Goal: Transaction & Acquisition: Purchase product/service

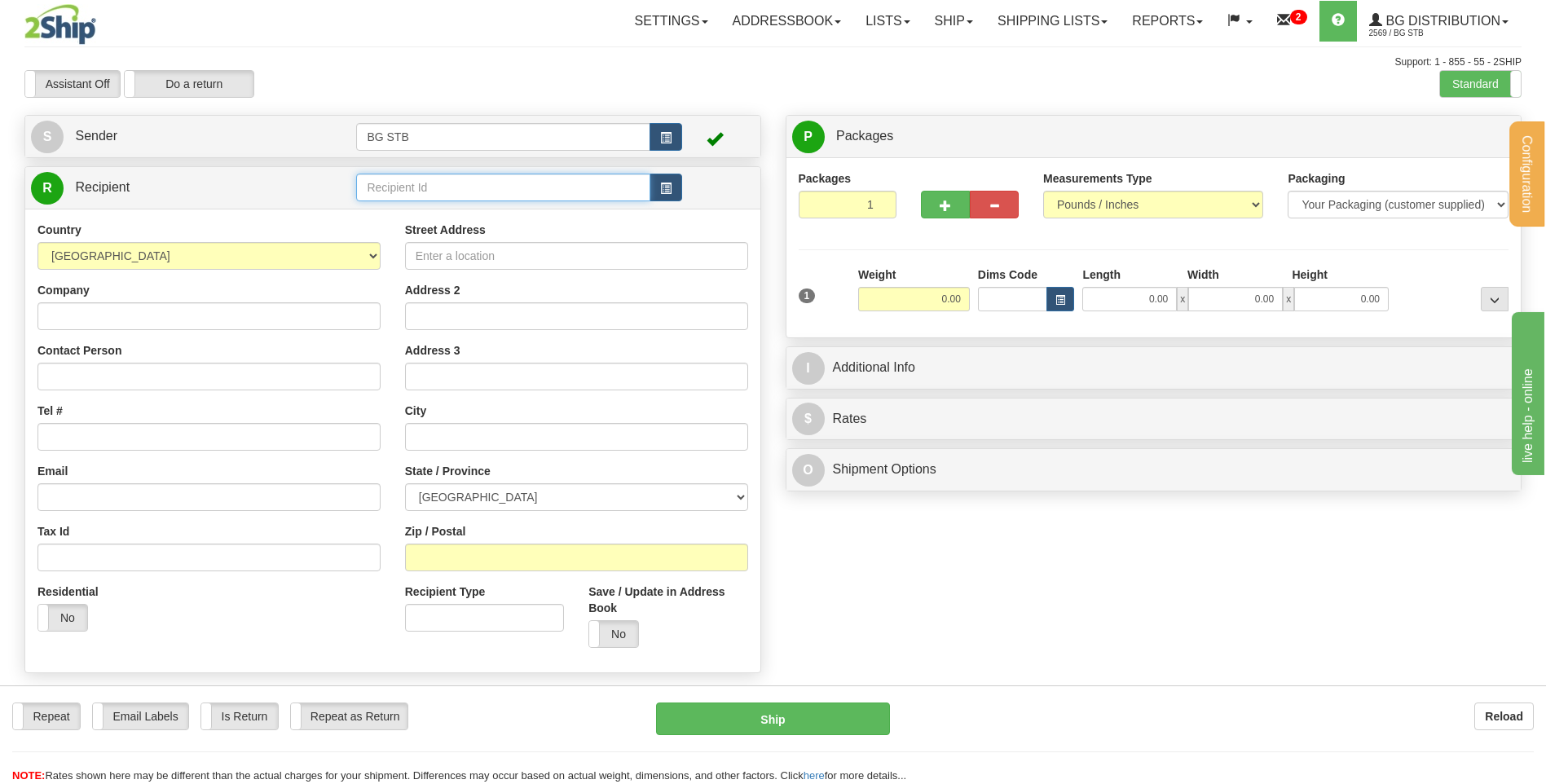
click at [390, 185] on input "text" at bounding box center [503, 187] width 293 height 28
type input "5549"
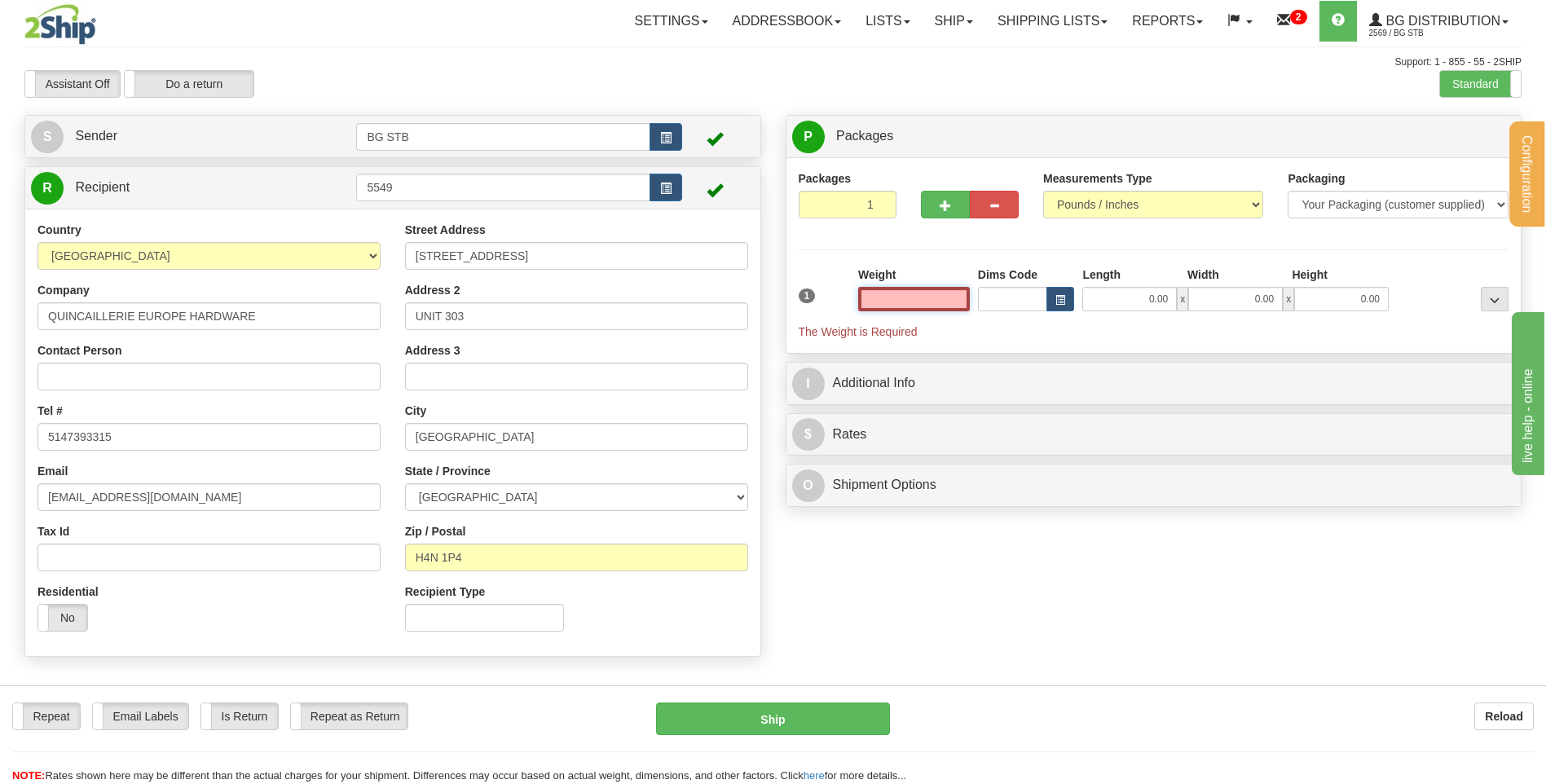
click at [906, 300] on input "text" at bounding box center [913, 298] width 111 height 24
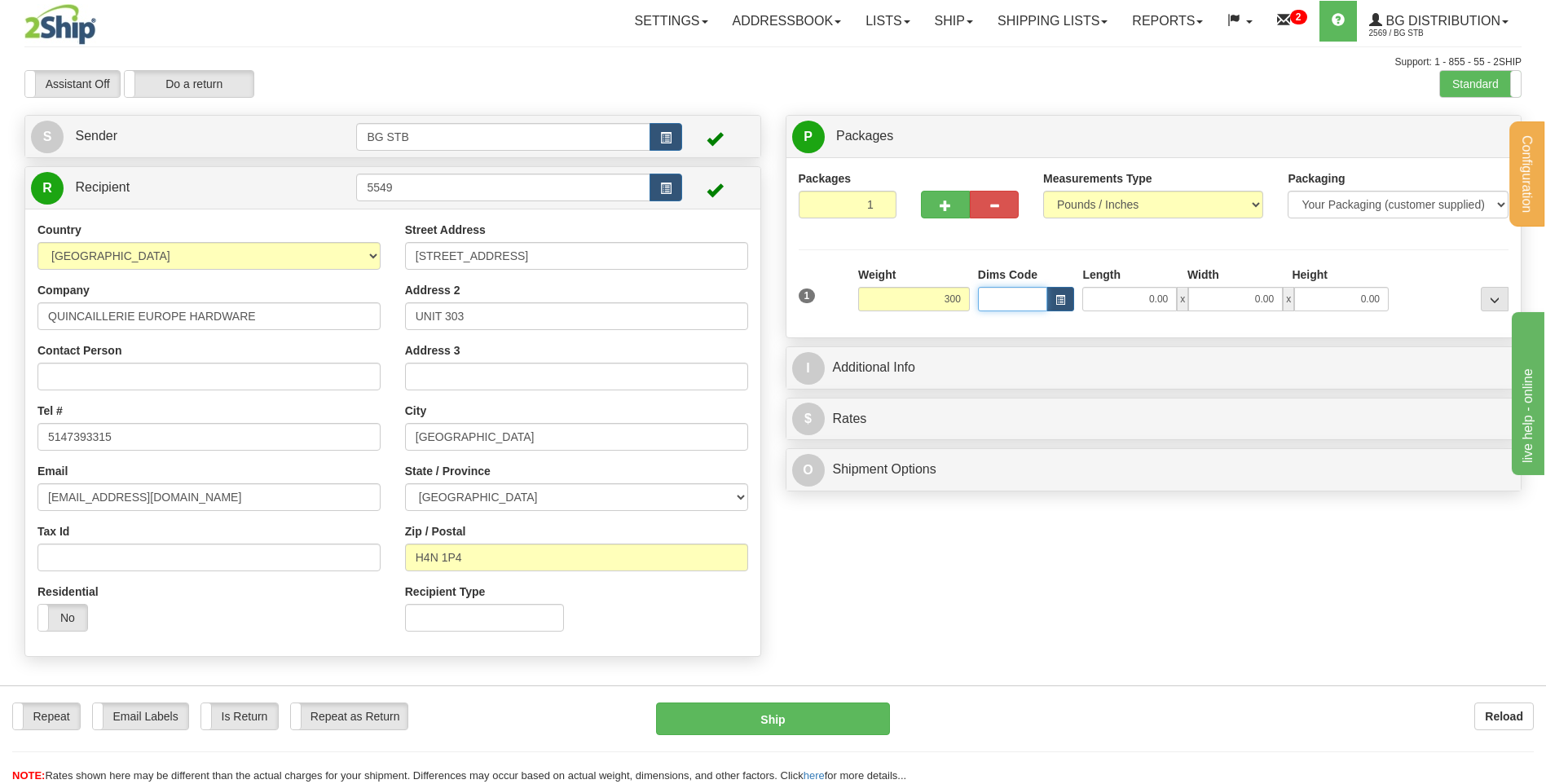
type input "300.00"
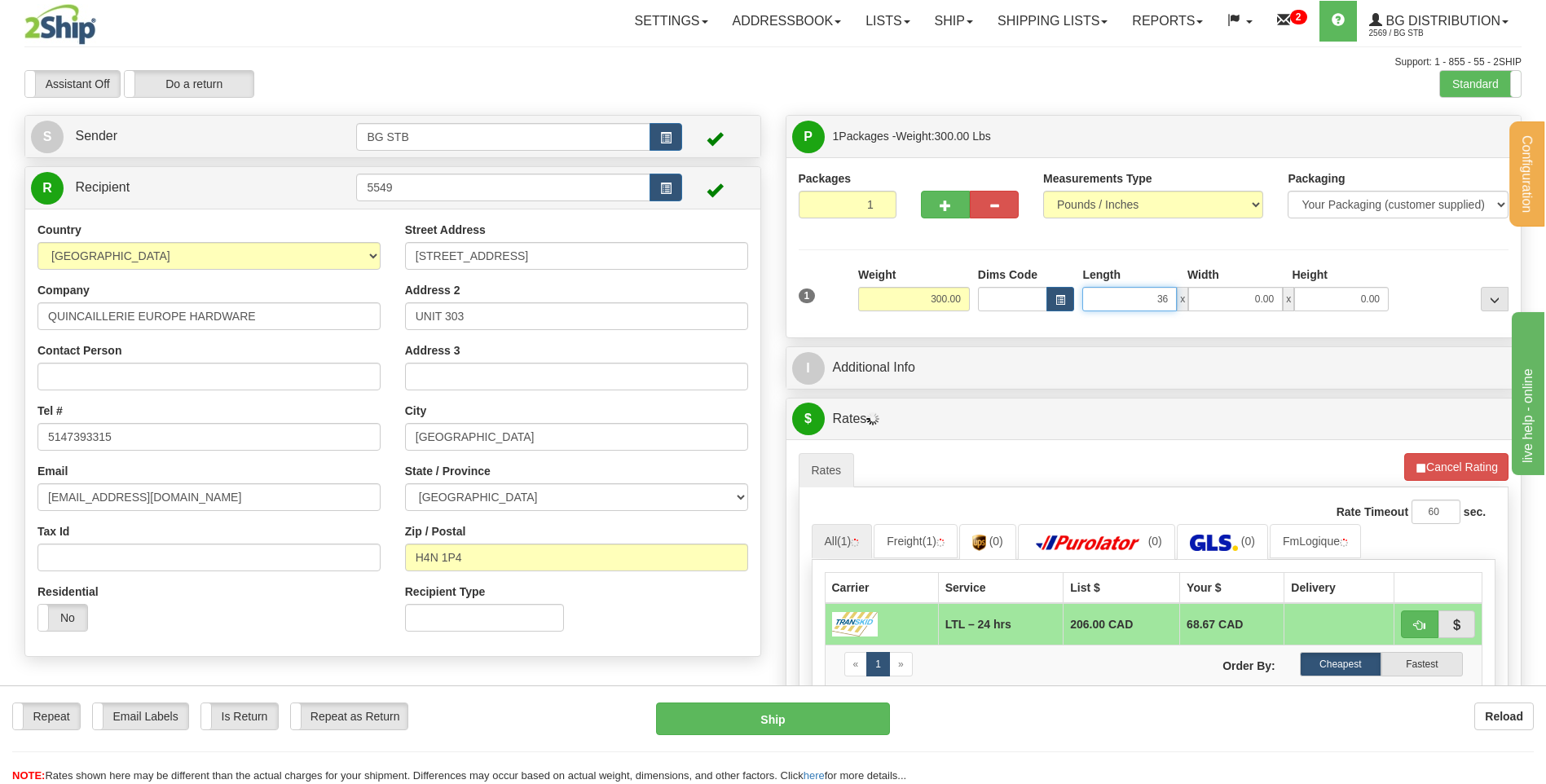
type input "36.00"
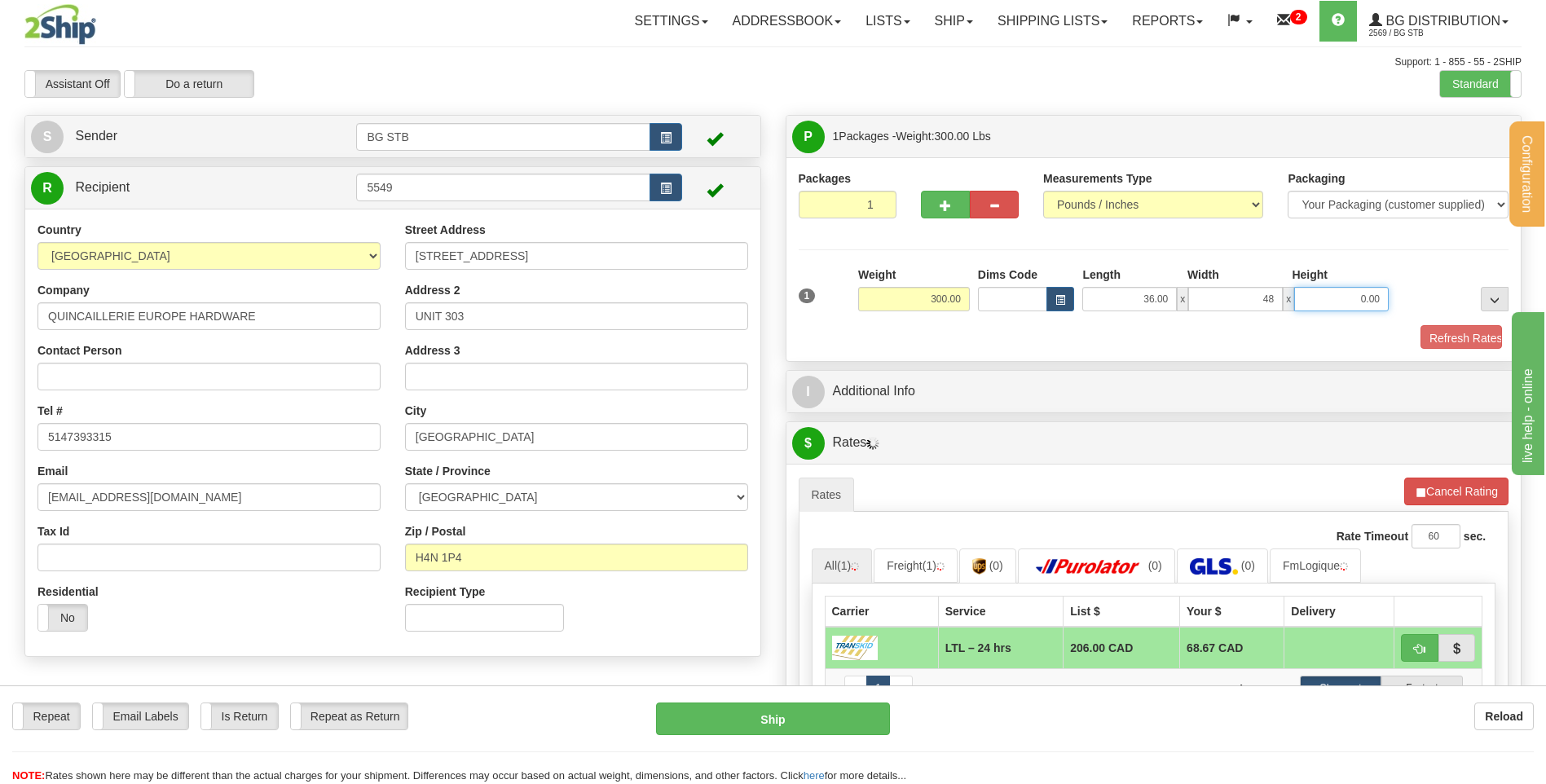
type input "48.00"
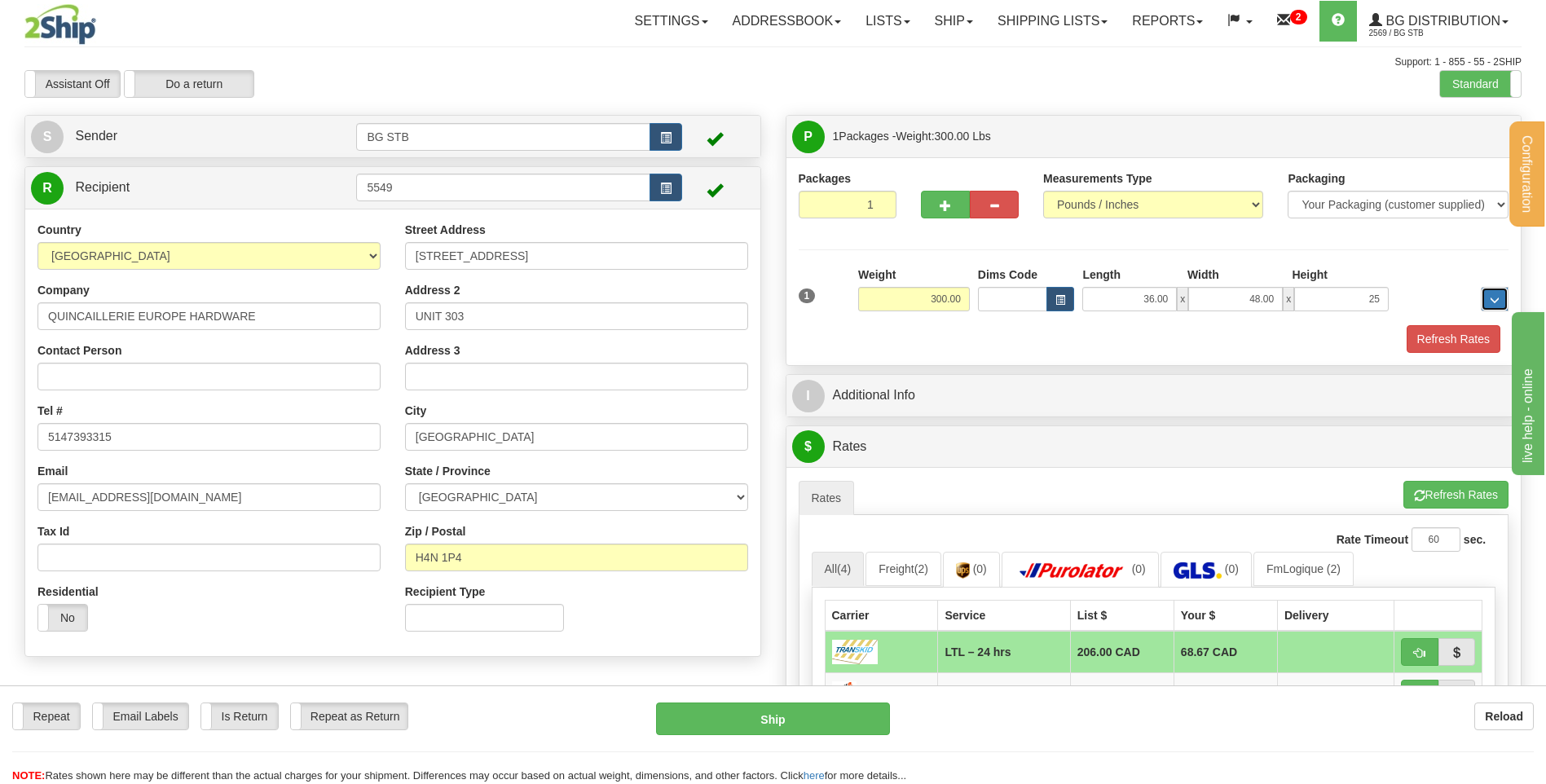
type input "25.00"
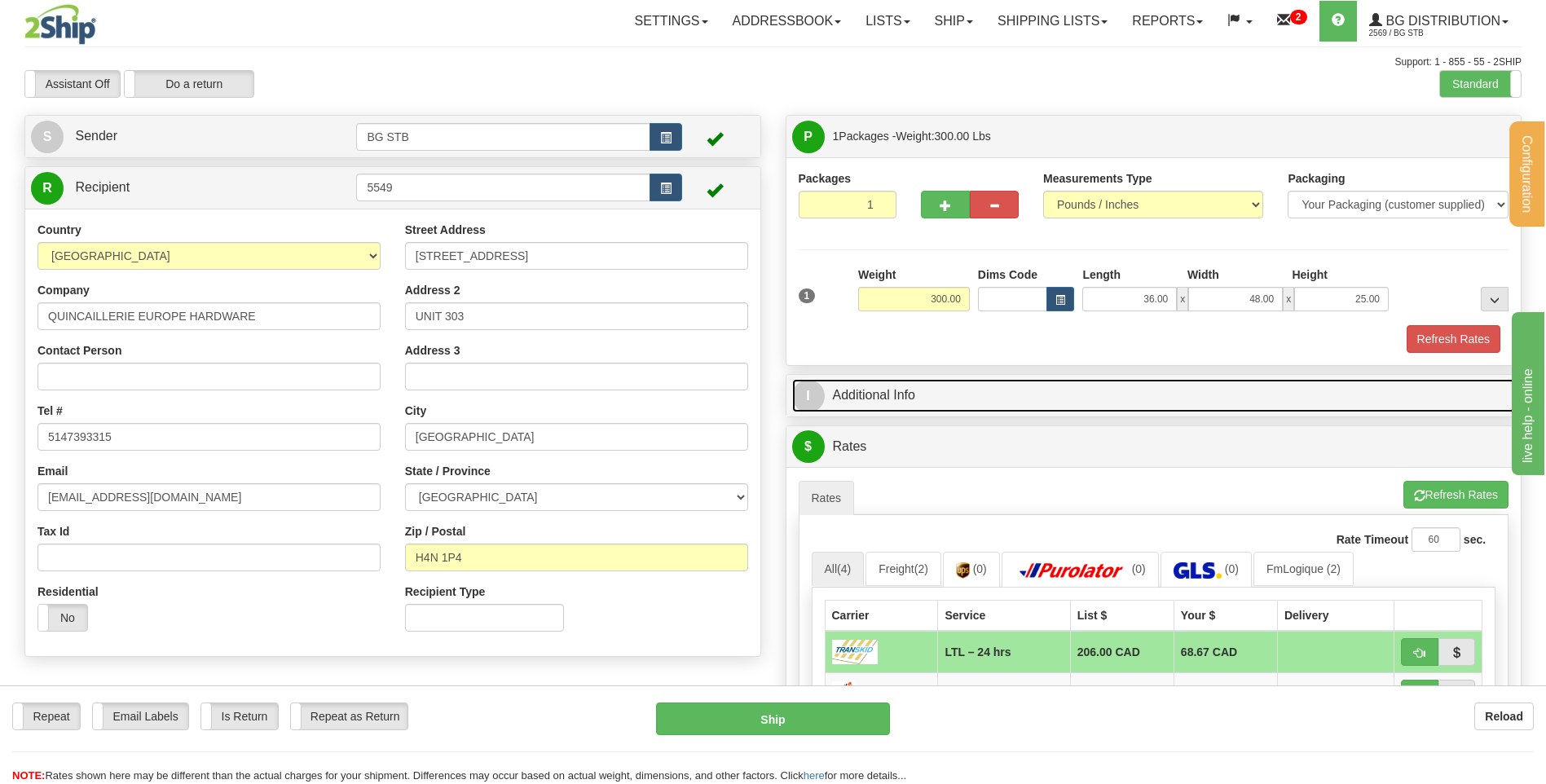
click at [846, 388] on link "I Additional Info" at bounding box center [1154, 396] width 724 height 34
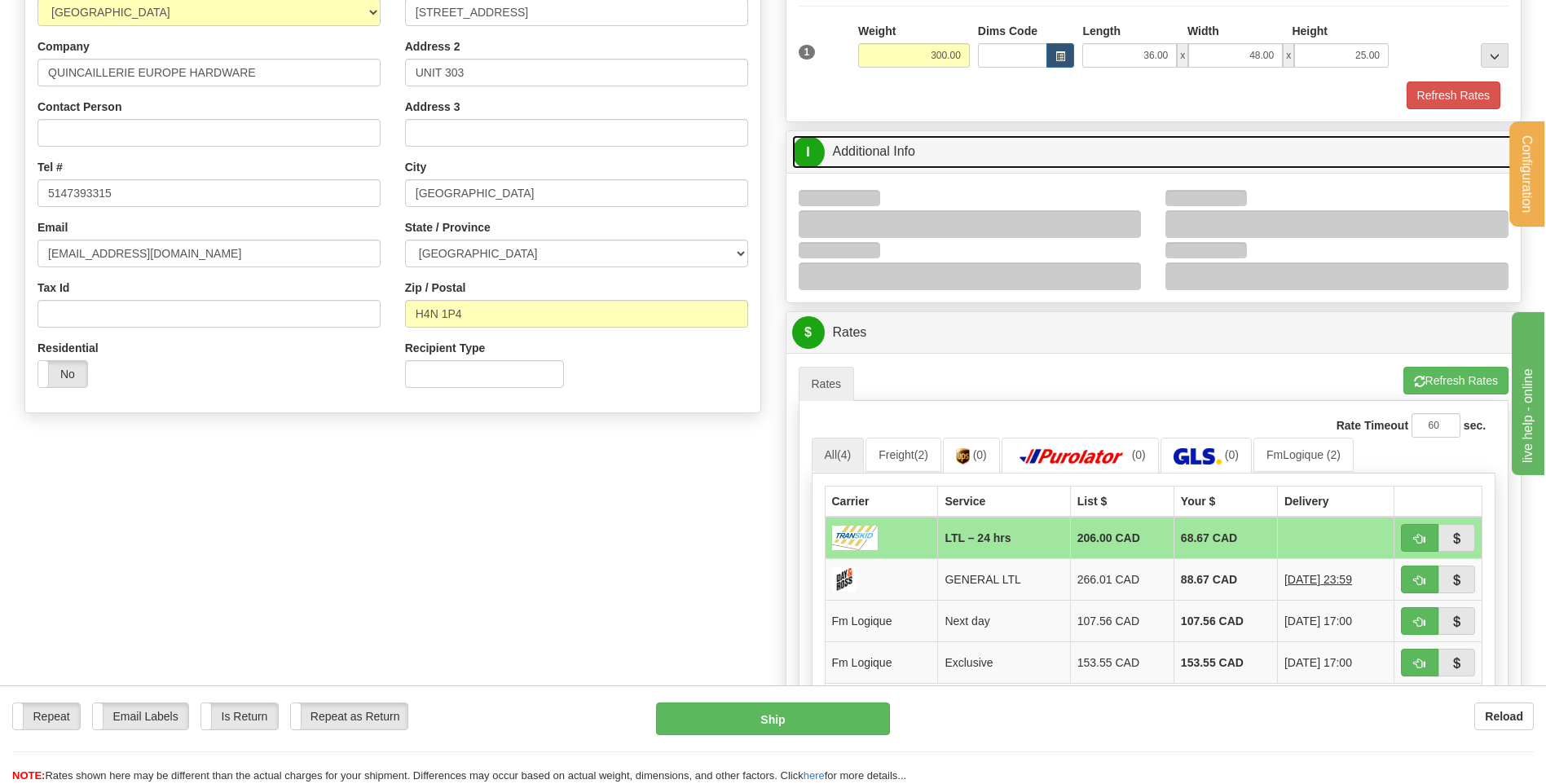
scroll to position [244, 0]
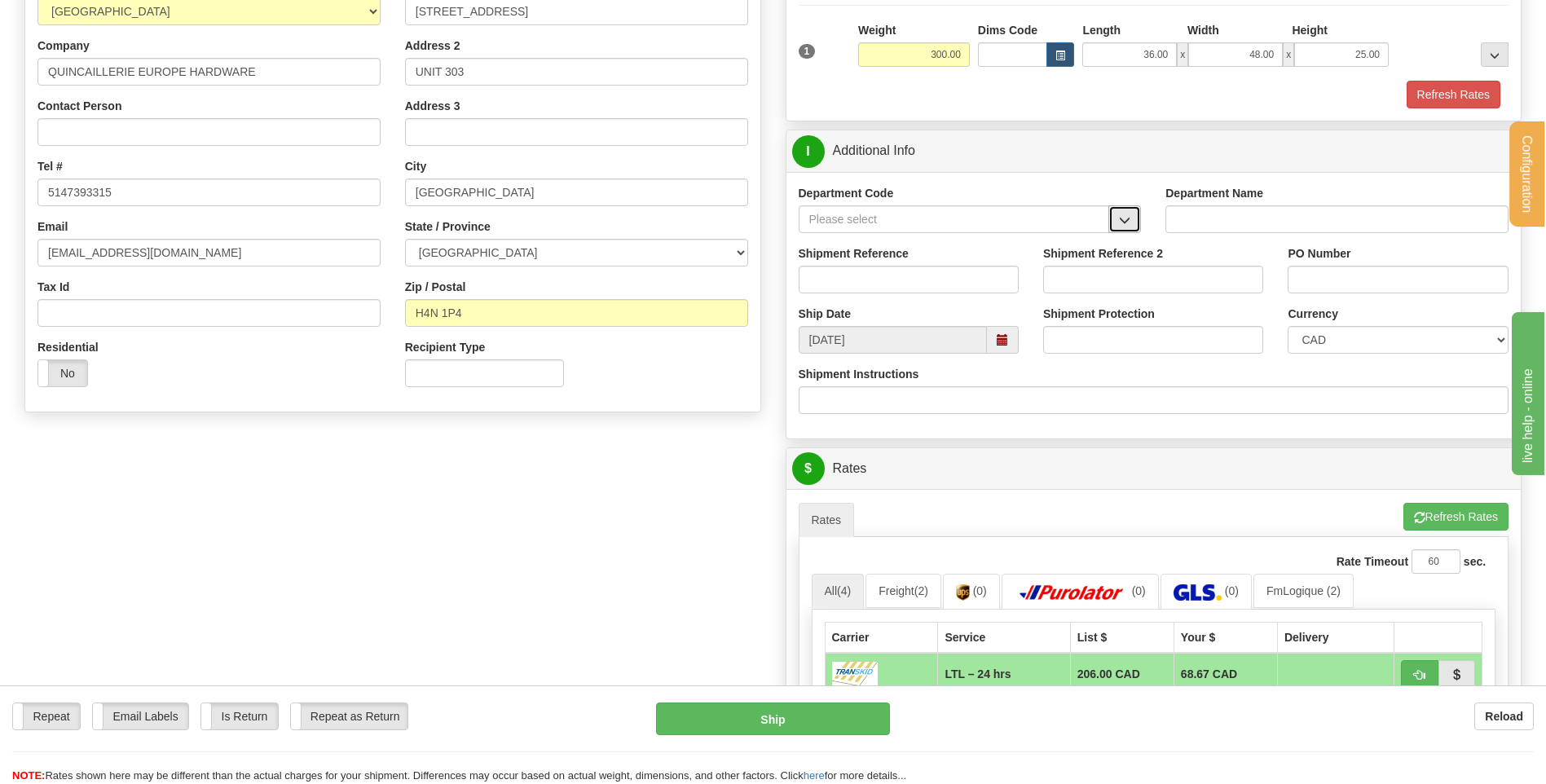
click at [1136, 216] on button "button" at bounding box center [1125, 219] width 33 height 28
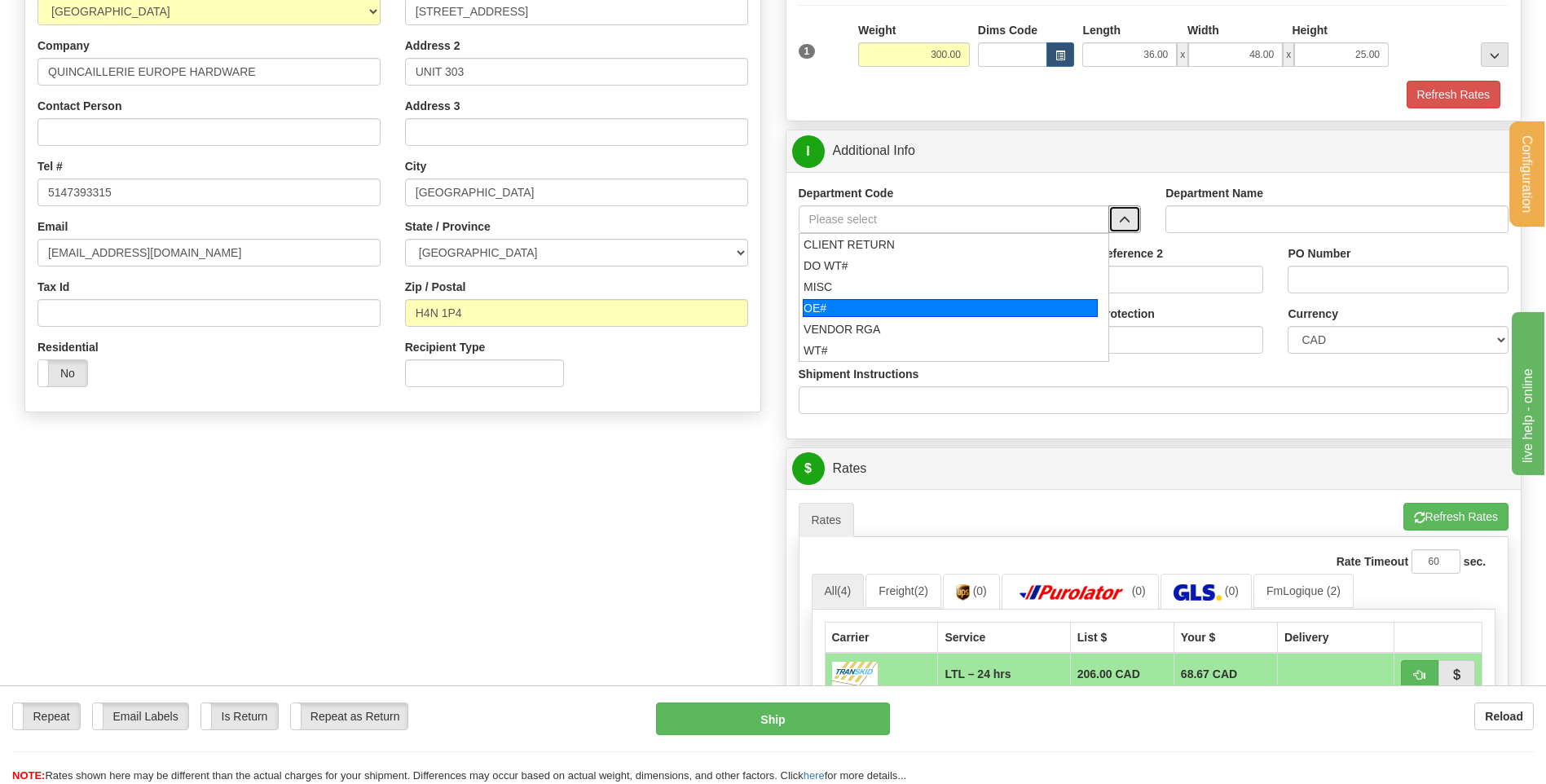
click at [920, 313] on div "OE#" at bounding box center [950, 308] width 295 height 18
type input "OE#"
type input "ORDERS"
click at [906, 282] on input "Shipment Reference" at bounding box center [908, 279] width 220 height 28
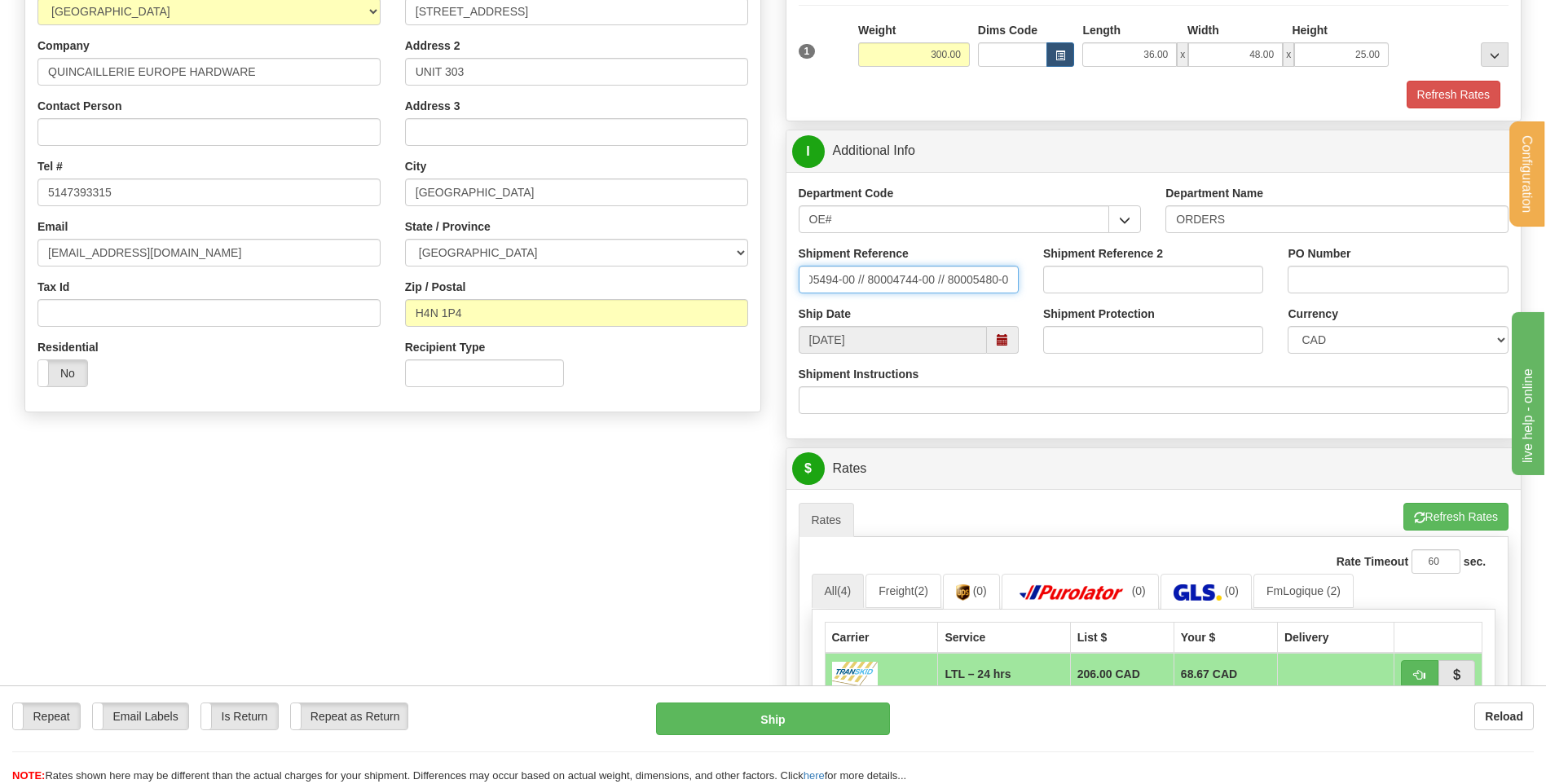
scroll to position [0, 28]
type input "80005494-00 // 80004744-00 // 80005480-00"
click at [1297, 276] on input "PO Number" at bounding box center [1397, 279] width 220 height 28
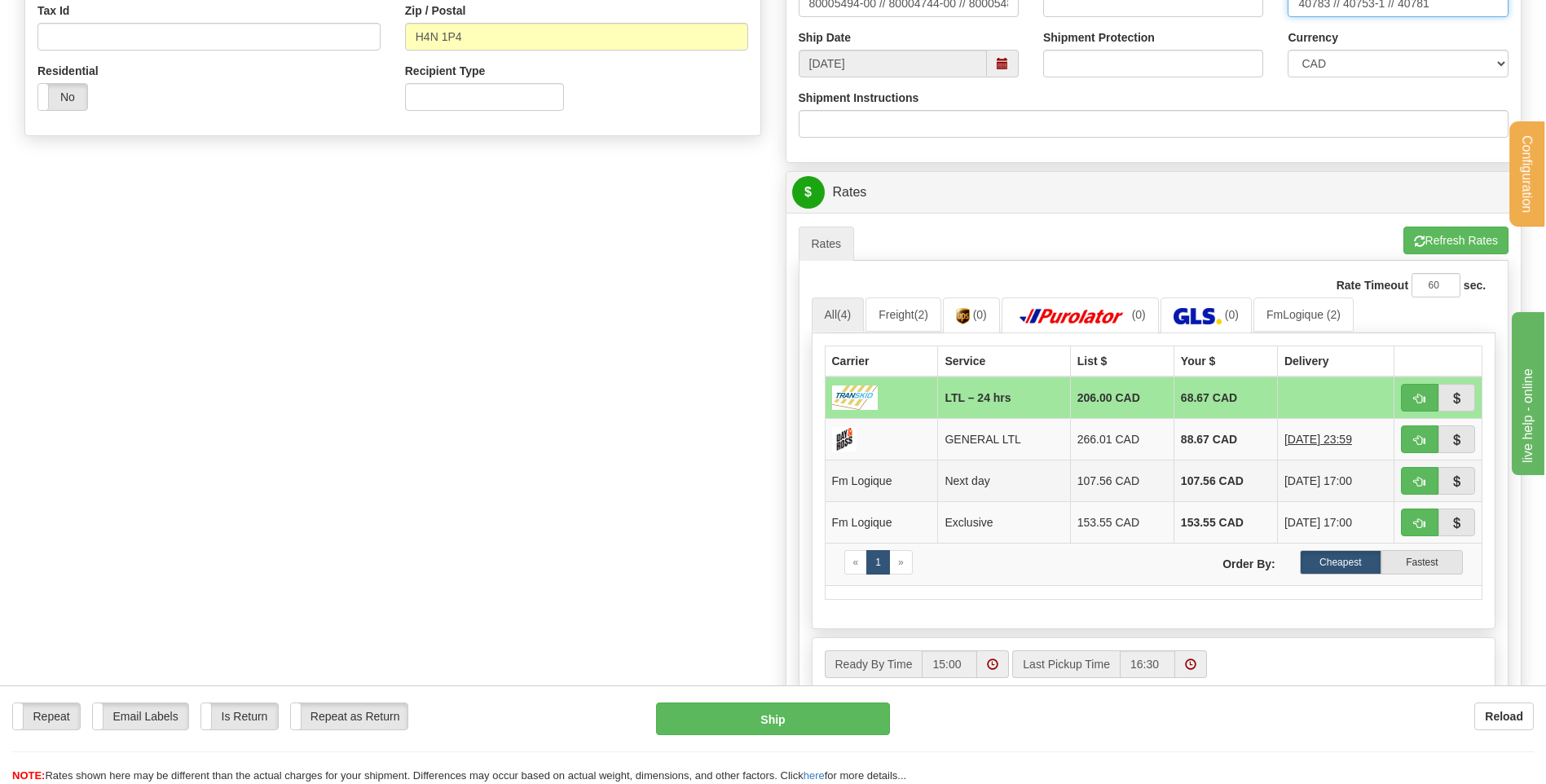
scroll to position [570, 0]
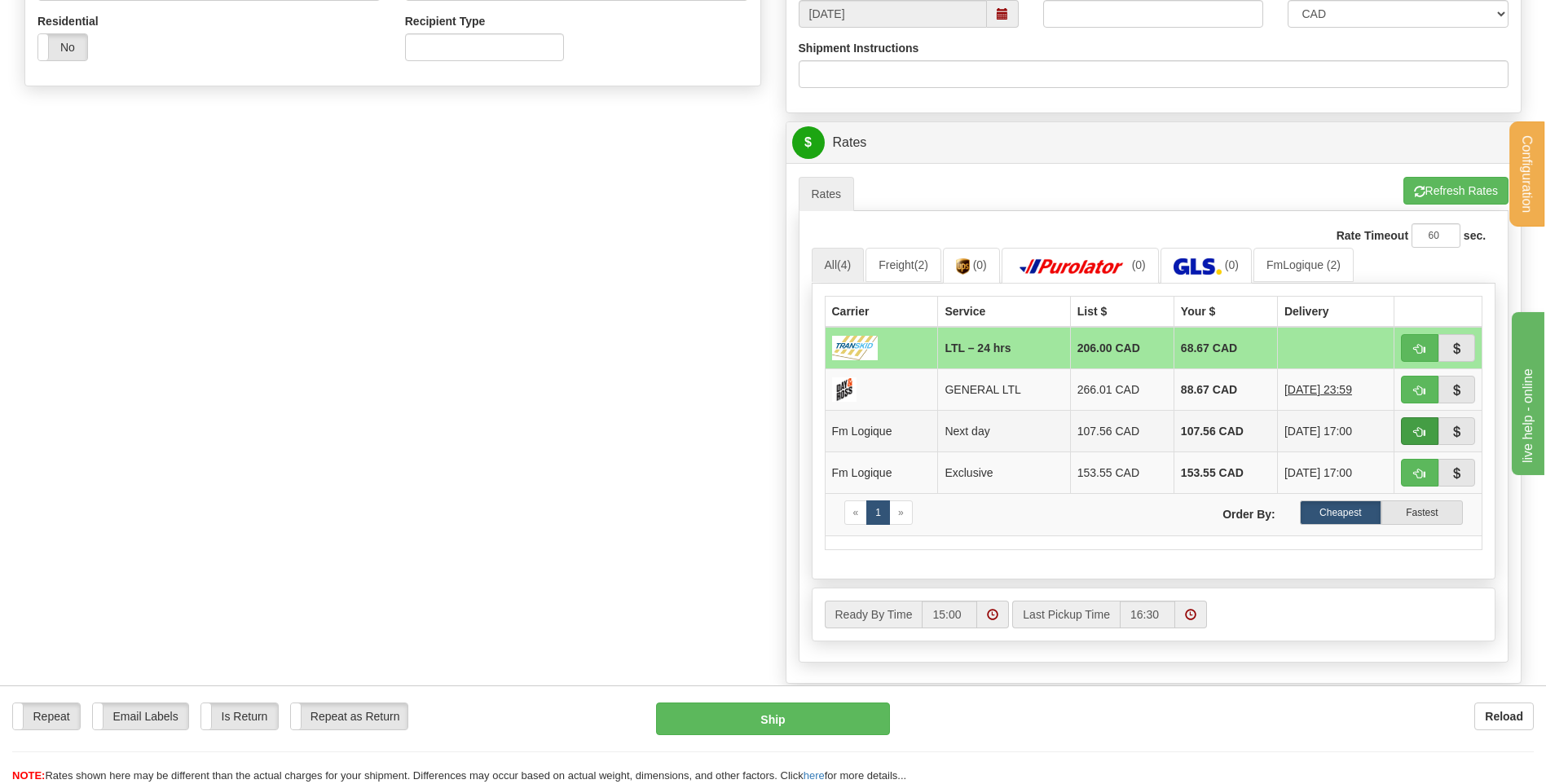
type input "40783 // 40753-1 // 40781"
click at [1420, 428] on span "button" at bounding box center [1419, 432] width 12 height 11
type input "jour"
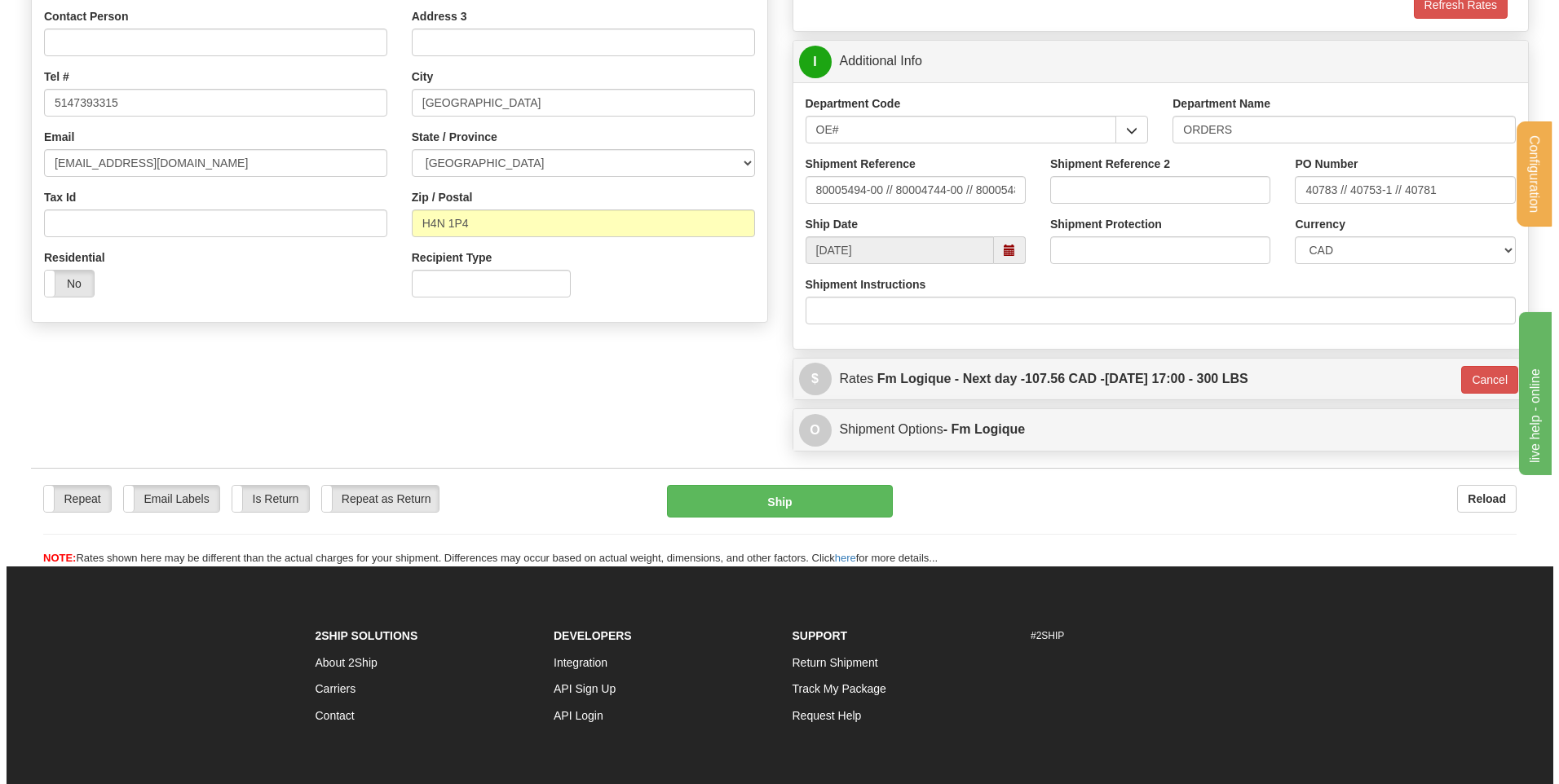
scroll to position [295, 0]
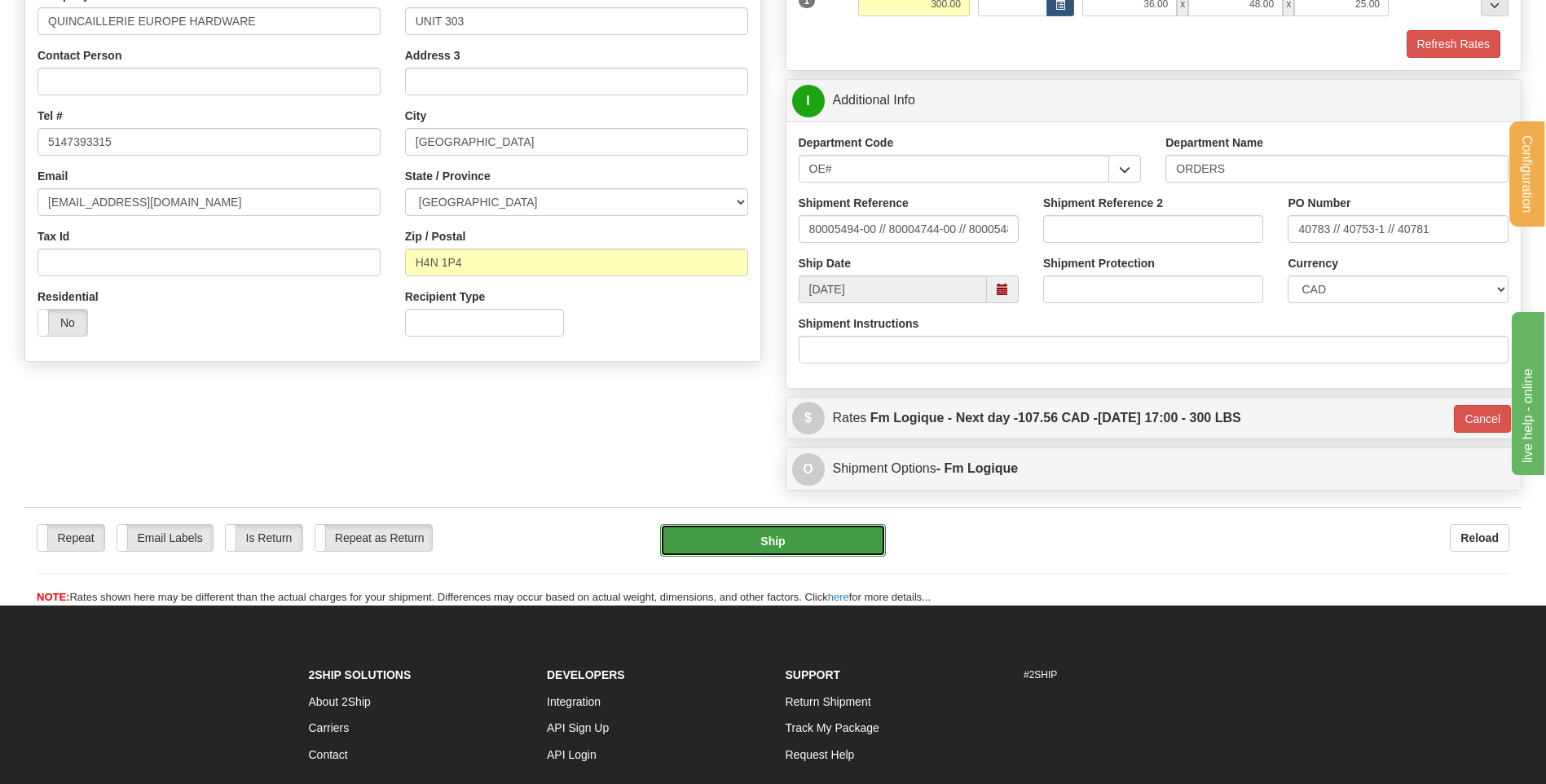
click at [776, 547] on button "Ship" at bounding box center [773, 540] width 225 height 33
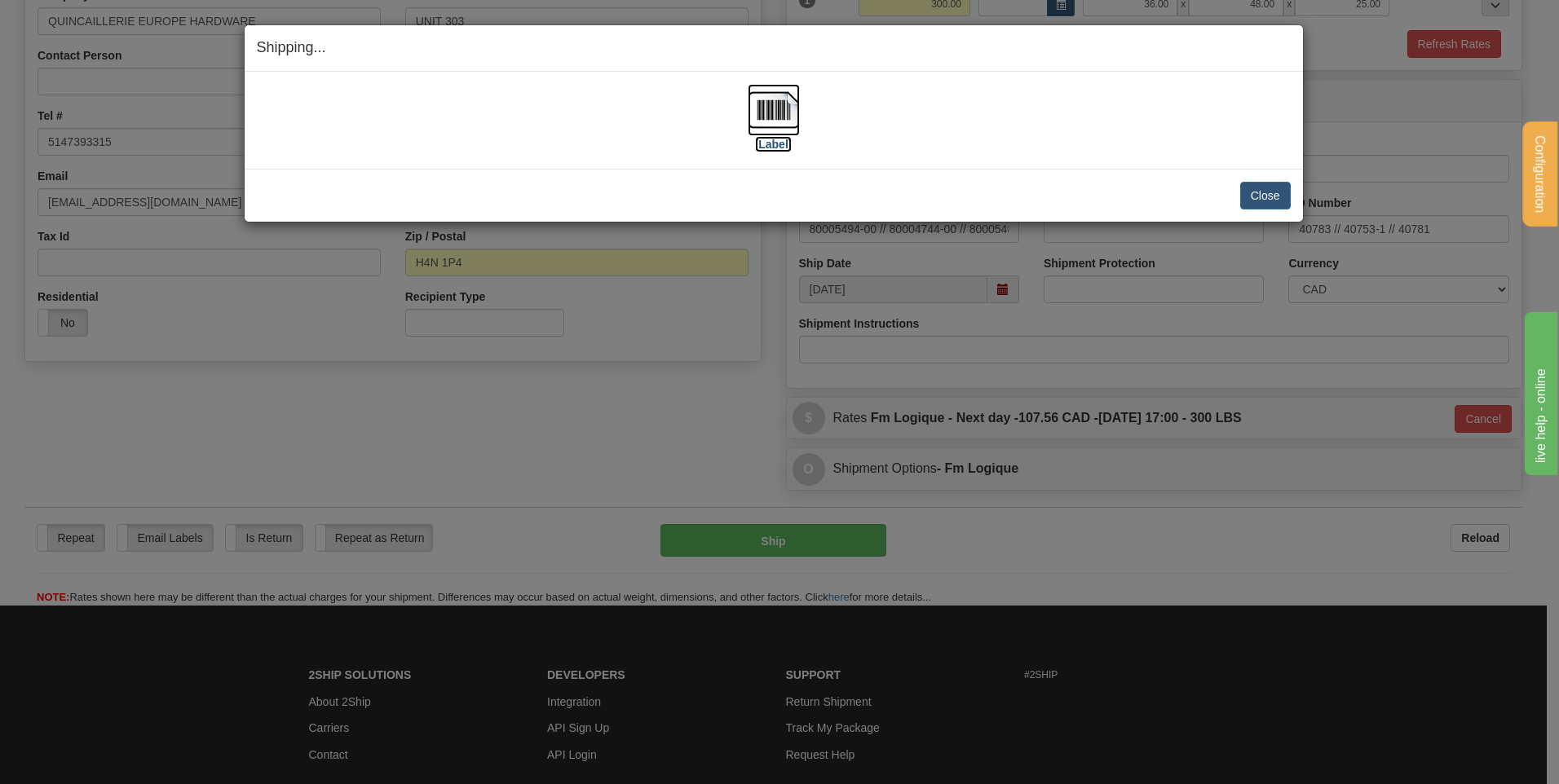
click at [774, 86] on img at bounding box center [774, 110] width 53 height 53
click at [1249, 195] on button "Close" at bounding box center [1265, 195] width 51 height 28
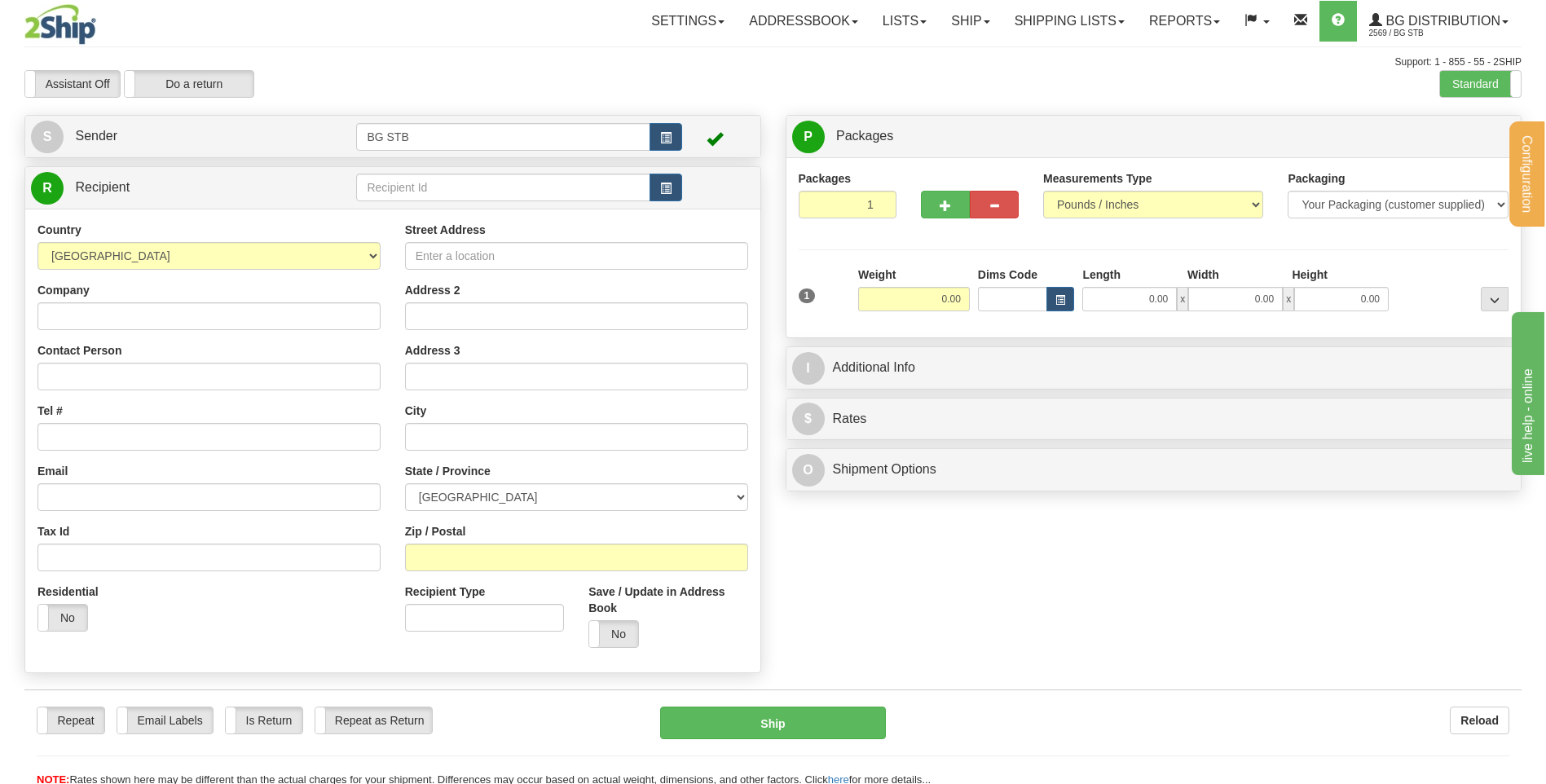
click at [380, 172] on td at bounding box center [519, 188] width 325 height 34
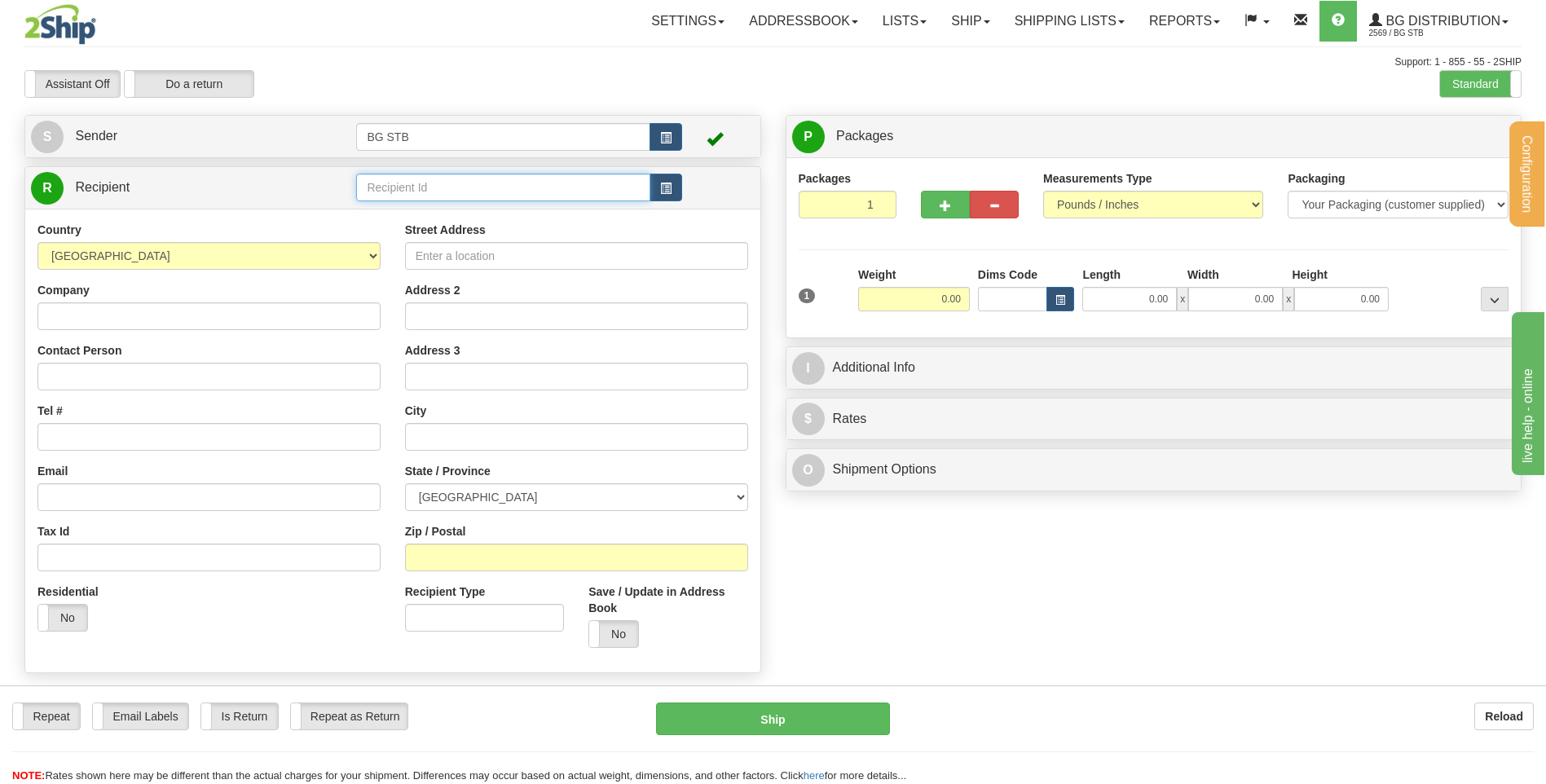
click at [389, 182] on input "text" at bounding box center [503, 187] width 293 height 28
type input "1180"
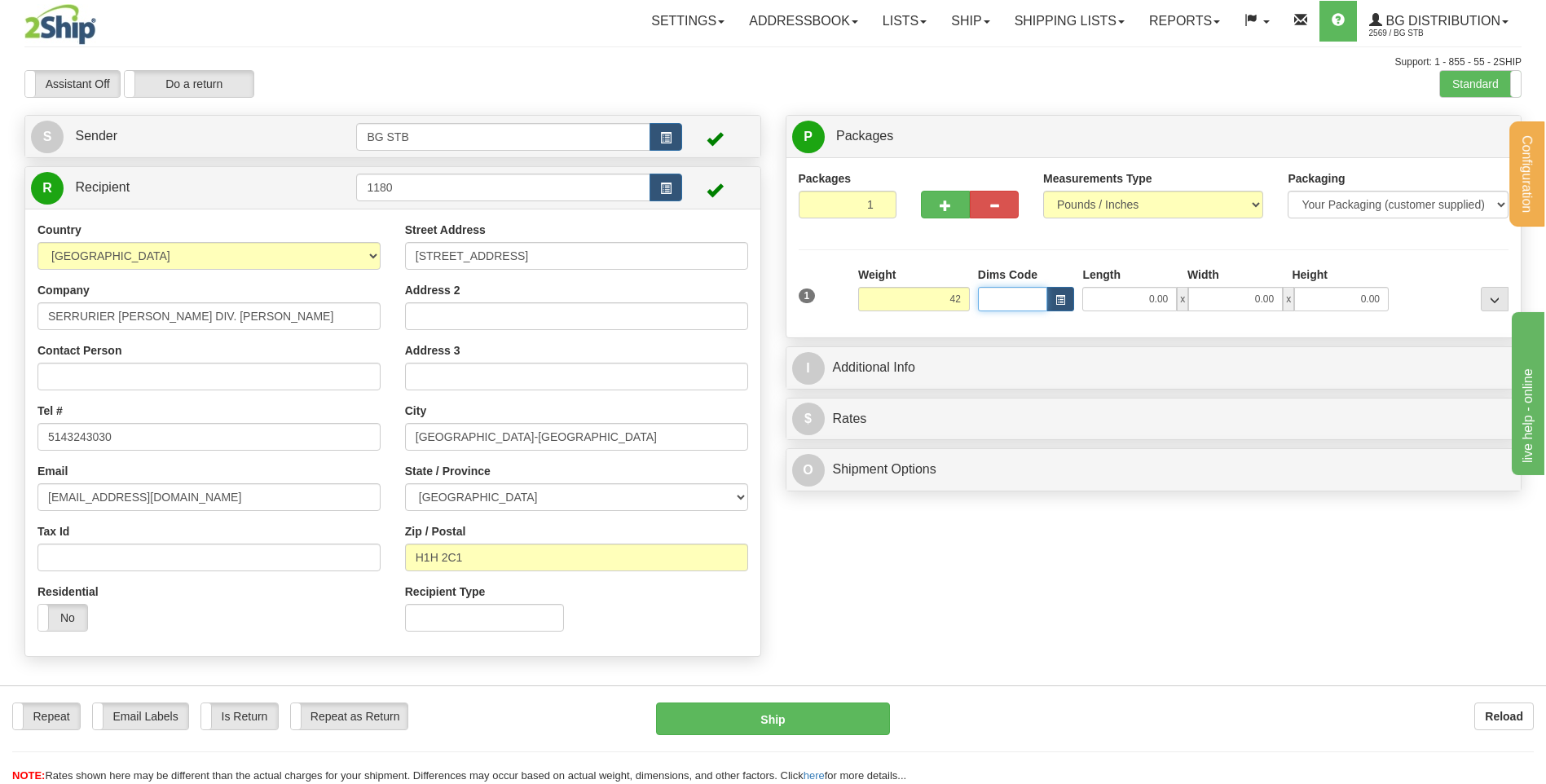
type input "42.00"
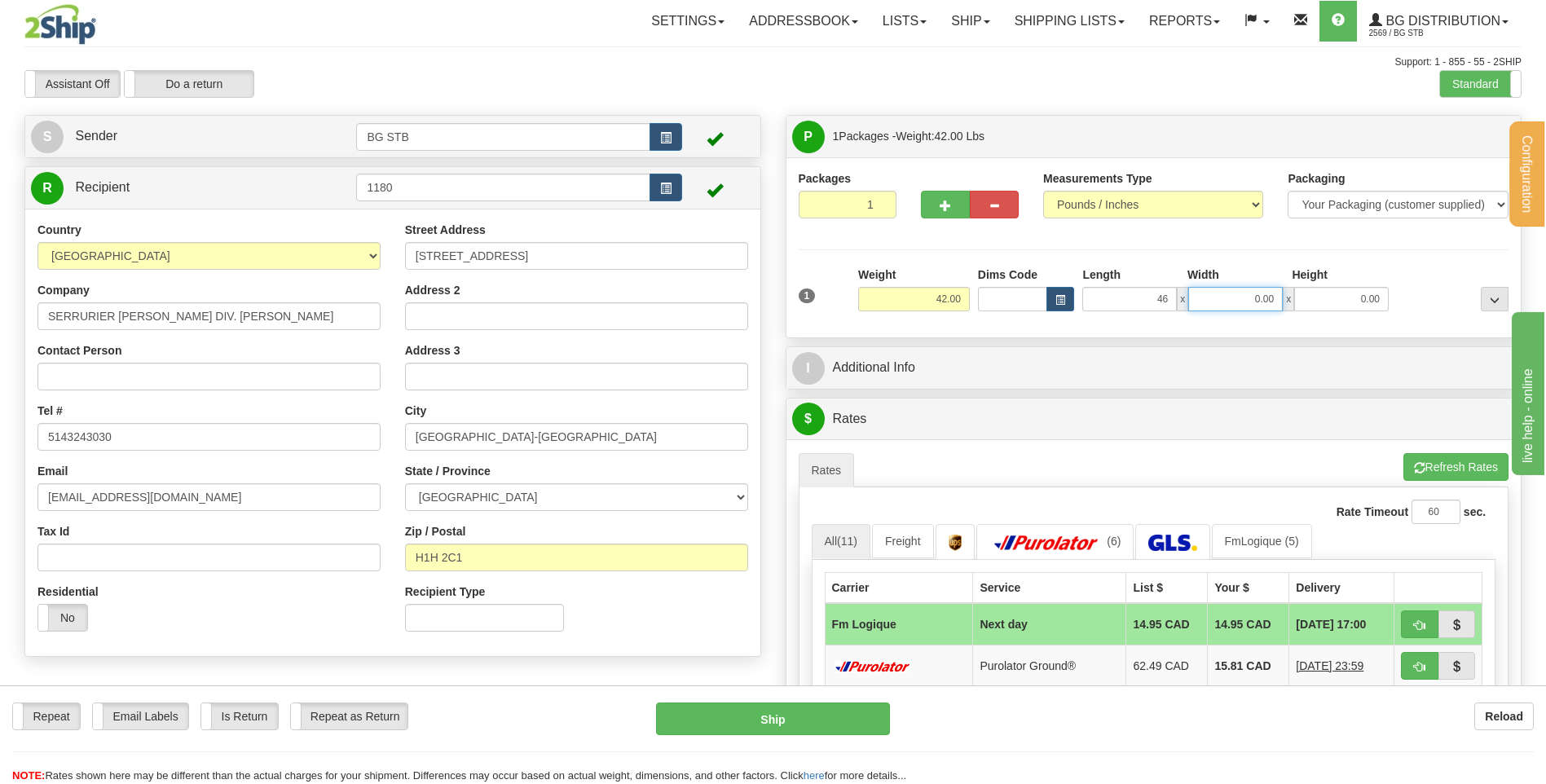
type input "46.00"
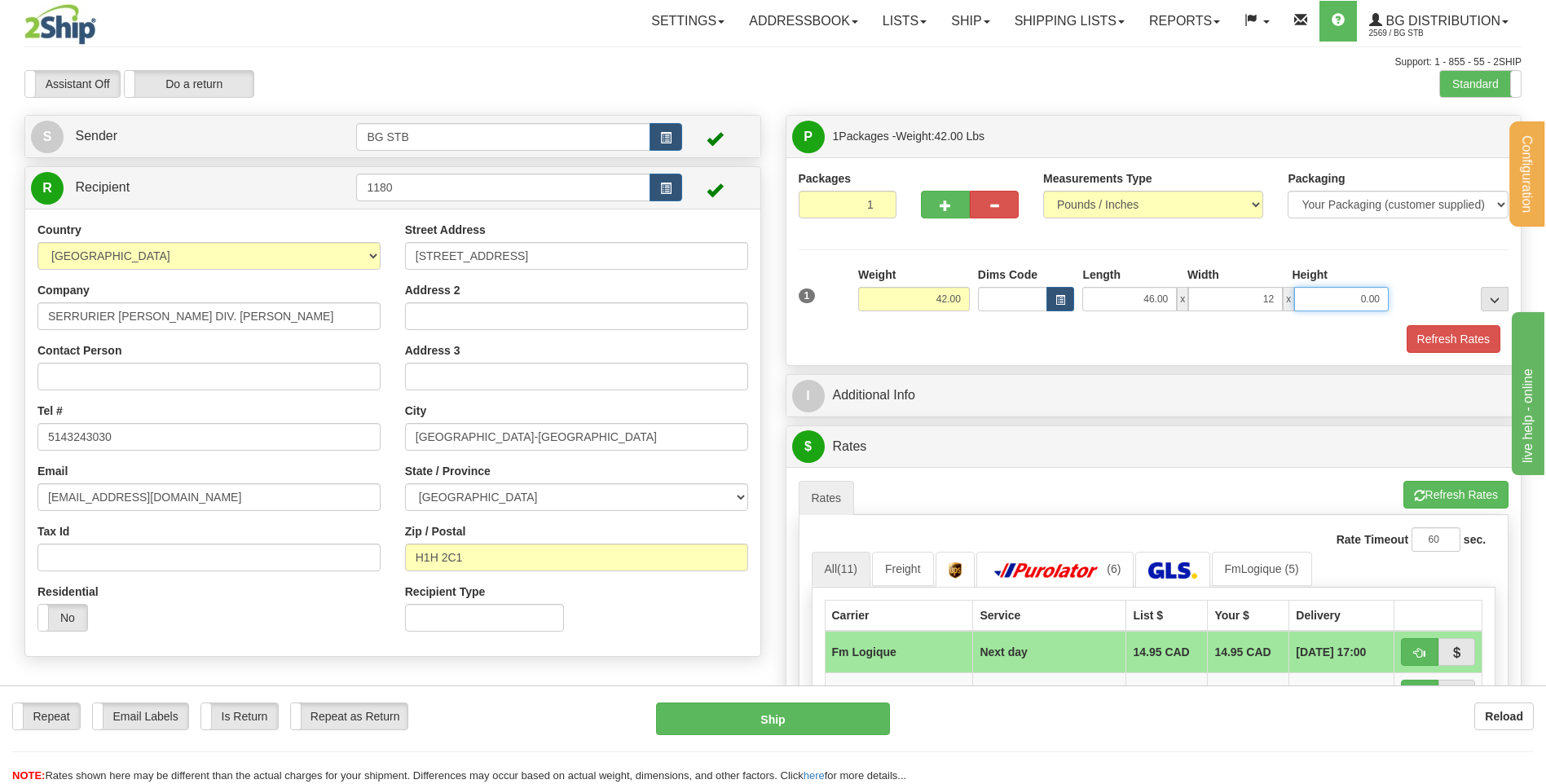
type input "12.00"
type input "10.00"
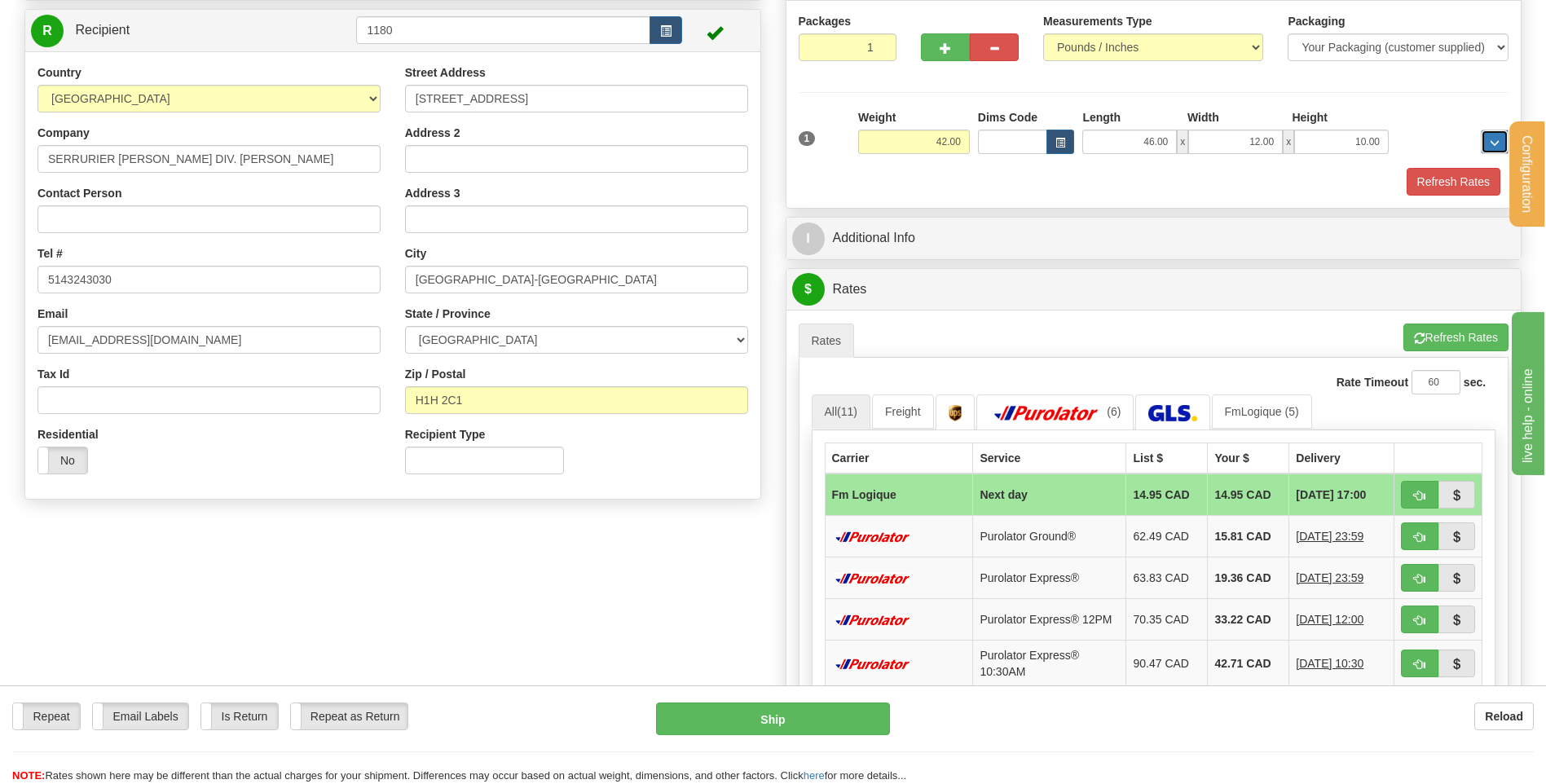
scroll to position [244, 0]
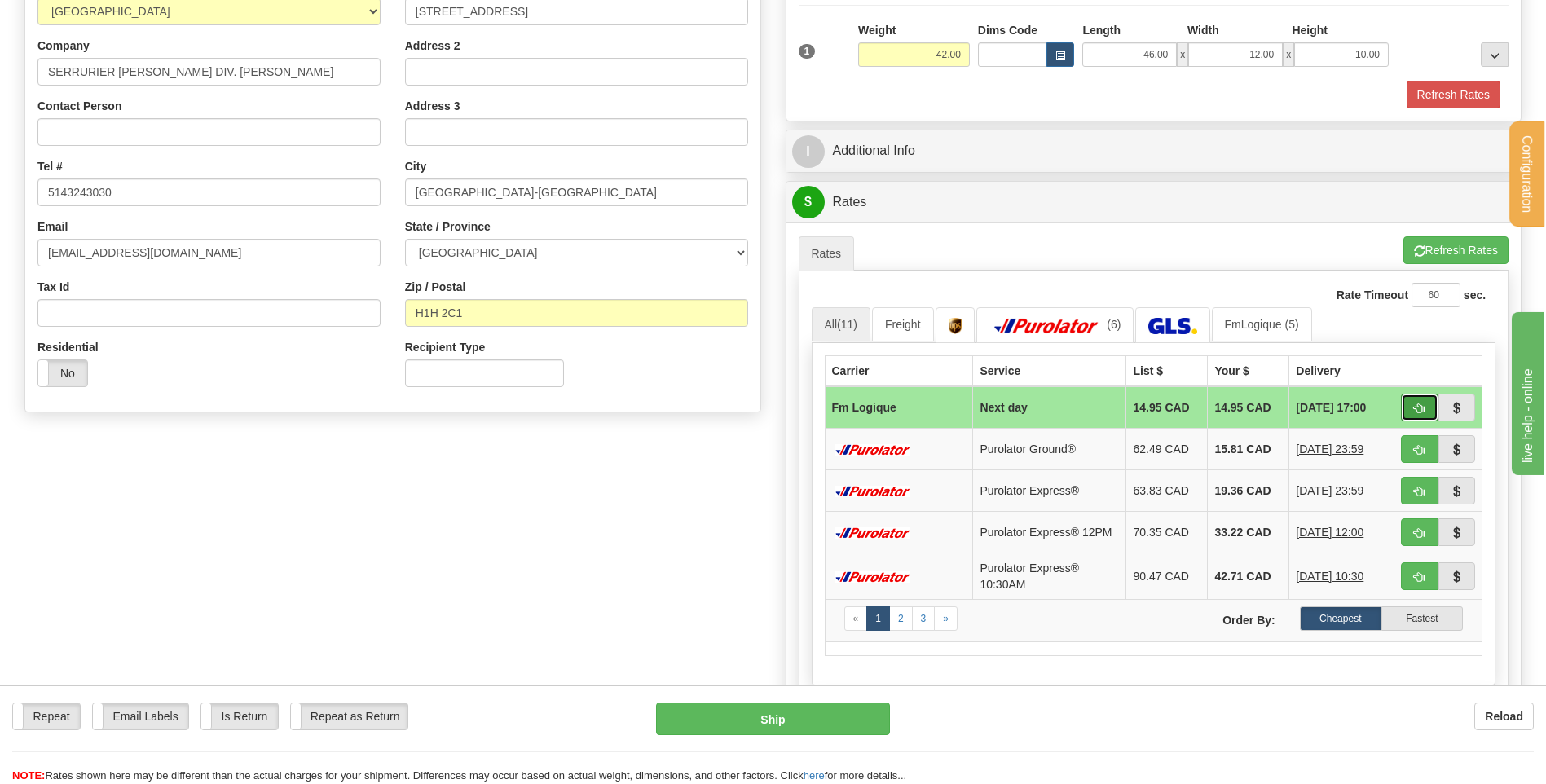
click at [1407, 418] on button "button" at bounding box center [1419, 407] width 37 height 28
type input "jour"
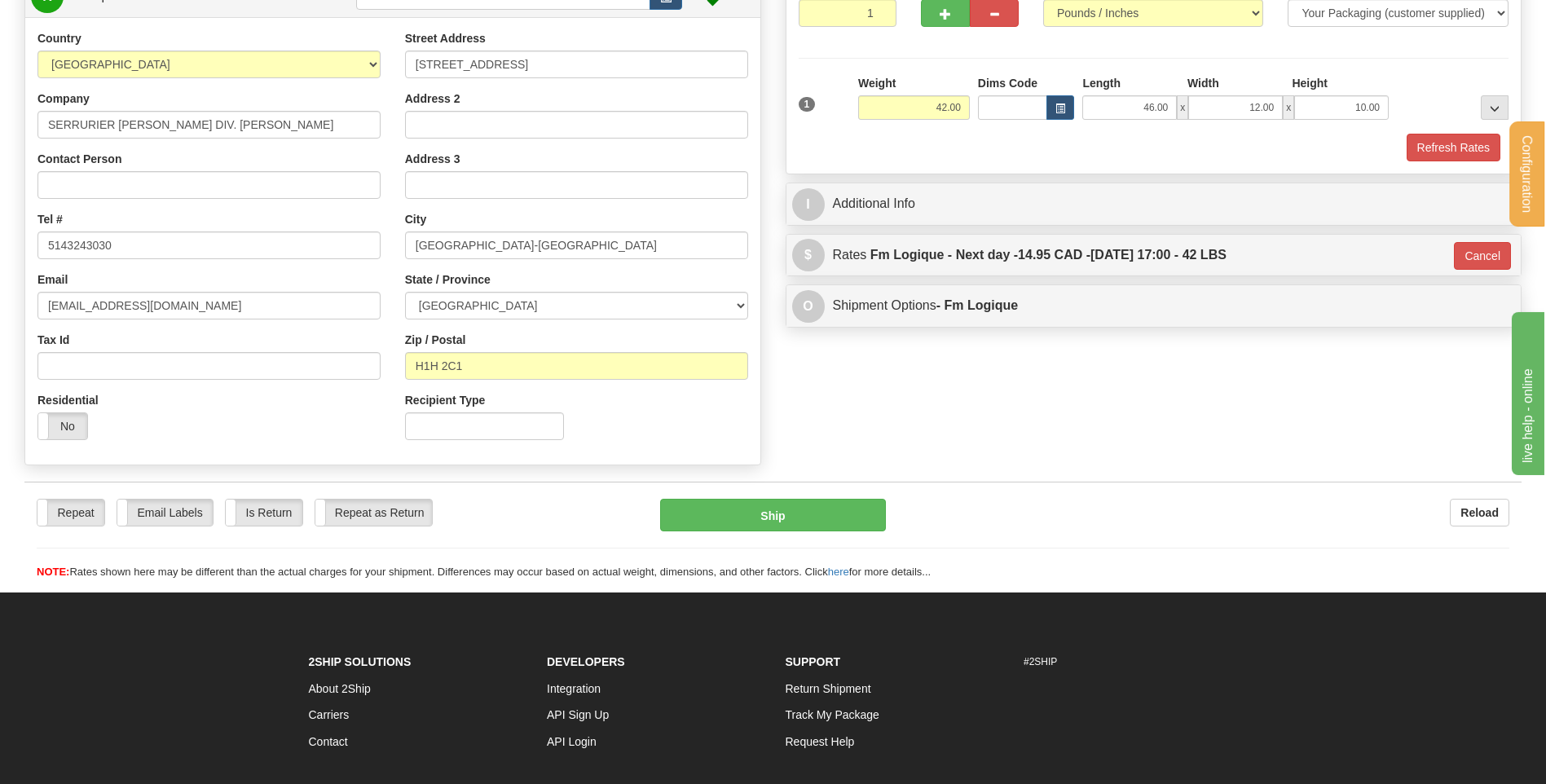
scroll to position [163, 0]
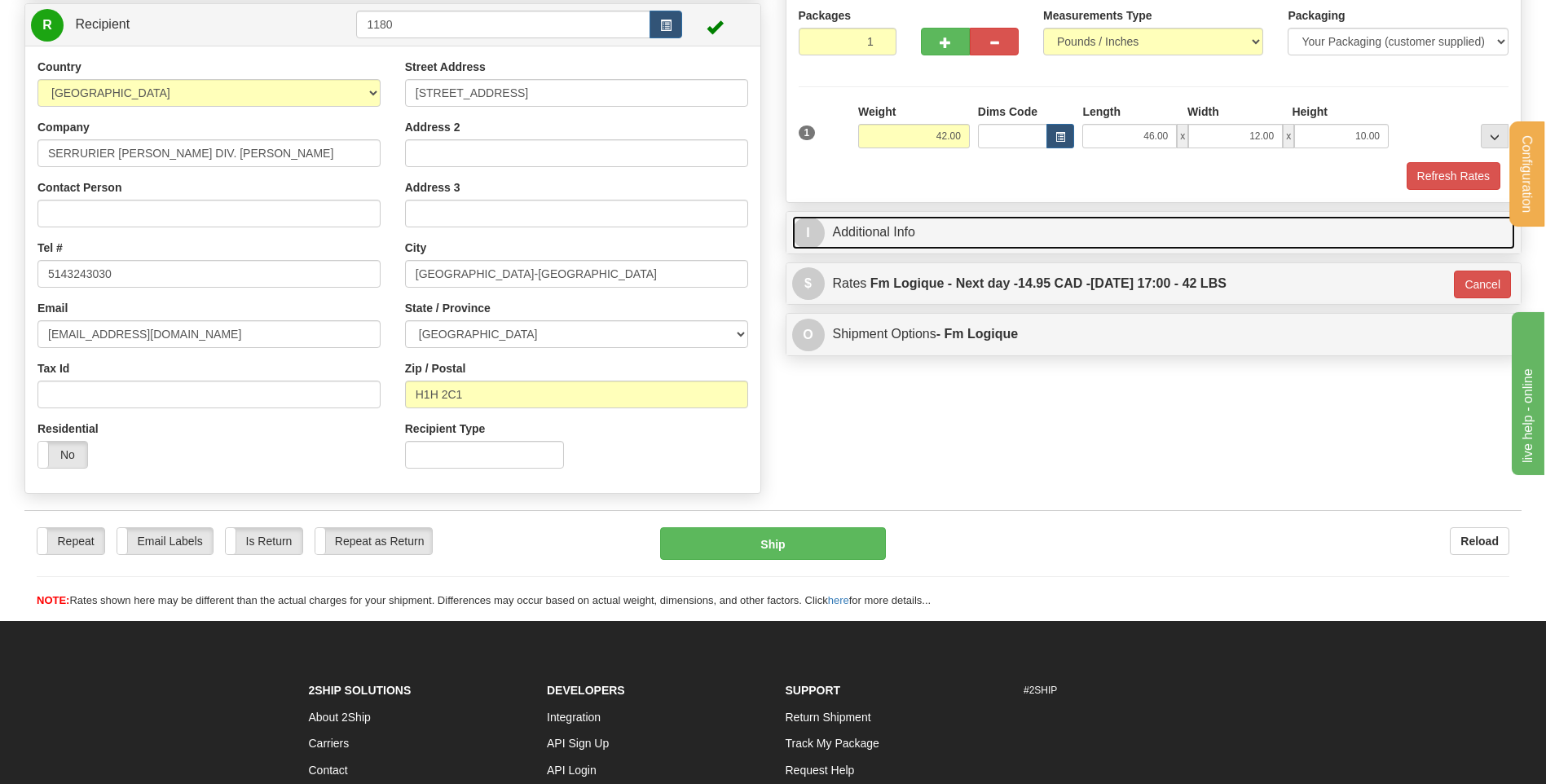
click at [870, 235] on link "I Additional Info" at bounding box center [1154, 233] width 724 height 34
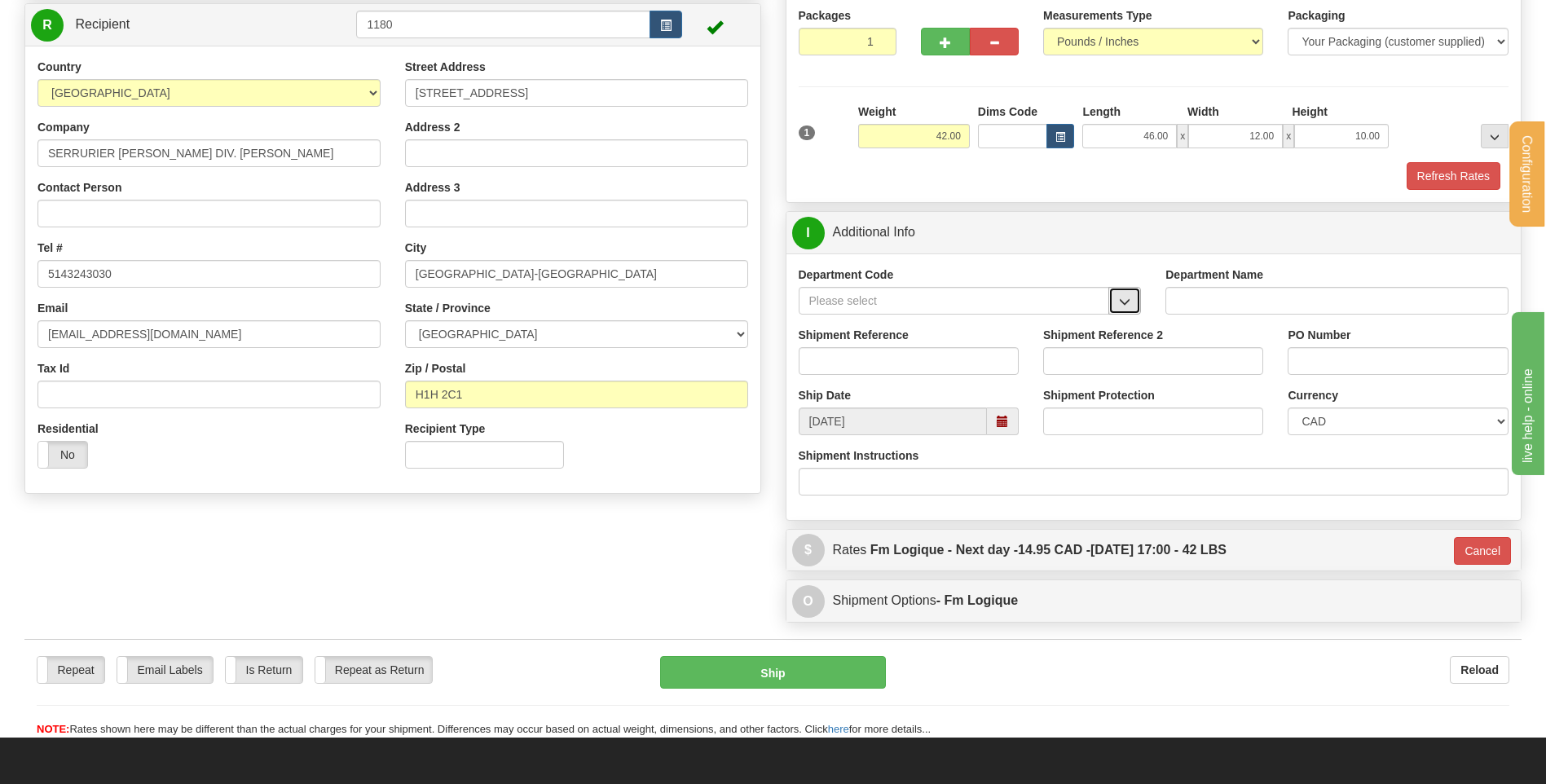
drag, startPoint x: 1125, startPoint y: 298, endPoint x: 1105, endPoint y: 309, distance: 22.8
click at [1125, 298] on span "button" at bounding box center [1125, 302] width 12 height 11
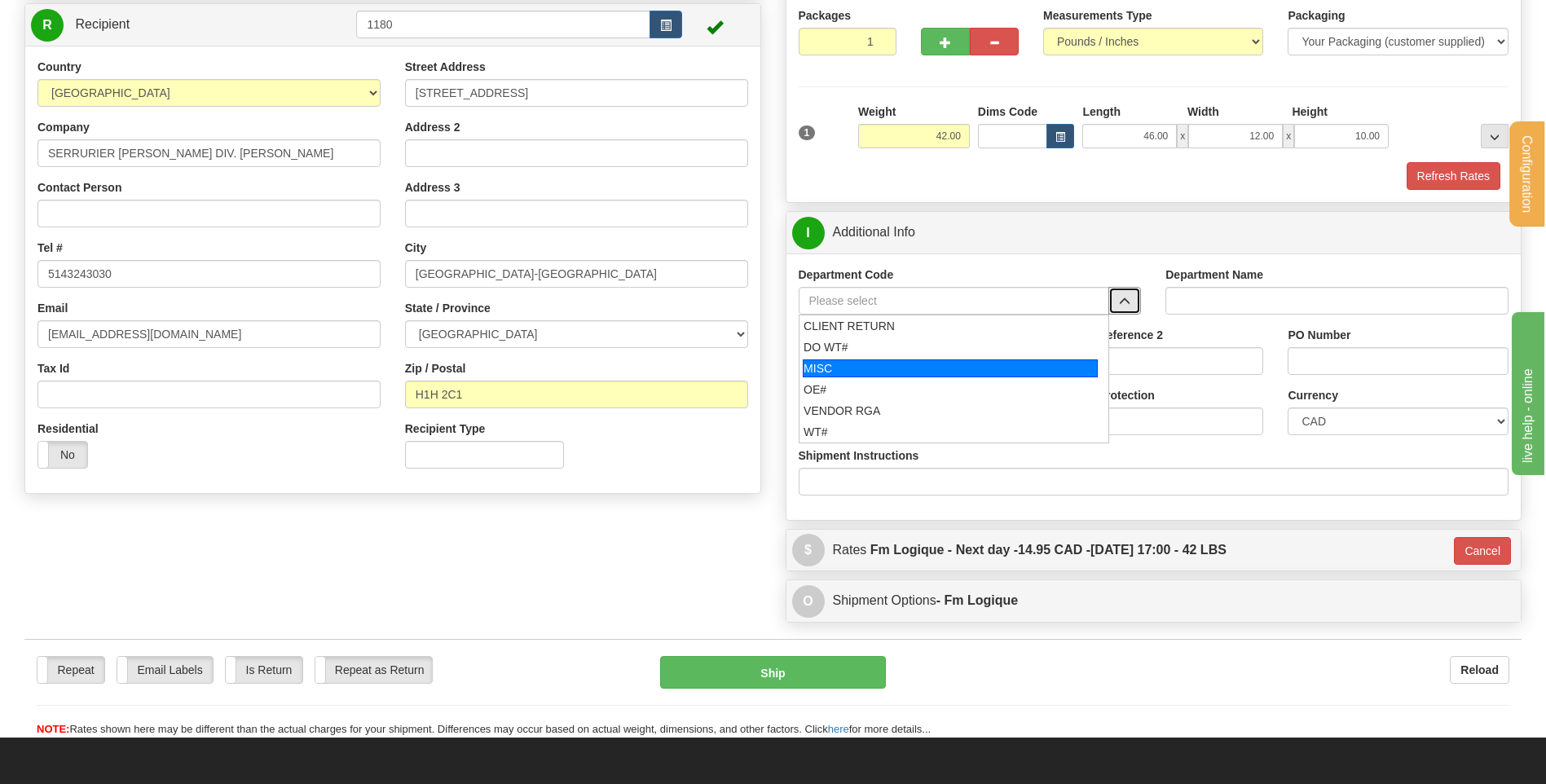
drag, startPoint x: 904, startPoint y: 386, endPoint x: 898, endPoint y: 374, distance: 13.4
click at [903, 385] on div "OE#" at bounding box center [950, 389] width 293 height 16
type input "OE#"
type input "ORDERS"
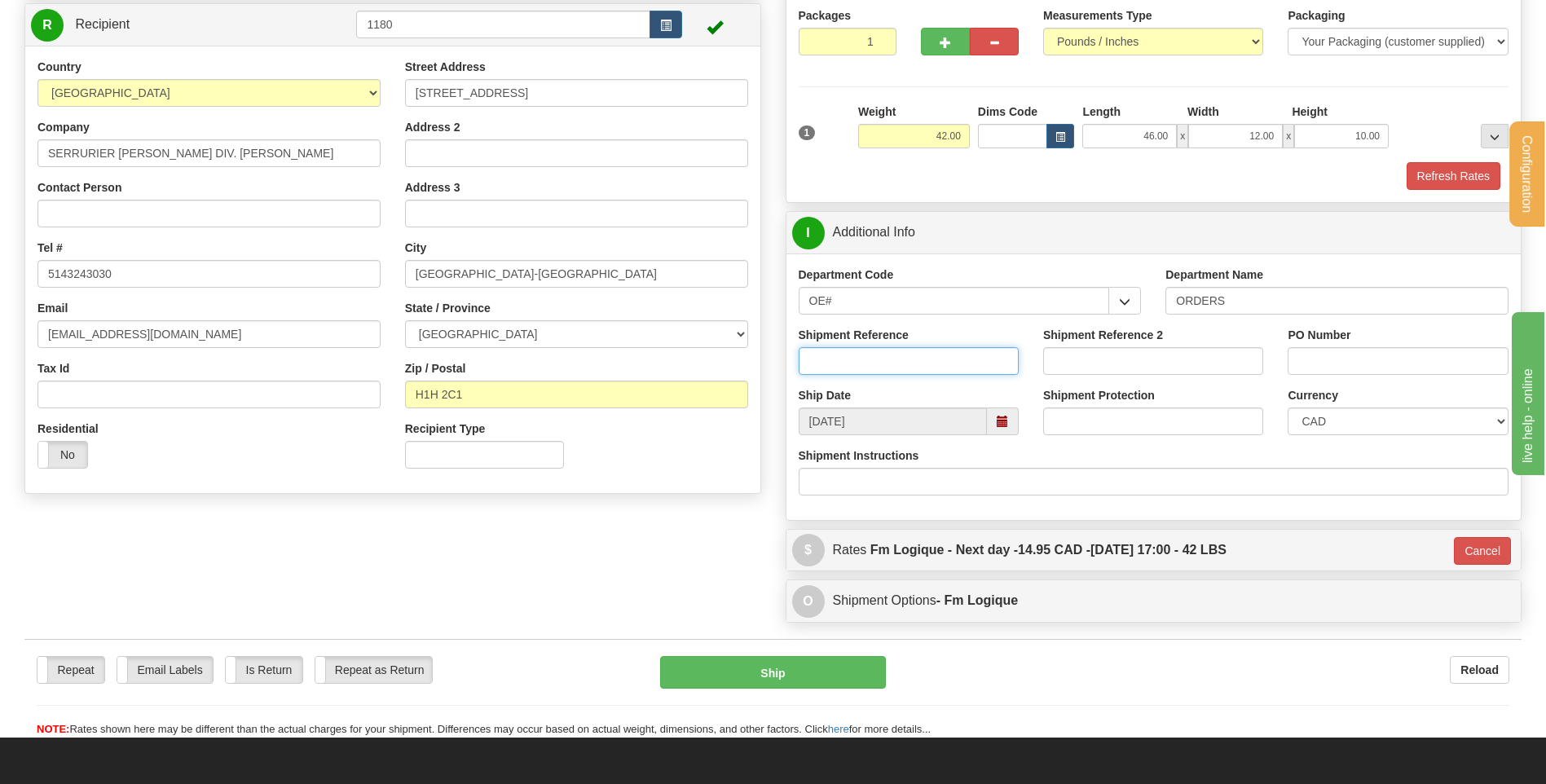
click at [894, 348] on input "Shipment Reference" at bounding box center [908, 361] width 220 height 28
type input "80005565-00 // 80005564-00"
click at [1345, 345] on div "PO Number" at bounding box center [1397, 351] width 220 height 48
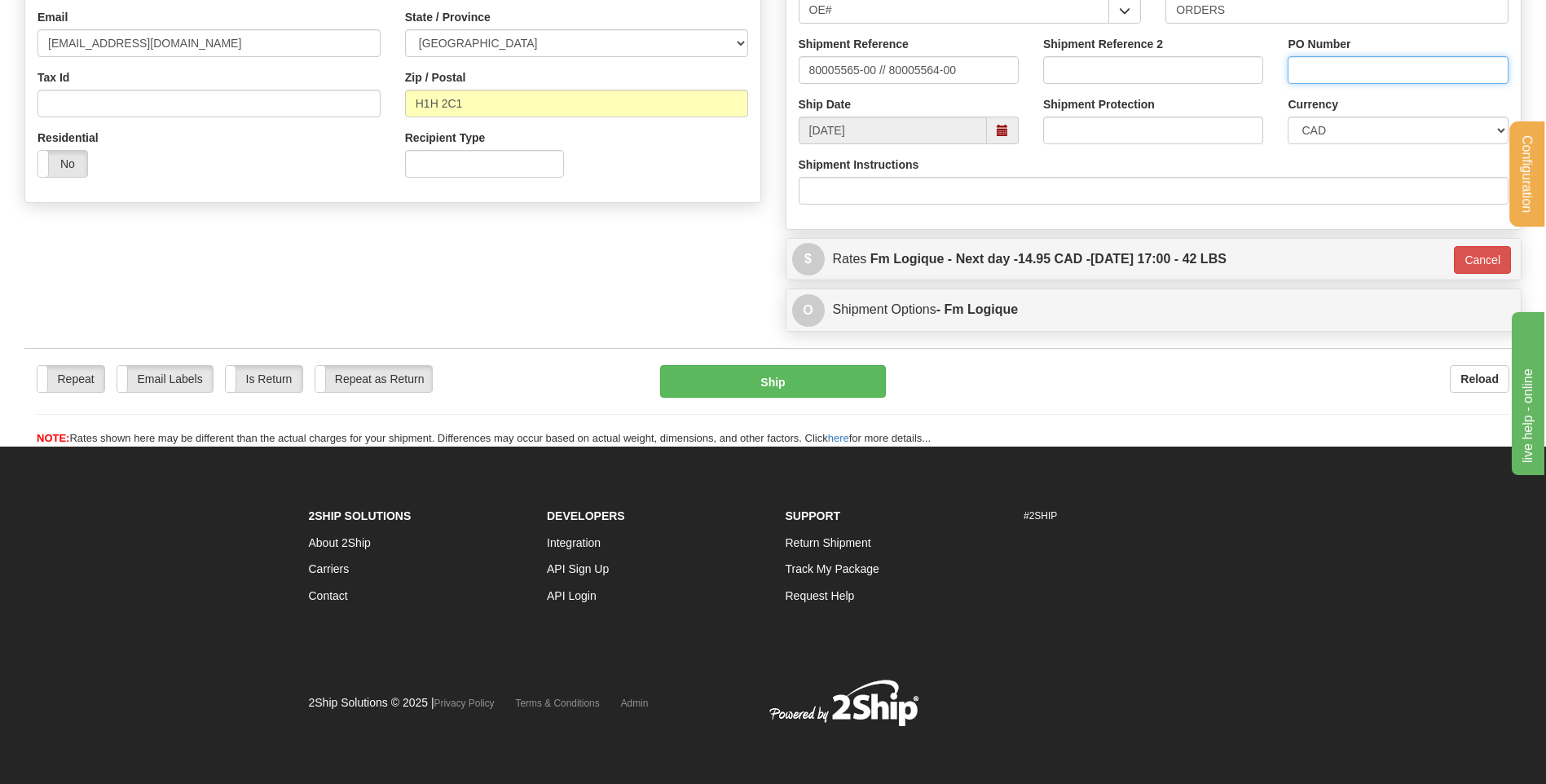
click at [1350, 61] on input "PO Number" at bounding box center [1397, 69] width 220 height 28
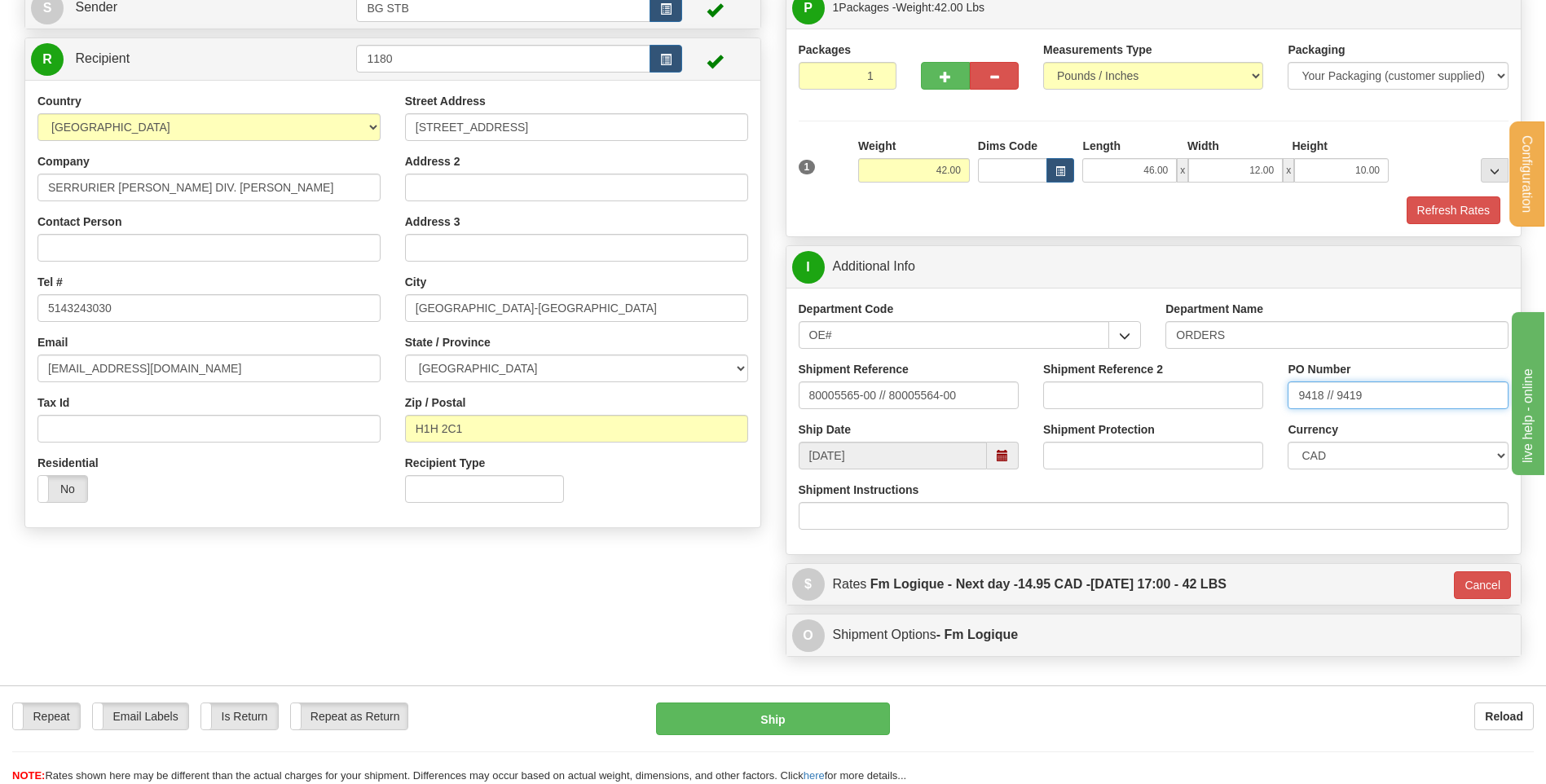
scroll to position [81, 0]
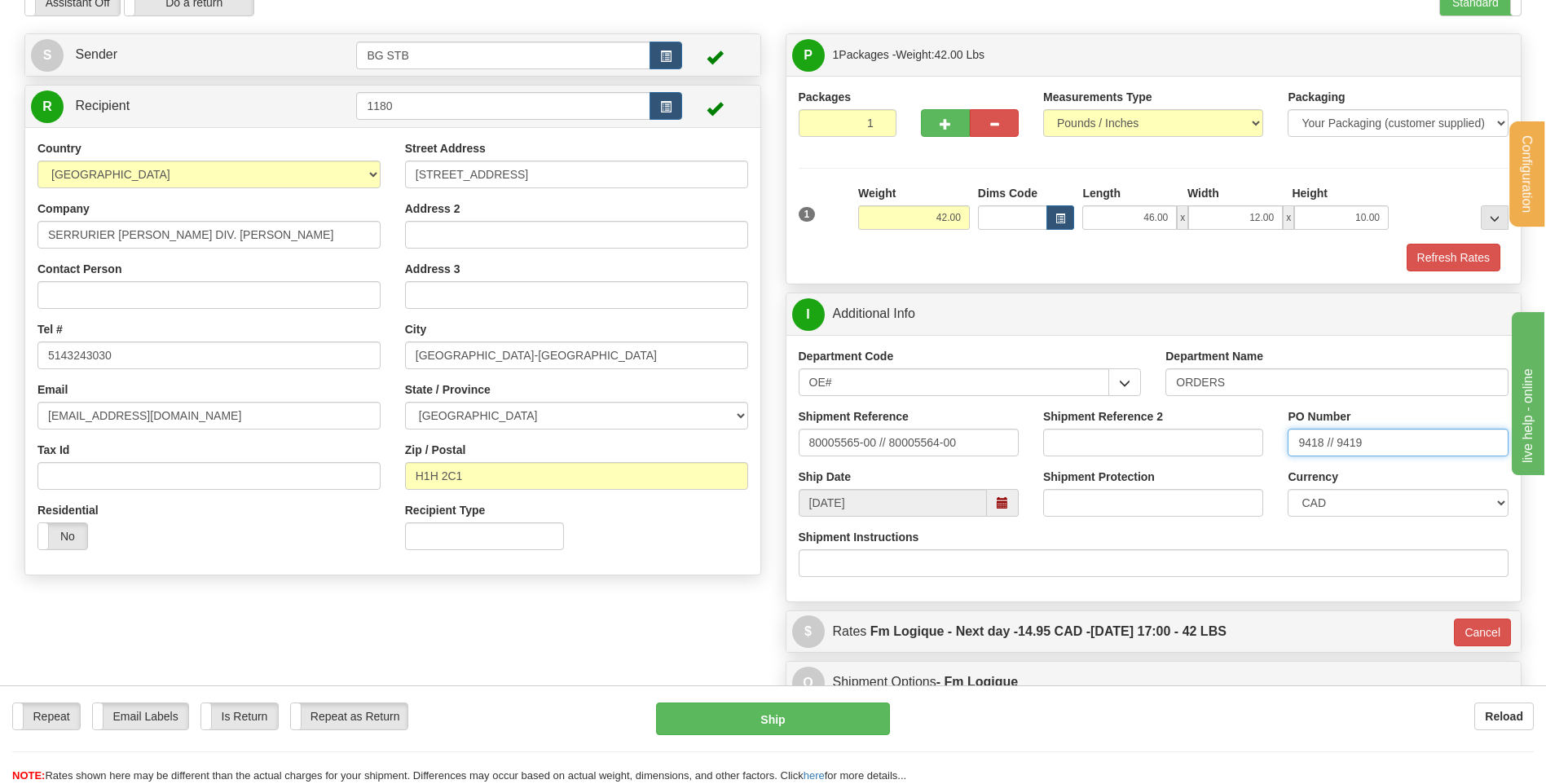
type input "9418 // 9419"
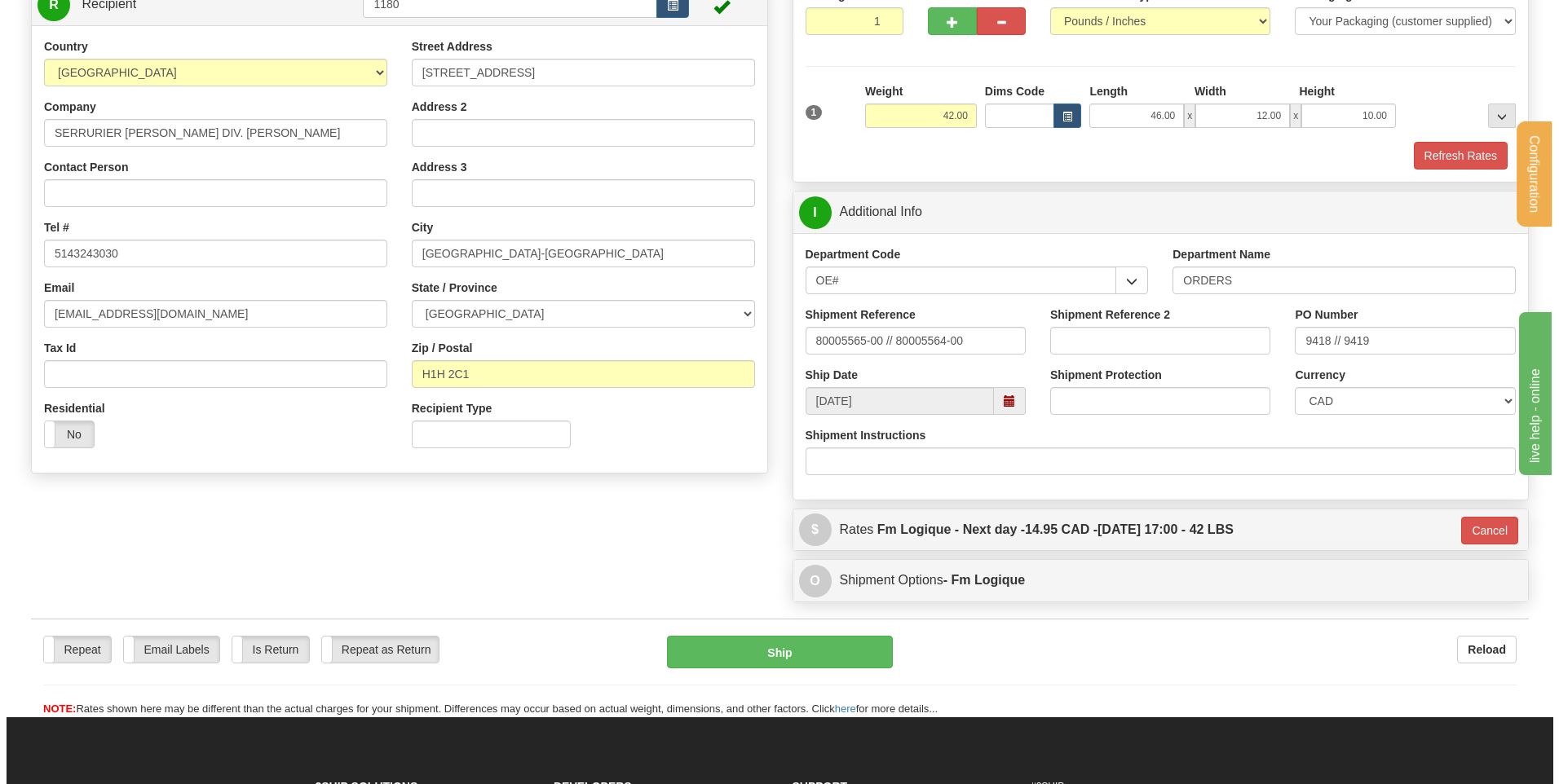
scroll to position [407, 0]
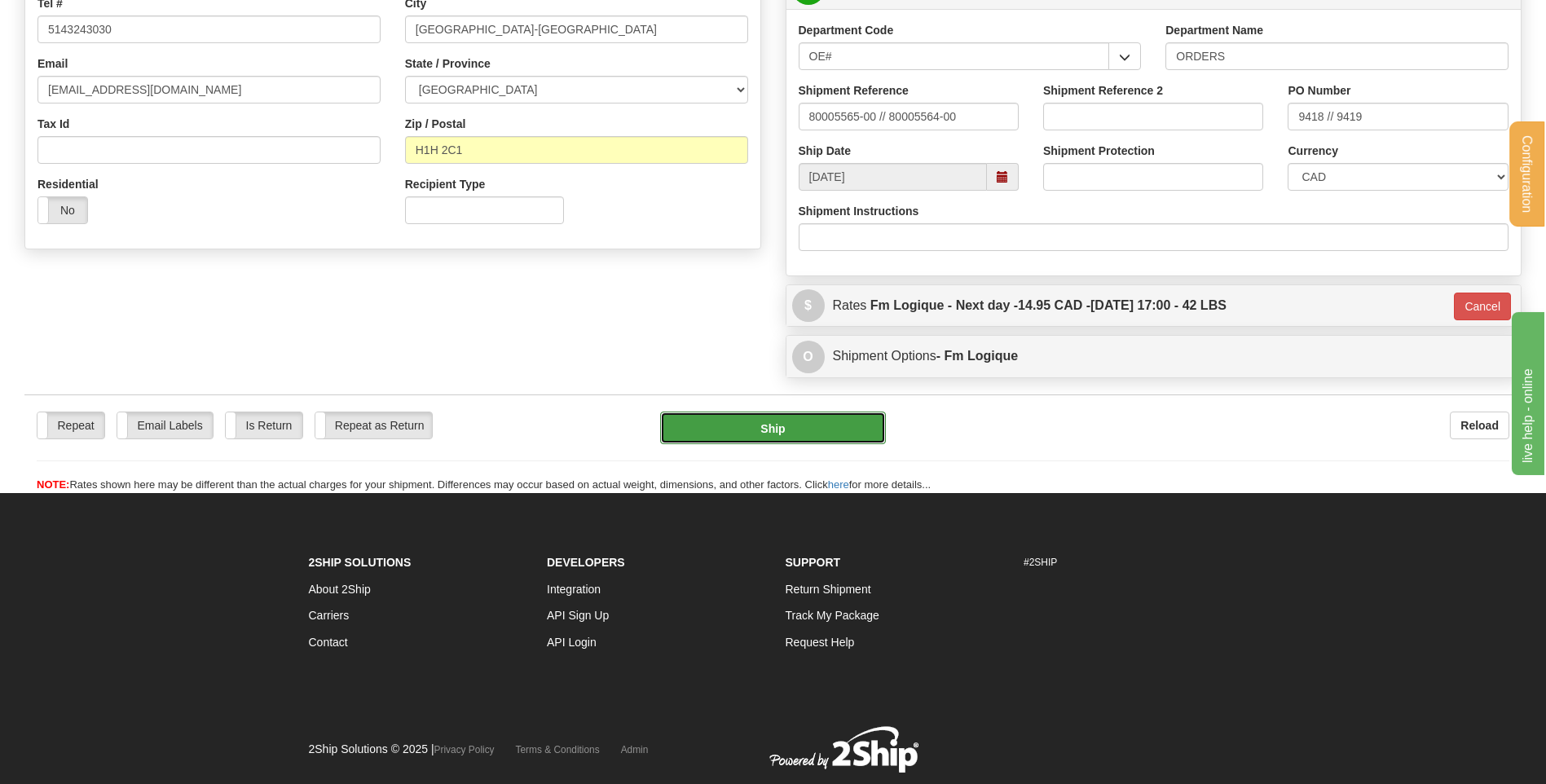
click at [749, 425] on button "Ship" at bounding box center [773, 428] width 225 height 33
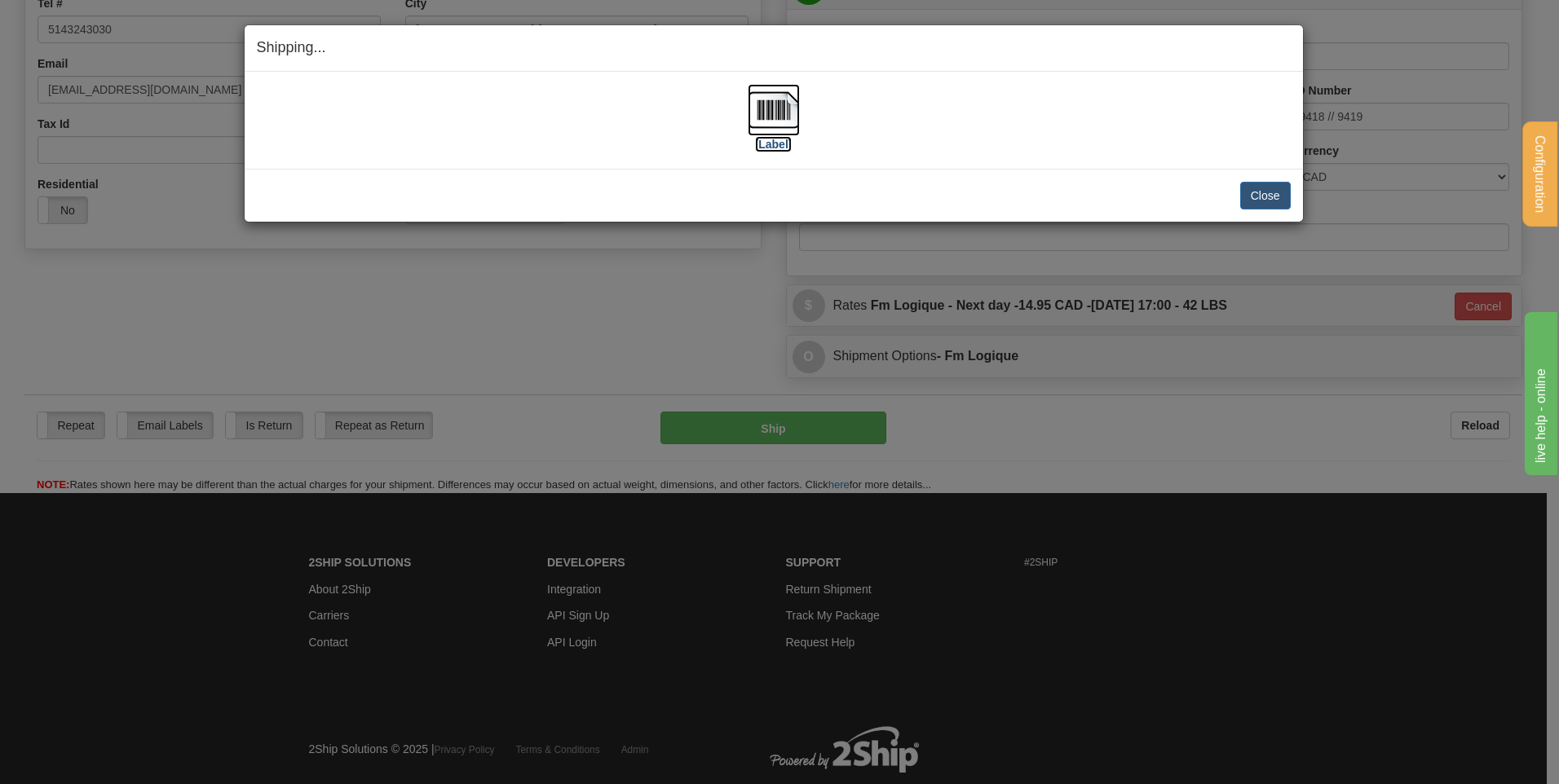
click at [788, 110] on img at bounding box center [774, 110] width 53 height 53
click at [1267, 208] on button "Close" at bounding box center [1265, 195] width 51 height 28
click at [1267, 200] on button "Close" at bounding box center [1265, 195] width 51 height 28
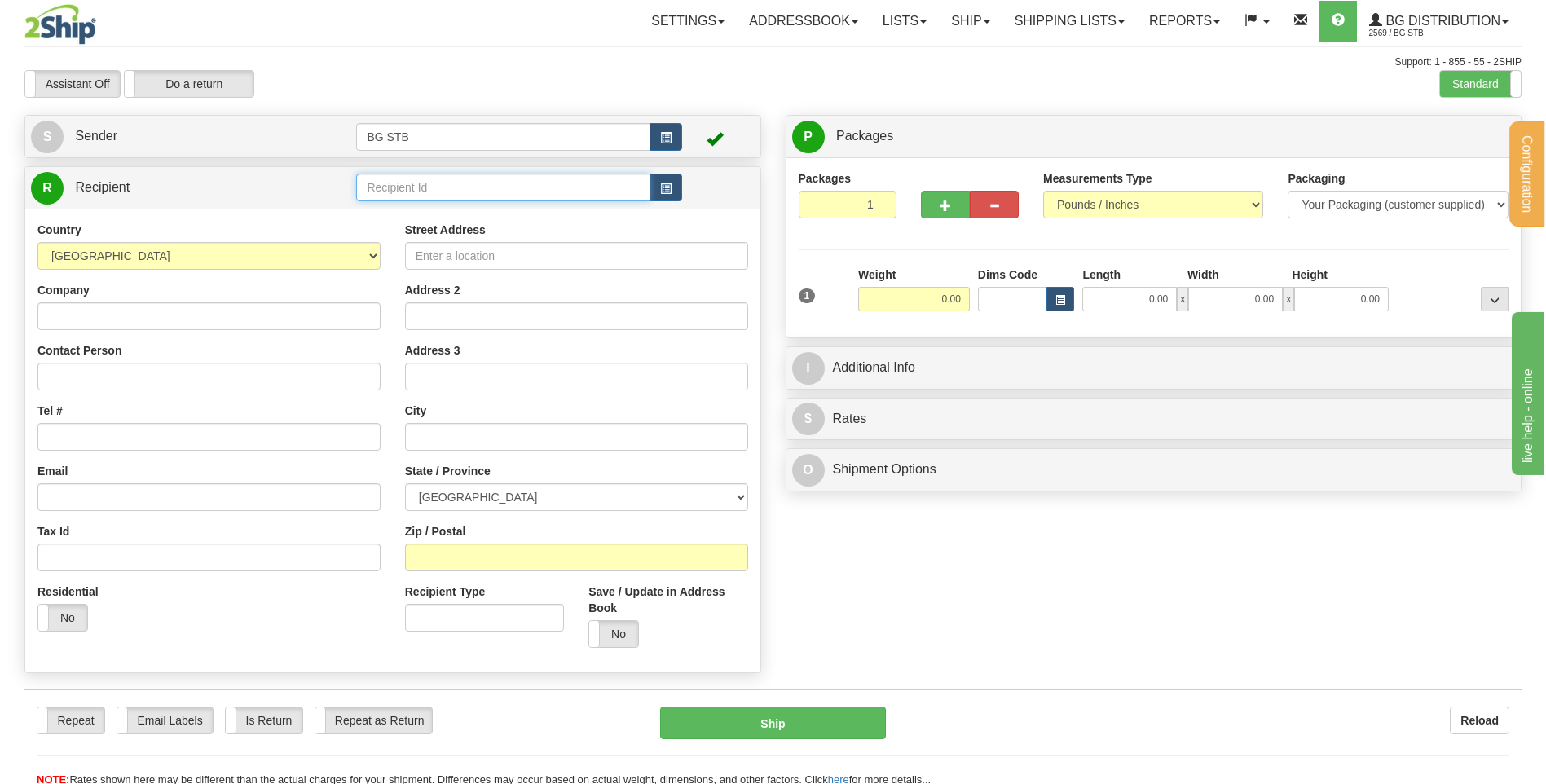
click at [519, 192] on input "text" at bounding box center [503, 187] width 293 height 28
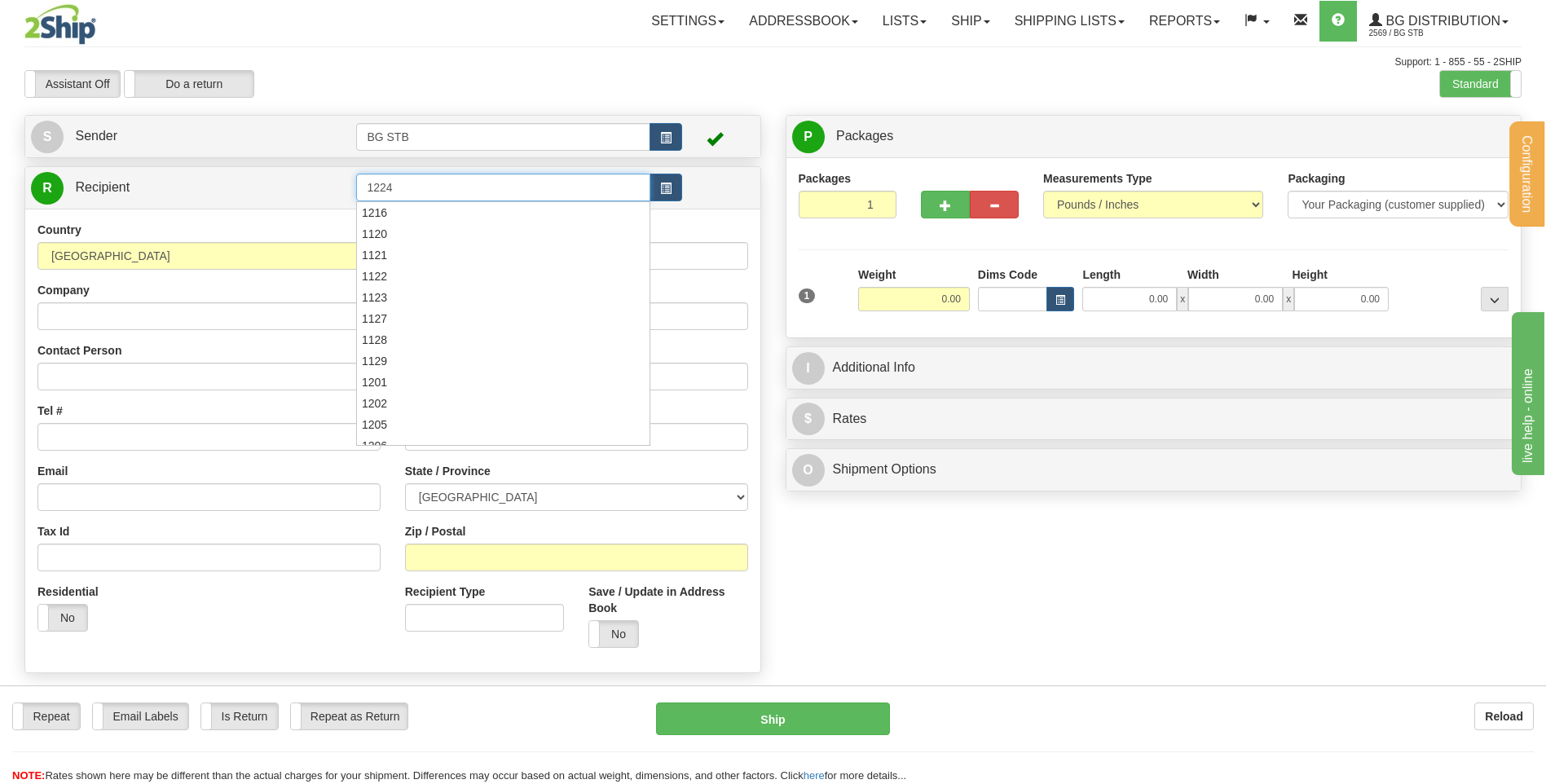
type input "1224"
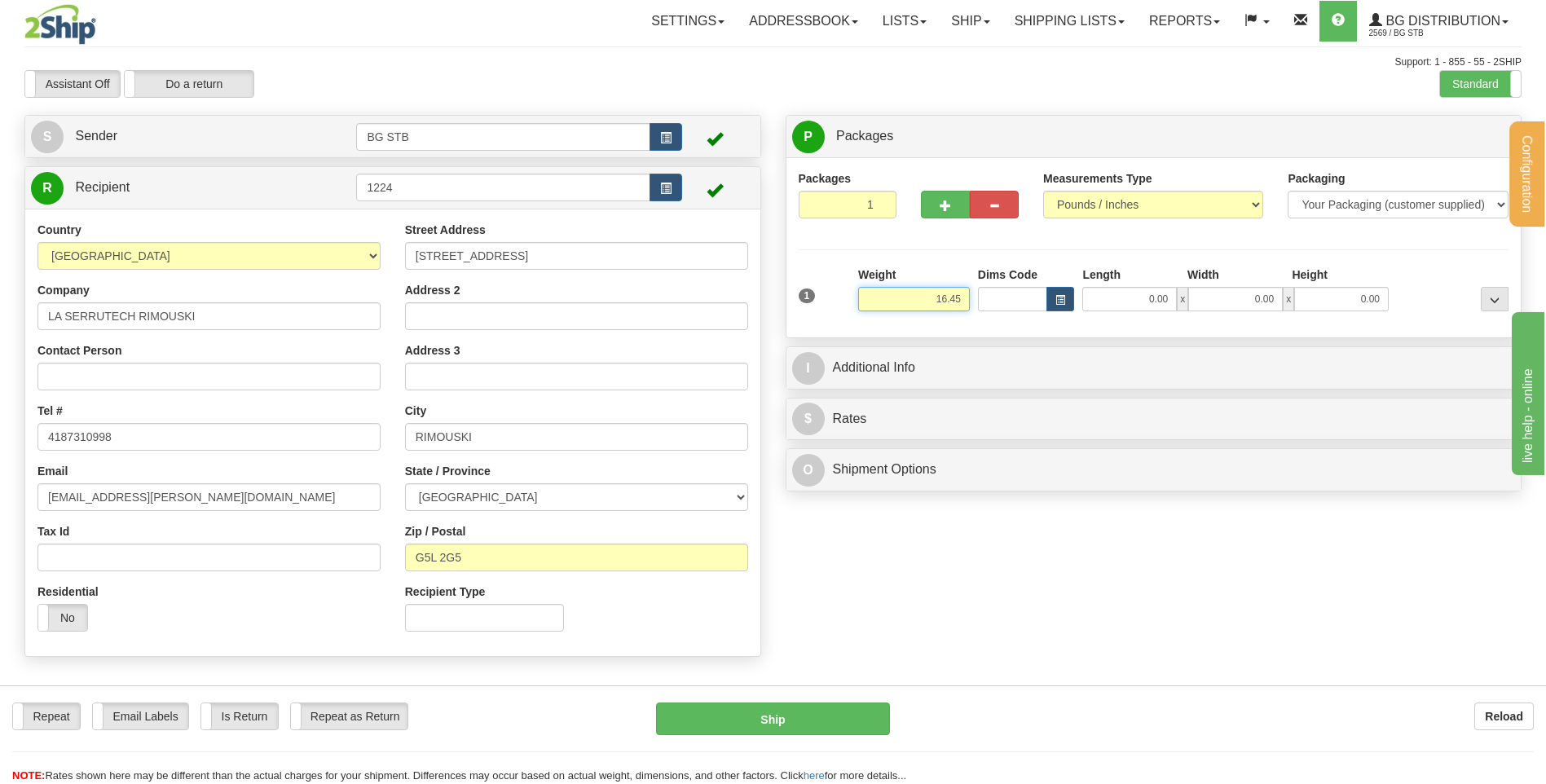
type input "16.45"
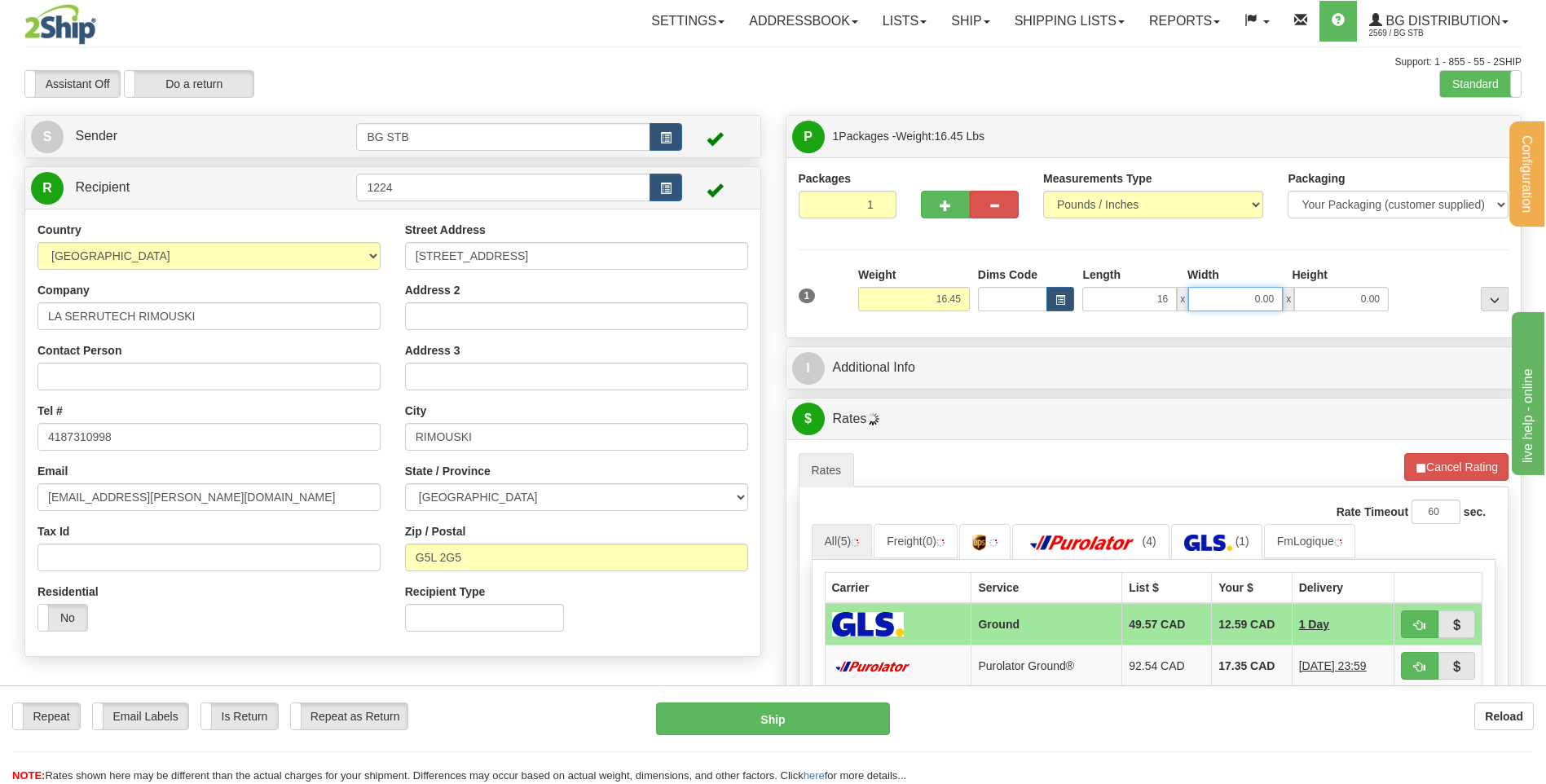
type input "16.00"
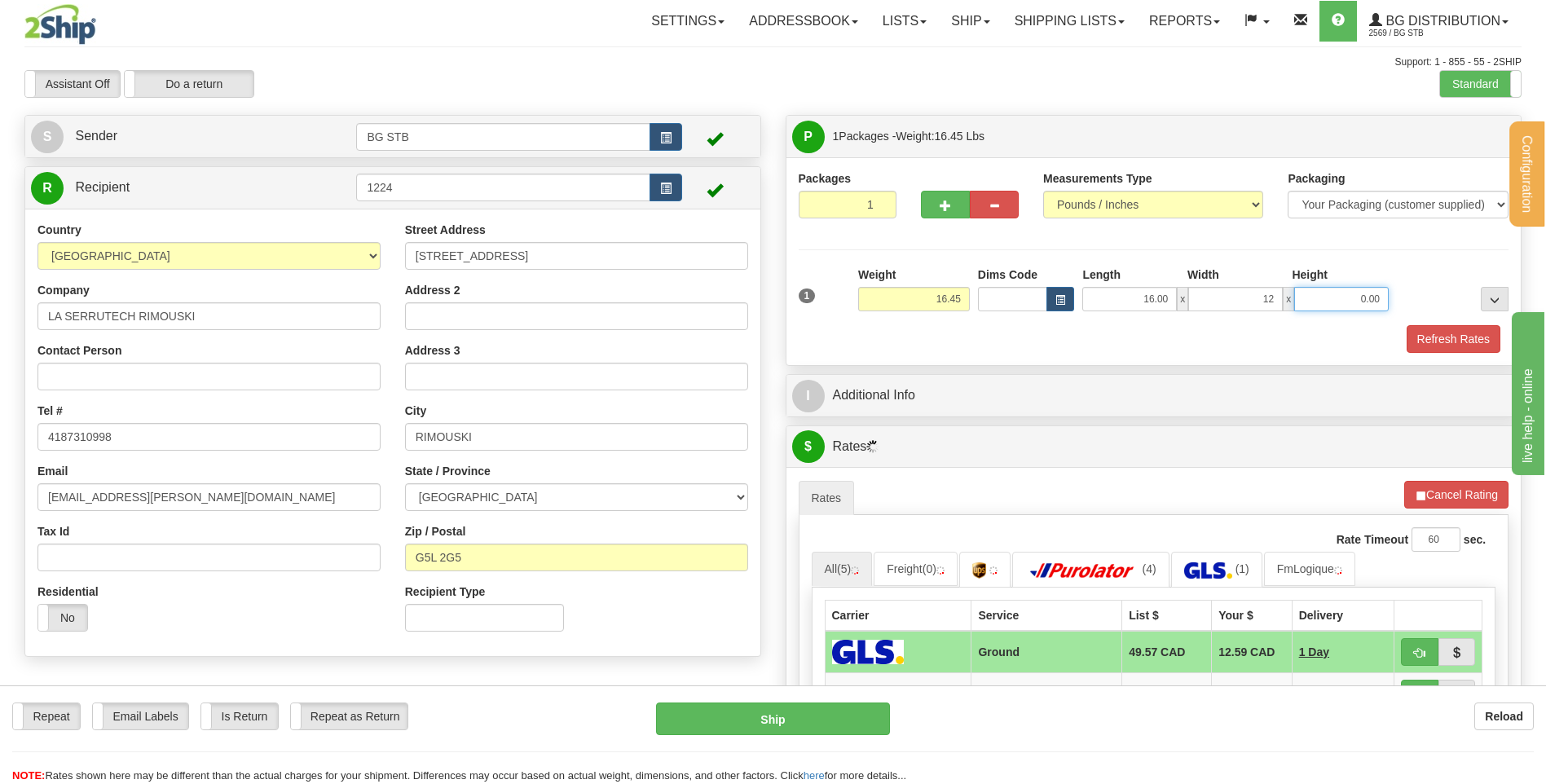
type input "12.00"
type input "11.00"
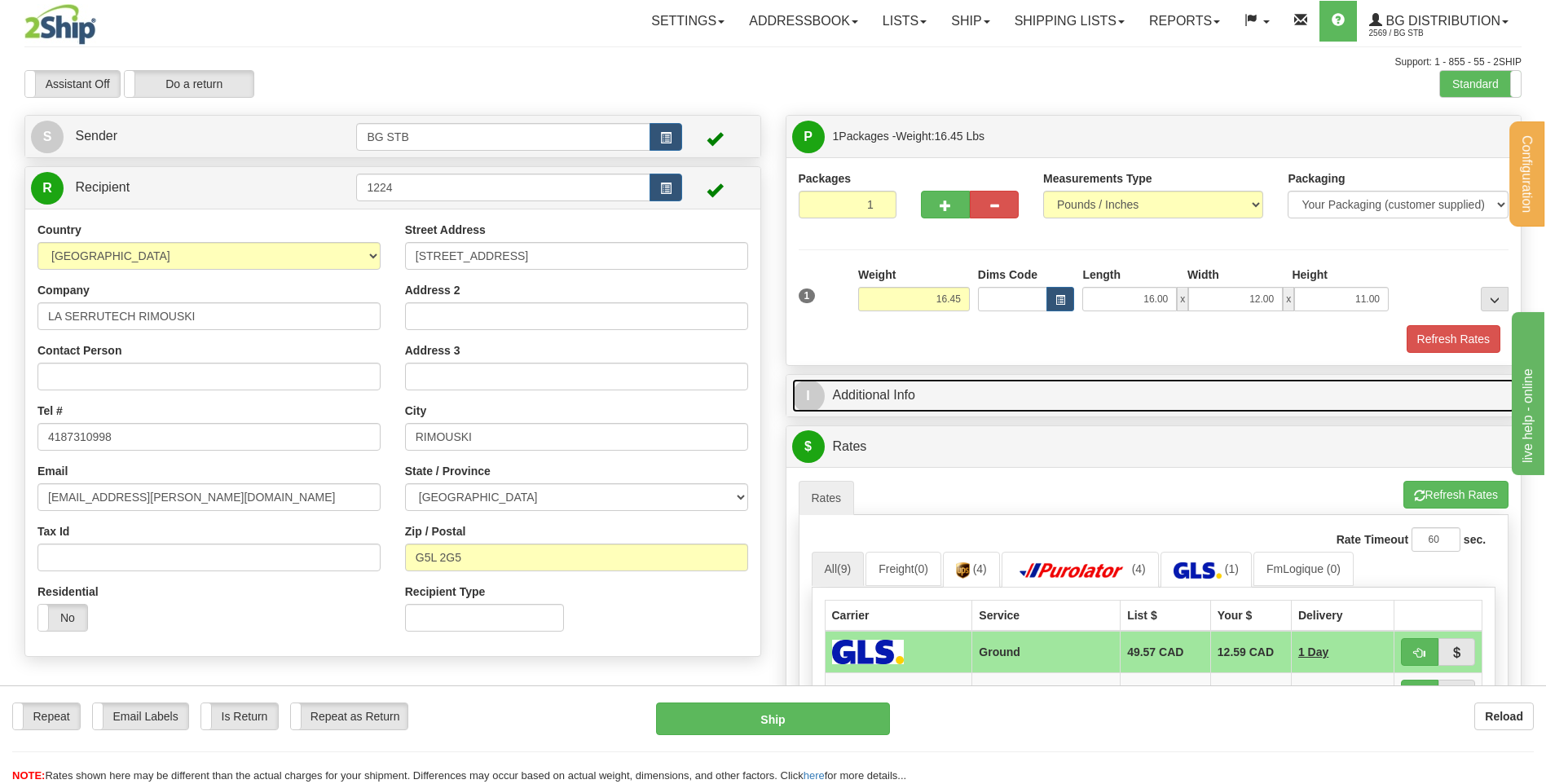
click at [1059, 403] on link "I Additional Info" at bounding box center [1154, 396] width 724 height 34
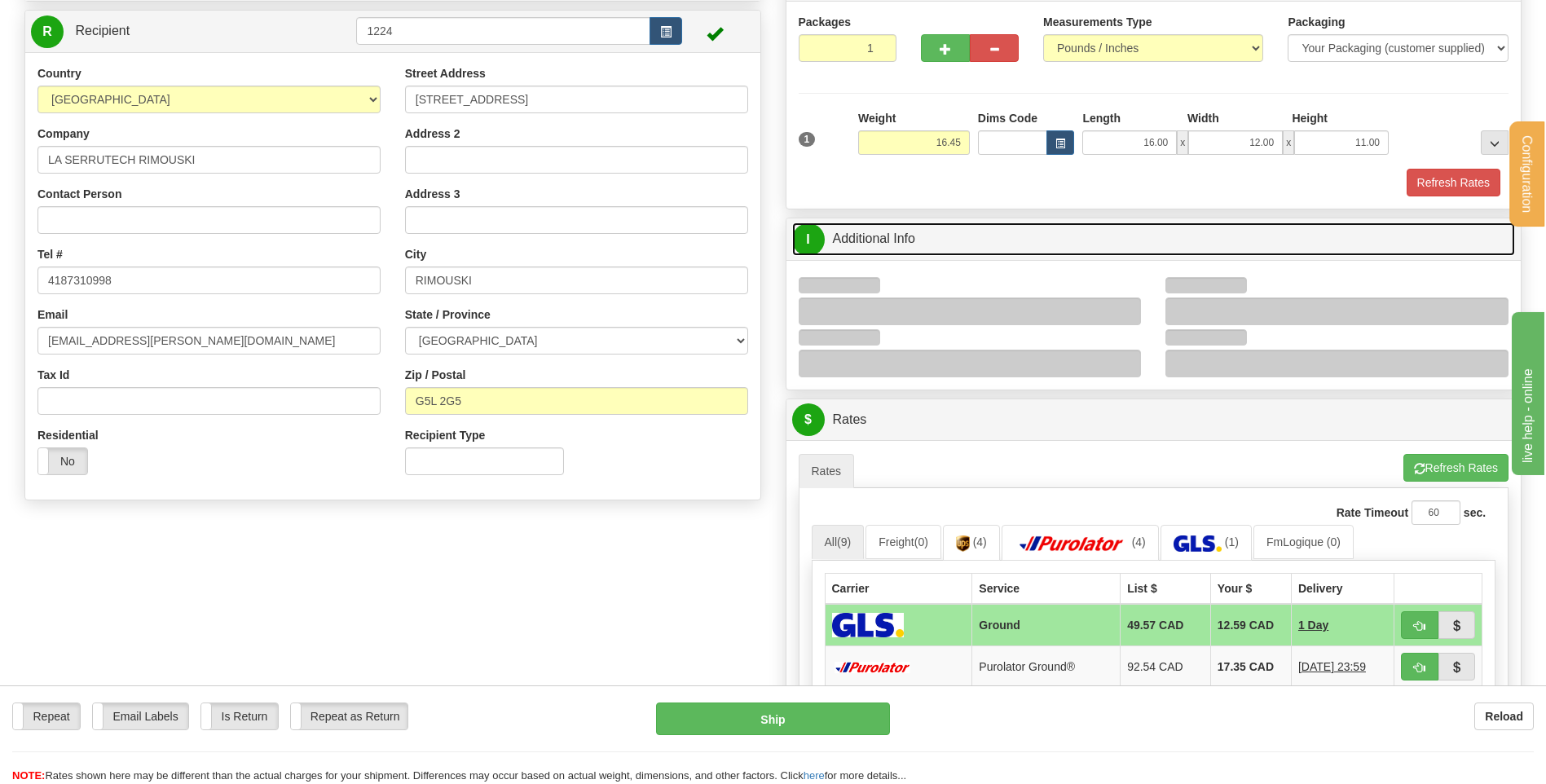
scroll to position [326, 0]
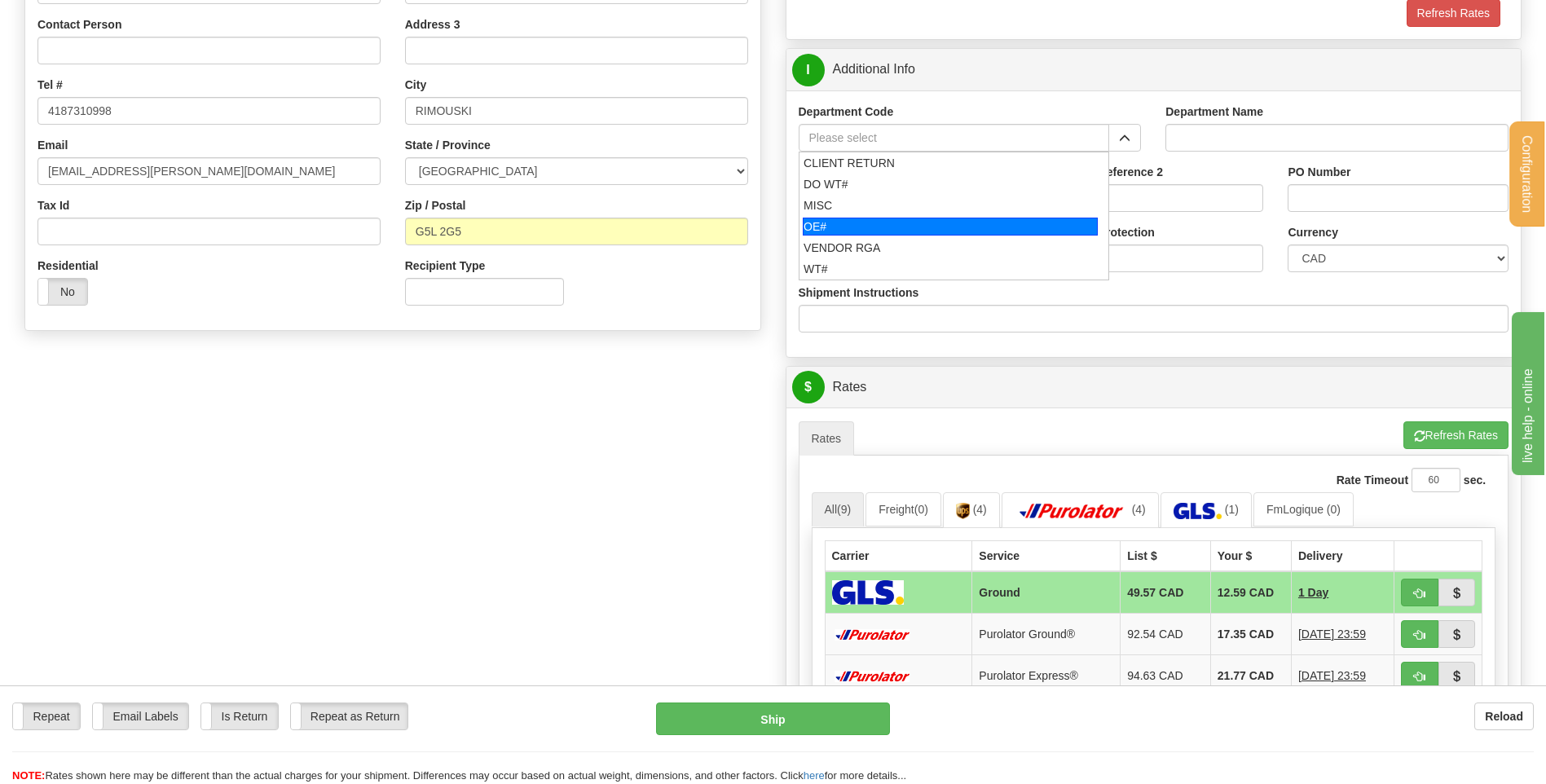
click at [941, 224] on div "OE#" at bounding box center [950, 226] width 295 height 18
type input "OE#"
type input "ORDERS"
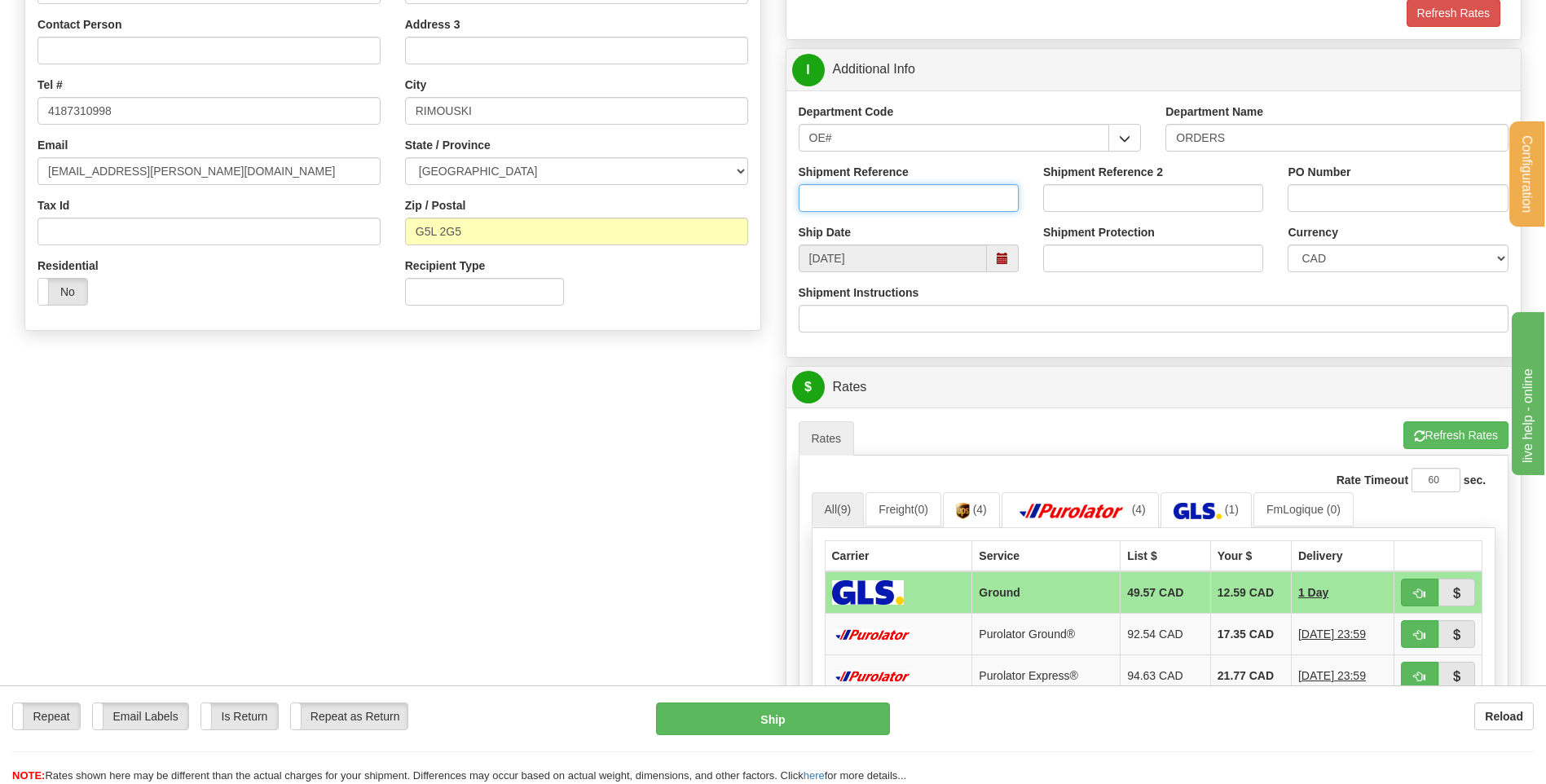
click at [929, 209] on input "Shipment Reference" at bounding box center [908, 198] width 220 height 28
type input "80005566-00"
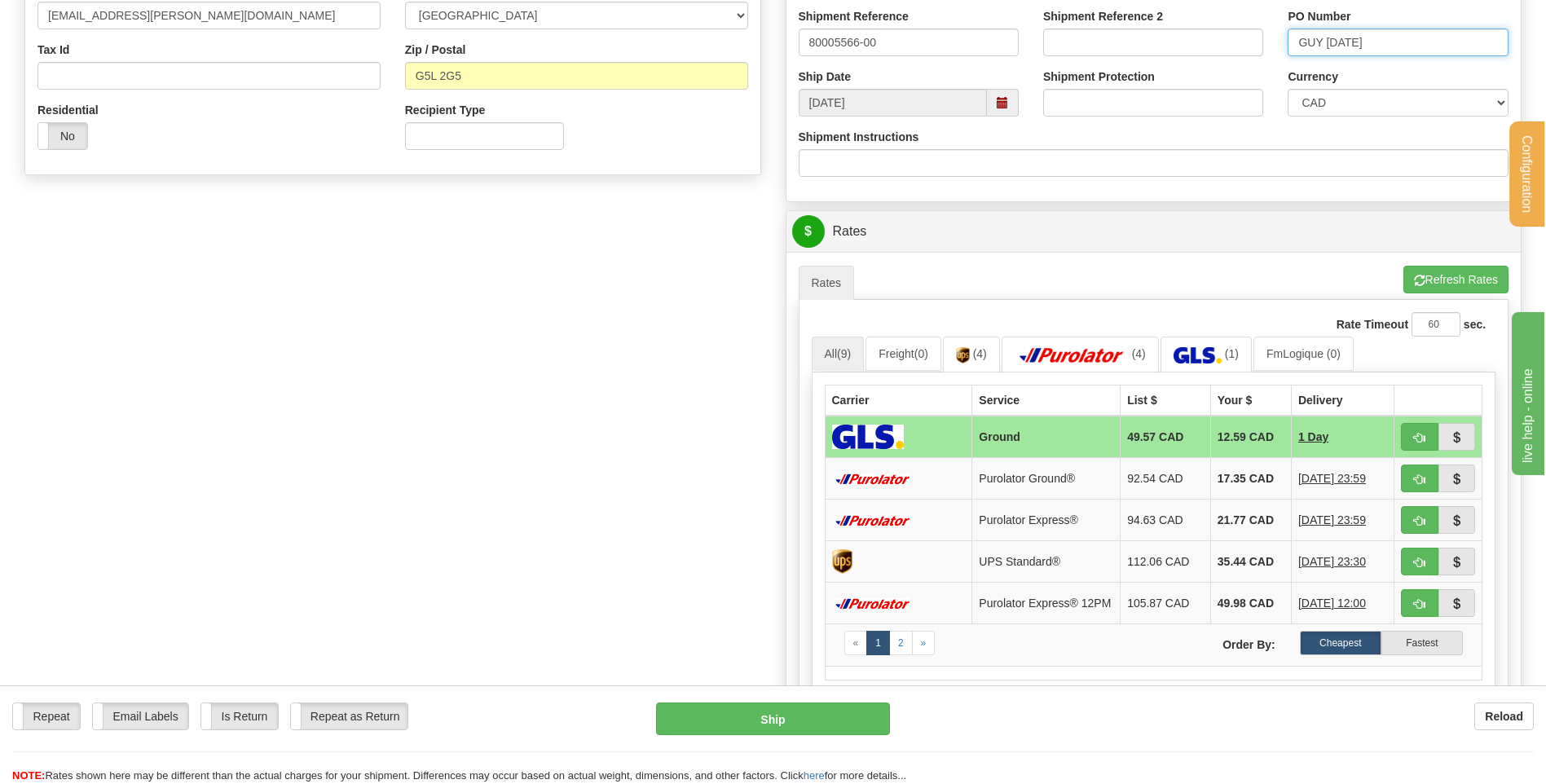
scroll to position [815, 0]
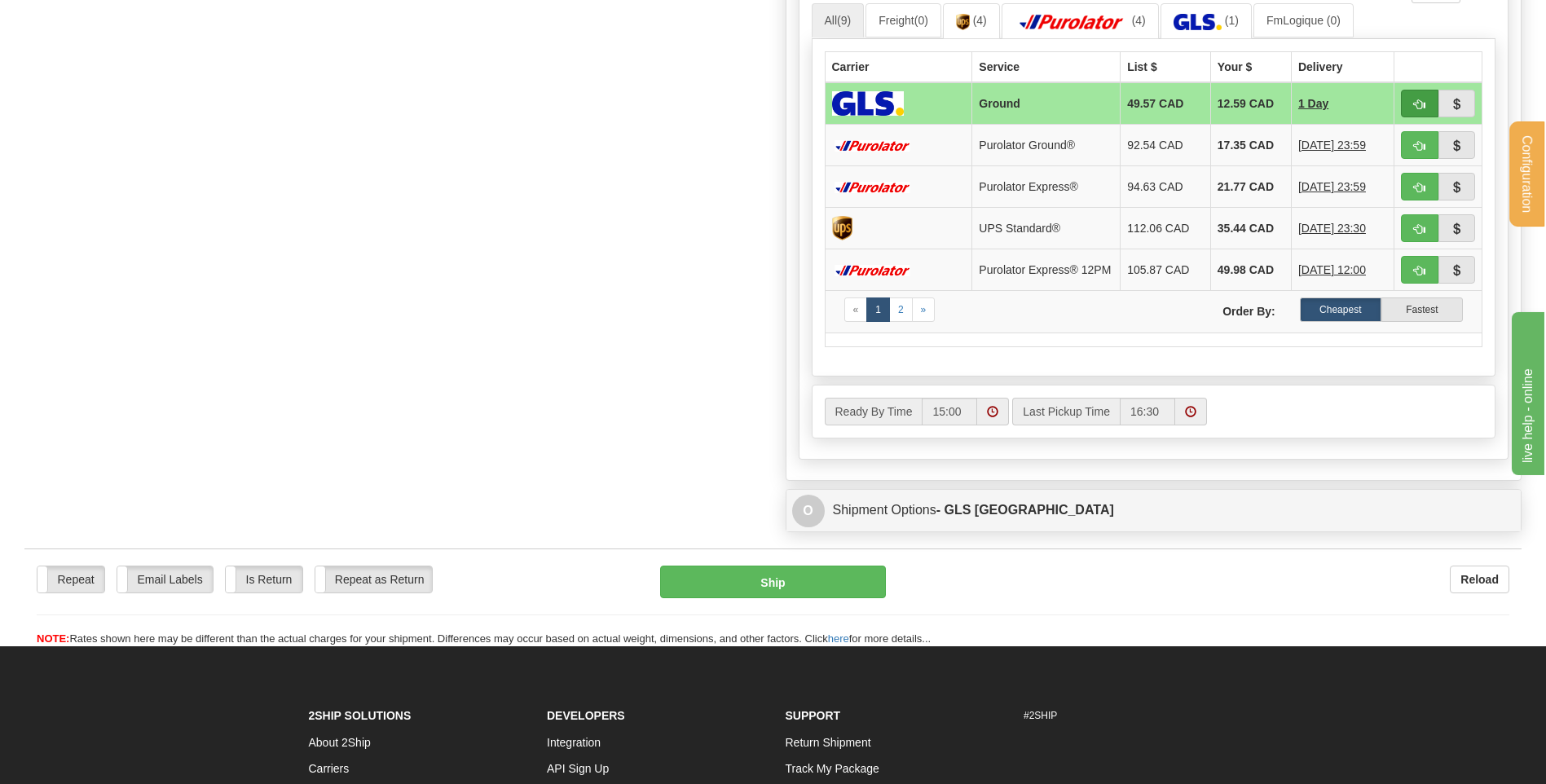
type input "GUY 04/09/25"
drag, startPoint x: 1428, startPoint y: 105, endPoint x: 1310, endPoint y: 127, distance: 120.0
click at [1428, 105] on button "button" at bounding box center [1419, 103] width 37 height 28
type input "1"
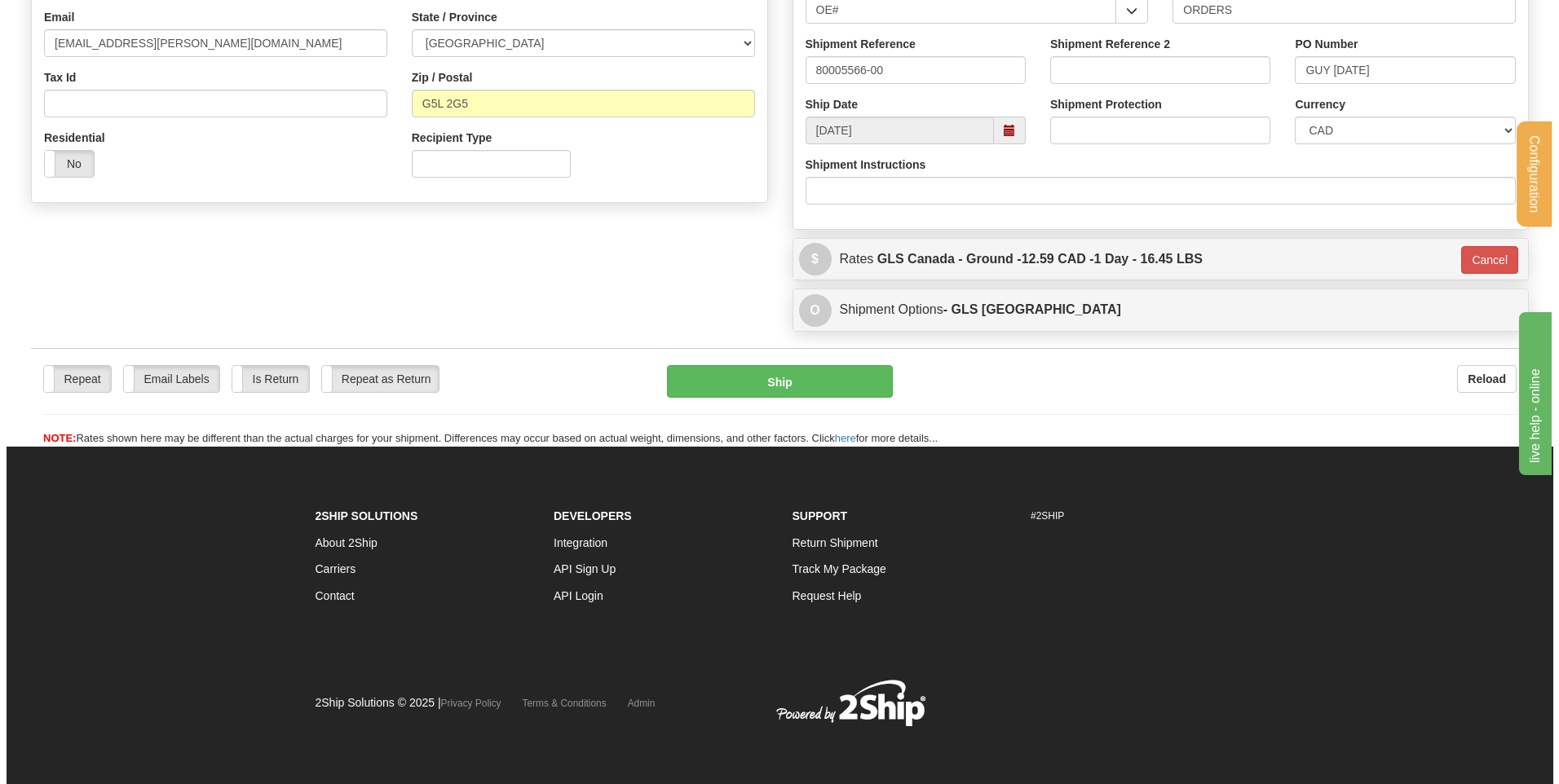
scroll to position [454, 0]
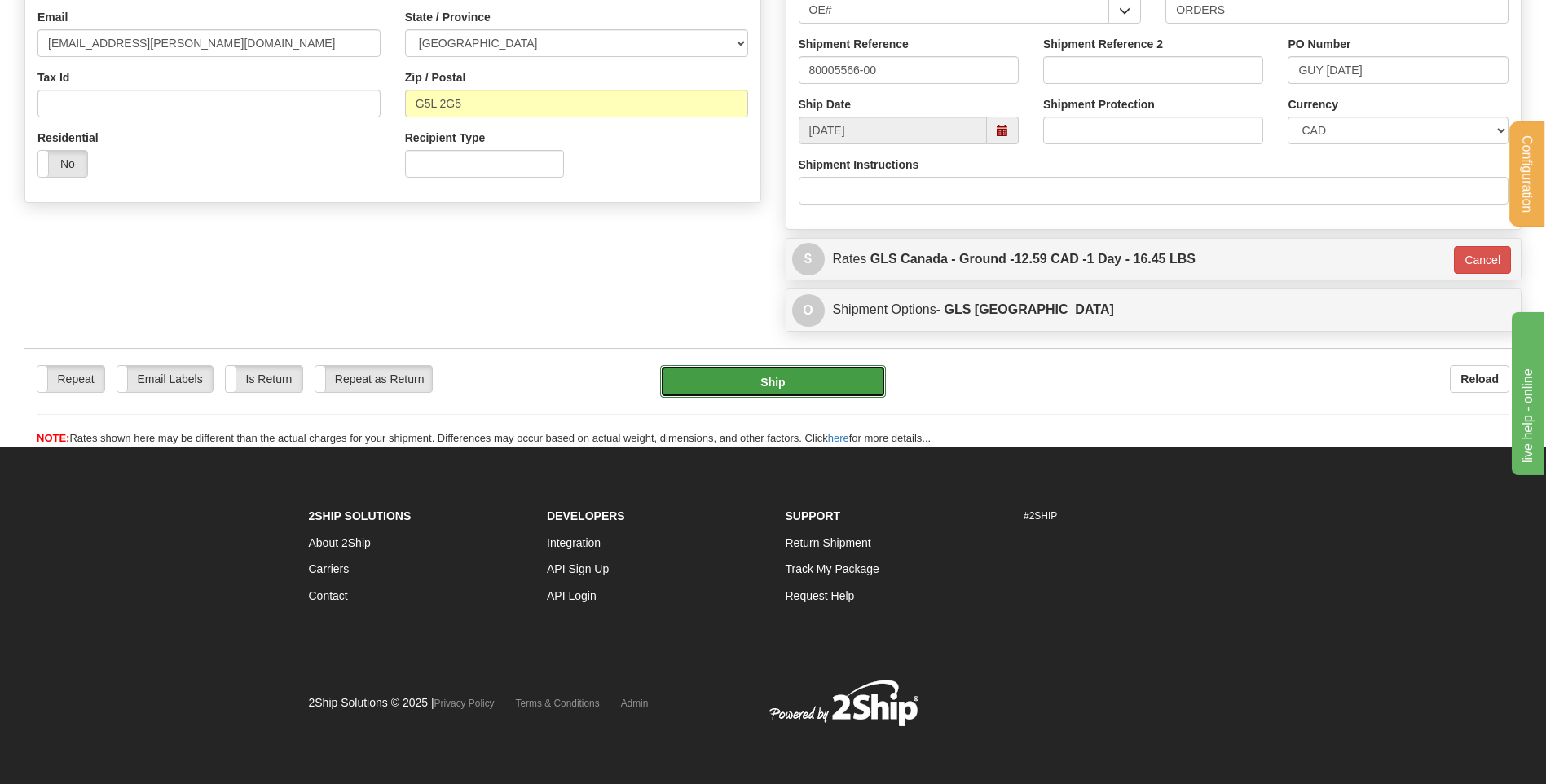
click at [748, 385] on button "Ship" at bounding box center [773, 381] width 225 height 33
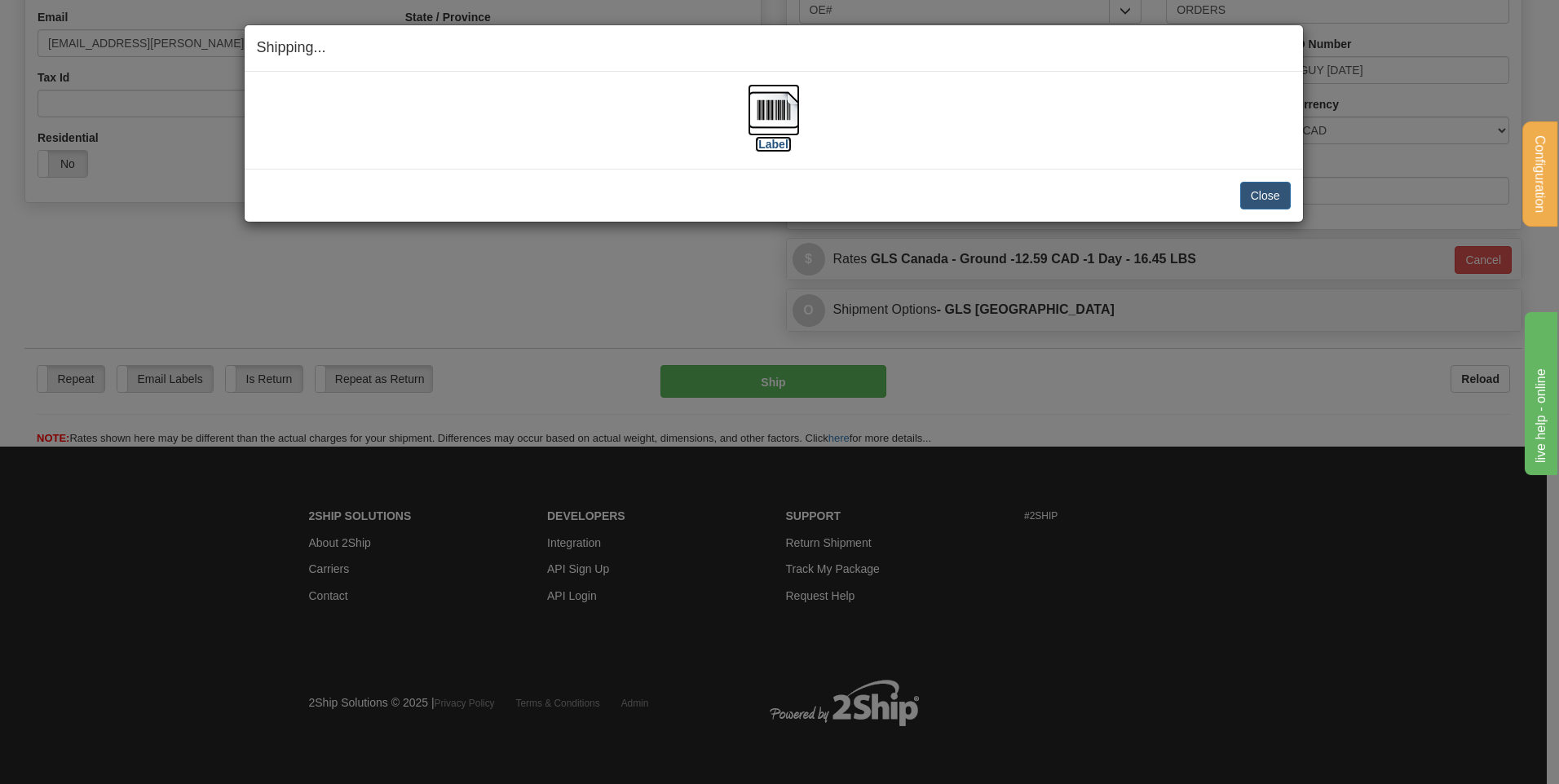
click at [779, 111] on img at bounding box center [774, 110] width 53 height 53
click at [1268, 185] on button "Close" at bounding box center [1265, 195] width 51 height 28
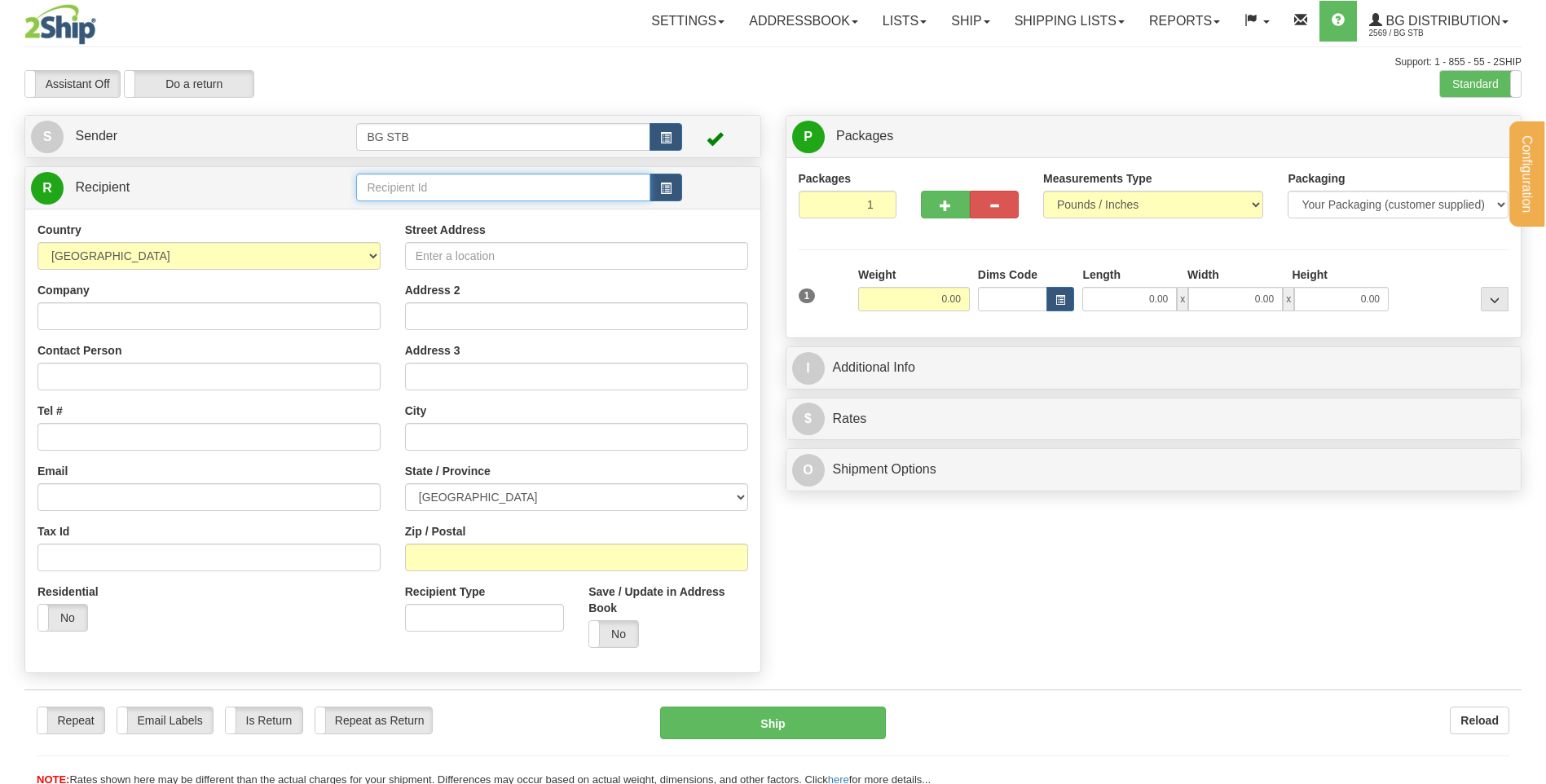
click at [412, 181] on input "text" at bounding box center [503, 187] width 293 height 28
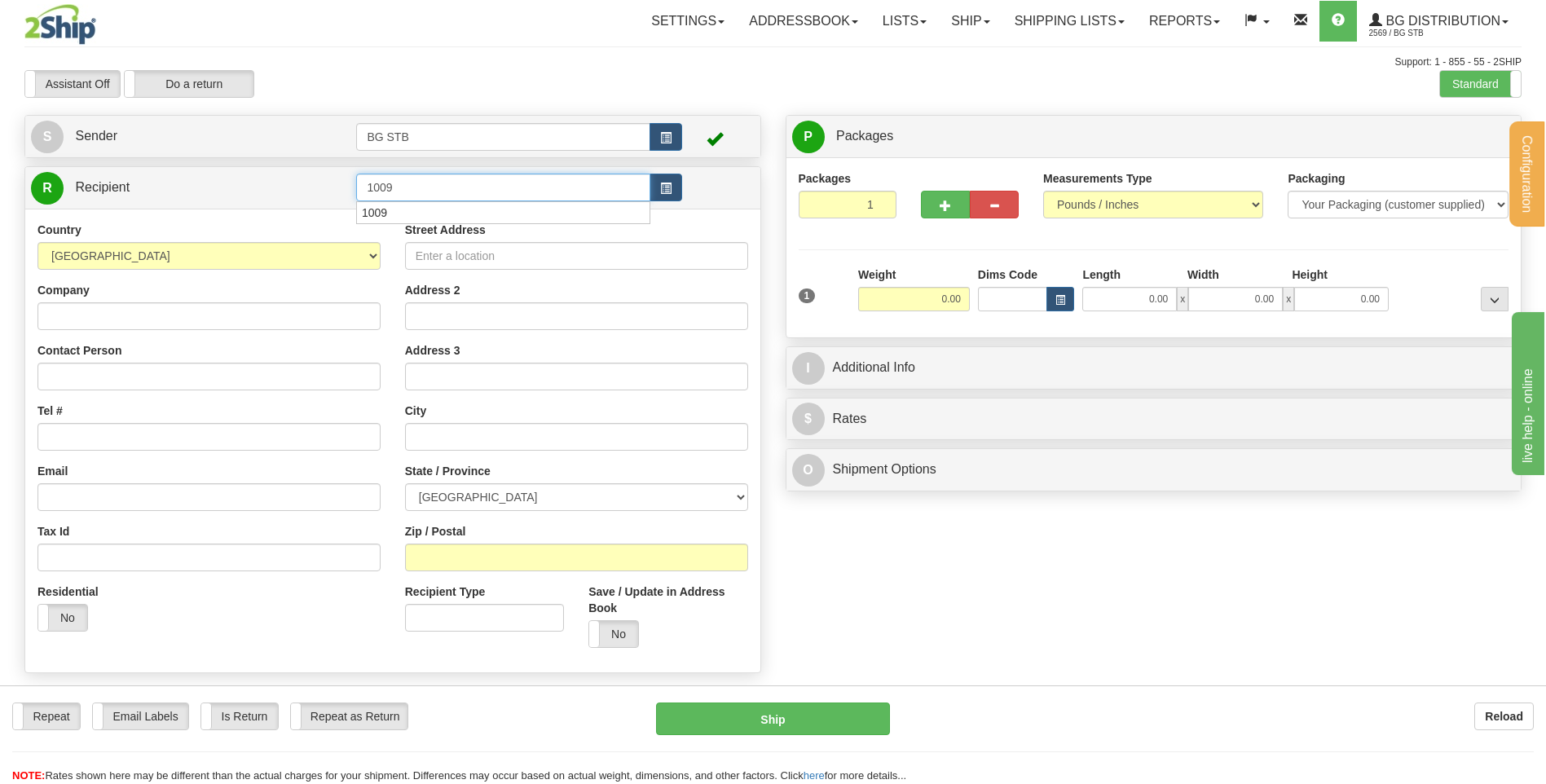
type input "1009"
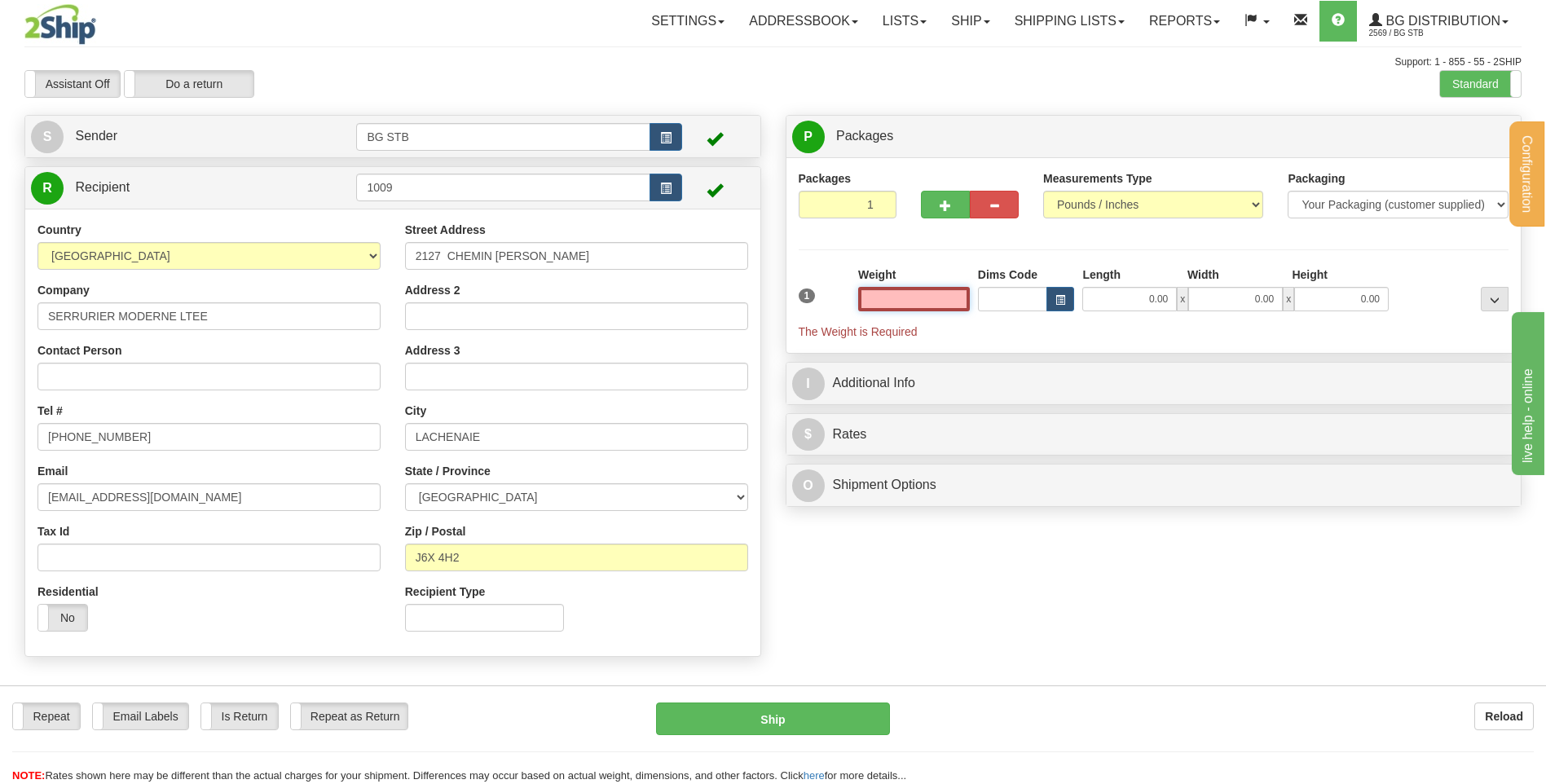
click at [940, 308] on input "text" at bounding box center [913, 298] width 111 height 24
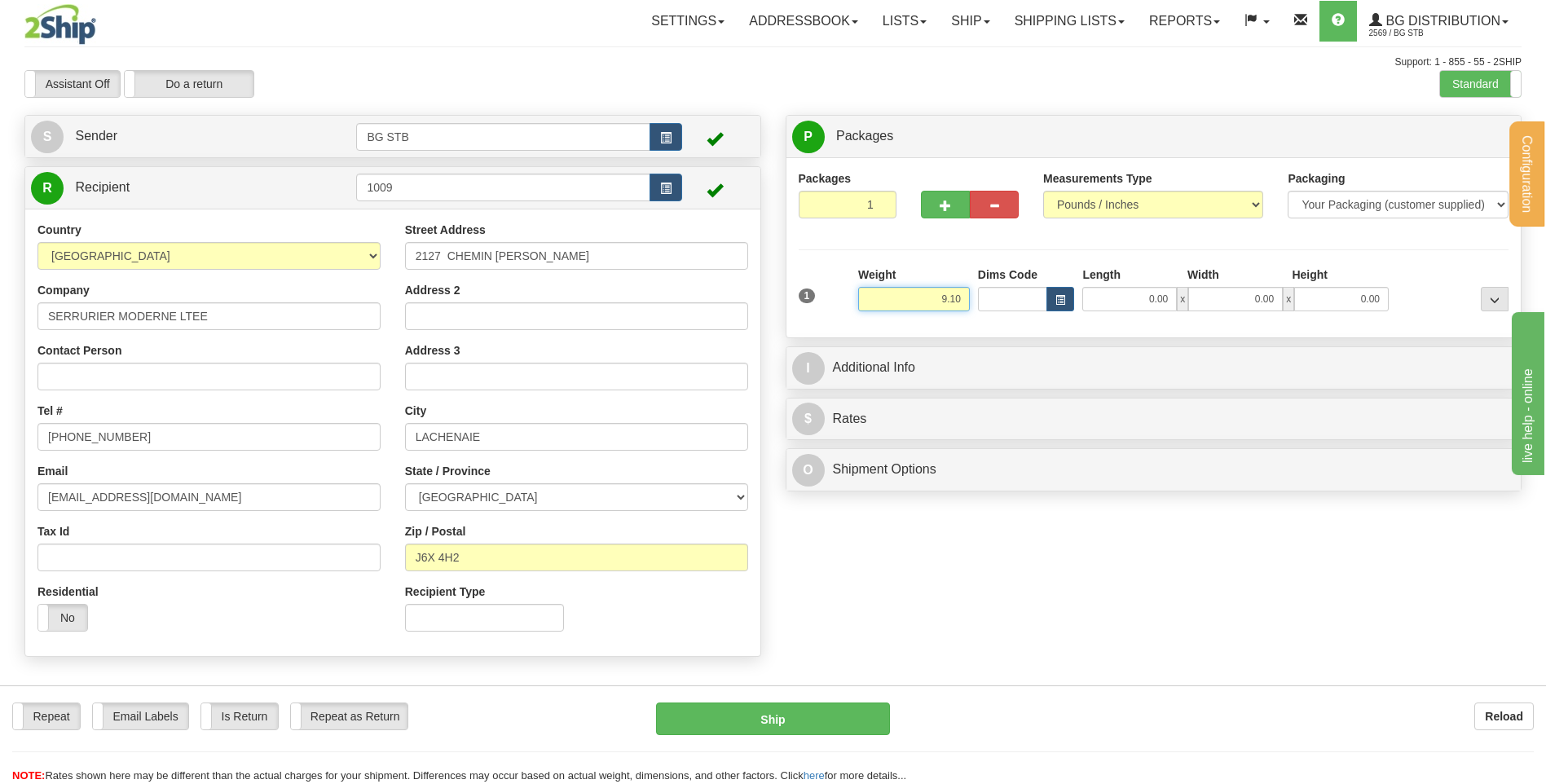
type input "9.10"
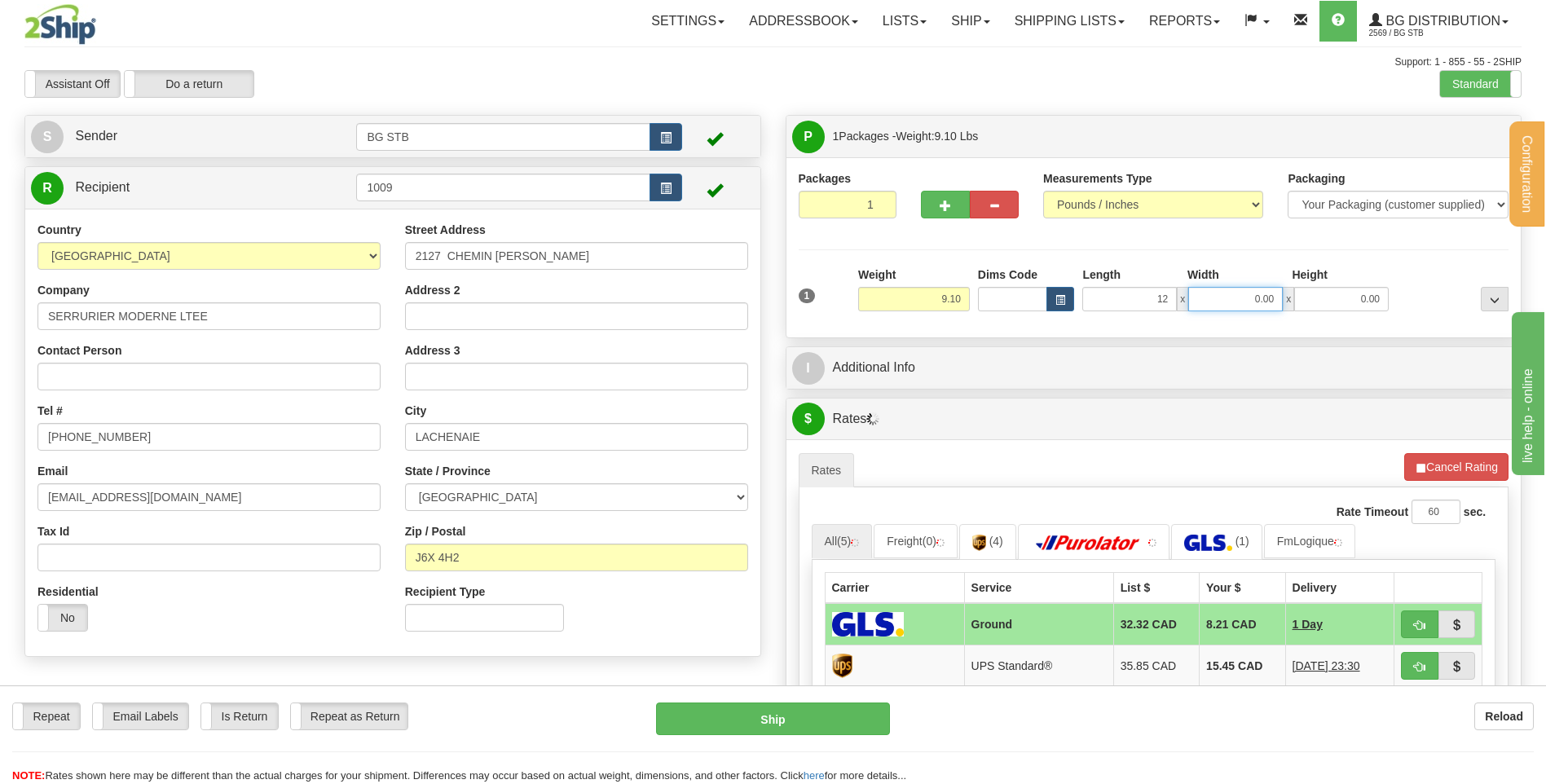
type input "12.00"
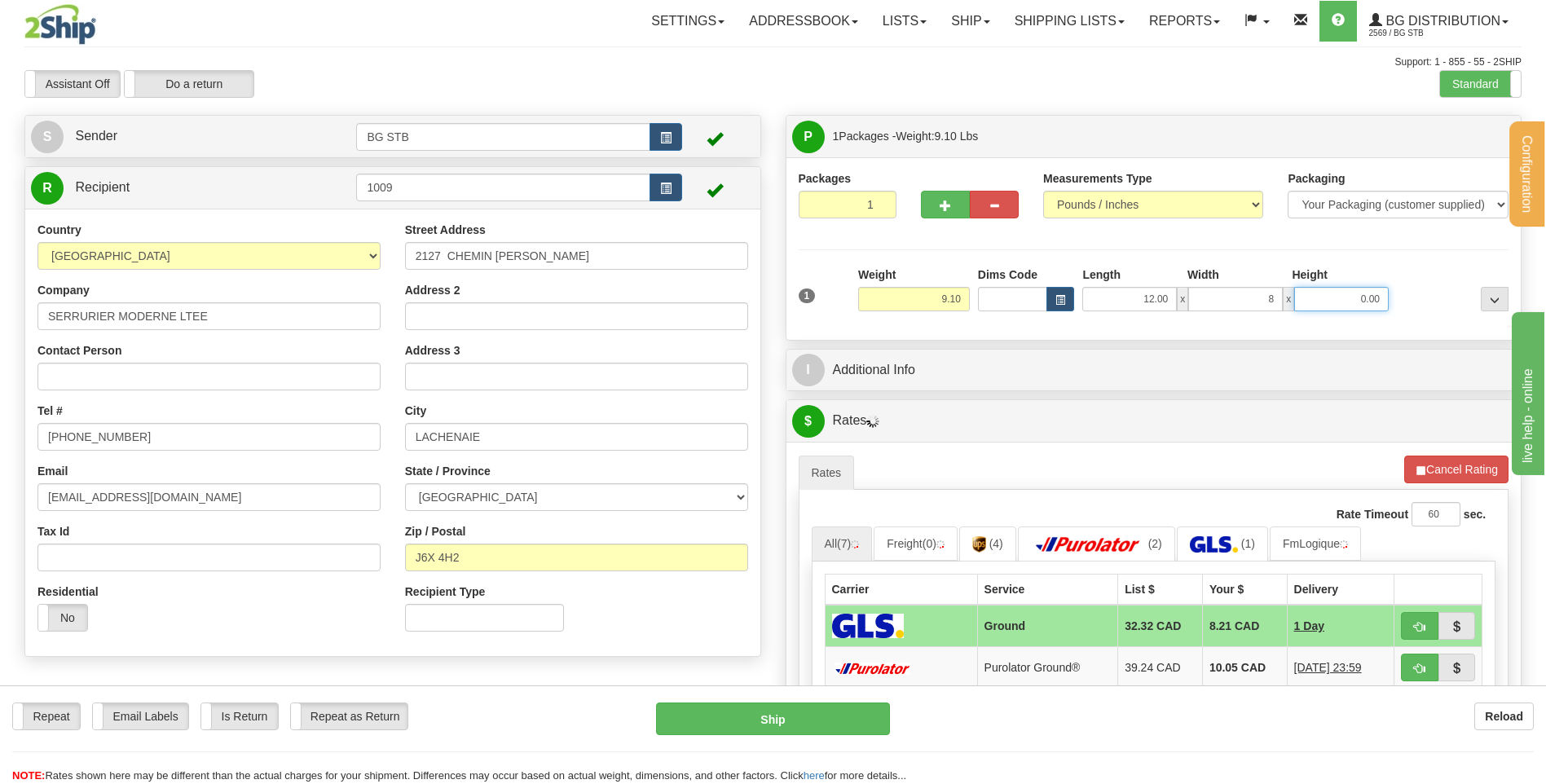
type input "8.00"
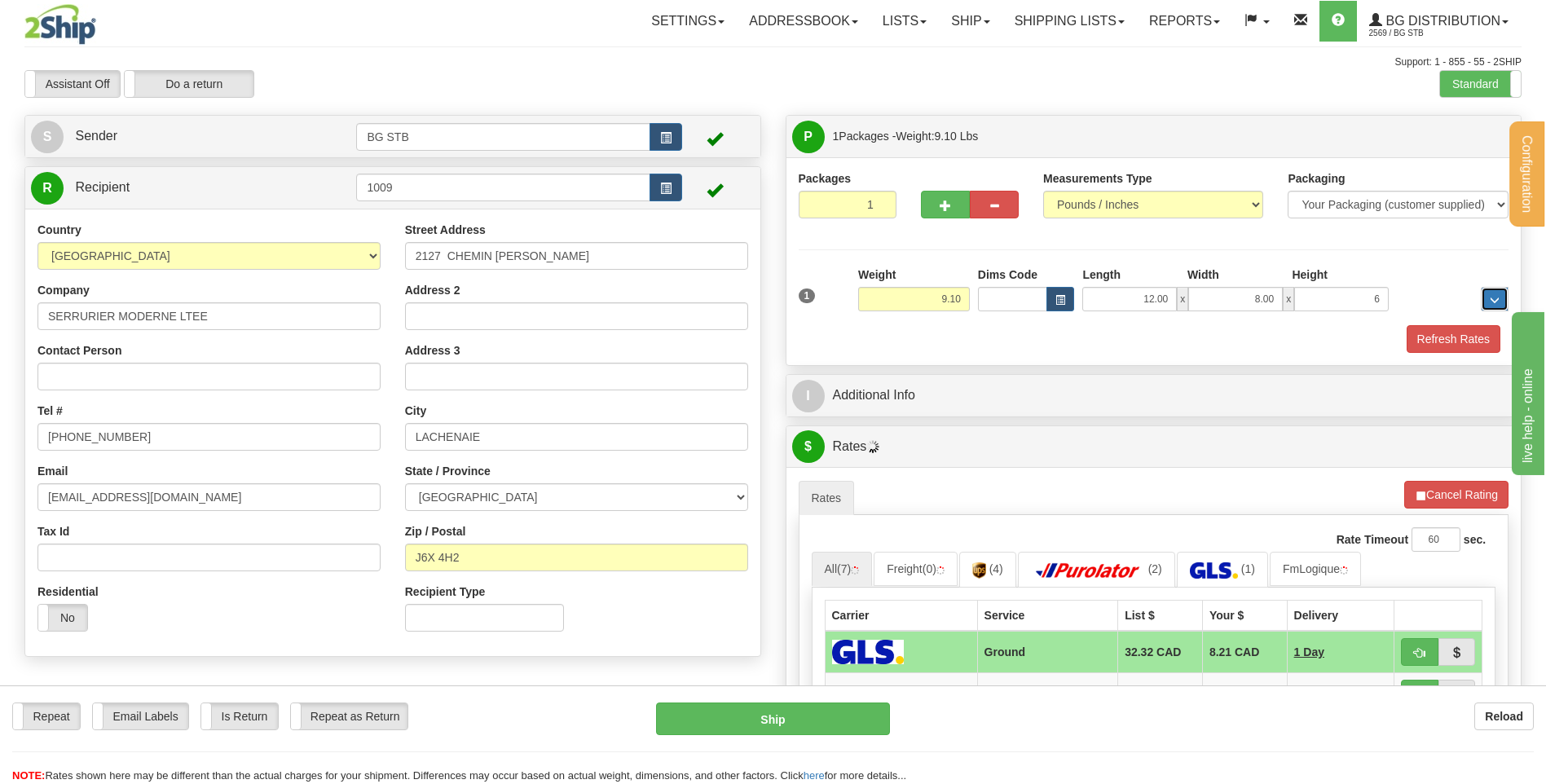
type input "6.00"
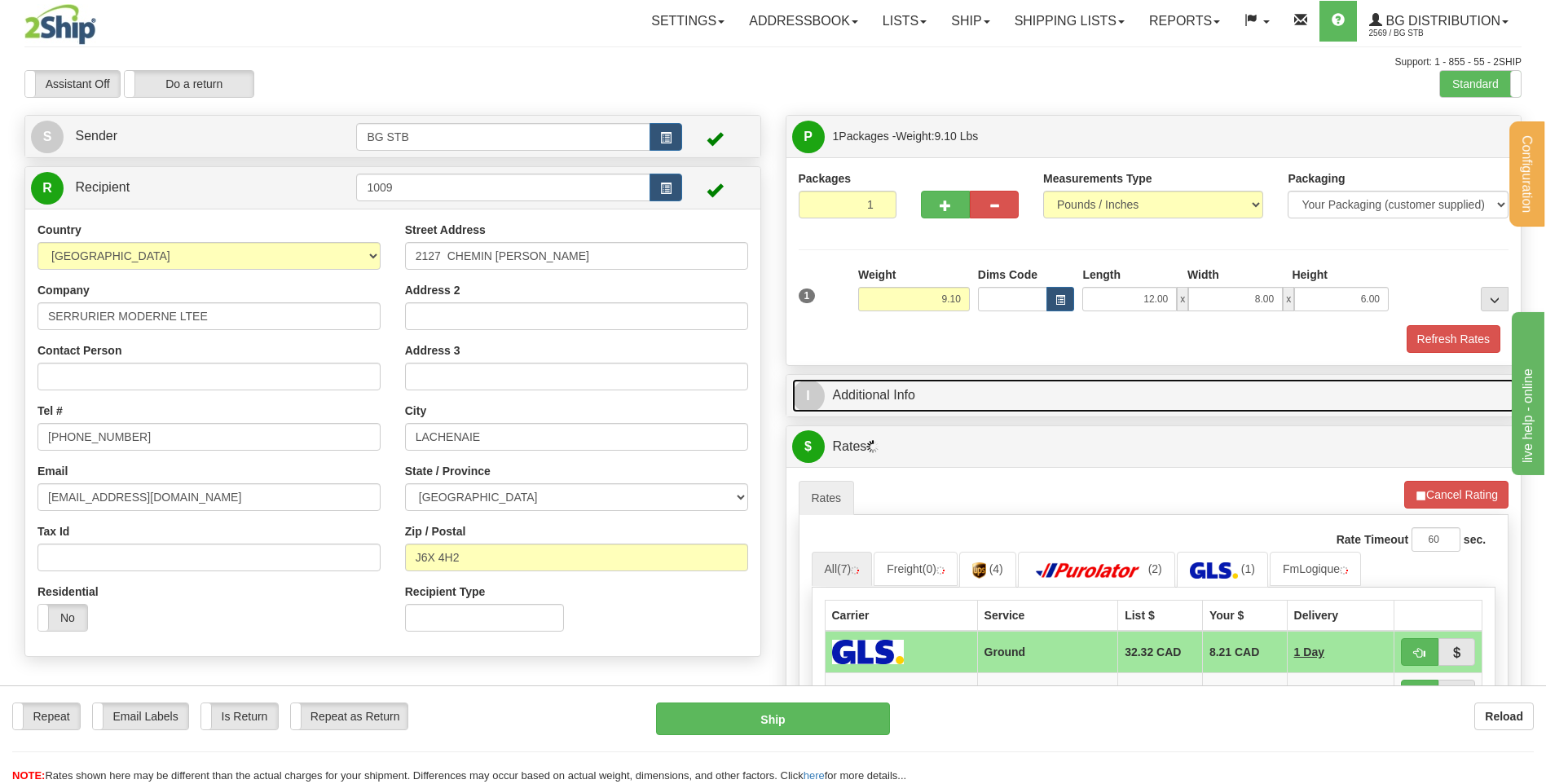
click at [895, 385] on link "I Additional Info" at bounding box center [1154, 396] width 724 height 34
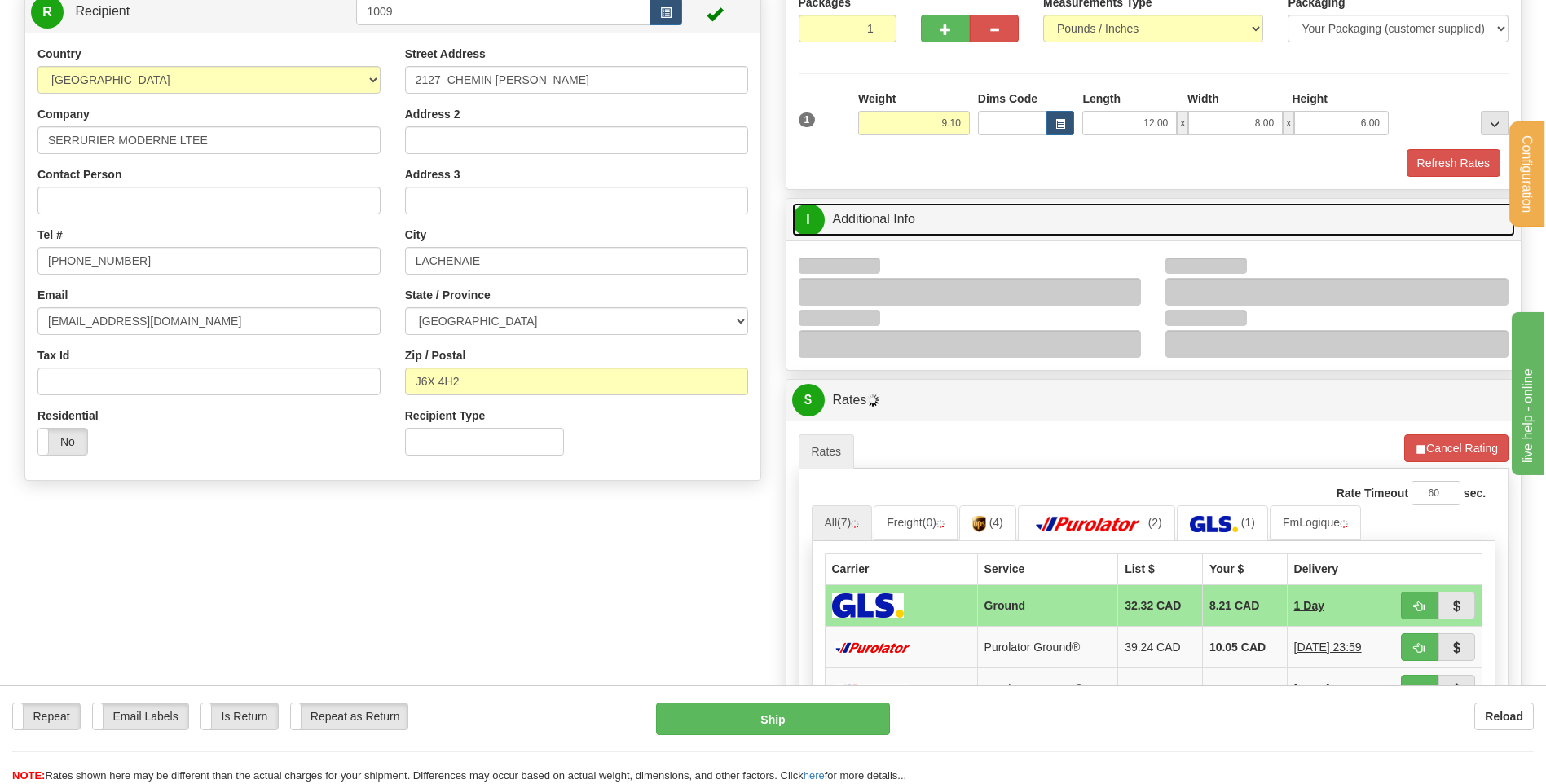
scroll to position [244, 0]
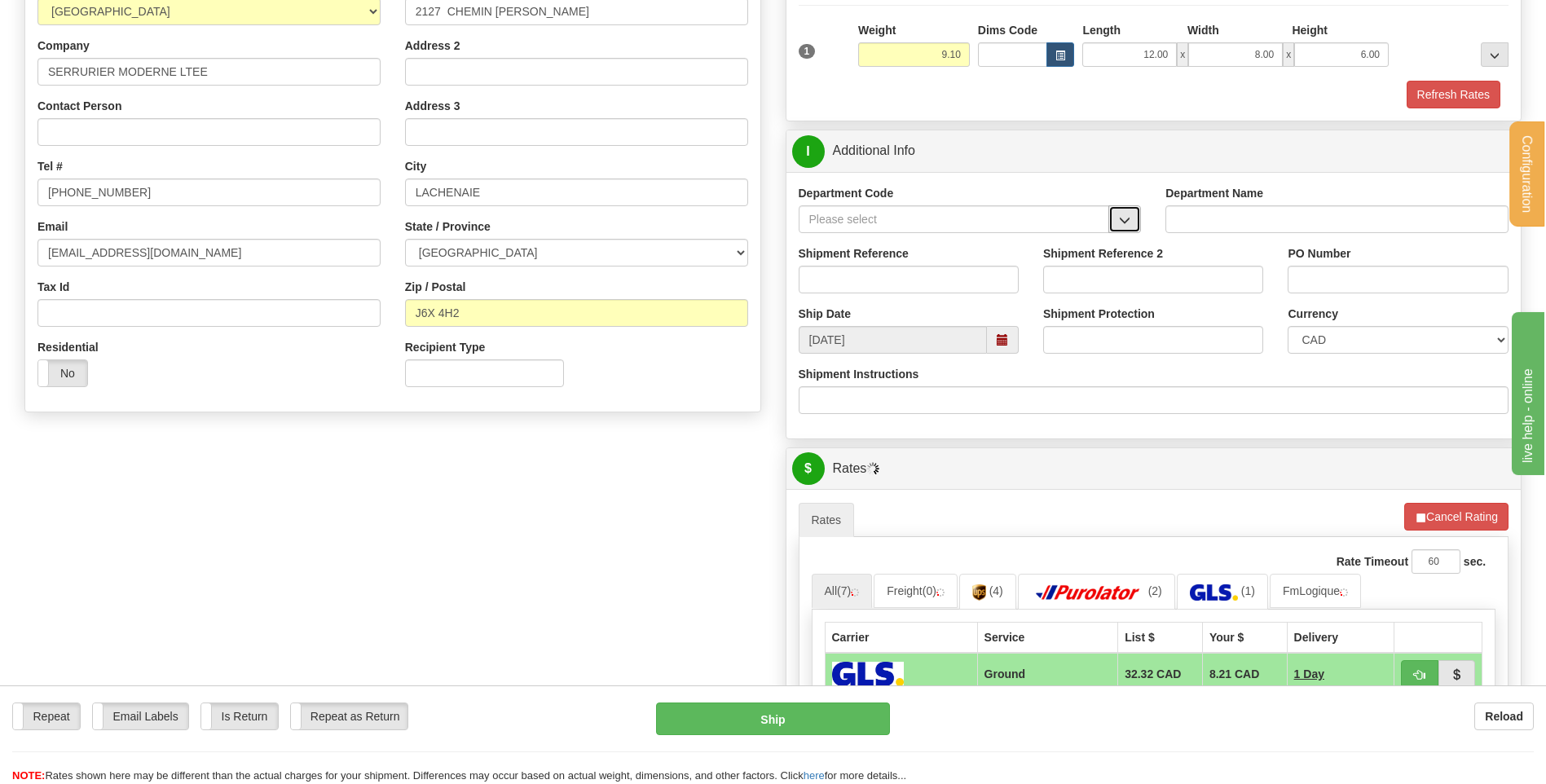
click at [1133, 212] on button "button" at bounding box center [1125, 219] width 33 height 28
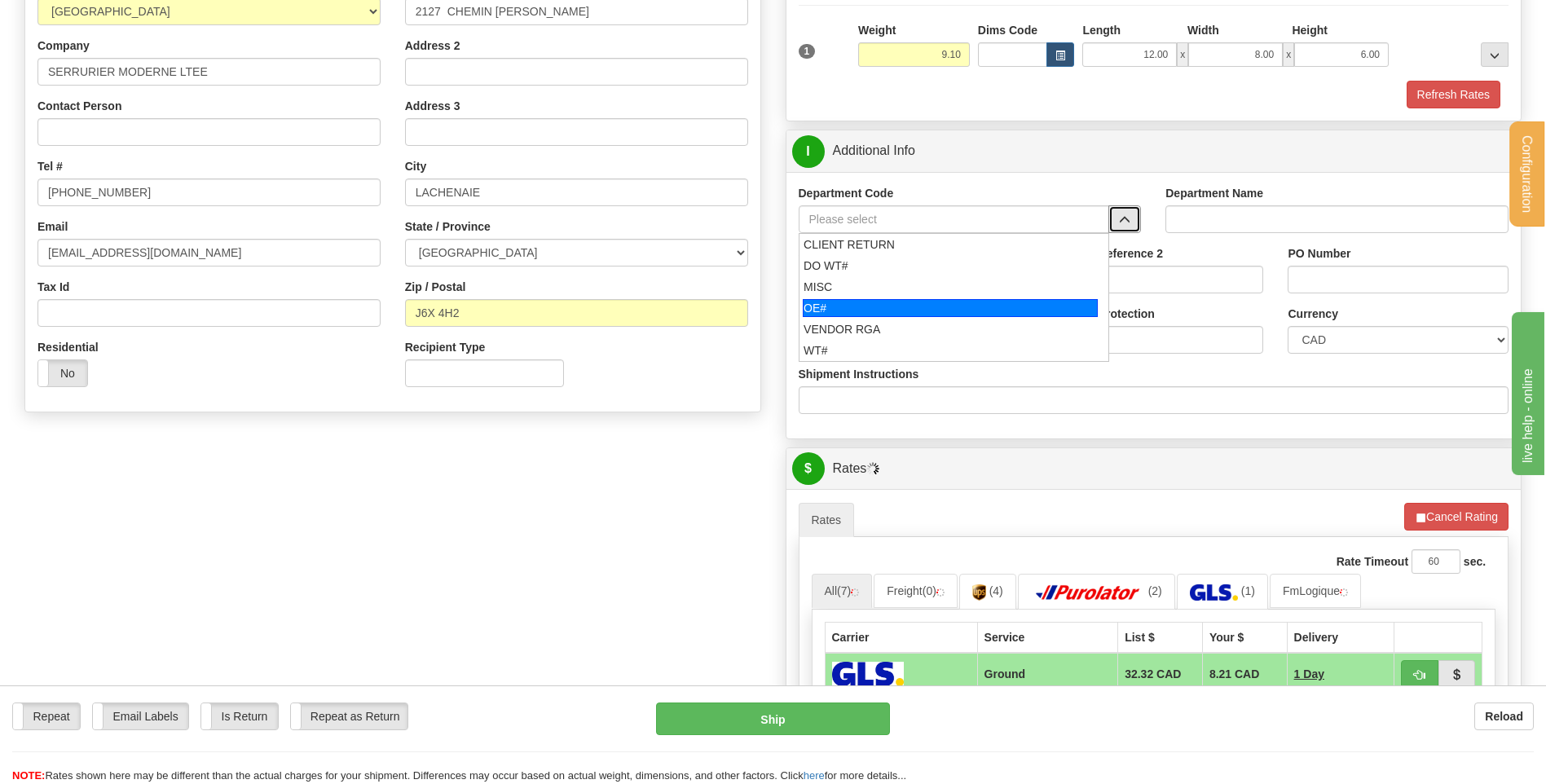
click at [871, 310] on div "OE#" at bounding box center [950, 308] width 295 height 18
type input "OE#"
type input "ORDERS"
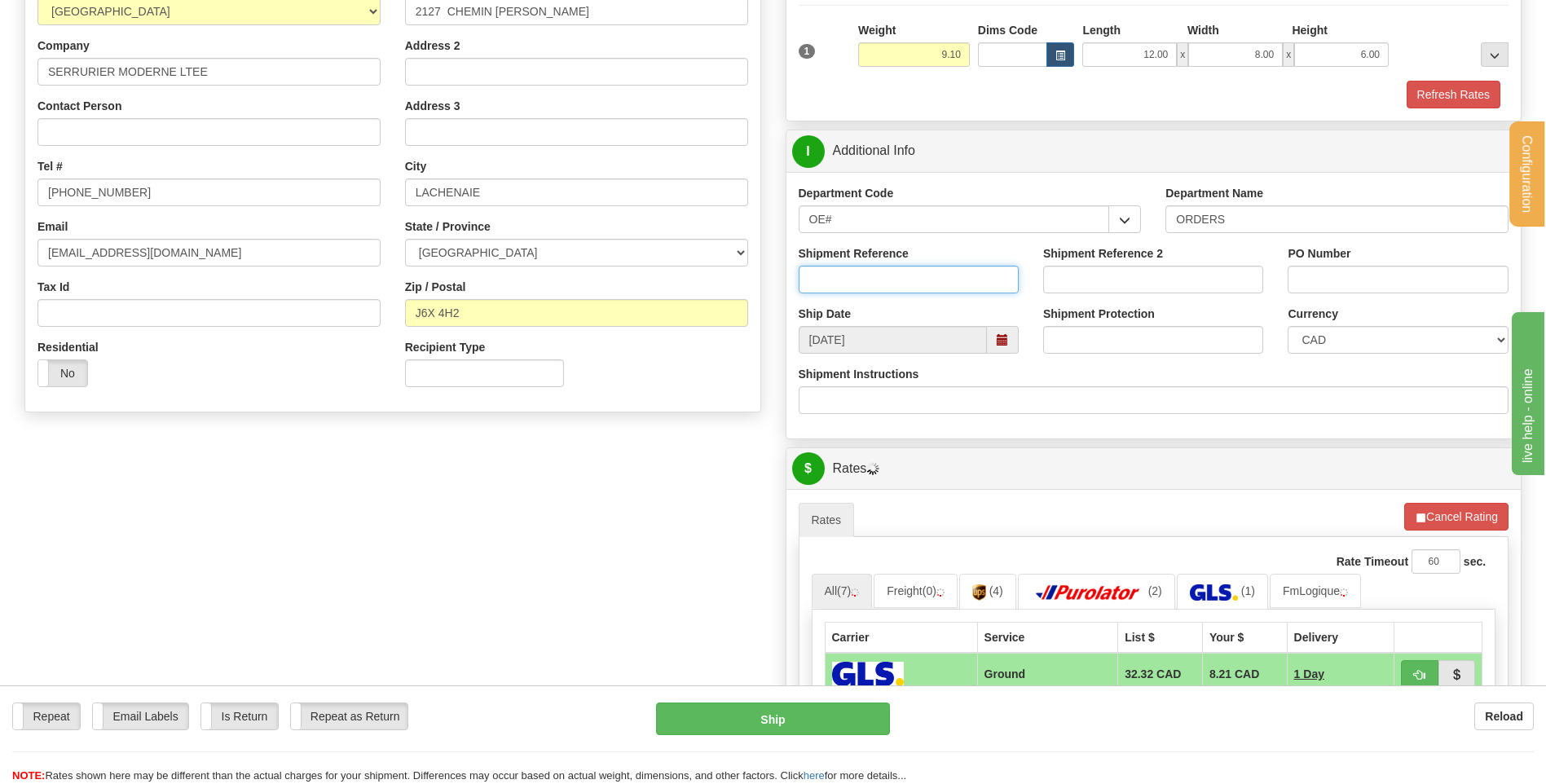
click at [856, 274] on input "Shipment Reference" at bounding box center [908, 279] width 220 height 28
type input "80005573-00"
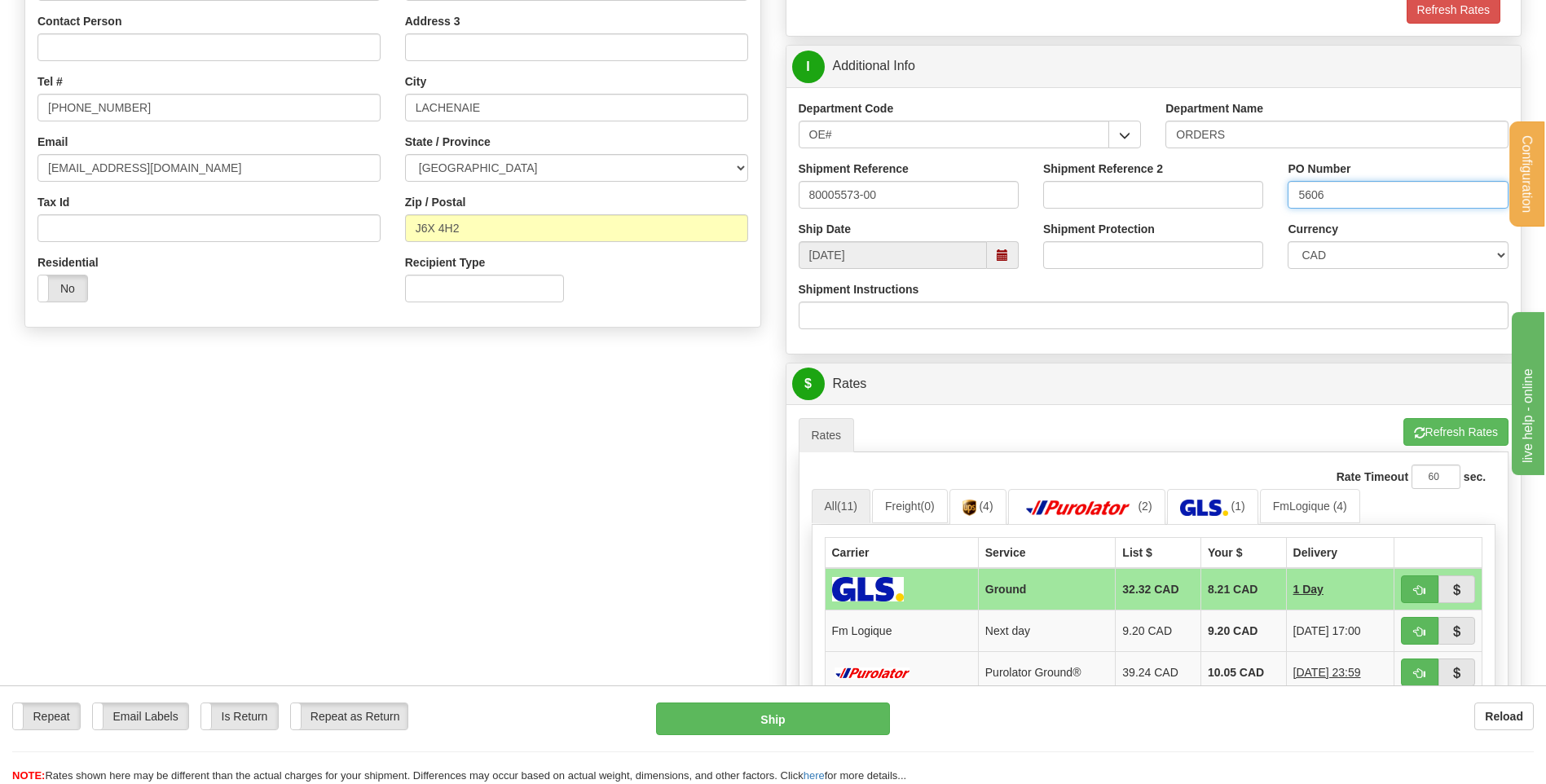
scroll to position [570, 0]
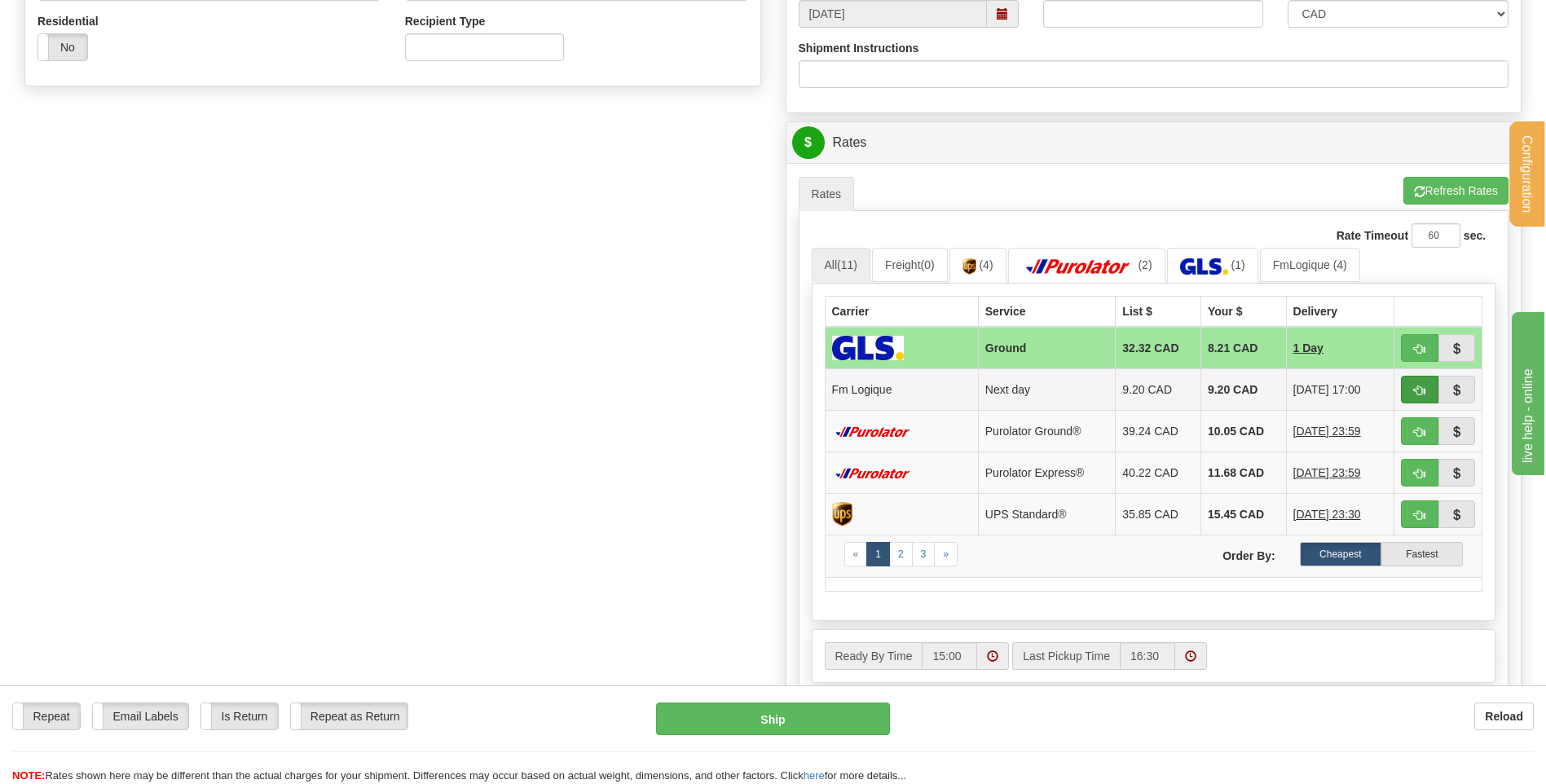
type input "5606"
click at [1422, 387] on span "button" at bounding box center [1419, 391] width 12 height 11
type input "jour"
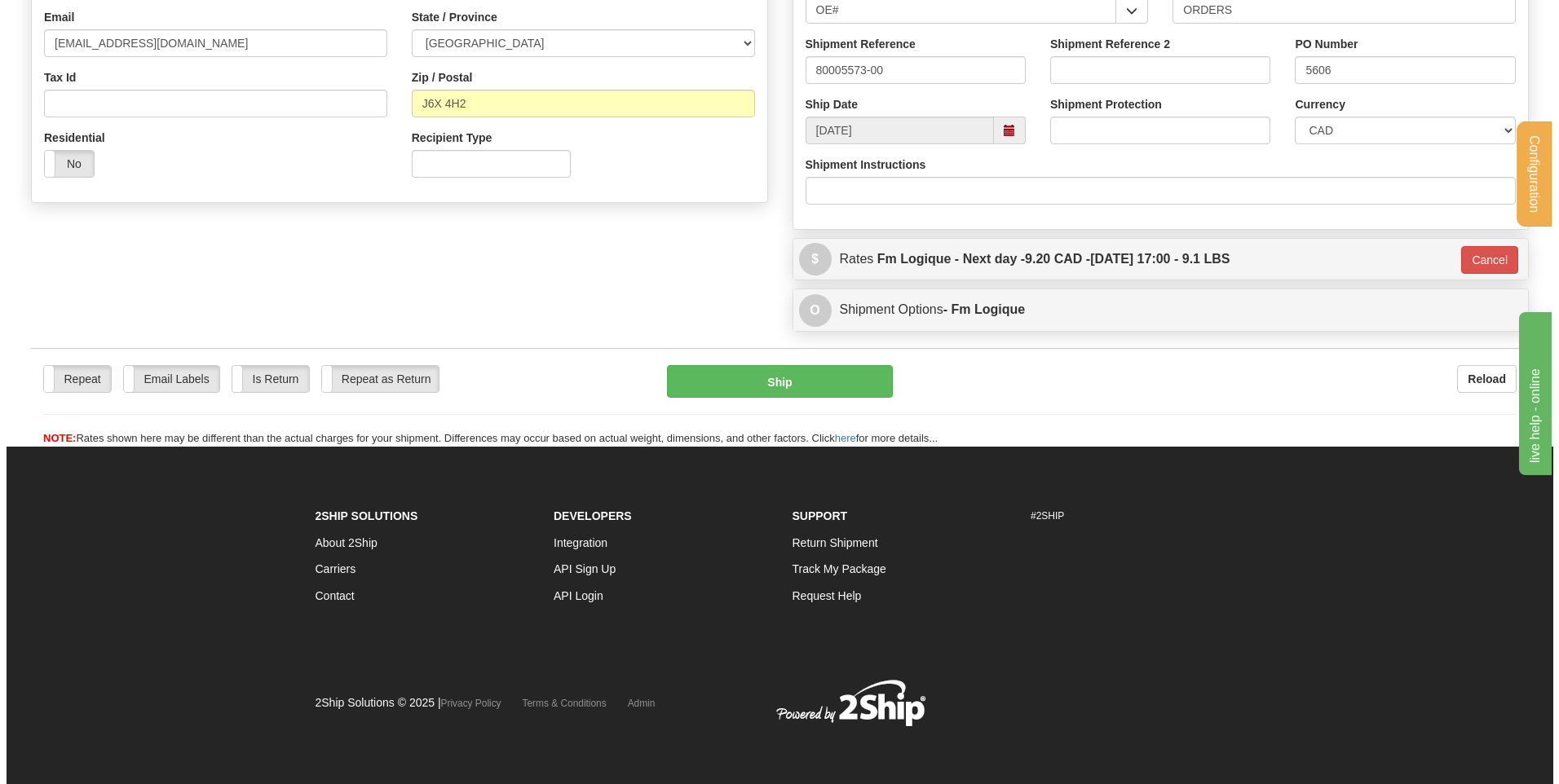
scroll to position [454, 0]
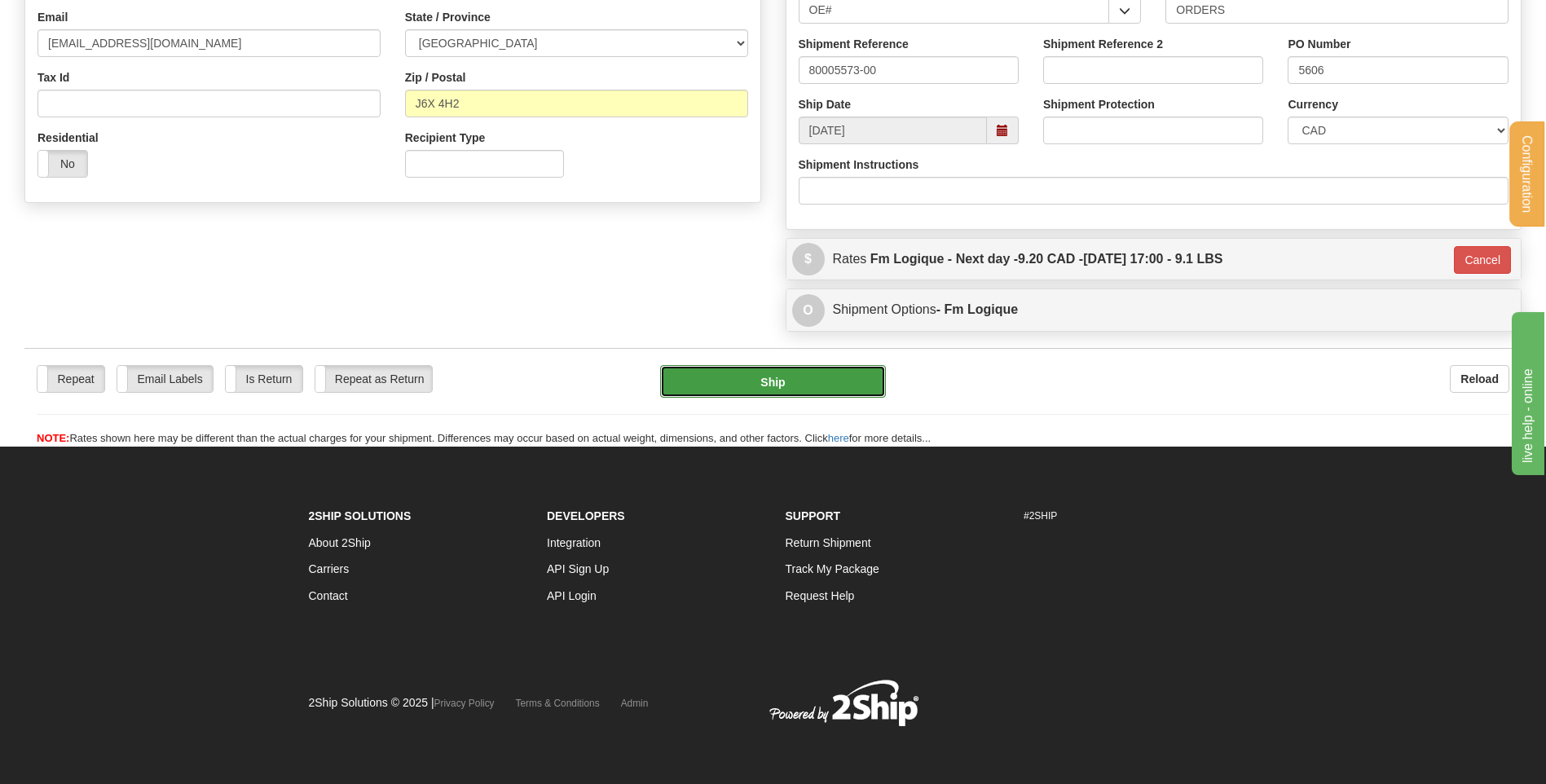
click at [753, 374] on button "Ship" at bounding box center [773, 381] width 225 height 33
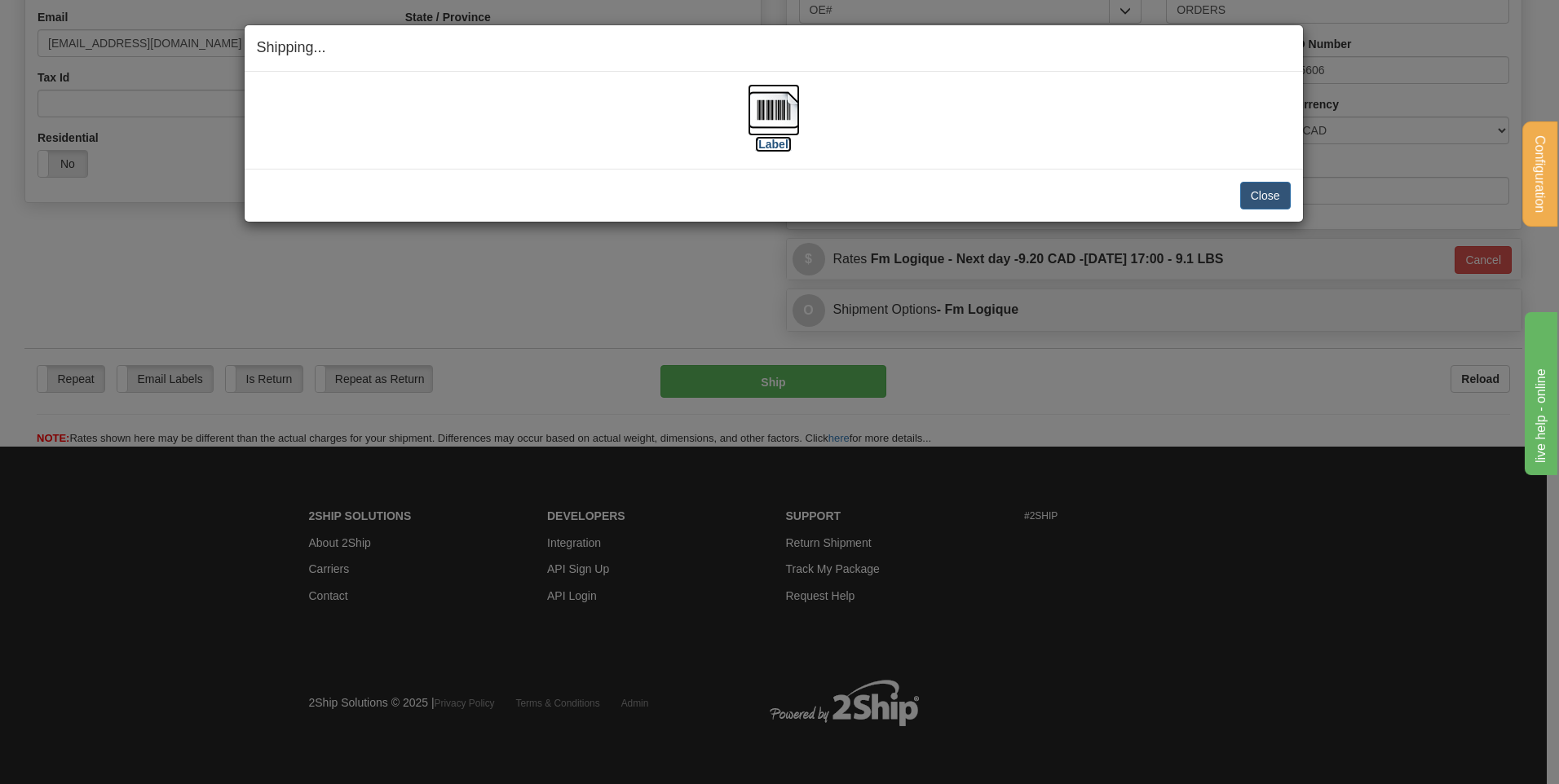
click at [777, 110] on img at bounding box center [774, 110] width 53 height 53
drag, startPoint x: 1268, startPoint y: 195, endPoint x: 560, endPoint y: 35, distance: 725.9
click at [1268, 195] on button "Close" at bounding box center [1265, 195] width 51 height 28
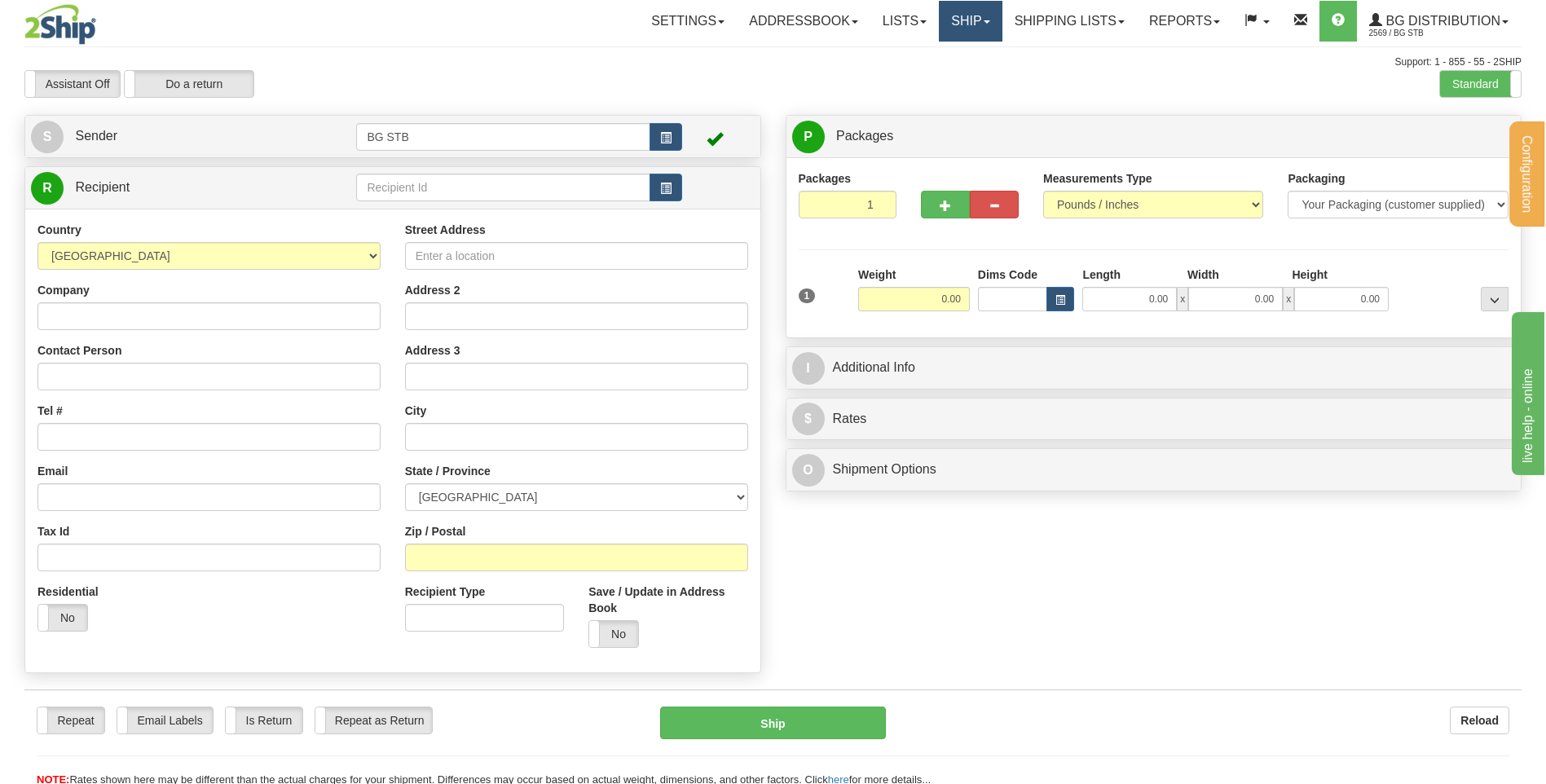
click at [993, 34] on link "Ship" at bounding box center [970, 21] width 62 height 41
click at [1017, 32] on link "Shipping lists" at bounding box center [1069, 21] width 135 height 41
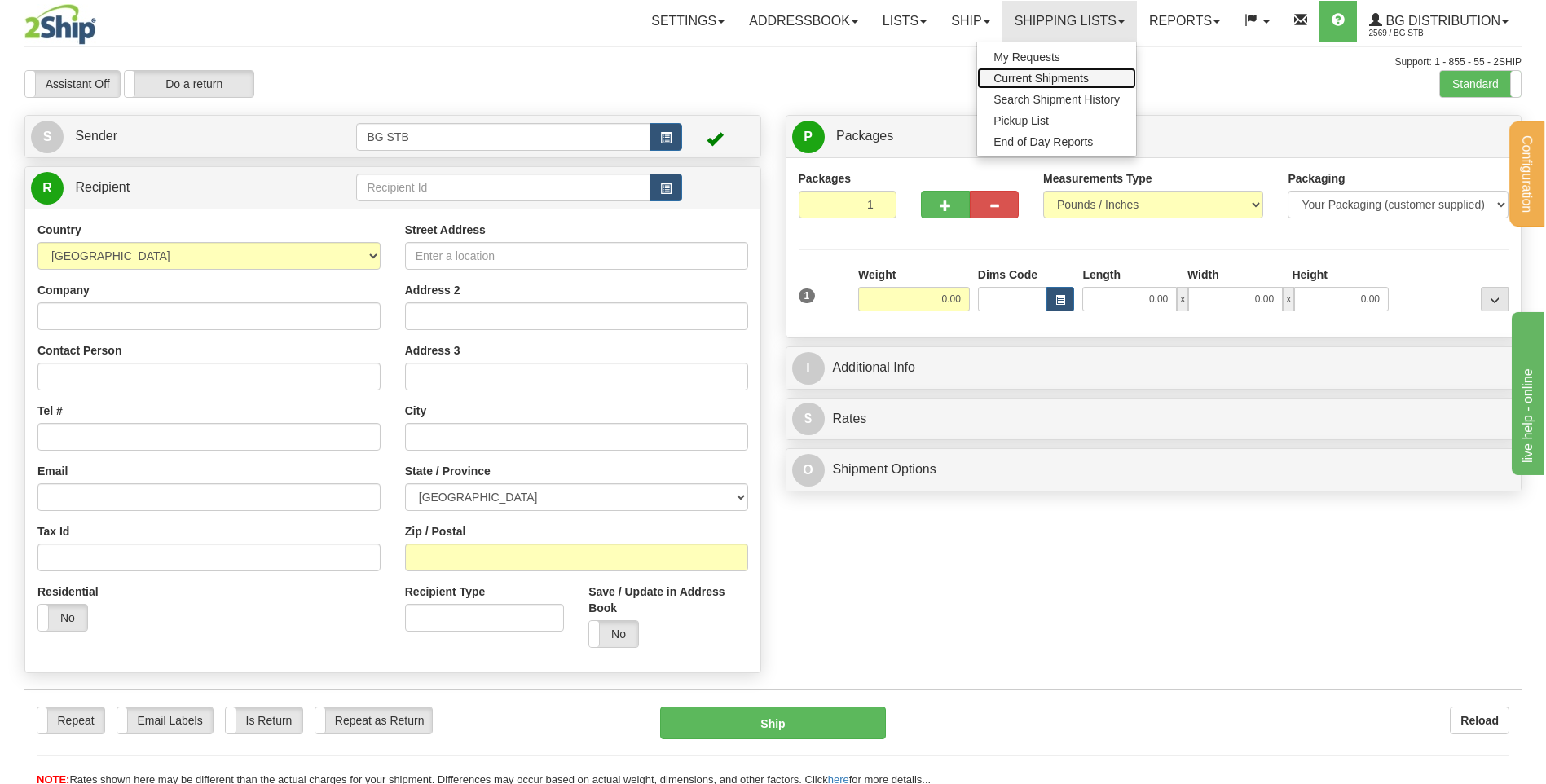
click at [1056, 76] on span "Current Shipments" at bounding box center [1041, 78] width 95 height 13
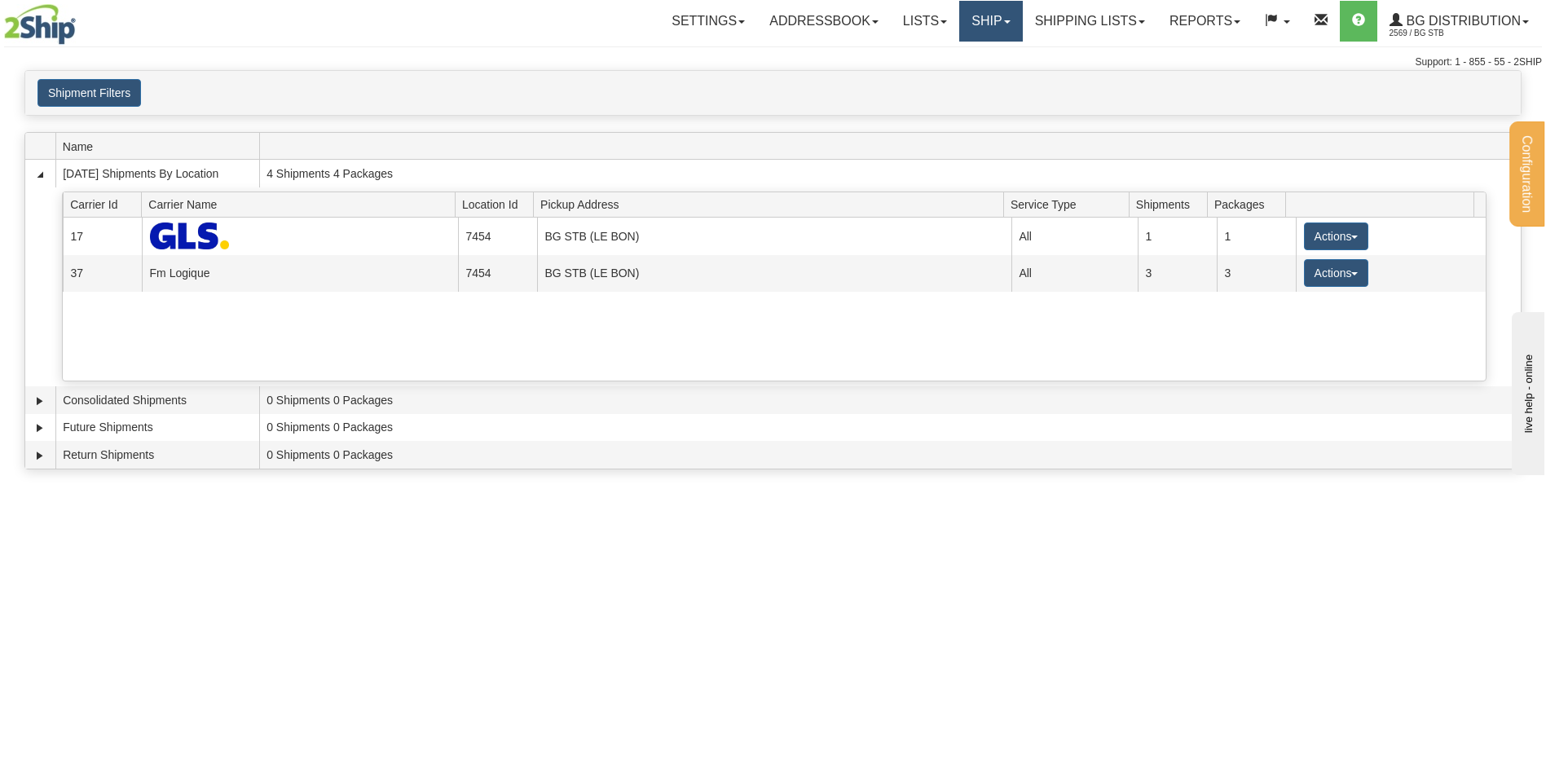
click at [989, 25] on link "Ship" at bounding box center [991, 21] width 62 height 41
click at [1024, 27] on link "Shipping lists" at bounding box center [1090, 21] width 135 height 41
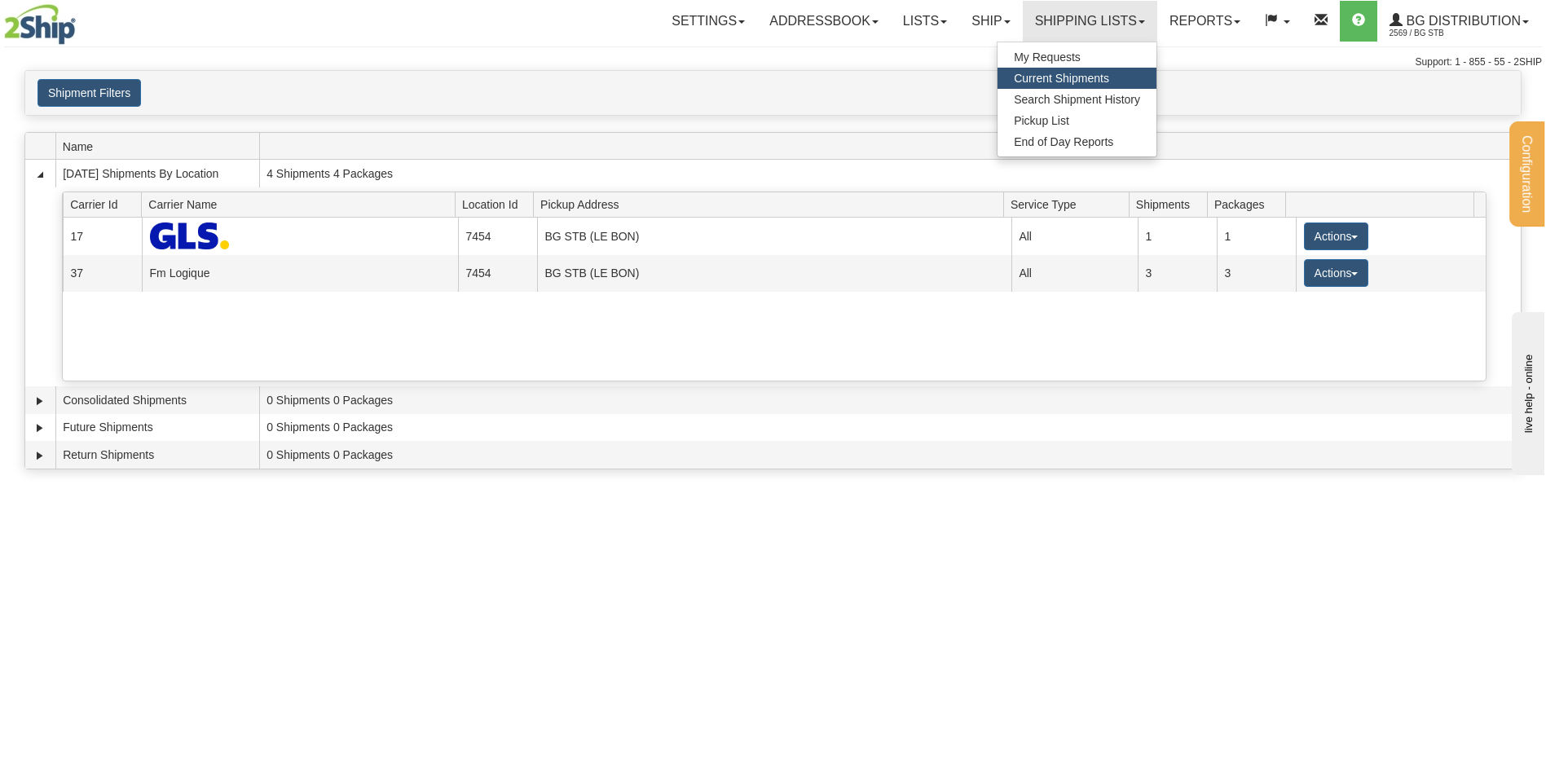
click at [906, 81] on div "Shipment Filters Website Agent Client" at bounding box center [773, 93] width 1495 height 28
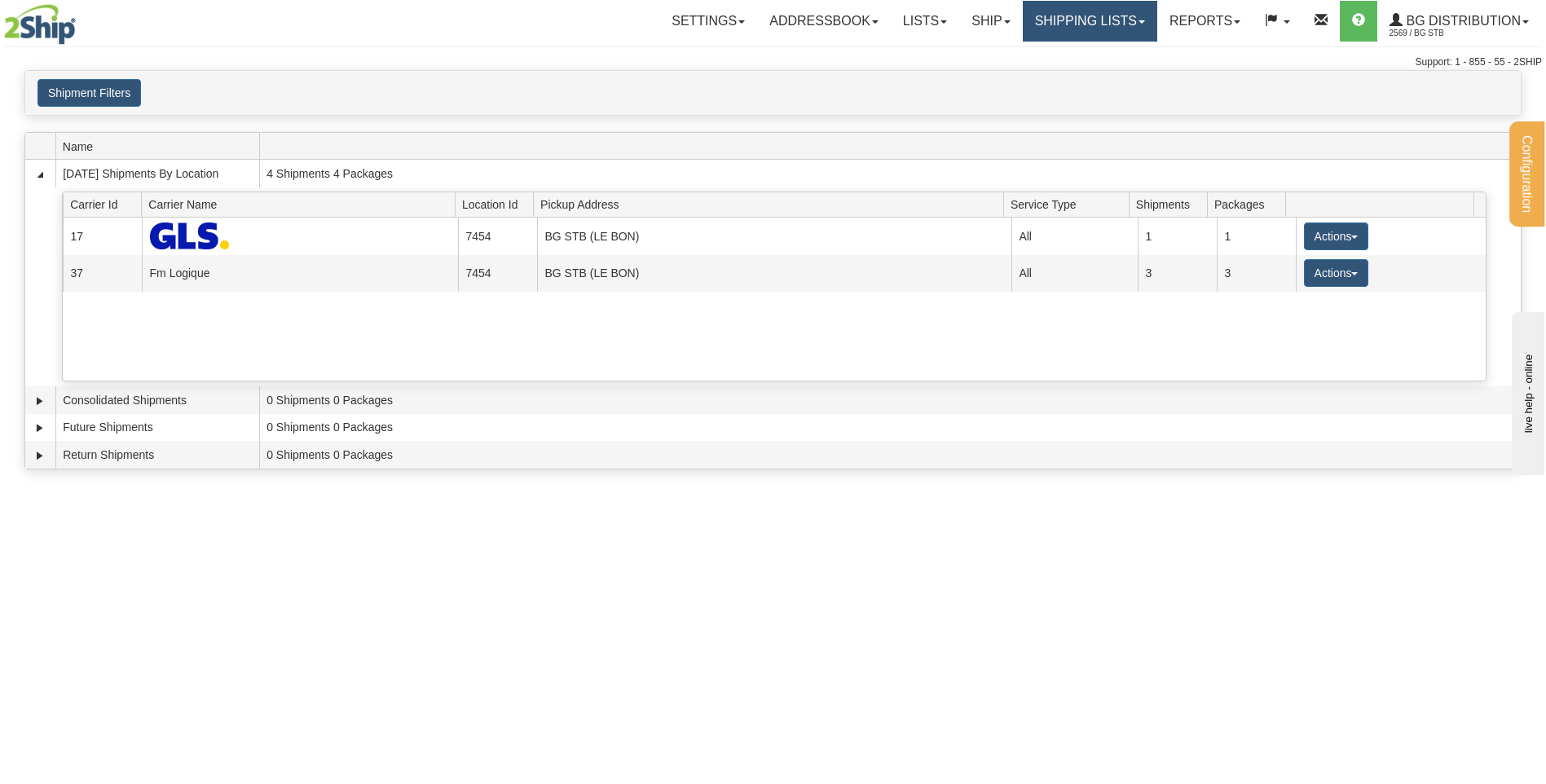
click at [1055, 23] on link "Shipping lists" at bounding box center [1090, 21] width 135 height 41
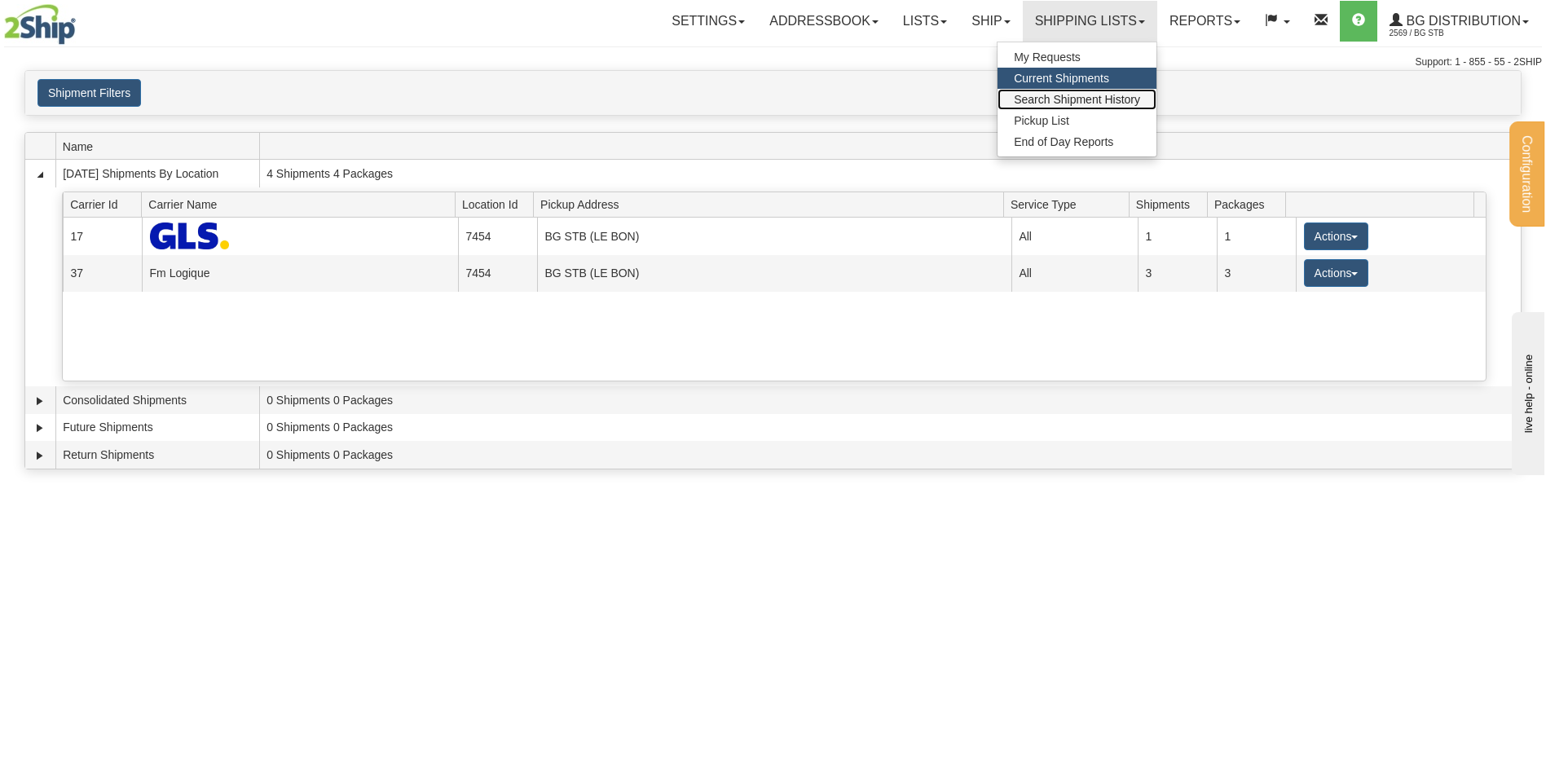
click at [1048, 105] on span "Search Shipment History" at bounding box center [1077, 99] width 127 height 13
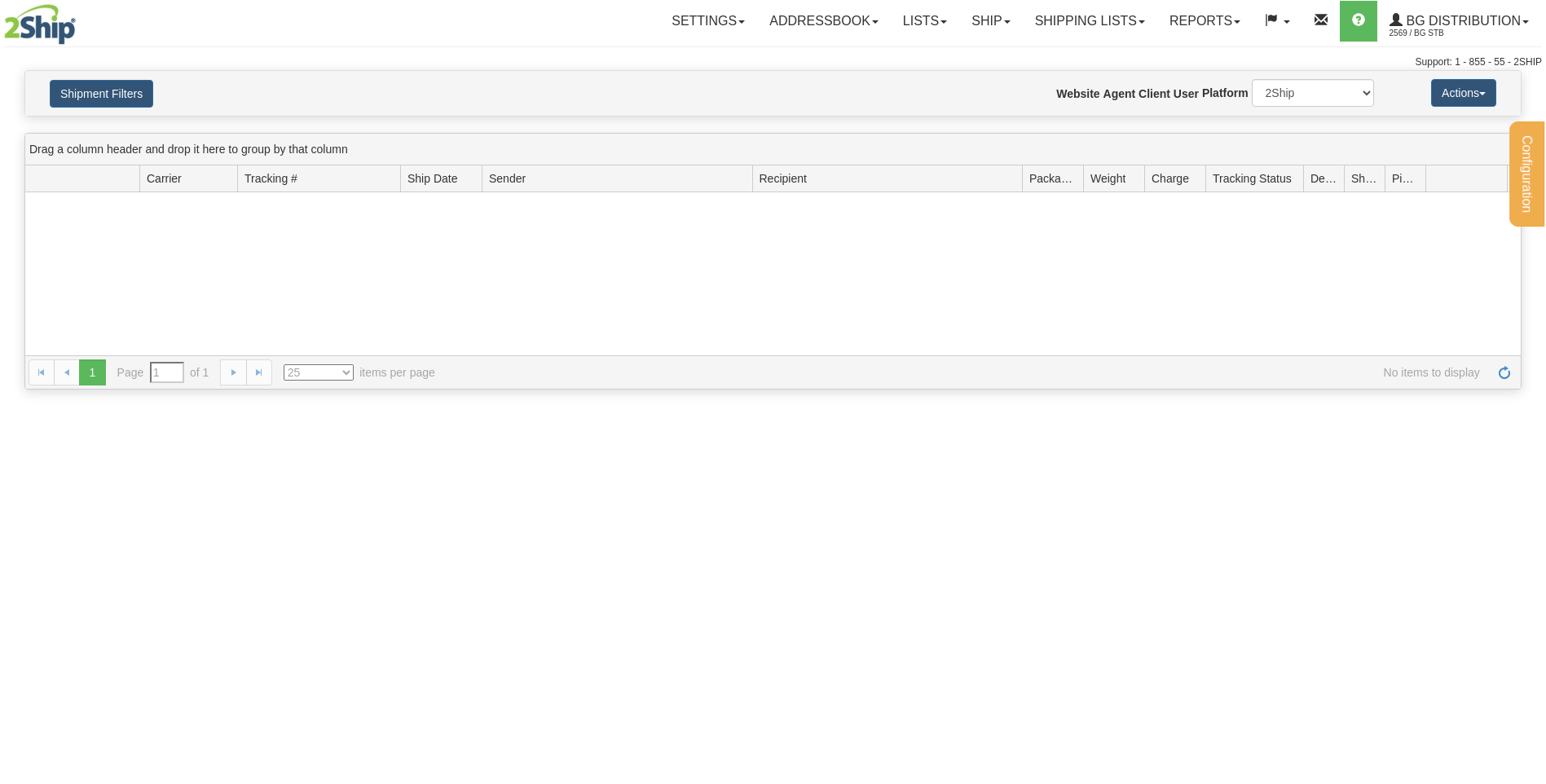
type input "From [DATE] To [DATE]"
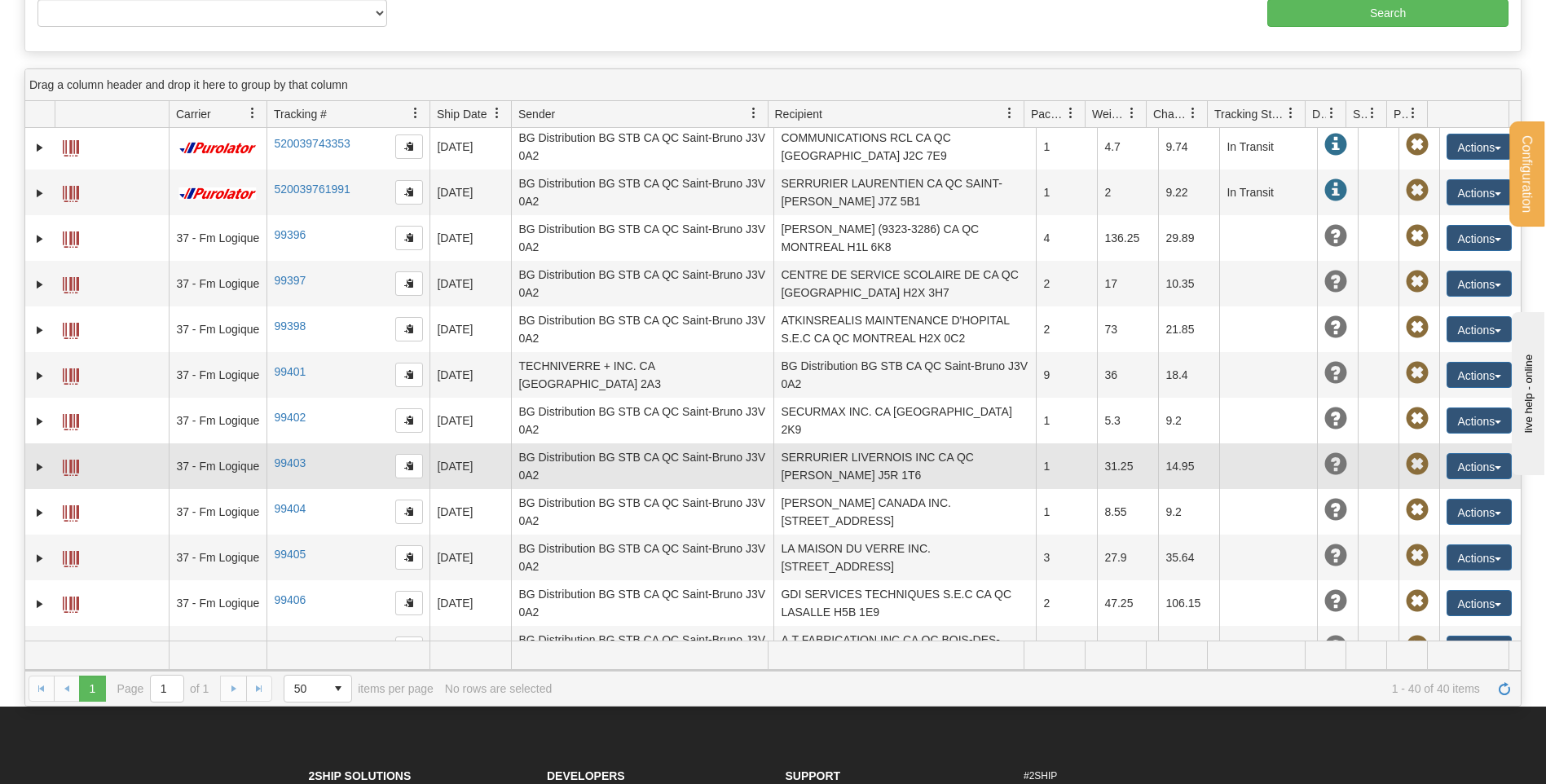
scroll to position [815, 0]
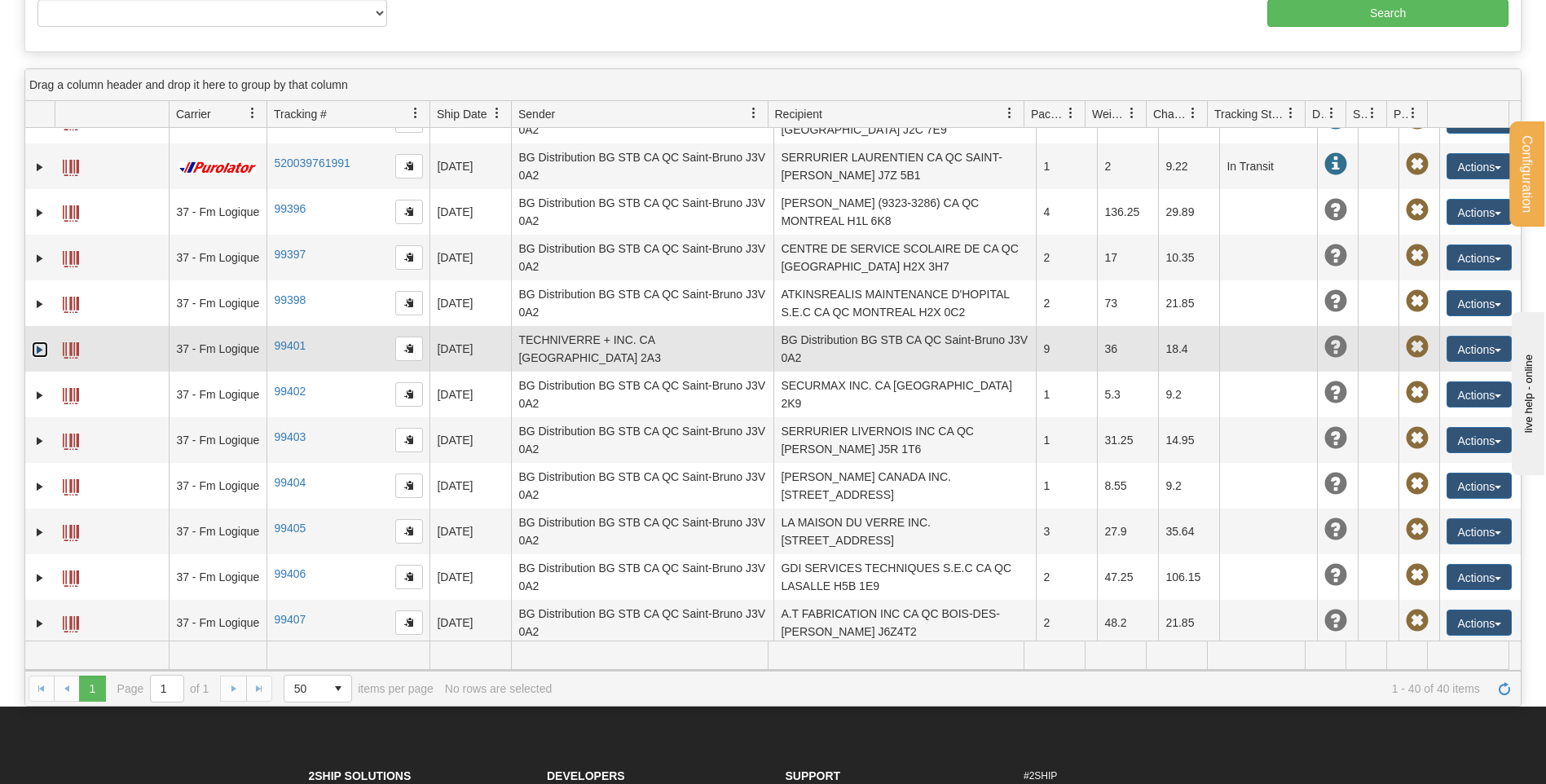
click at [36, 341] on link "Expand" at bounding box center [40, 349] width 16 height 16
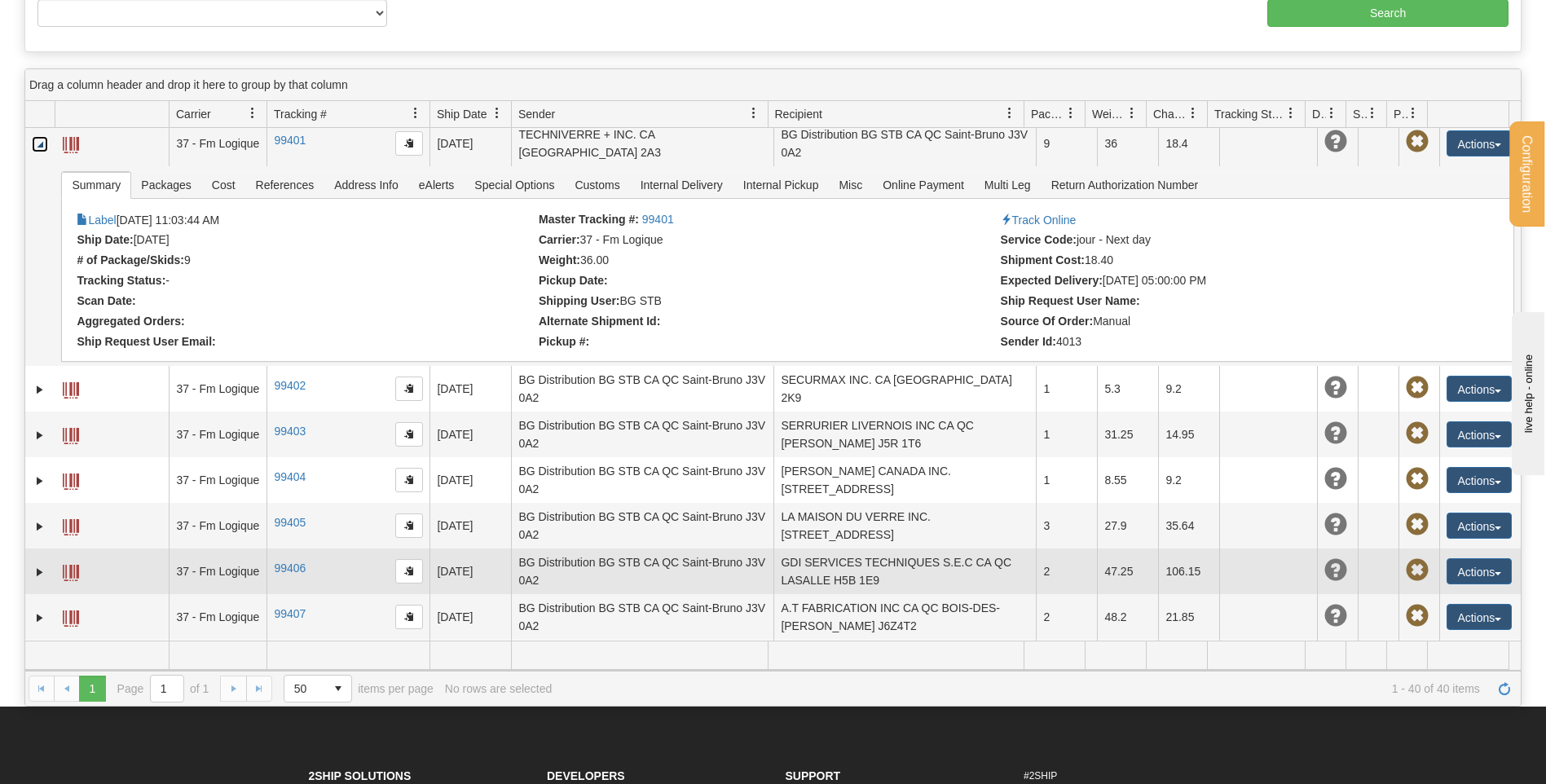
scroll to position [1059, 0]
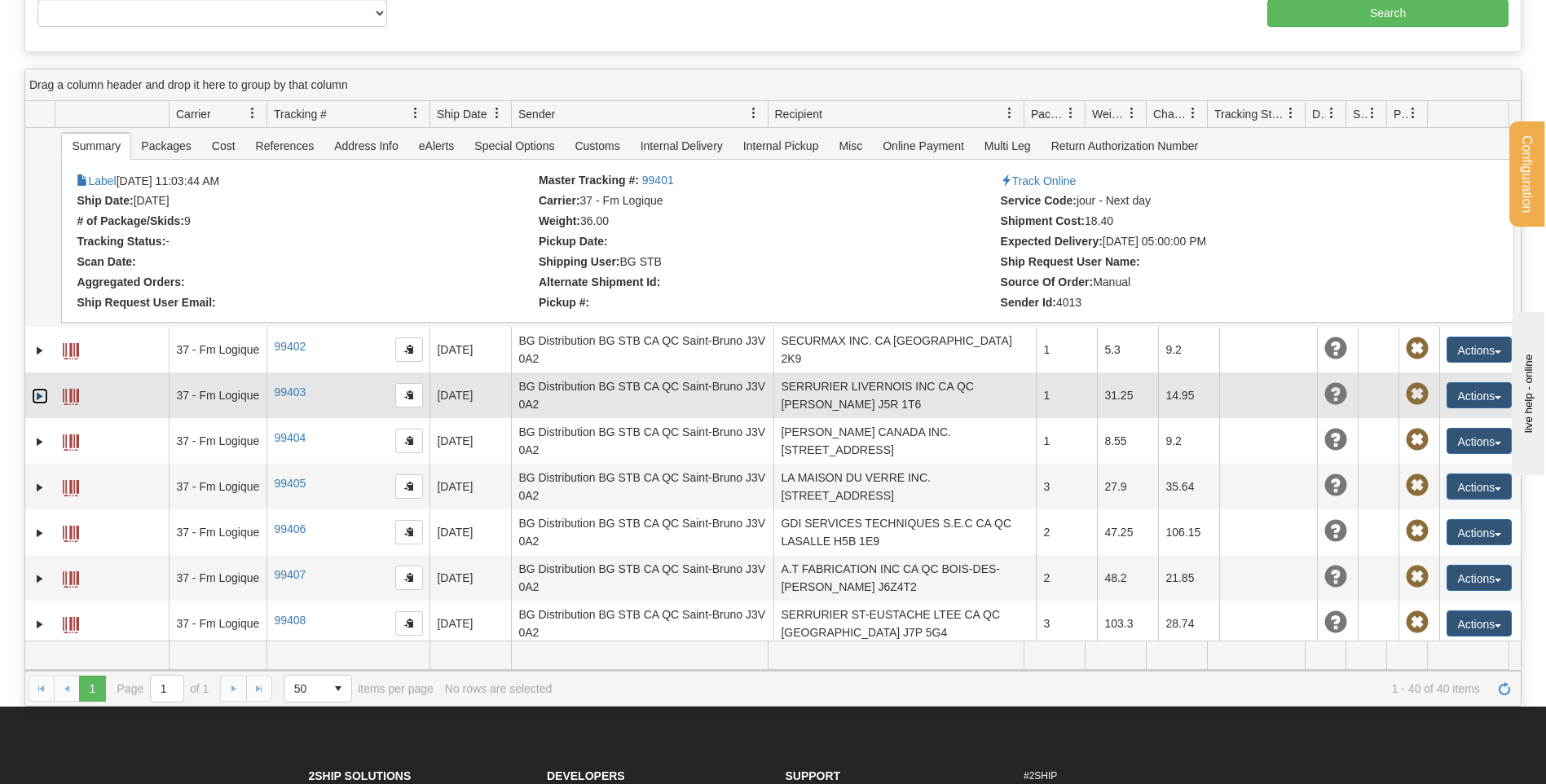
click at [40, 388] on link "Expand" at bounding box center [40, 396] width 16 height 16
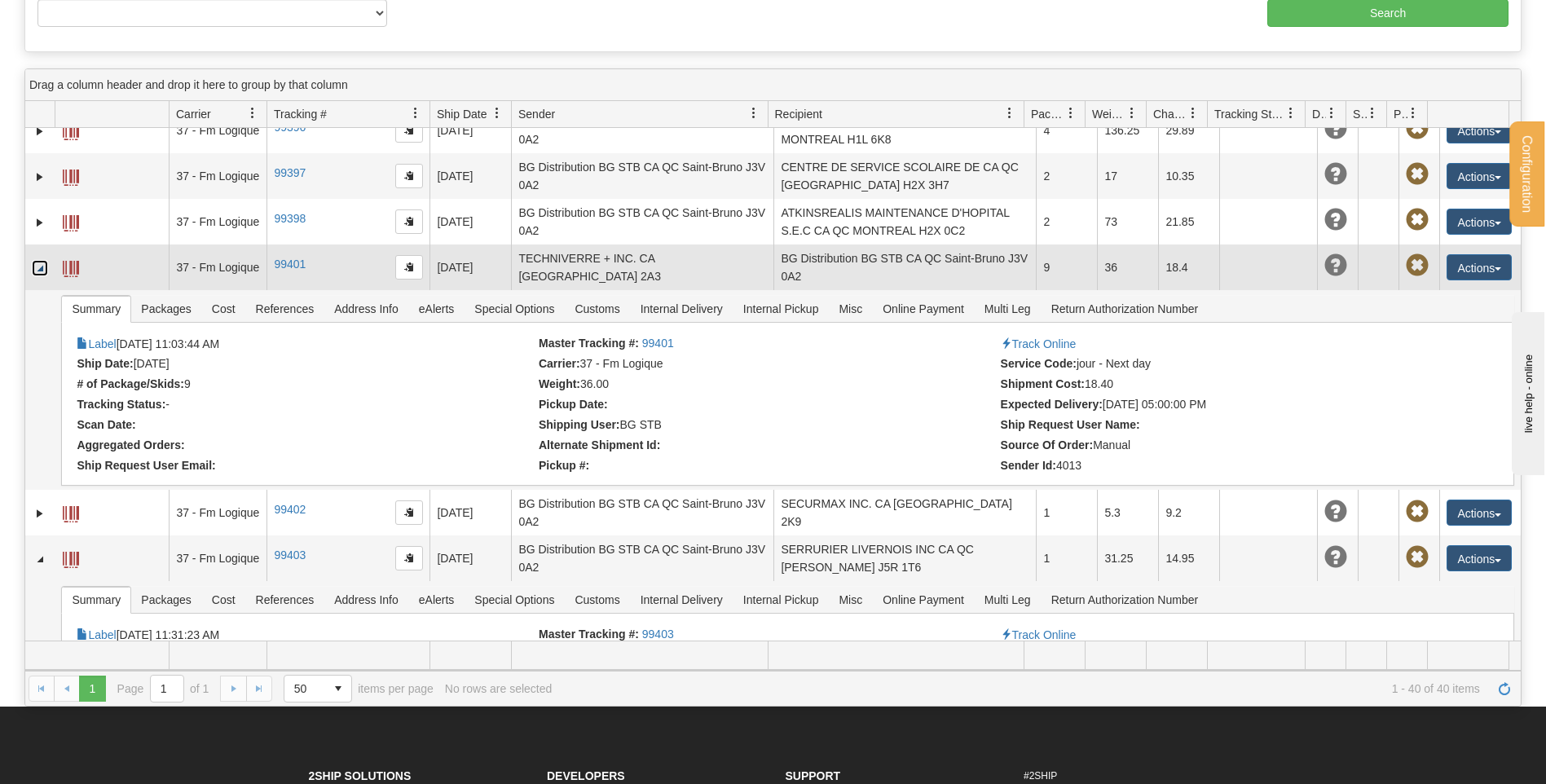
click at [37, 260] on link "Collapse" at bounding box center [40, 268] width 16 height 16
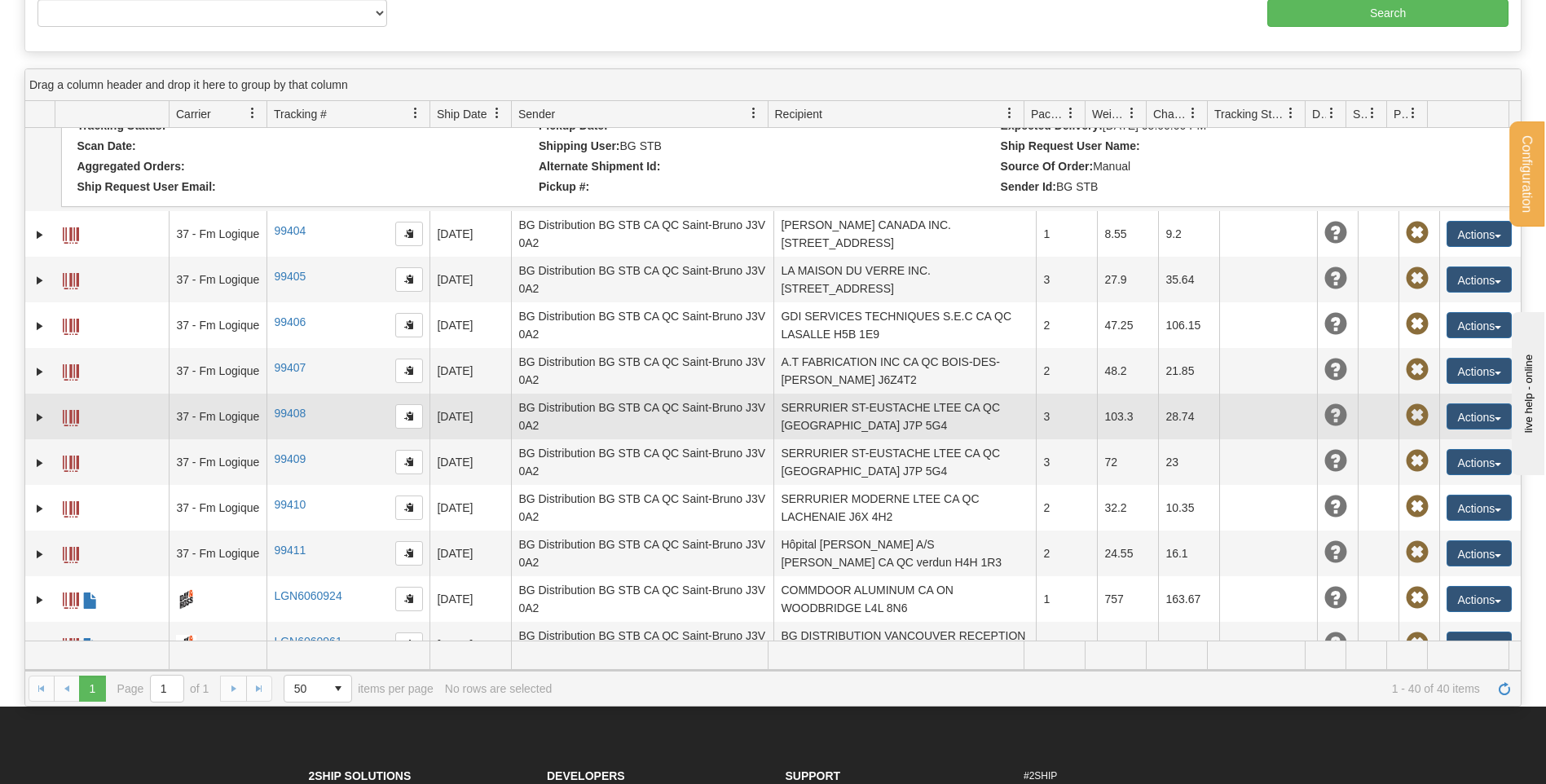
scroll to position [1304, 0]
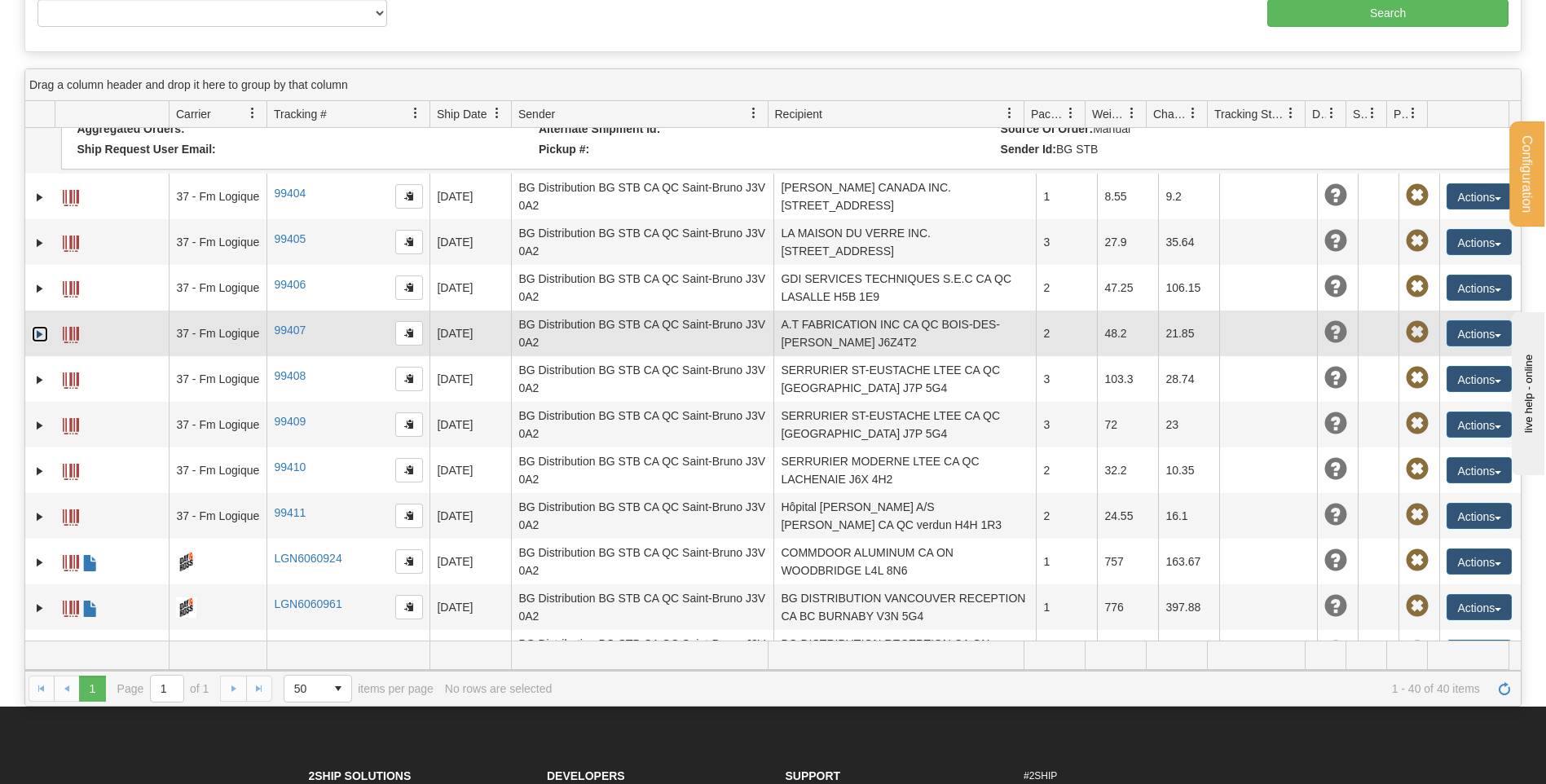
click at [41, 326] on link "Expand" at bounding box center [40, 334] width 16 height 16
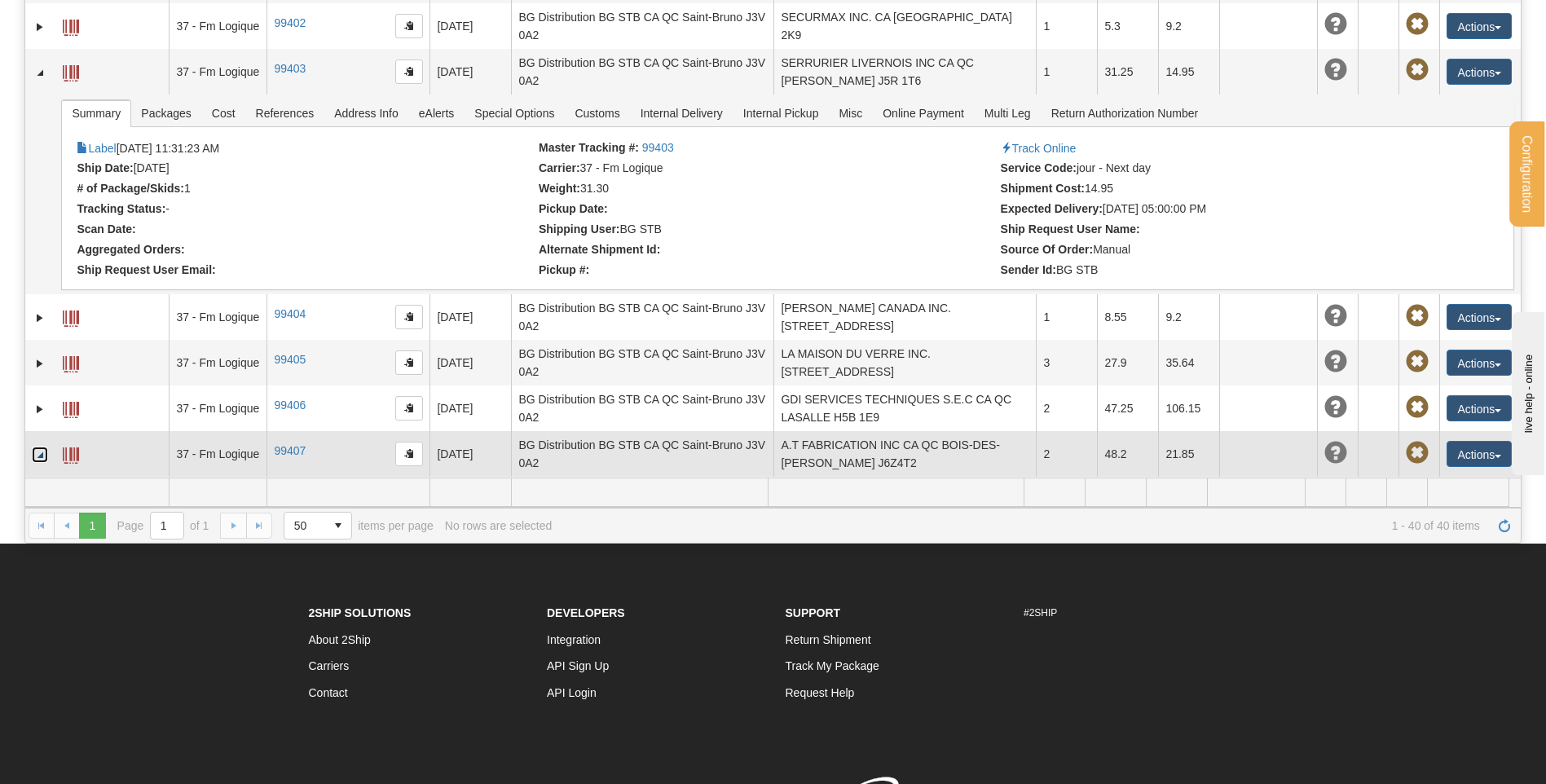
scroll to position [1060, 0]
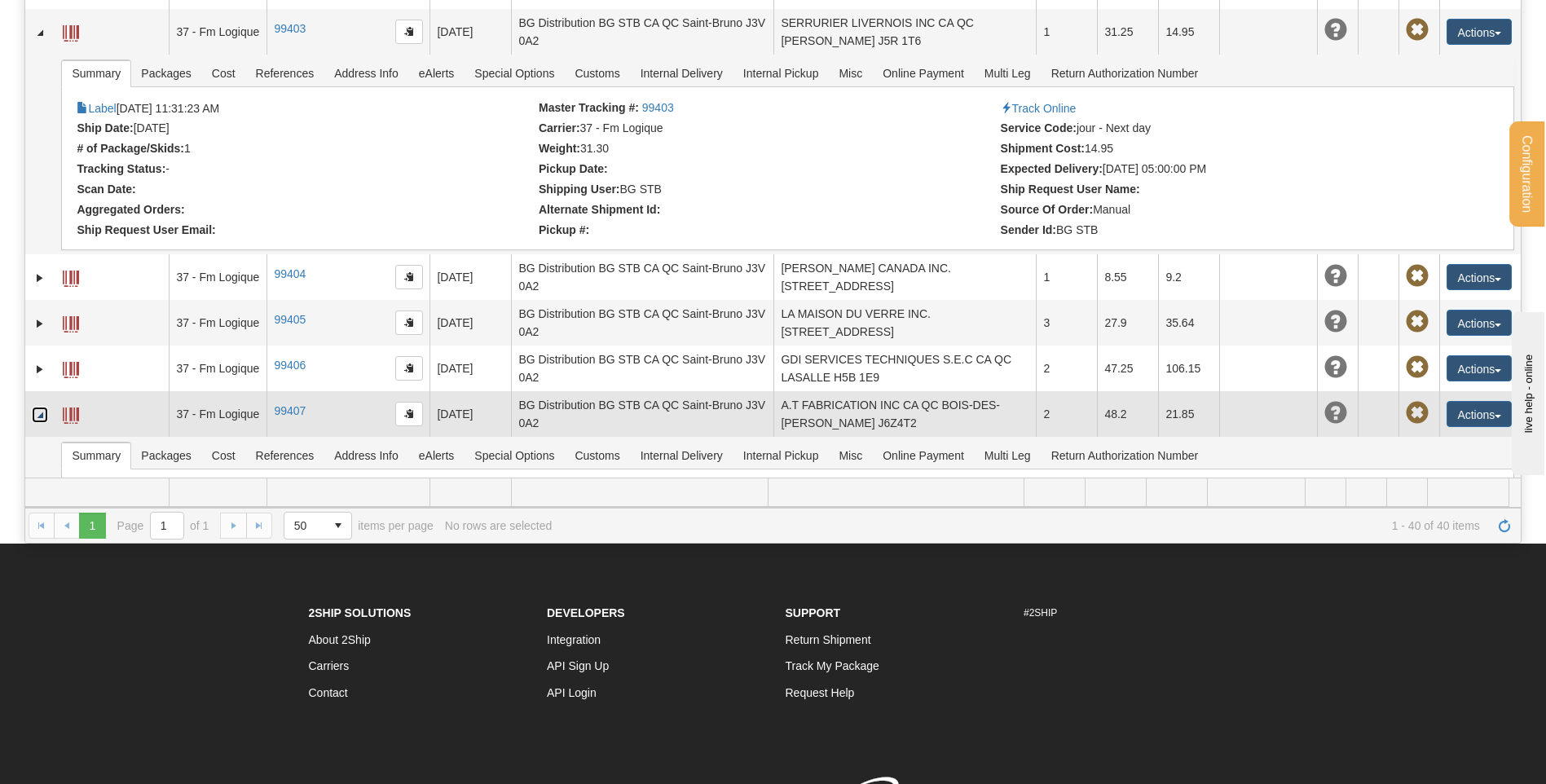
click at [34, 406] on link "Collapse" at bounding box center [40, 414] width 16 height 16
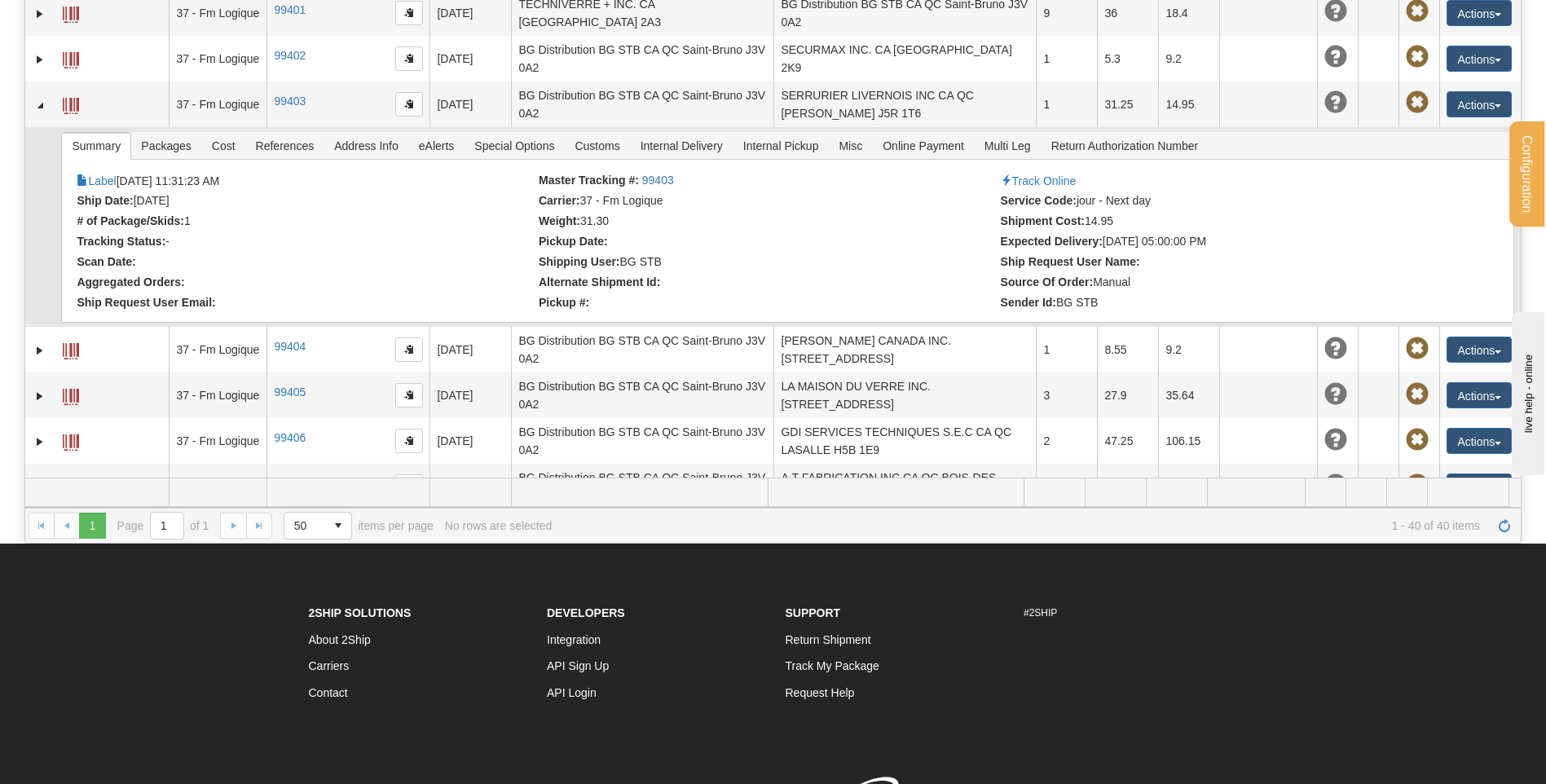
scroll to position [816, 0]
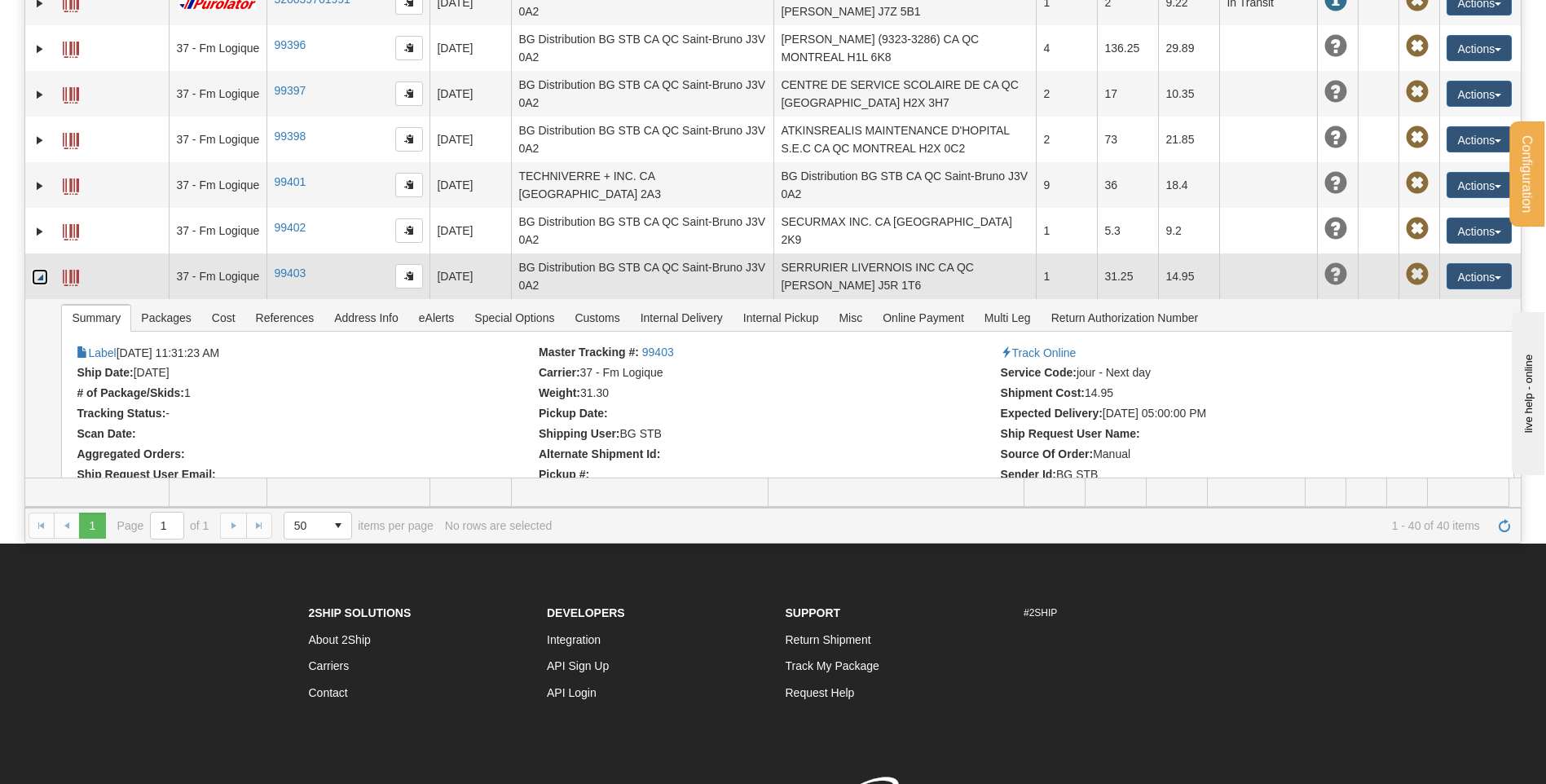
click at [41, 269] on link "Collapse" at bounding box center [40, 277] width 16 height 16
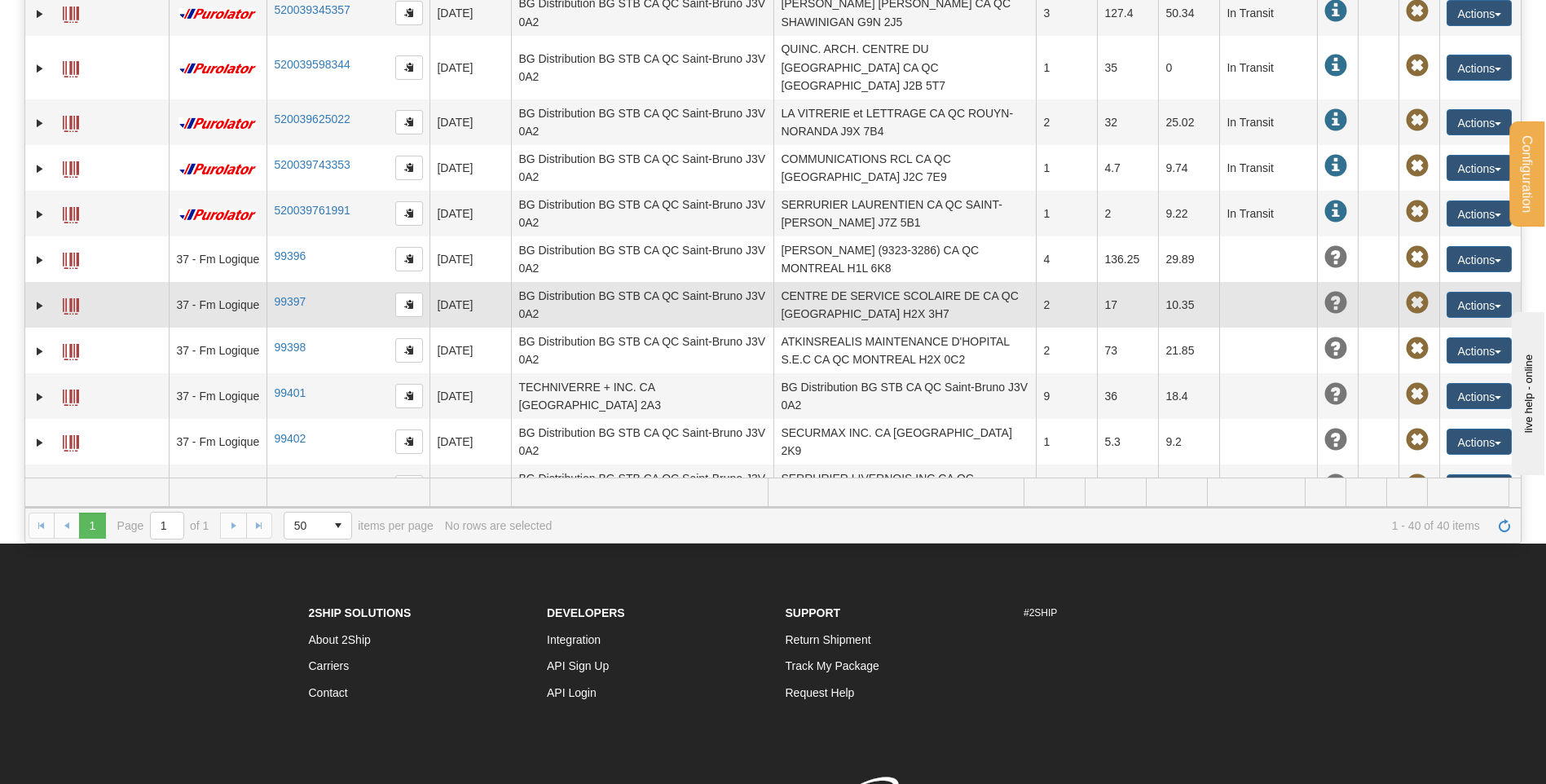
scroll to position [571, 0]
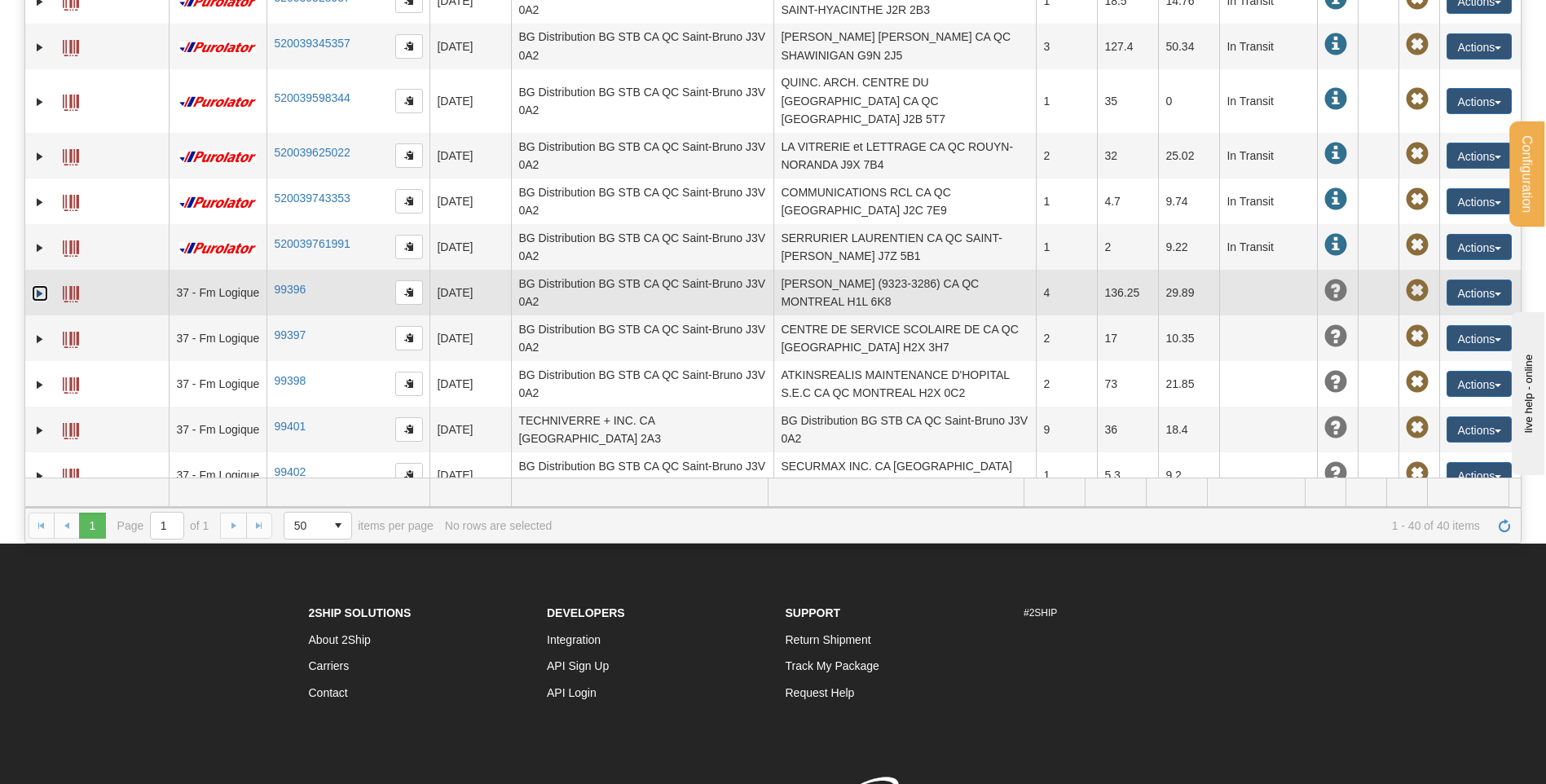
click at [42, 285] on link "Expand" at bounding box center [40, 293] width 16 height 16
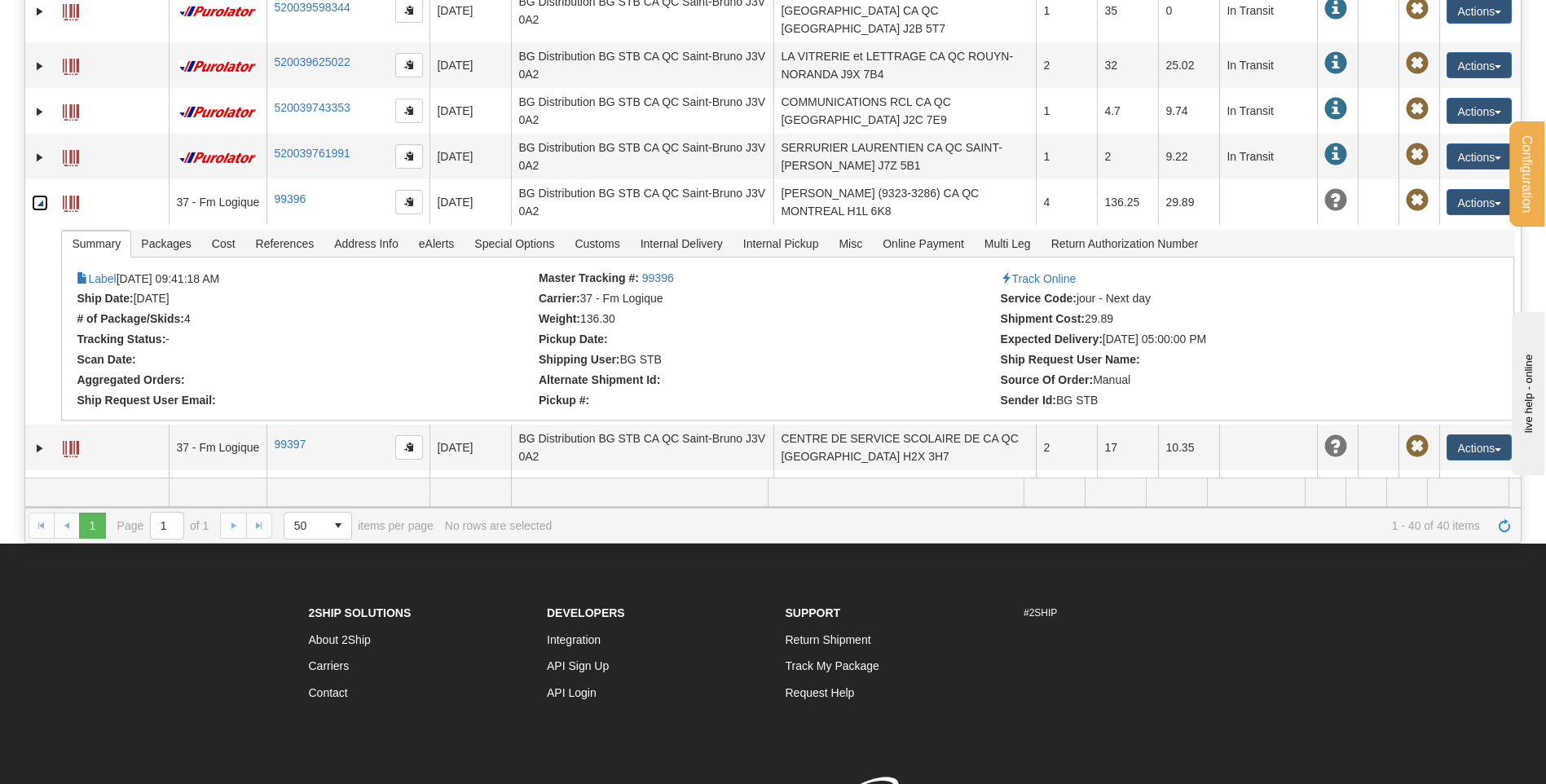
scroll to position [816, 0]
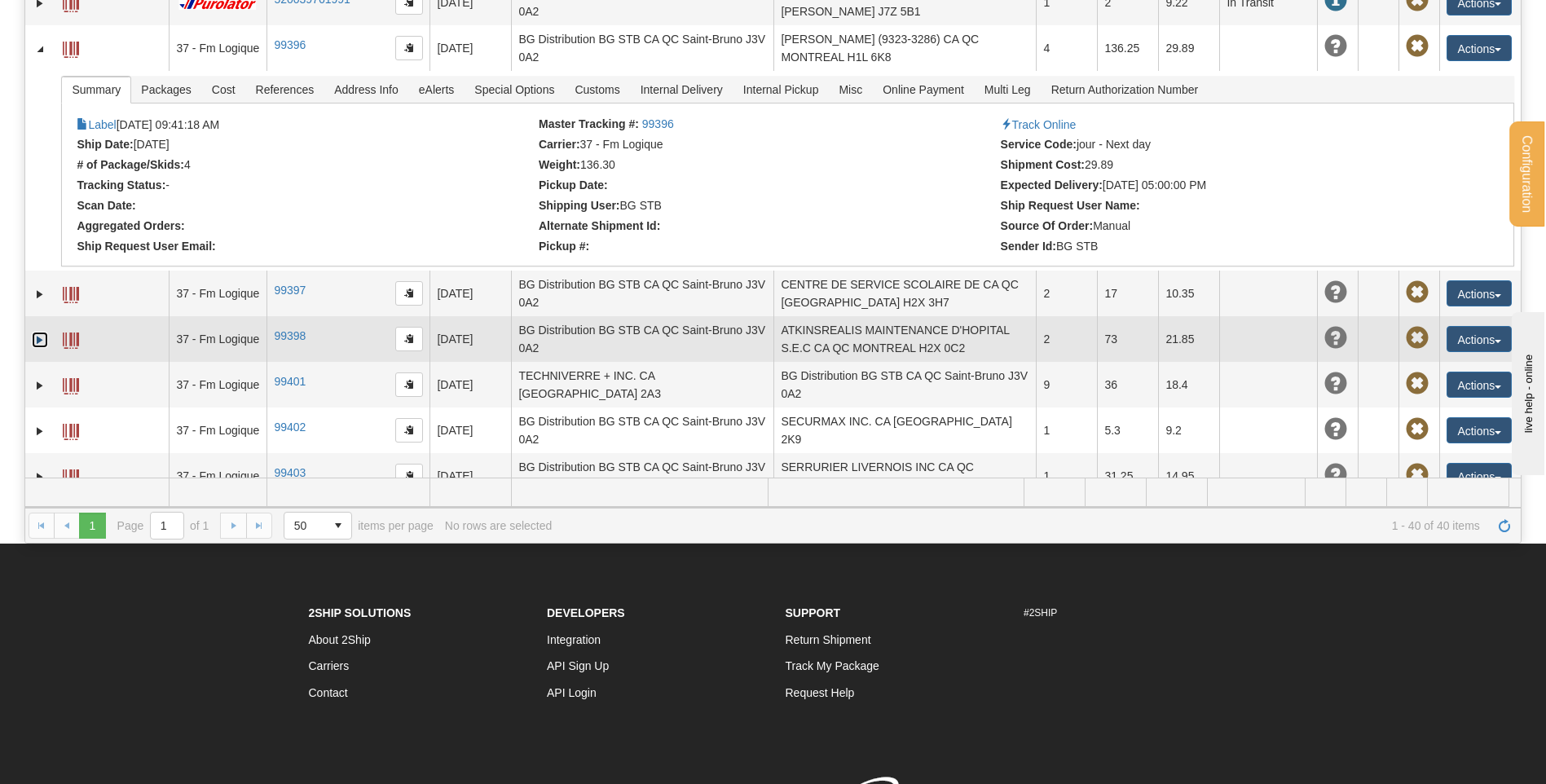
click at [34, 331] on link "Expand" at bounding box center [40, 339] width 16 height 16
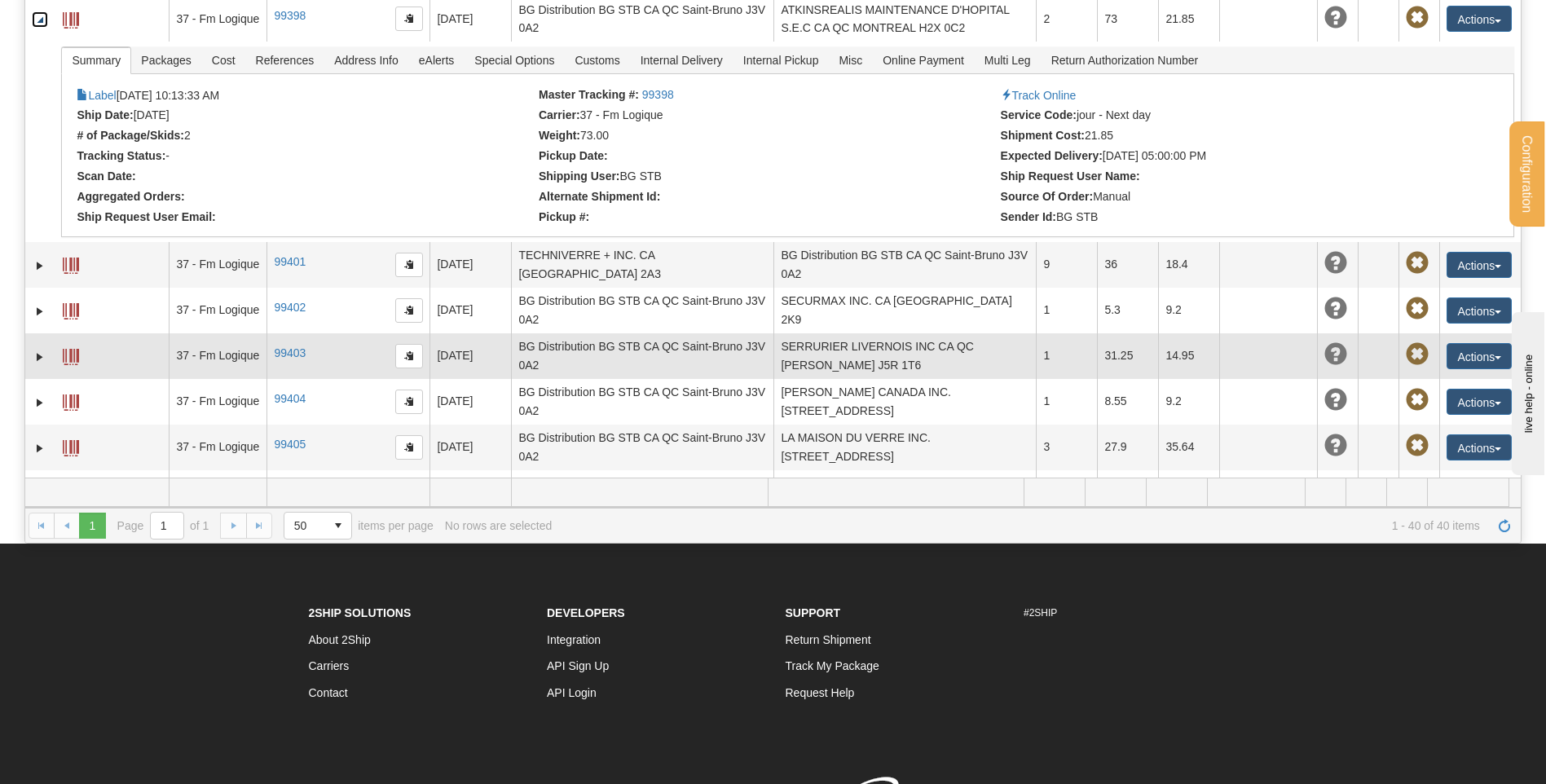
scroll to position [1142, 0]
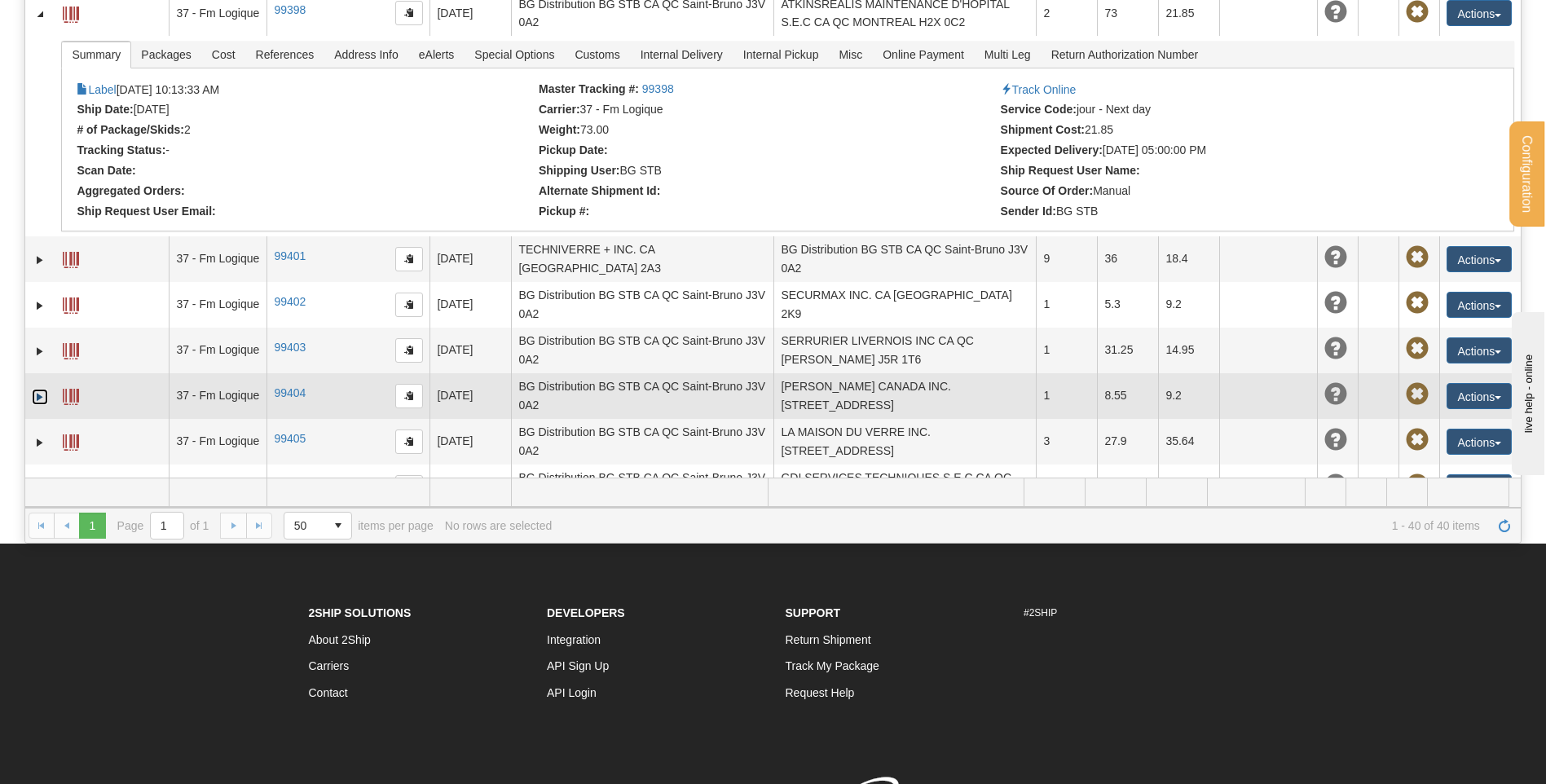
click at [40, 388] on link "Expand" at bounding box center [40, 396] width 16 height 16
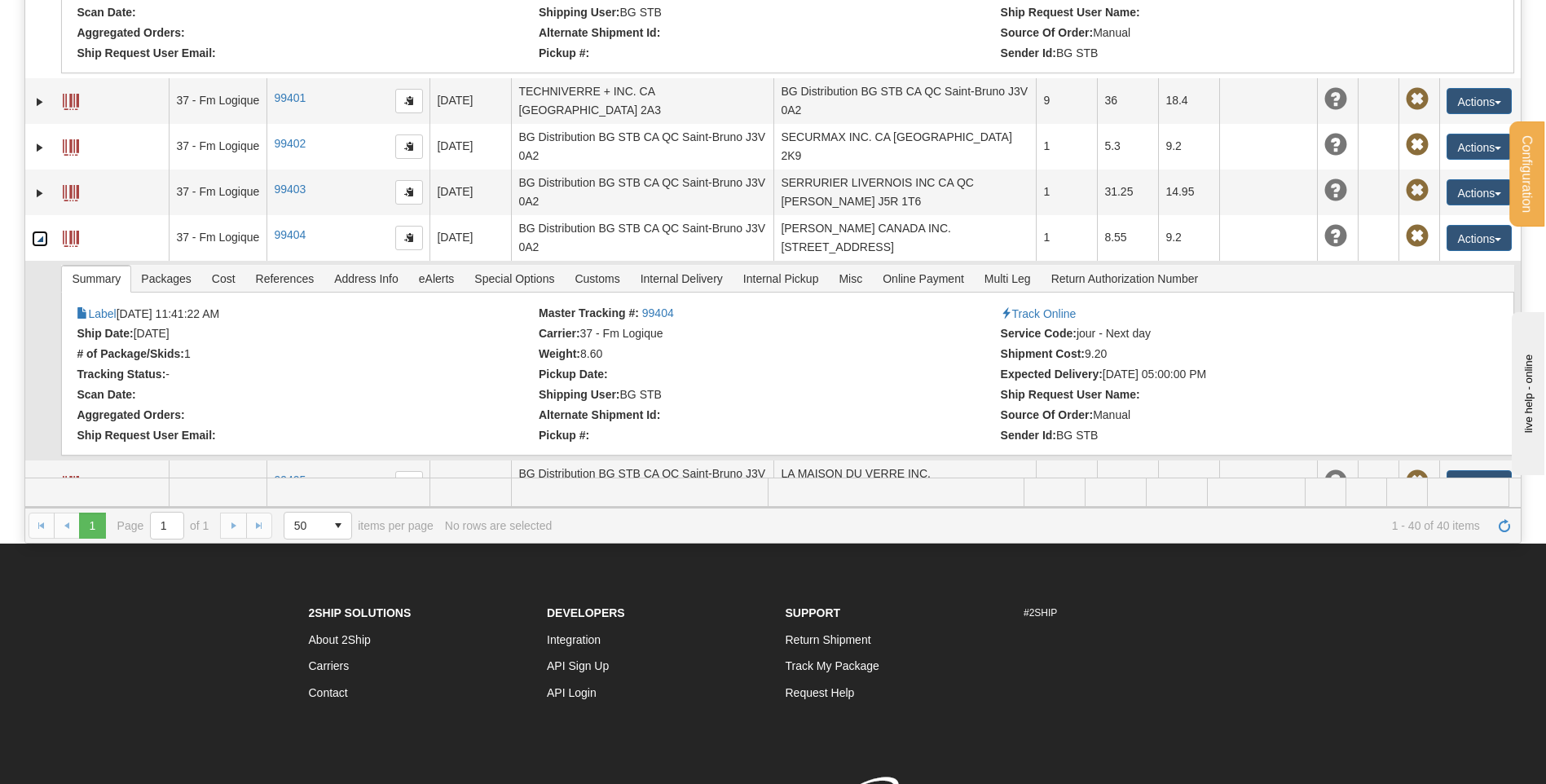
scroll to position [1304, 0]
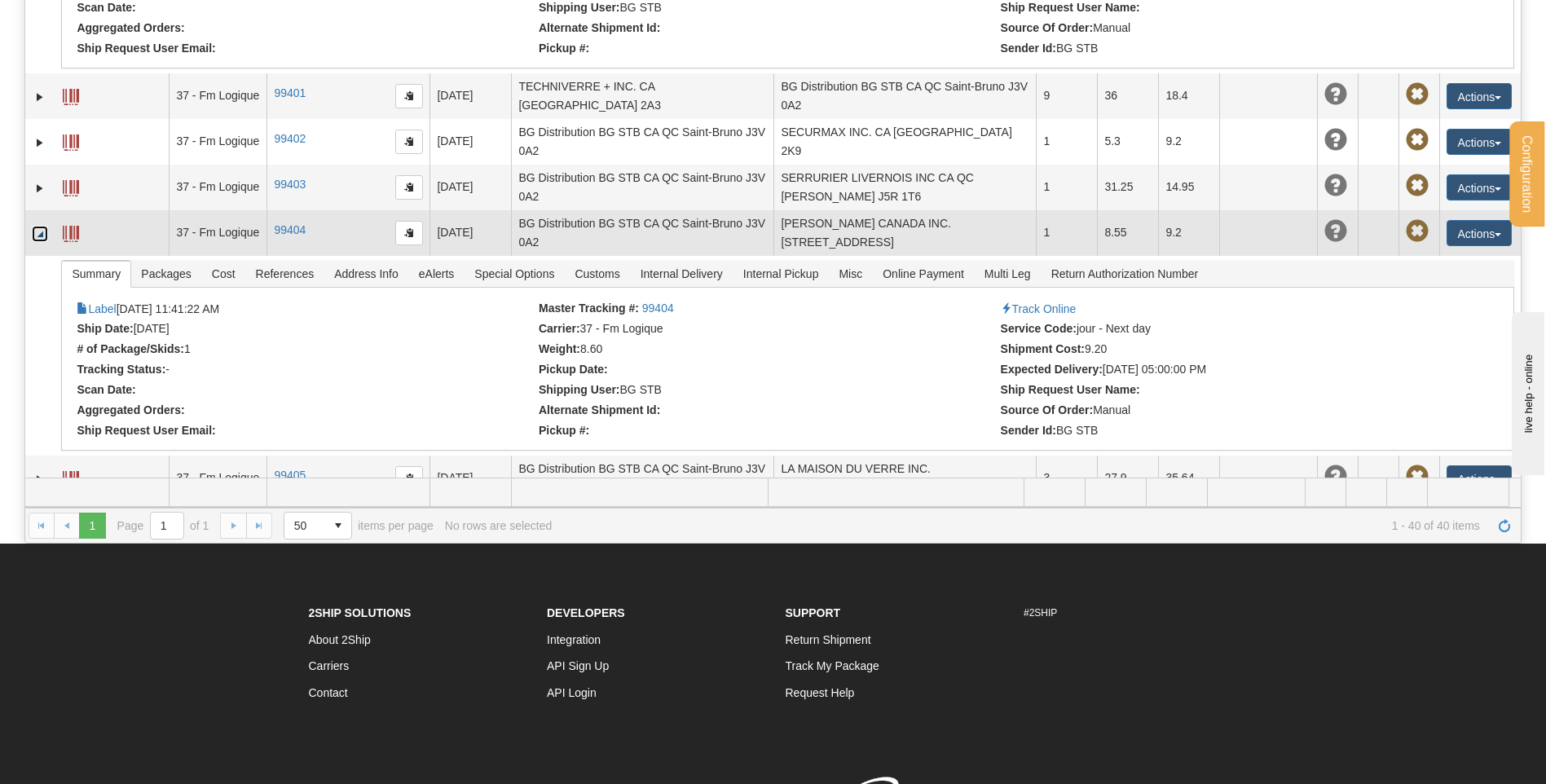
click at [36, 225] on link "Collapse" at bounding box center [40, 233] width 16 height 16
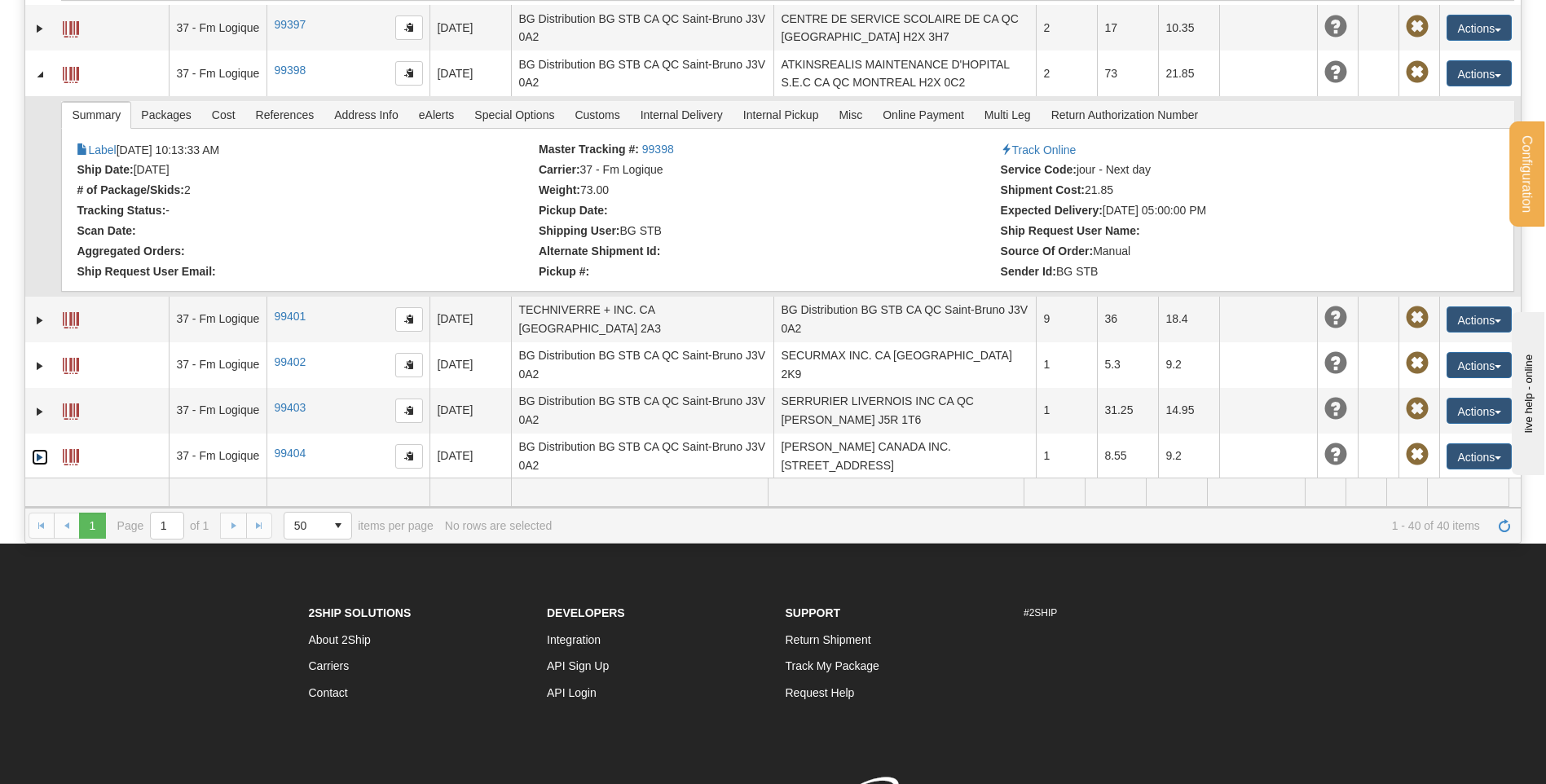
scroll to position [979, 0]
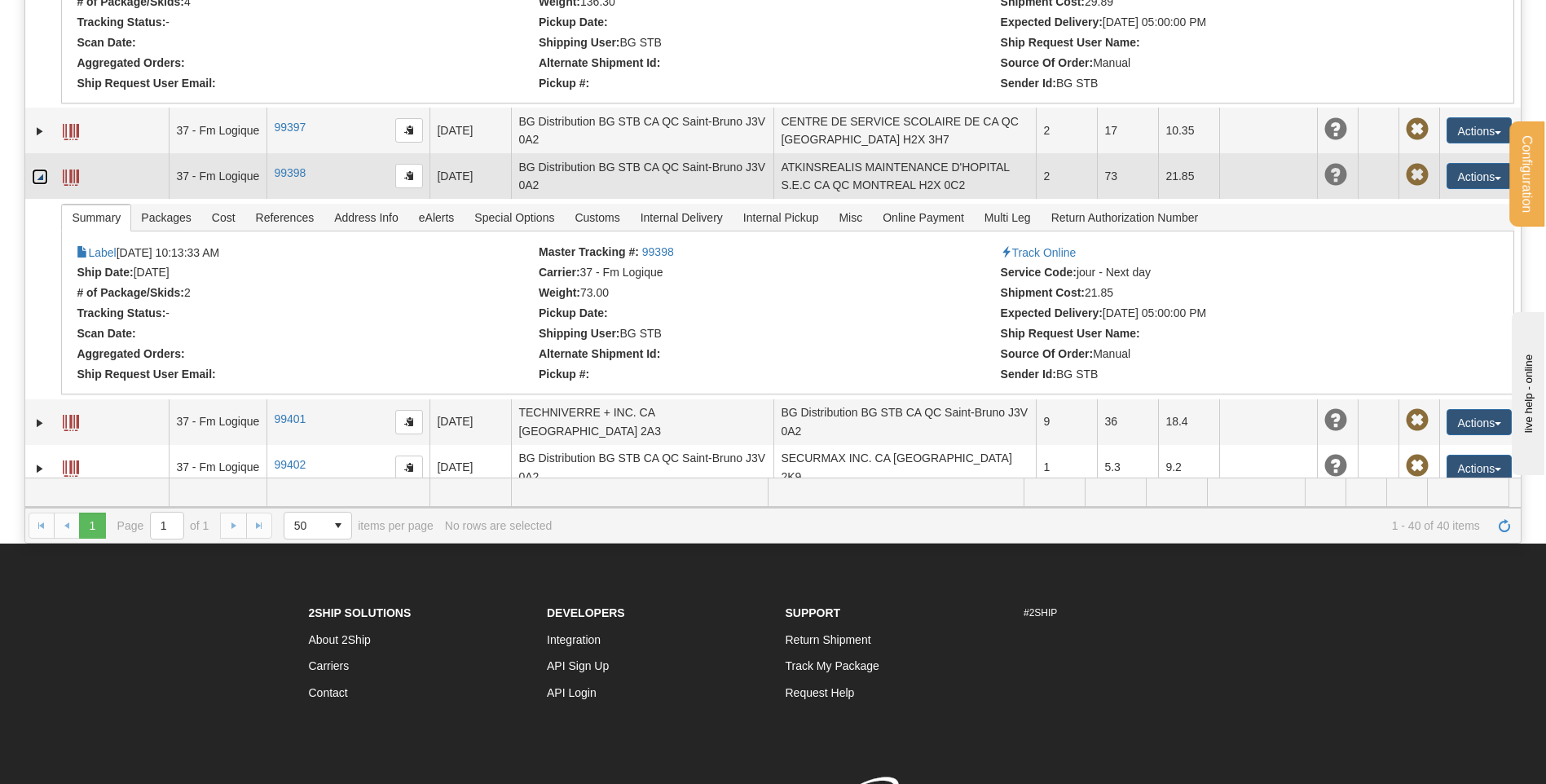
click at [42, 168] on link "Collapse" at bounding box center [40, 176] width 16 height 16
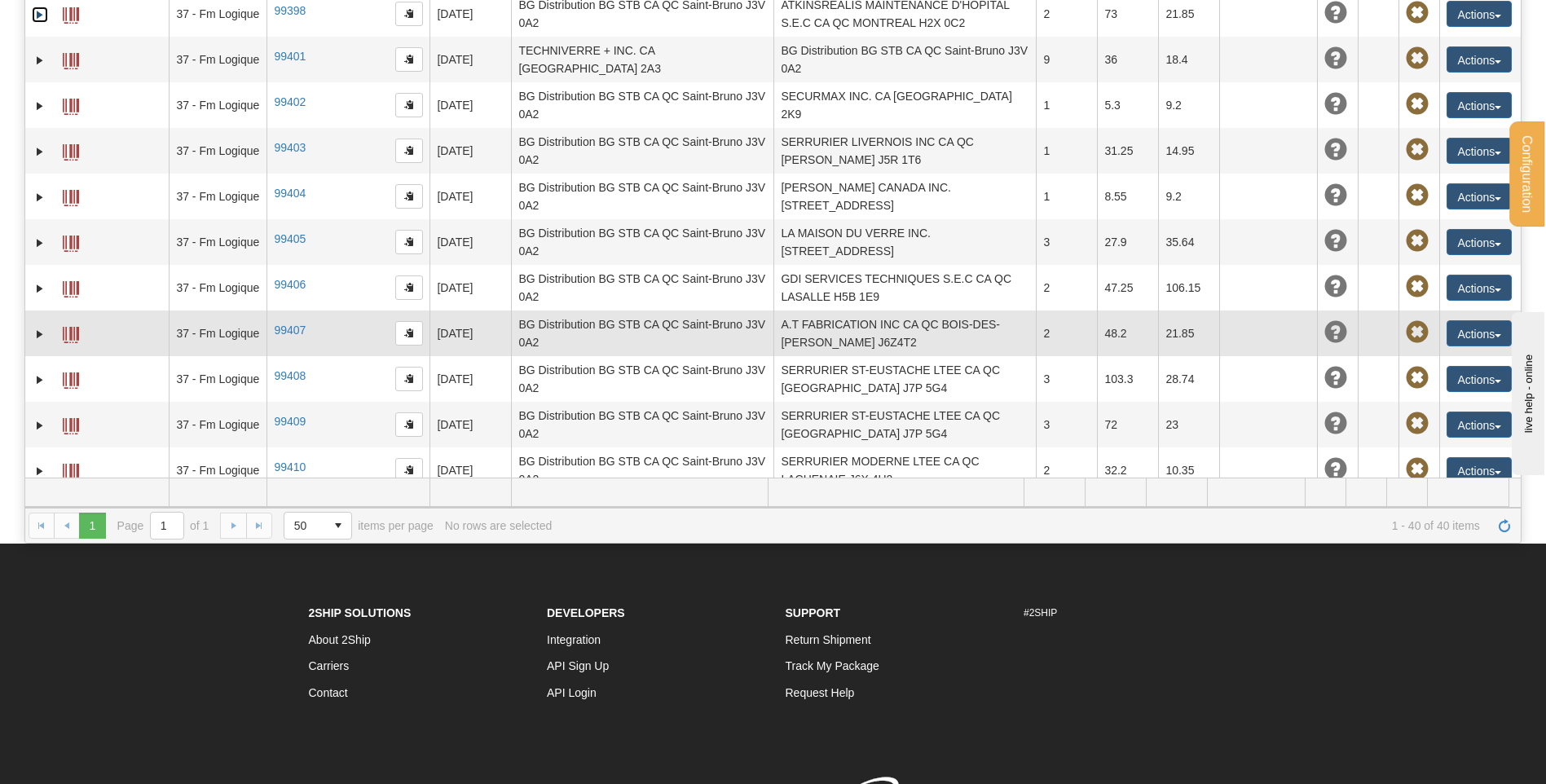
scroll to position [1142, 0]
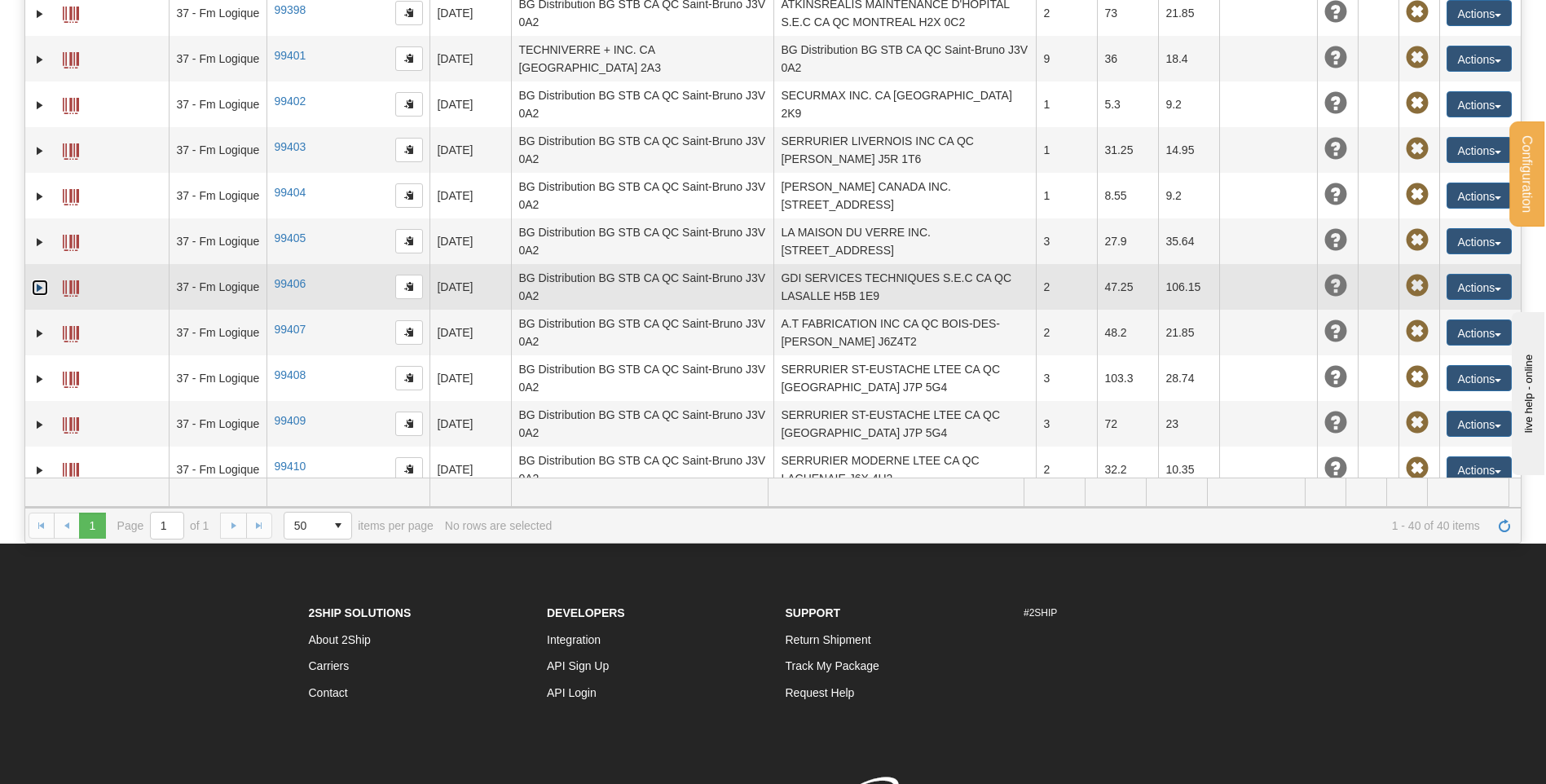
click at [36, 280] on link "Expand" at bounding box center [40, 288] width 16 height 16
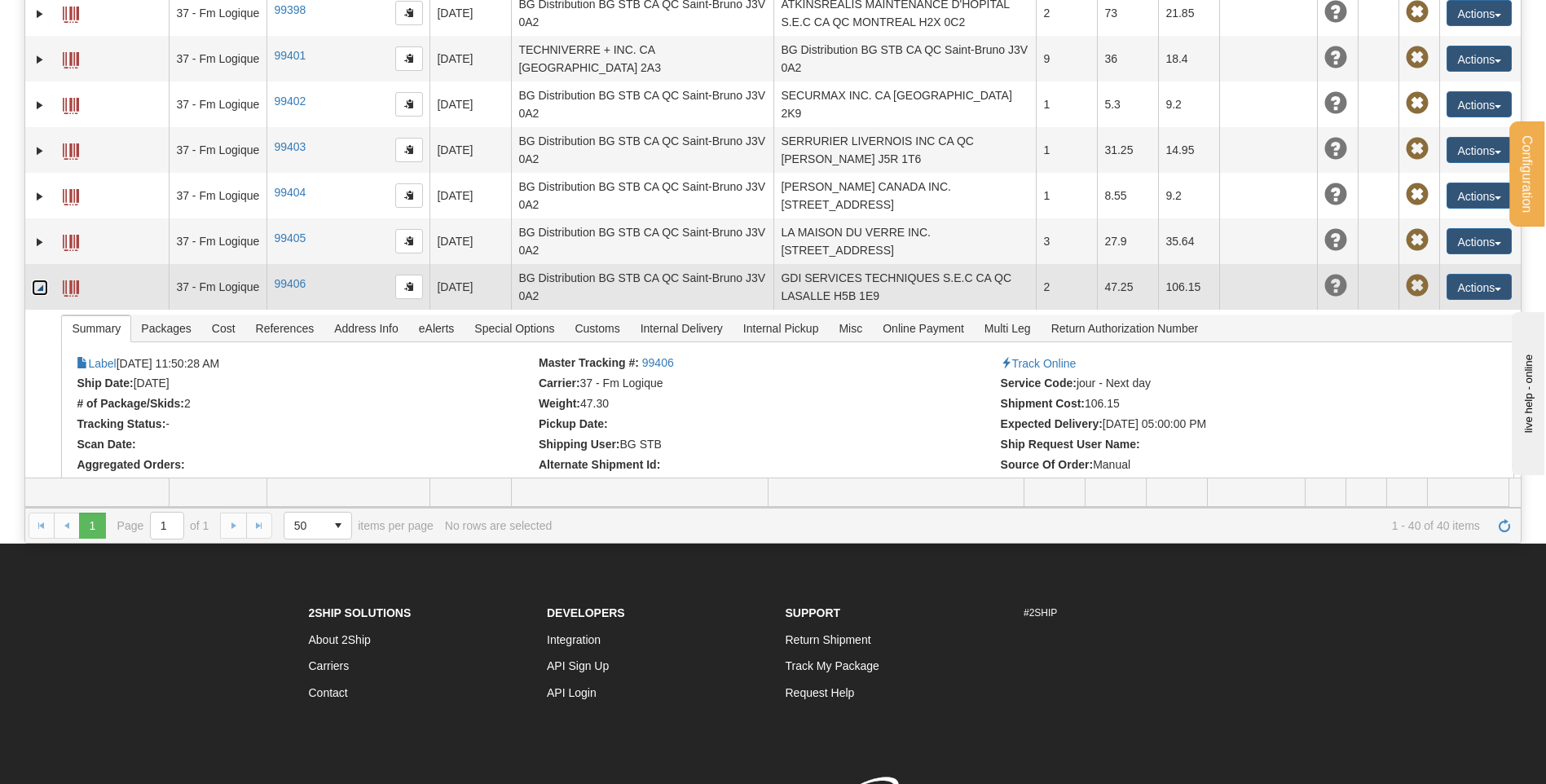
click at [40, 280] on link "Collapse" at bounding box center [40, 288] width 16 height 16
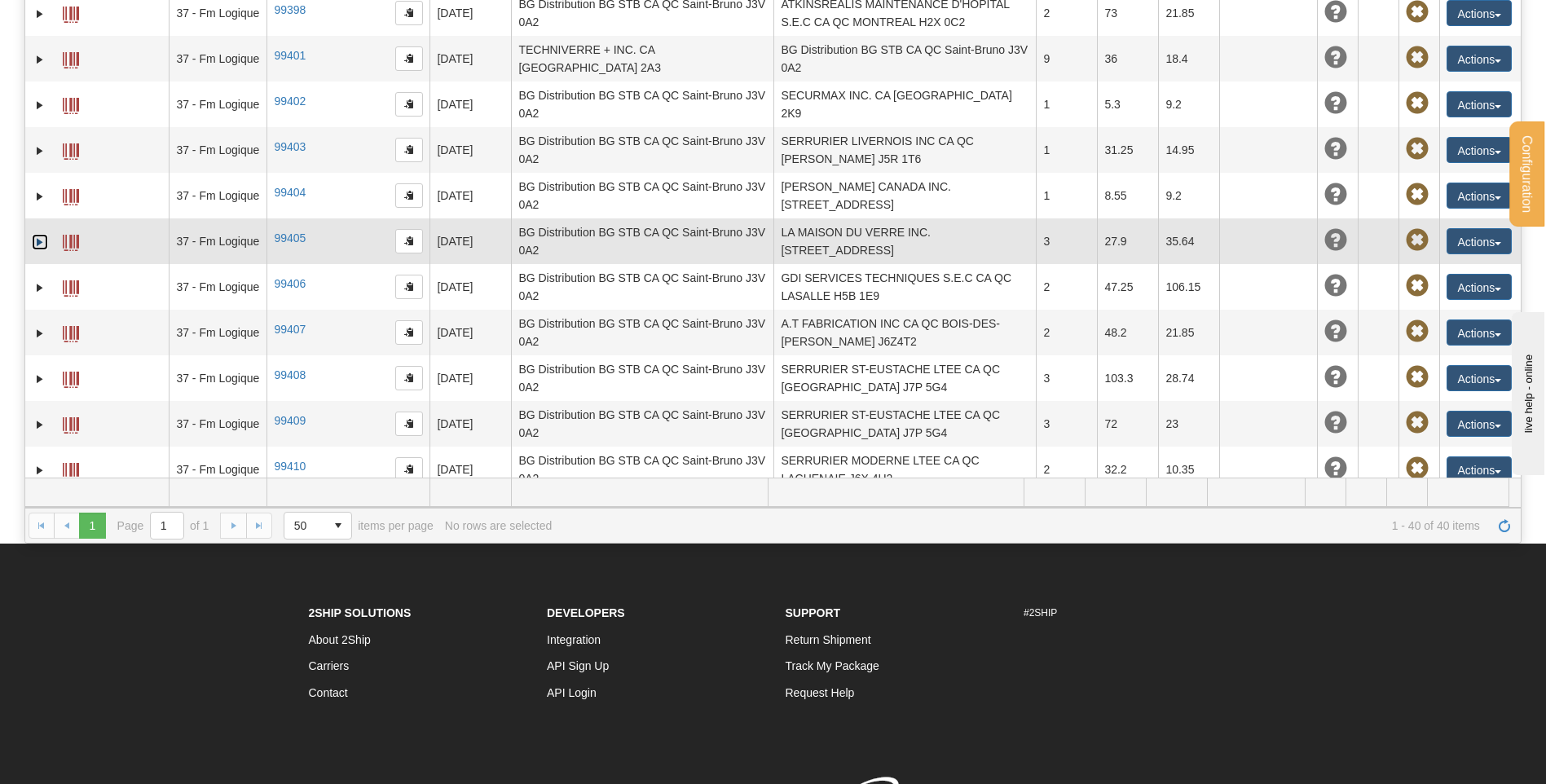
click at [40, 234] on link "Expand" at bounding box center [40, 242] width 16 height 16
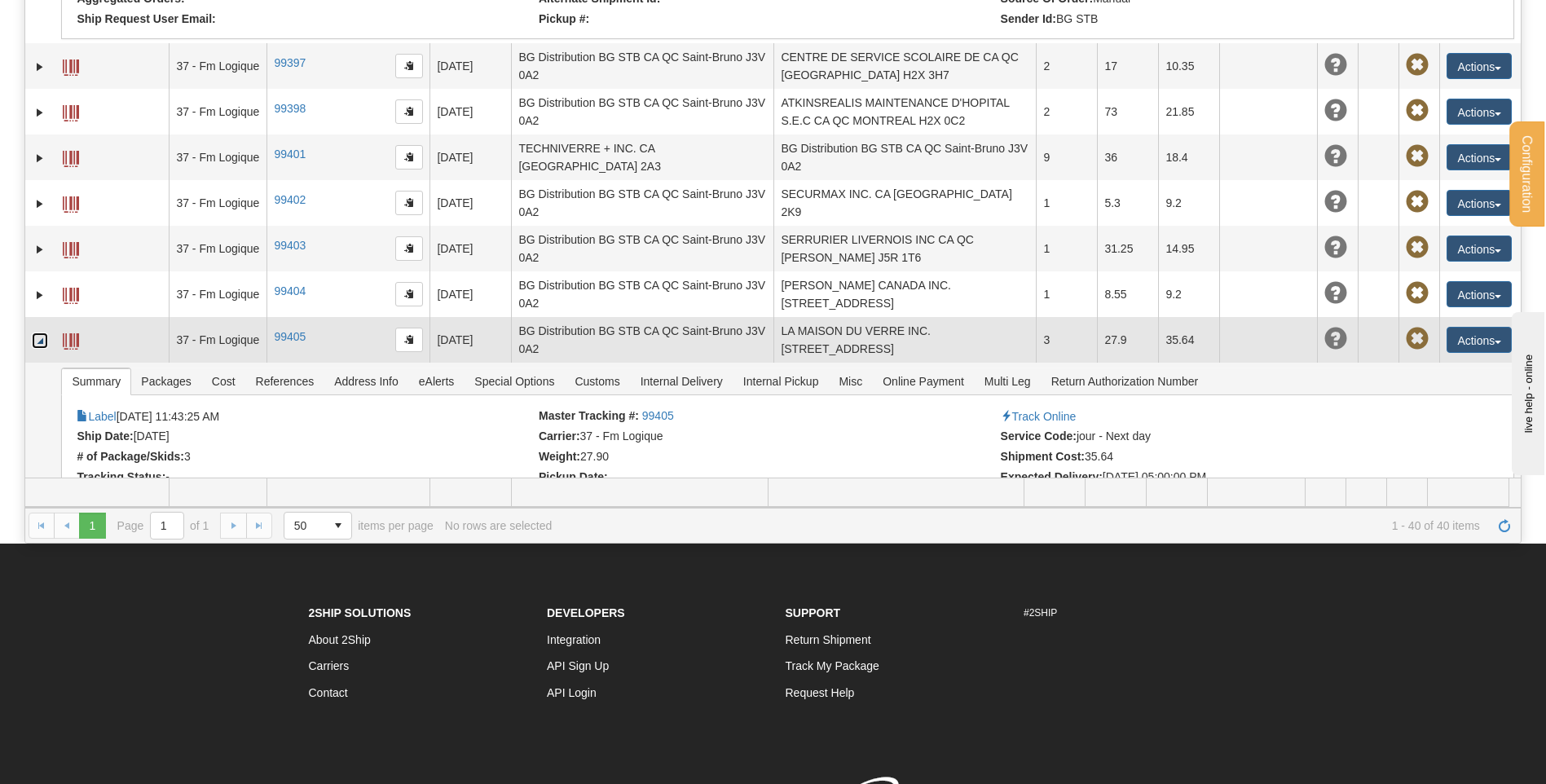
scroll to position [979, 0]
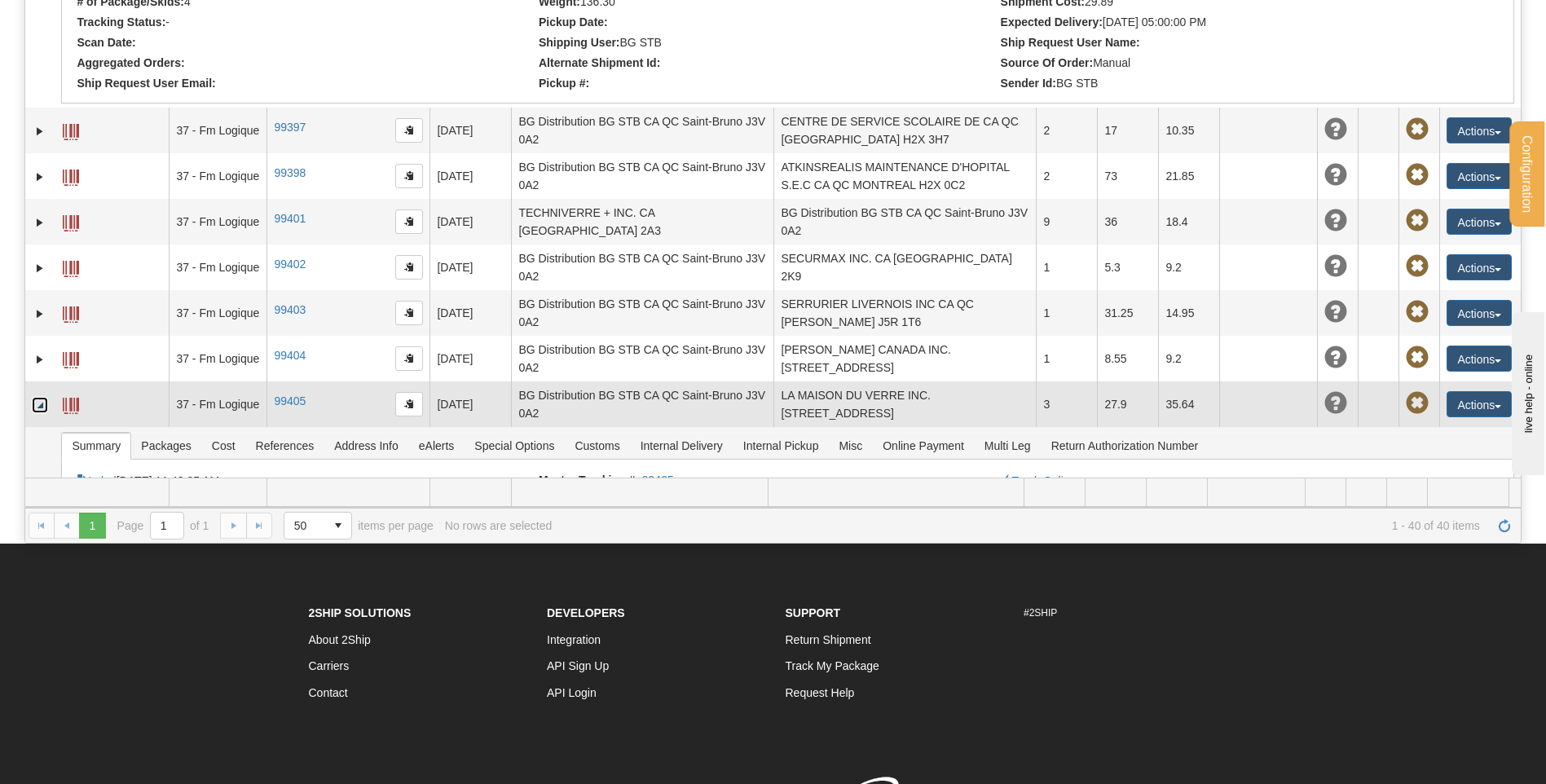
click at [36, 396] on link "Collapse" at bounding box center [40, 404] width 16 height 16
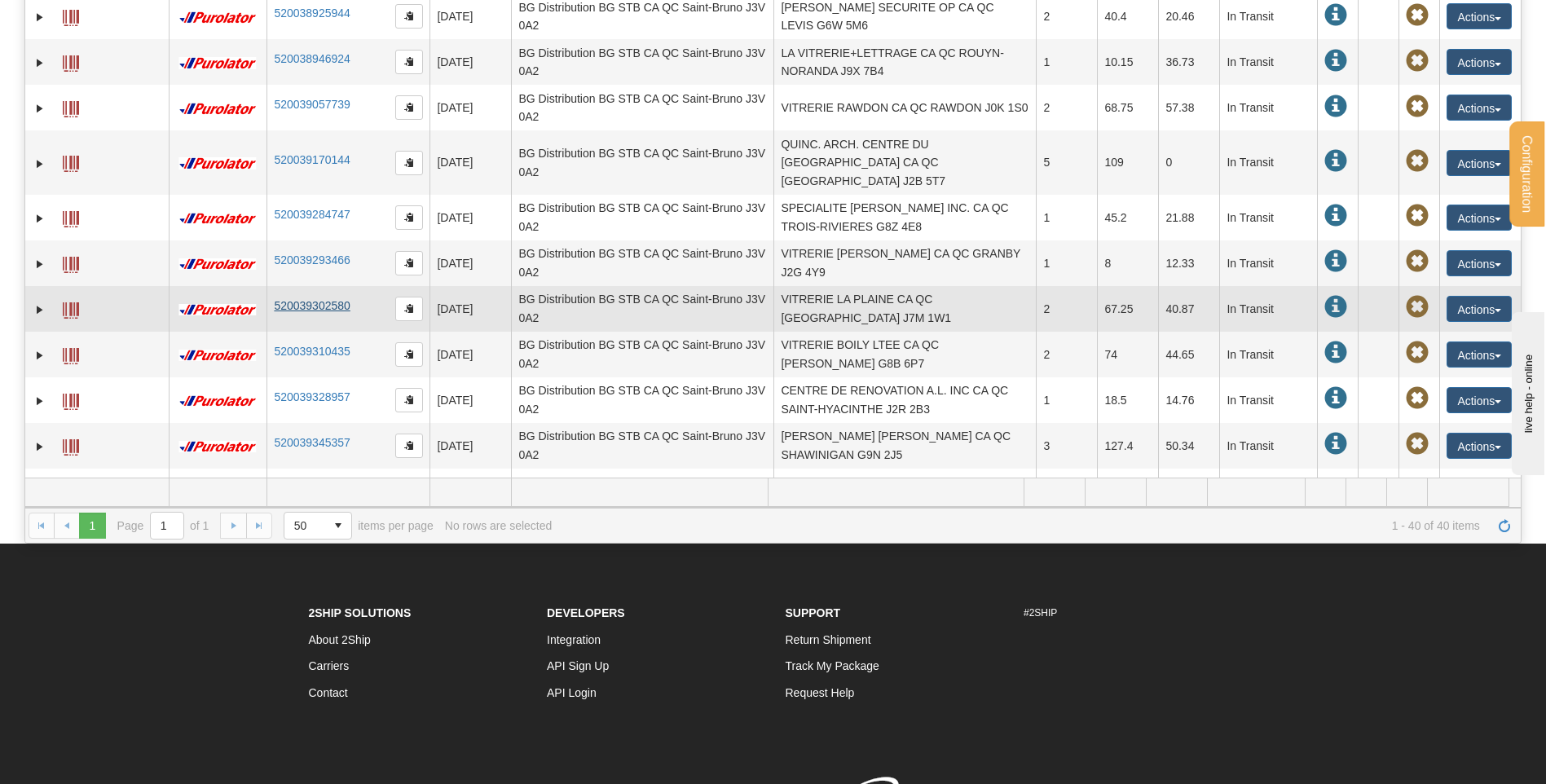
scroll to position [164, 0]
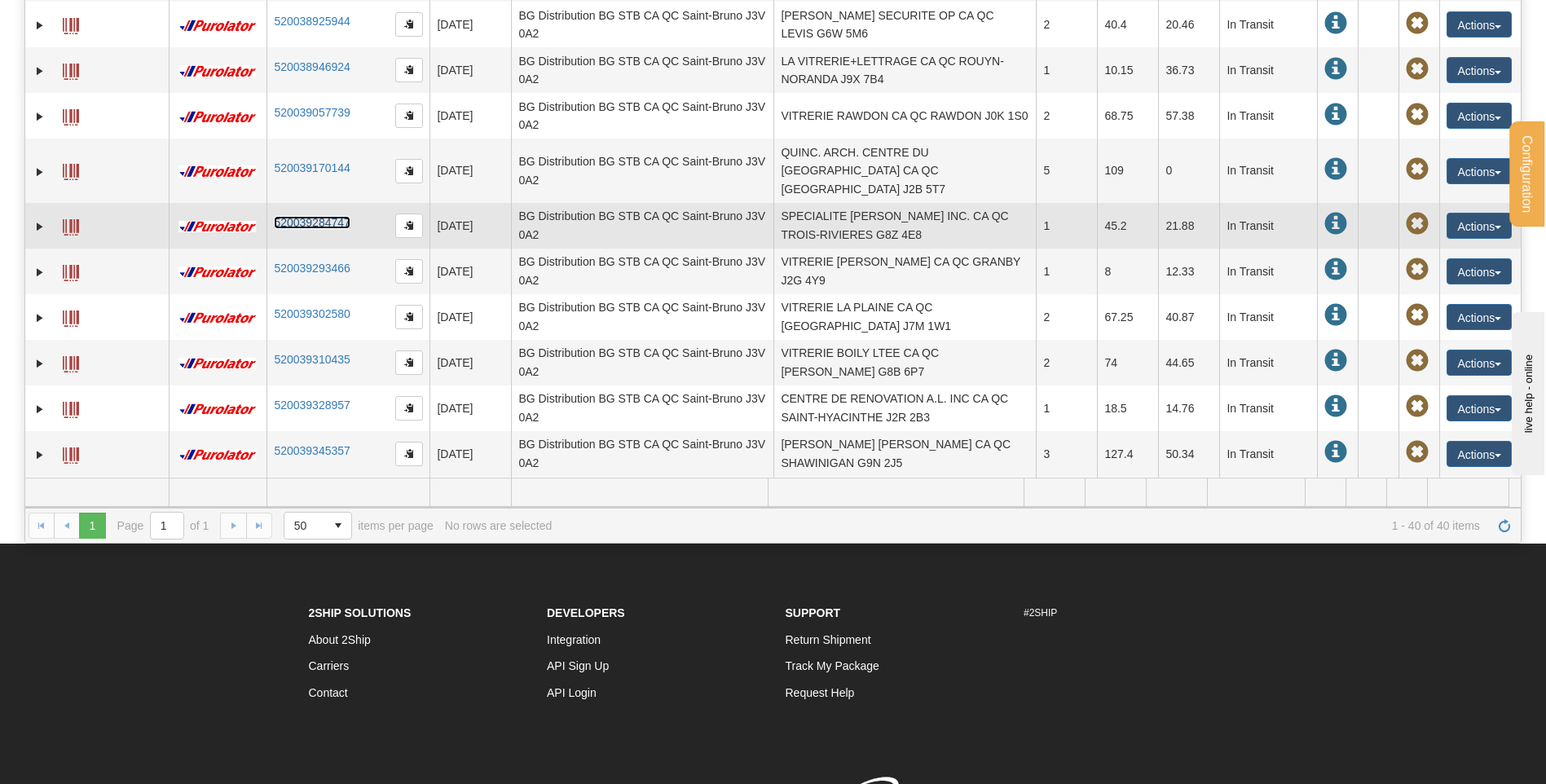
click at [315, 216] on link "520039284747" at bounding box center [311, 222] width 76 height 13
click at [76, 219] on span at bounding box center [70, 227] width 16 height 16
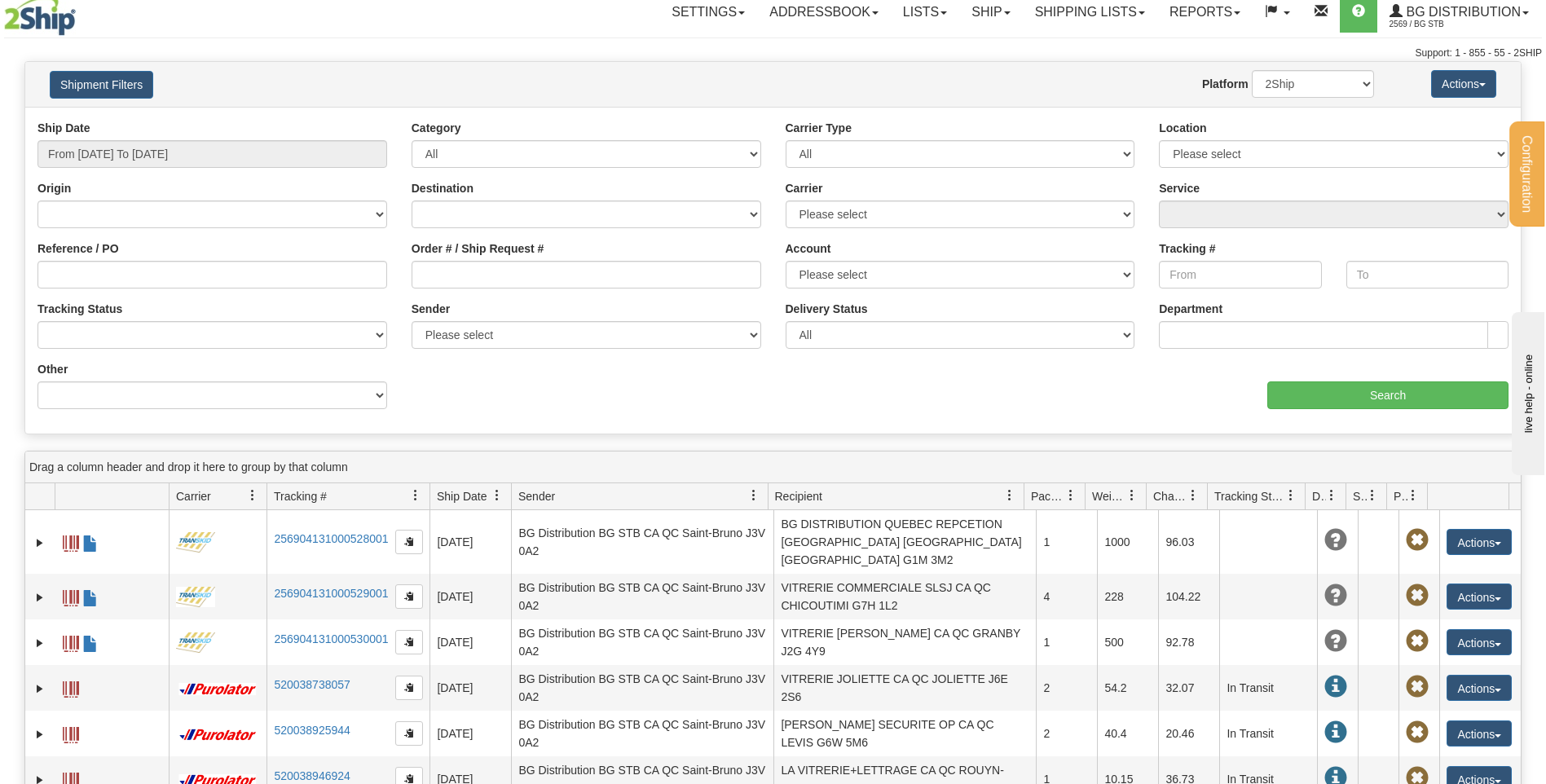
scroll to position [0, 0]
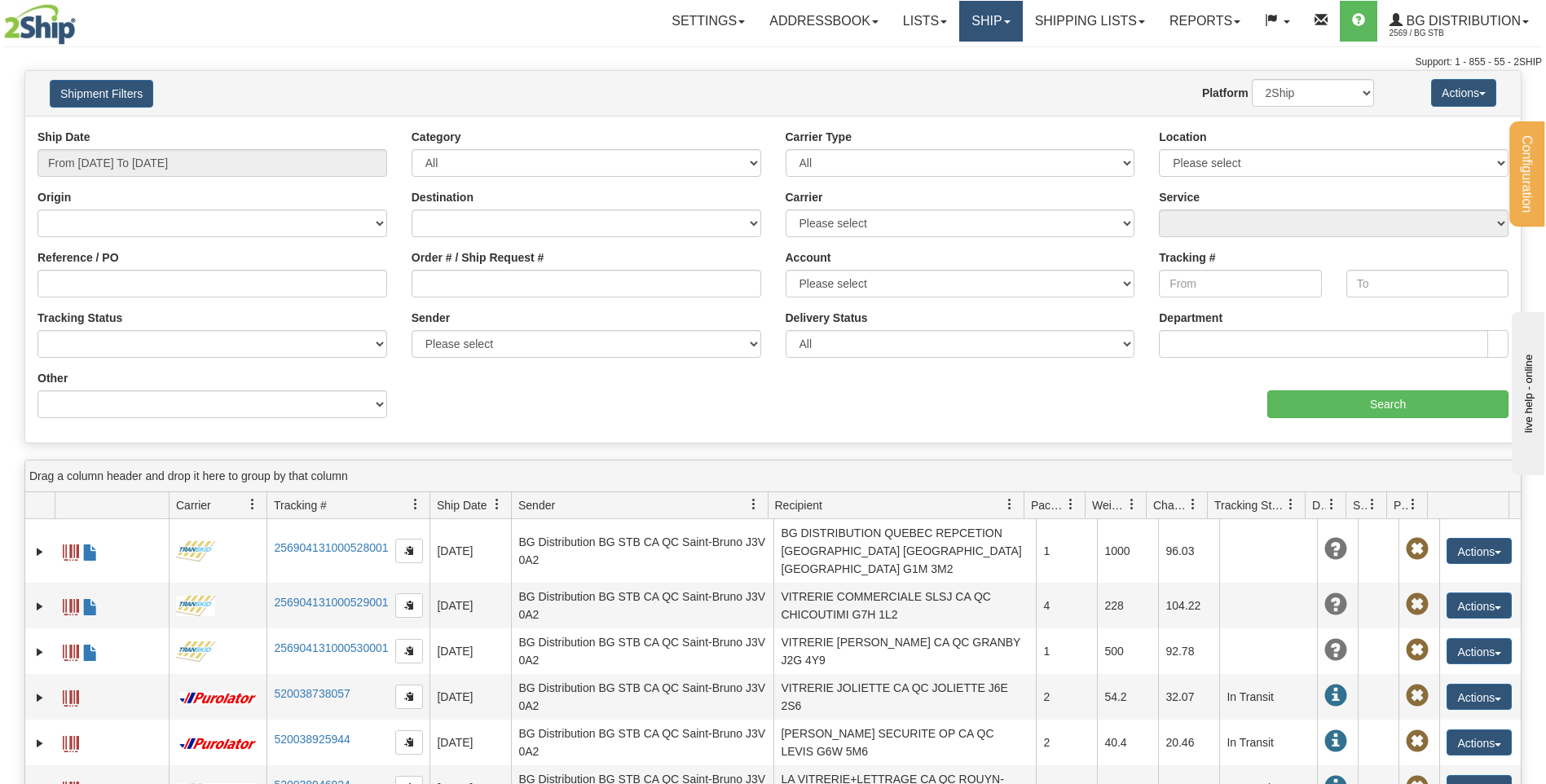
click at [1014, 4] on link "Ship" at bounding box center [991, 21] width 62 height 41
click at [975, 53] on link "Ship Screen" at bounding box center [958, 57] width 129 height 21
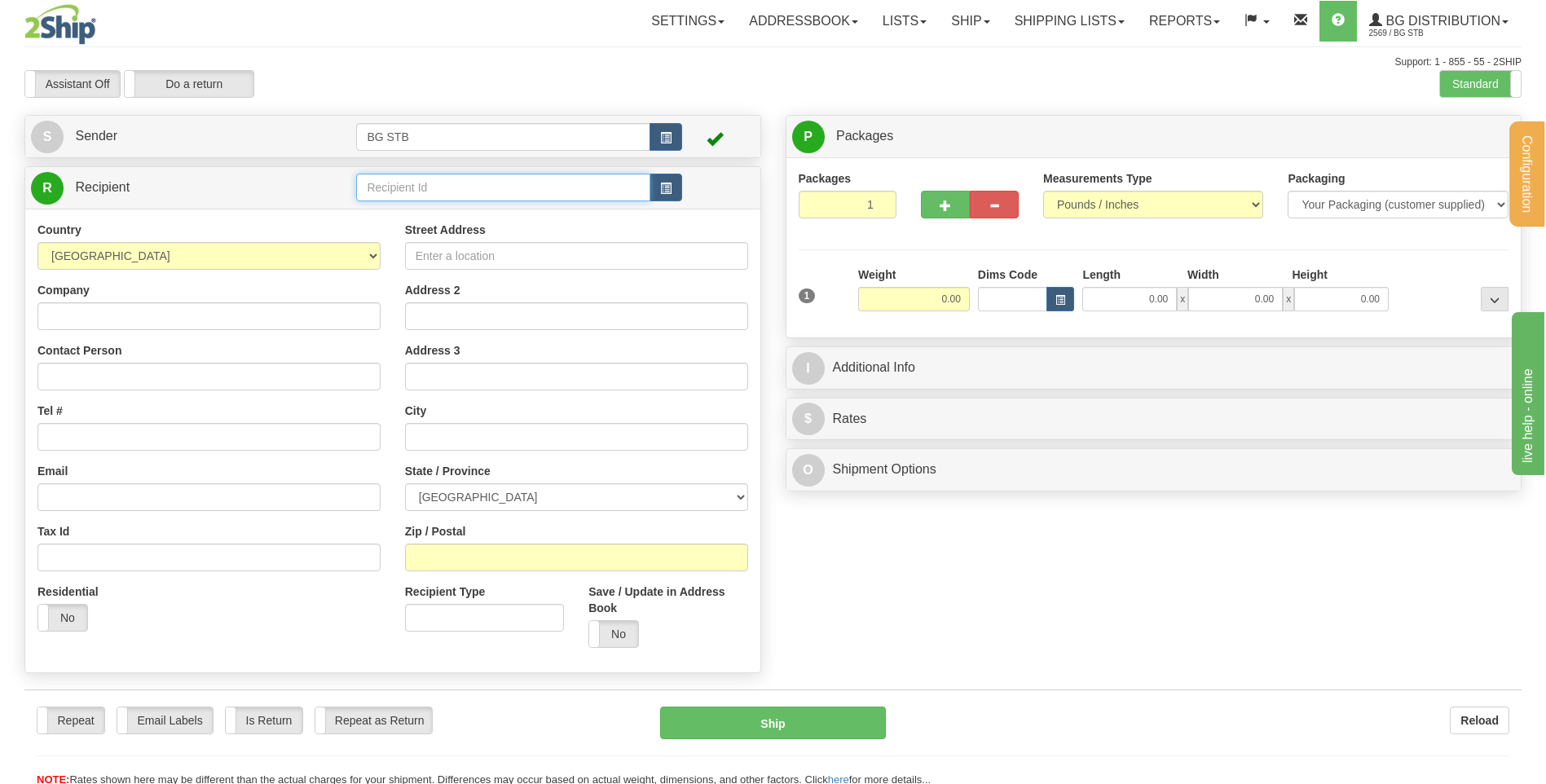
click at [376, 184] on input "text" at bounding box center [503, 187] width 293 height 28
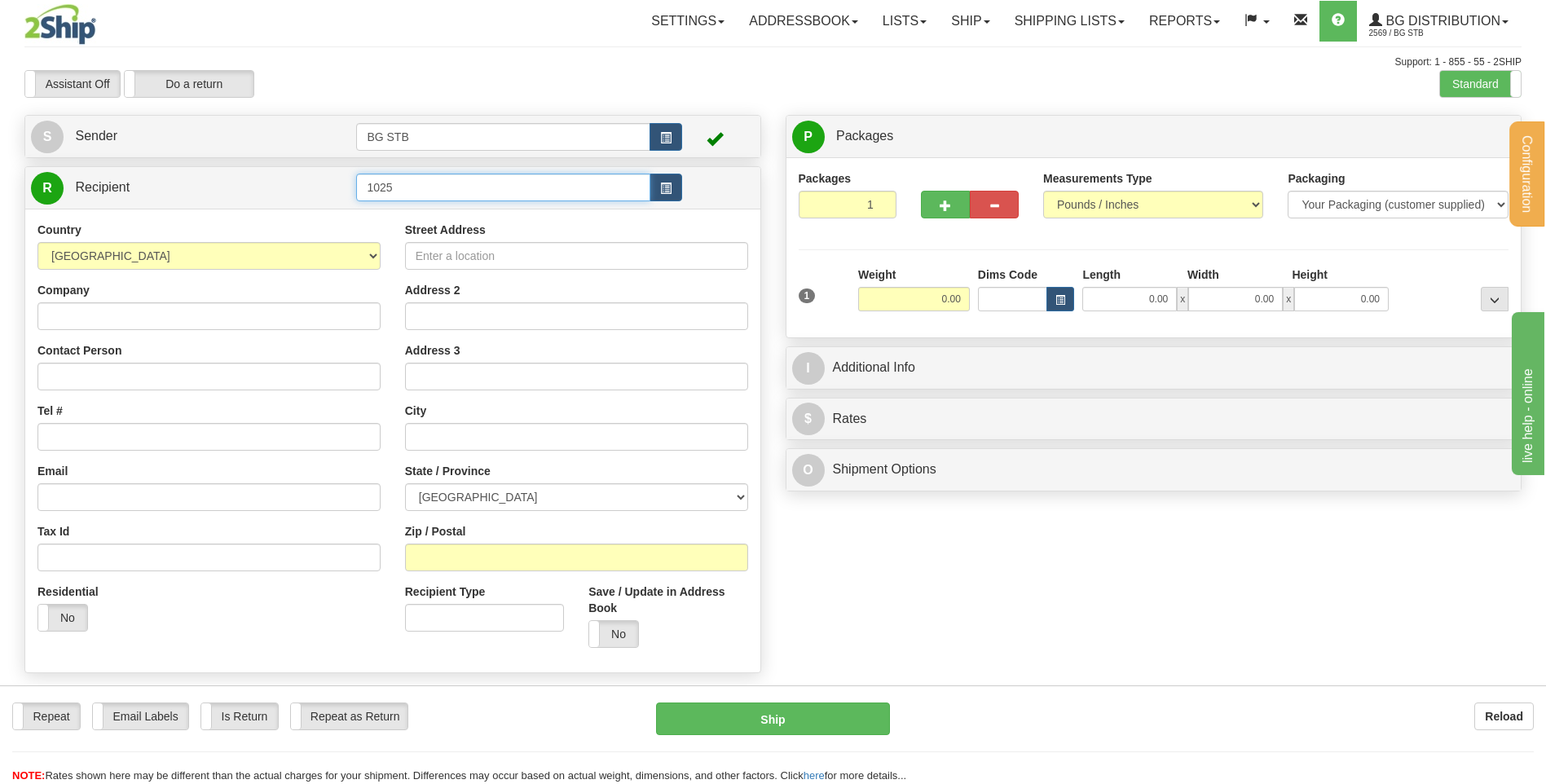
type input "1025"
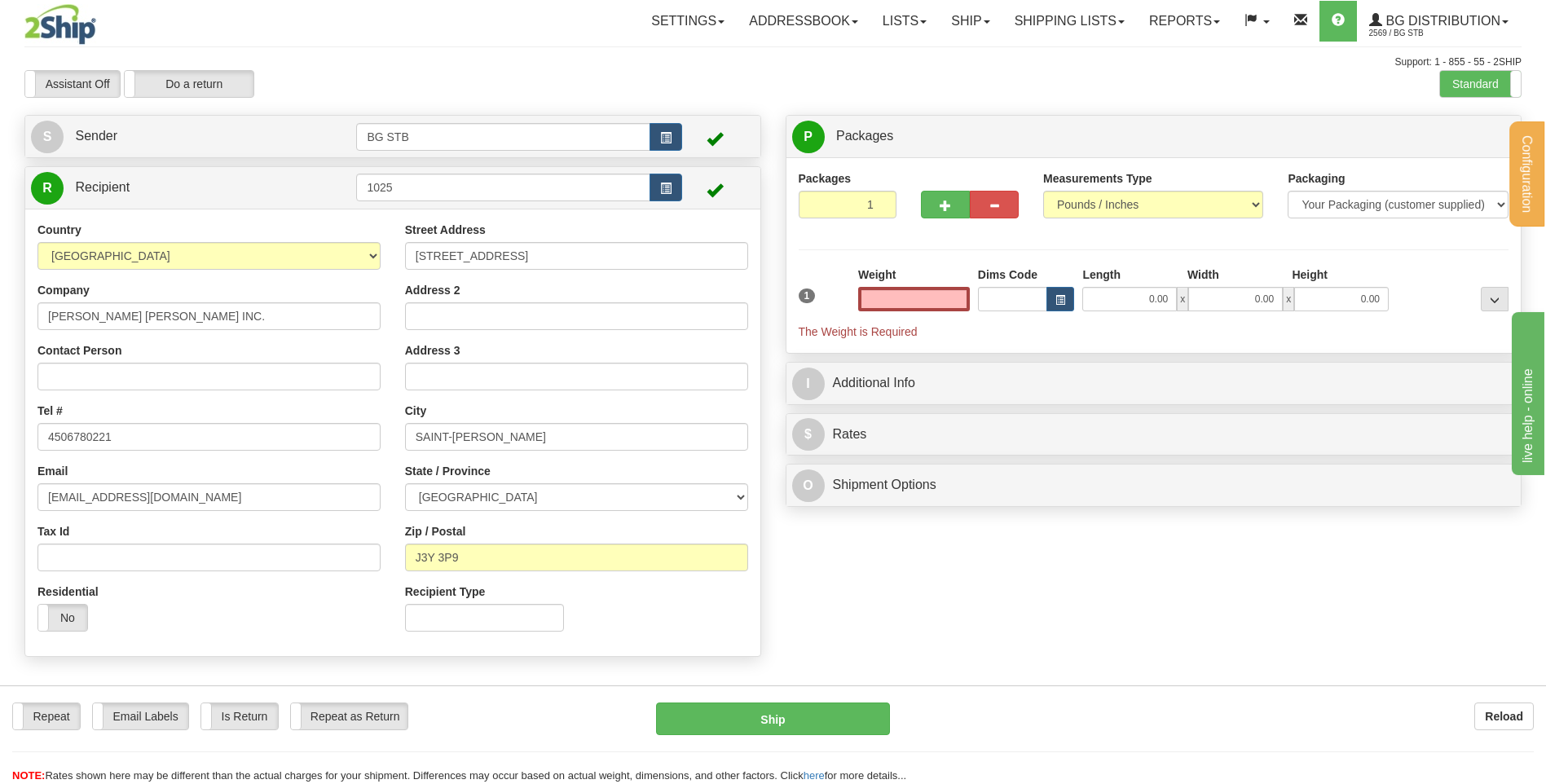
type input "0.00"
click at [855, 301] on div "Weight 0.00" at bounding box center [914, 295] width 119 height 57
click at [887, 293] on input "0.00" at bounding box center [913, 298] width 111 height 24
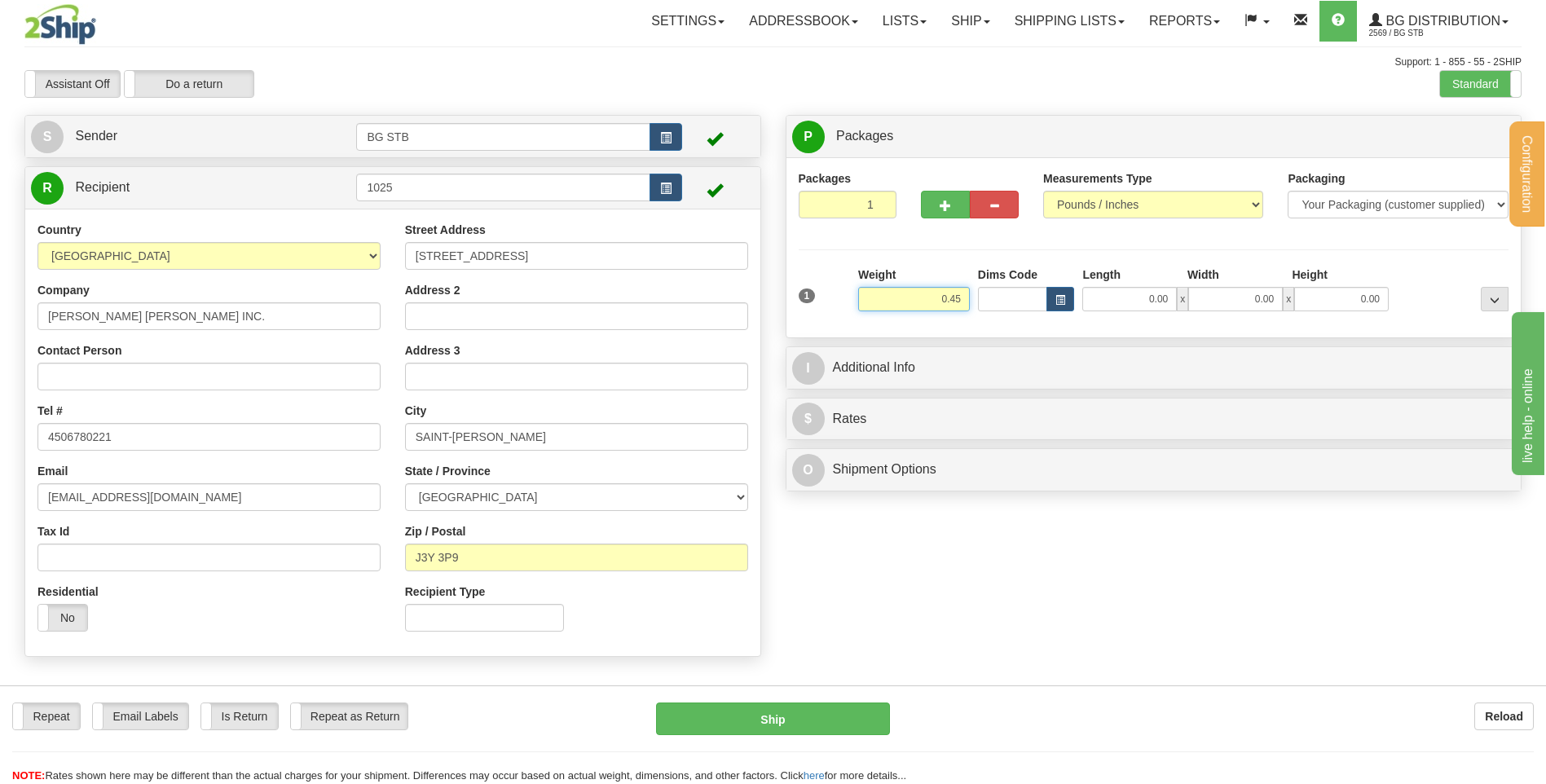
type input "0.45"
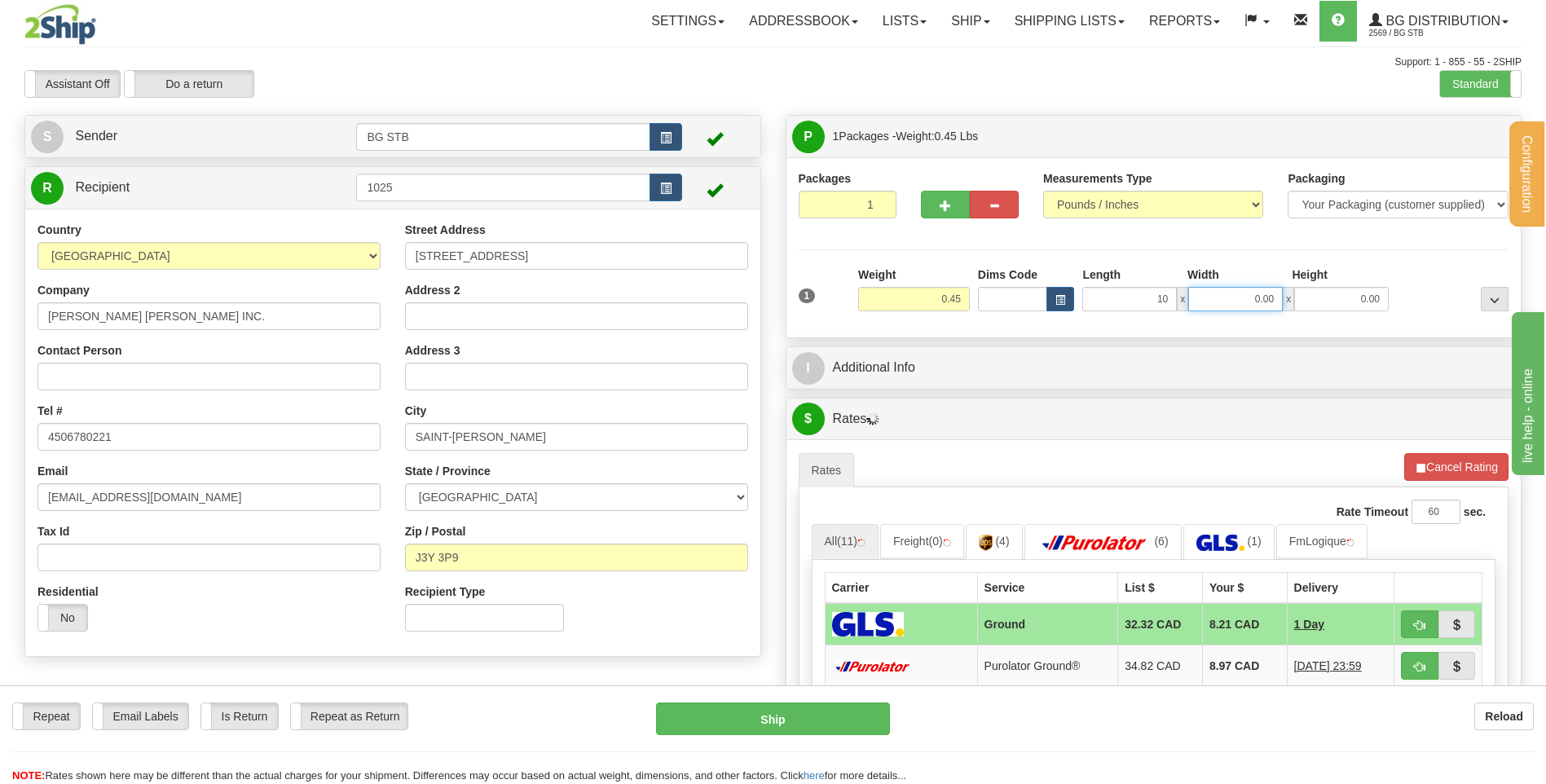
type input "10.00"
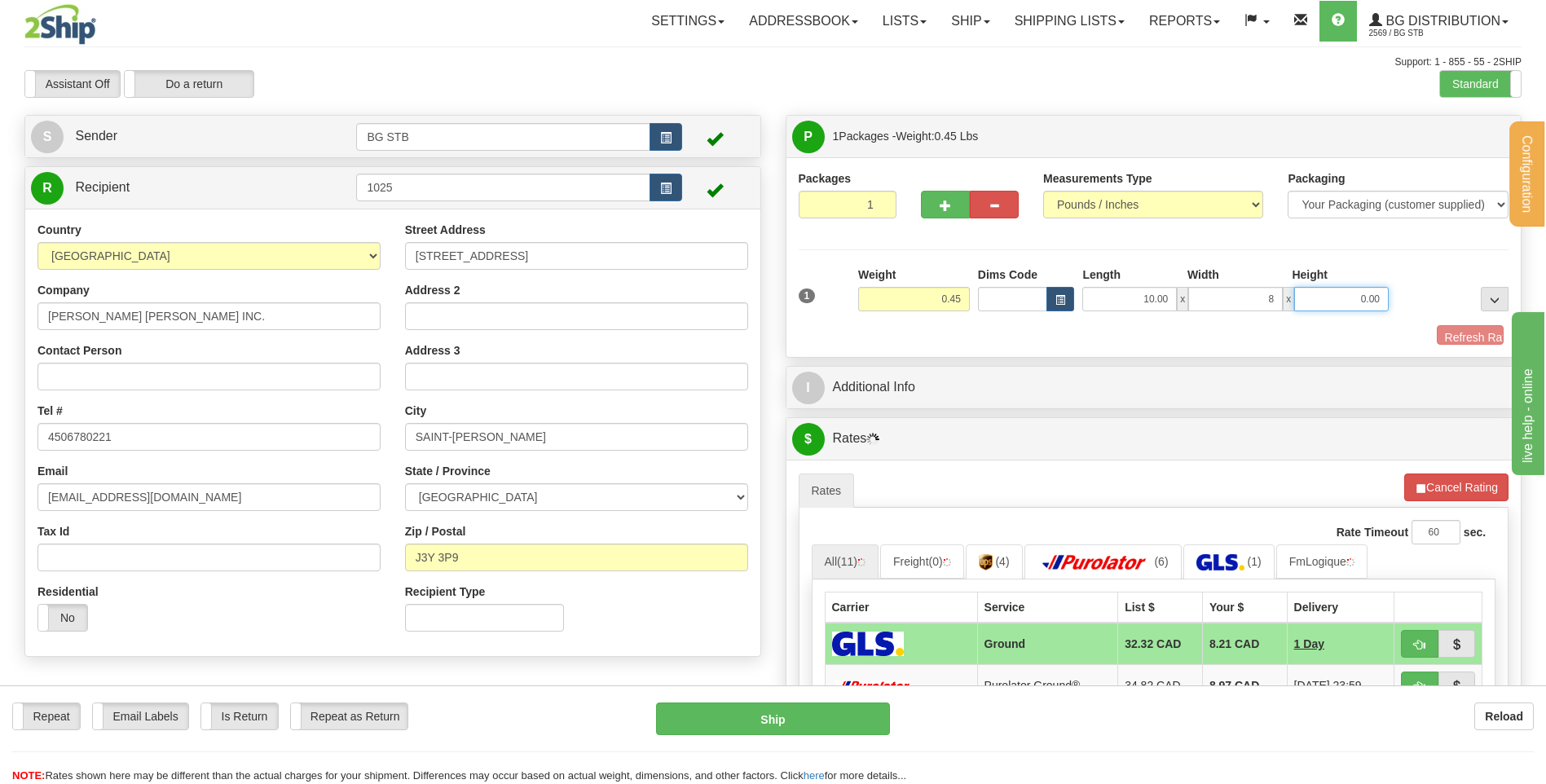
type input "8.00"
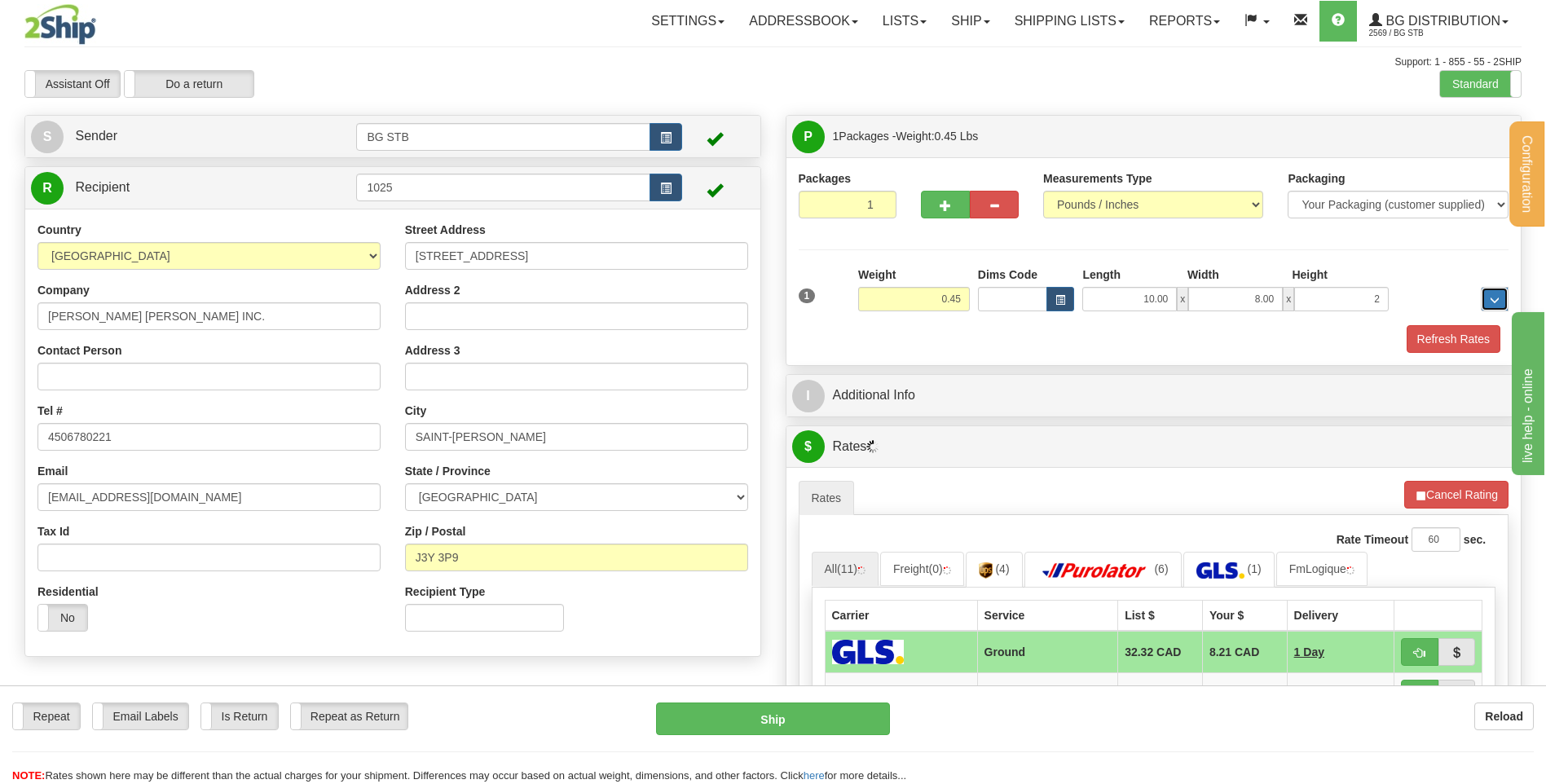
type input "2.00"
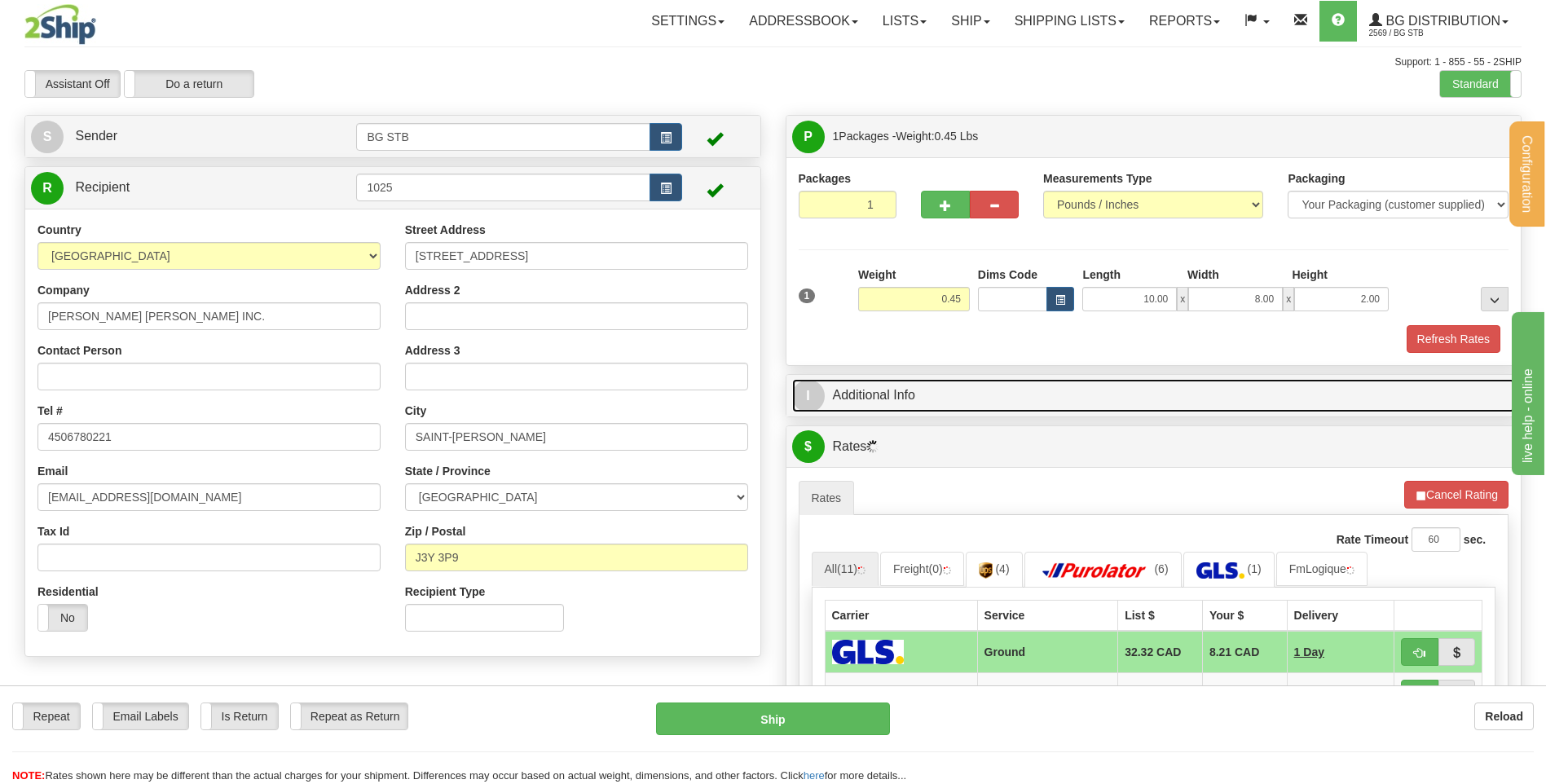
click at [921, 399] on link "I Additional Info" at bounding box center [1154, 396] width 724 height 34
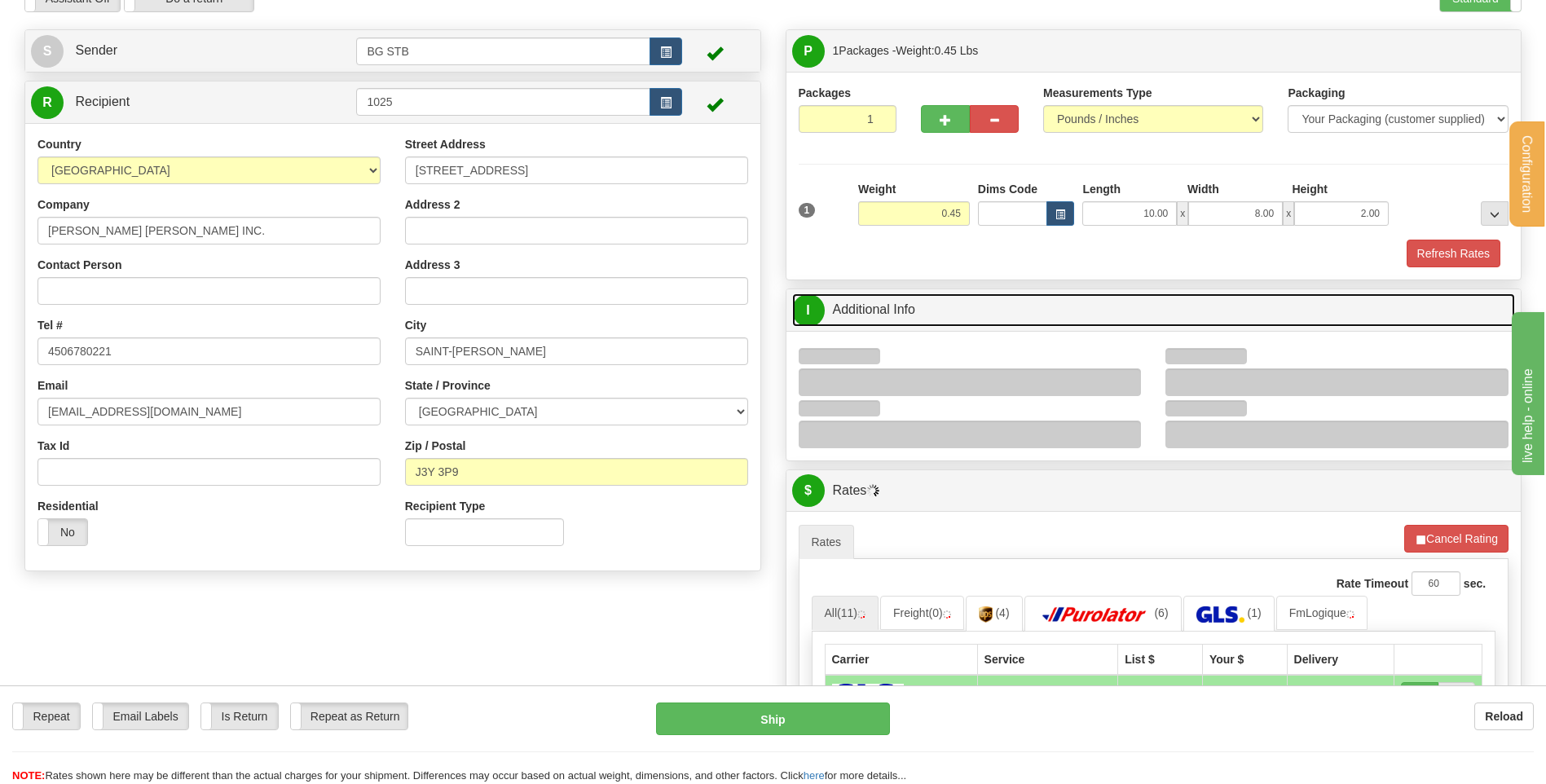
scroll to position [163, 0]
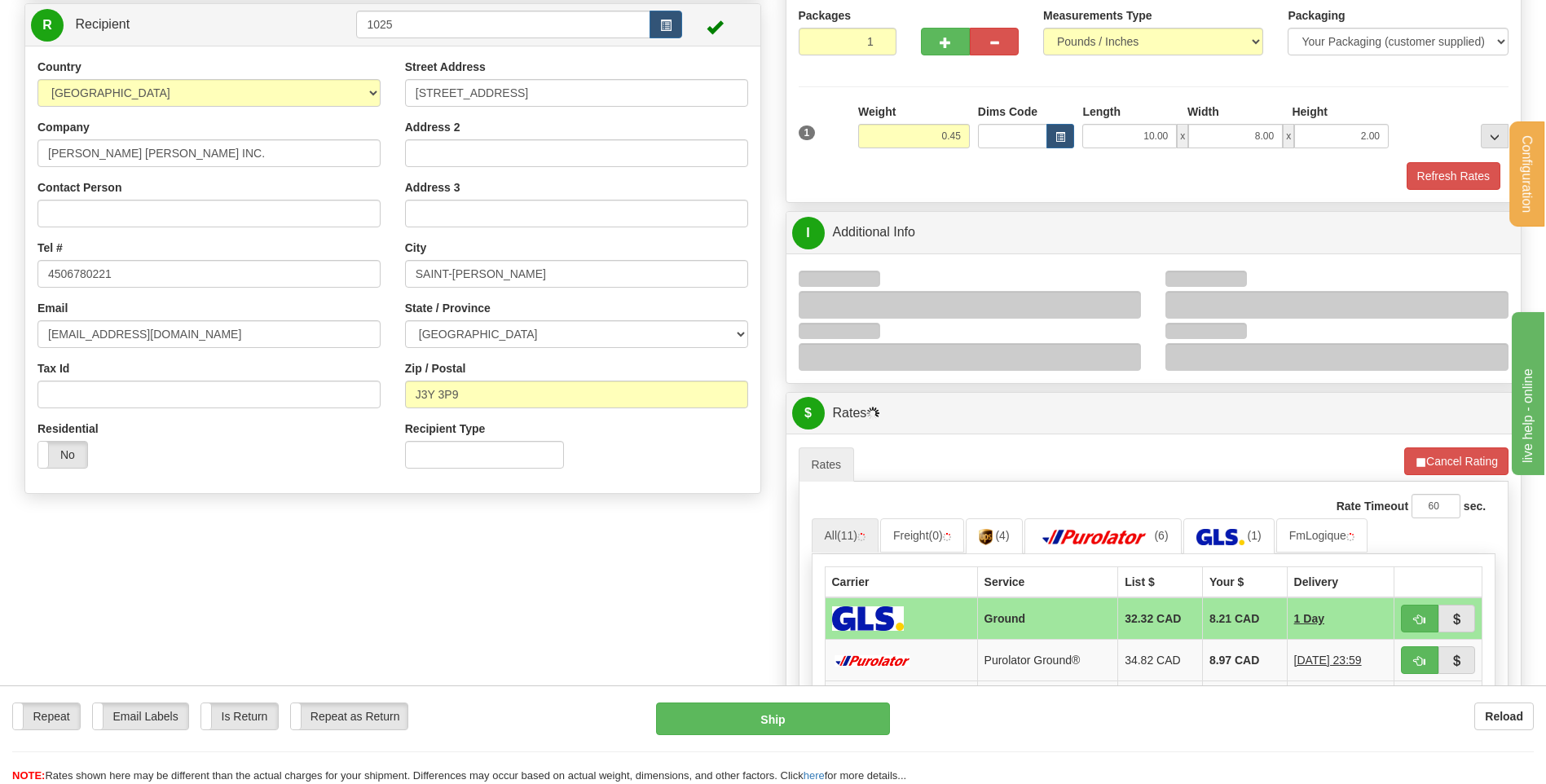
click at [1134, 291] on div at bounding box center [969, 305] width 343 height 28
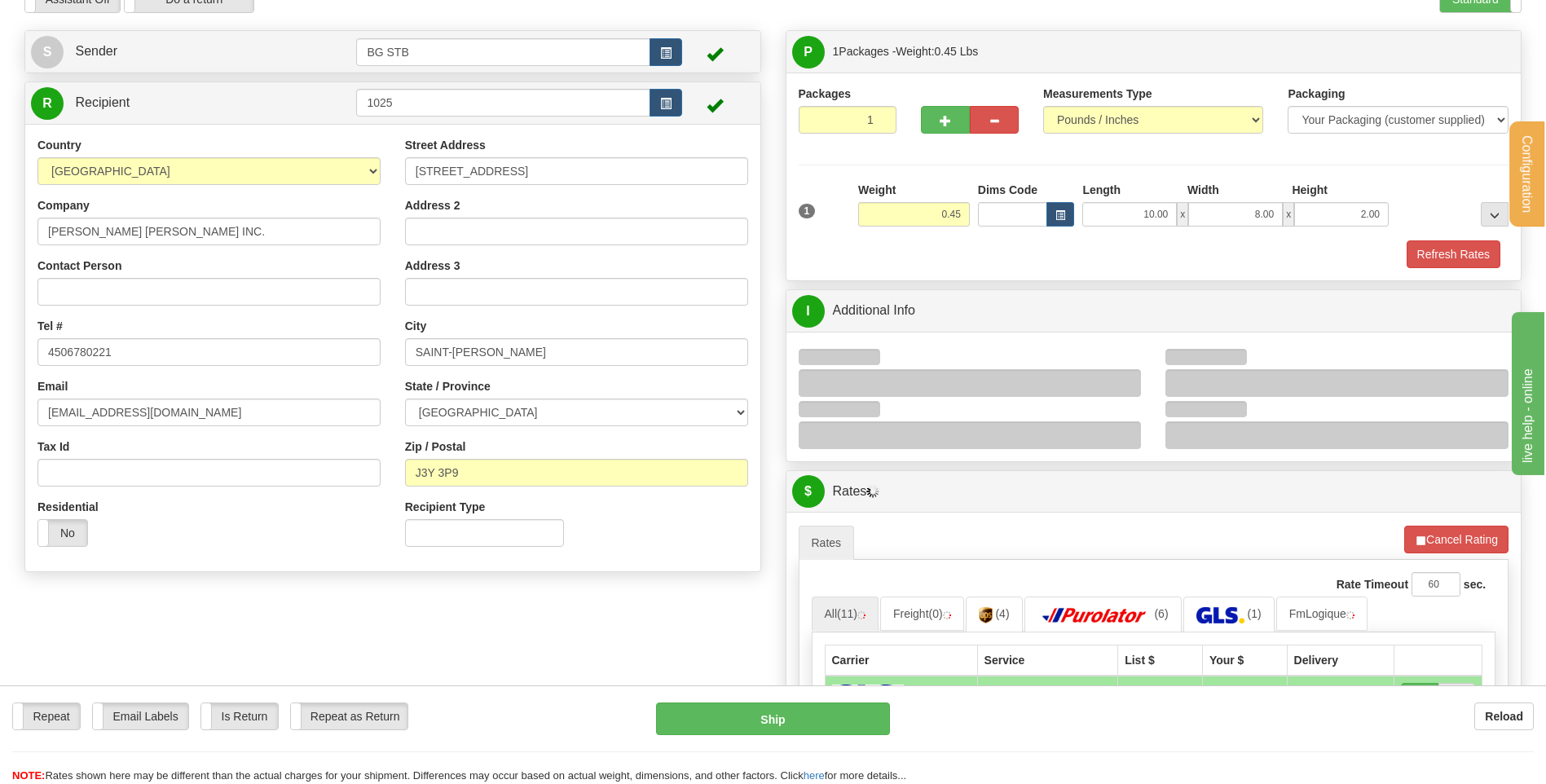
scroll to position [81, 0]
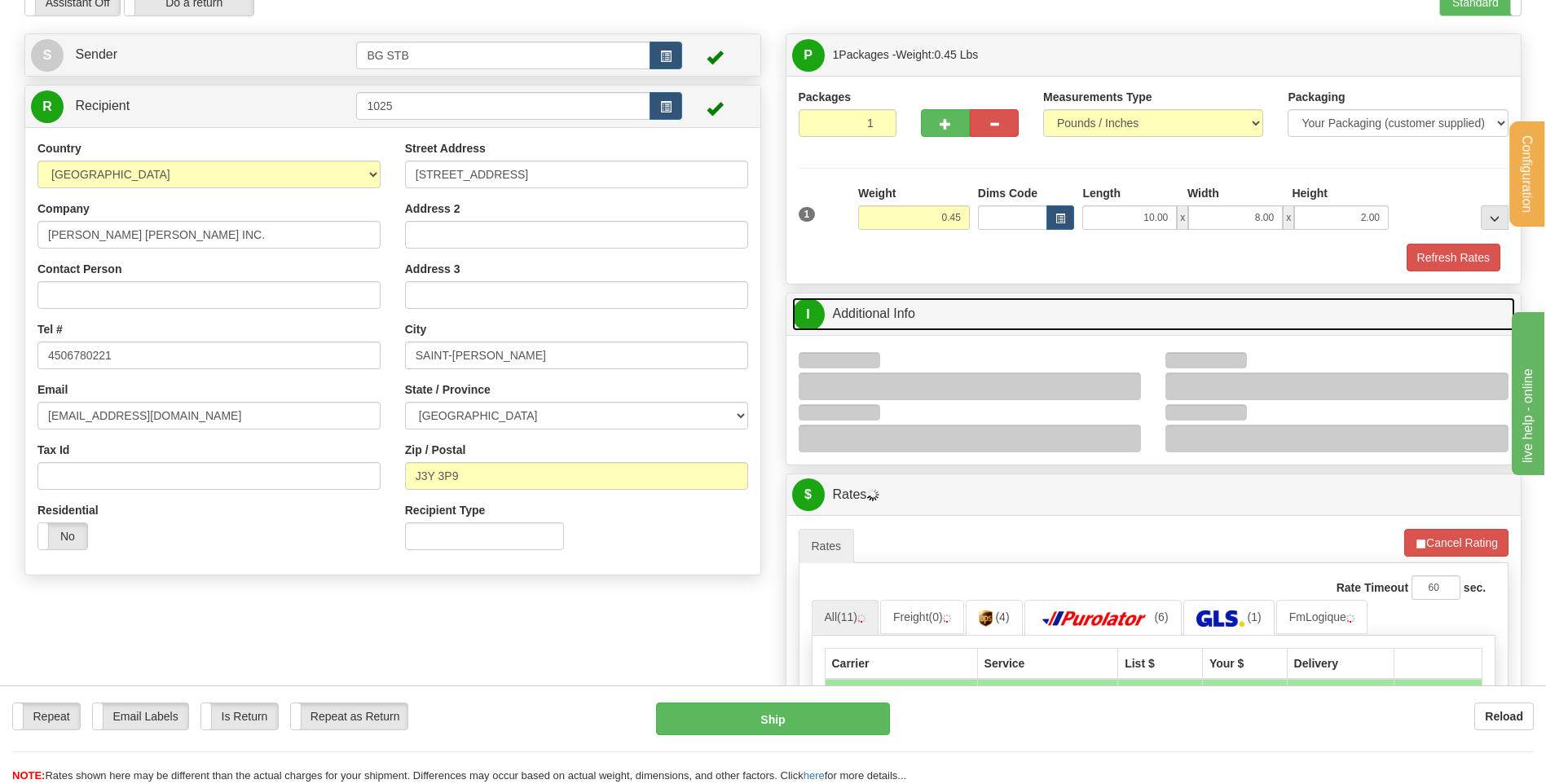
click at [1084, 317] on link "I Additional Info" at bounding box center [1154, 314] width 724 height 34
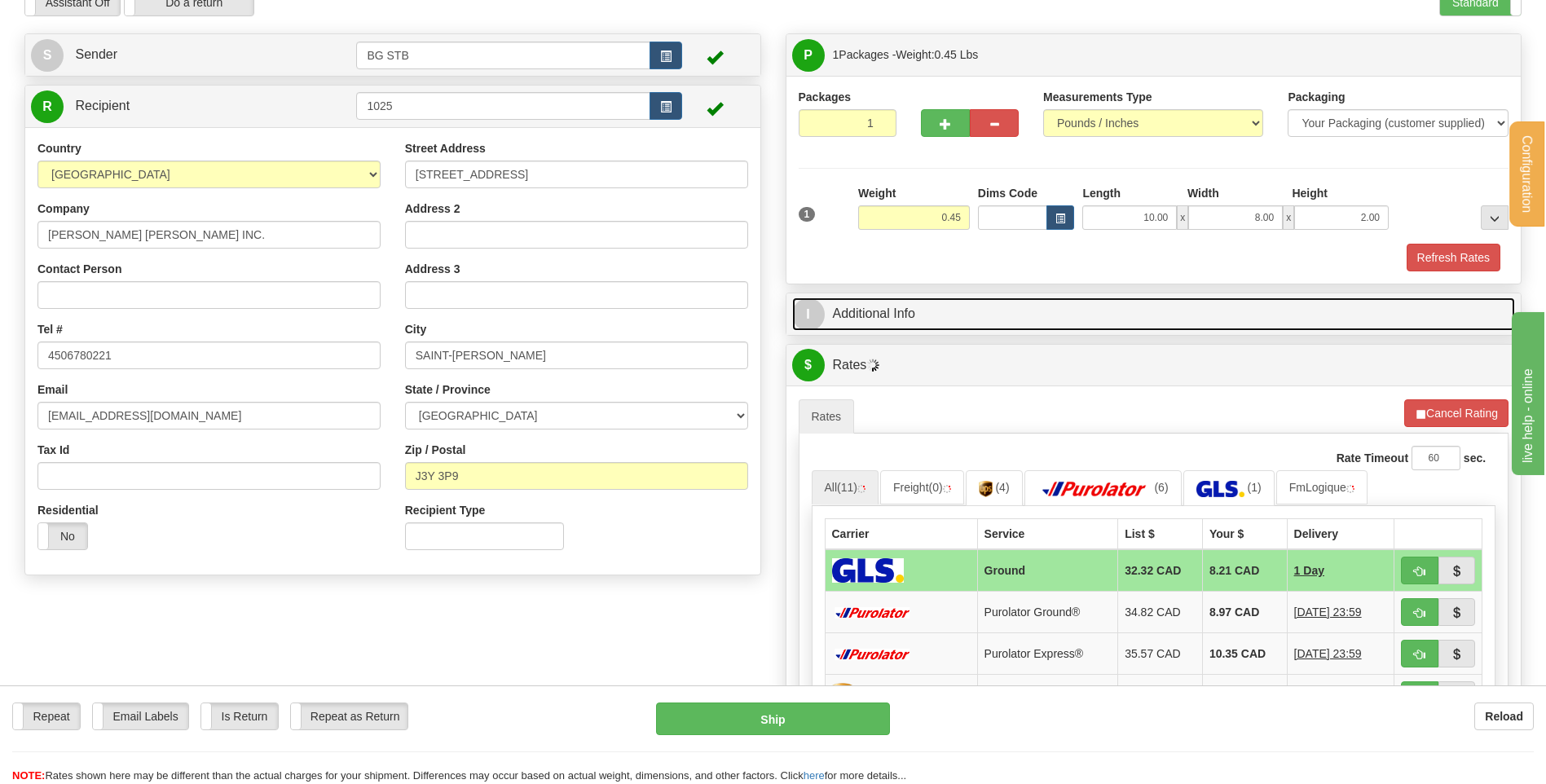
click at [1065, 310] on link "I Additional Info" at bounding box center [1154, 314] width 724 height 34
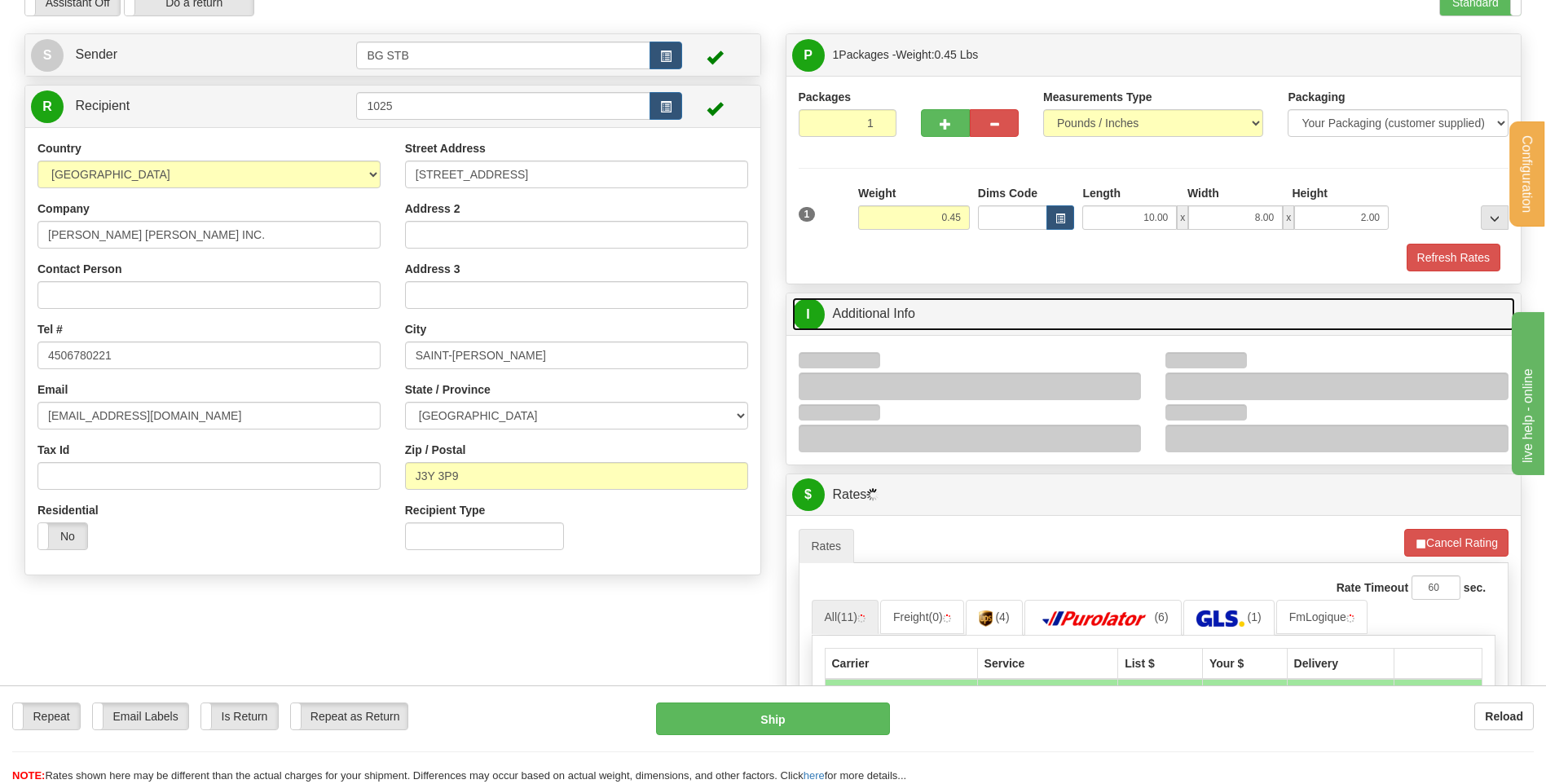
click at [1019, 318] on link "I Additional Info" at bounding box center [1154, 314] width 724 height 34
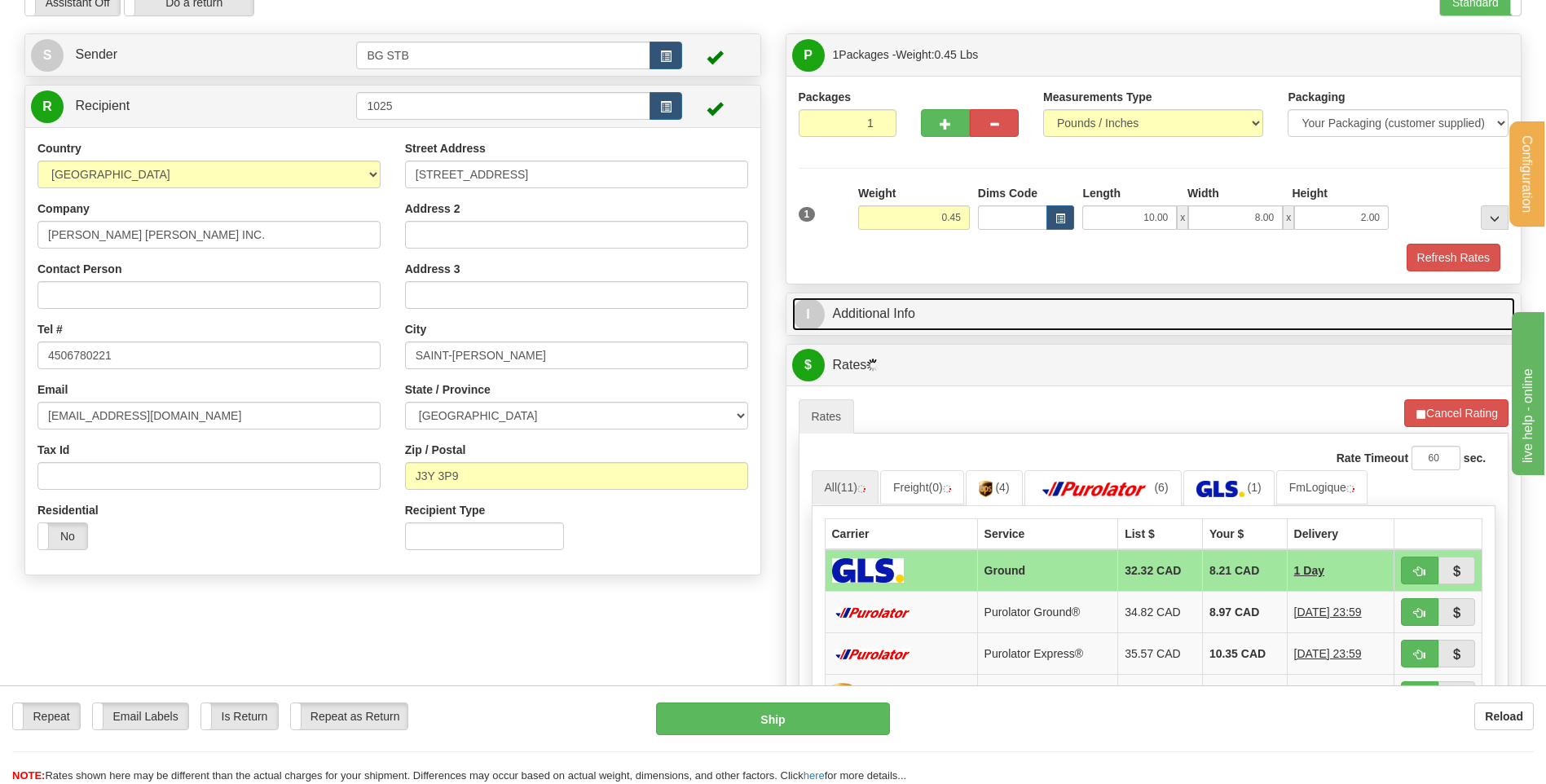
click at [1043, 321] on link "I Additional Info" at bounding box center [1154, 314] width 724 height 34
click at [1041, 315] on link "I Additional Info" at bounding box center [1154, 314] width 724 height 34
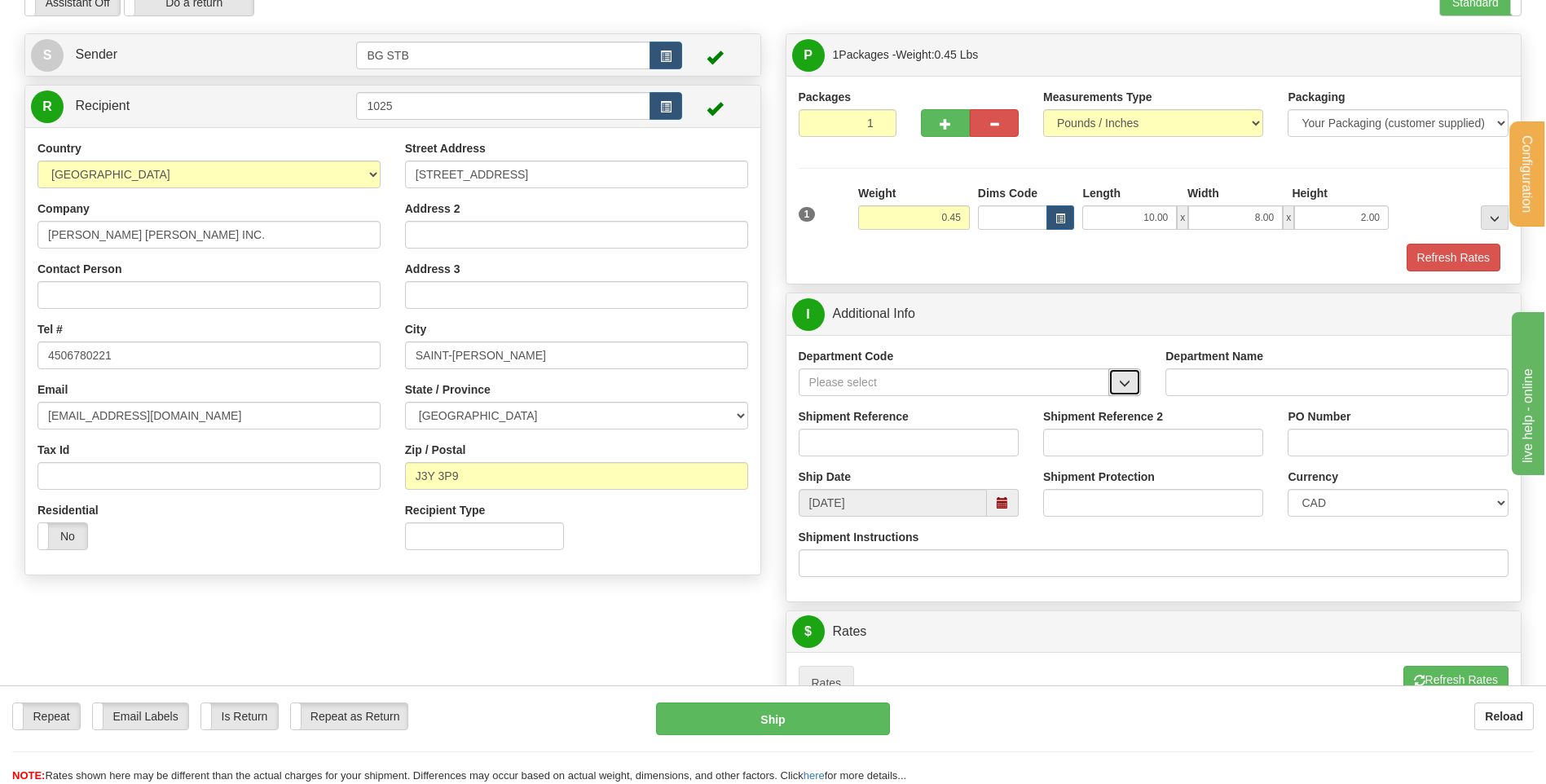
click at [1123, 383] on span "button" at bounding box center [1125, 383] width 12 height 11
click at [1135, 380] on button "button" at bounding box center [1125, 381] width 33 height 28
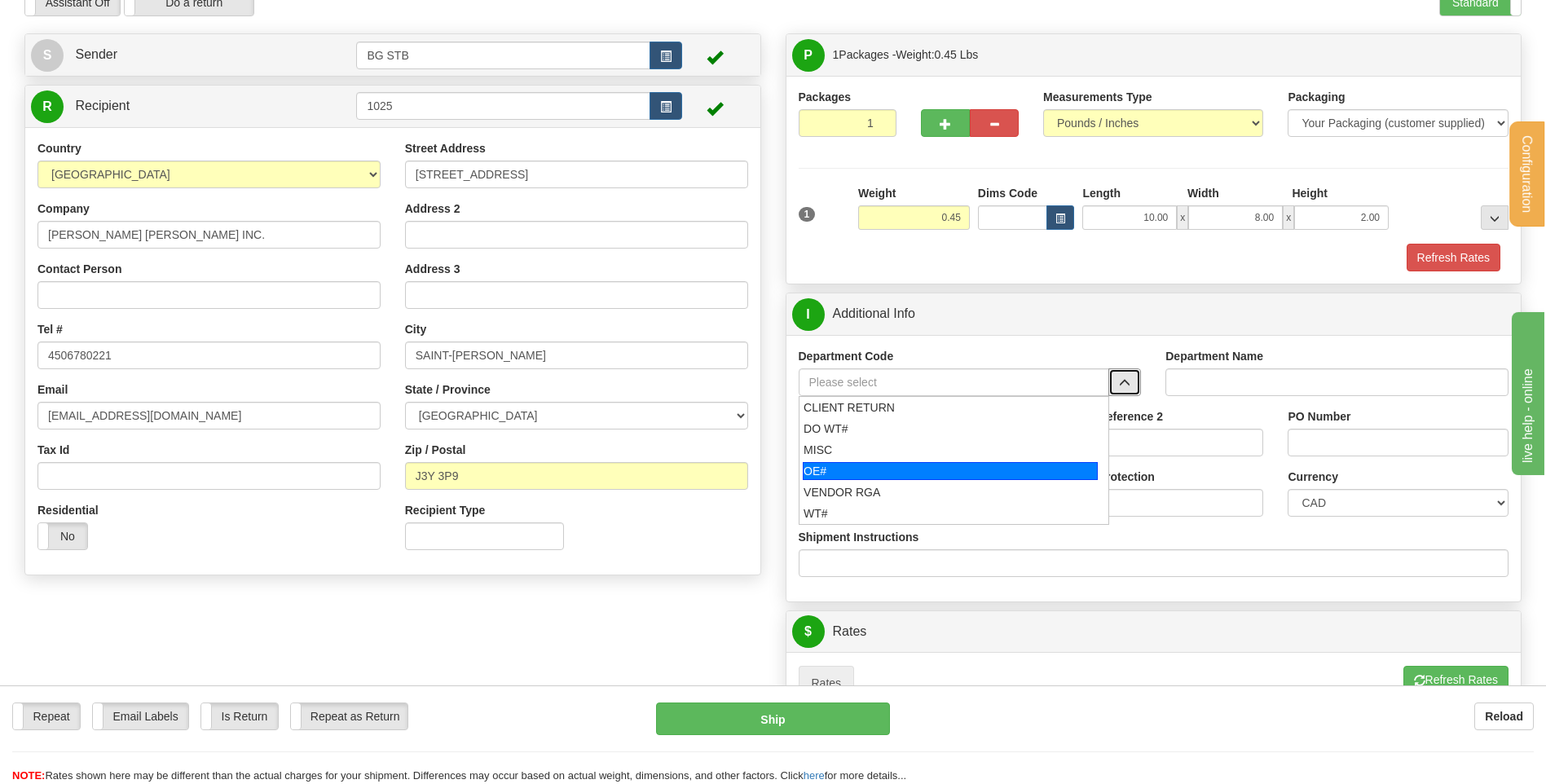
click at [884, 464] on div "OE#" at bounding box center [950, 471] width 295 height 18
type input "OE#"
type input "ORDERS"
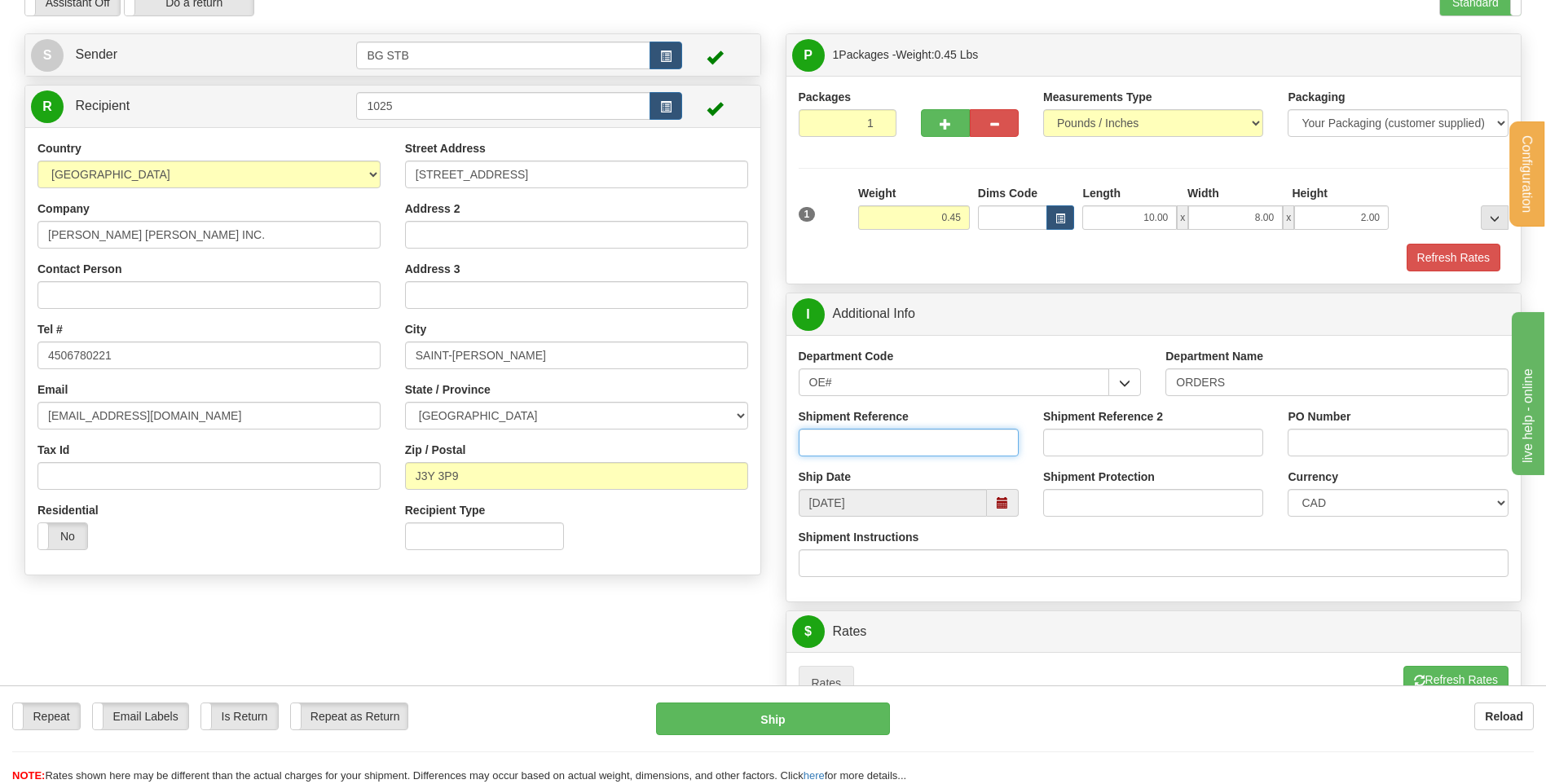
click at [879, 438] on input "Shipment Reference" at bounding box center [908, 442] width 220 height 28
type input "80004556-00"
type input "s"
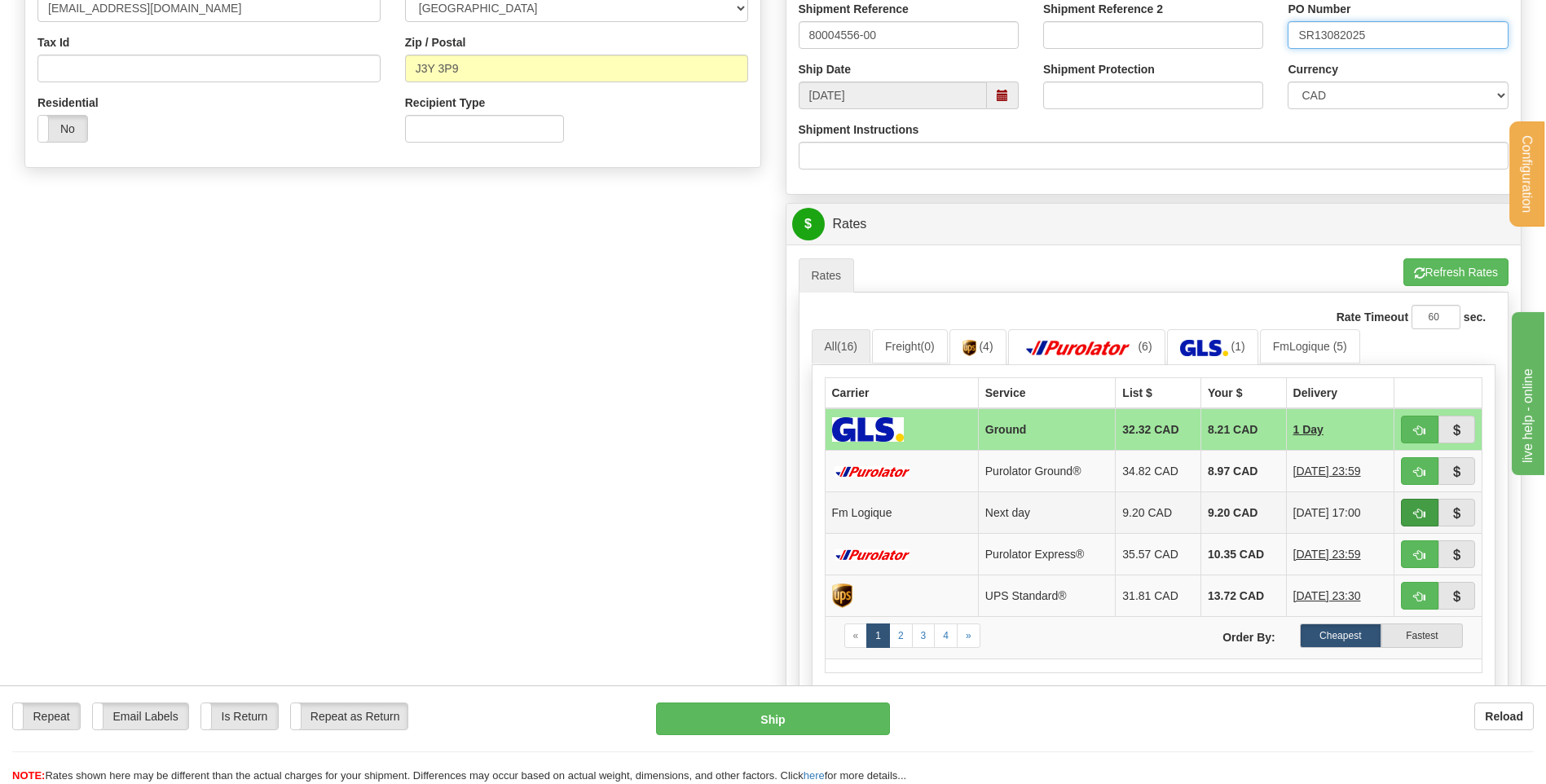
type input "SR13082025"
click at [1433, 510] on button "button" at bounding box center [1419, 512] width 37 height 28
type input "jour"
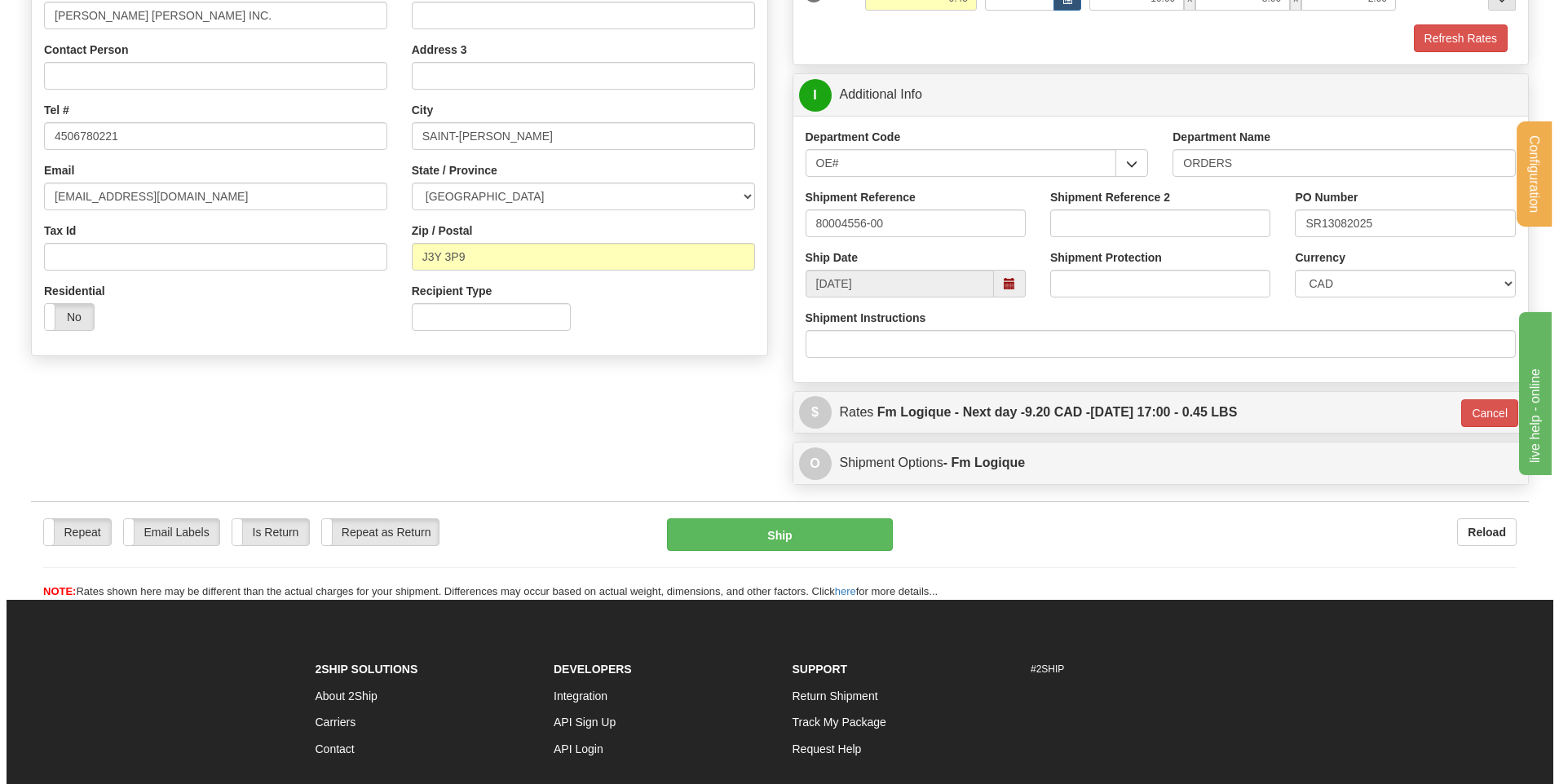
scroll to position [299, 0]
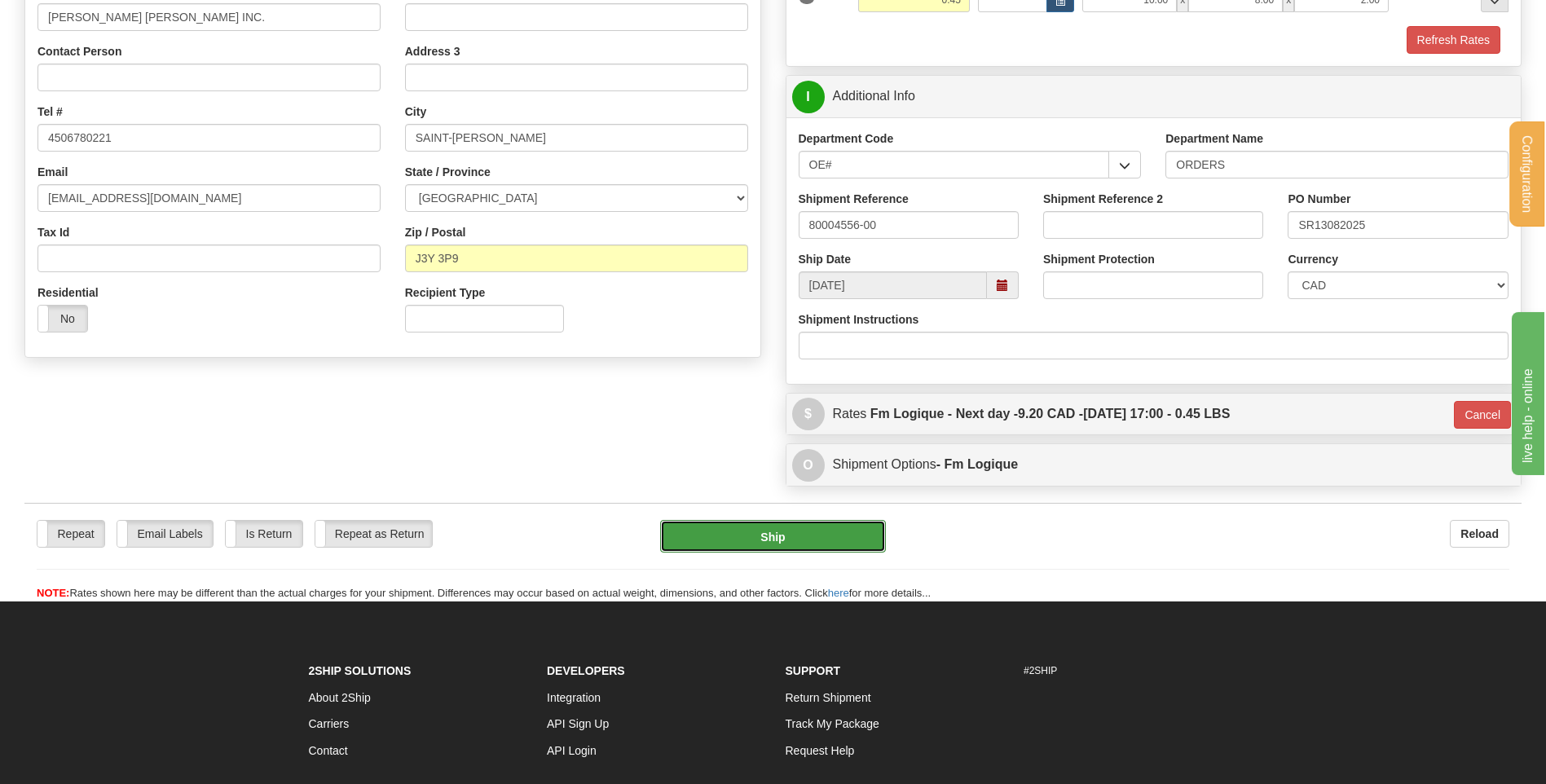
click at [746, 524] on button "Ship" at bounding box center [773, 536] width 225 height 33
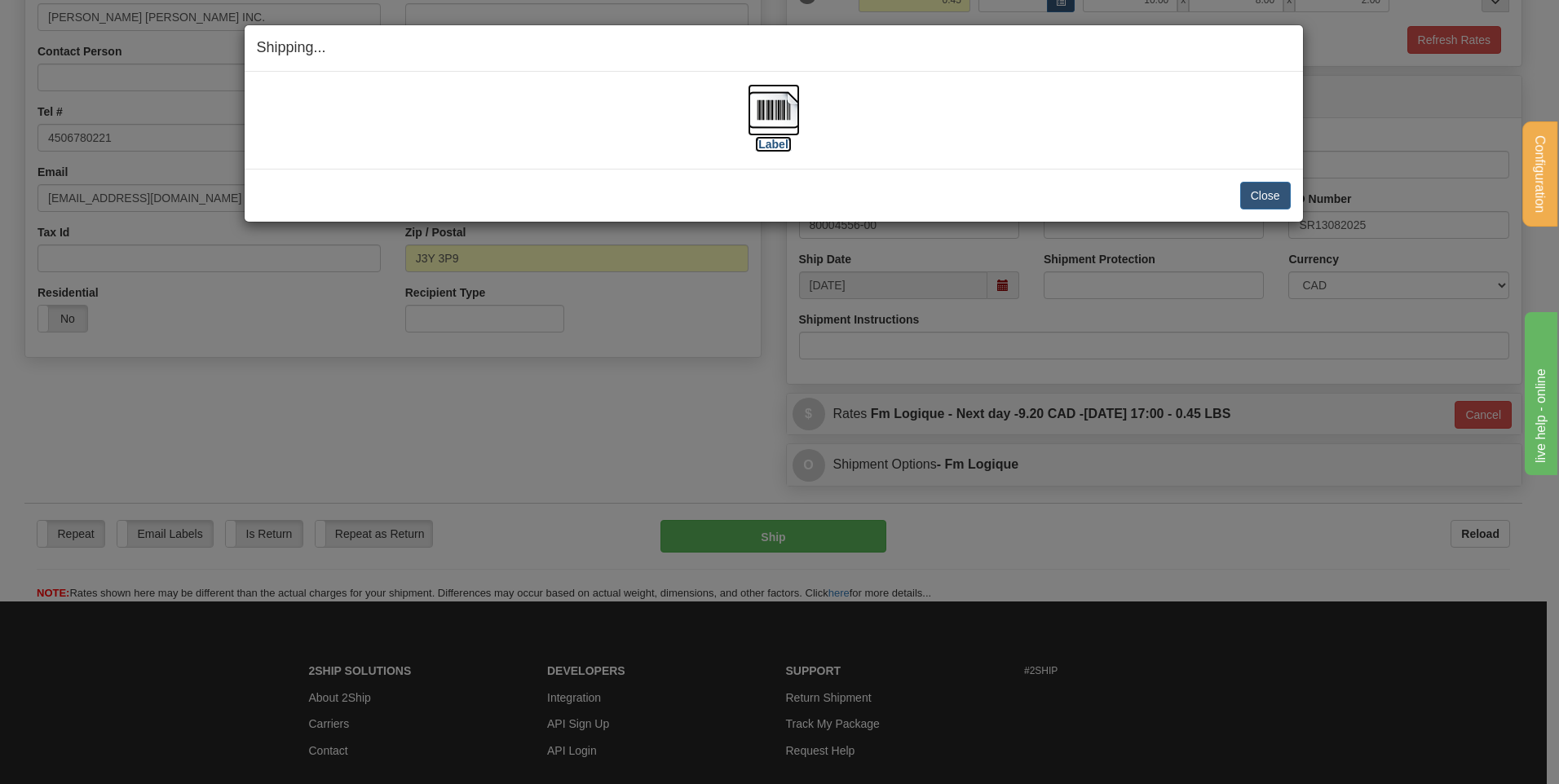
click at [764, 99] on img at bounding box center [774, 110] width 53 height 53
click at [1261, 192] on button "Close" at bounding box center [1265, 195] width 51 height 28
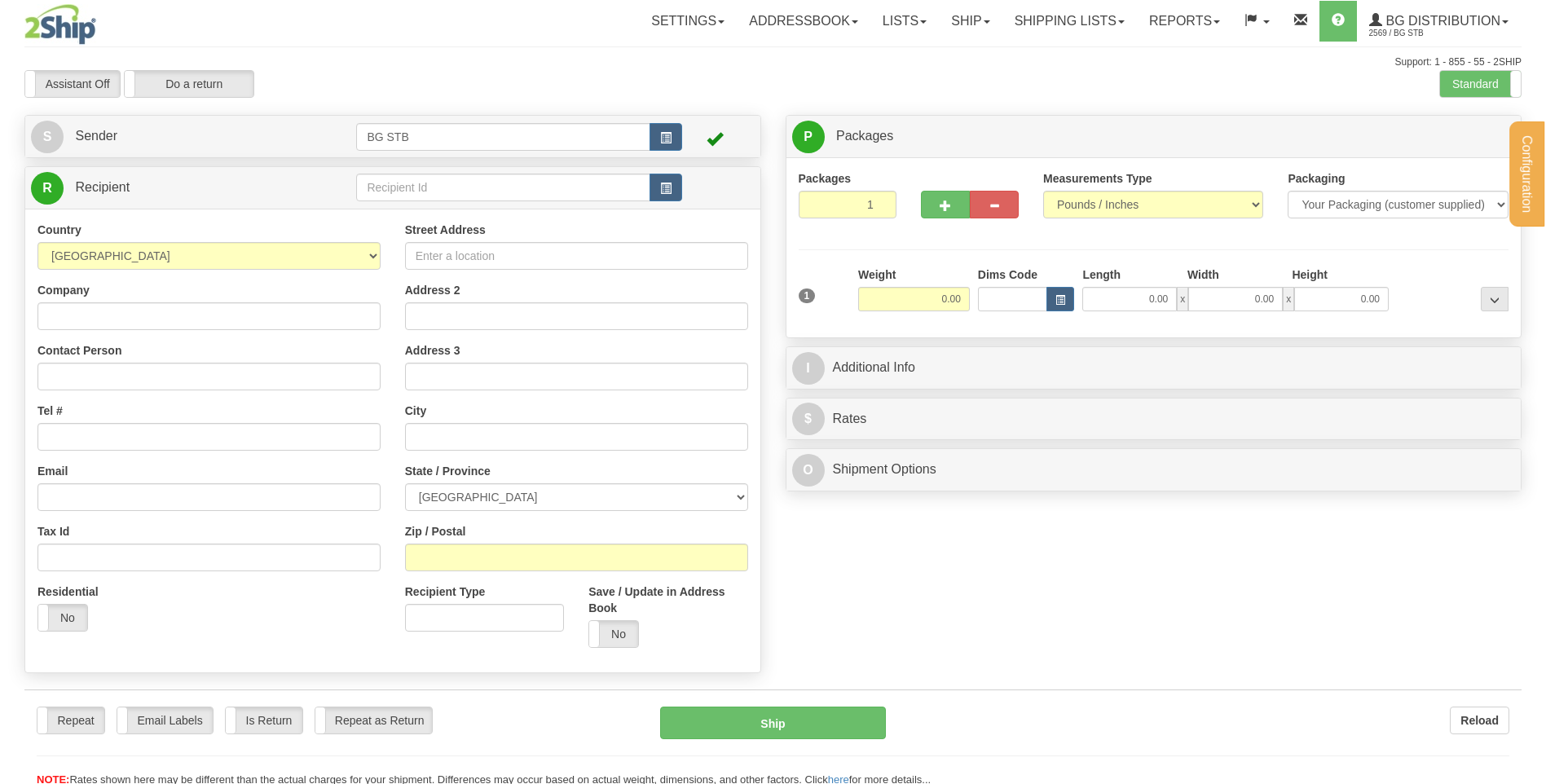
click at [405, 186] on div "Configuration My Configuration Panel Close Configure My Carriers" at bounding box center [773, 394] width 1546 height 788
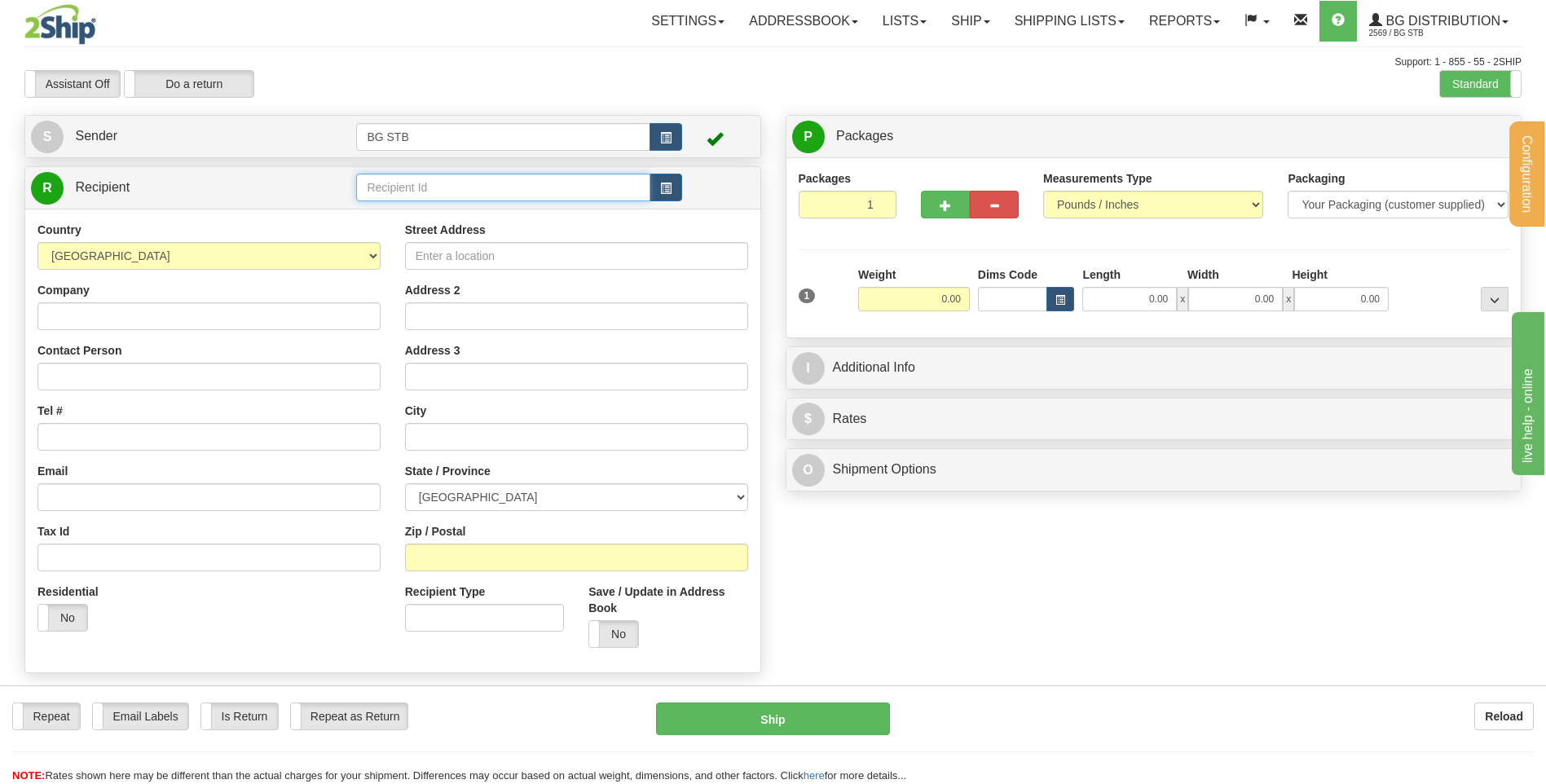
click at [405, 186] on input "text" at bounding box center [503, 187] width 293 height 28
type input "20174"
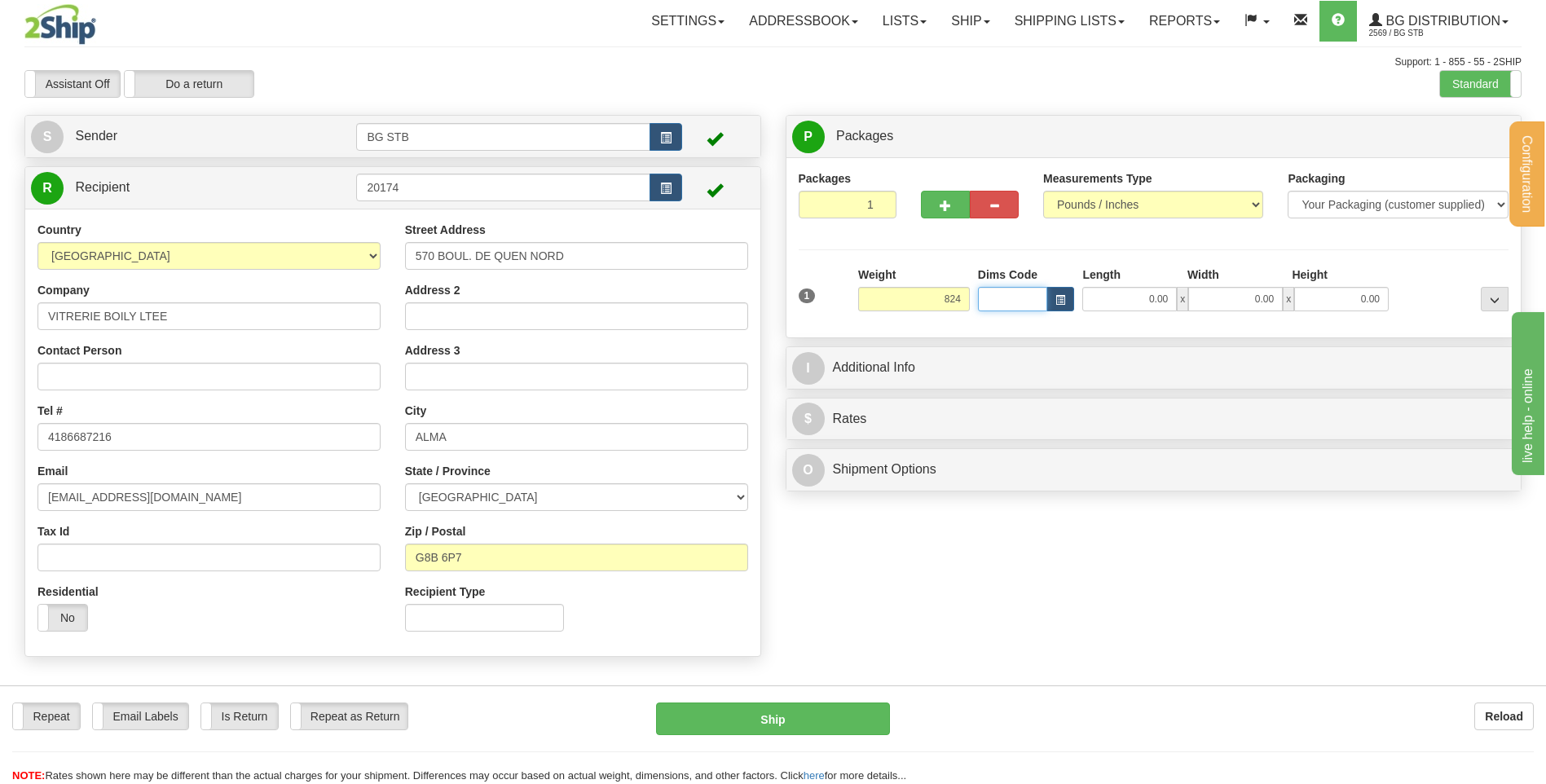
type input "824.00"
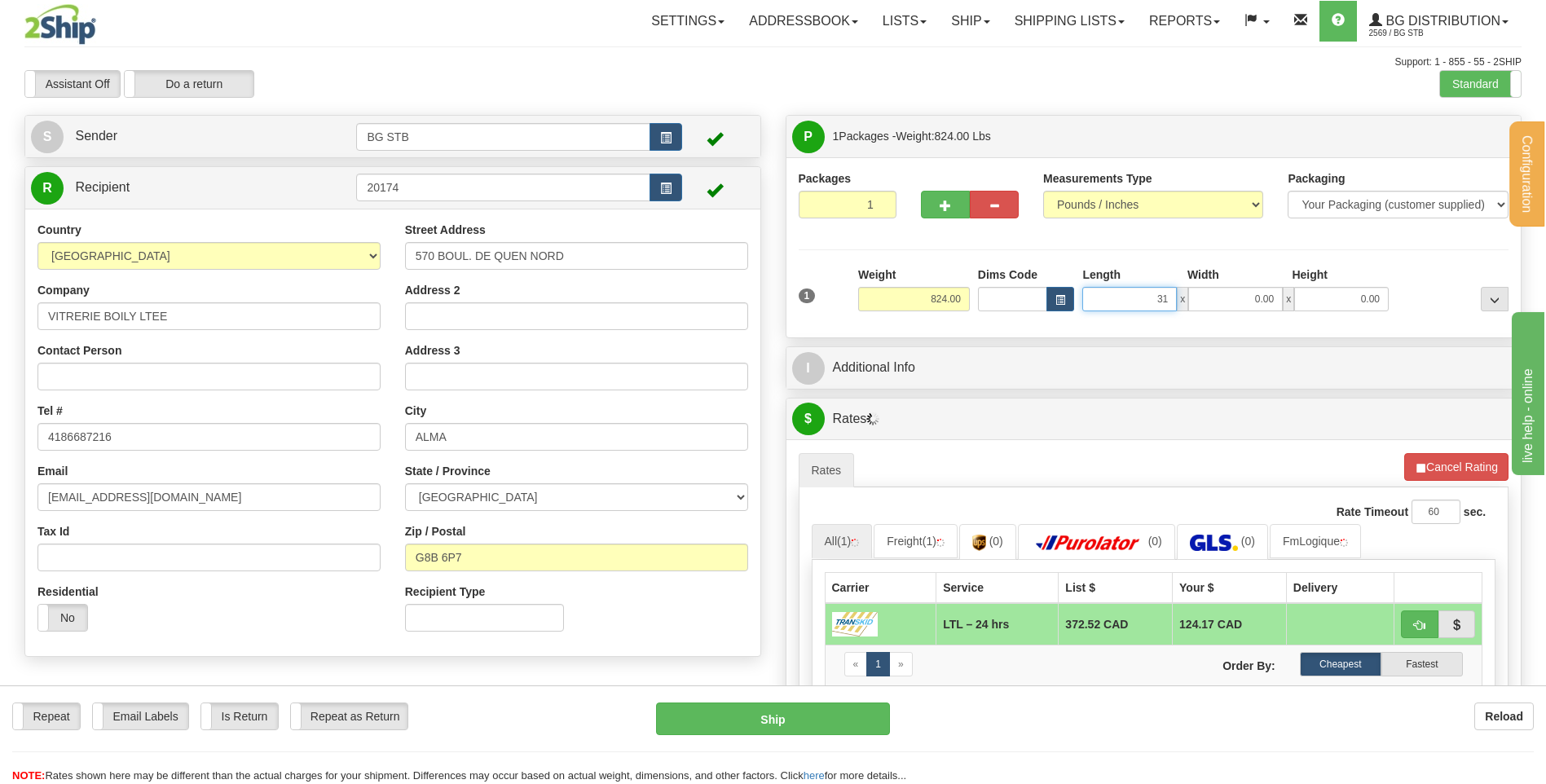
type input "31.00"
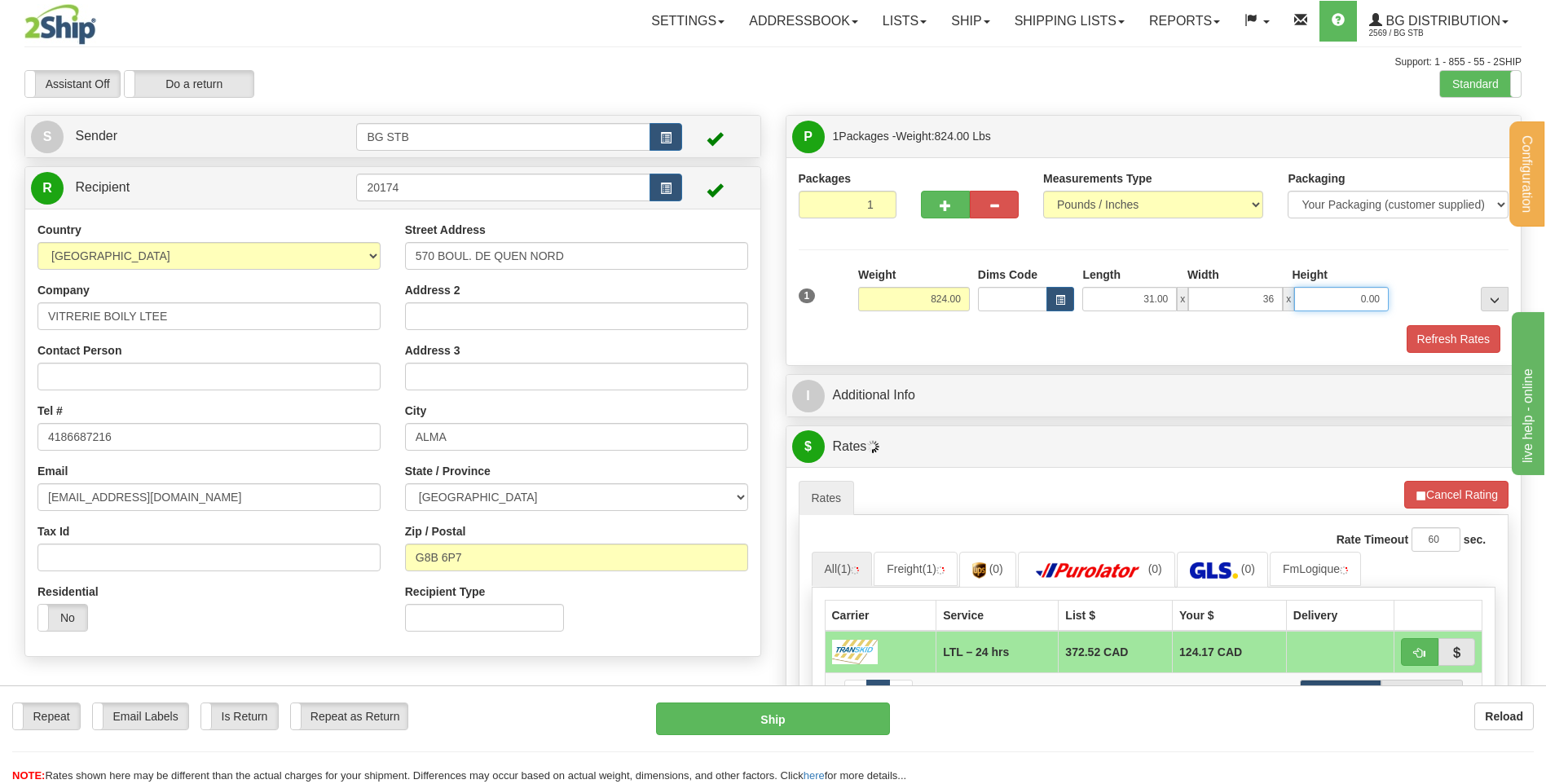
type input "36.00"
type input "32.00"
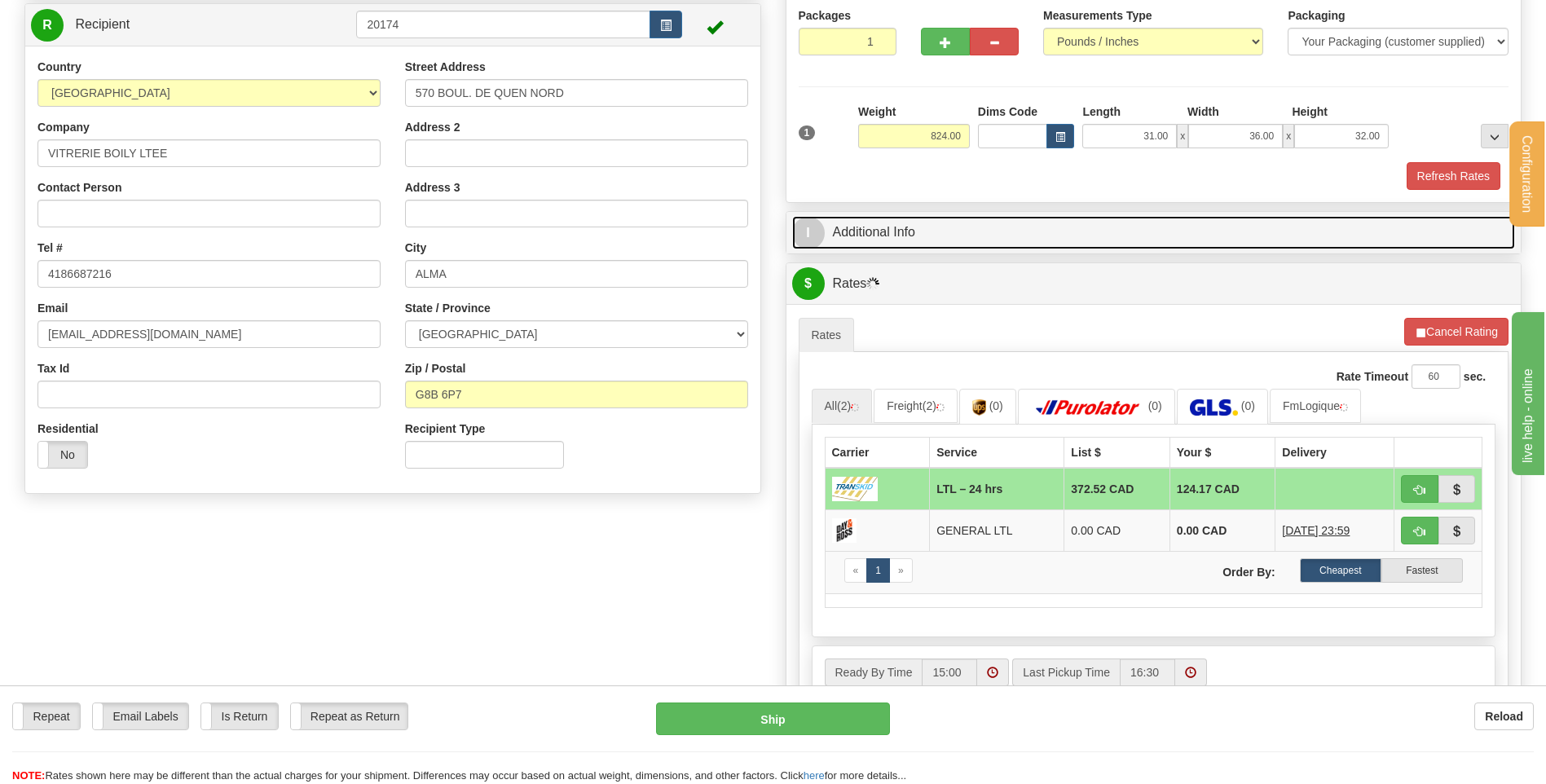
click at [934, 217] on link "I Additional Info" at bounding box center [1154, 233] width 724 height 34
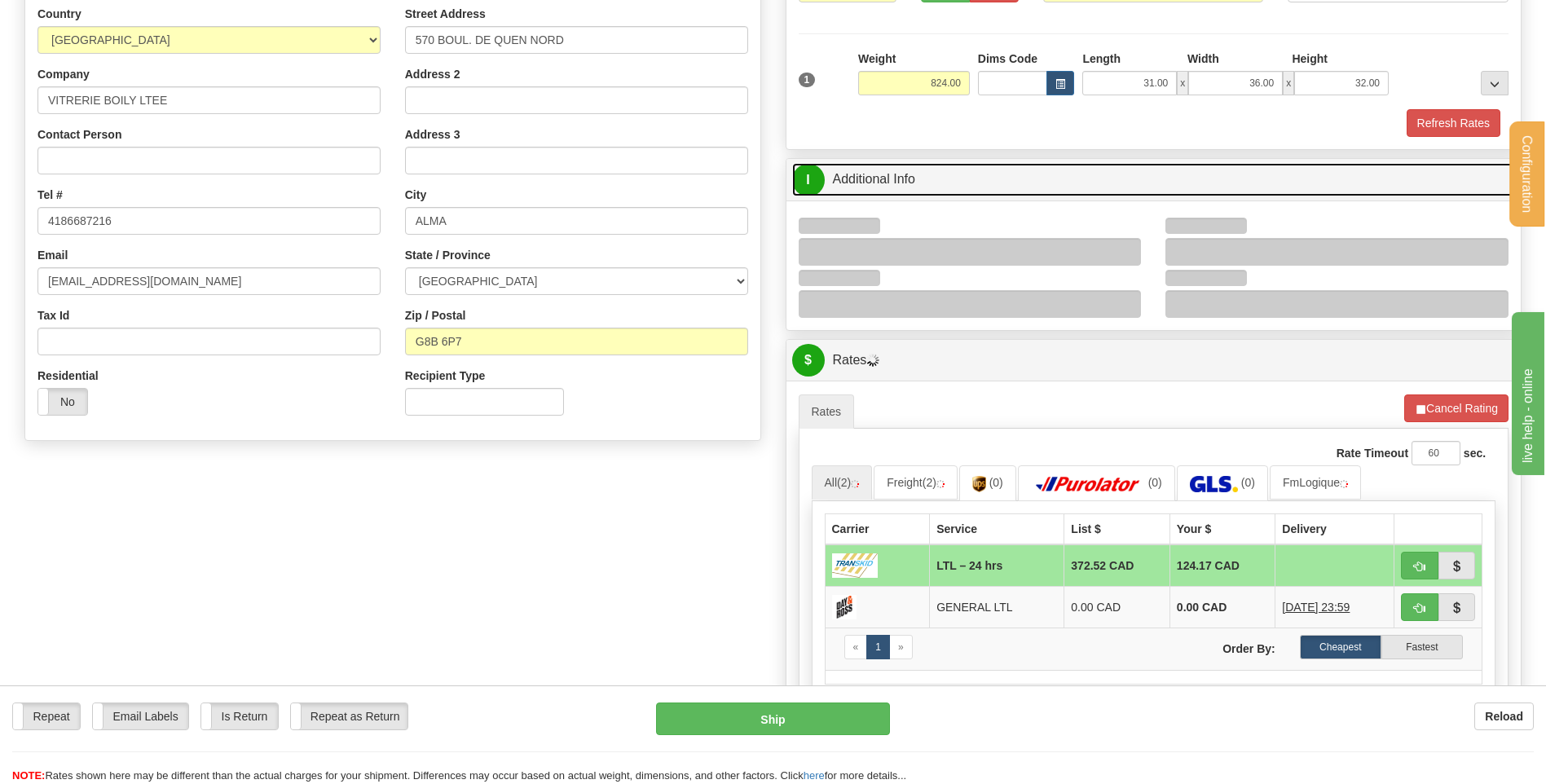
scroll to position [244, 0]
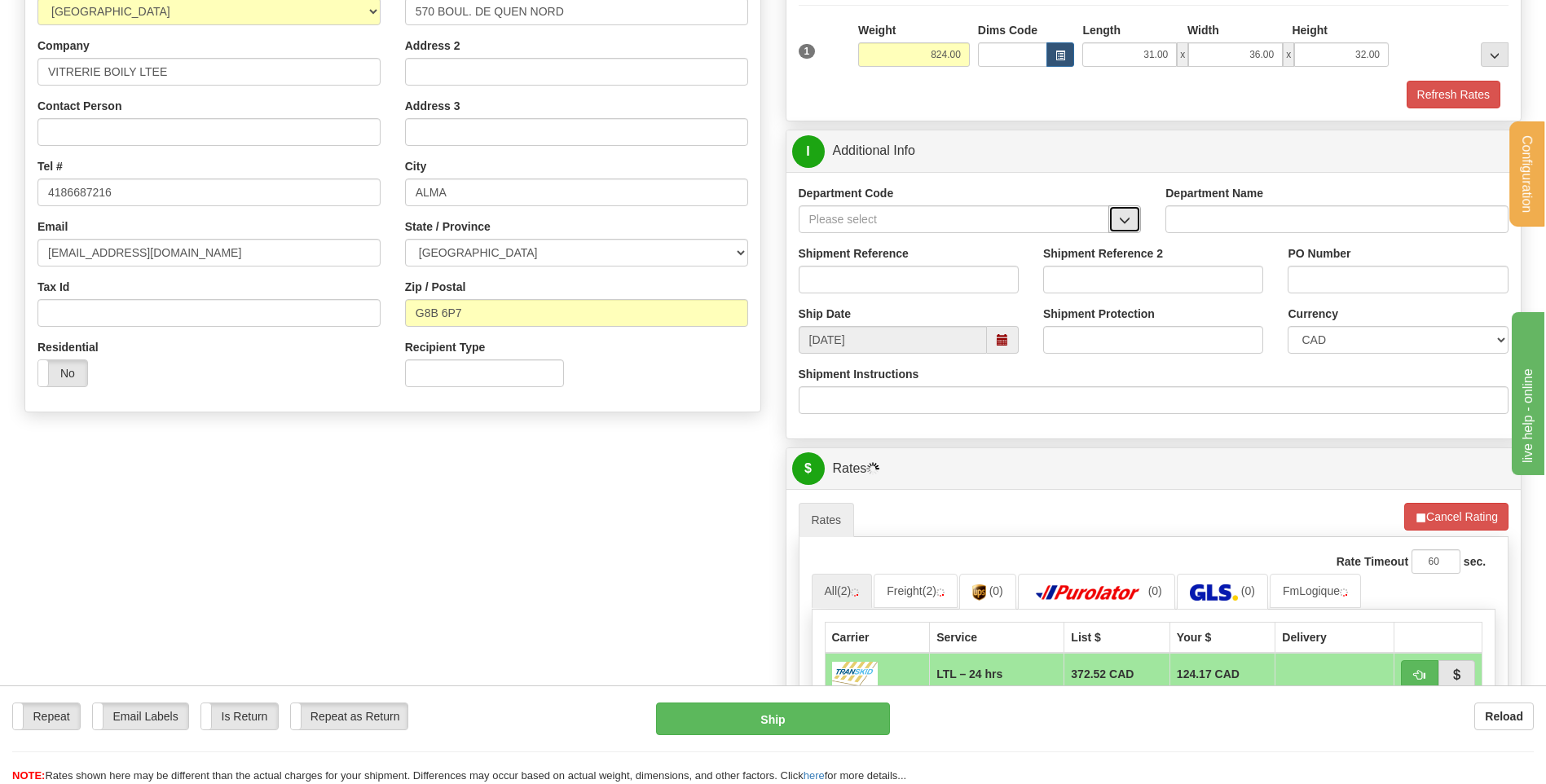
click at [1132, 215] on button "button" at bounding box center [1125, 219] width 33 height 28
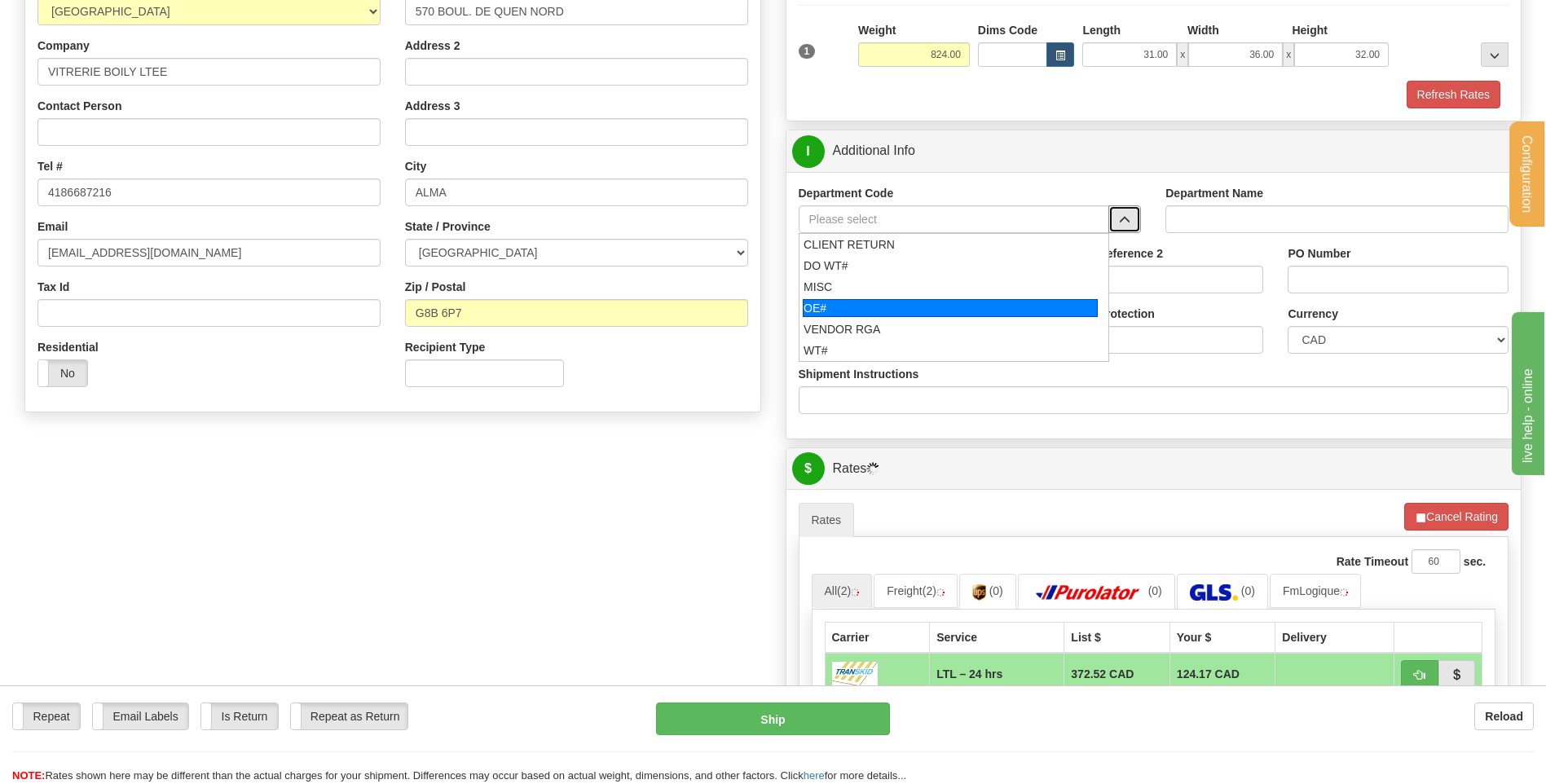
click at [903, 307] on div "OE#" at bounding box center [950, 308] width 295 height 18
type input "OE#"
type input "ORDERS"
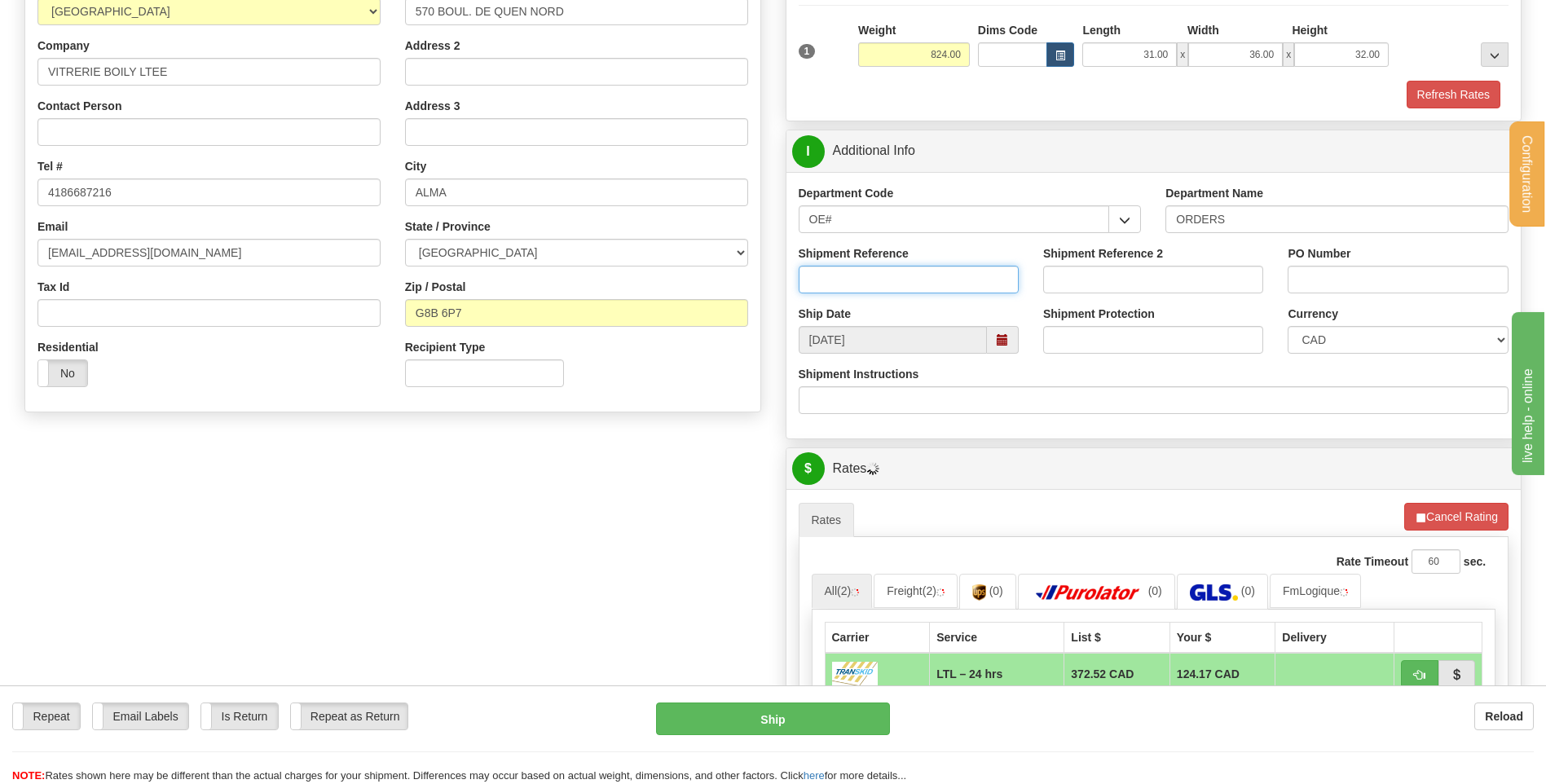
click at [893, 272] on input "Shipment Reference" at bounding box center [908, 279] width 220 height 28
type input "80005575-00"
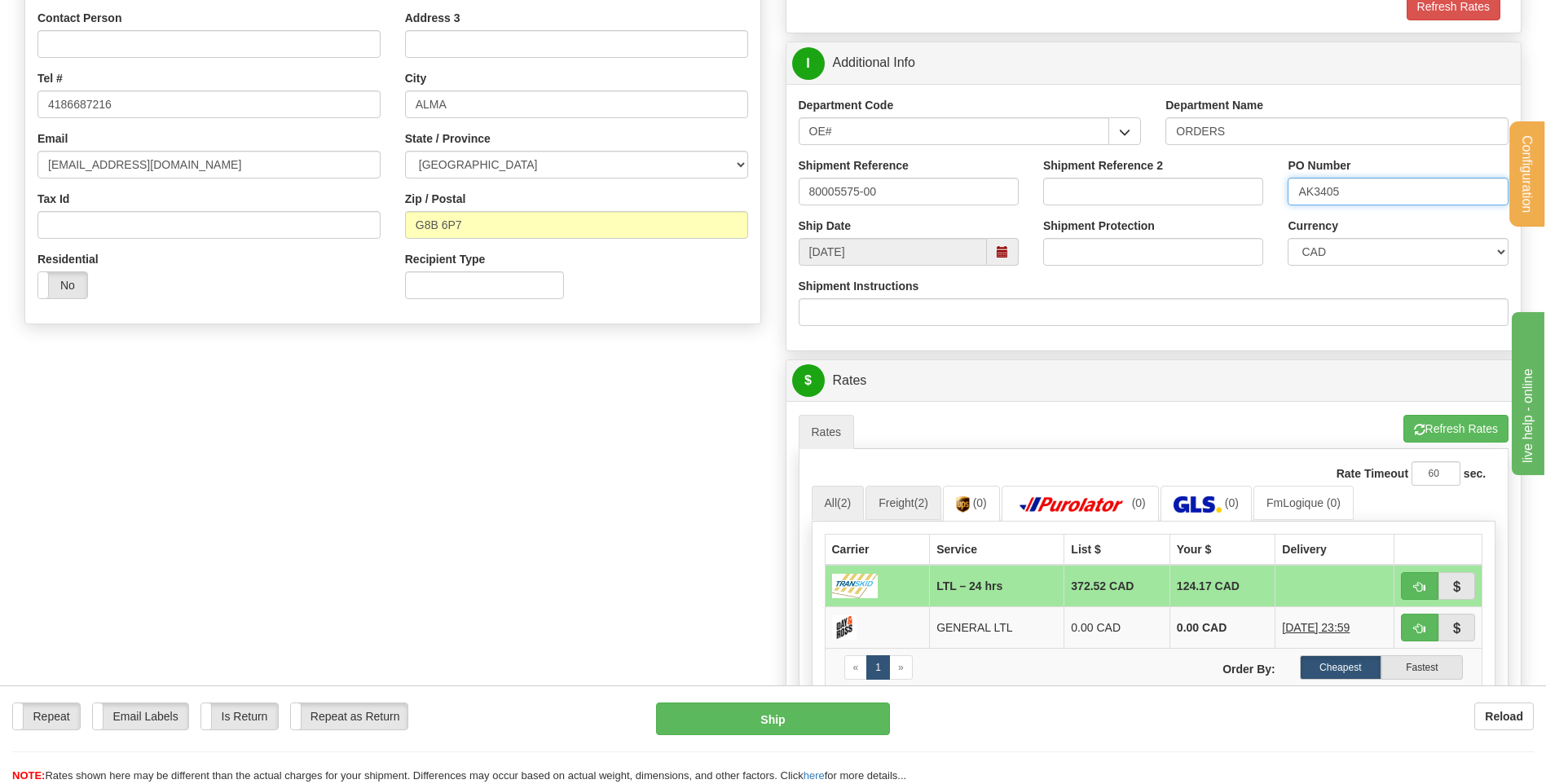
scroll to position [570, 0]
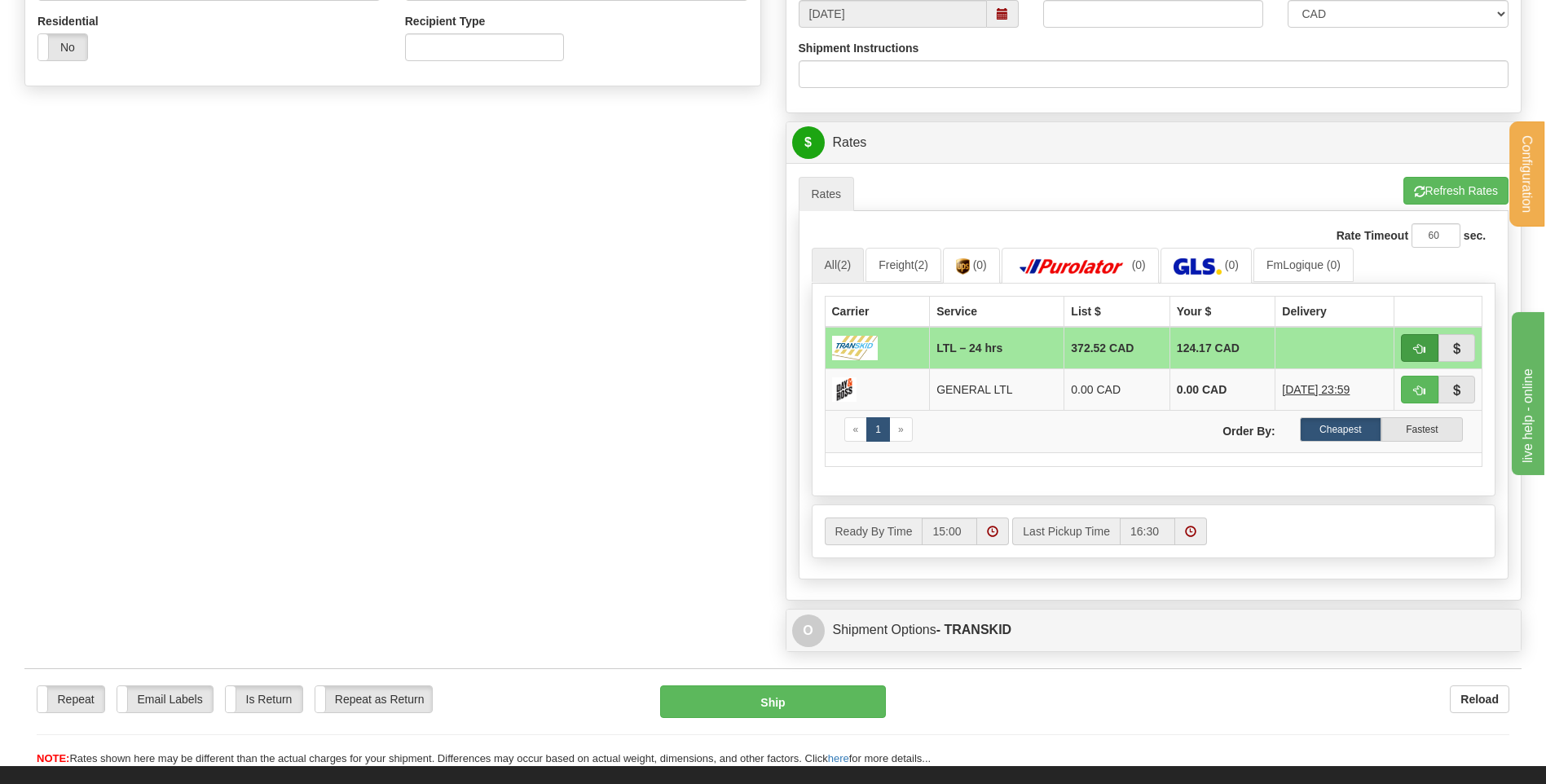
type input "AK3405"
drag, startPoint x: 1408, startPoint y: 343, endPoint x: 1409, endPoint y: 358, distance: 15.0
click at [1408, 343] on button "button" at bounding box center [1419, 347] width 37 height 28
type input "24 hrs"
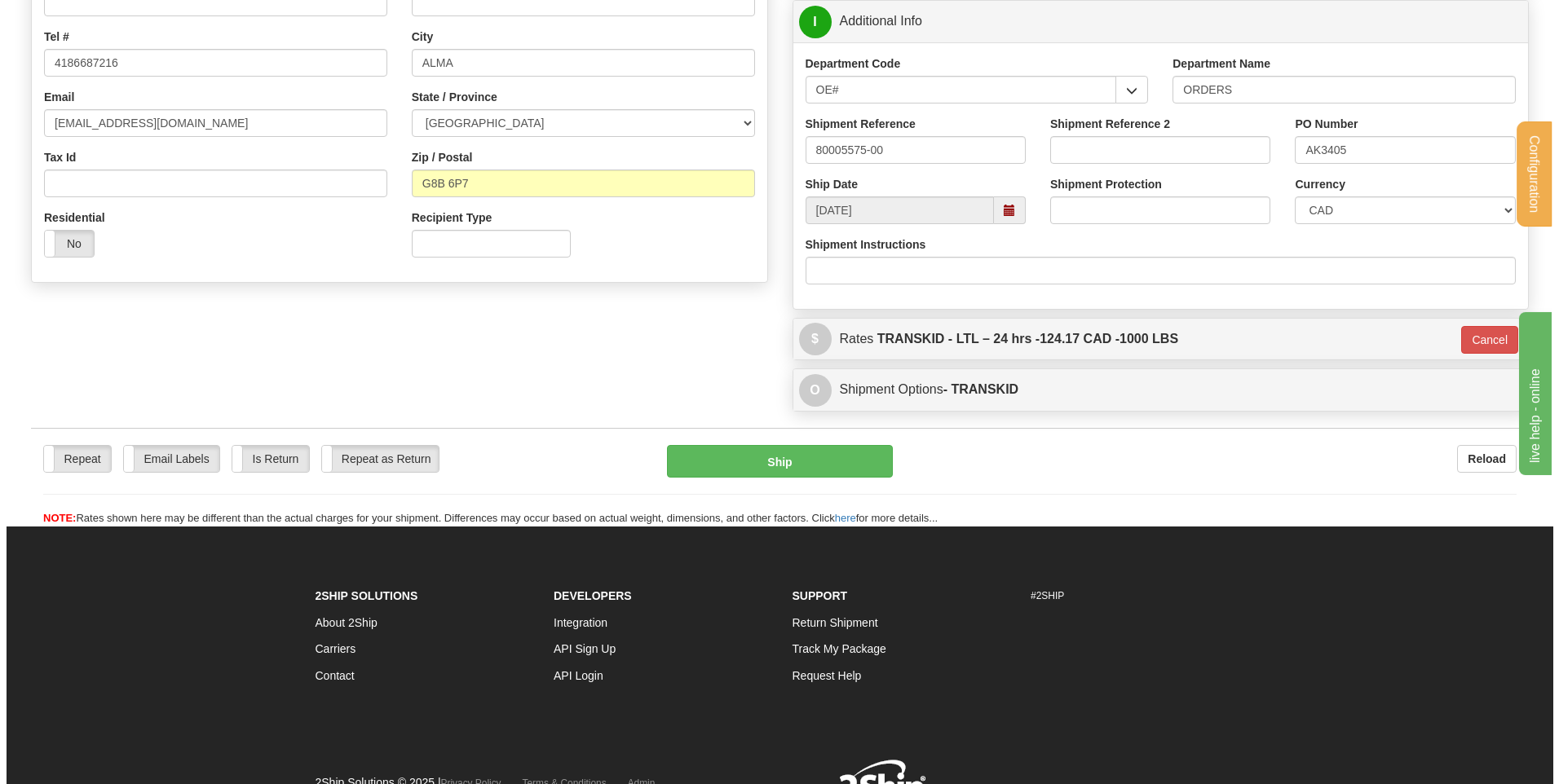
scroll to position [291, 0]
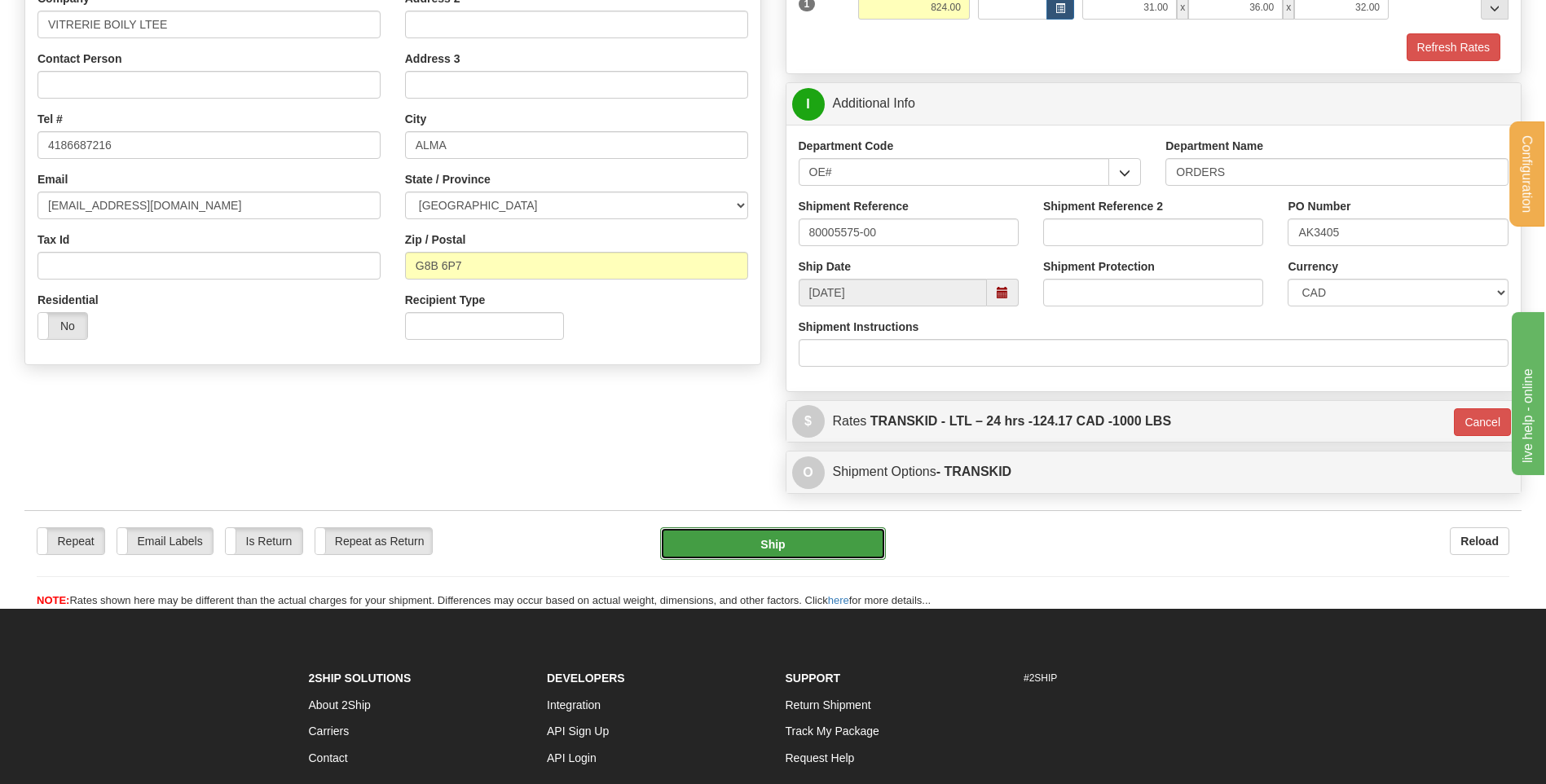
click at [746, 548] on button "Ship" at bounding box center [773, 543] width 225 height 33
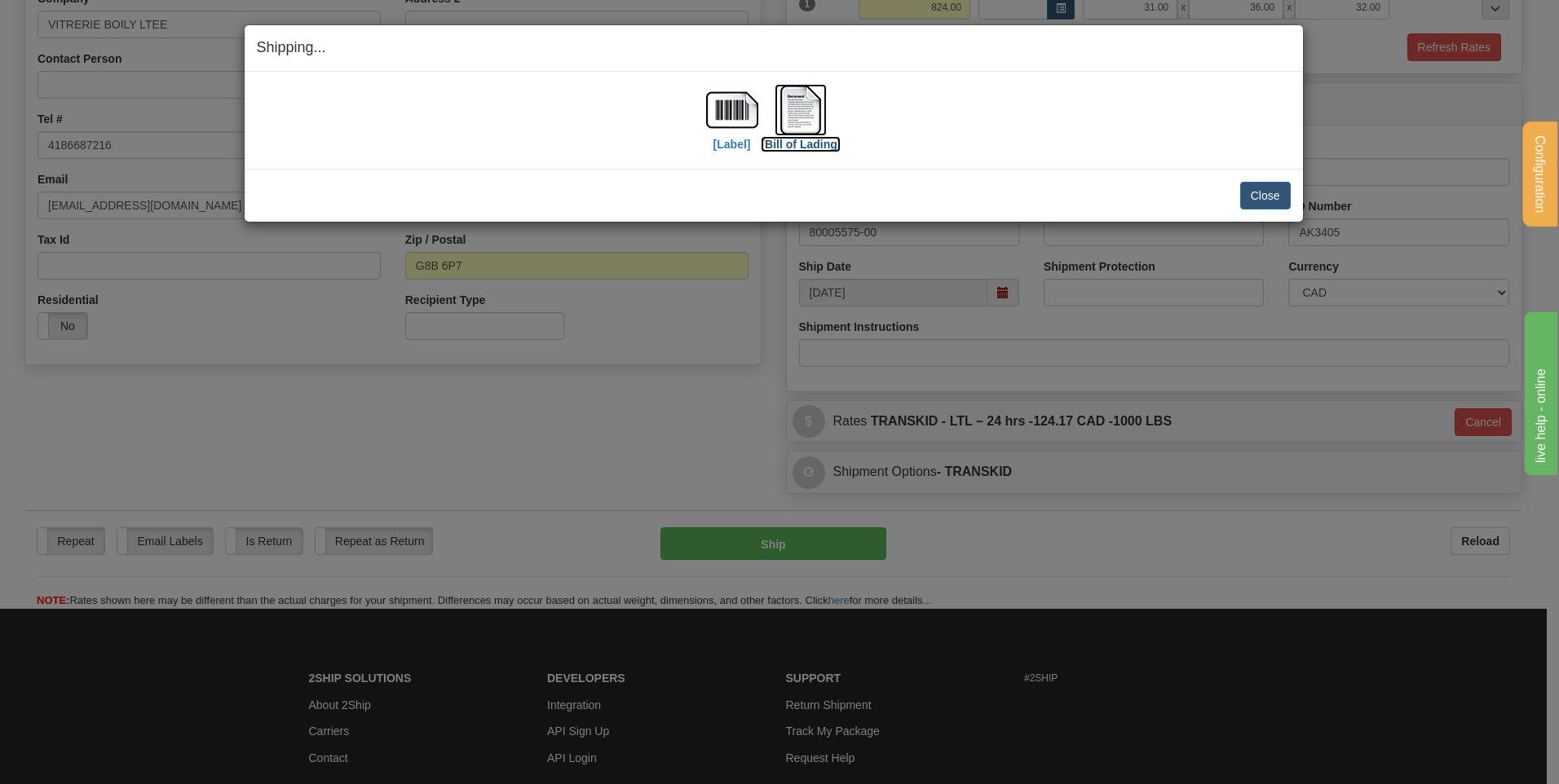
click at [786, 113] on img at bounding box center [800, 110] width 53 height 53
click at [1272, 196] on button "Close" at bounding box center [1265, 195] width 51 height 28
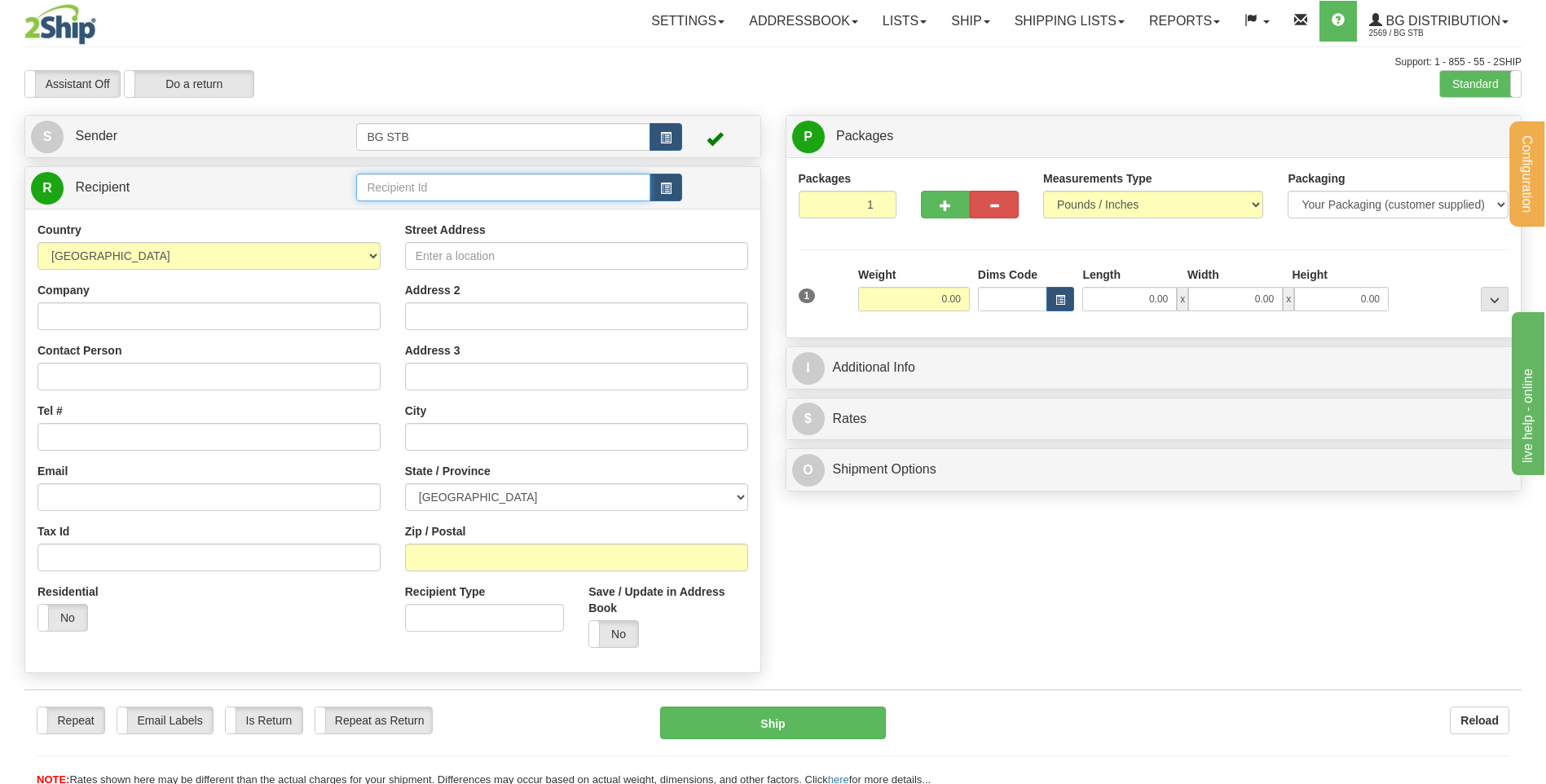
click at [461, 184] on input "text" at bounding box center [503, 187] width 293 height 28
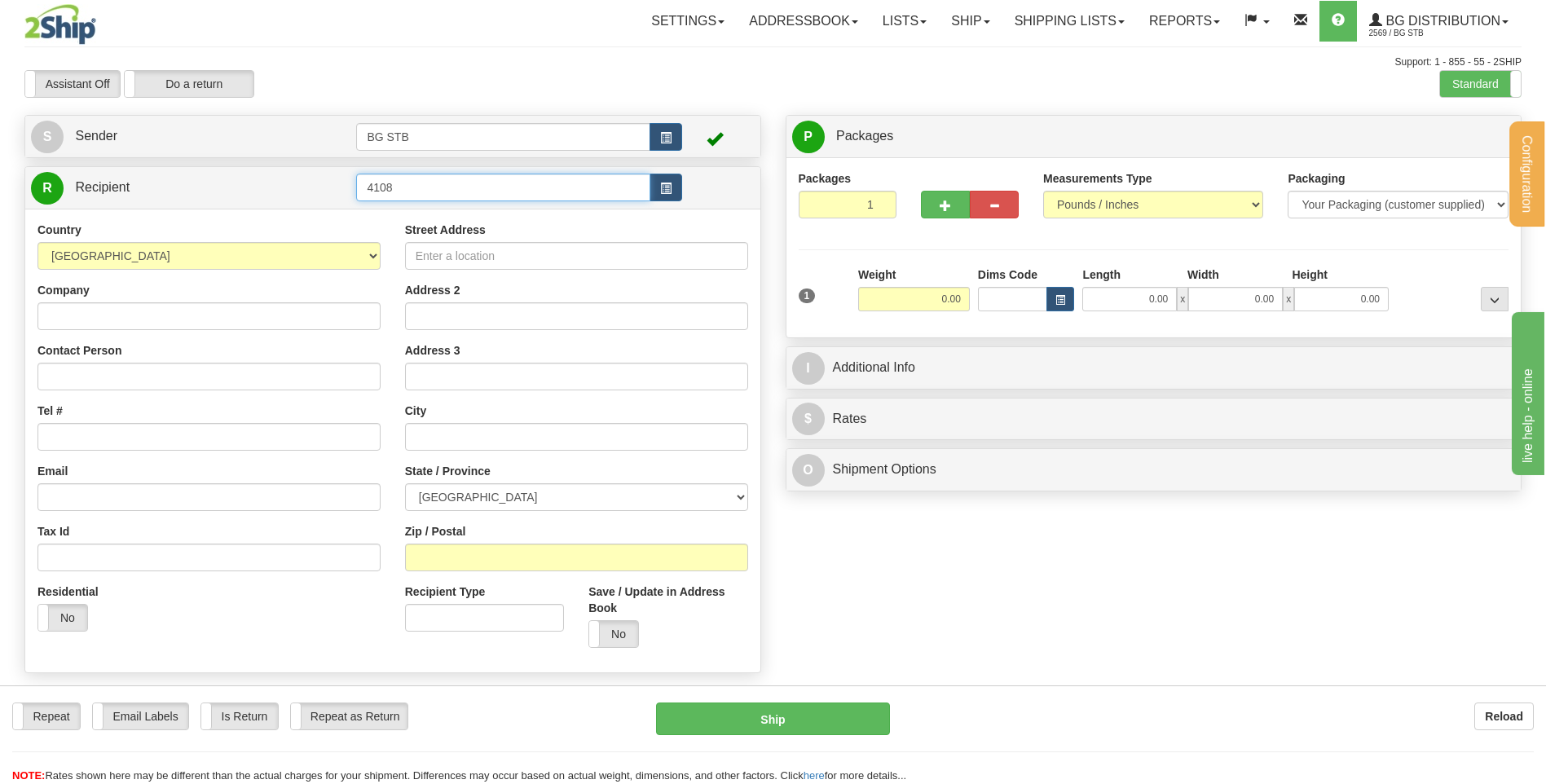
type input "4108"
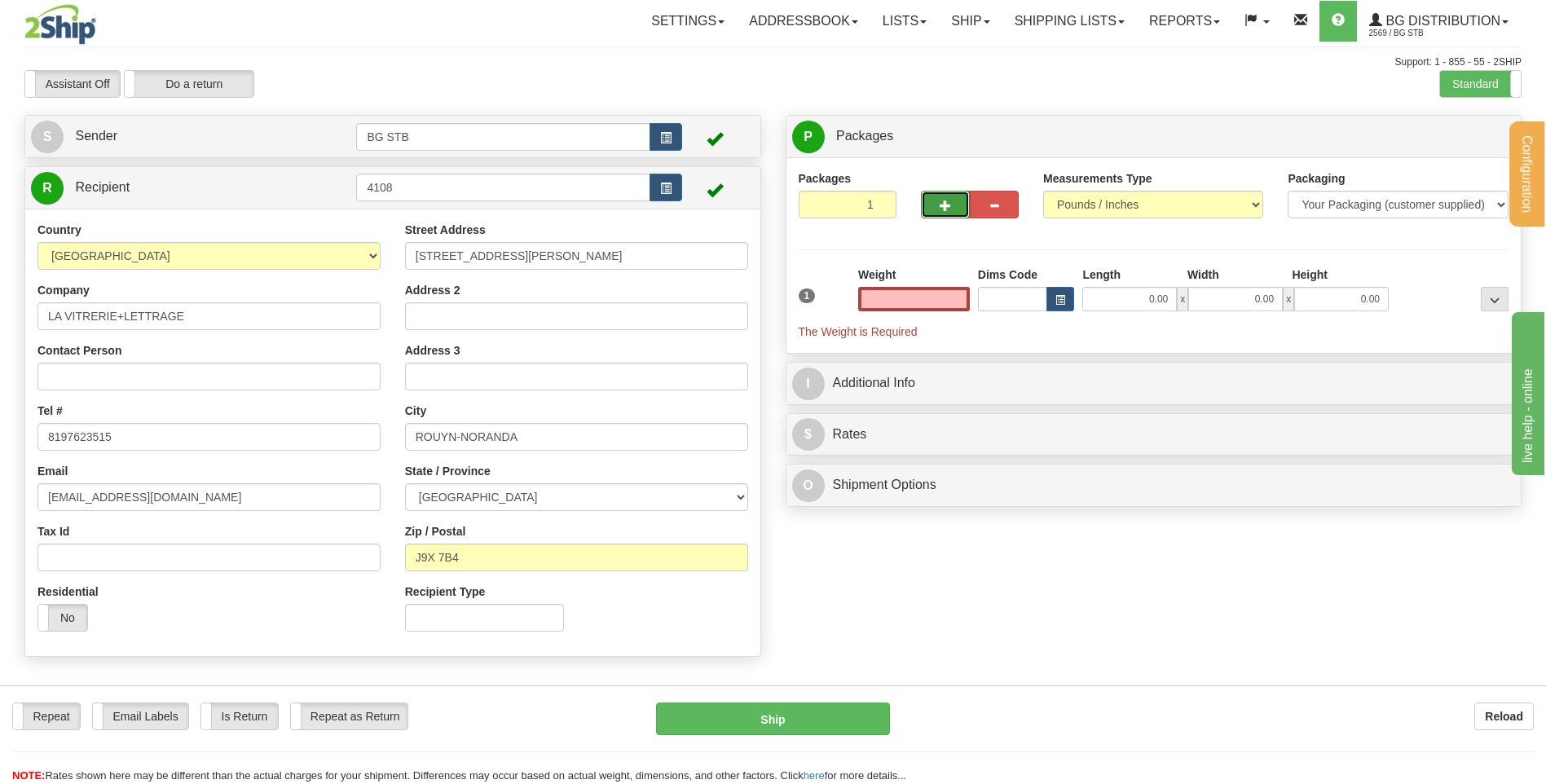
type input "0.00"
click at [956, 204] on button "button" at bounding box center [945, 204] width 49 height 28
type input "2"
drag, startPoint x: 1458, startPoint y: 134, endPoint x: 1274, endPoint y: 194, distance: 193.5
click at [1453, 135] on span "Package Level" at bounding box center [1474, 136] width 64 height 12
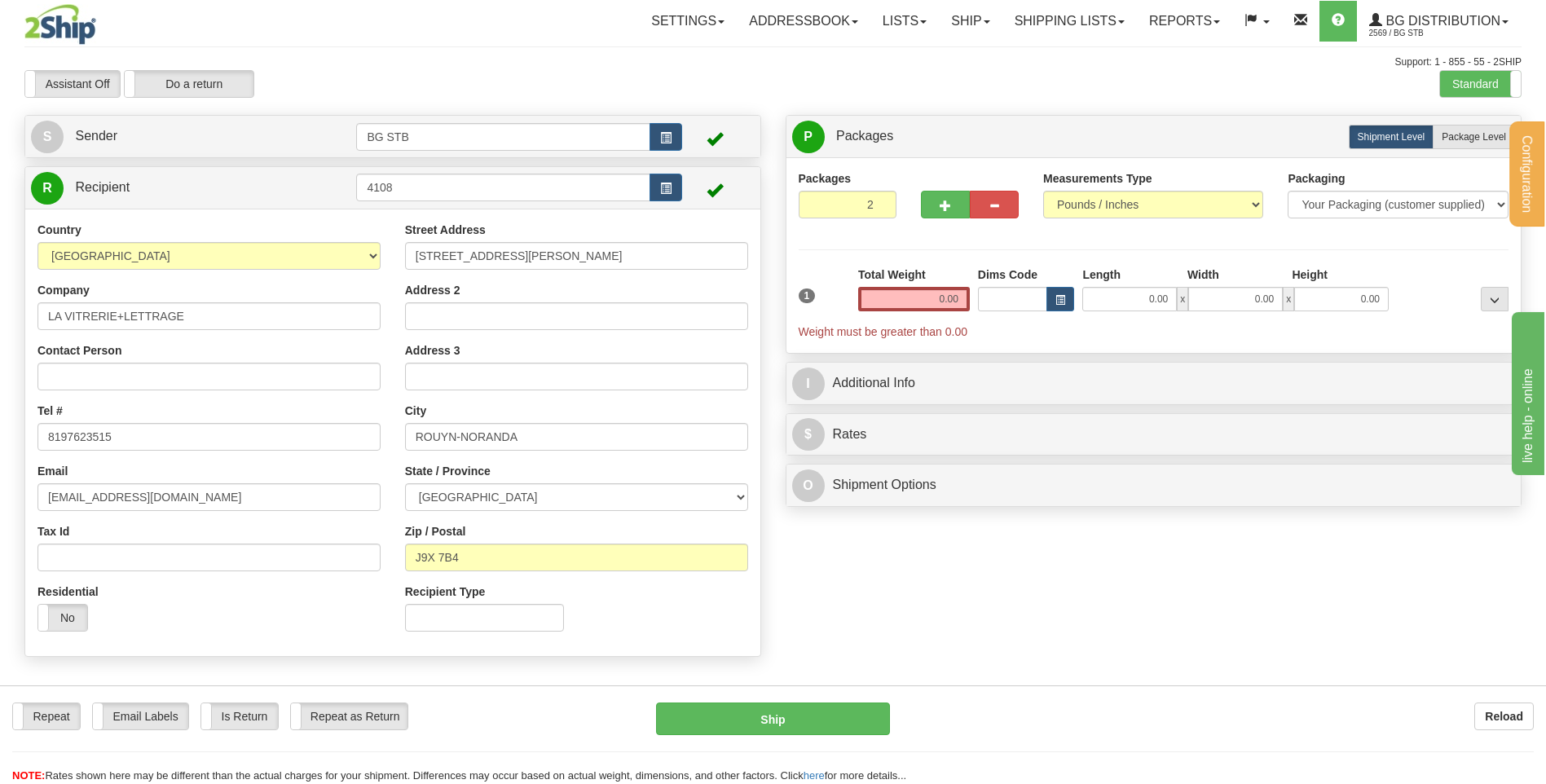
radio input "true"
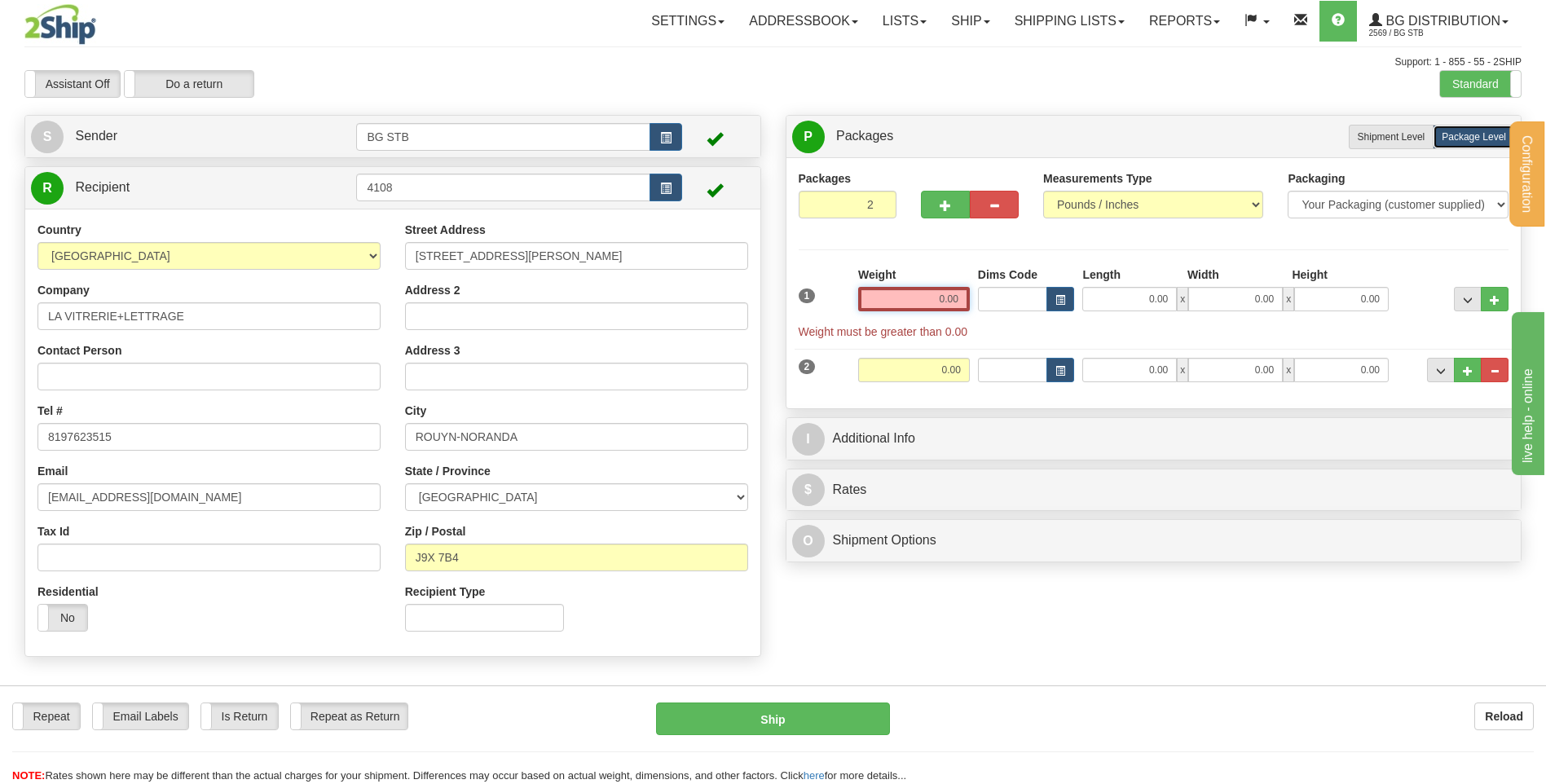
click at [948, 289] on input "0.00" at bounding box center [913, 298] width 111 height 24
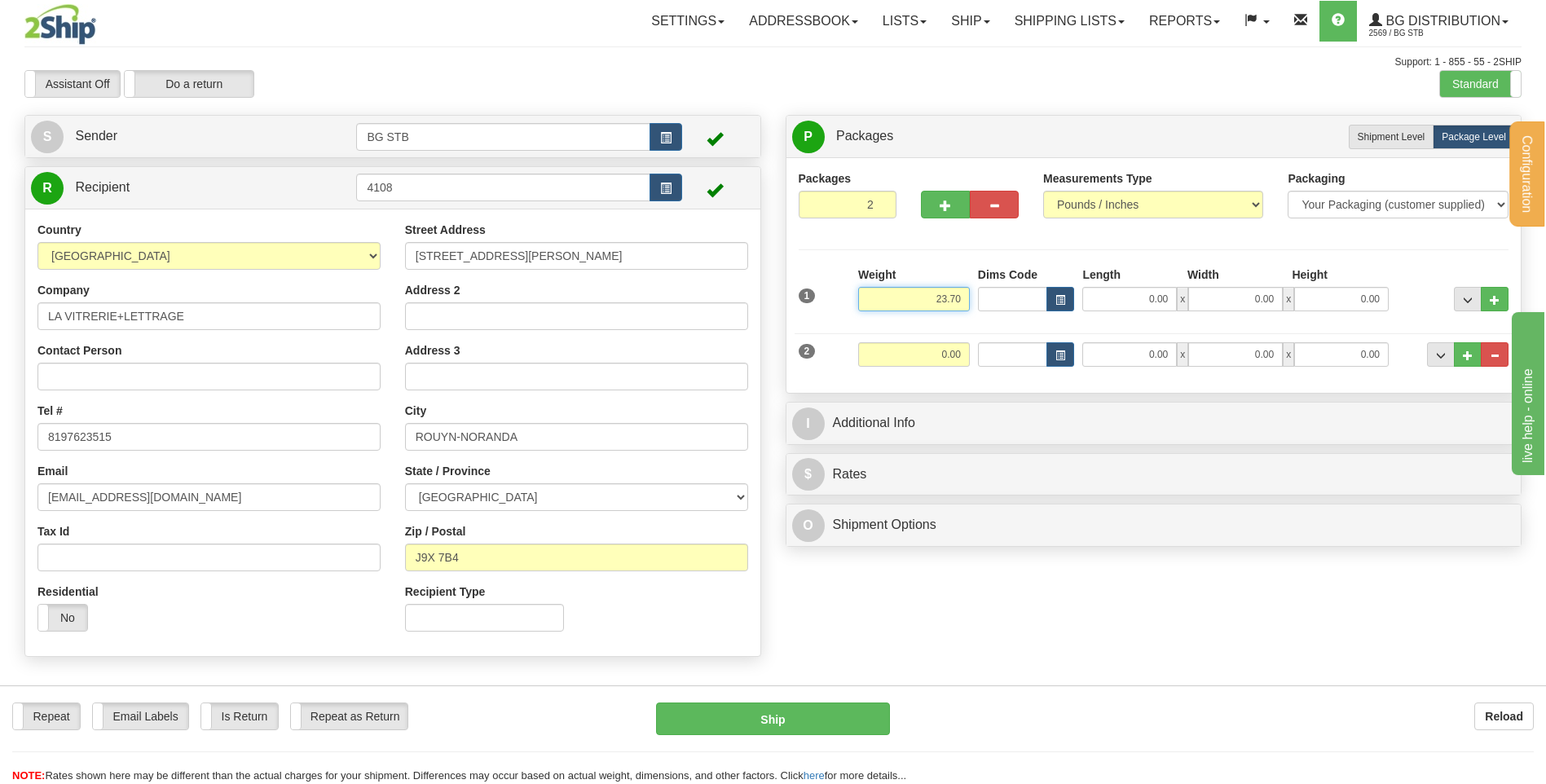
type input "23.70"
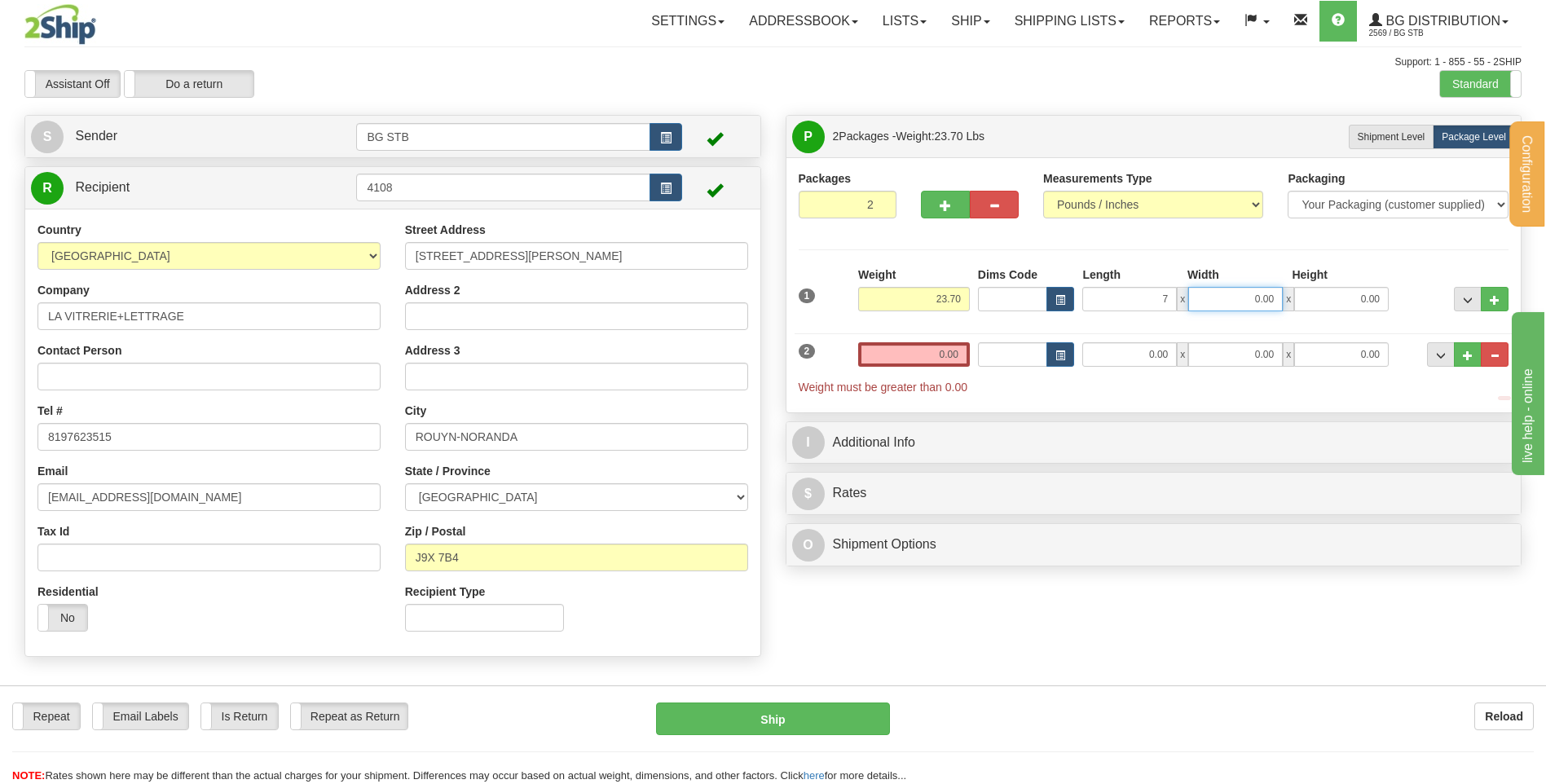
type input "7.00"
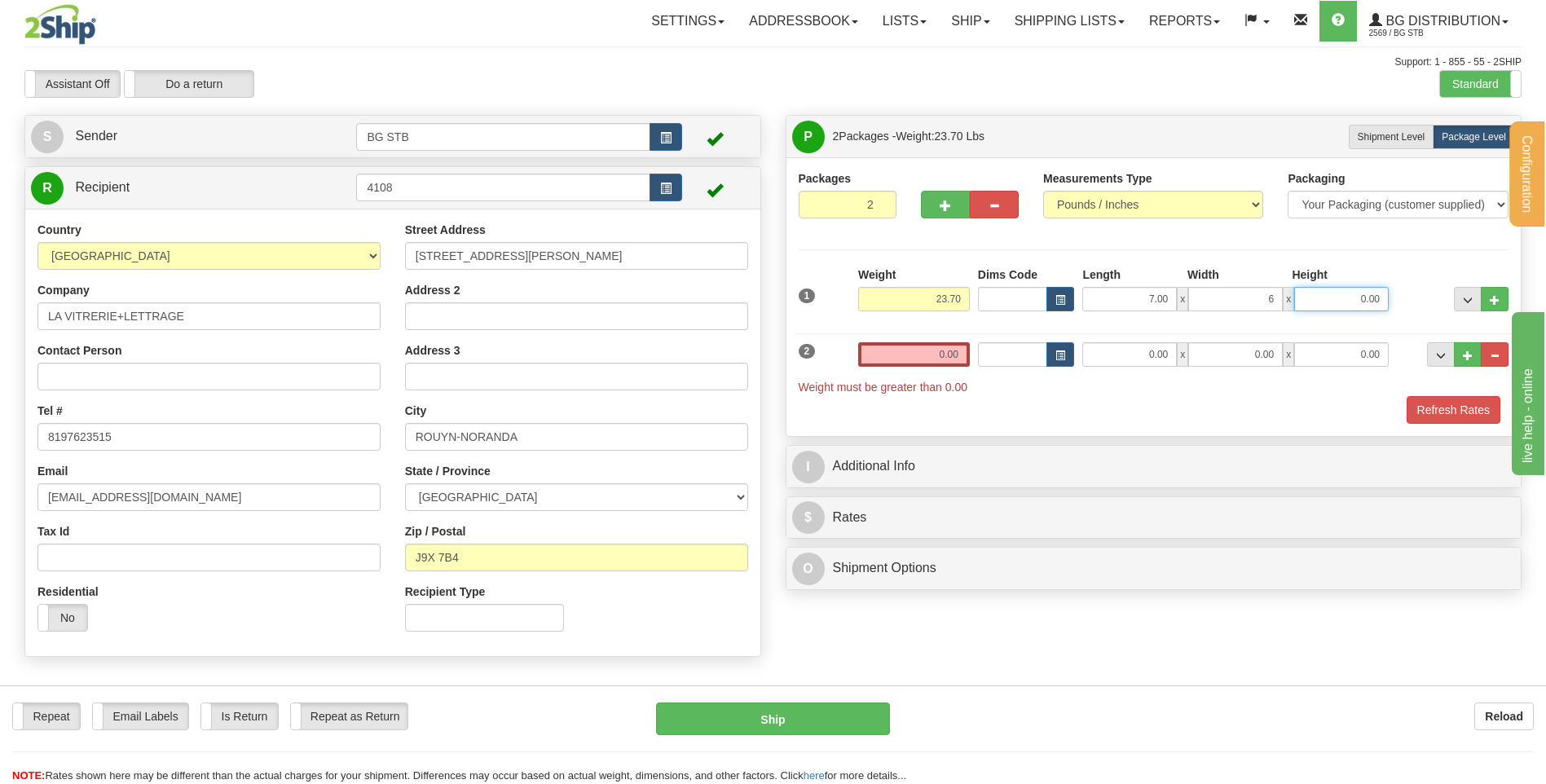
type input "6.00"
type input "7.00"
click at [887, 349] on input "0.00" at bounding box center [913, 354] width 111 height 24
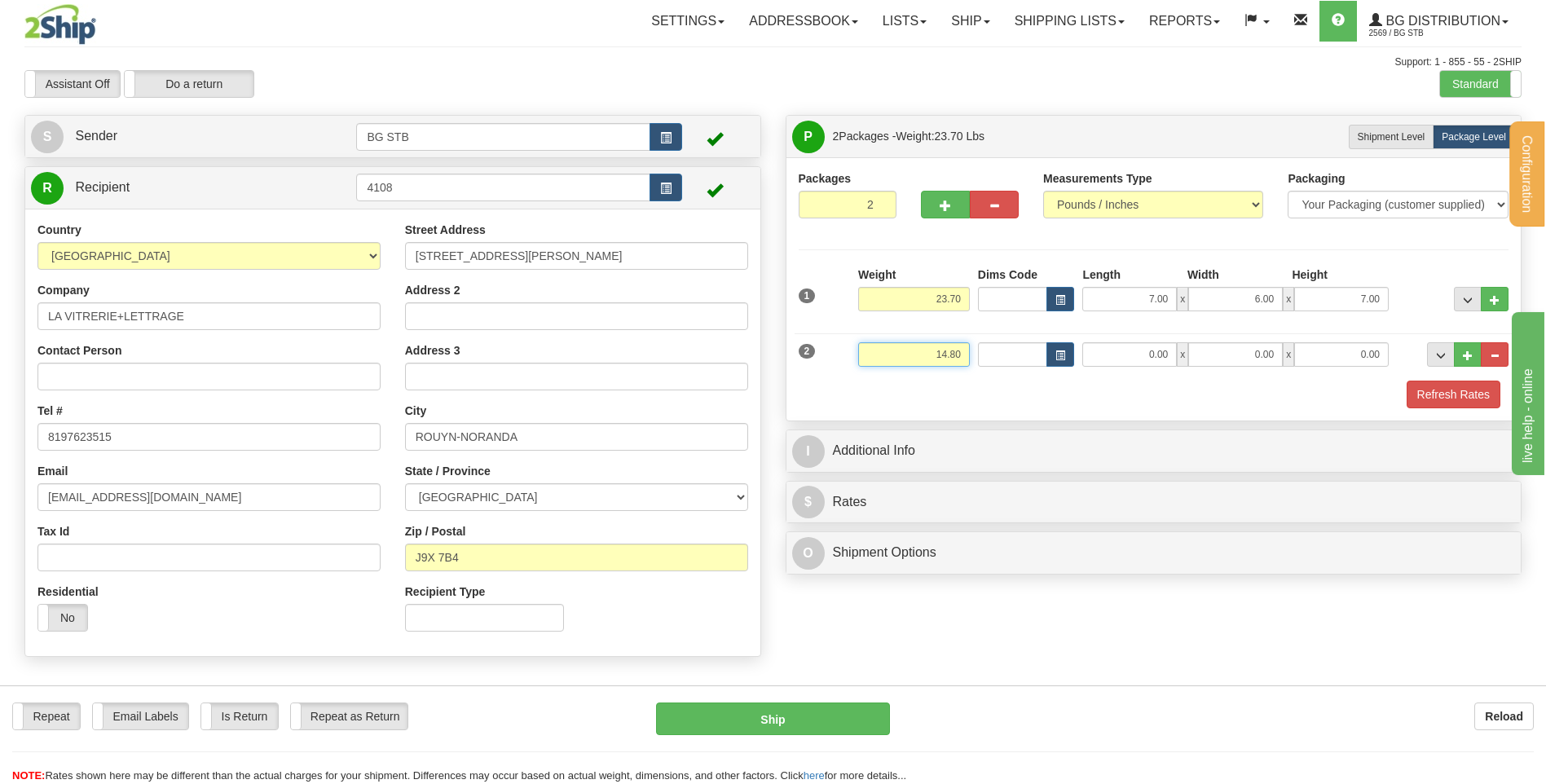
type input "14.80"
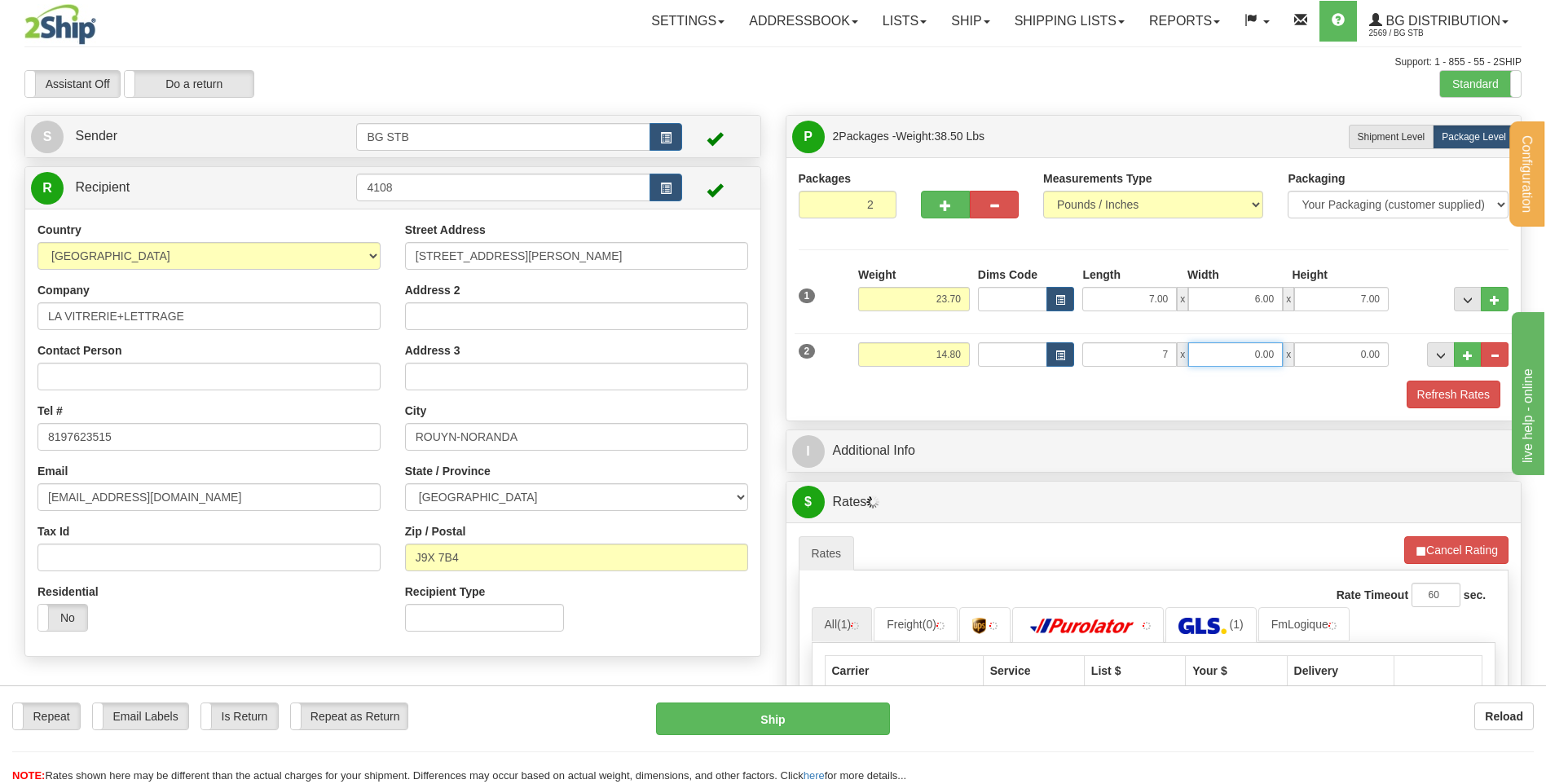
type input "7.00"
type input "6.00"
type input "7.00"
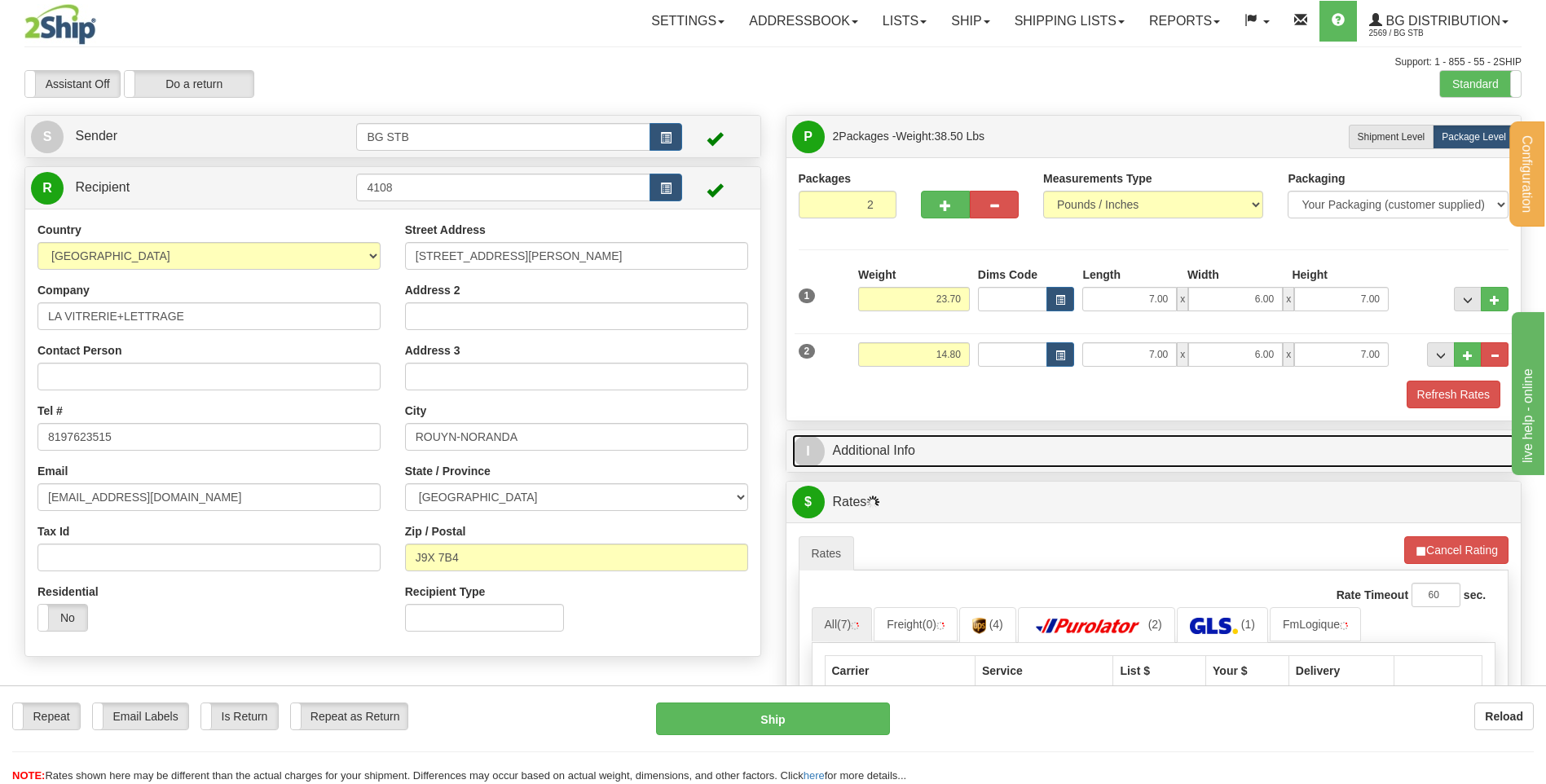
click at [918, 440] on link "I Additional Info" at bounding box center [1154, 452] width 724 height 34
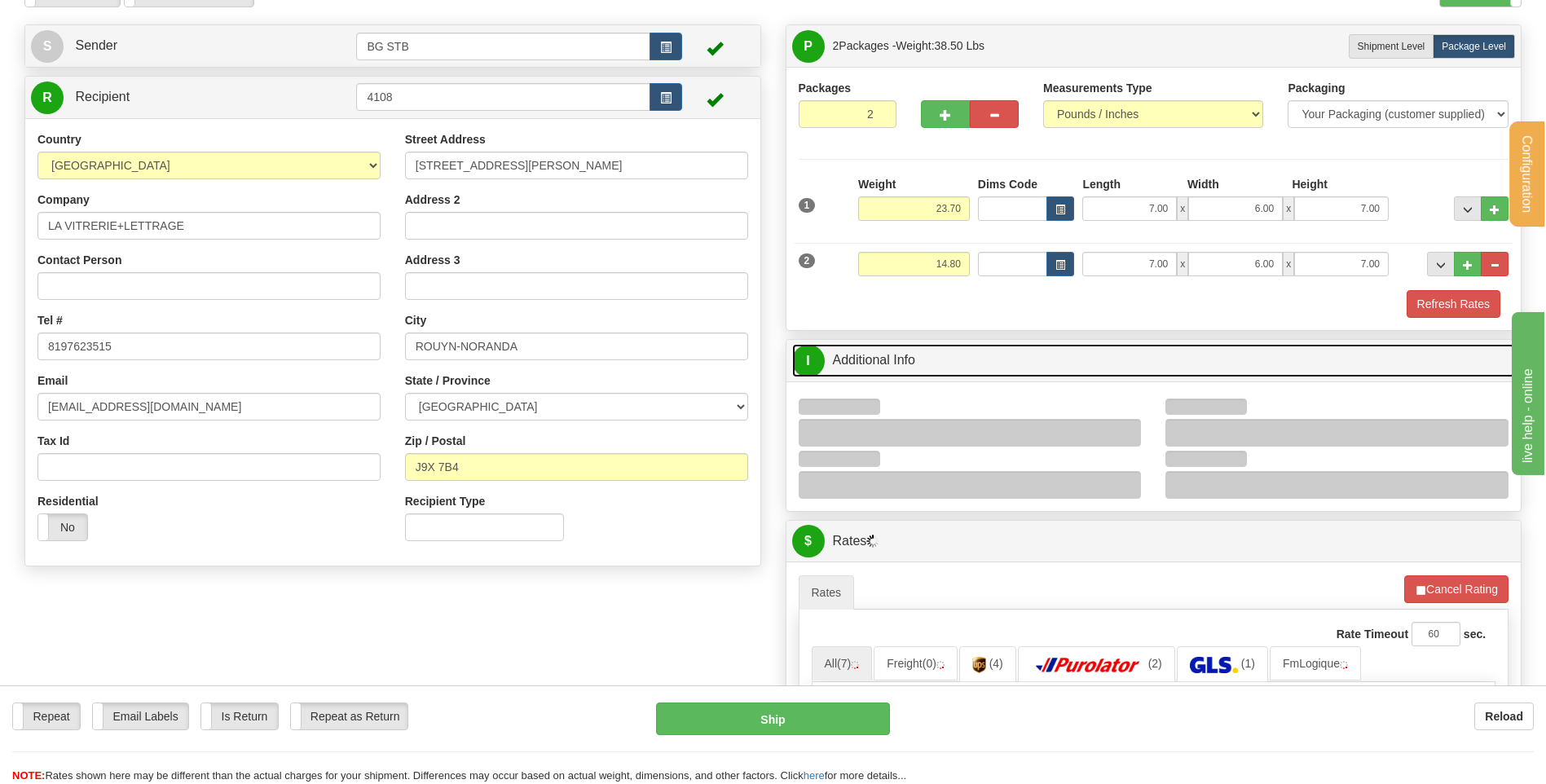
scroll to position [163, 0]
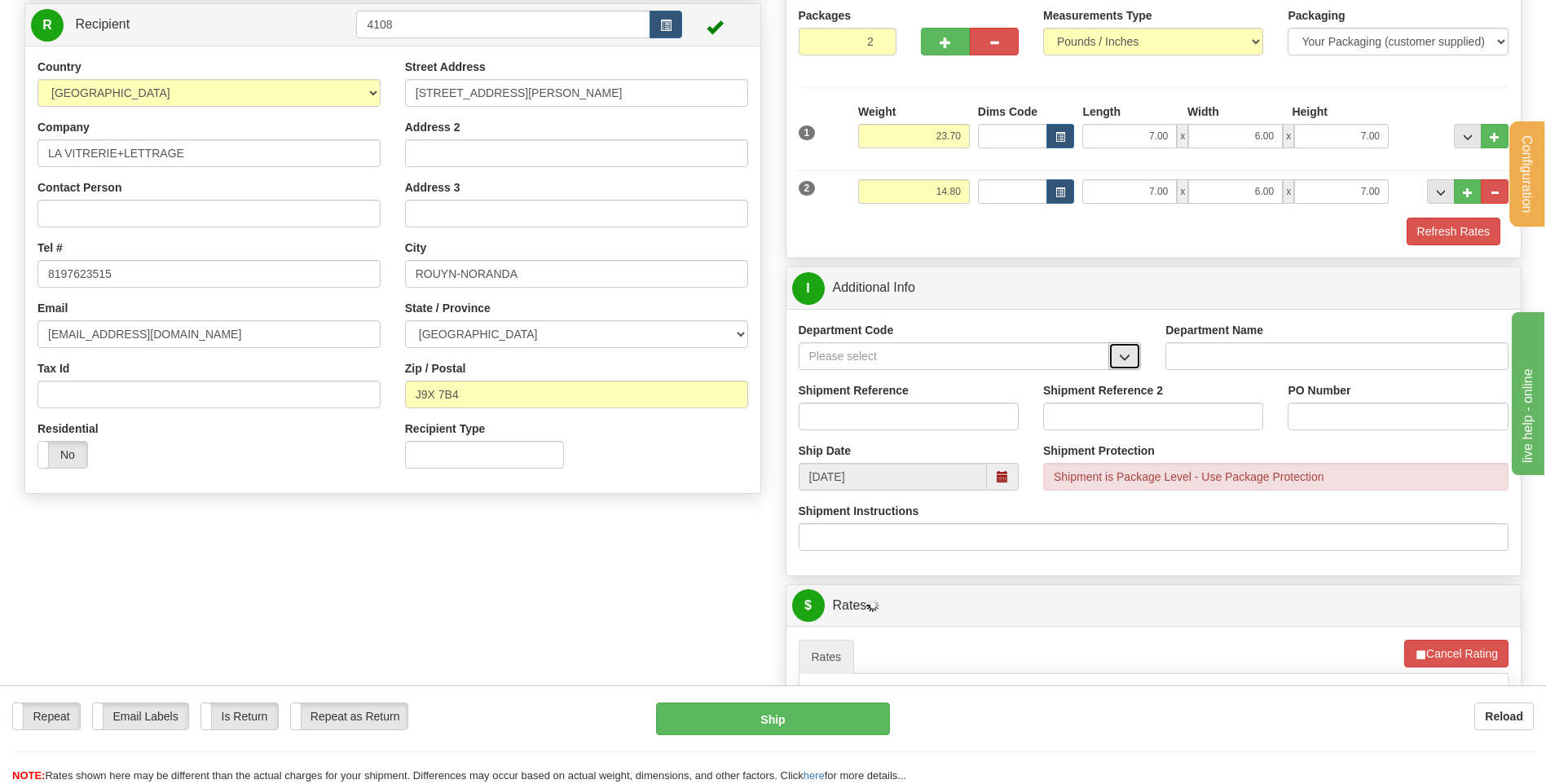
click at [1132, 354] on button "button" at bounding box center [1125, 355] width 33 height 28
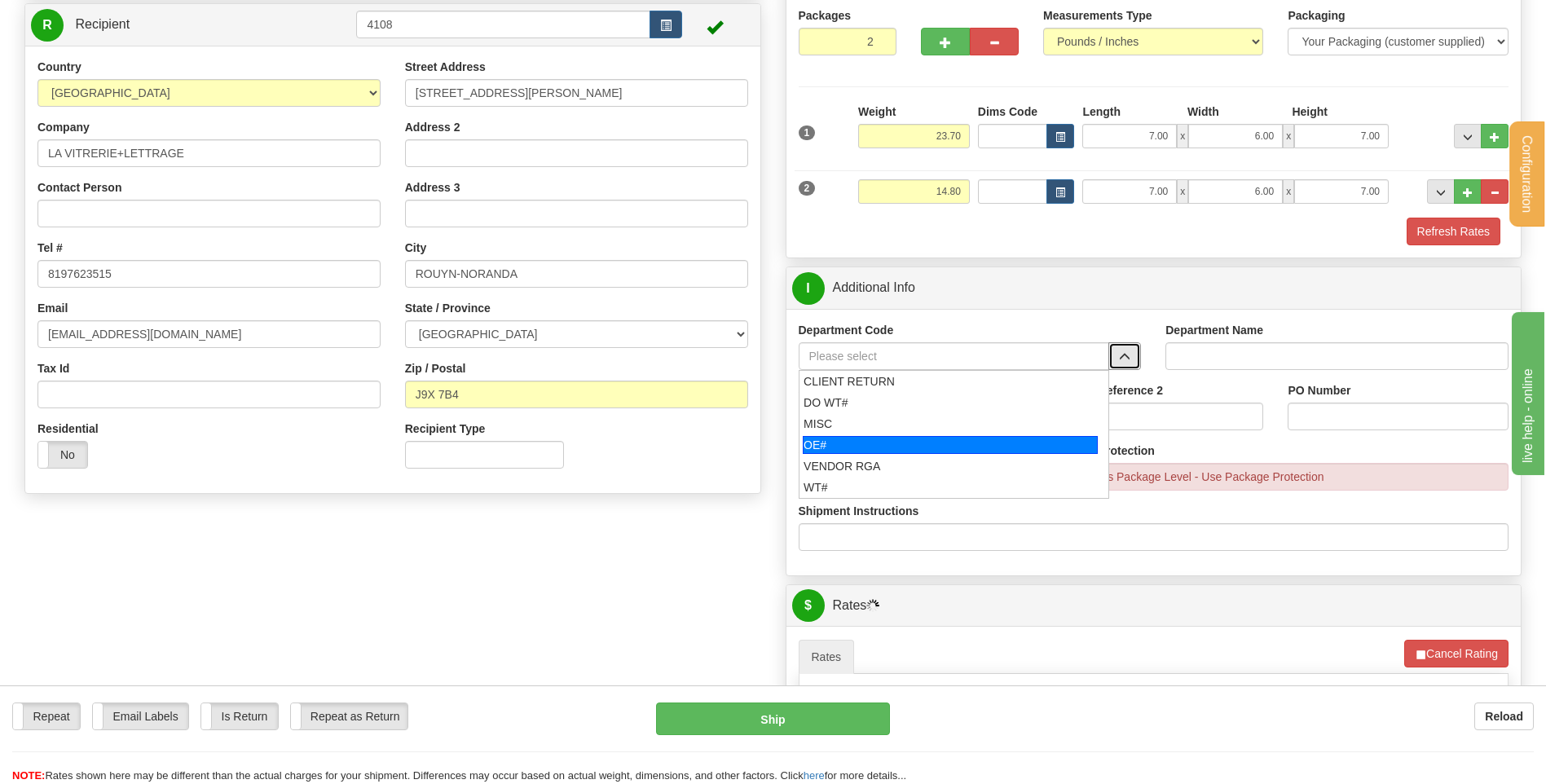
click at [884, 441] on div "OE#" at bounding box center [950, 445] width 295 height 18
type input "OE#"
type input "ORDERS"
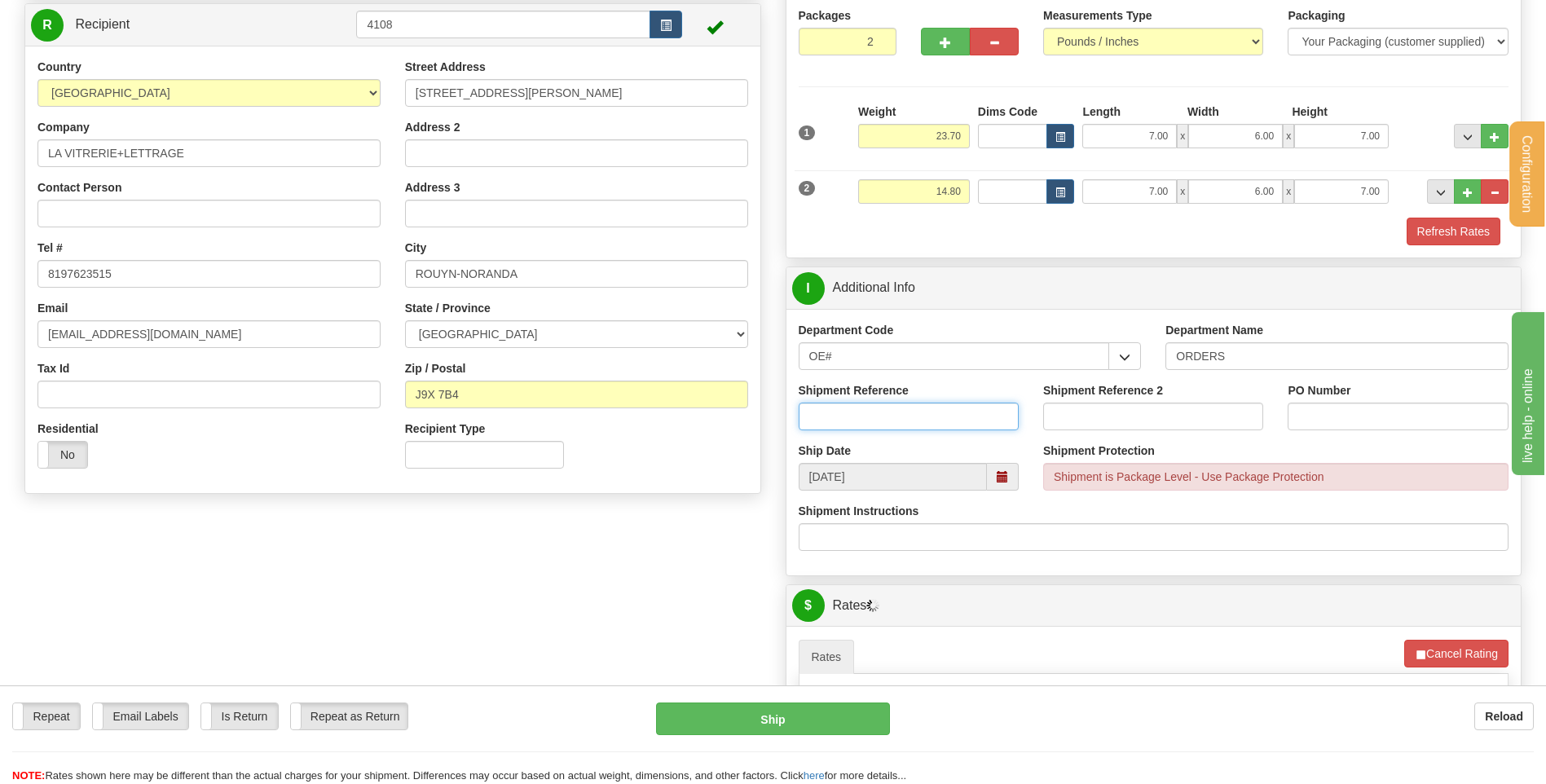
click at [886, 417] on input "Shipment Reference" at bounding box center [908, 416] width 220 height 28
type input "80003797-01"
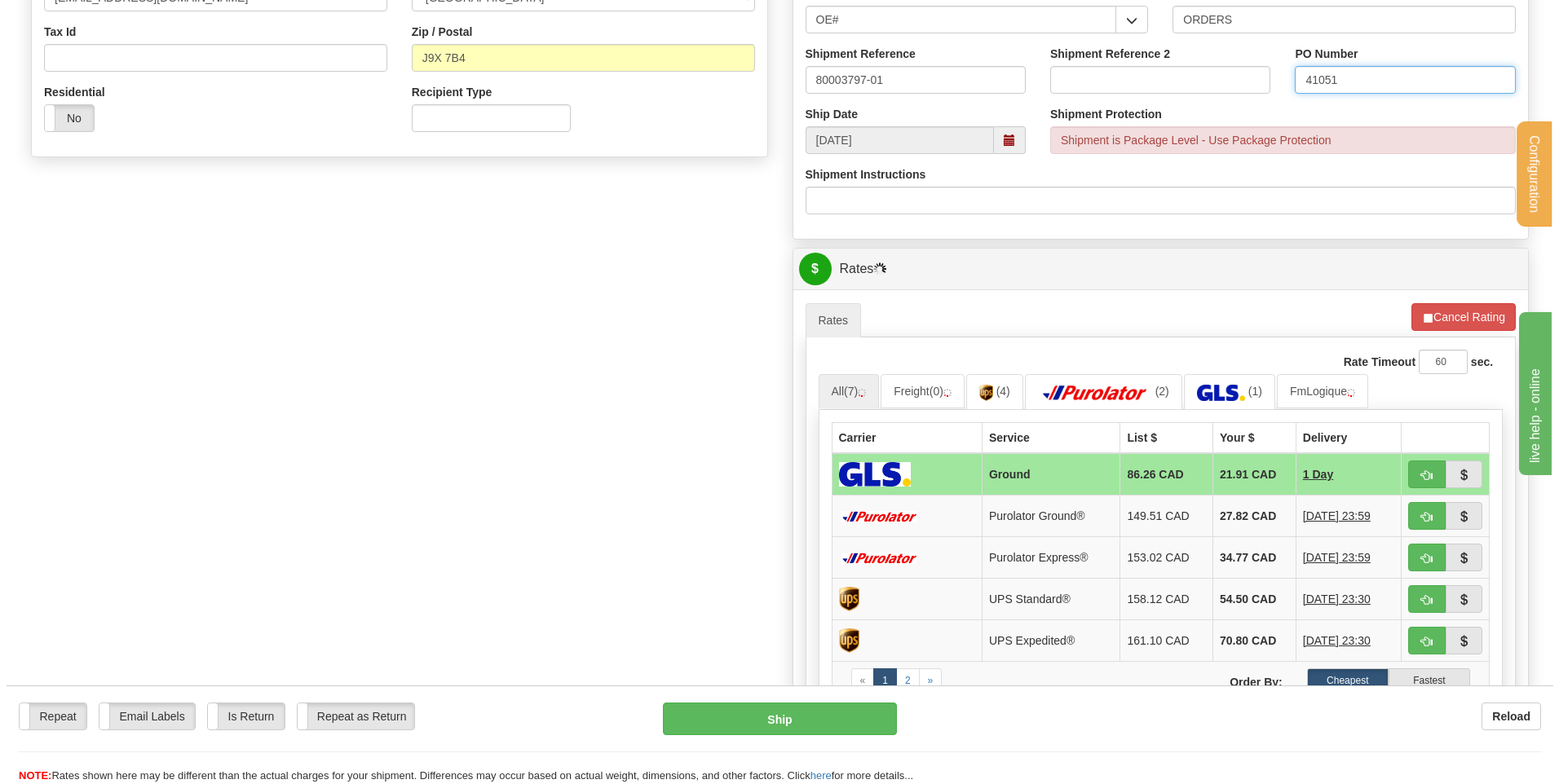
scroll to position [570, 0]
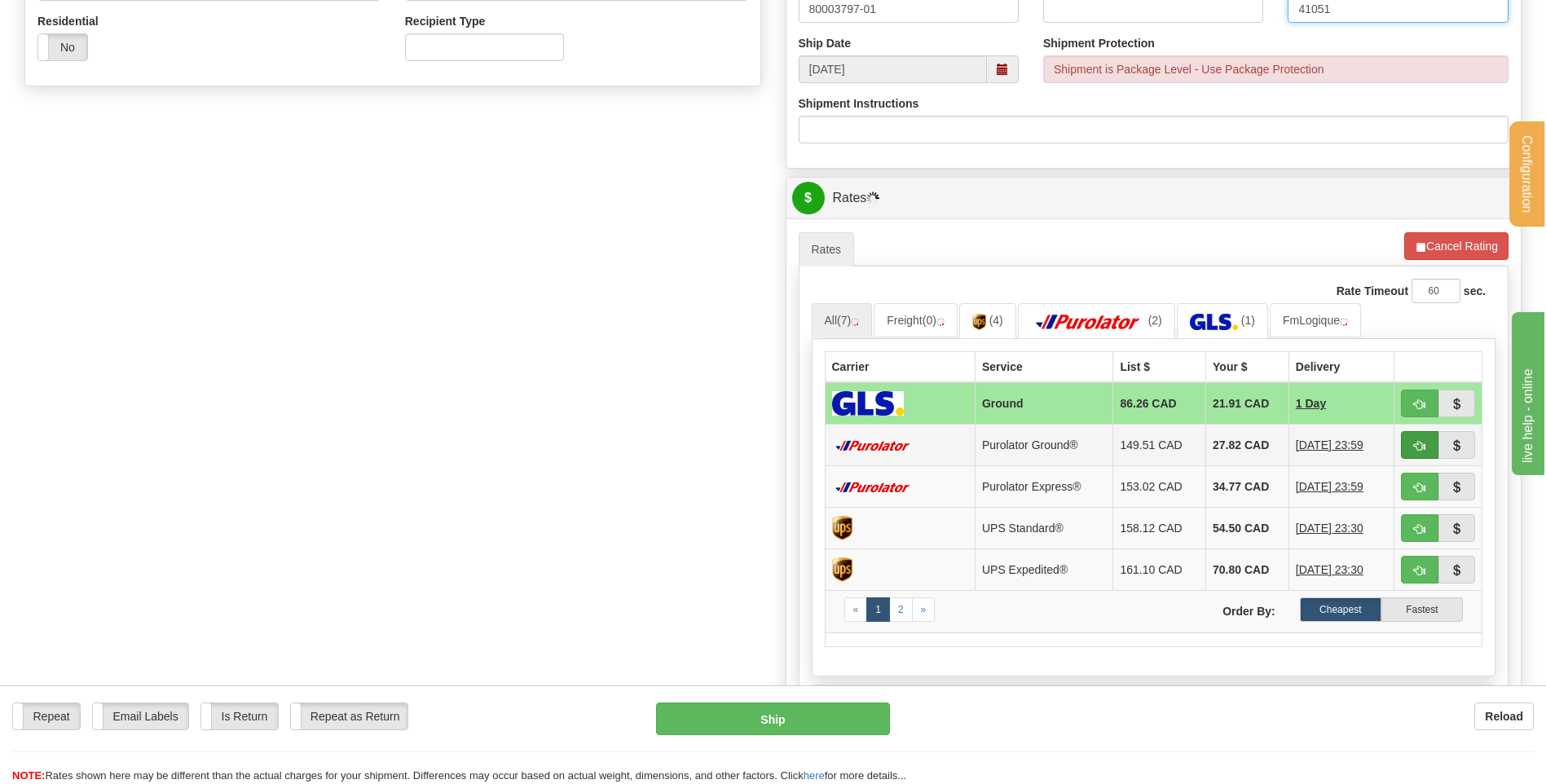
type input "41051"
click at [1414, 451] on span "button" at bounding box center [1419, 446] width 12 height 11
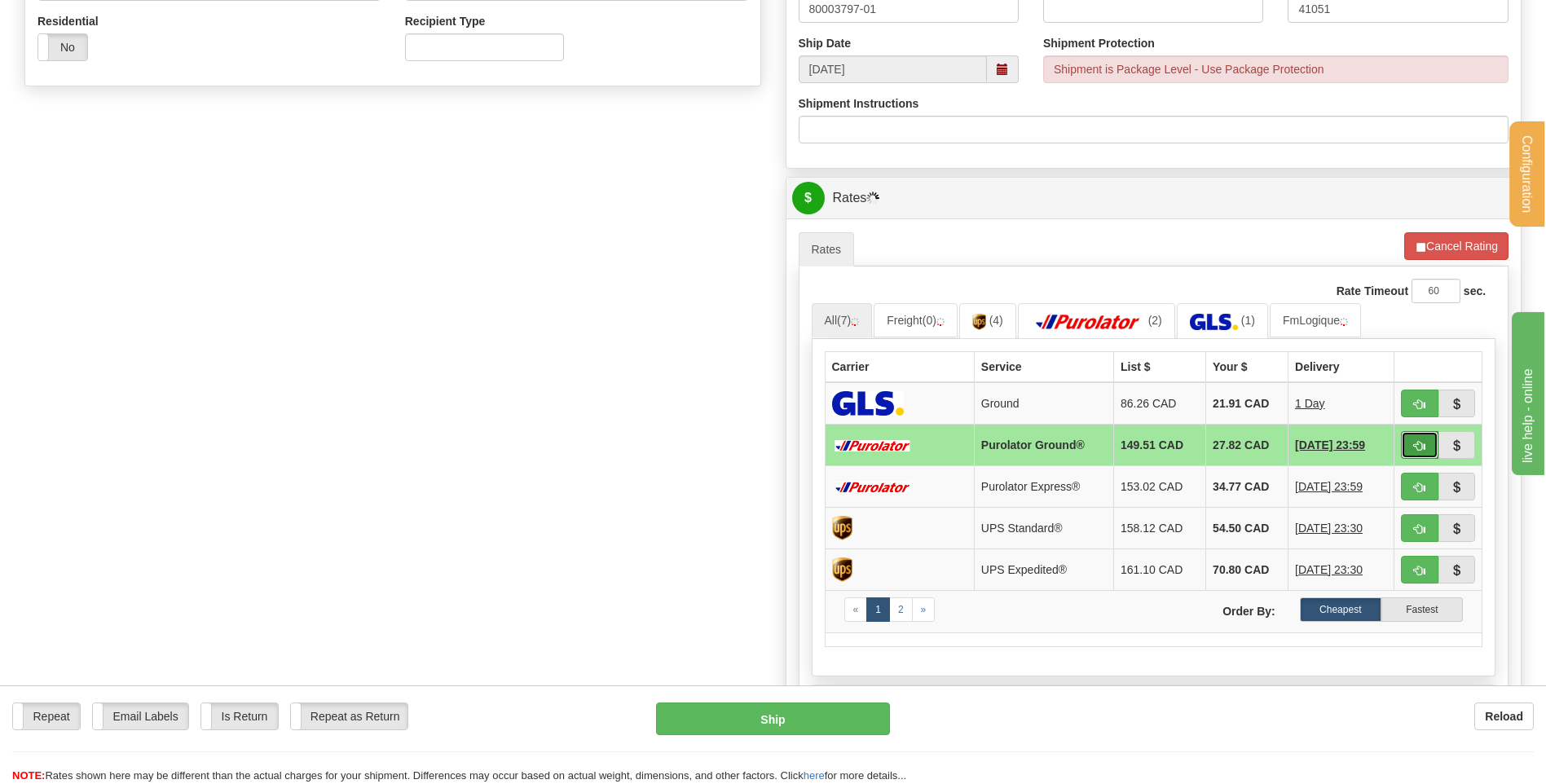
click at [1418, 446] on span "button" at bounding box center [1419, 446] width 12 height 11
click at [830, 722] on button "Ship" at bounding box center [773, 718] width 233 height 33
type input "260"
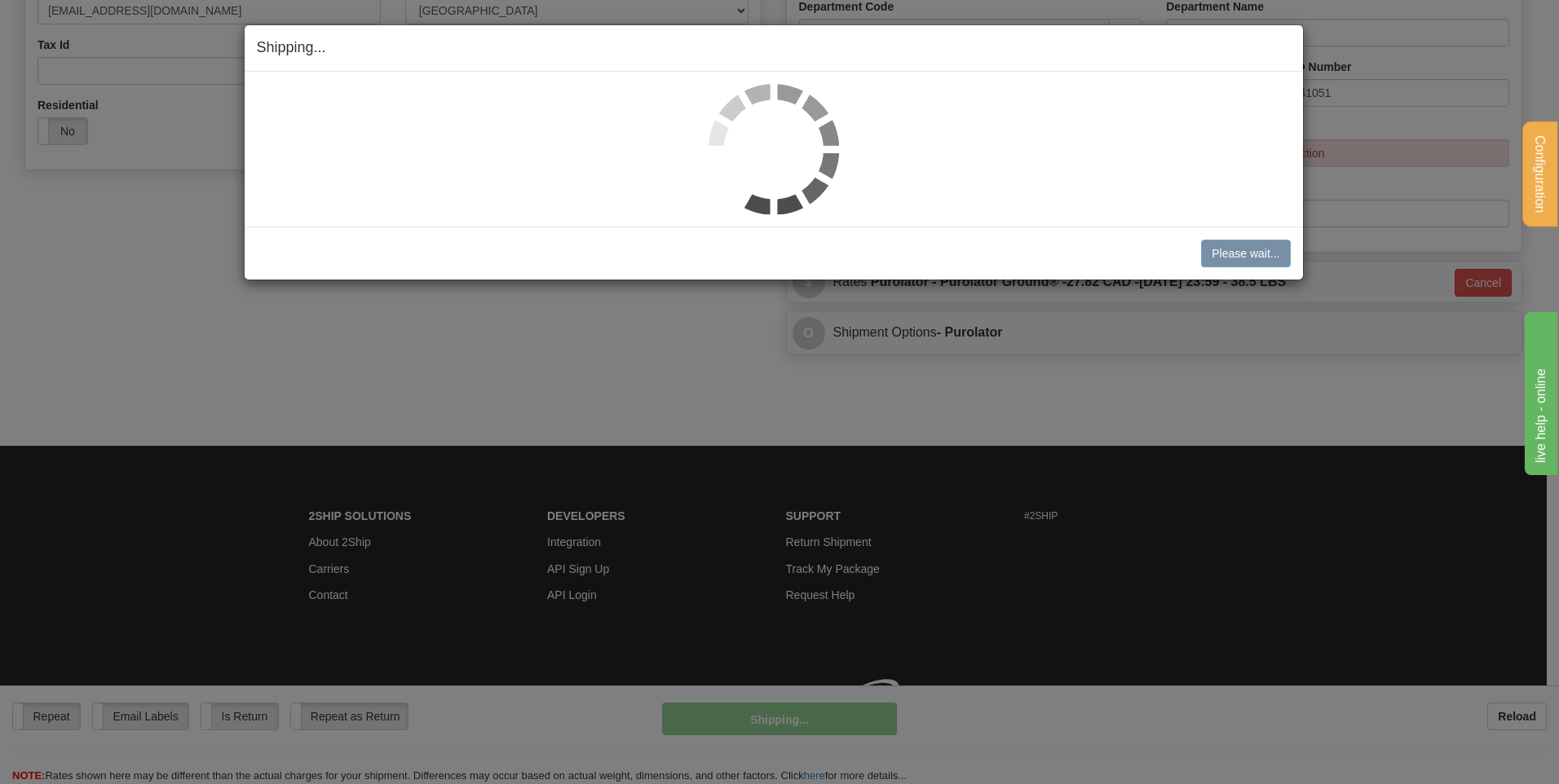
scroll to position [510, 0]
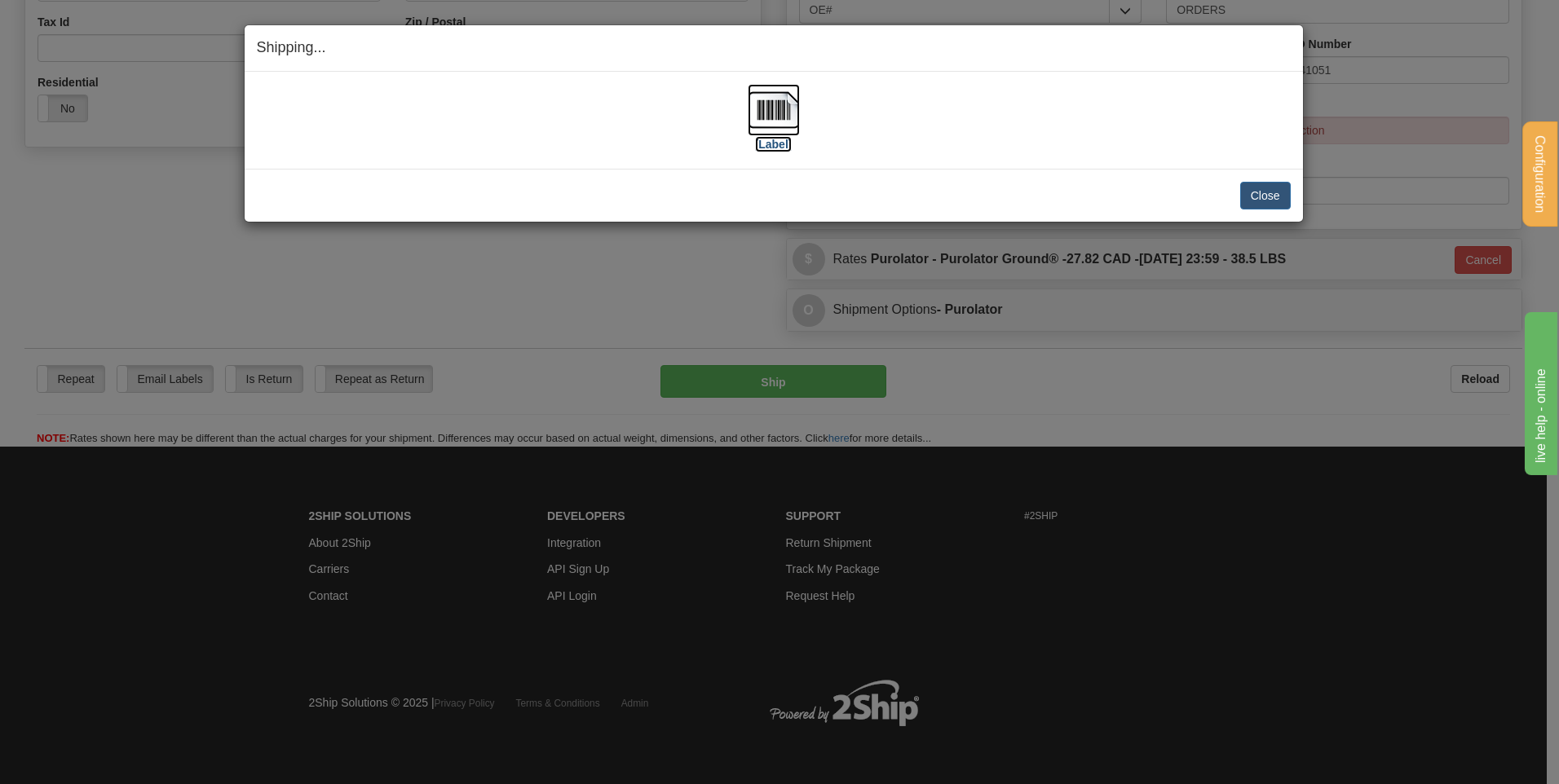
click at [789, 116] on img at bounding box center [774, 110] width 53 height 53
click at [1274, 198] on button "Close" at bounding box center [1265, 195] width 51 height 28
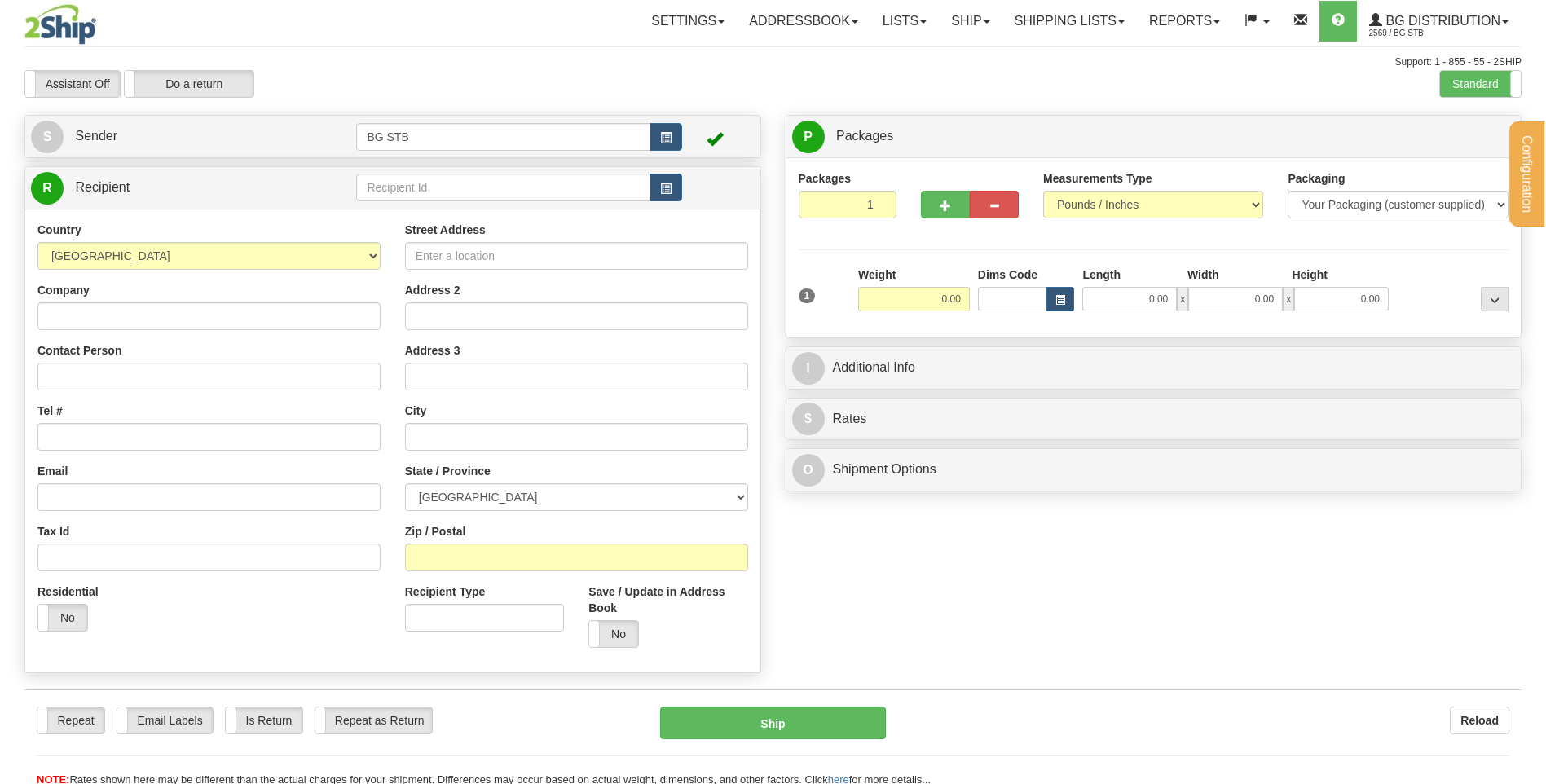
click at [437, 185] on div "Configuration My Configuration Panel Close Configure My Carriers" at bounding box center [773, 394] width 1546 height 788
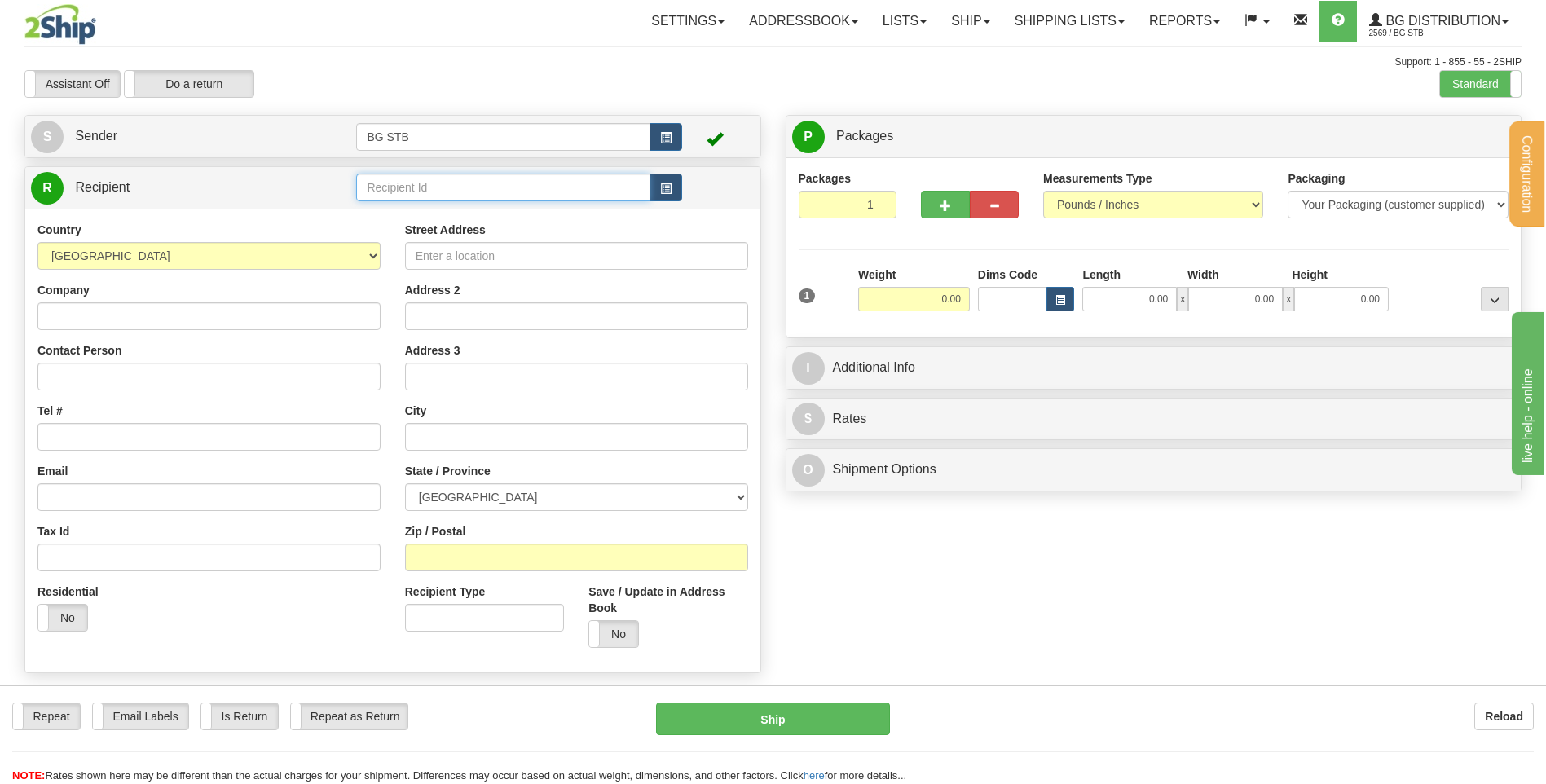
click at [437, 182] on input "text" at bounding box center [503, 187] width 293 height 28
type input "1183"
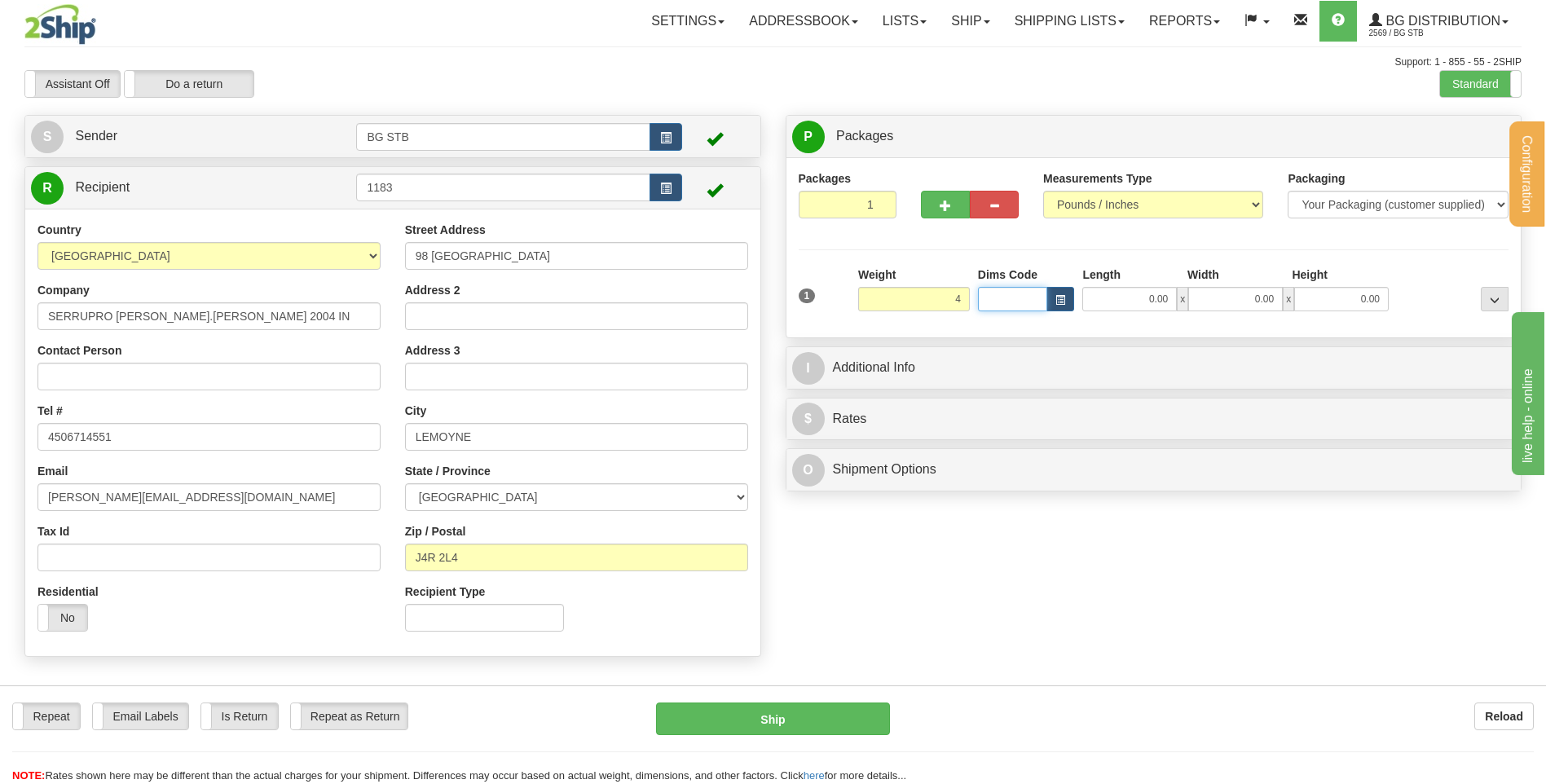
type input "4.00"
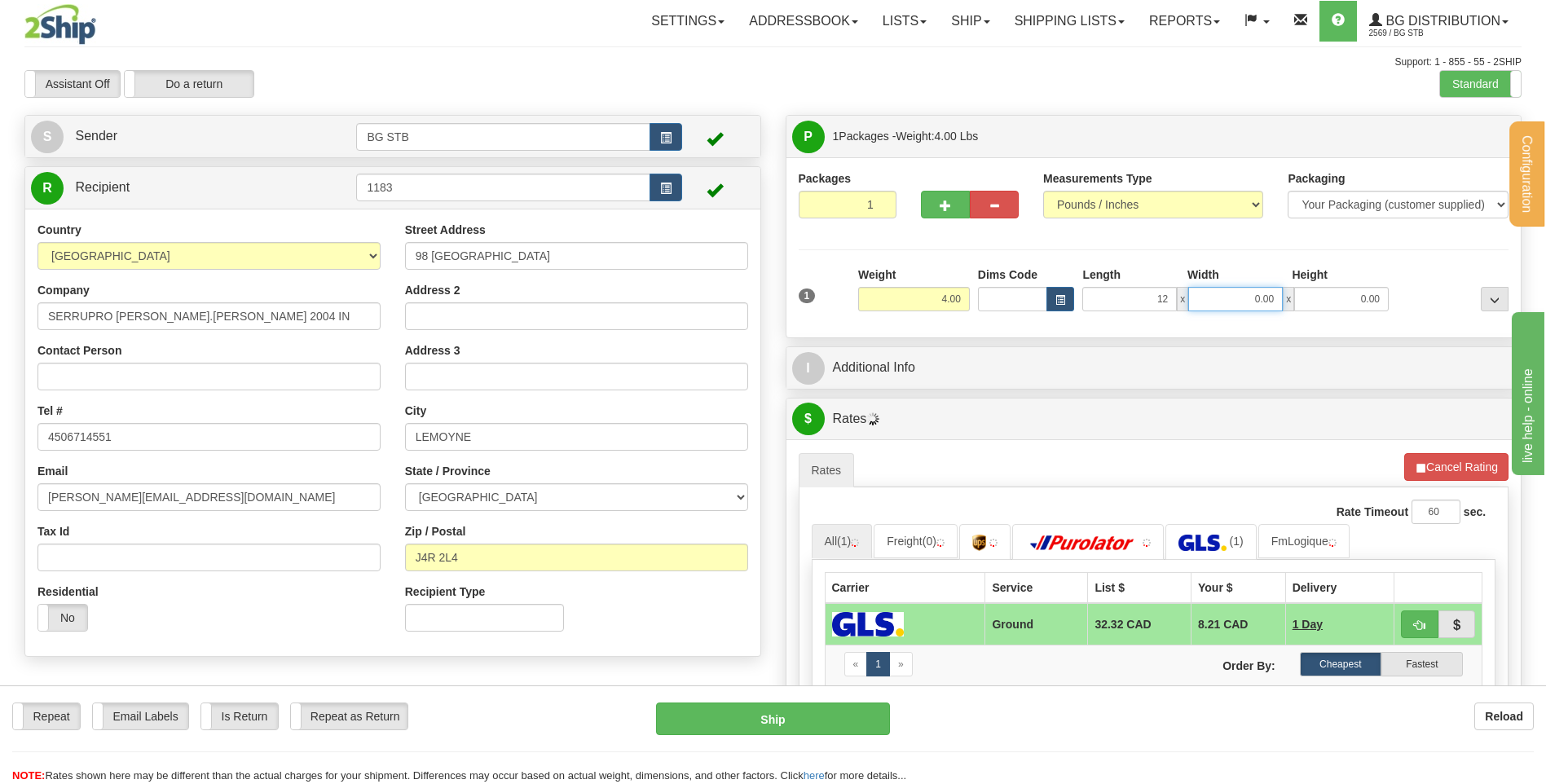
type input "12.00"
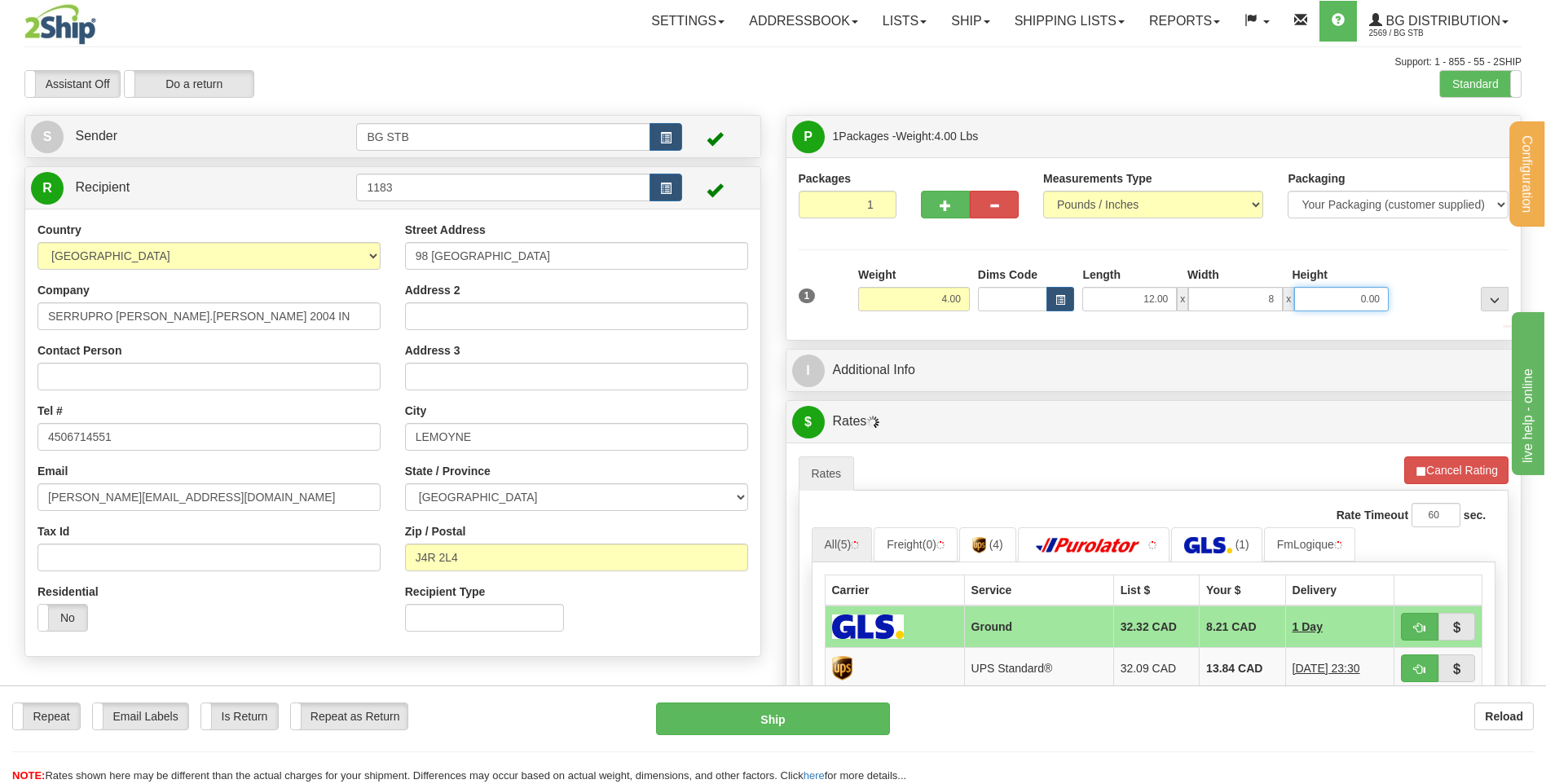
type input "8.00"
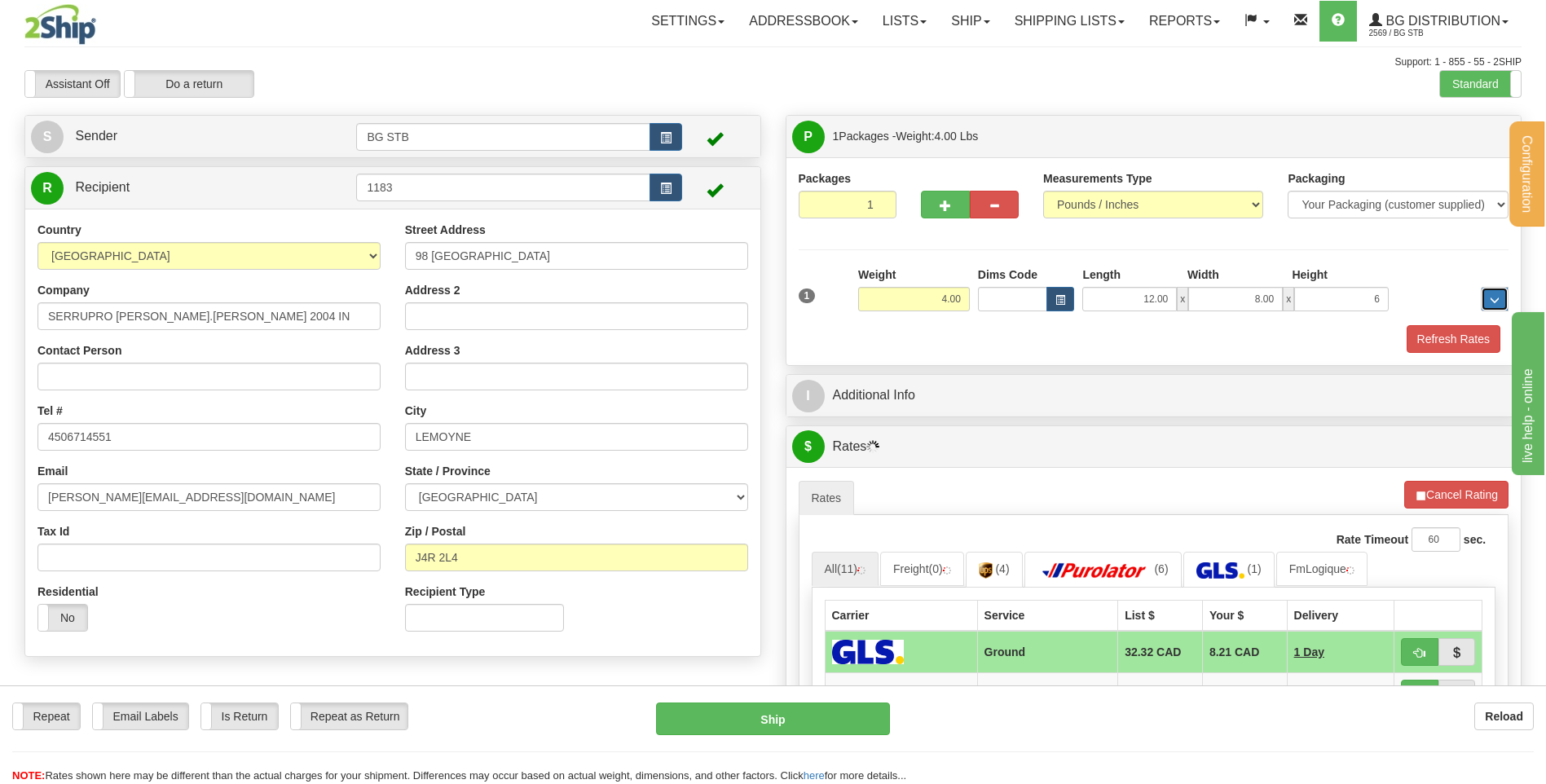
type input "6.00"
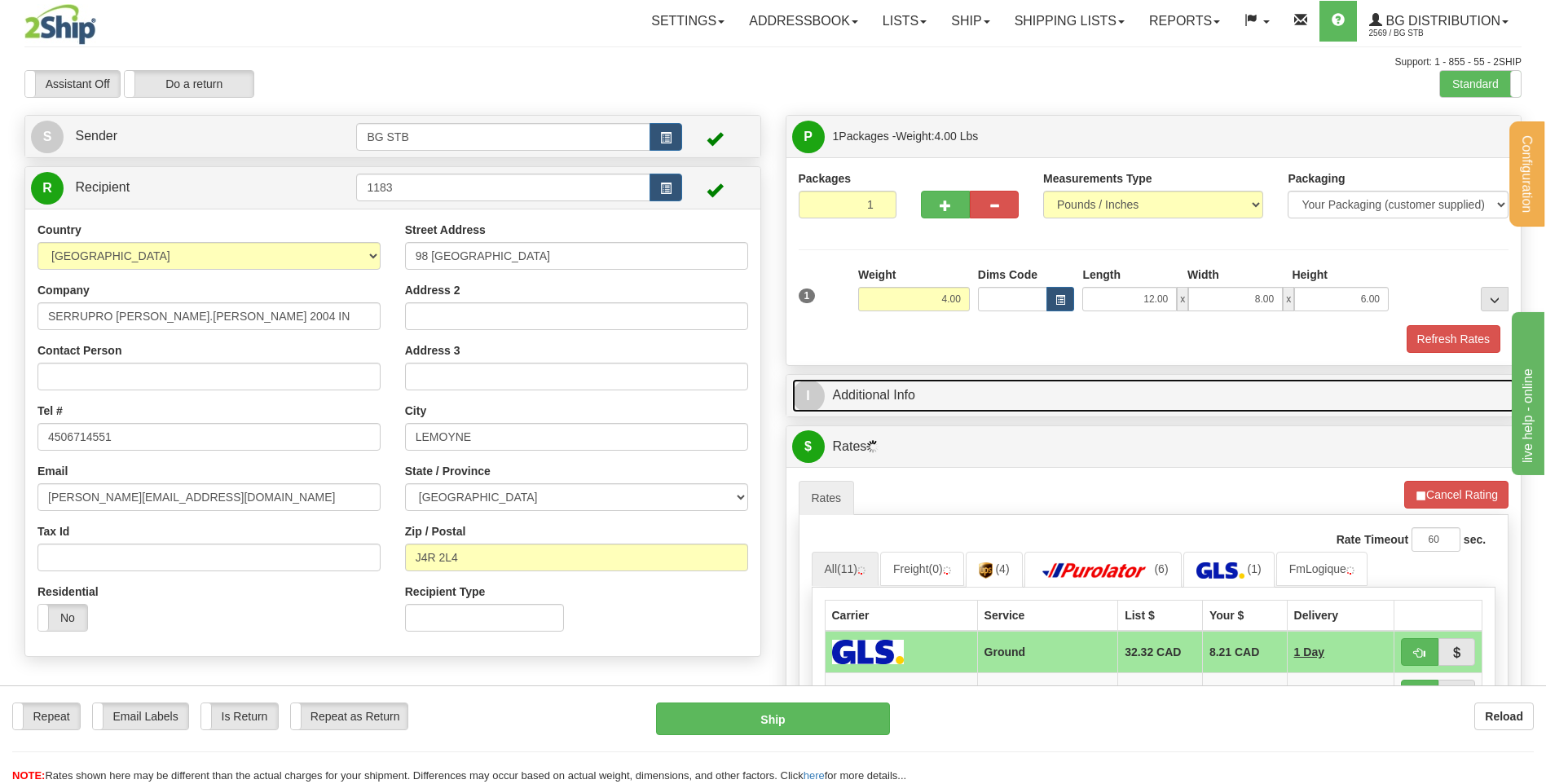
drag, startPoint x: 873, startPoint y: 386, endPoint x: 884, endPoint y: 377, distance: 14.2
click at [874, 386] on link "I Additional Info" at bounding box center [1154, 396] width 724 height 34
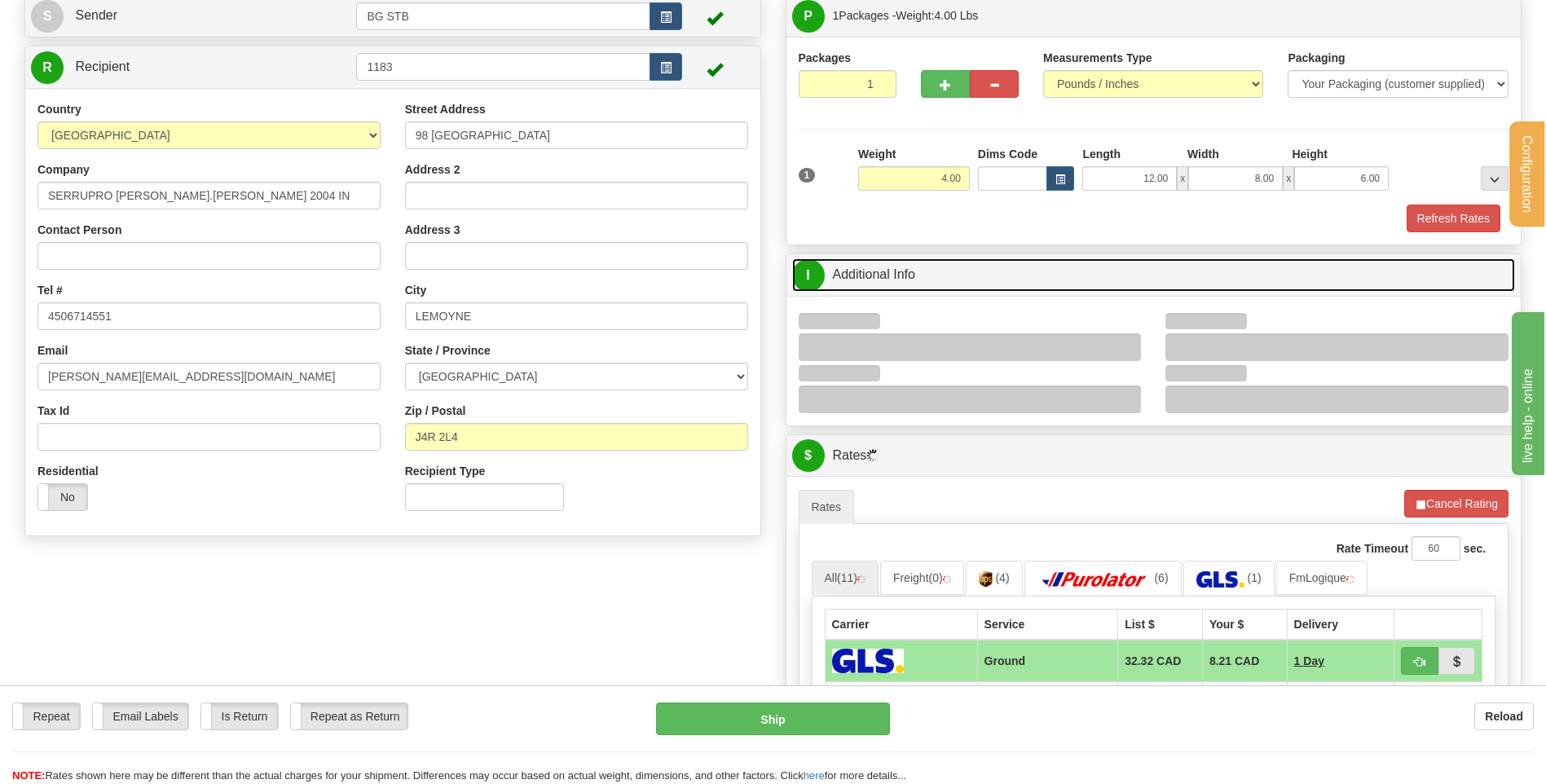
scroll to position [244, 0]
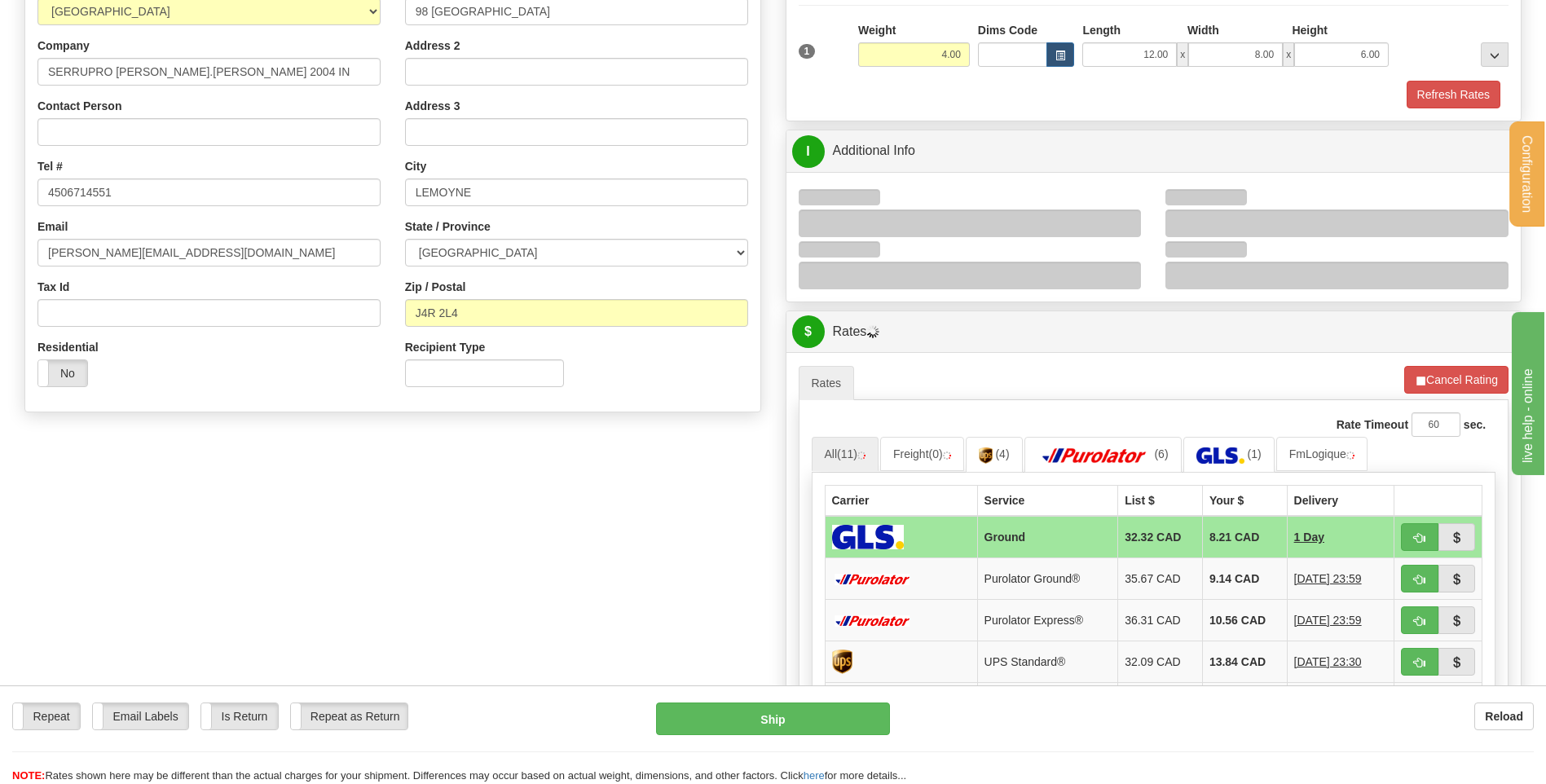
click at [1127, 211] on div at bounding box center [969, 223] width 343 height 28
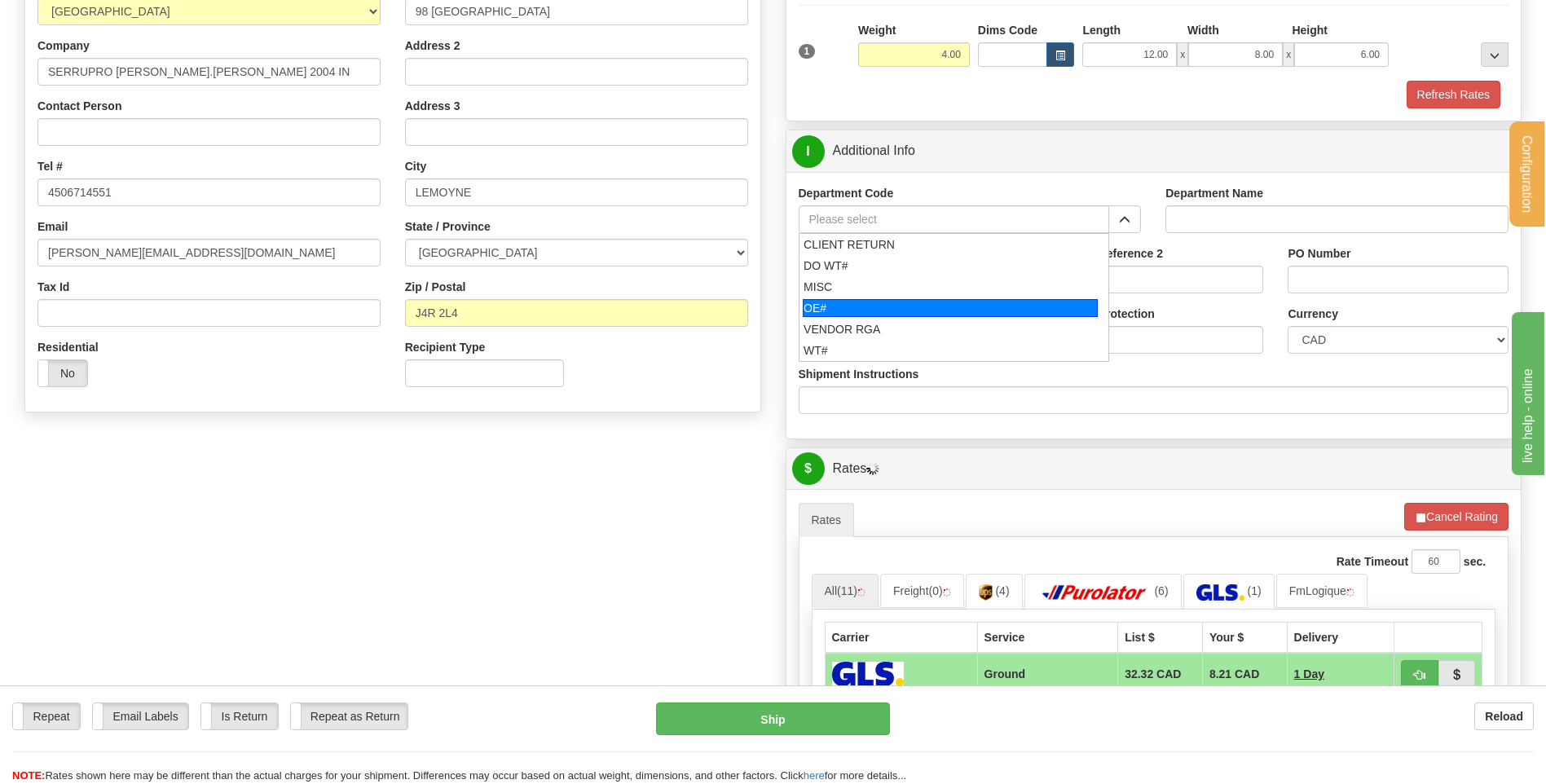
click at [841, 308] on div "OE#" at bounding box center [950, 308] width 295 height 18
type input "OE#"
type input "ORDERS"
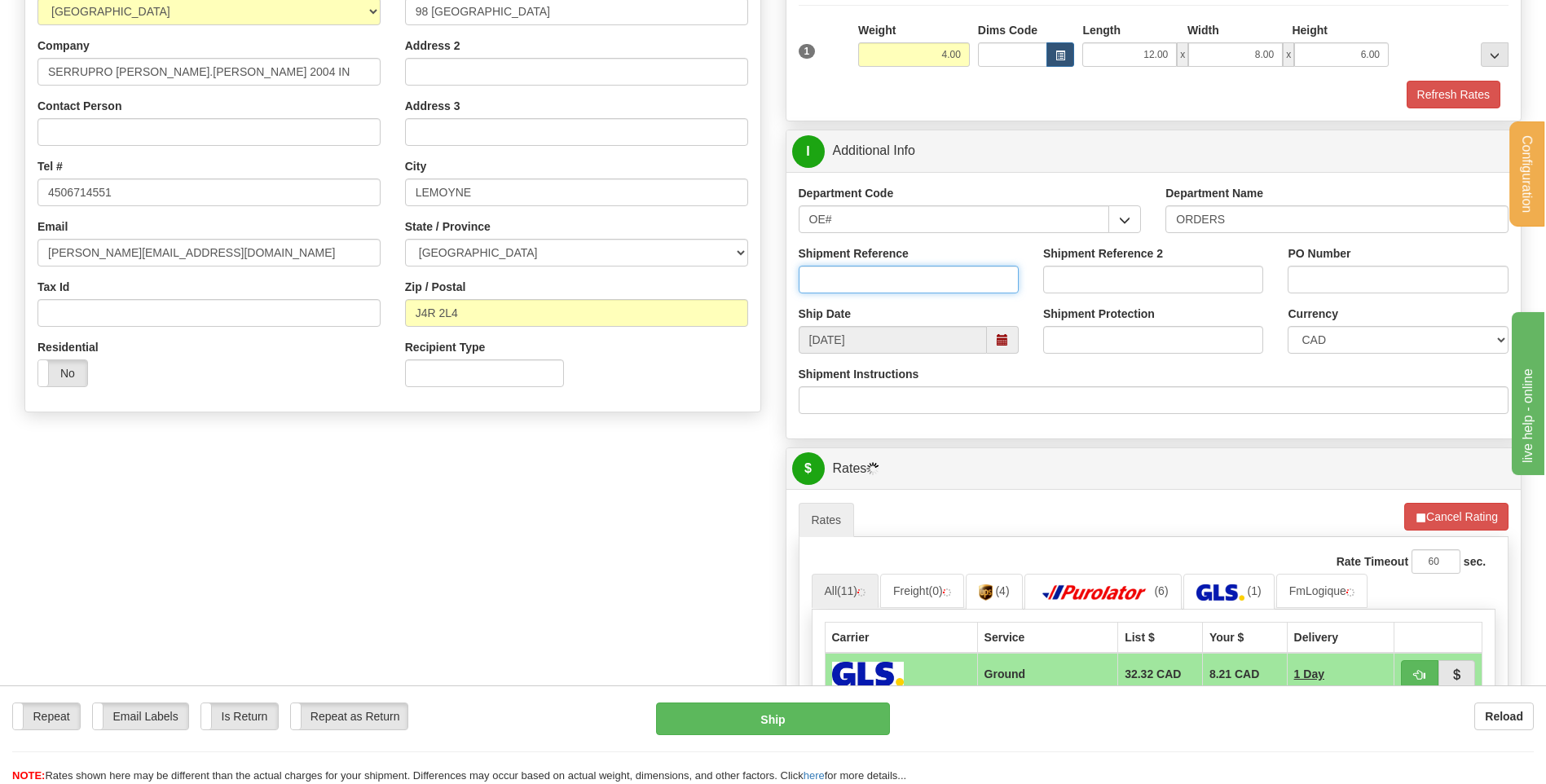
click at [843, 285] on input "Shipment Reference" at bounding box center [908, 279] width 220 height 28
type input "80005569-00 // 80004349-00"
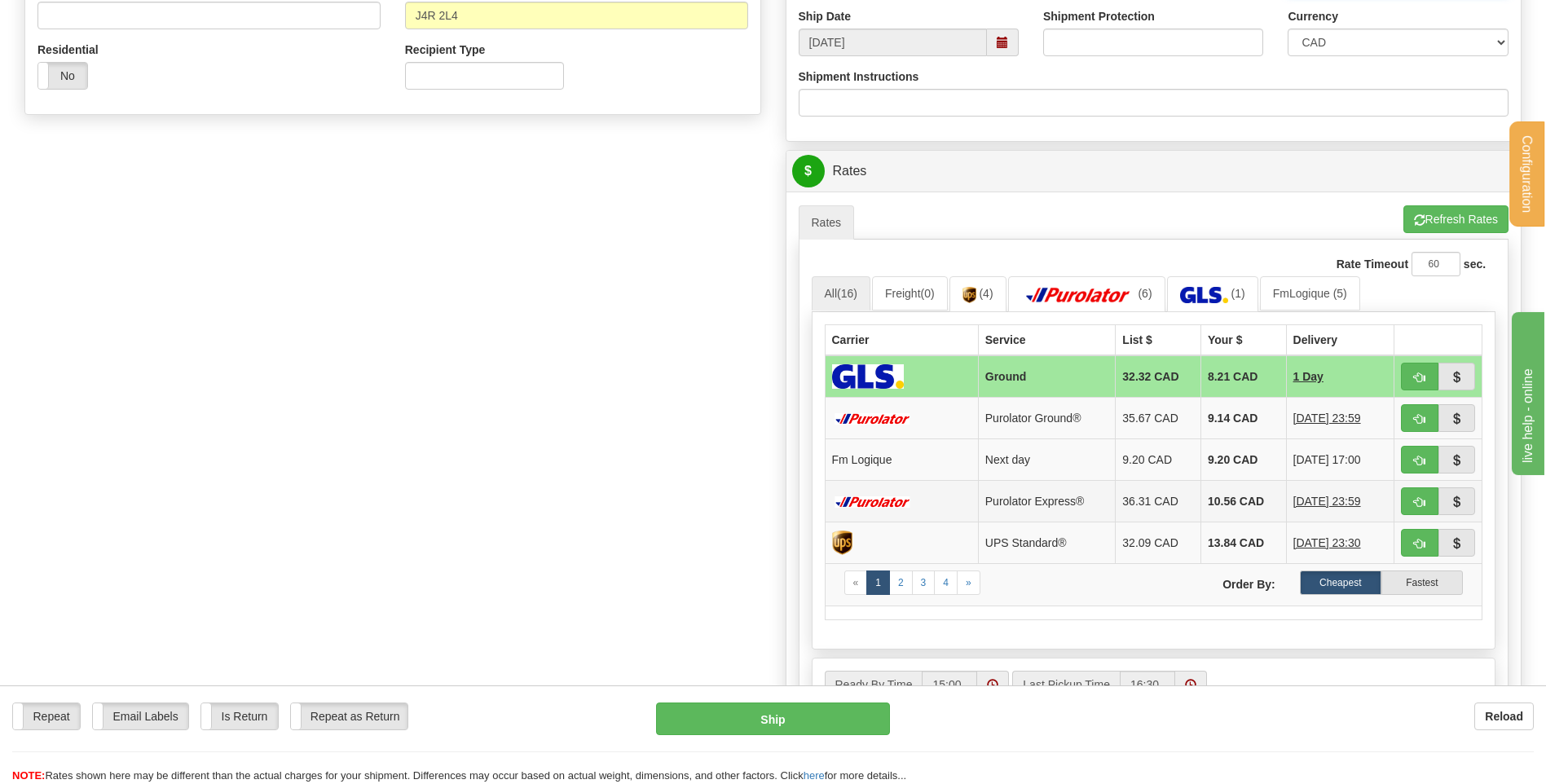
scroll to position [570, 0]
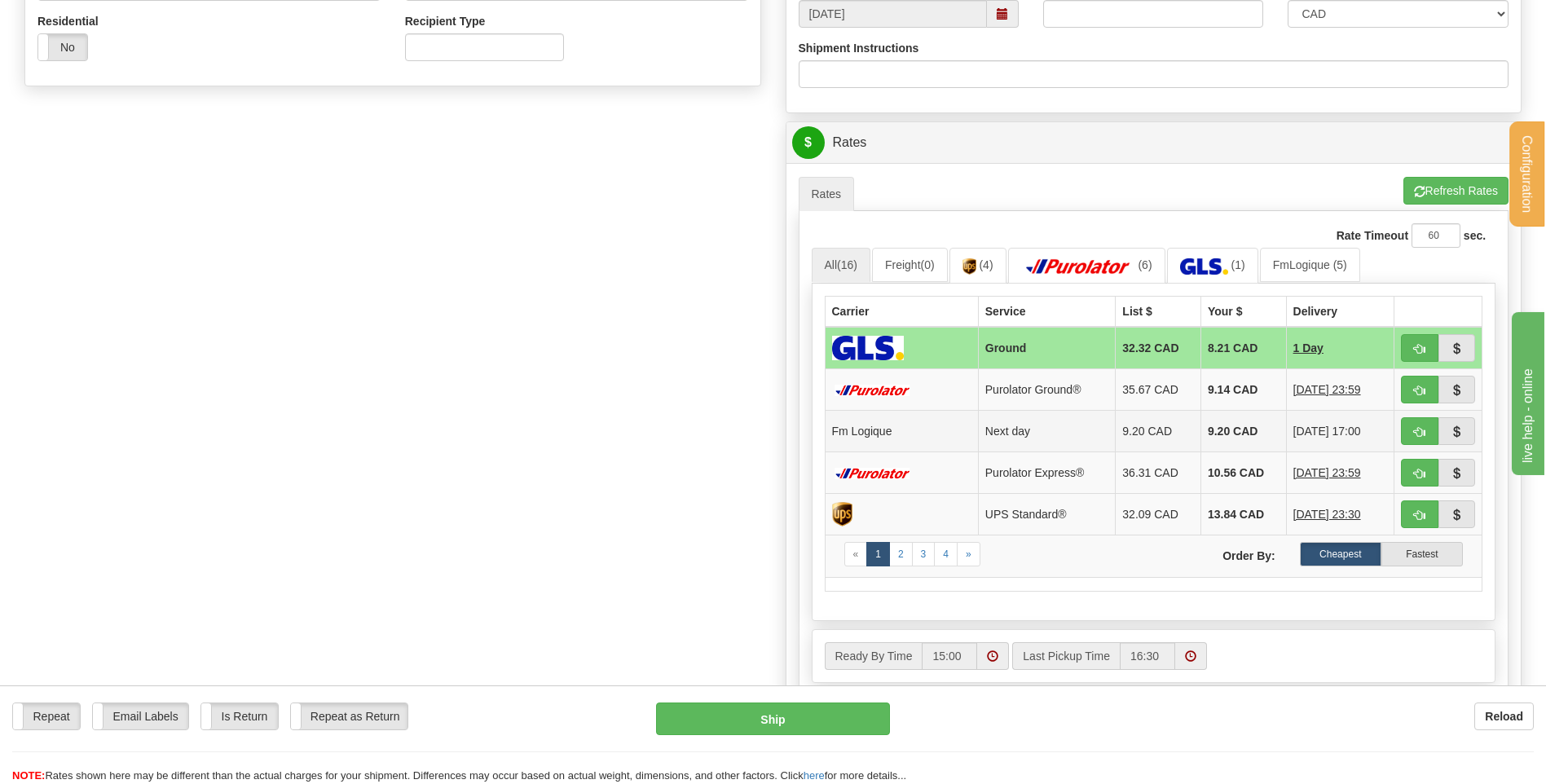
type input "STOCK-20250904 // STOCK-8932014"
click at [1424, 427] on button "button" at bounding box center [1419, 430] width 37 height 28
type input "jour"
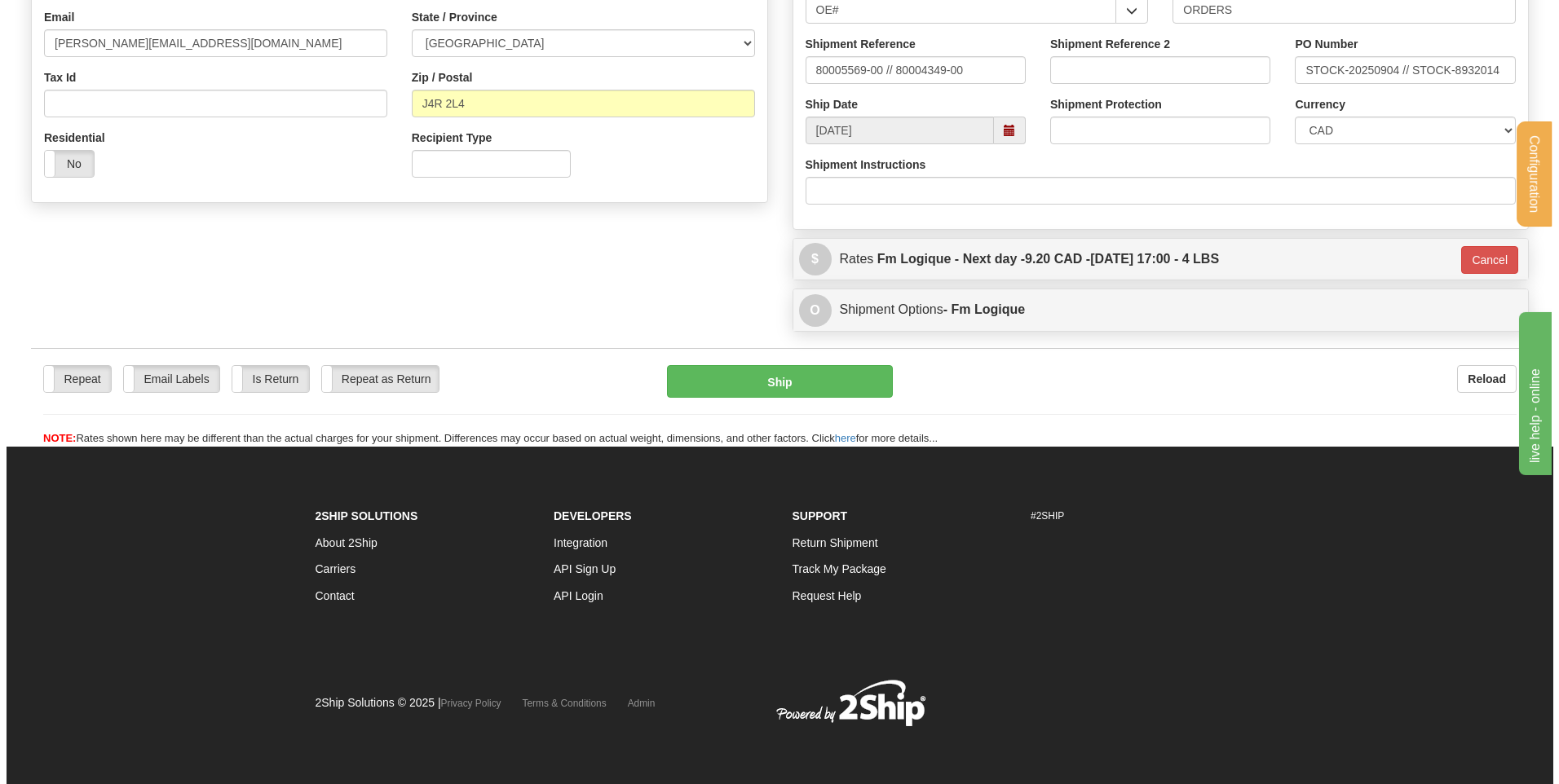
scroll to position [454, 0]
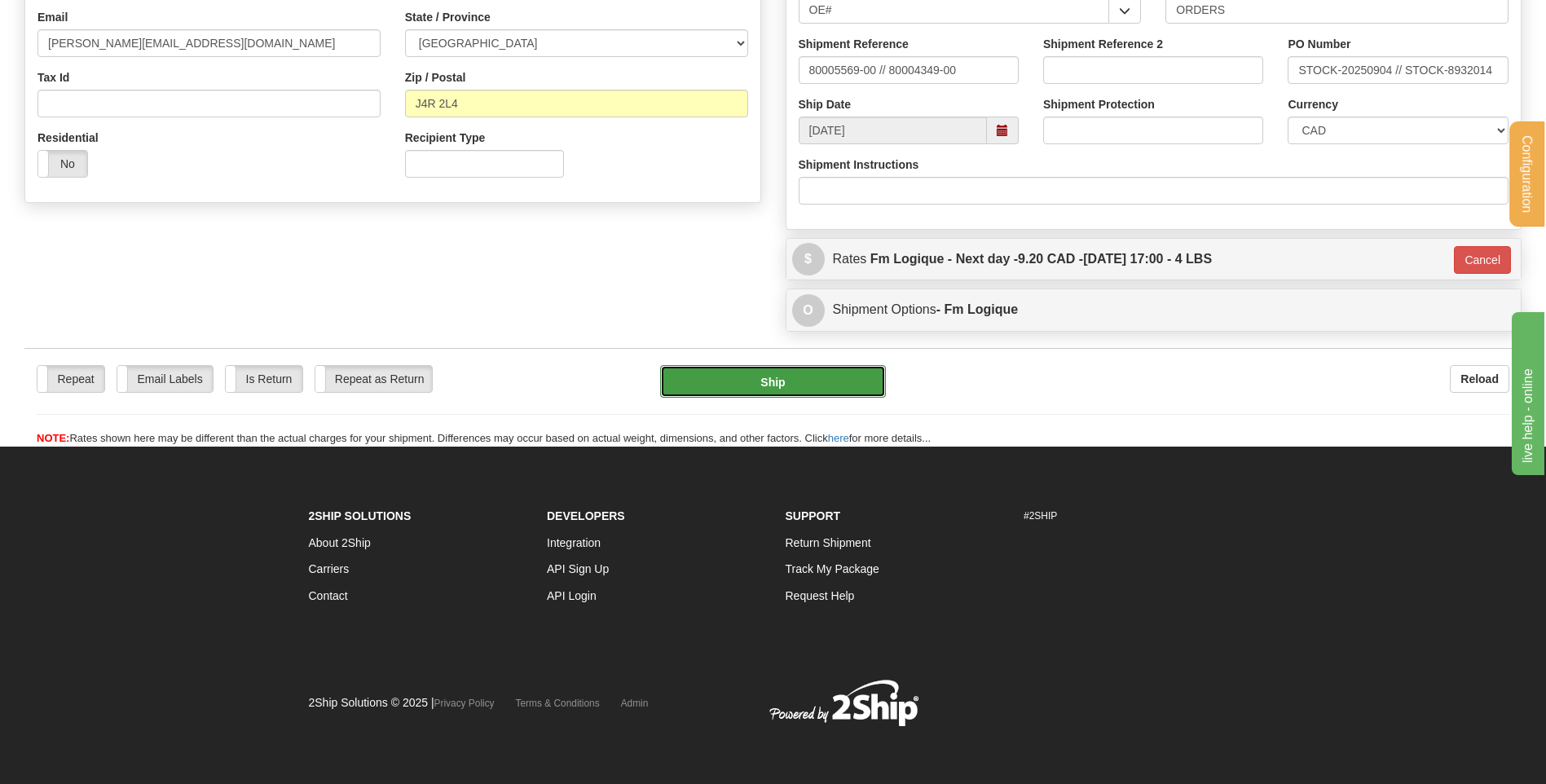
click at [837, 386] on button "Ship" at bounding box center [773, 381] width 225 height 33
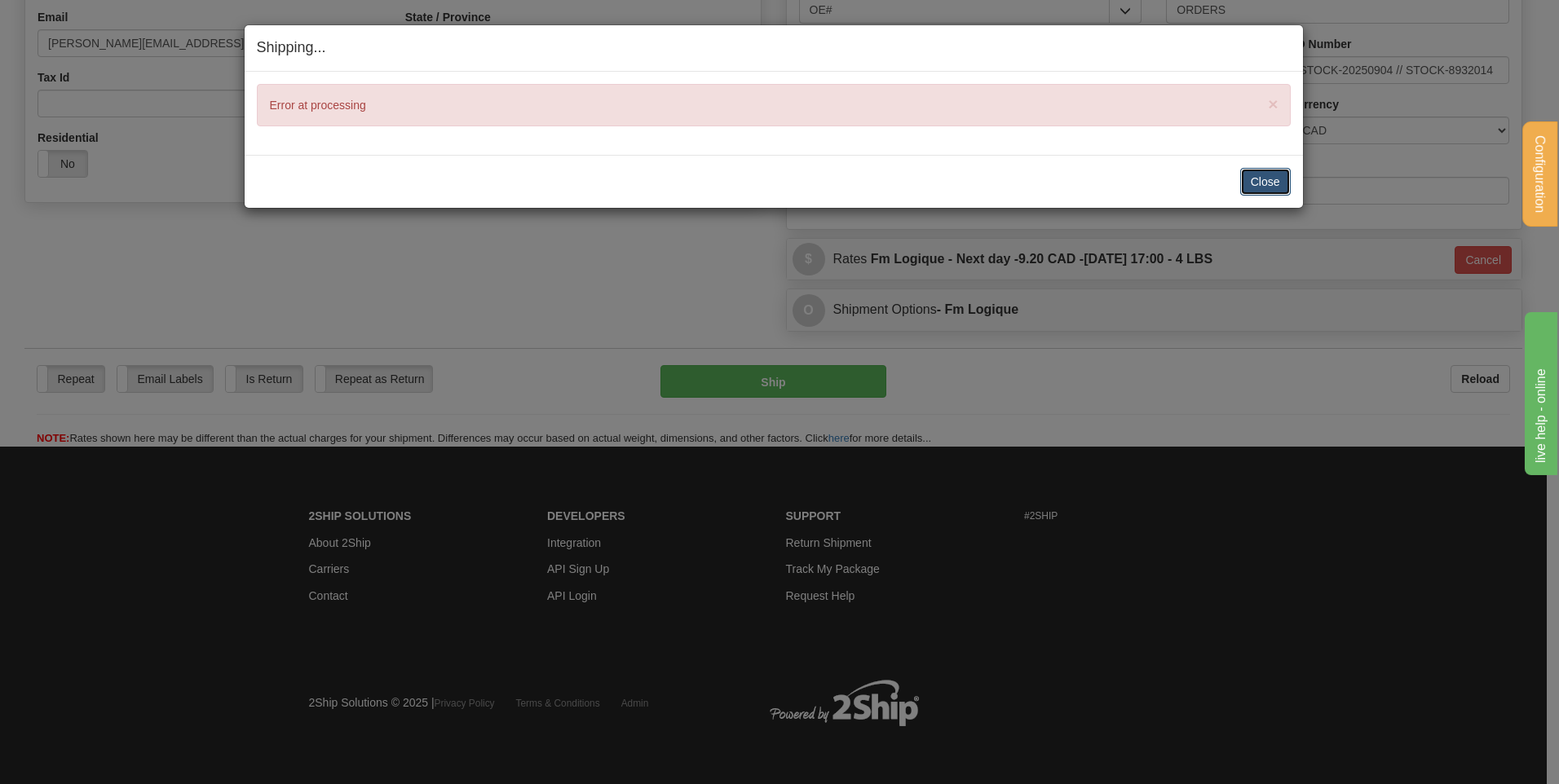
click at [1257, 184] on button "Close" at bounding box center [1265, 181] width 51 height 28
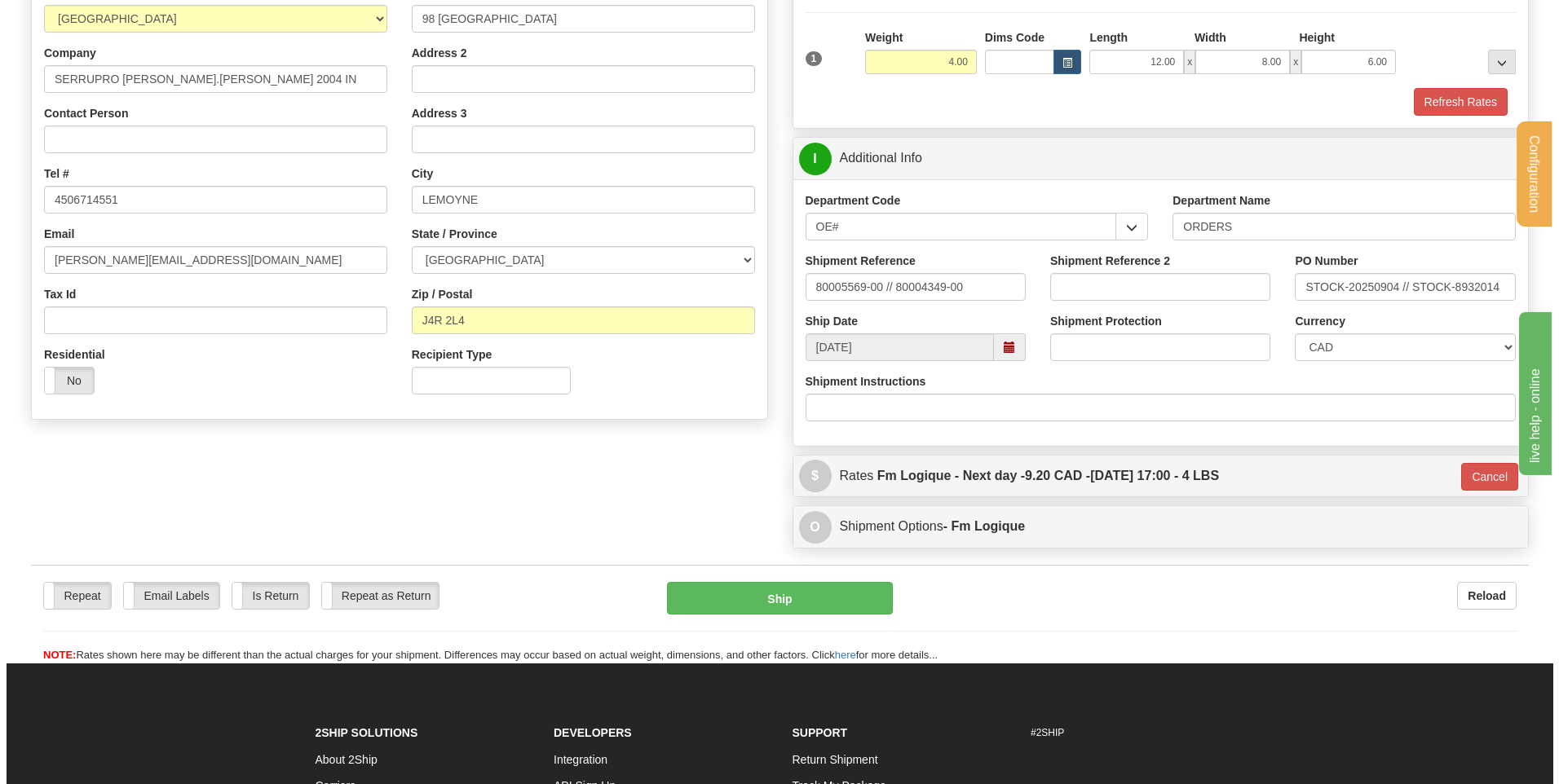
scroll to position [244, 0]
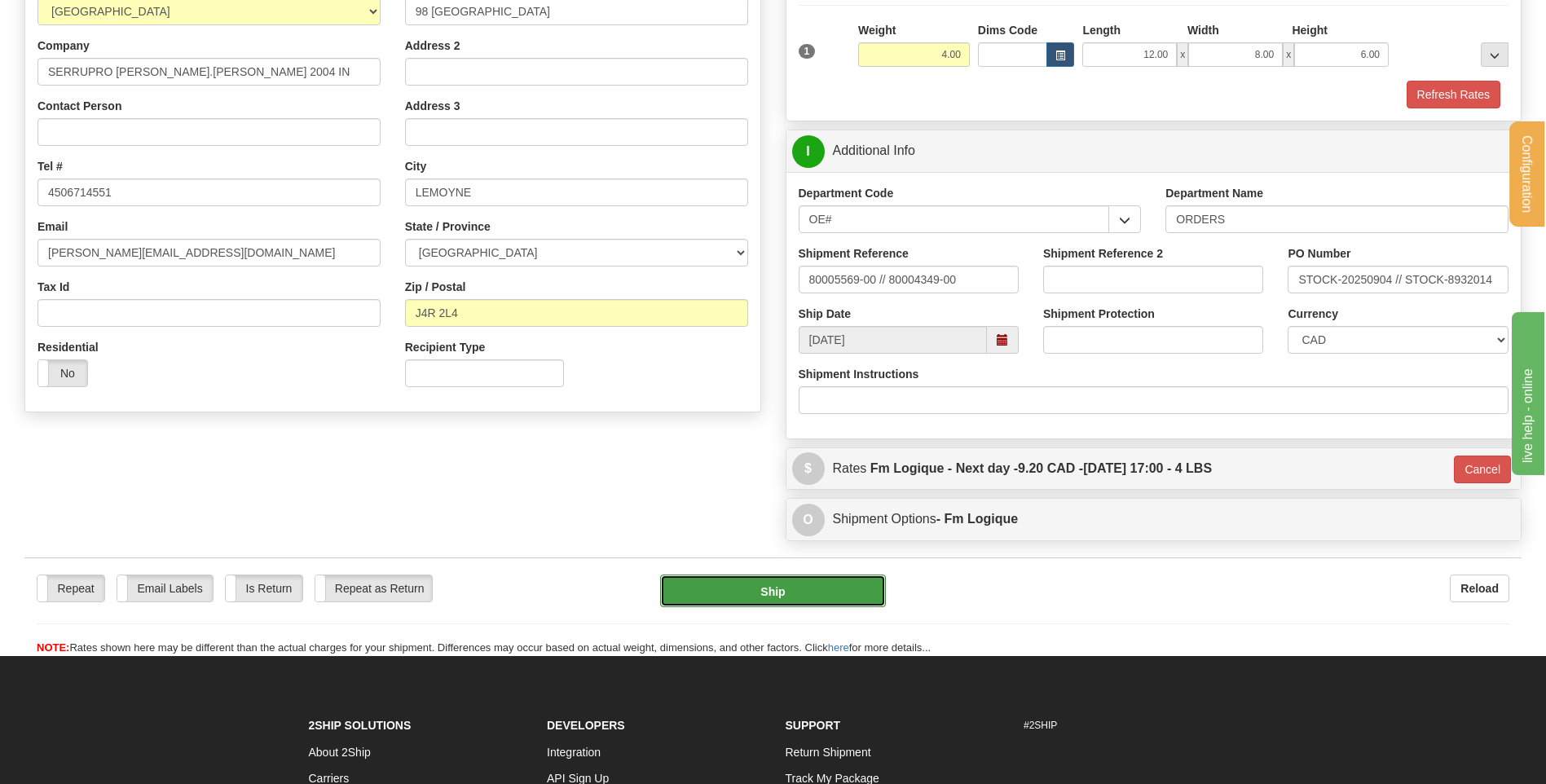
click at [798, 589] on button "Ship" at bounding box center [773, 591] width 225 height 33
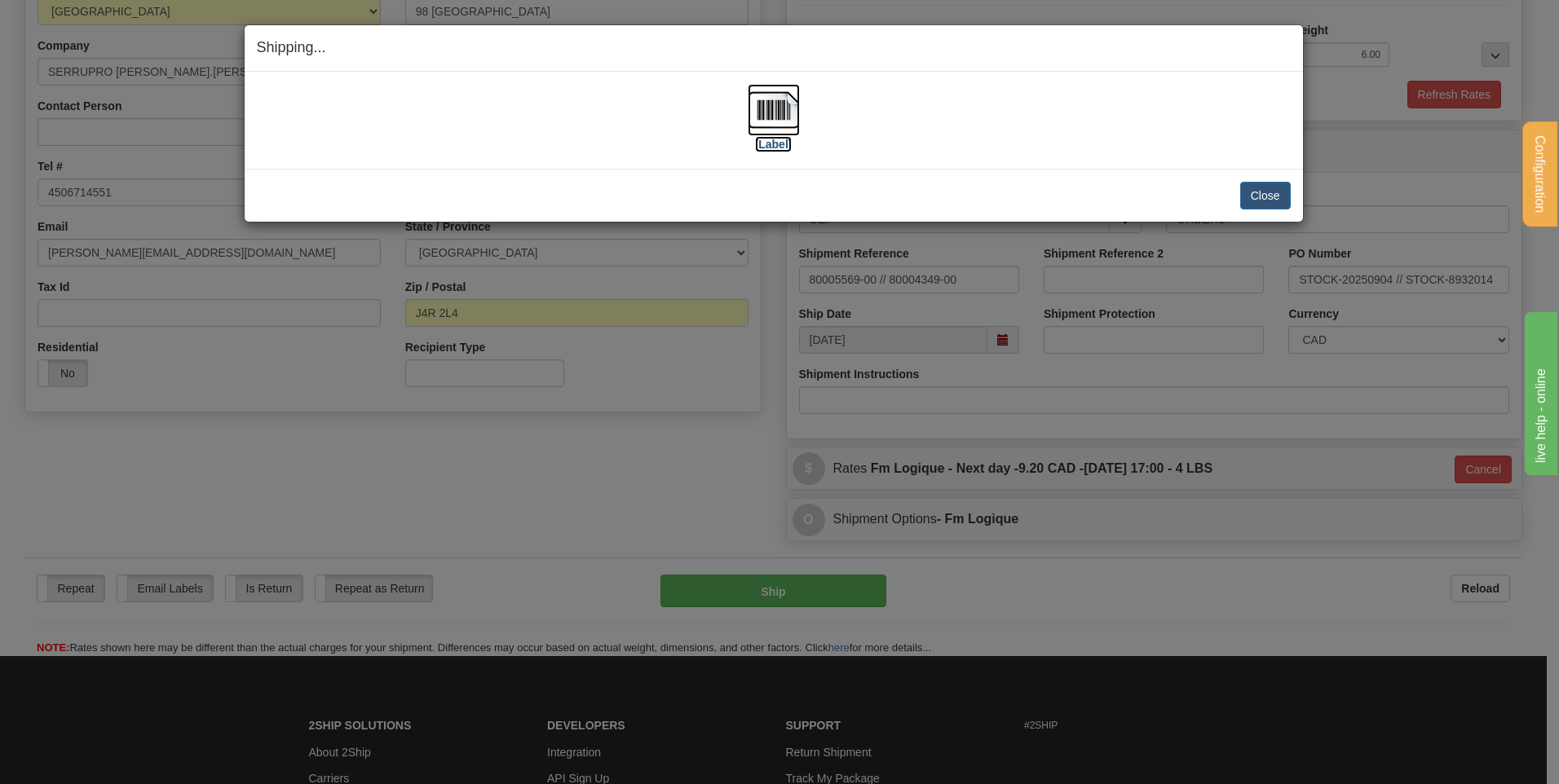
click at [777, 107] on img at bounding box center [774, 110] width 53 height 53
click at [1277, 198] on button "Close" at bounding box center [1265, 195] width 51 height 28
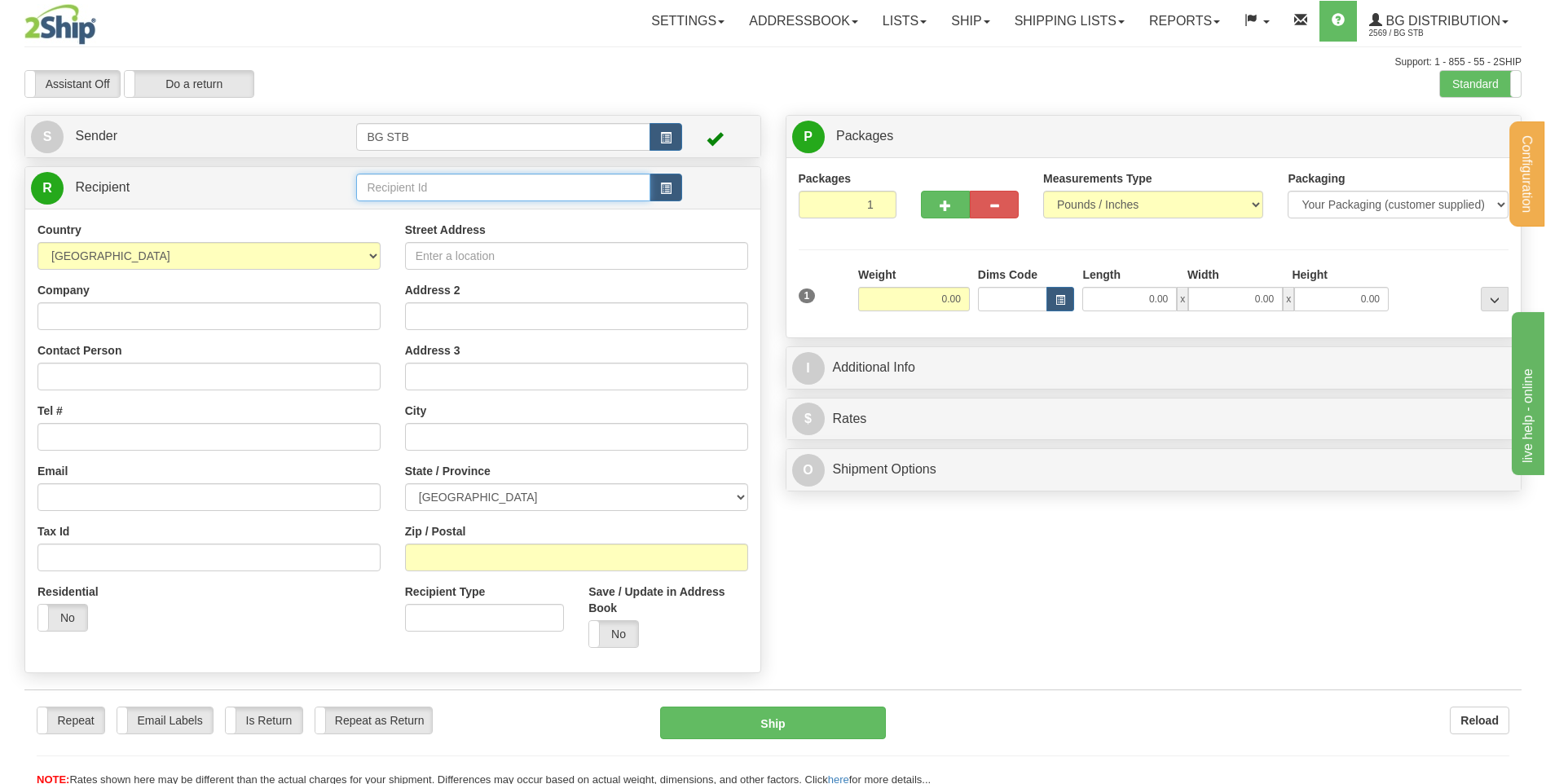
click at [371, 175] on input "text" at bounding box center [503, 187] width 293 height 28
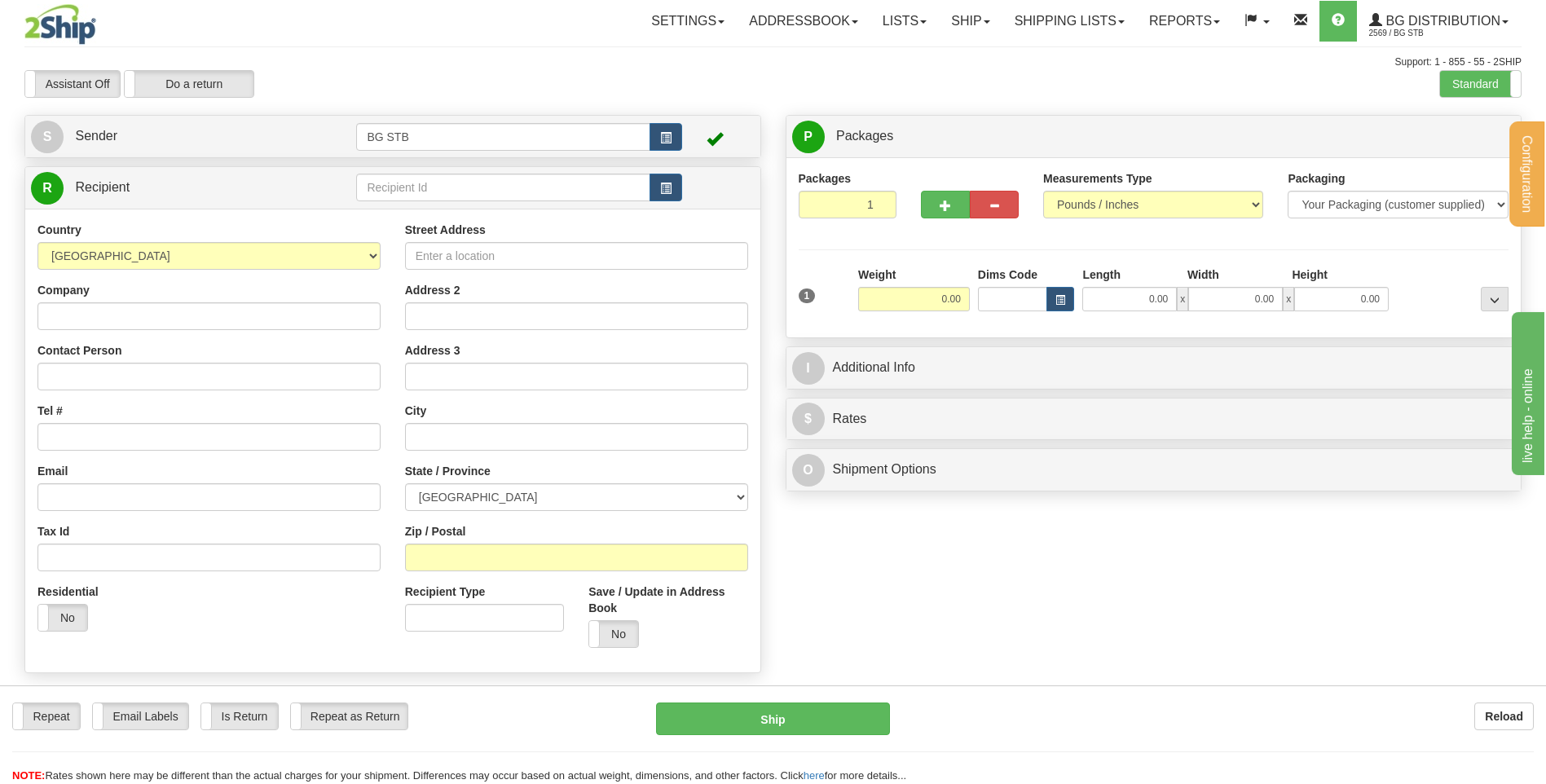
click at [373, 102] on div "Configuration My Configuration Panel Close Configure My Carriers" at bounding box center [773, 392] width 1546 height 784
click at [380, 200] on input "text" at bounding box center [503, 187] width 293 height 28
type input "5554"
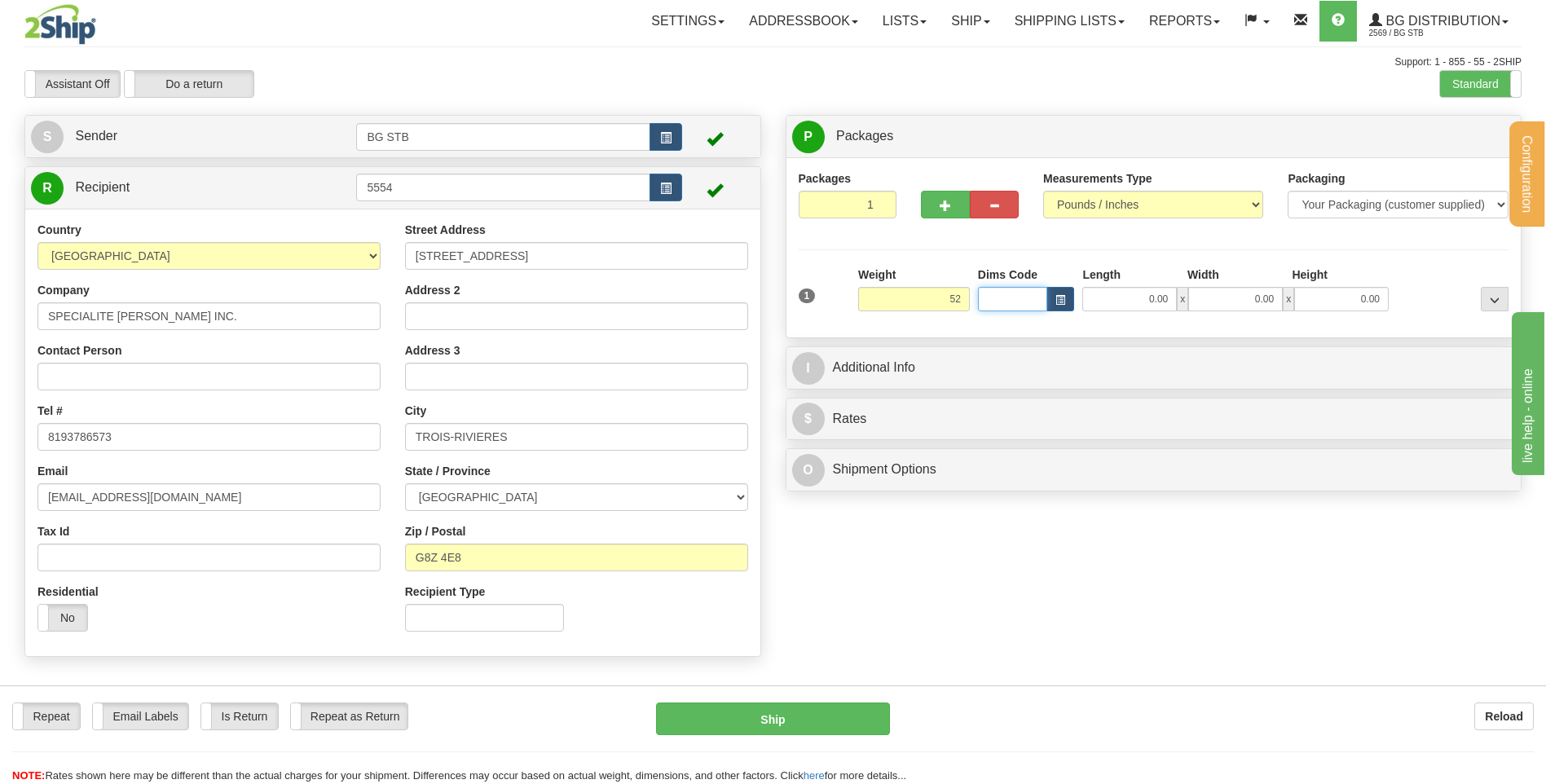
type input "52.00"
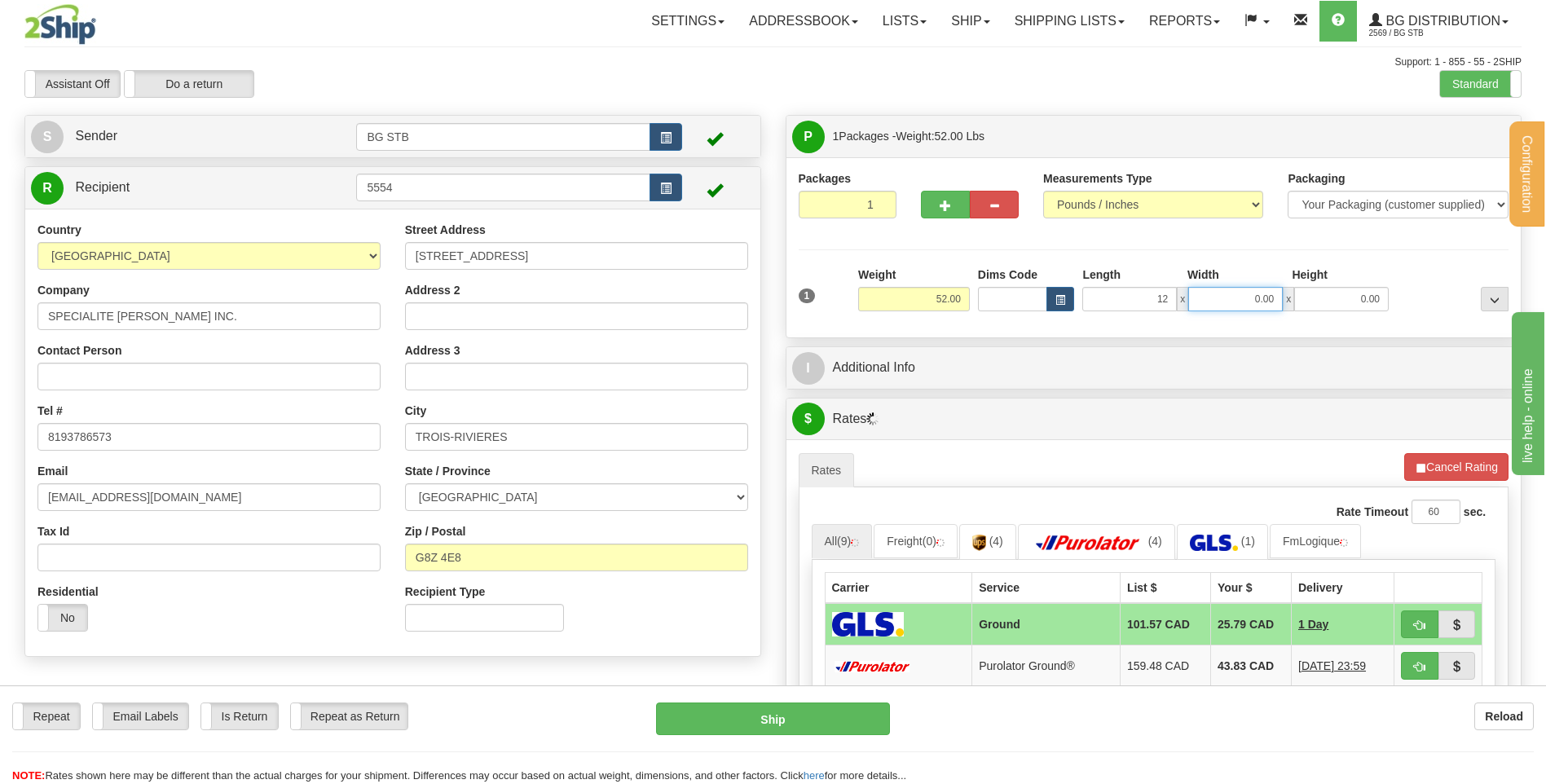
type input "12.00"
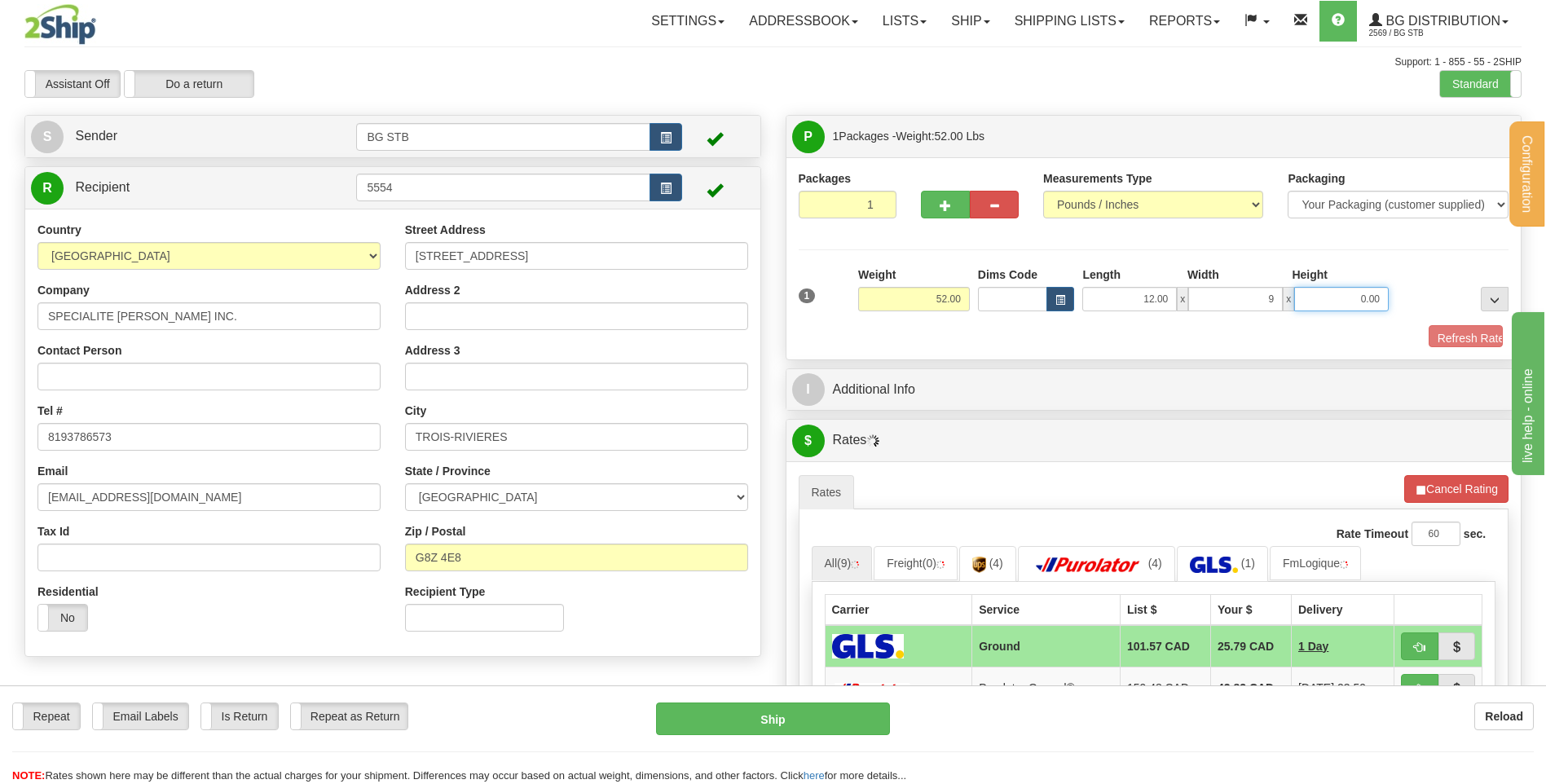
type input "9.00"
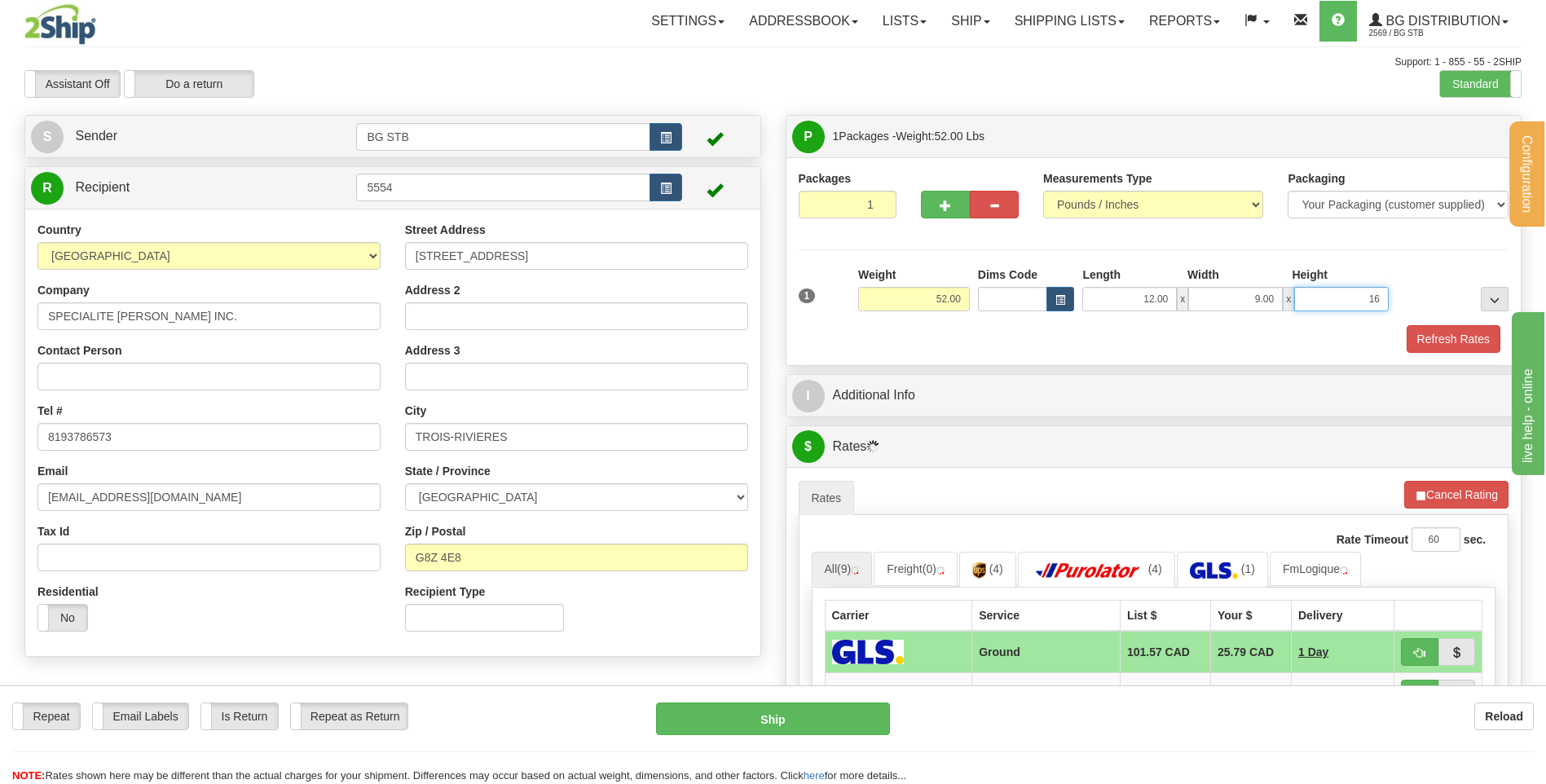
type input "16.00"
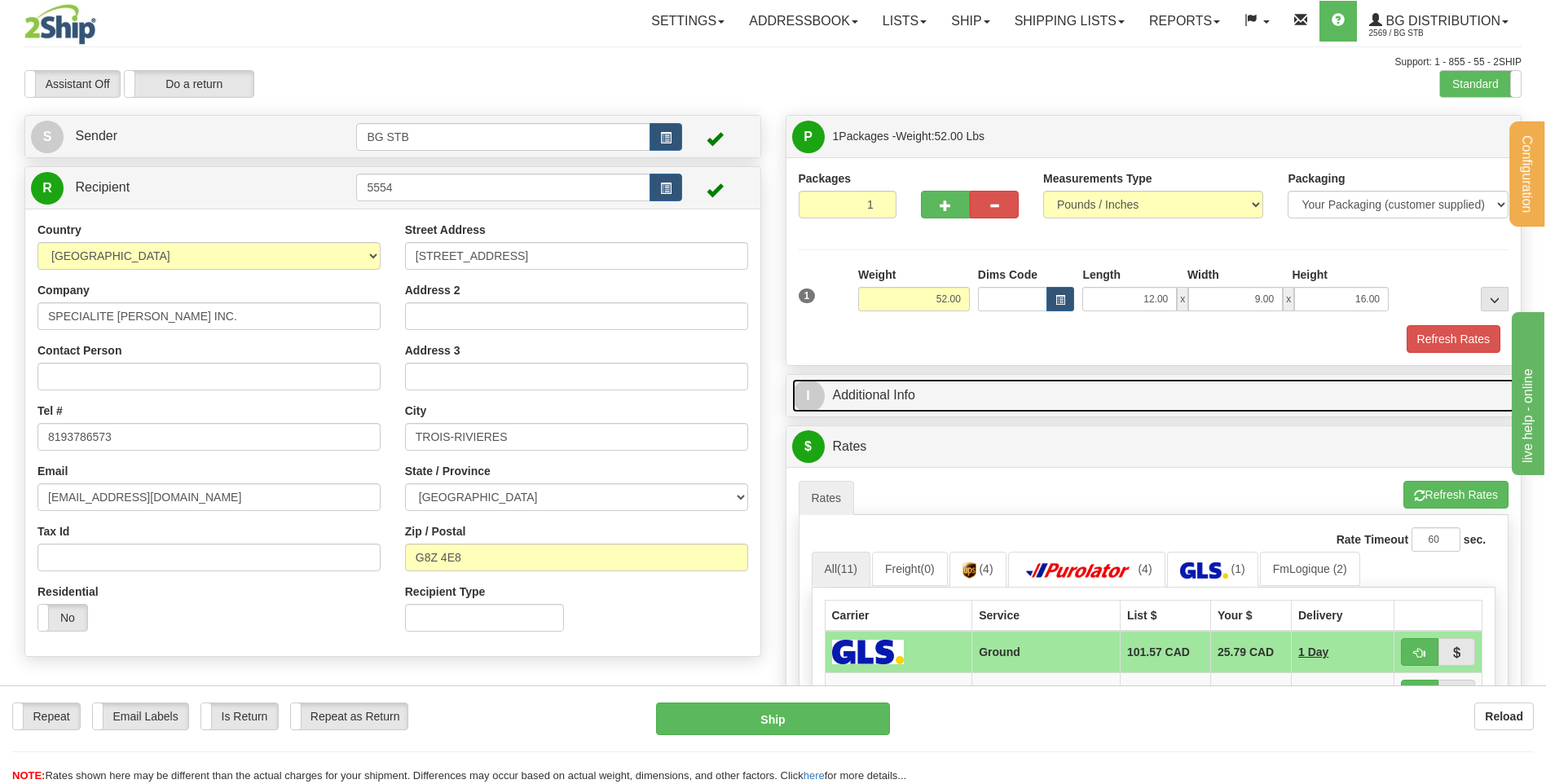
click at [894, 387] on link "I Additional Info" at bounding box center [1154, 396] width 724 height 34
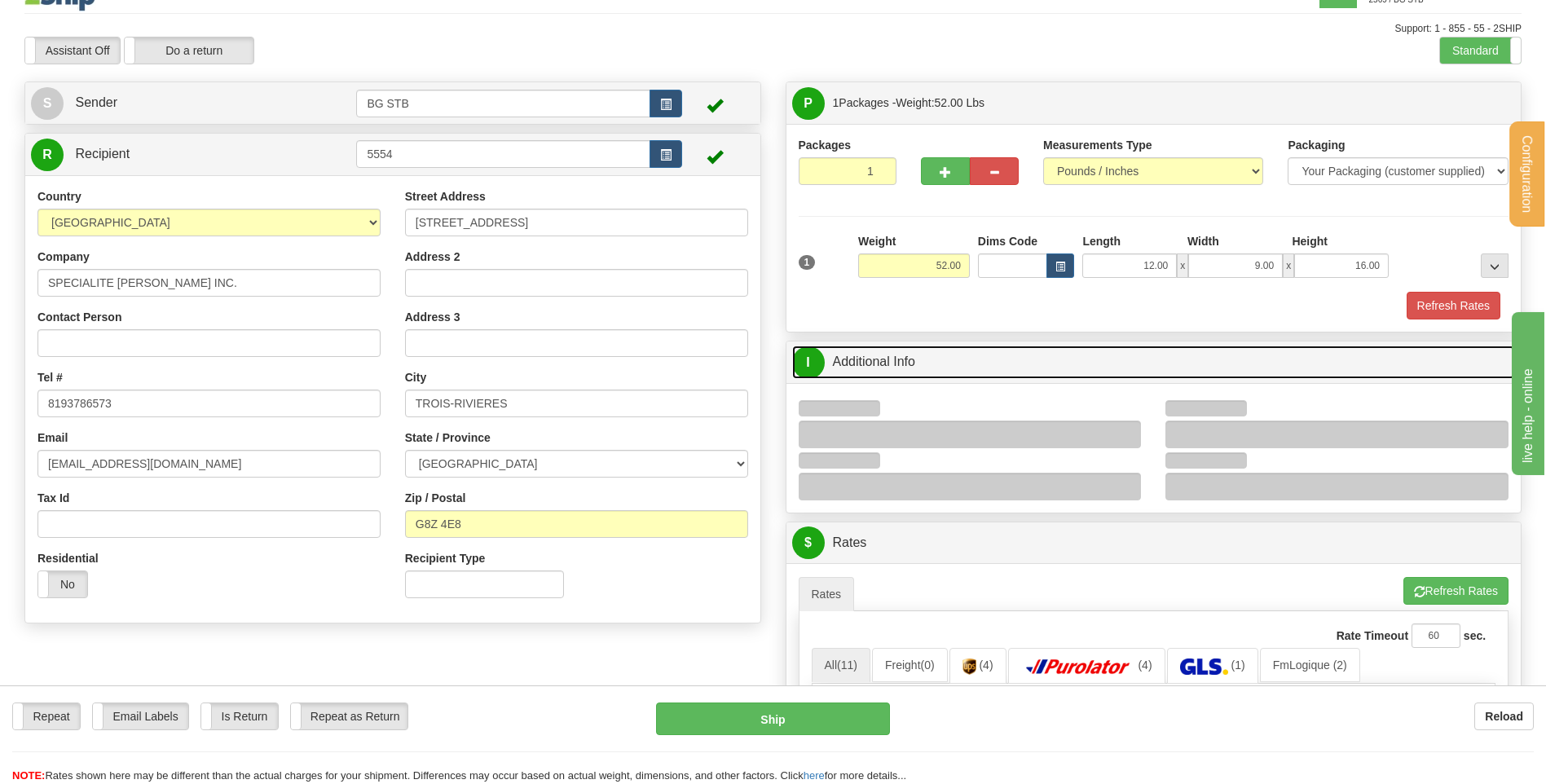
scroll to position [163, 0]
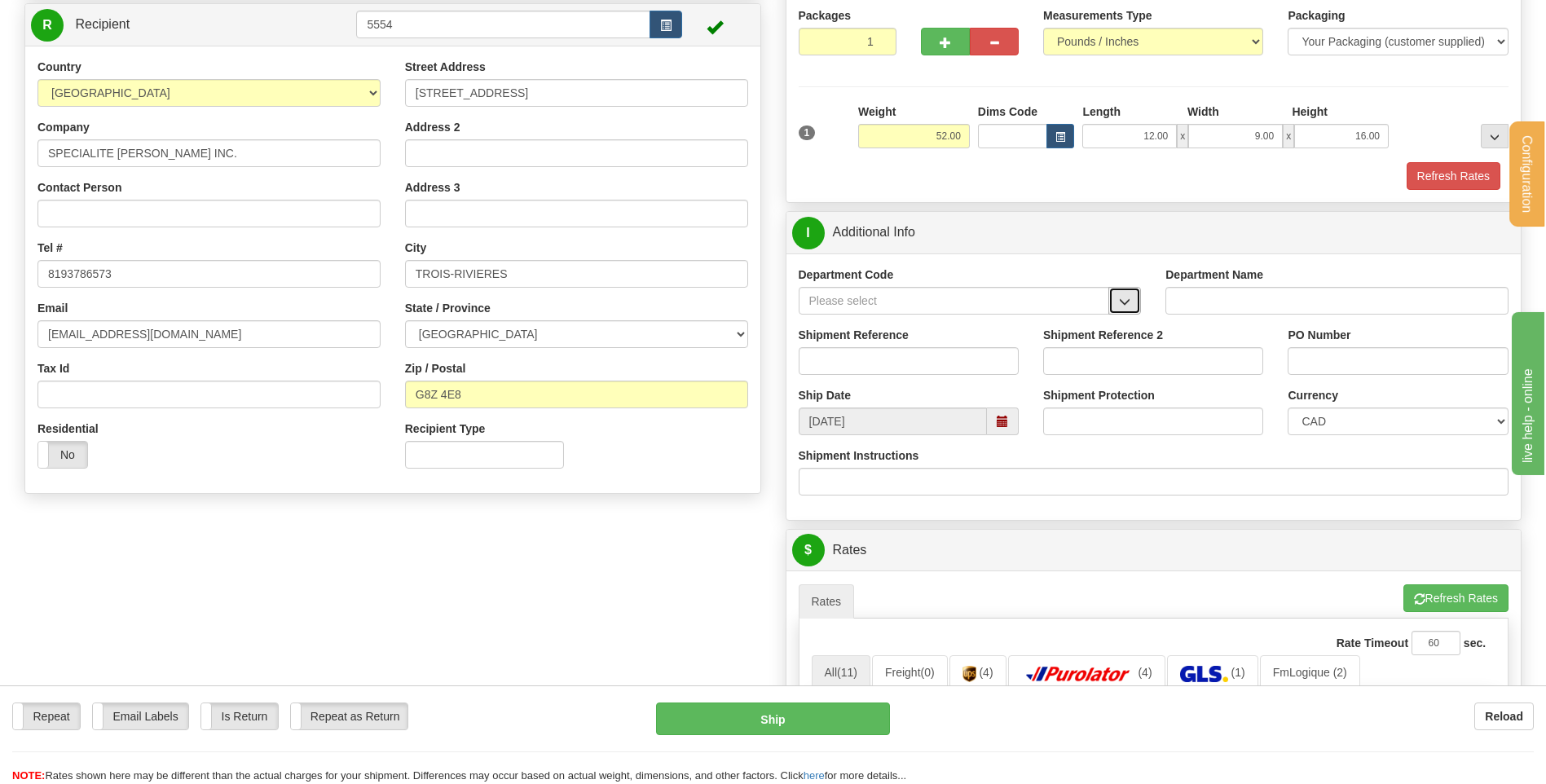
click at [1125, 301] on span "button" at bounding box center [1125, 302] width 12 height 11
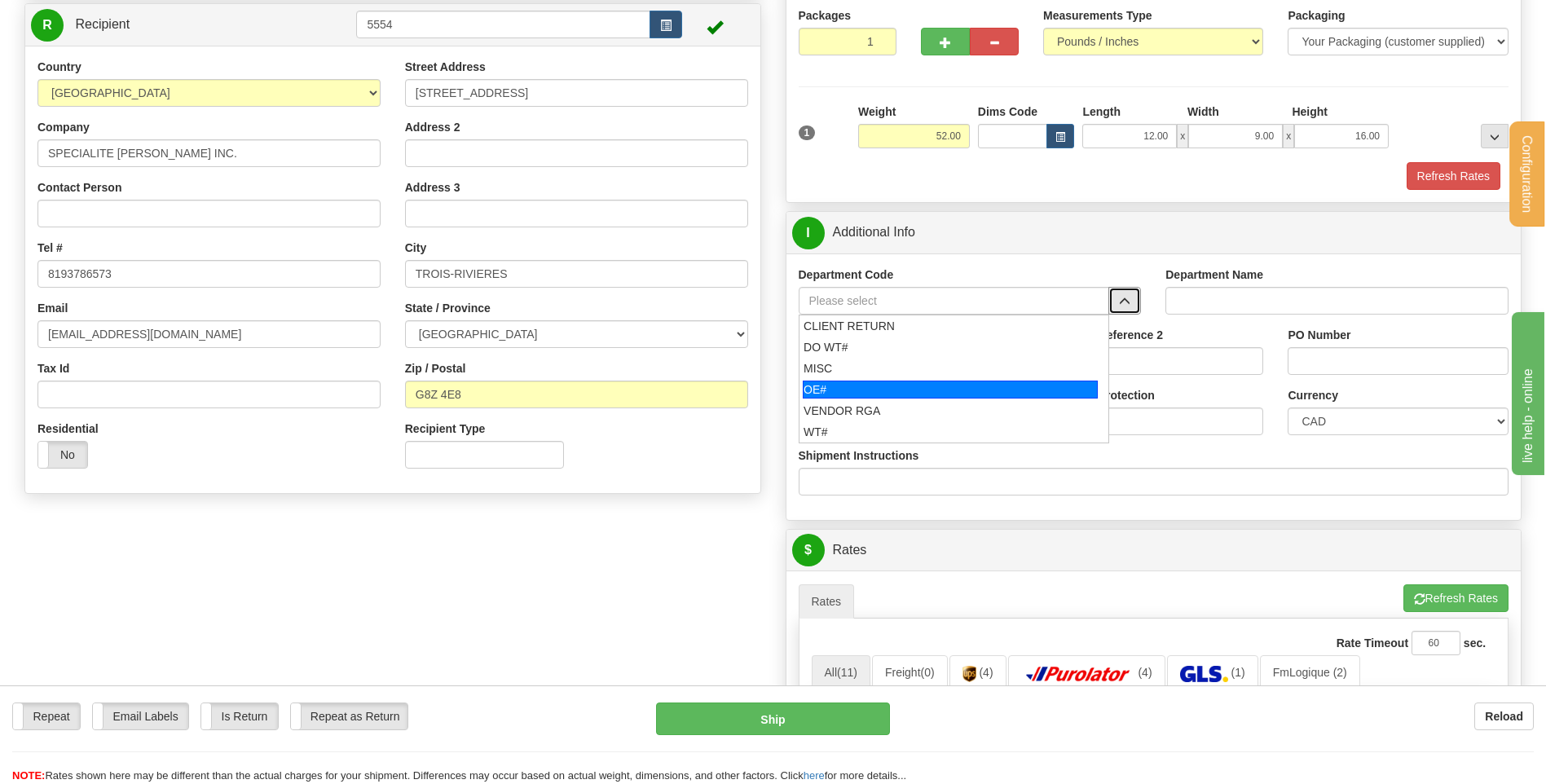
click at [922, 388] on div "OE#" at bounding box center [950, 389] width 295 height 18
type input "OE#"
type input "ORDERS"
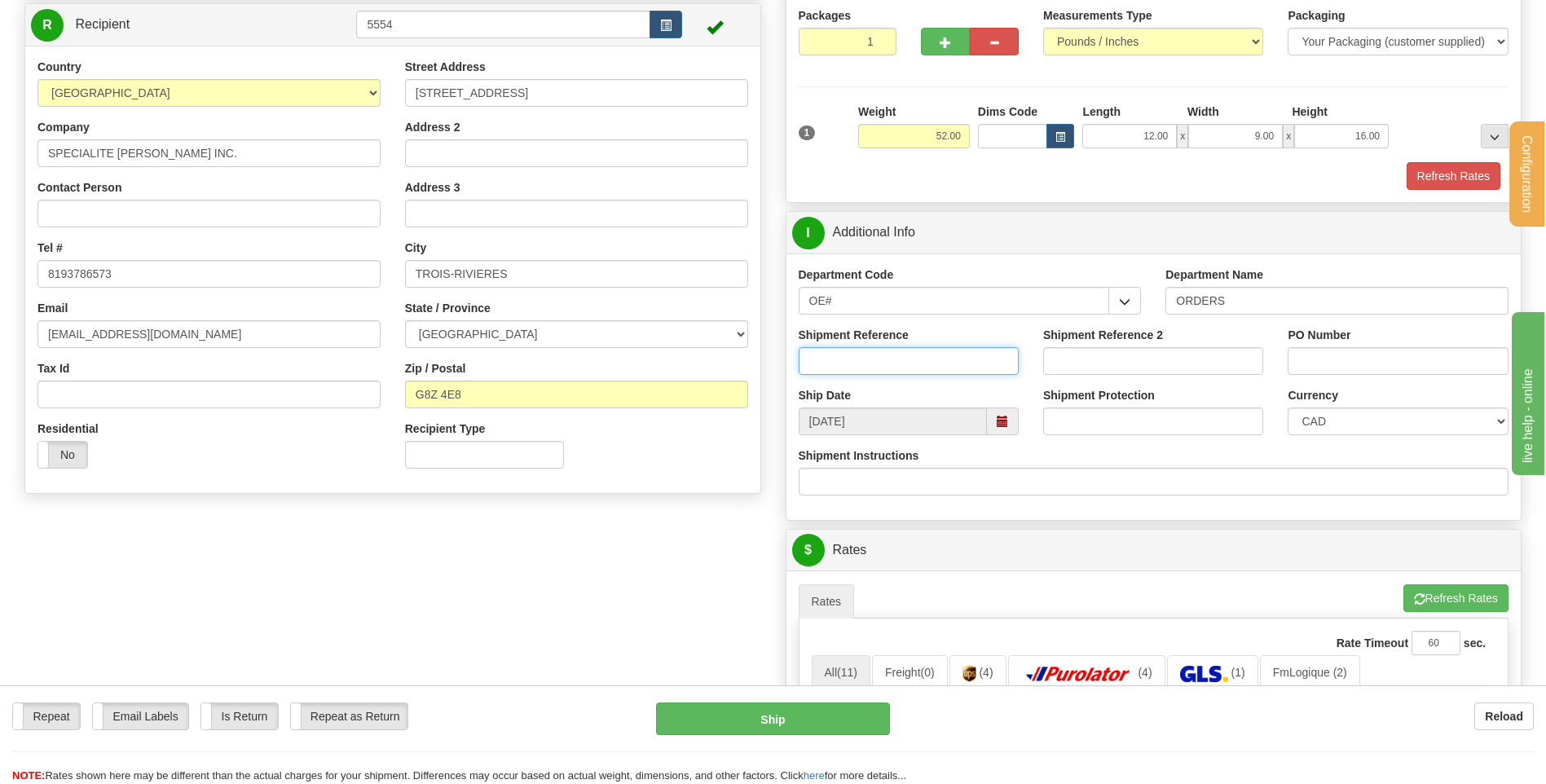
click at [914, 368] on input "Shipment Reference" at bounding box center [908, 361] width 220 height 28
type input "9"
type input "80005518-00"
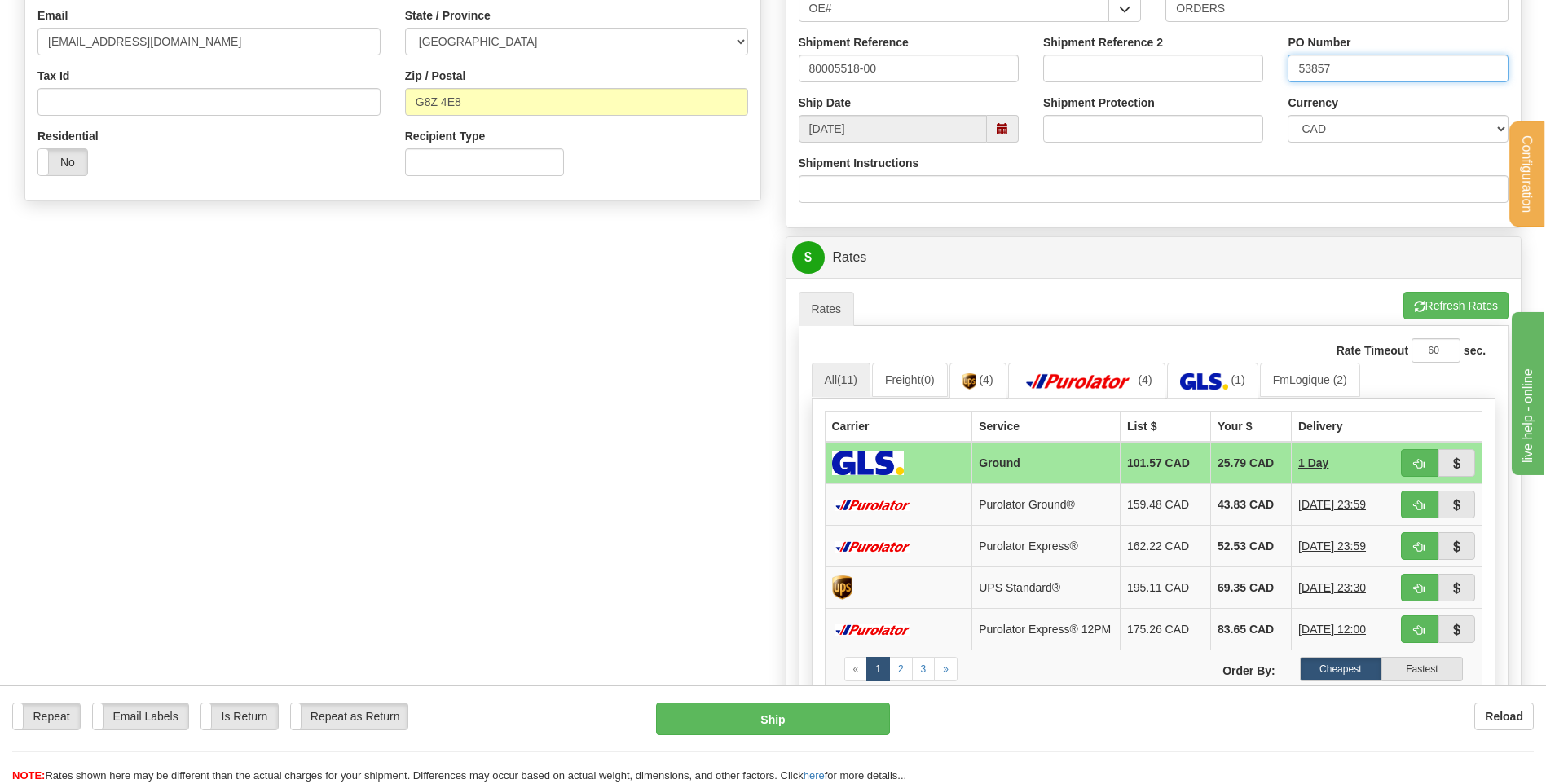
scroll to position [570, 0]
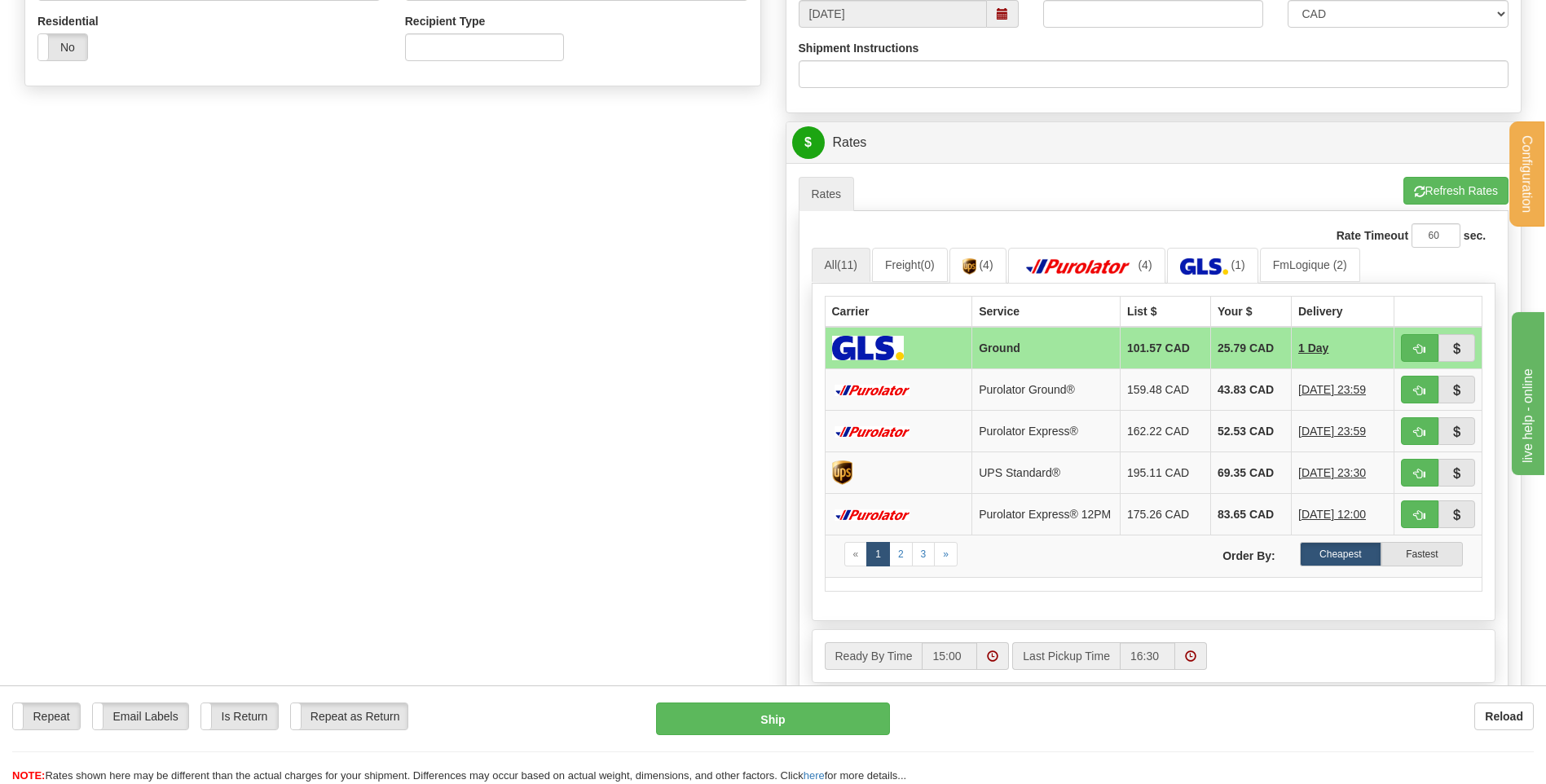
type input "53857"
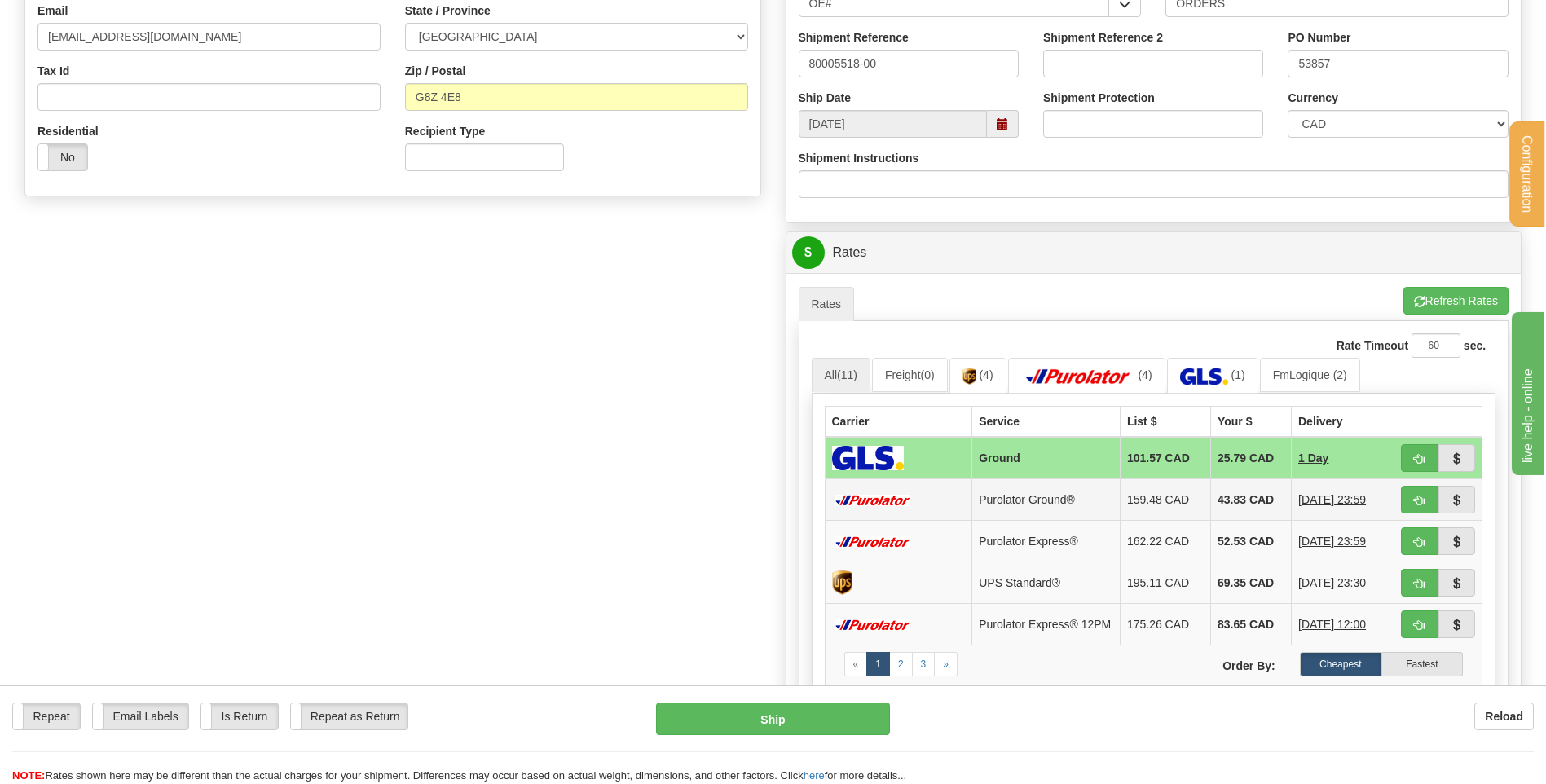
scroll to position [489, 0]
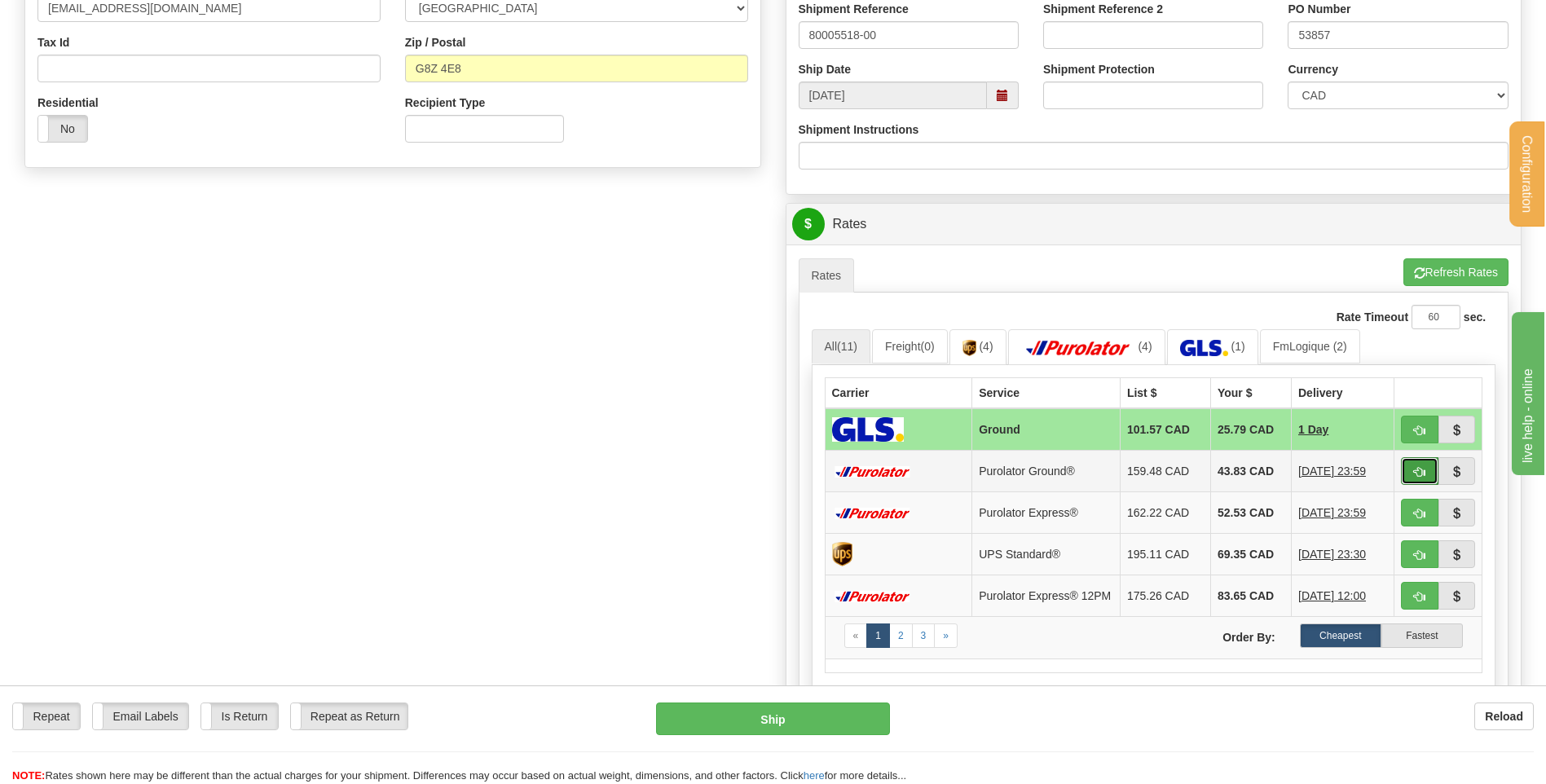
drag, startPoint x: 1419, startPoint y: 469, endPoint x: 1404, endPoint y: 473, distance: 15.5
click at [1419, 469] on span "button" at bounding box center [1419, 472] width 12 height 11
type input "260"
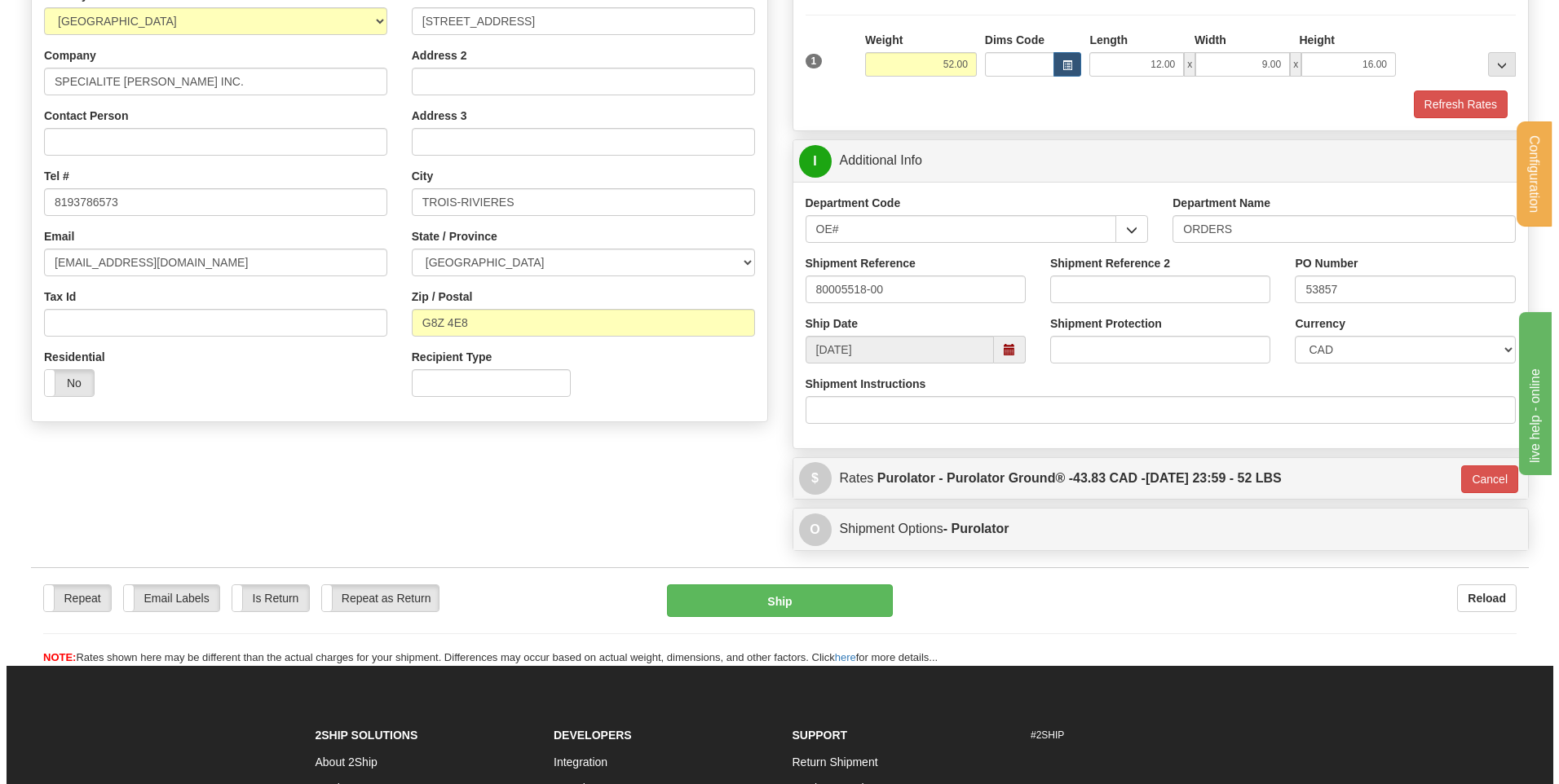
scroll to position [135, 0]
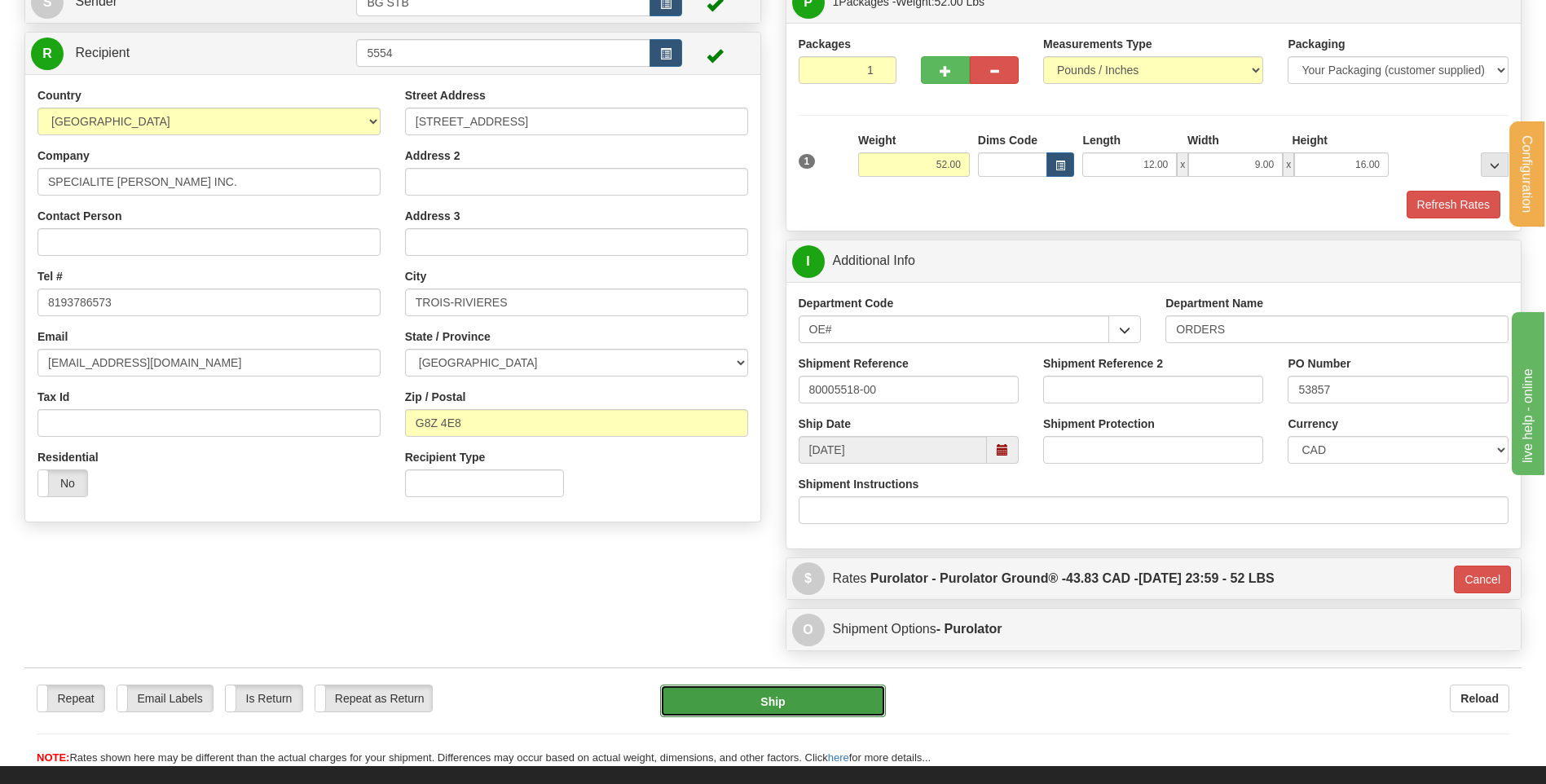
click at [855, 709] on button "Ship" at bounding box center [773, 700] width 225 height 33
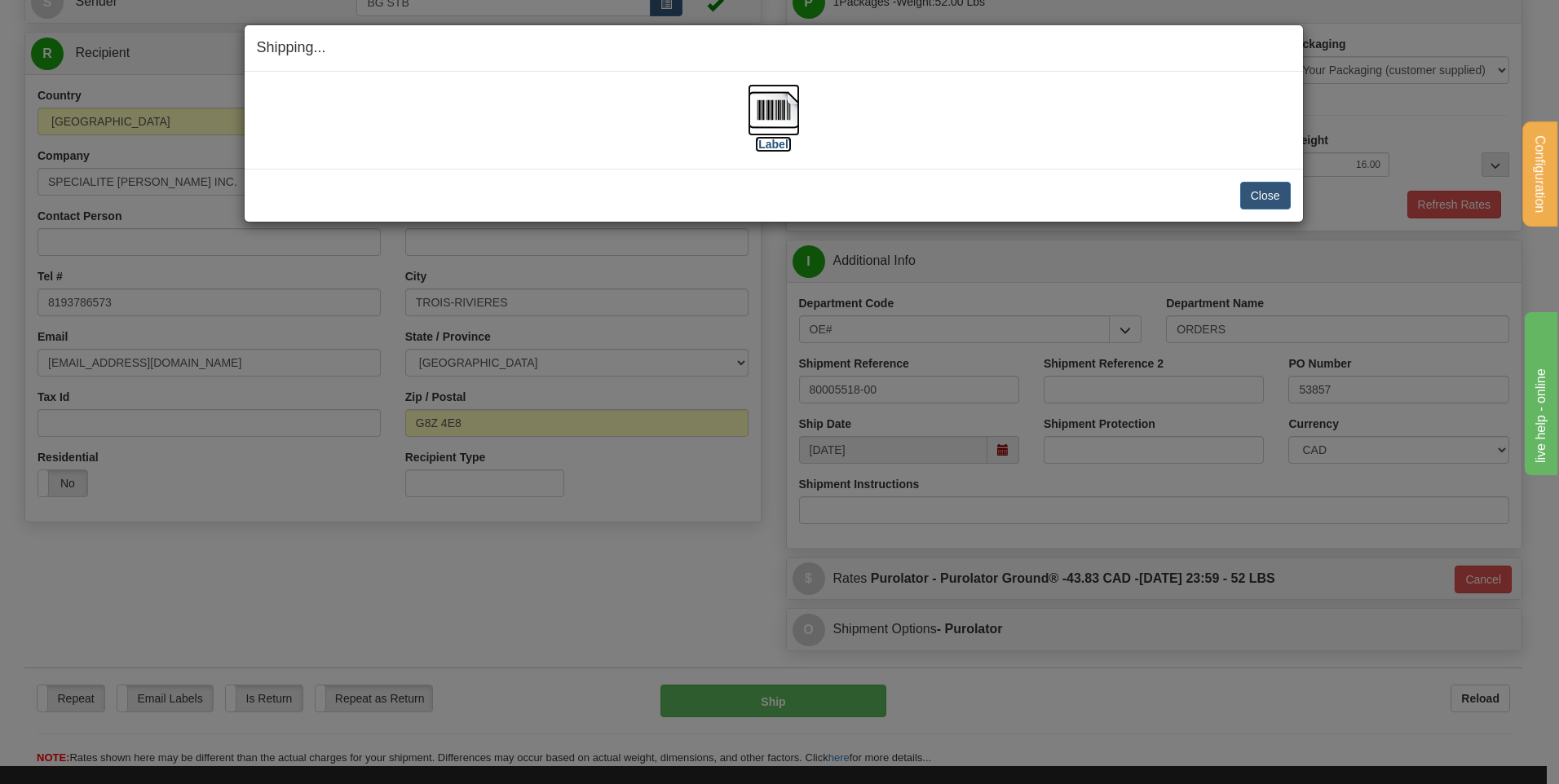
click at [763, 129] on img at bounding box center [774, 110] width 53 height 53
click at [1256, 199] on button "Close" at bounding box center [1265, 195] width 51 height 28
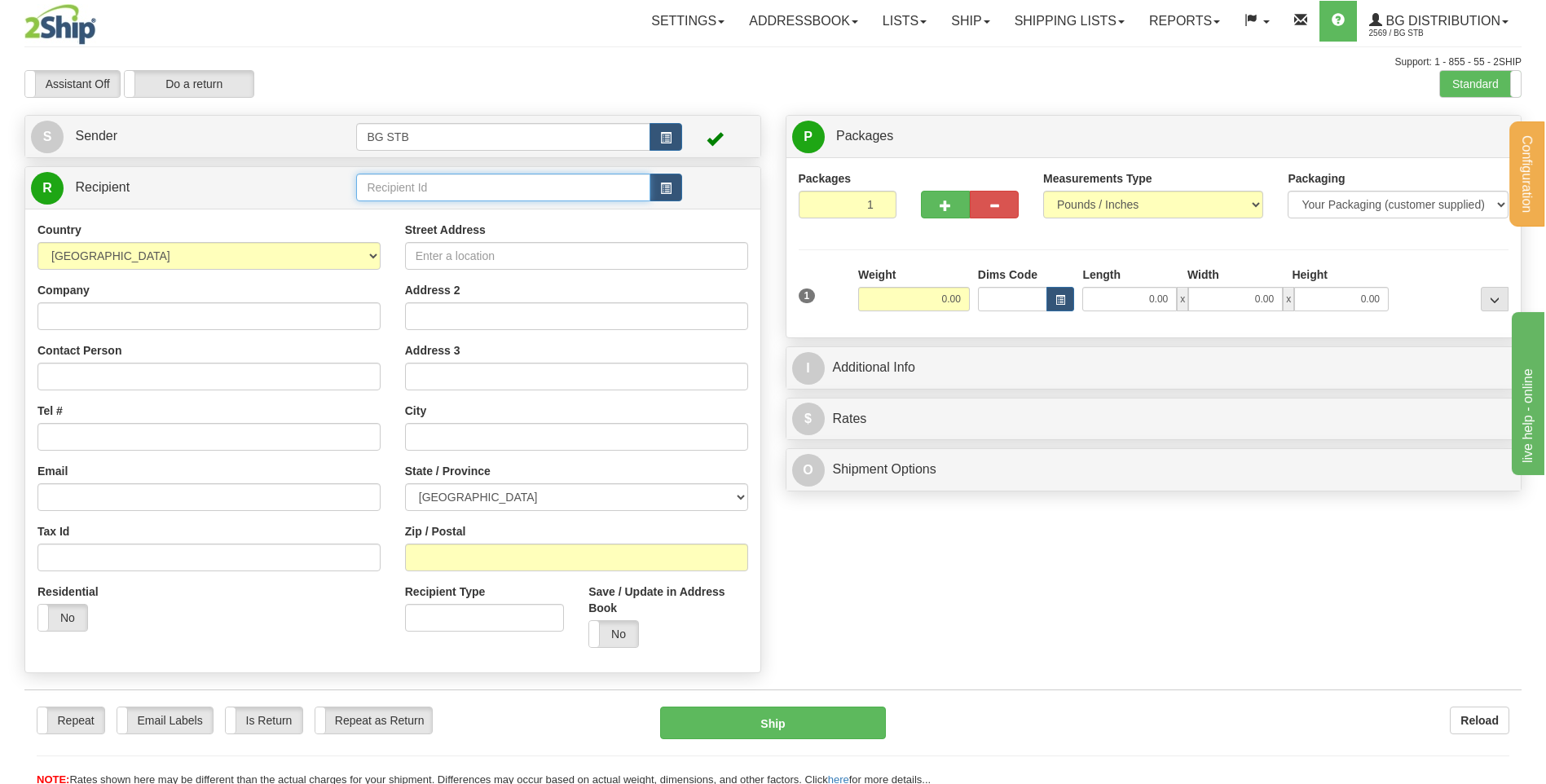
click at [370, 186] on input "text" at bounding box center [503, 187] width 293 height 28
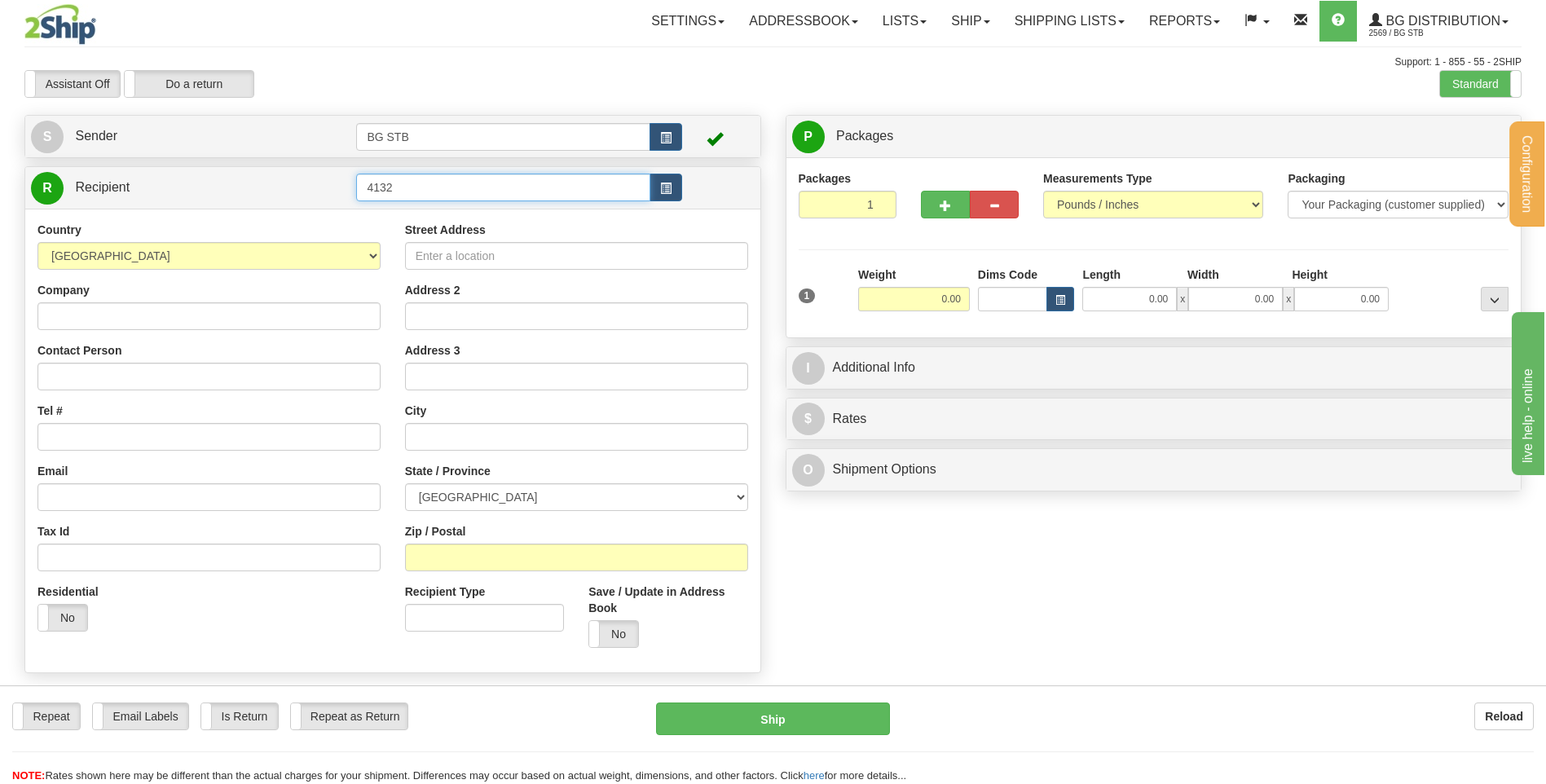
type input "4132"
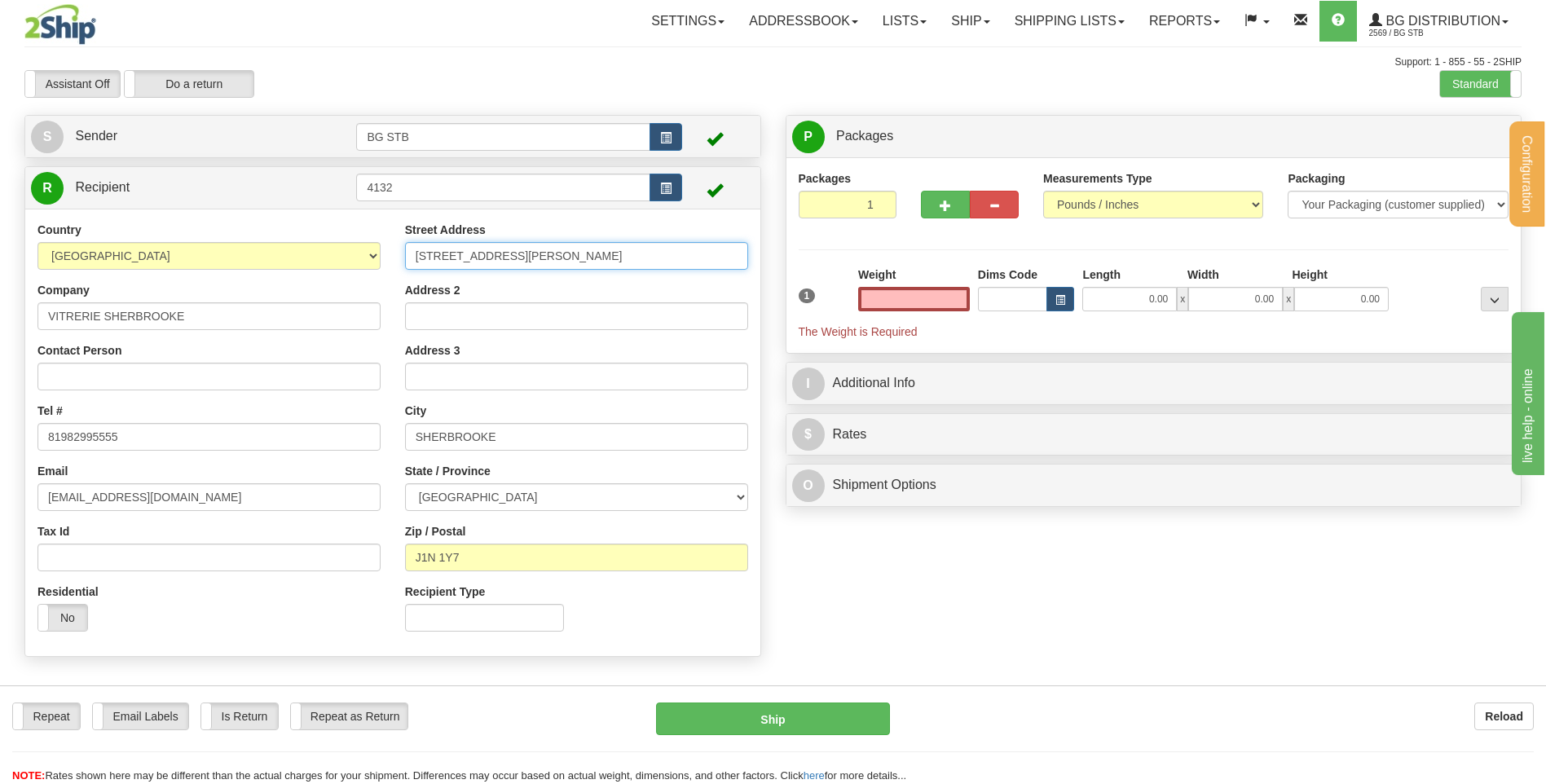
type input "0.00"
drag, startPoint x: 579, startPoint y: 256, endPoint x: 40, endPoint y: 287, distance: 539.9
click at [138, 269] on div "Country [GEOGRAPHIC_DATA] [GEOGRAPHIC_DATA] [GEOGRAPHIC_DATA] [GEOGRAPHIC_DATA]…" at bounding box center [392, 433] width 735 height 422
type input "204 [PERSON_NAME]"
drag, startPoint x: 492, startPoint y: 555, endPoint x: 426, endPoint y: 555, distance: 66.0
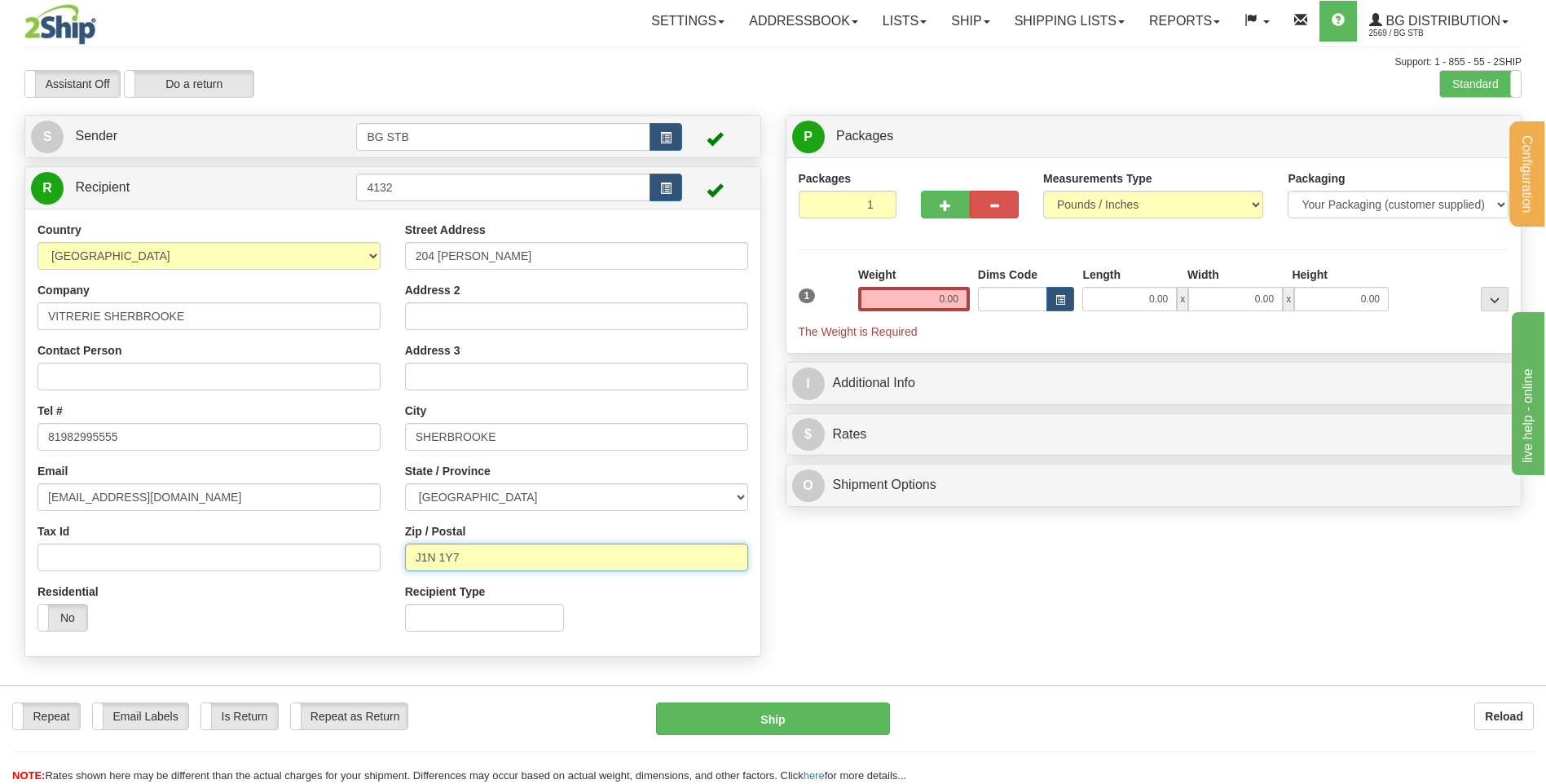
click at [426, 555] on input "J1N 1Y7" at bounding box center [577, 557] width 343 height 28
type input "J1L 2X3"
click at [880, 290] on input "0.00" at bounding box center [913, 298] width 111 height 24
type input "0.00"
click at [1154, 297] on input "0.00" at bounding box center [1130, 298] width 94 height 24
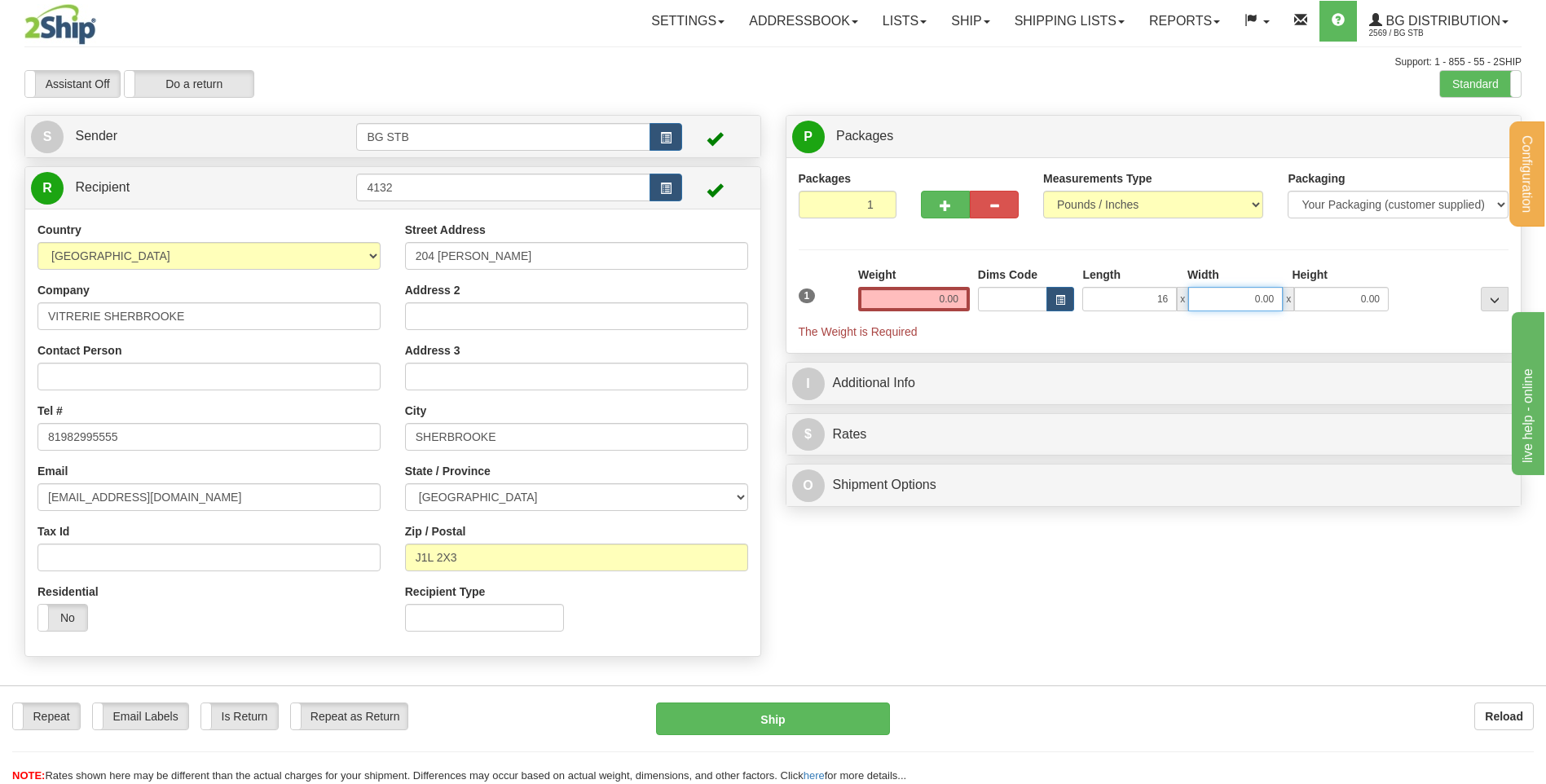
type input "16.00"
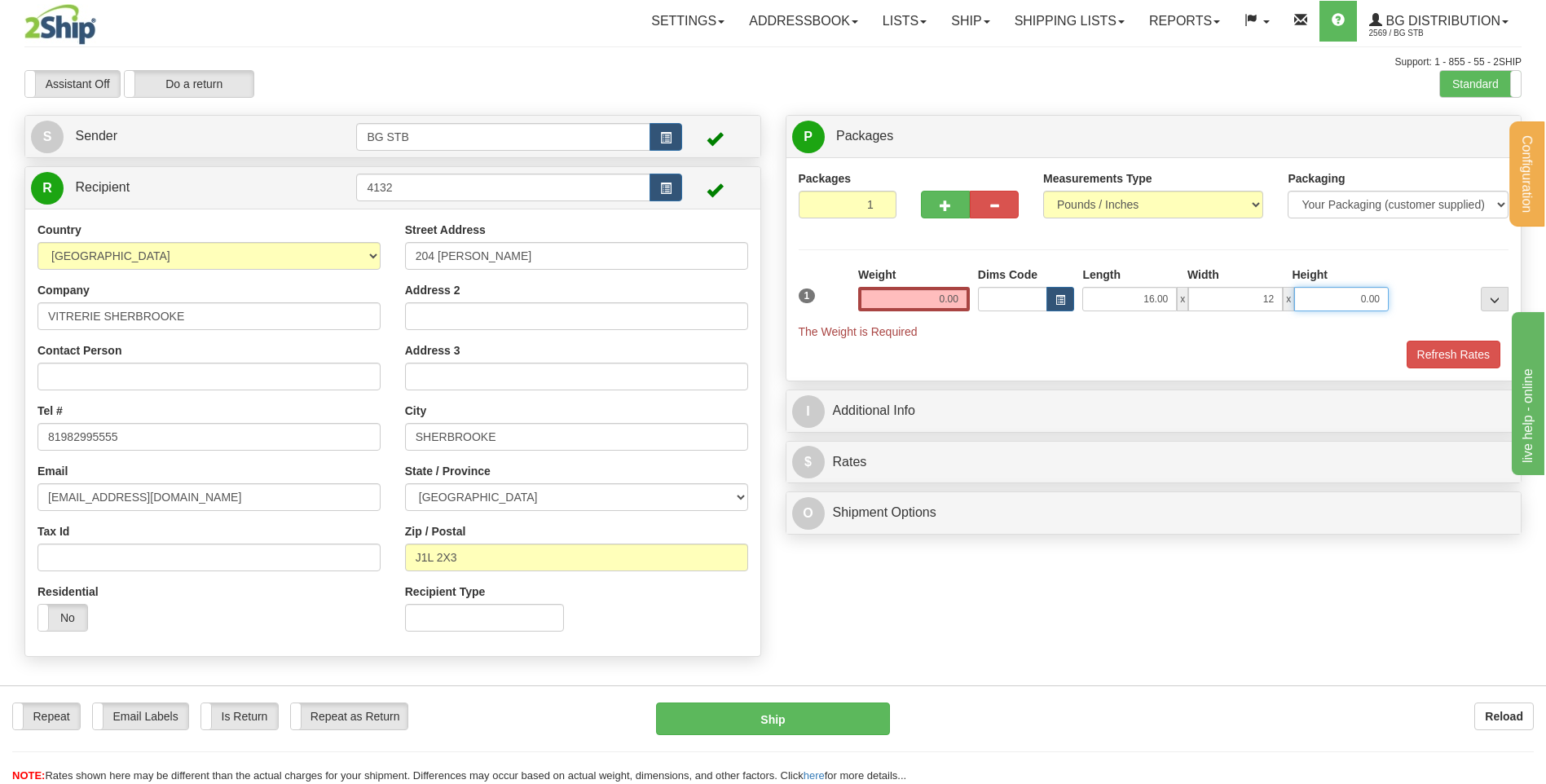
type input "12.00"
type input "11.00"
click at [961, 300] on input "0.00" at bounding box center [913, 298] width 111 height 24
type input "0.00"
click at [922, 301] on input "0.00" at bounding box center [913, 298] width 111 height 24
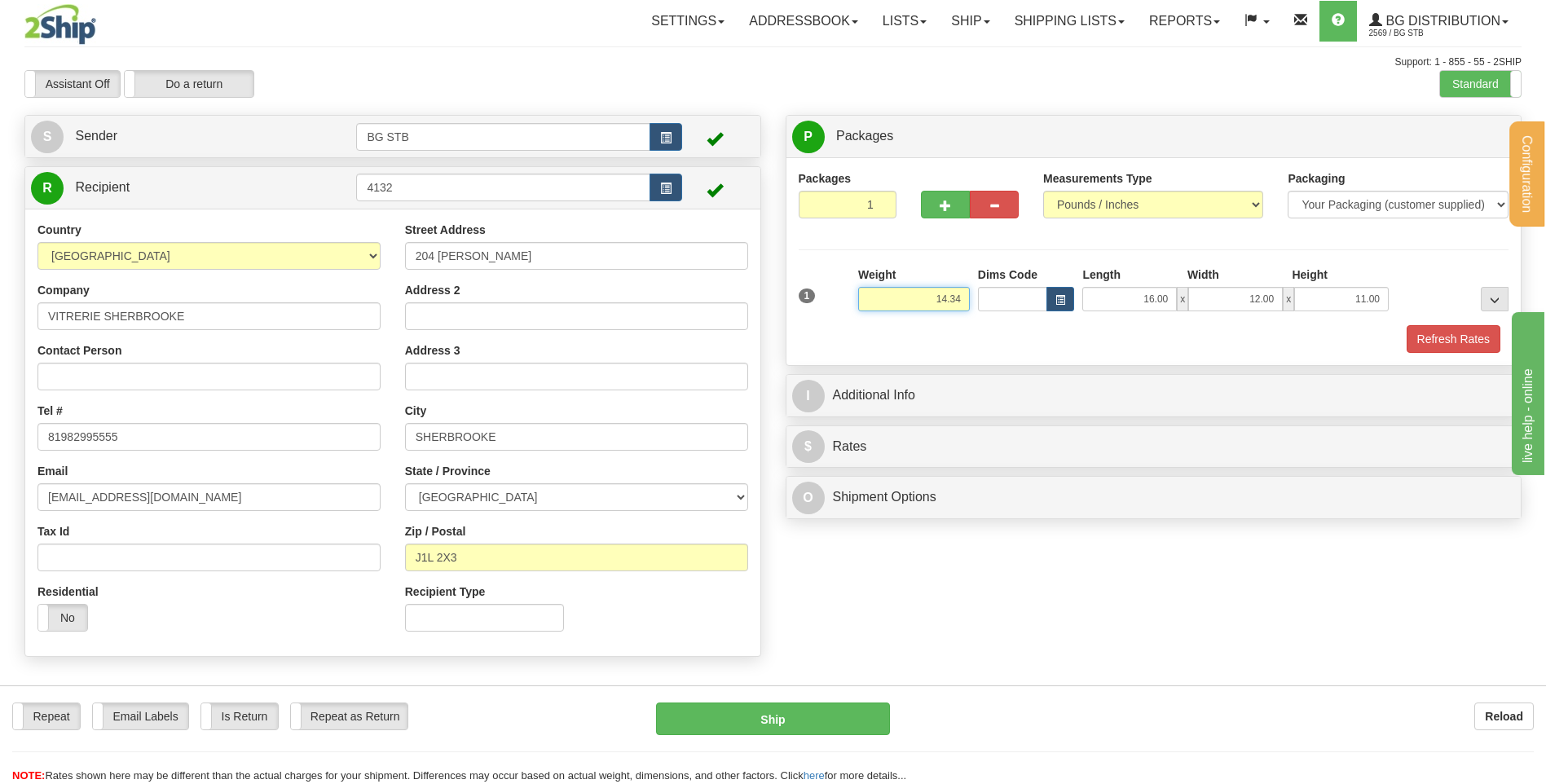
type input "14.34"
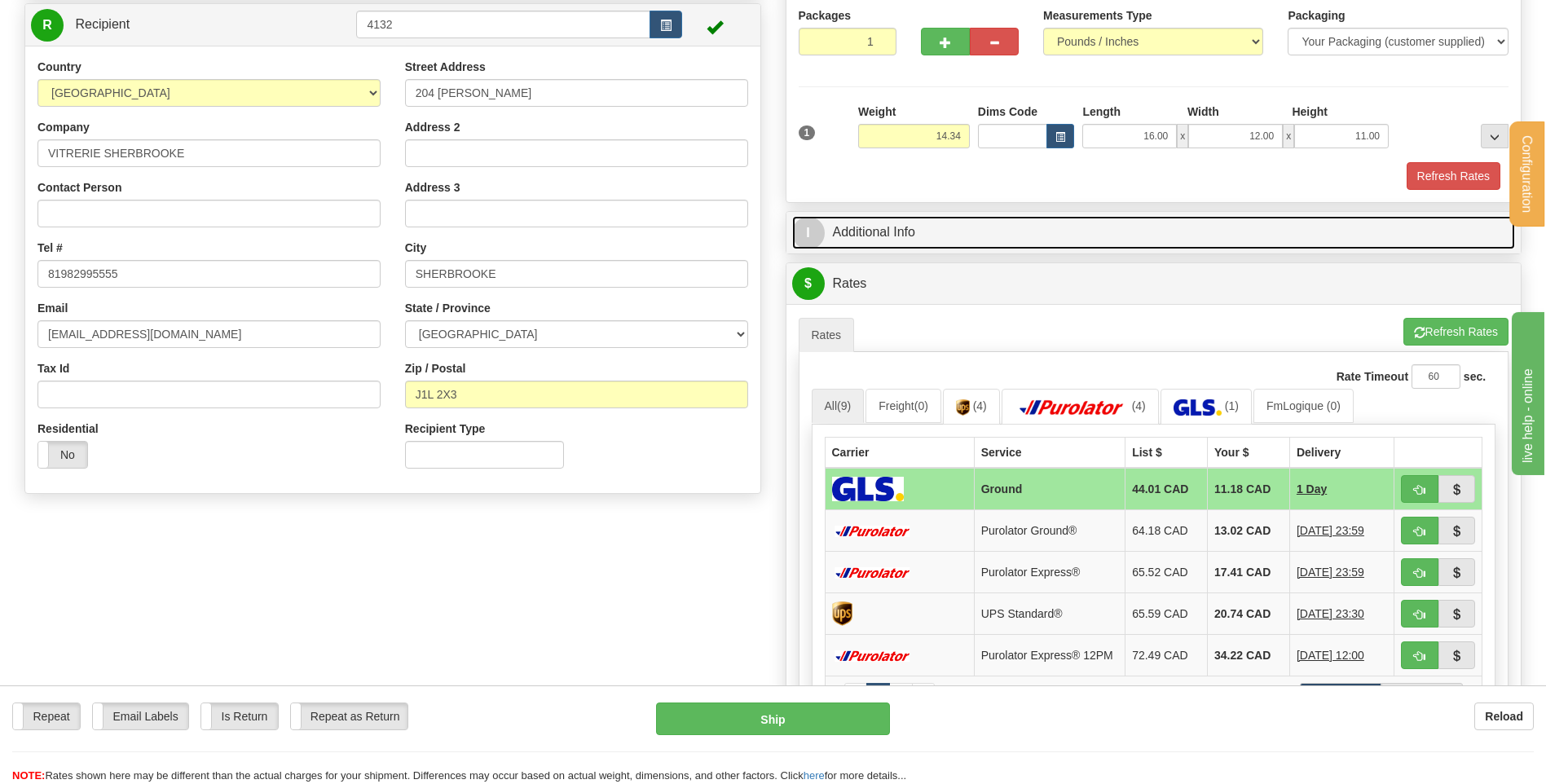
click at [948, 232] on link "I Additional Info" at bounding box center [1154, 233] width 724 height 34
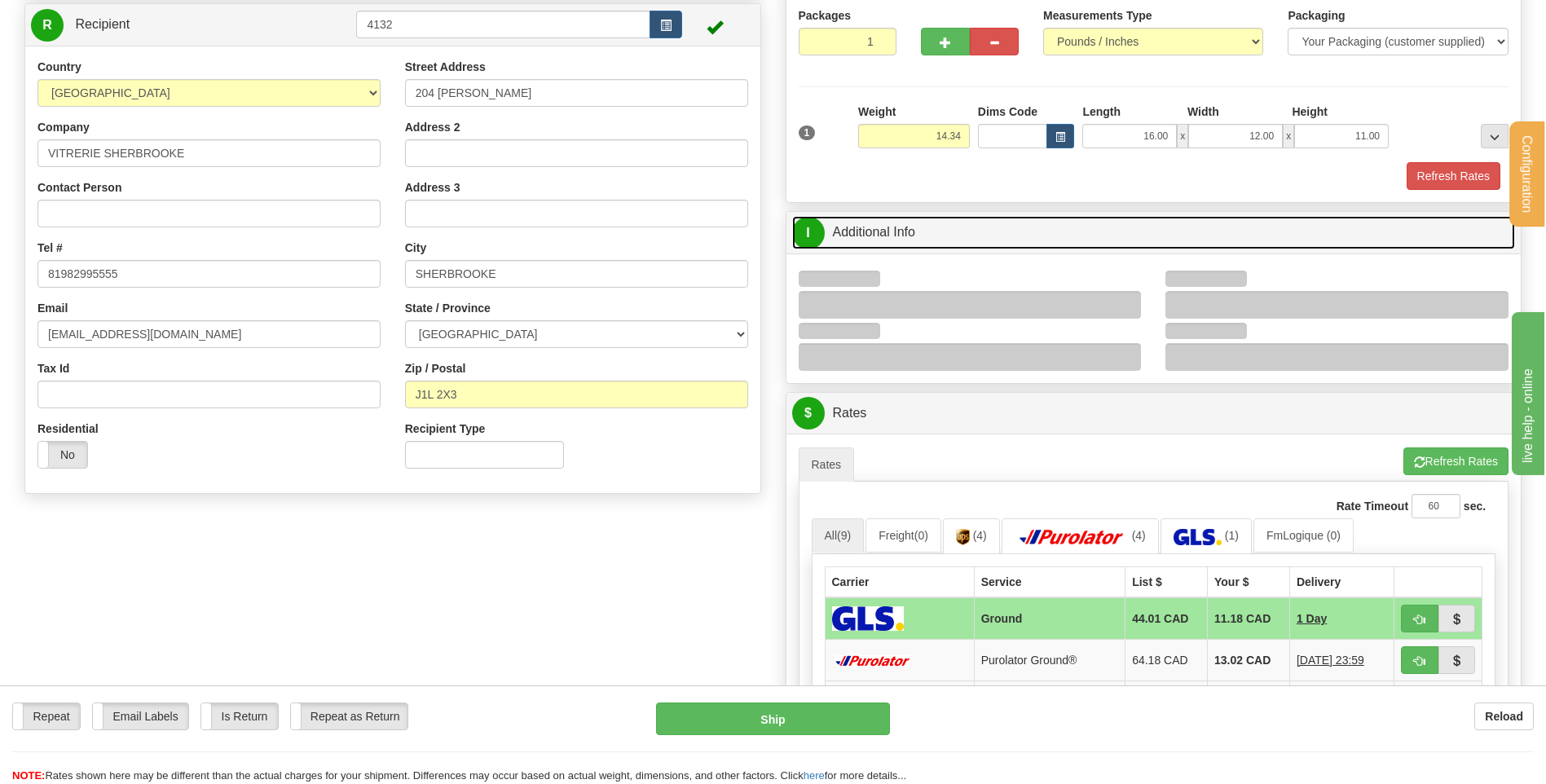
scroll to position [326, 0]
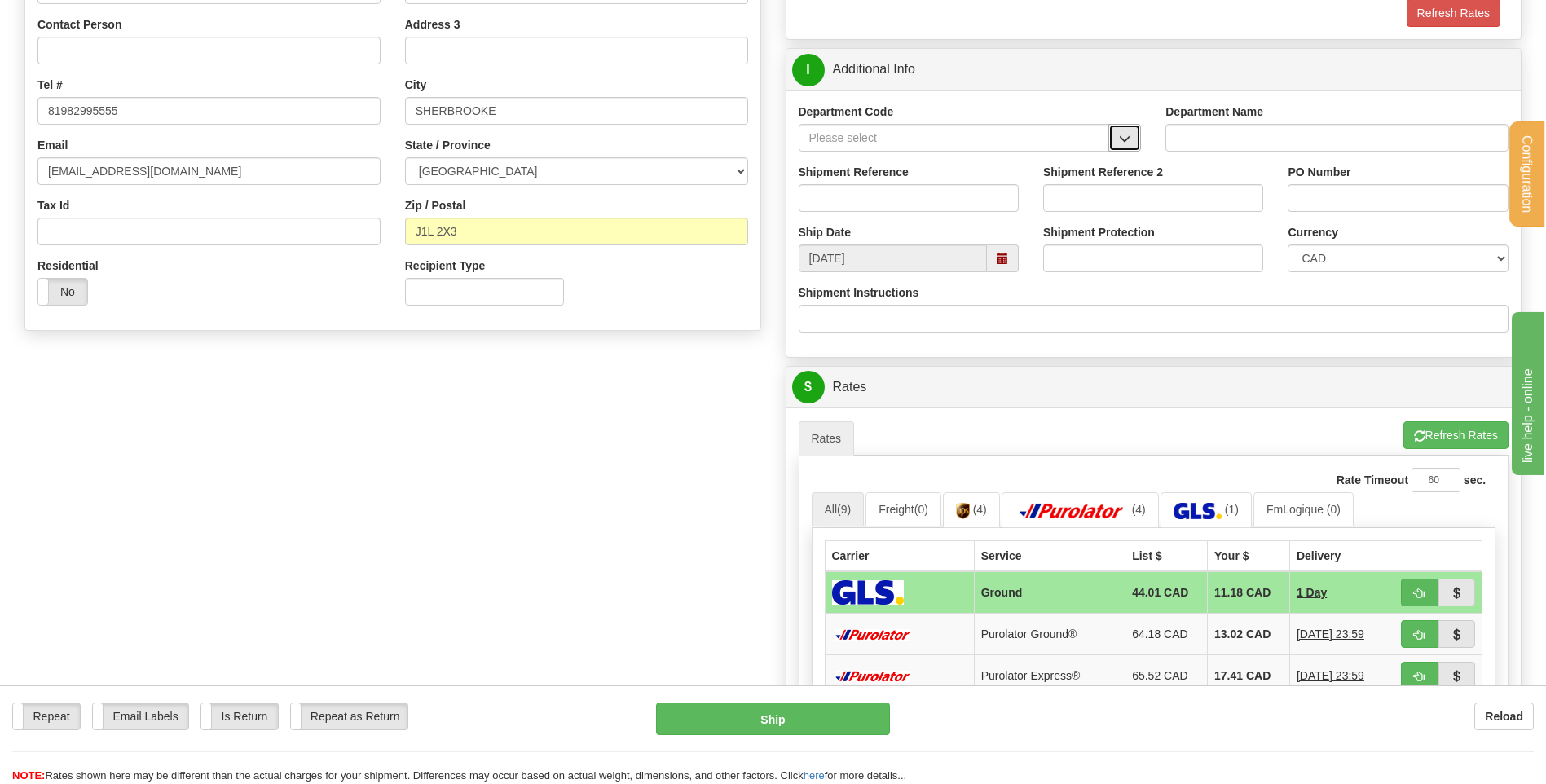
click at [1113, 144] on button "button" at bounding box center [1125, 137] width 33 height 28
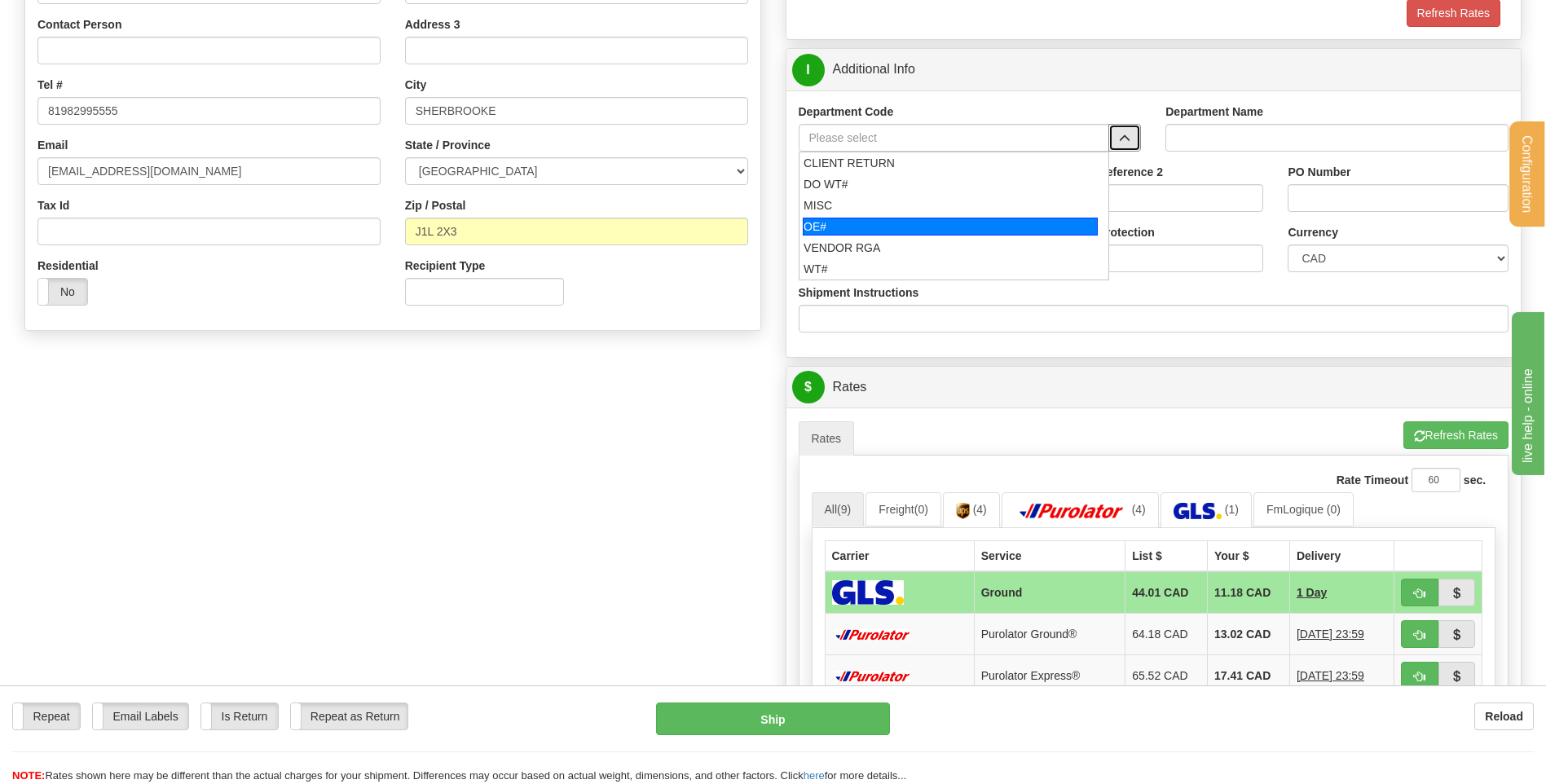
drag, startPoint x: 905, startPoint y: 224, endPoint x: 901, endPoint y: 198, distance: 26.3
click at [905, 222] on div "OE#" at bounding box center [950, 226] width 295 height 18
type input "OE#"
type input "ORDERS"
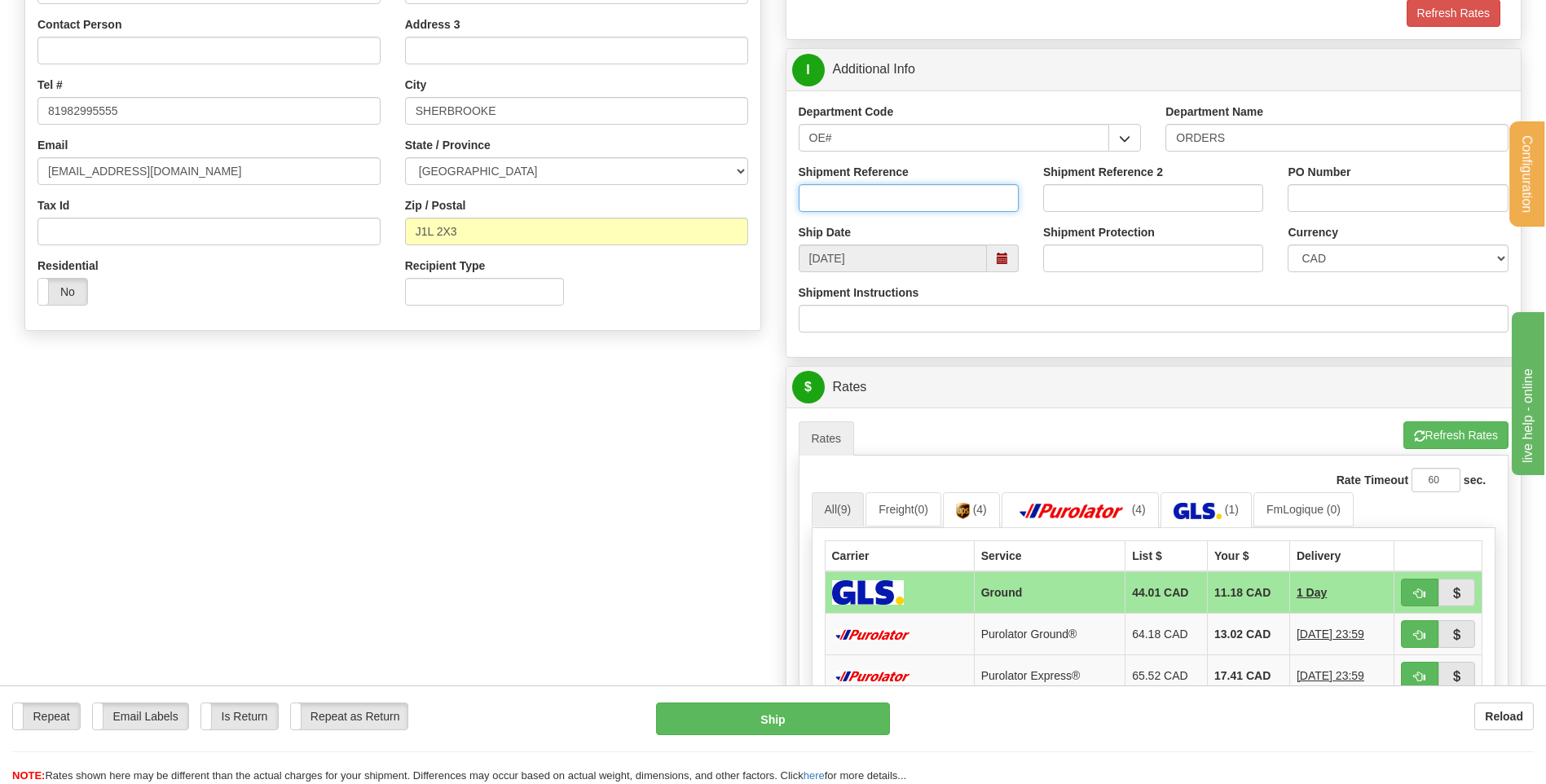
click at [901, 198] on input "Shipment Reference" at bounding box center [908, 198] width 220 height 28
type input "80004769-00 // 80005584-00"
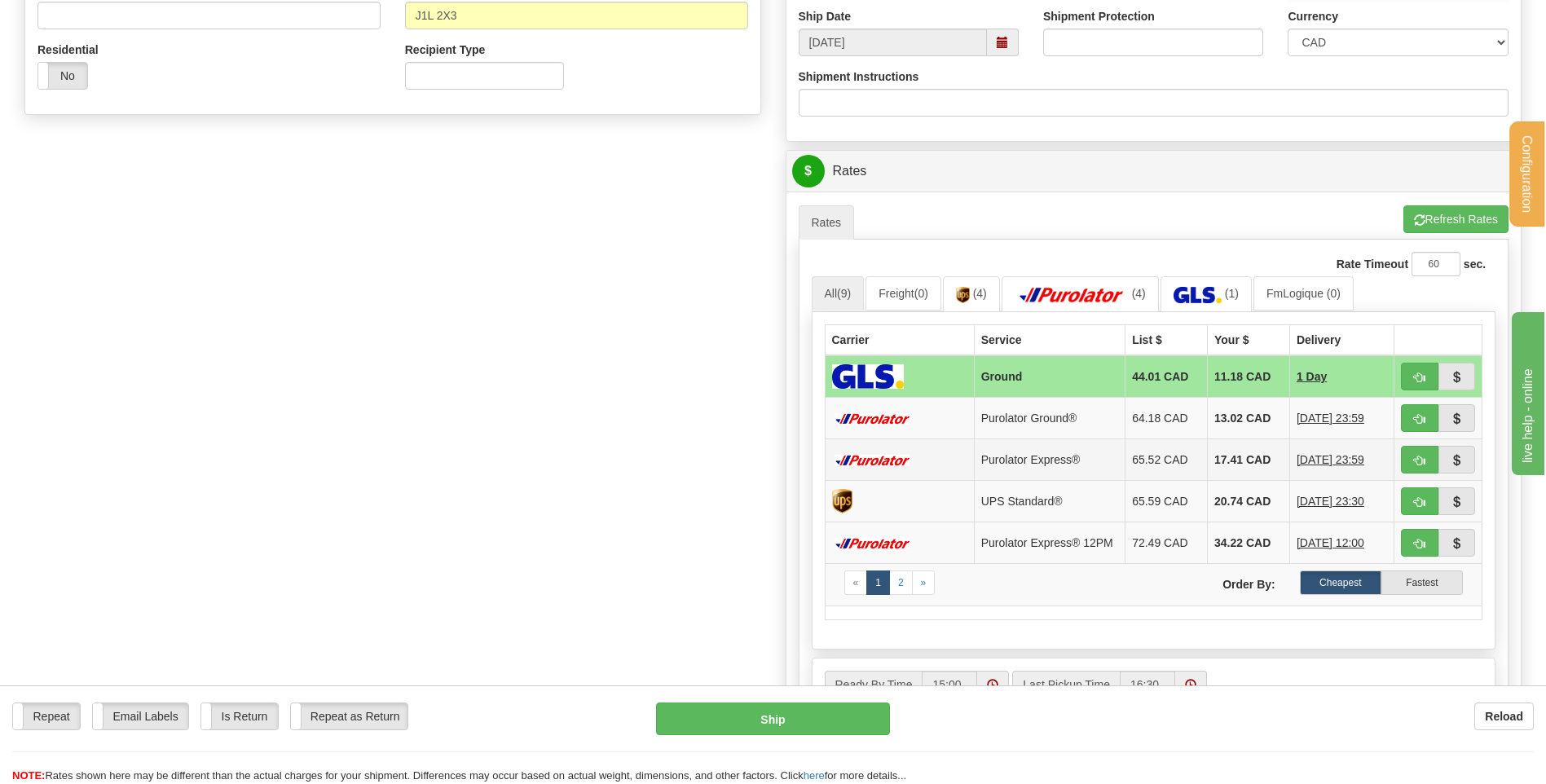
scroll to position [570, 0]
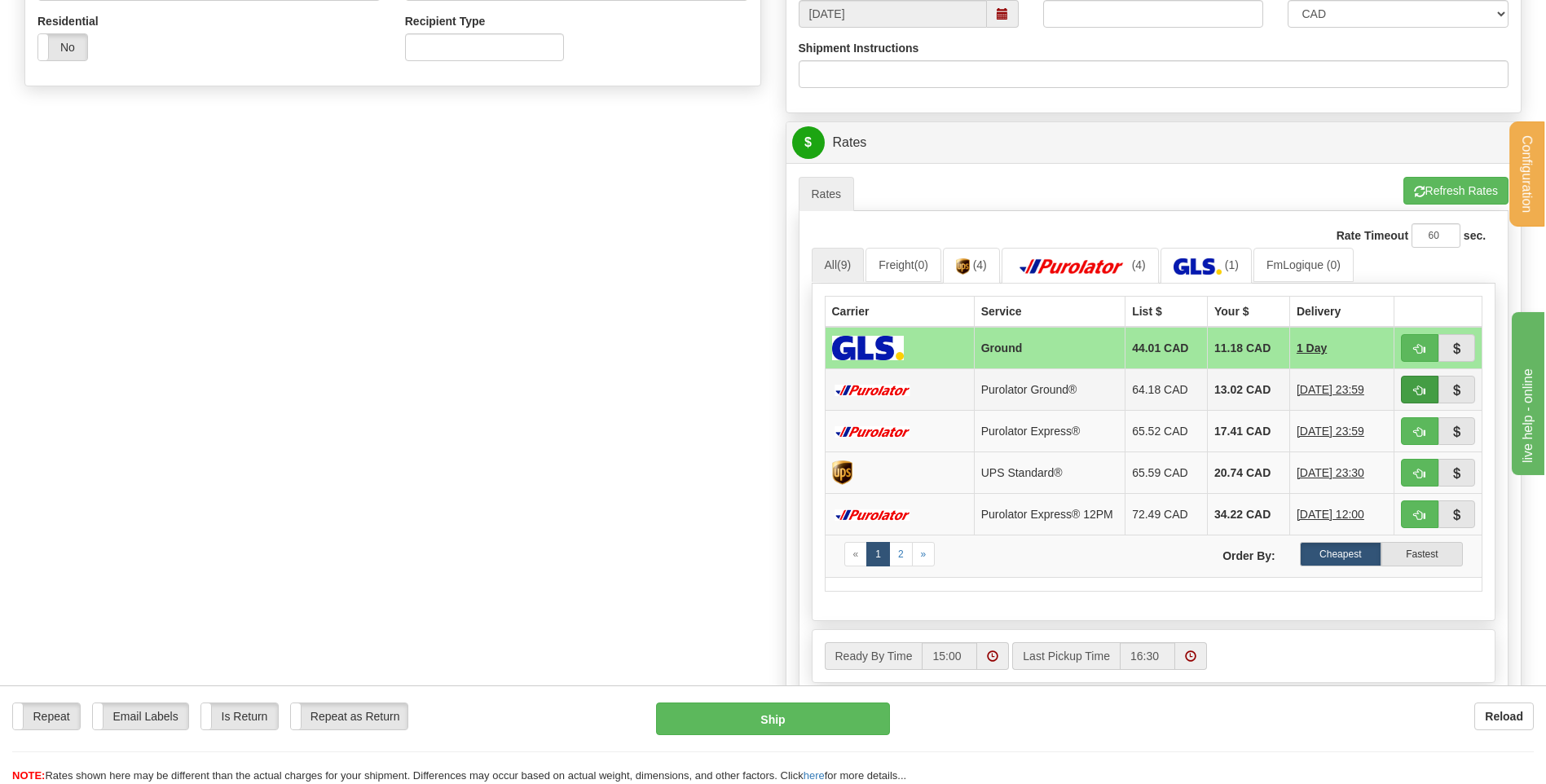
type input "5077 // seb 5sept"
click at [1419, 386] on span "button" at bounding box center [1419, 391] width 12 height 11
type input "260"
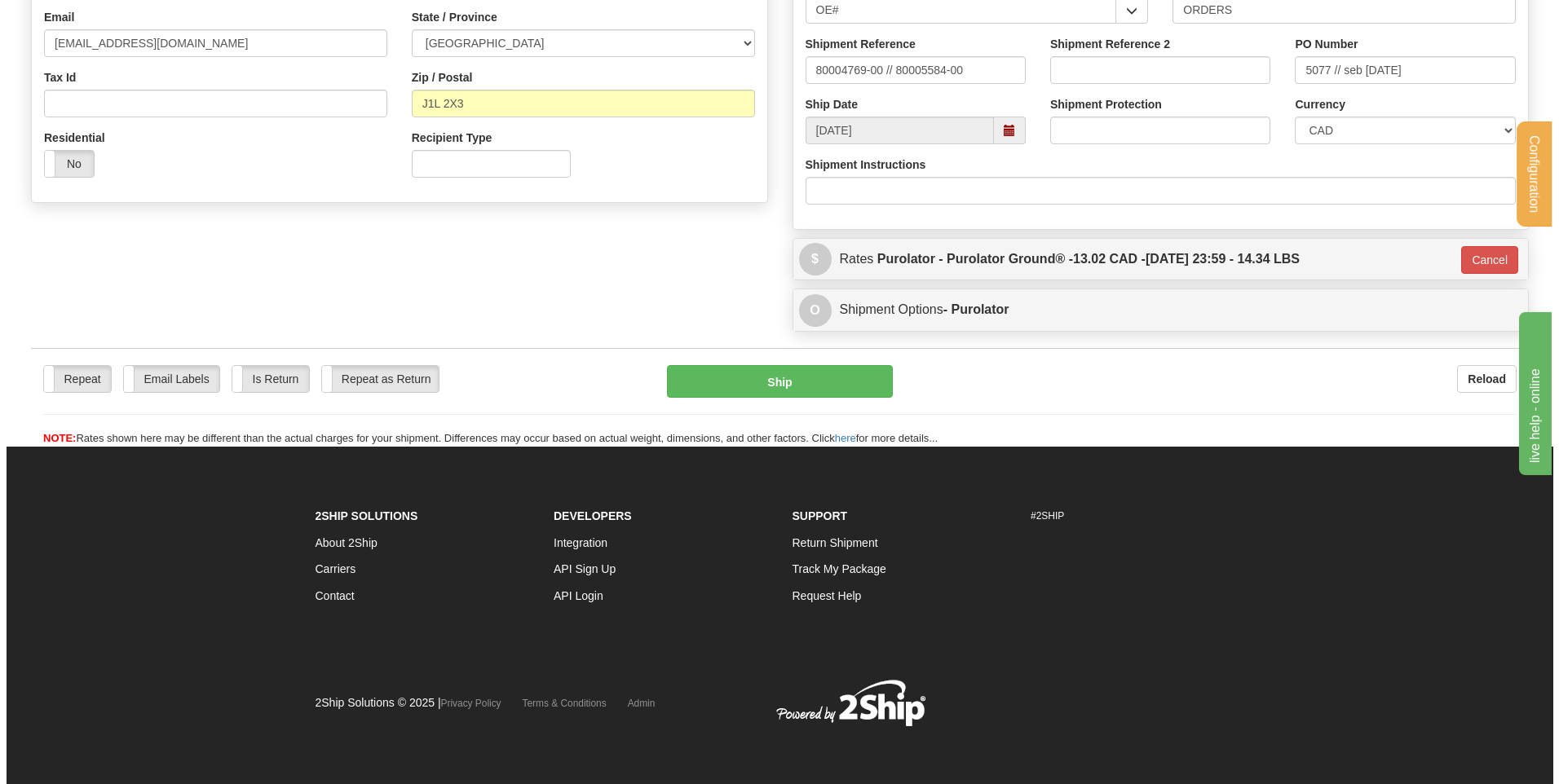
scroll to position [454, 0]
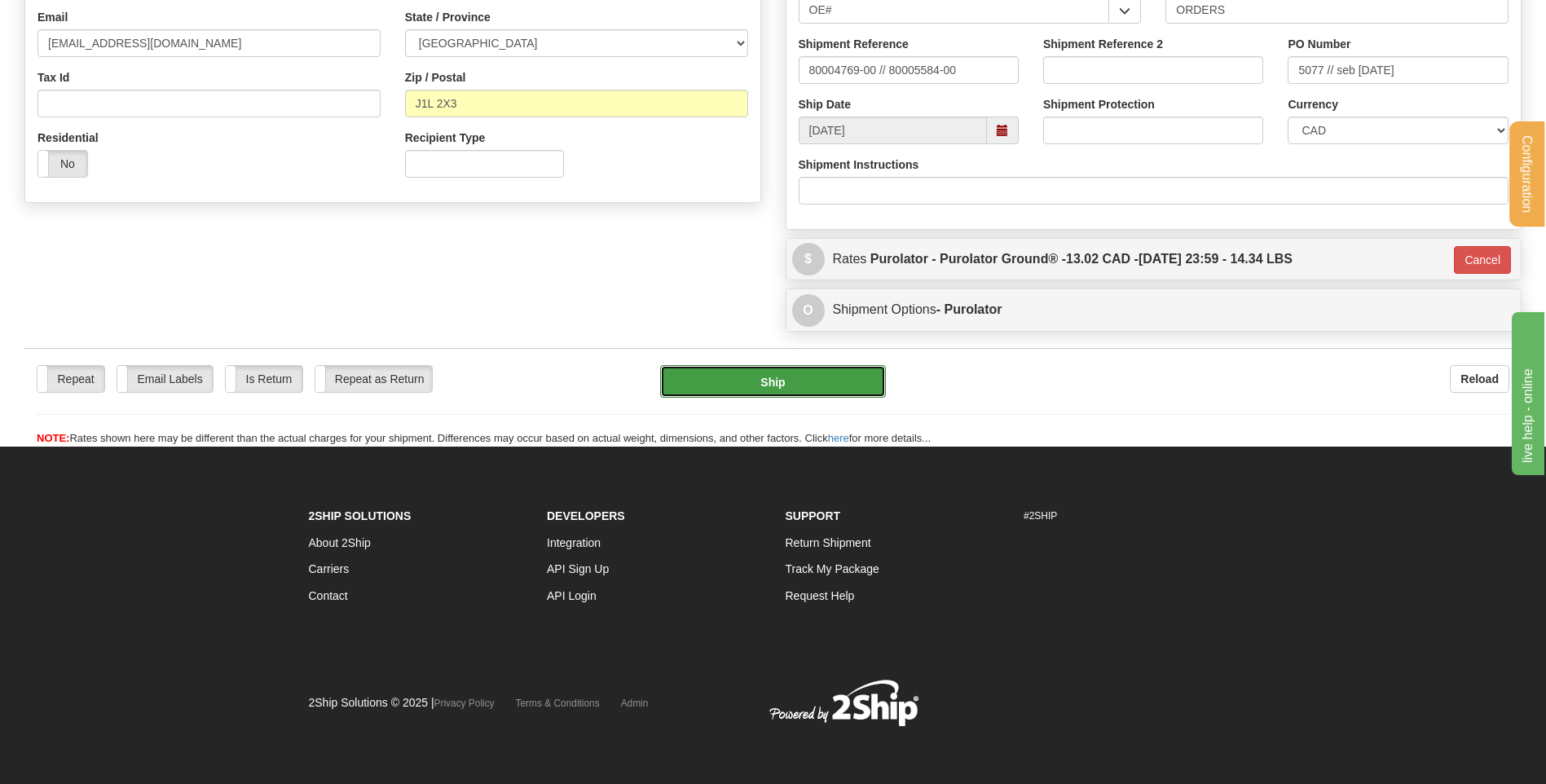
click at [746, 385] on button "Ship" at bounding box center [773, 381] width 225 height 33
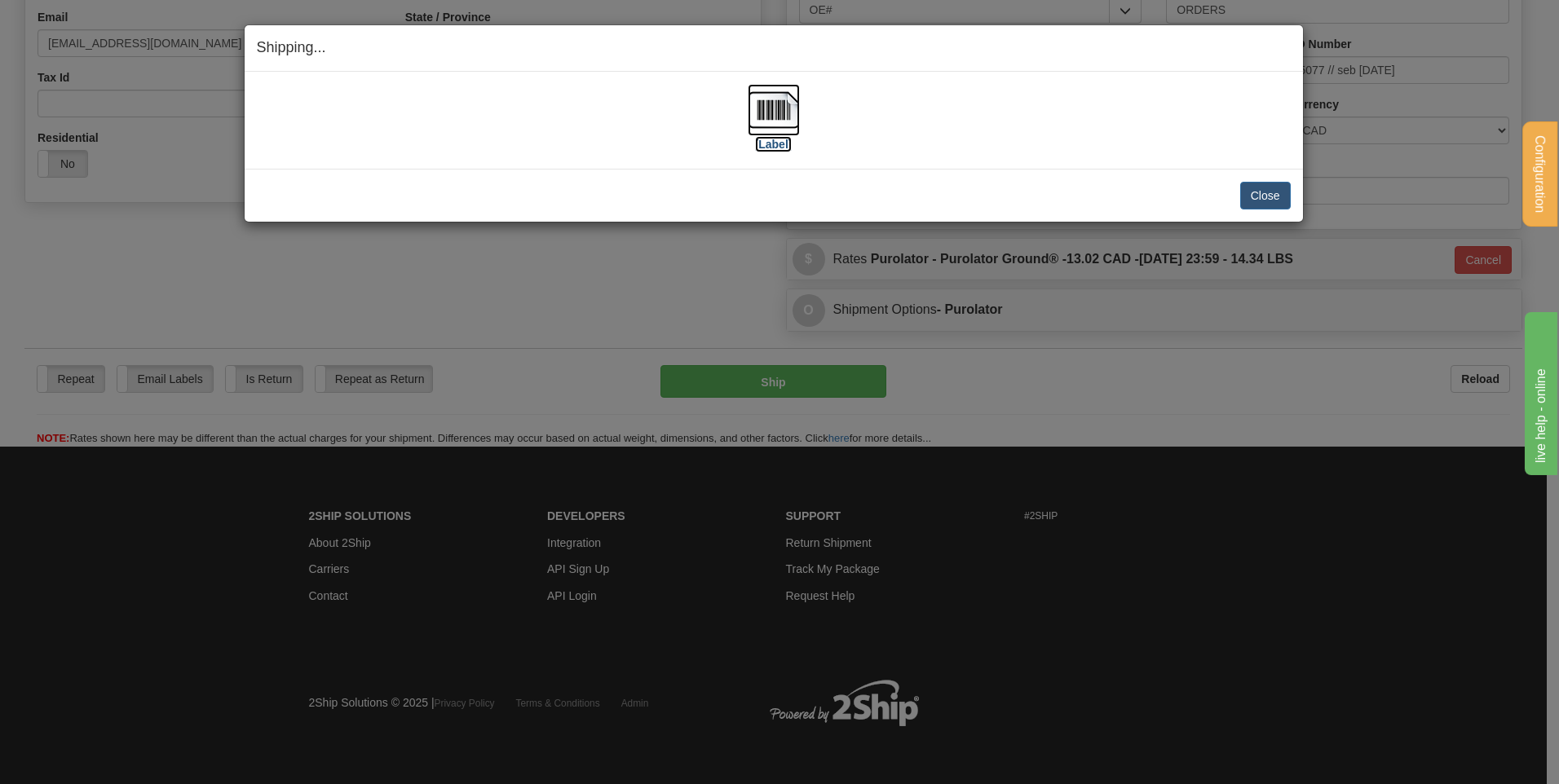
click at [778, 98] on img at bounding box center [774, 110] width 53 height 53
click at [1287, 194] on button "Close" at bounding box center [1265, 195] width 51 height 28
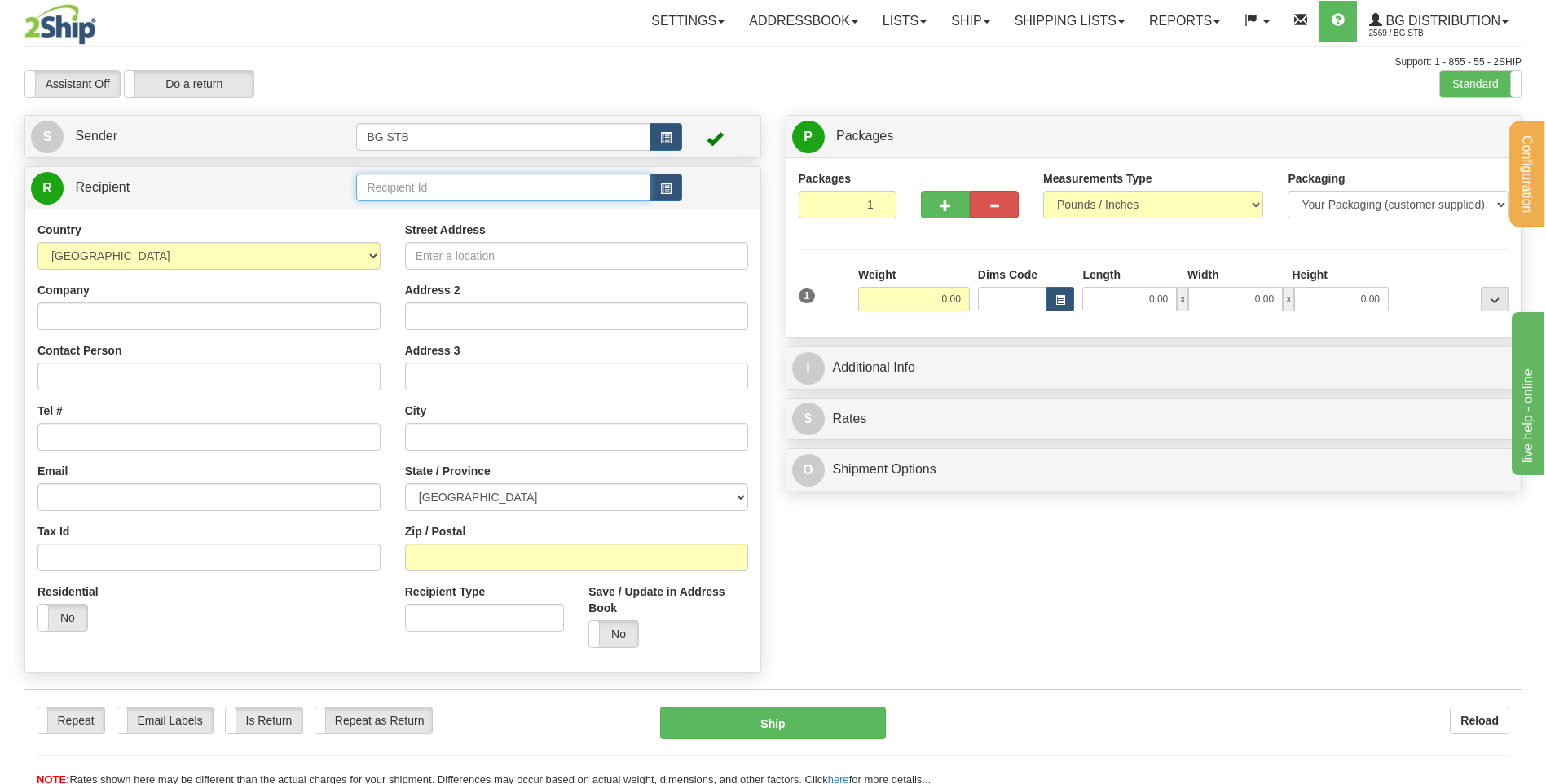
click at [557, 183] on input "text" at bounding box center [503, 187] width 293 height 28
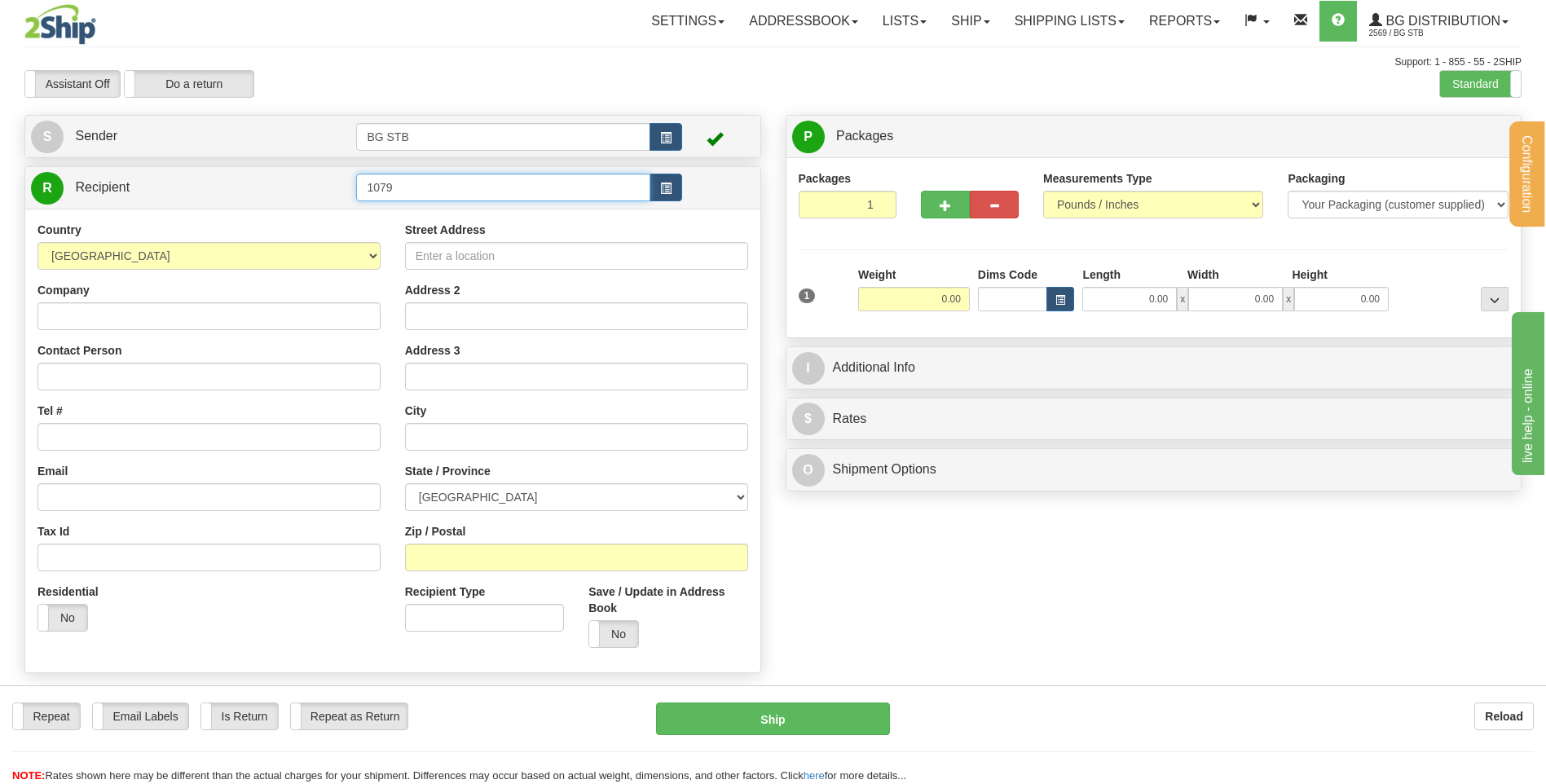
type input "1079"
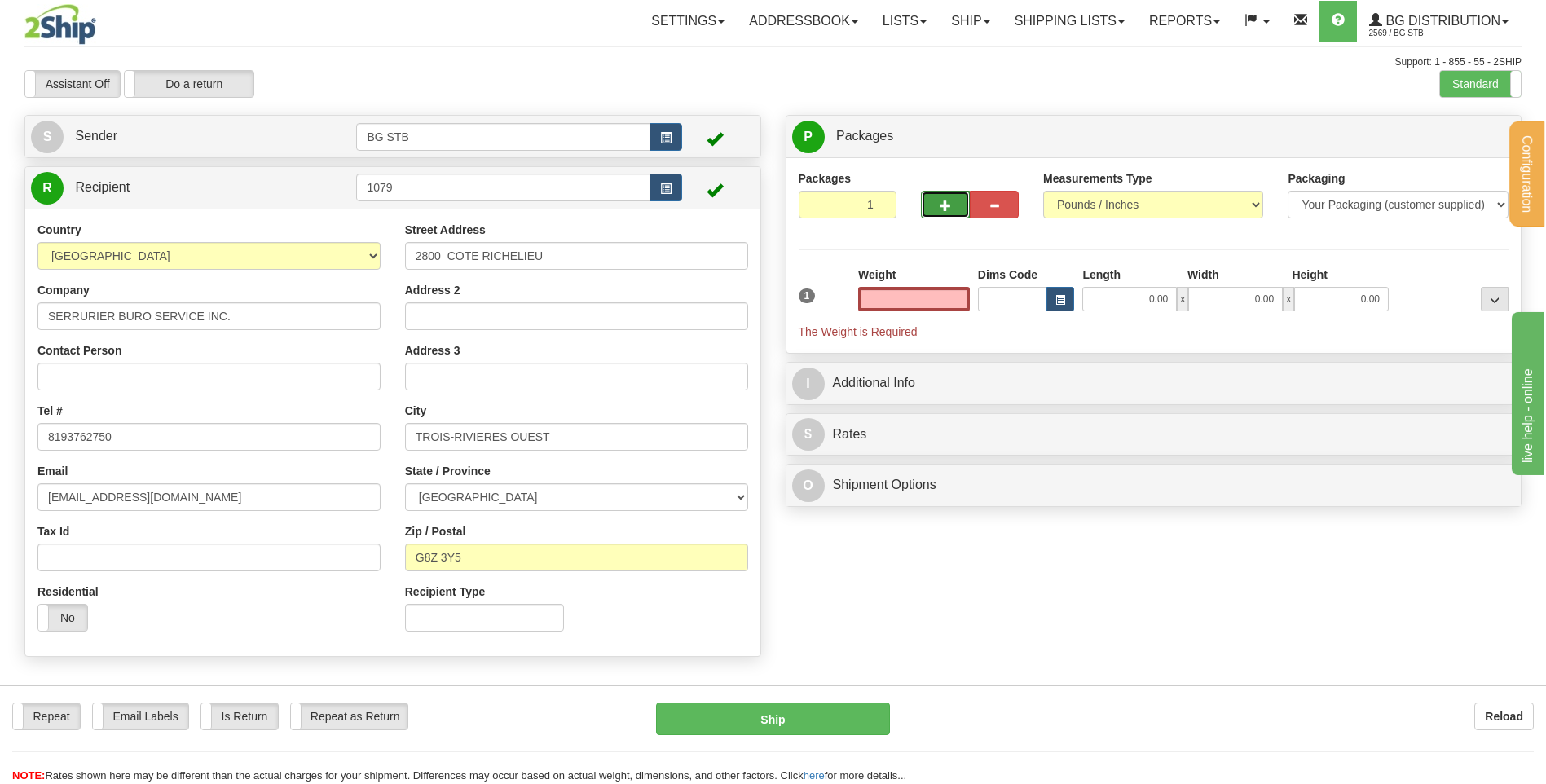
type input "0.00"
click at [928, 206] on button "button" at bounding box center [945, 204] width 49 height 28
type input "2"
drag, startPoint x: 1451, startPoint y: 135, endPoint x: 1281, endPoint y: 198, distance: 181.3
click at [1450, 135] on span "Package Level" at bounding box center [1474, 136] width 64 height 12
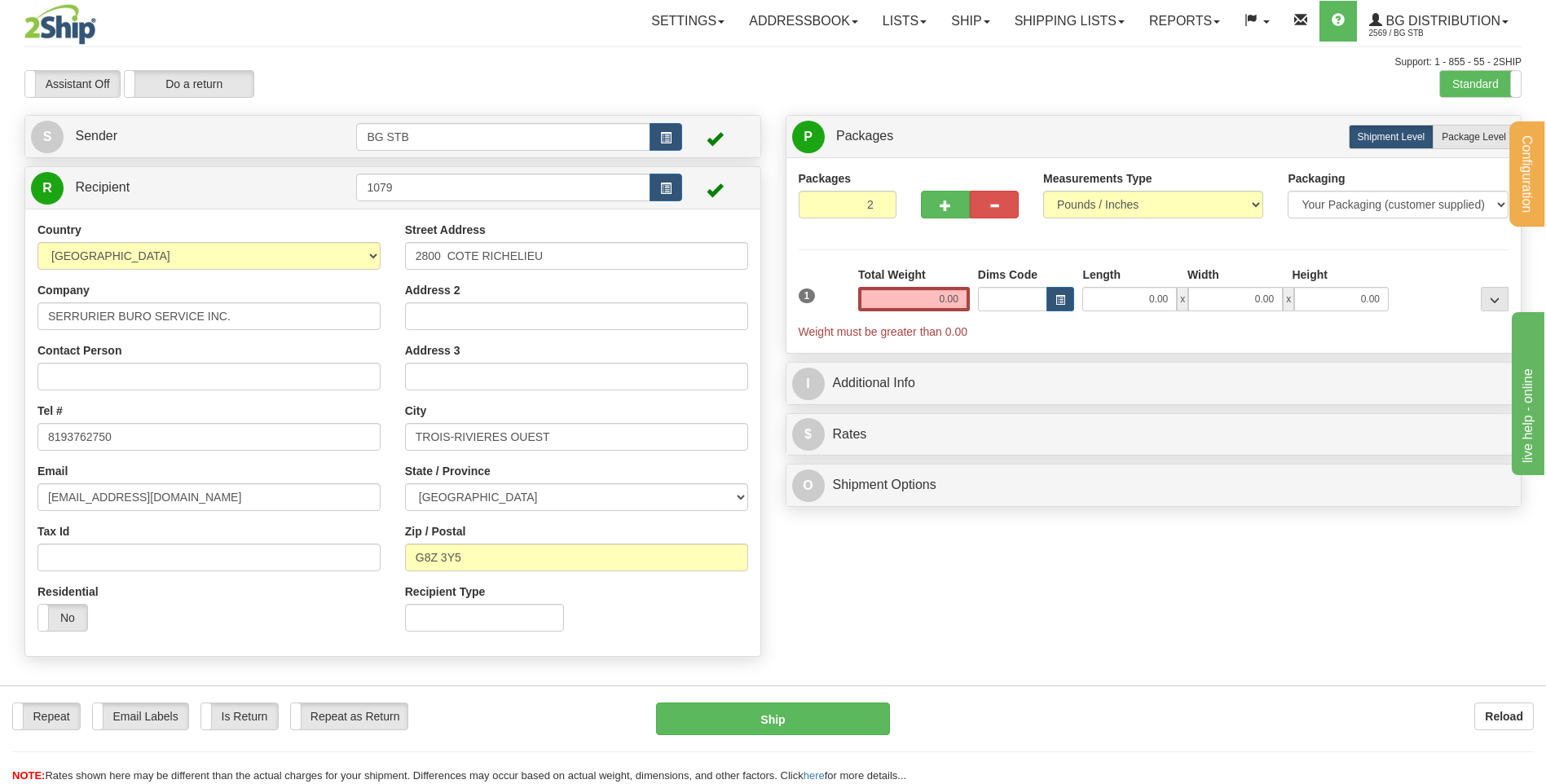
radio input "true"
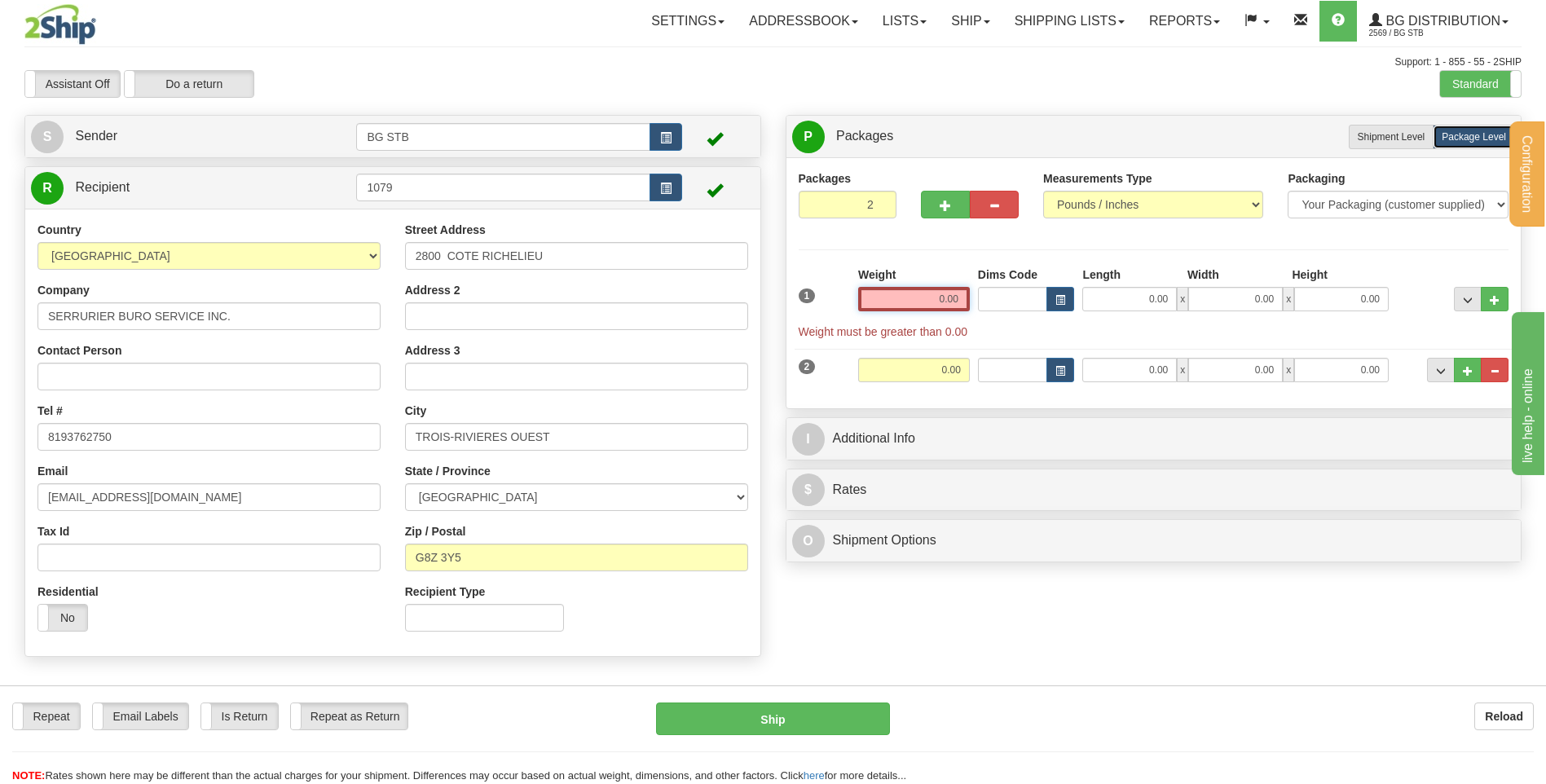
click at [904, 296] on input "0.00" at bounding box center [913, 298] width 111 height 24
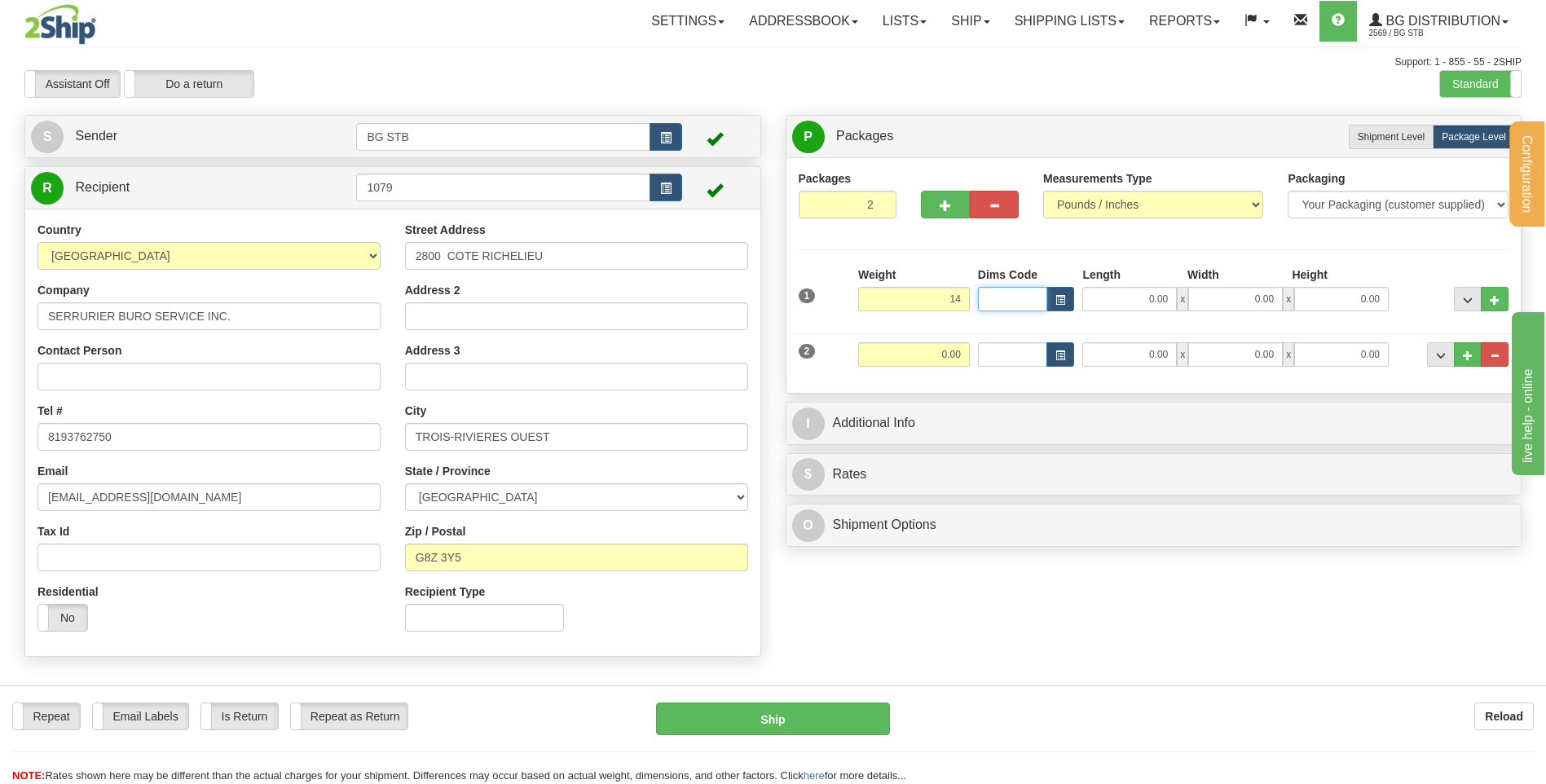
type input "14.00"
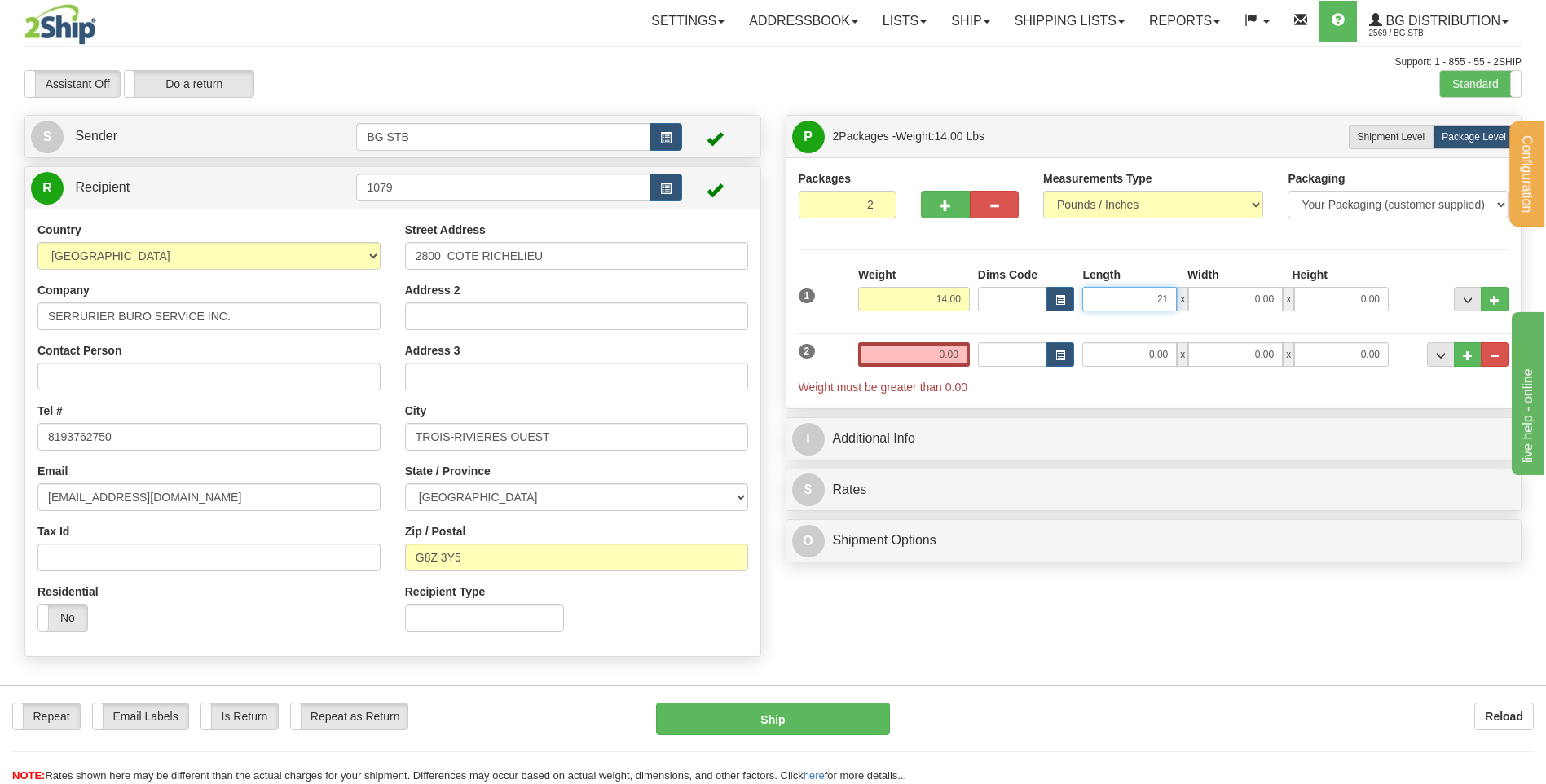
type input "21.00"
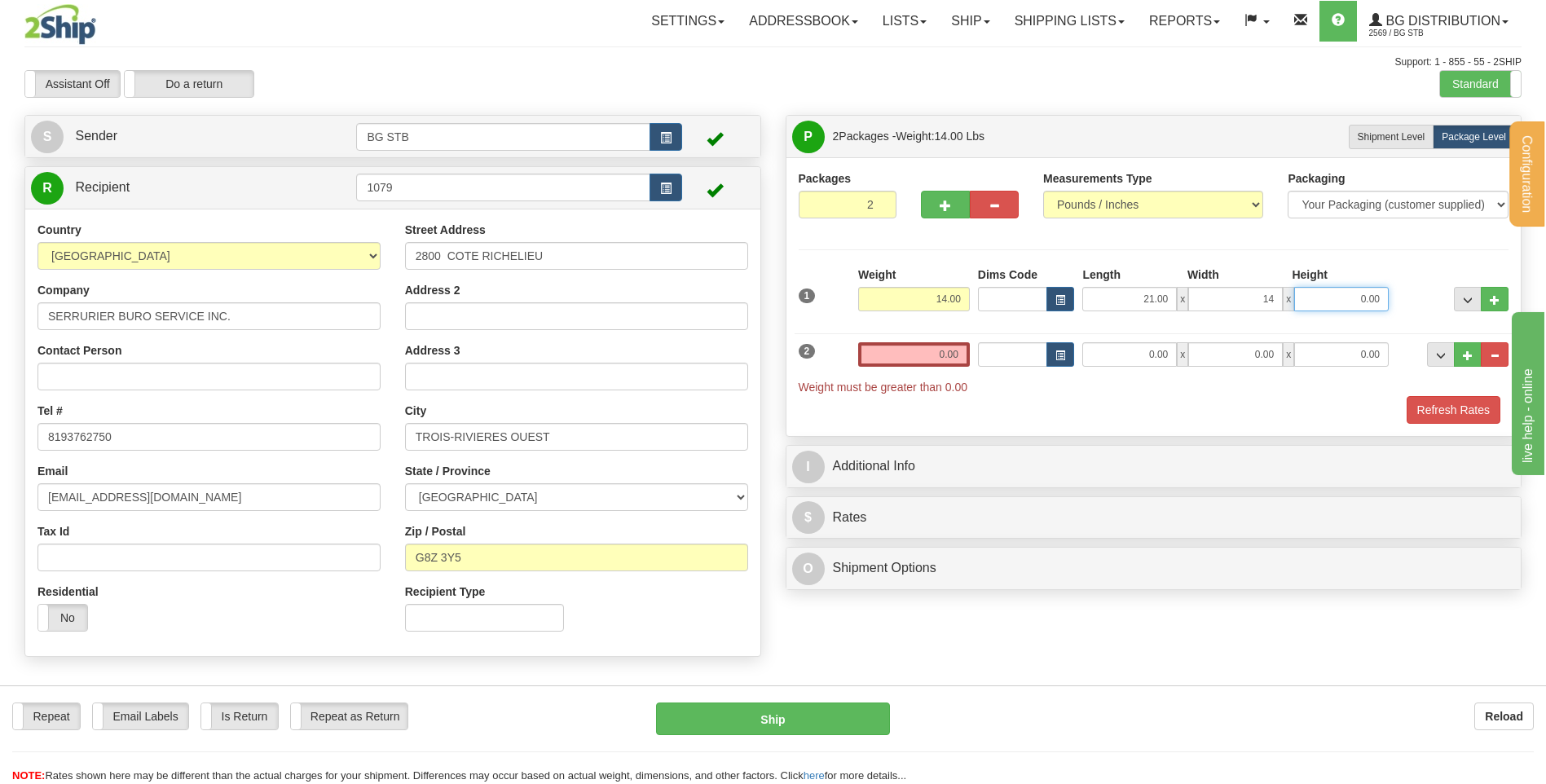
type input "14.00"
type input "8.00"
click at [1117, 368] on div "2 Weight 0.00 Dims Code Length Width Height" at bounding box center [1154, 360] width 719 height 70
click at [1117, 347] on input "0.00" at bounding box center [1130, 354] width 94 height 24
type input "0.00"
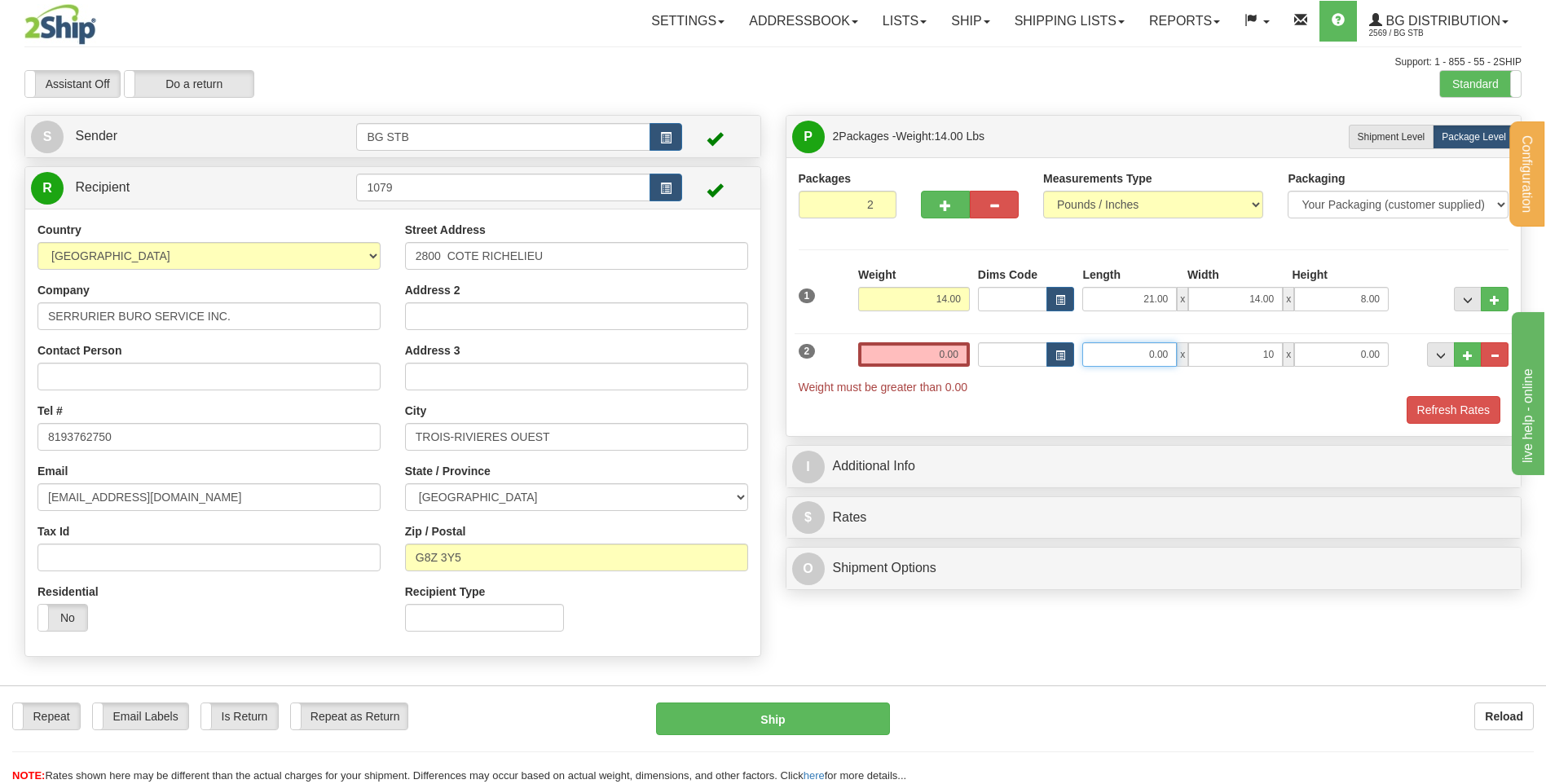
type input "10.00"
click at [1117, 348] on input "0.00" at bounding box center [1130, 354] width 94 height 24
type input "14.00"
type input "9.00"
click at [943, 357] on input "0.00" at bounding box center [913, 354] width 111 height 24
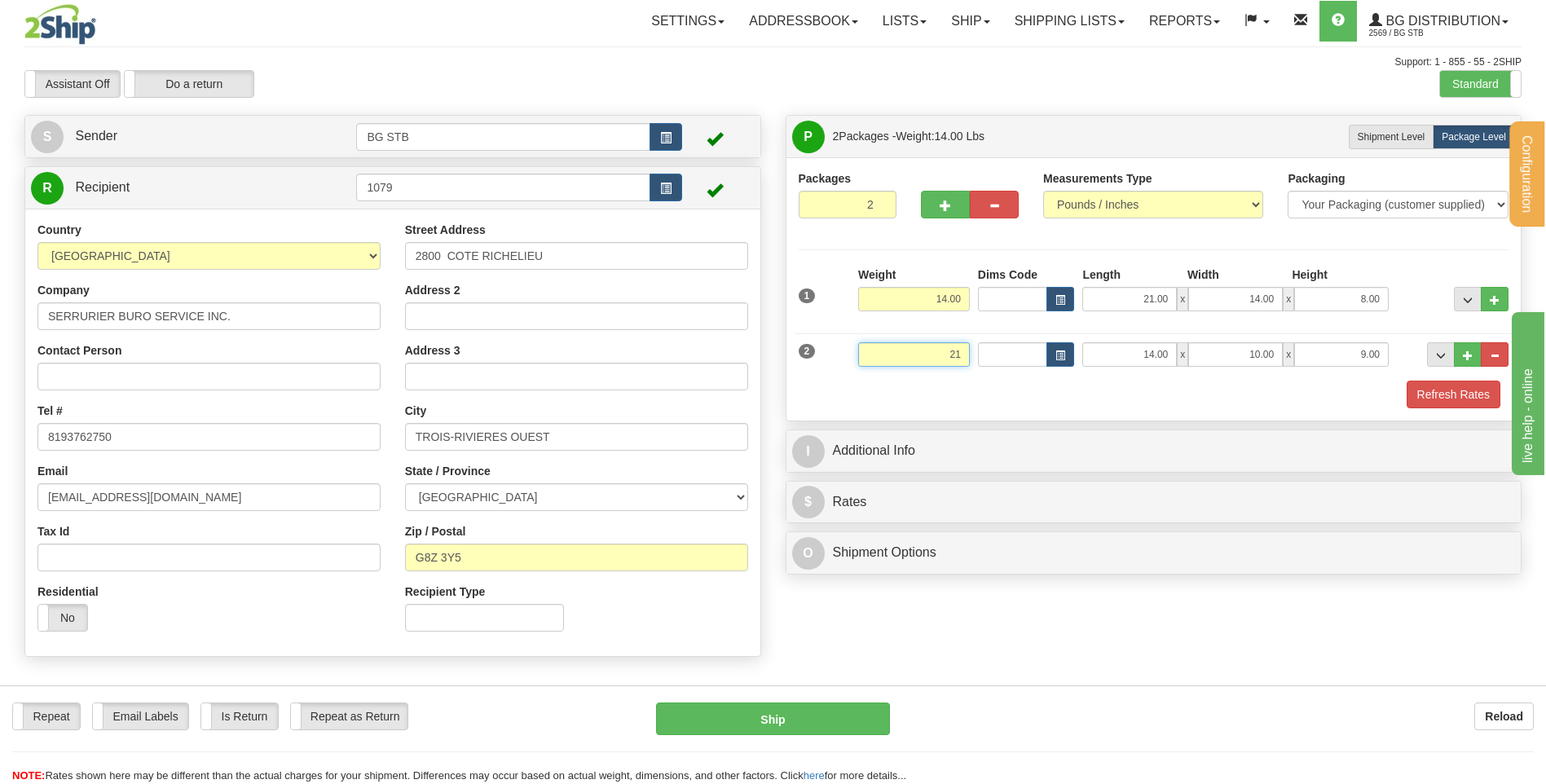
type input "2"
type input "52.00"
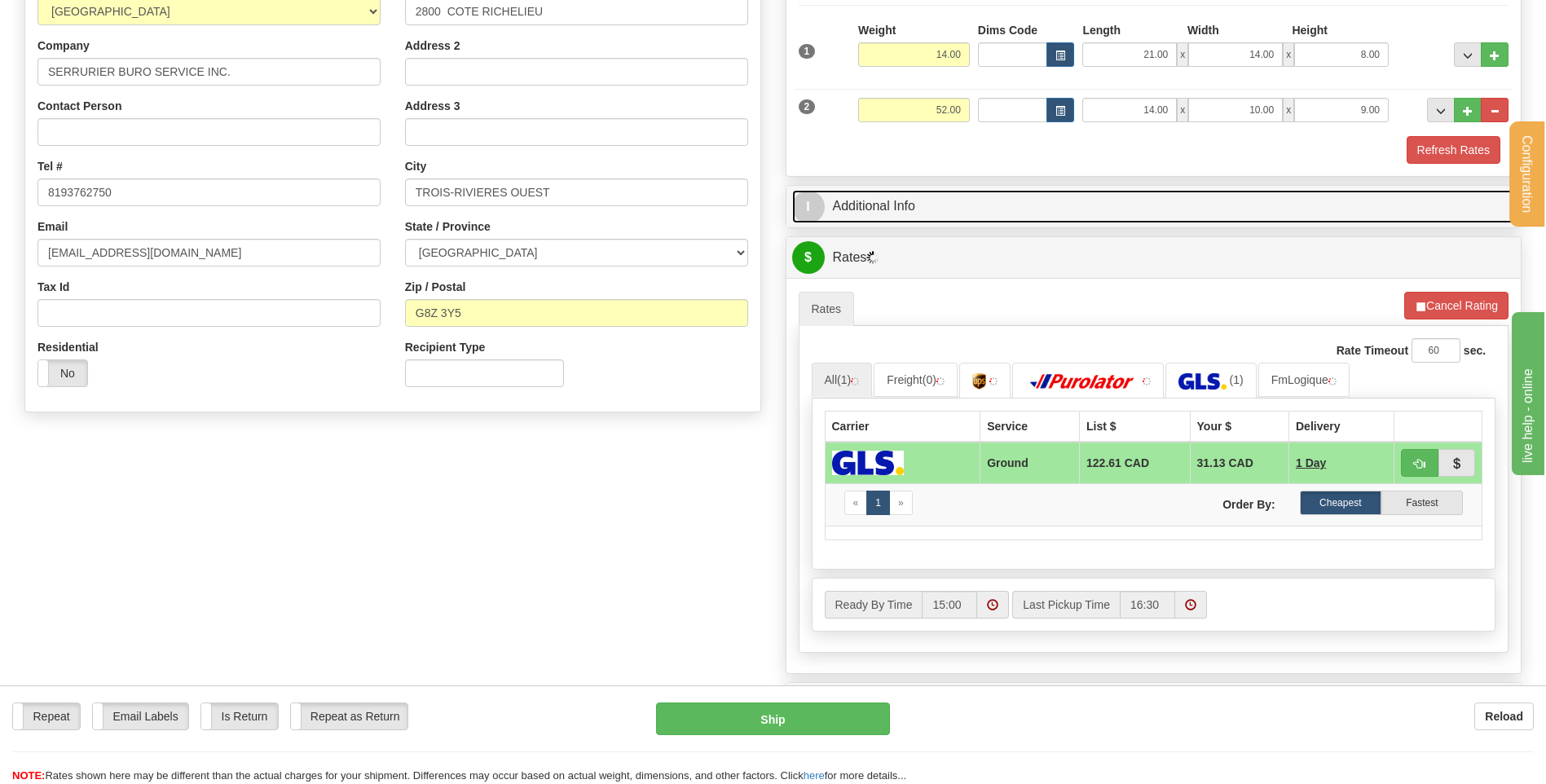
click at [937, 210] on link "I Additional Info" at bounding box center [1154, 207] width 724 height 34
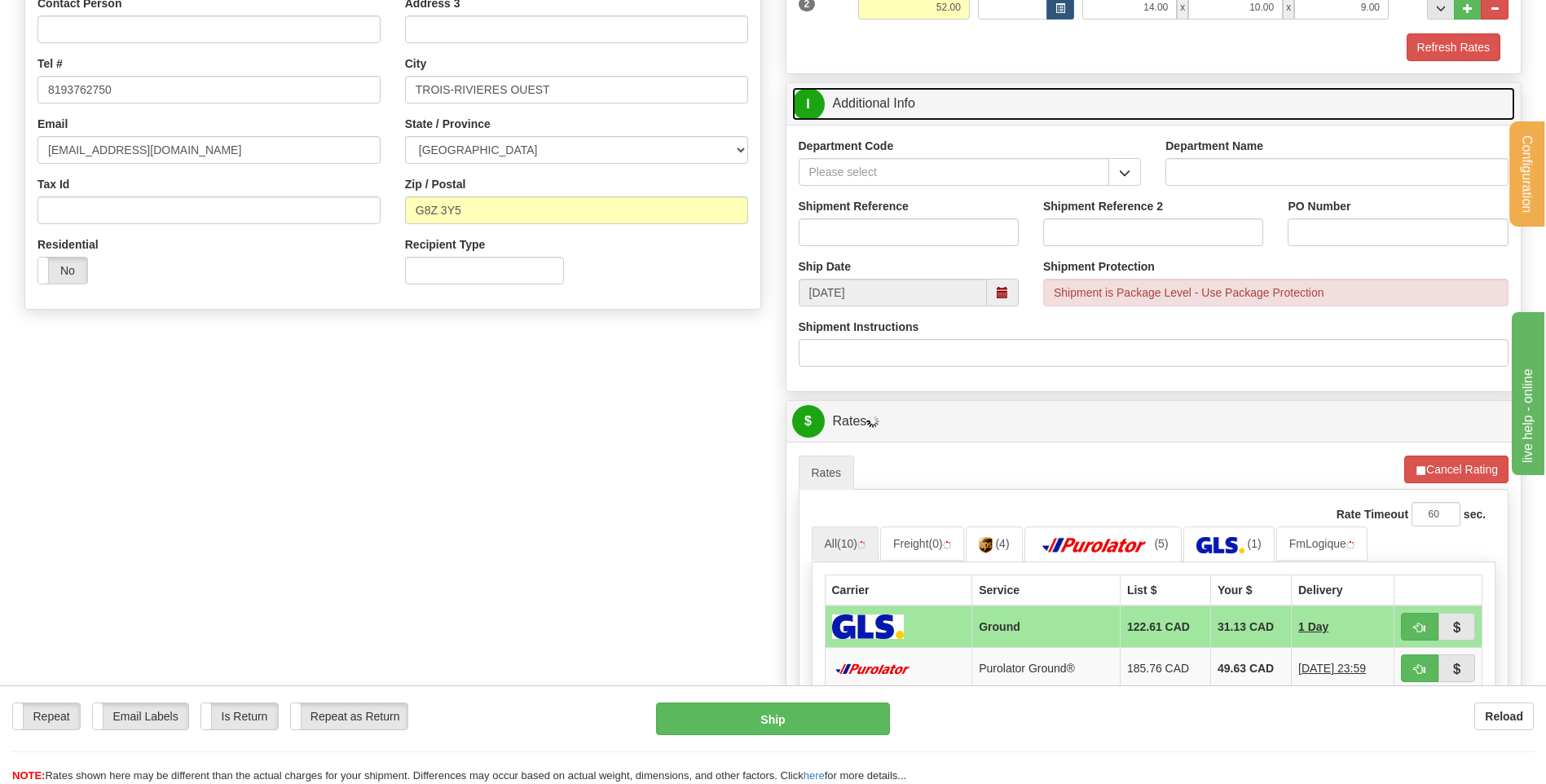
scroll to position [407, 0]
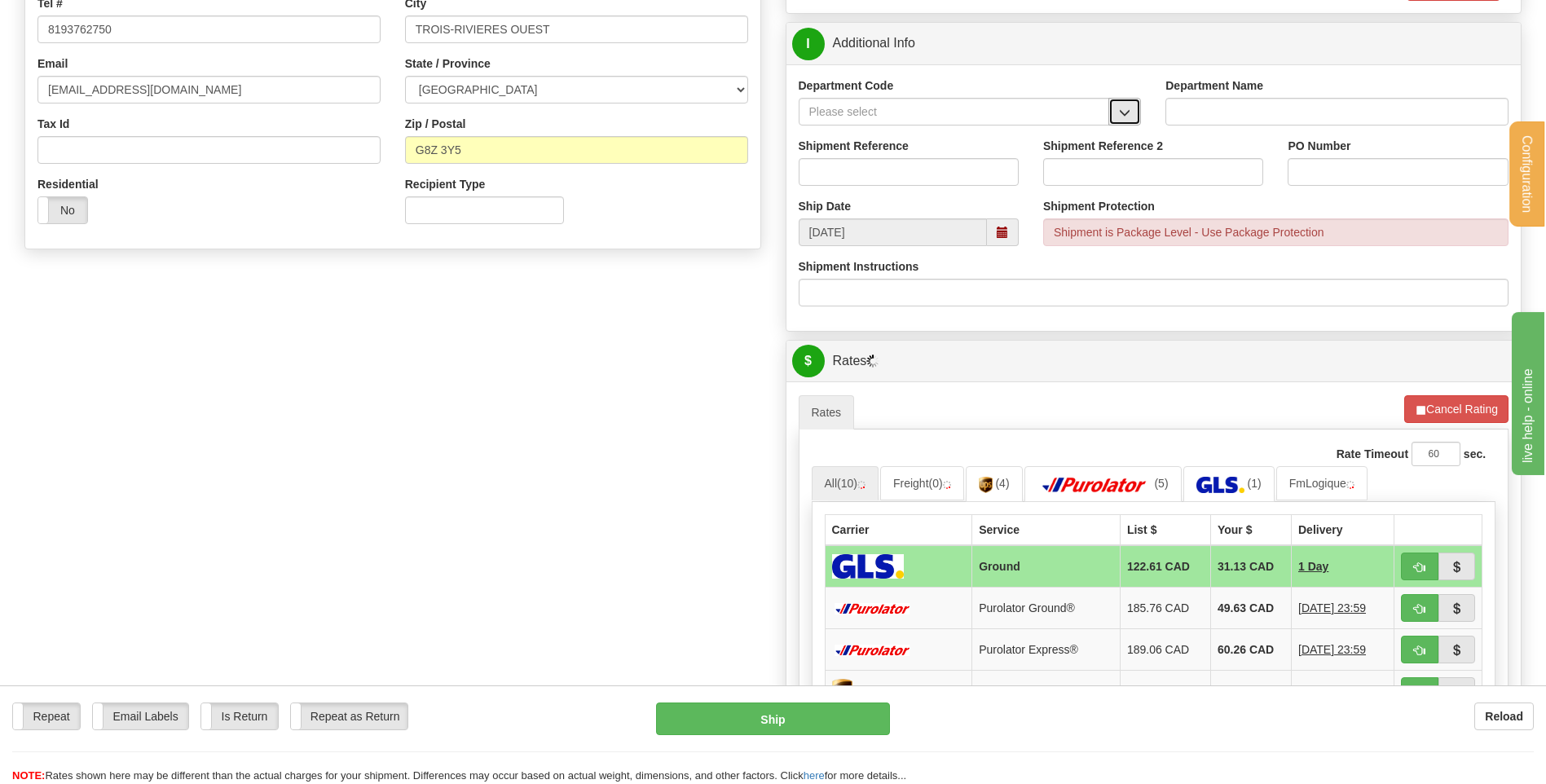
click at [1123, 109] on span "button" at bounding box center [1125, 113] width 12 height 11
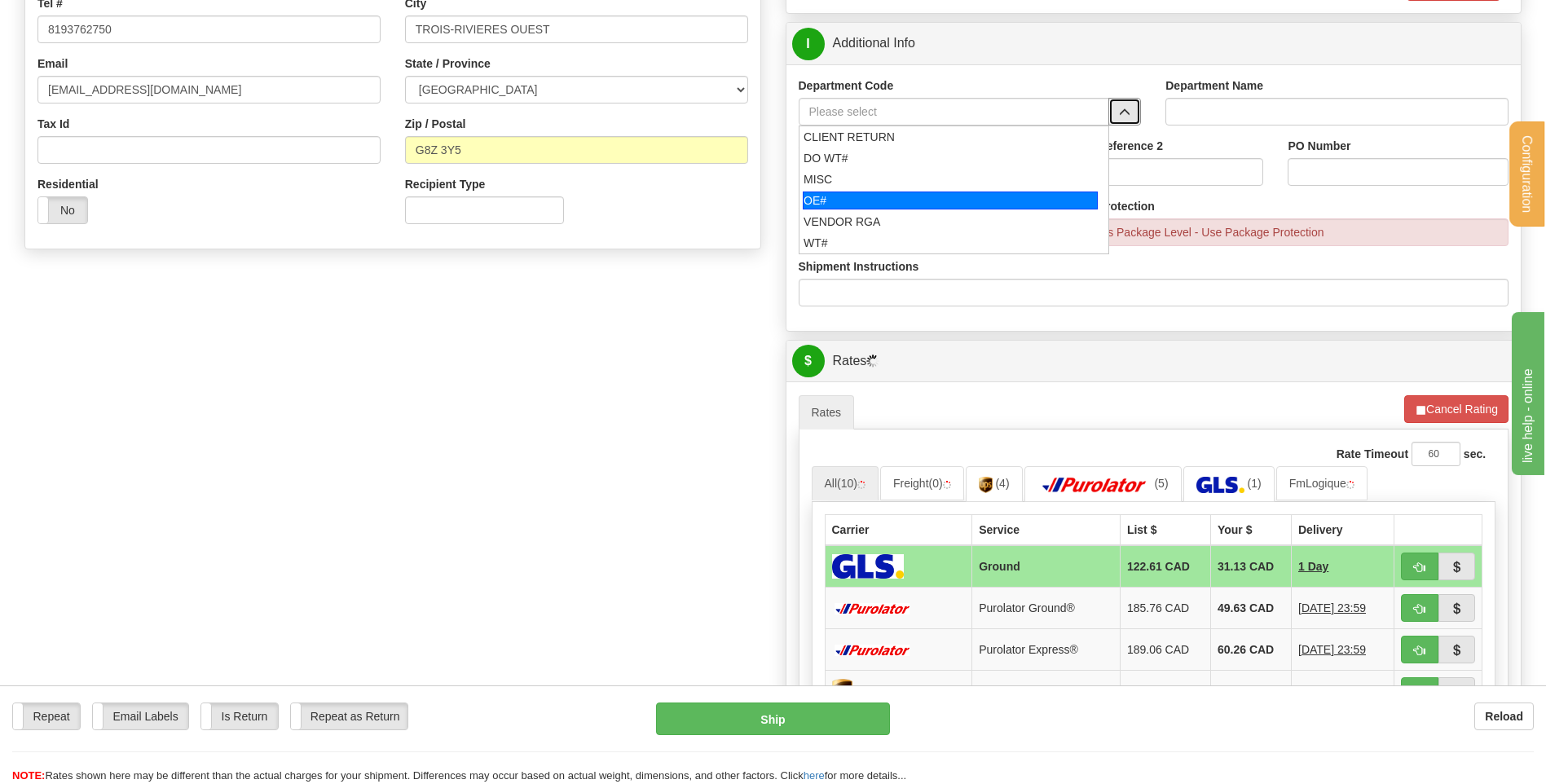
click at [887, 196] on div "OE#" at bounding box center [950, 200] width 295 height 18
type input "OE#"
type input "ORDERS"
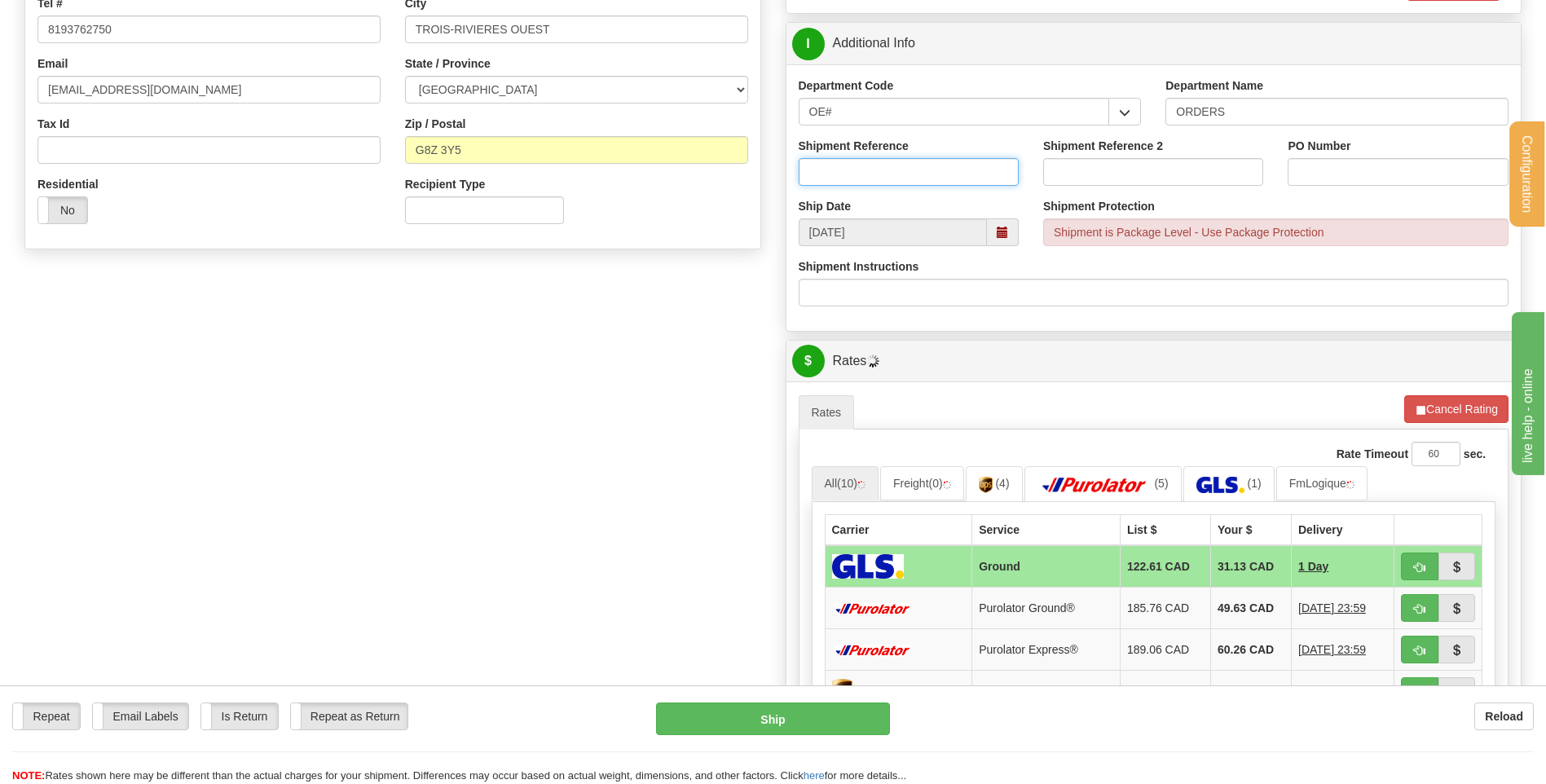
click at [880, 168] on input "Shipment Reference" at bounding box center [908, 171] width 220 height 28
type input "80005585-00"
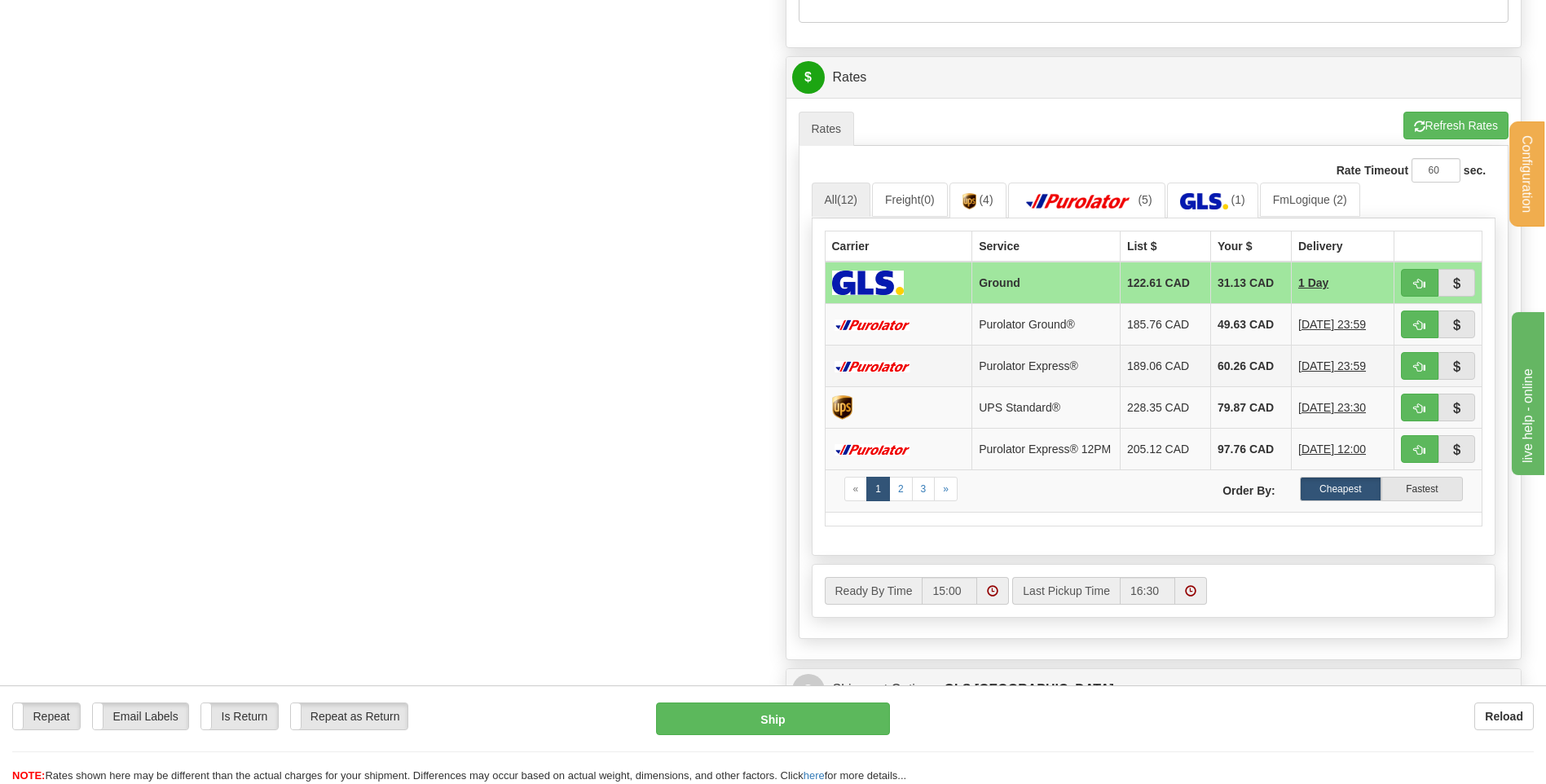
scroll to position [652, 0]
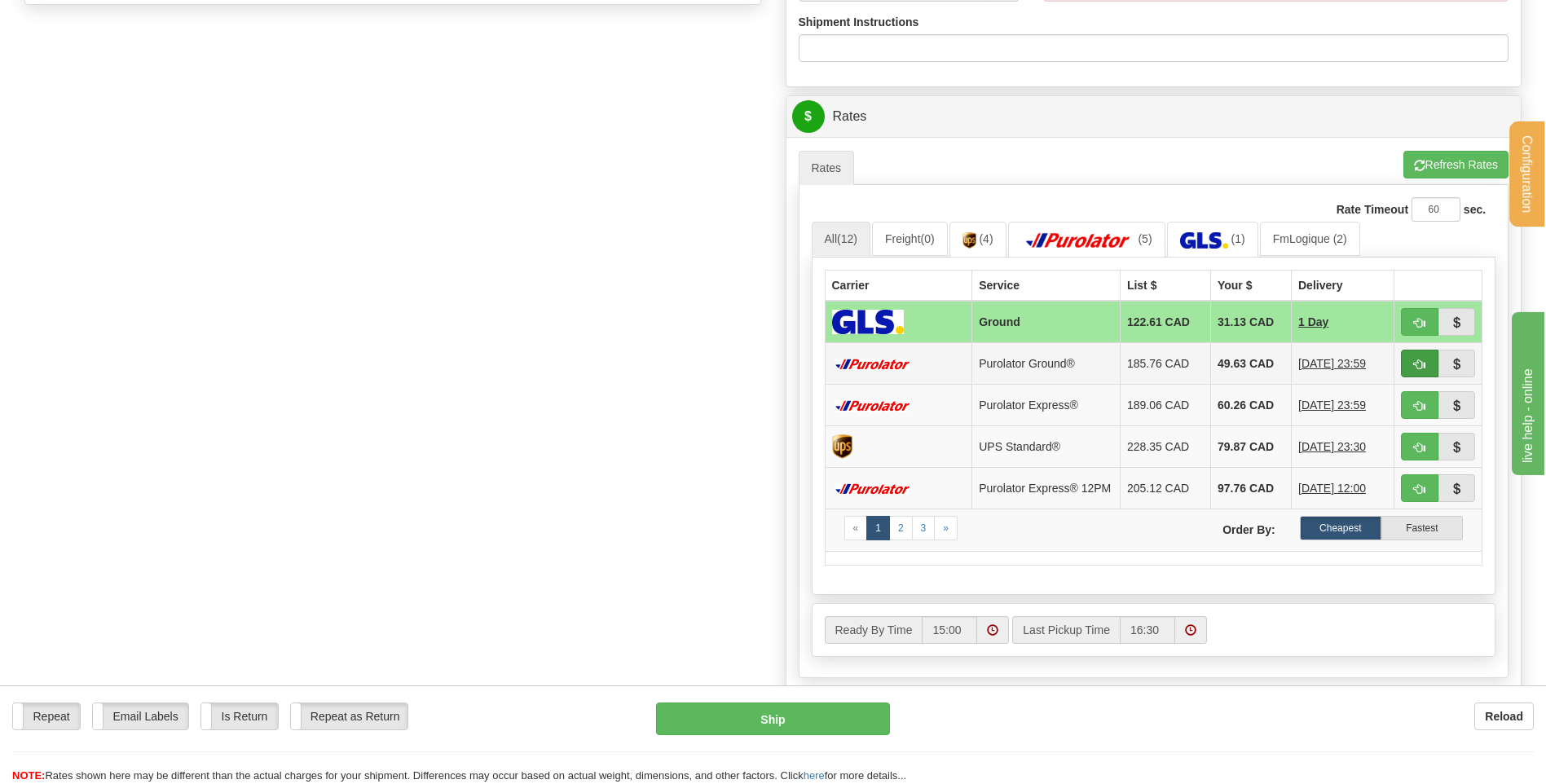
type input "8051"
click at [1428, 365] on button "button" at bounding box center [1419, 363] width 37 height 28
type input "260"
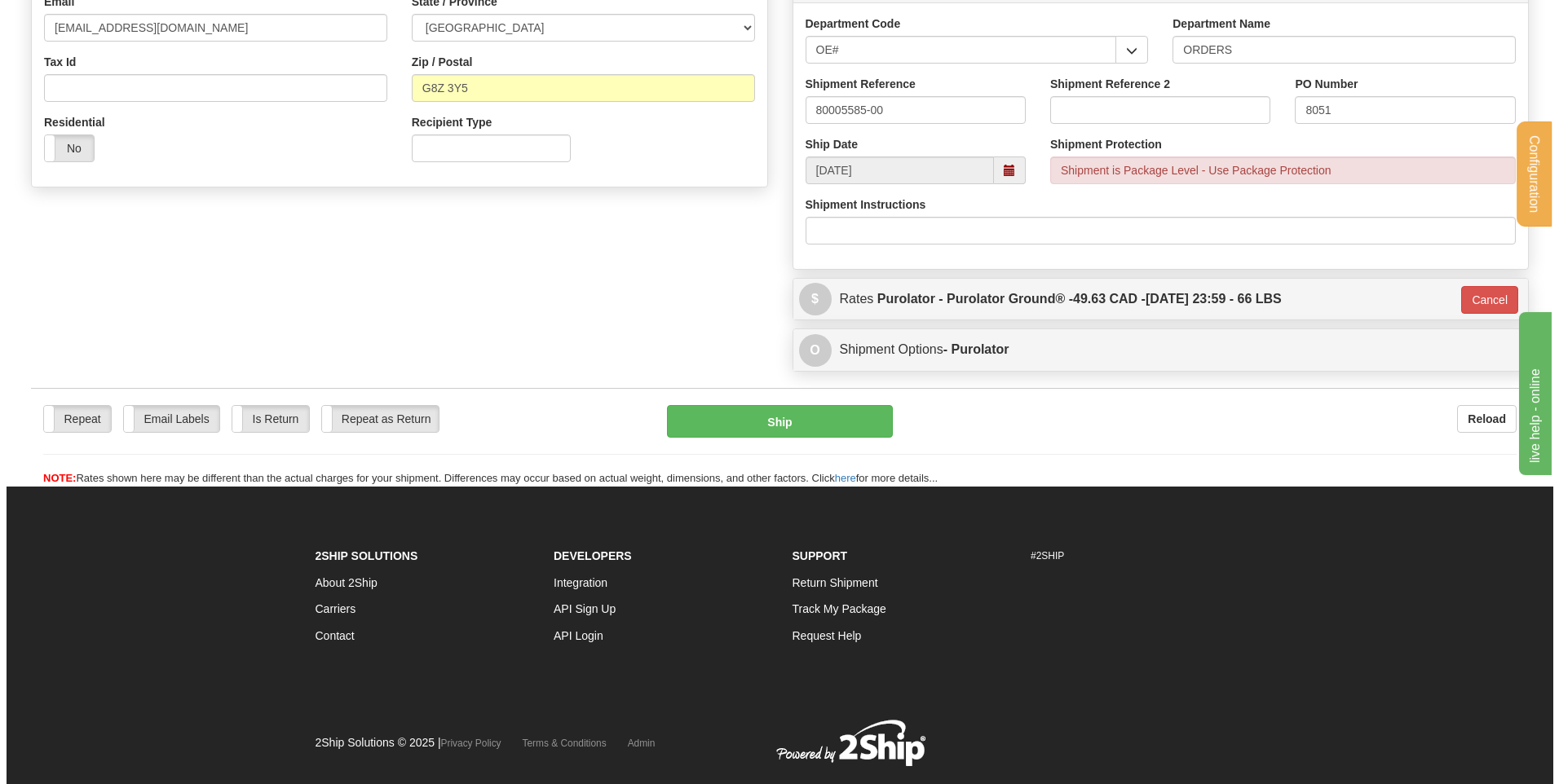
scroll to position [429, 0]
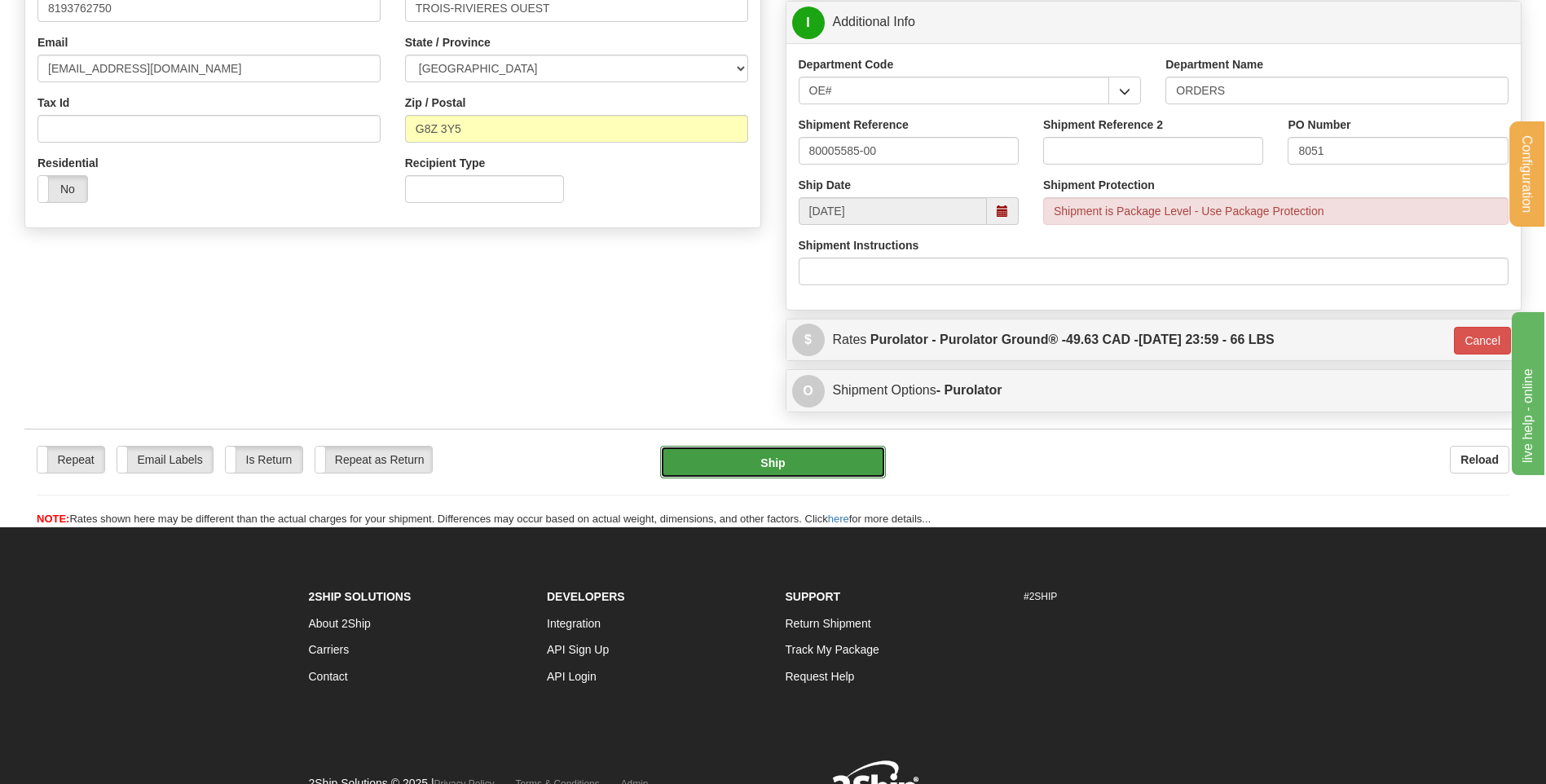
click at [742, 455] on button "Ship" at bounding box center [773, 461] width 225 height 33
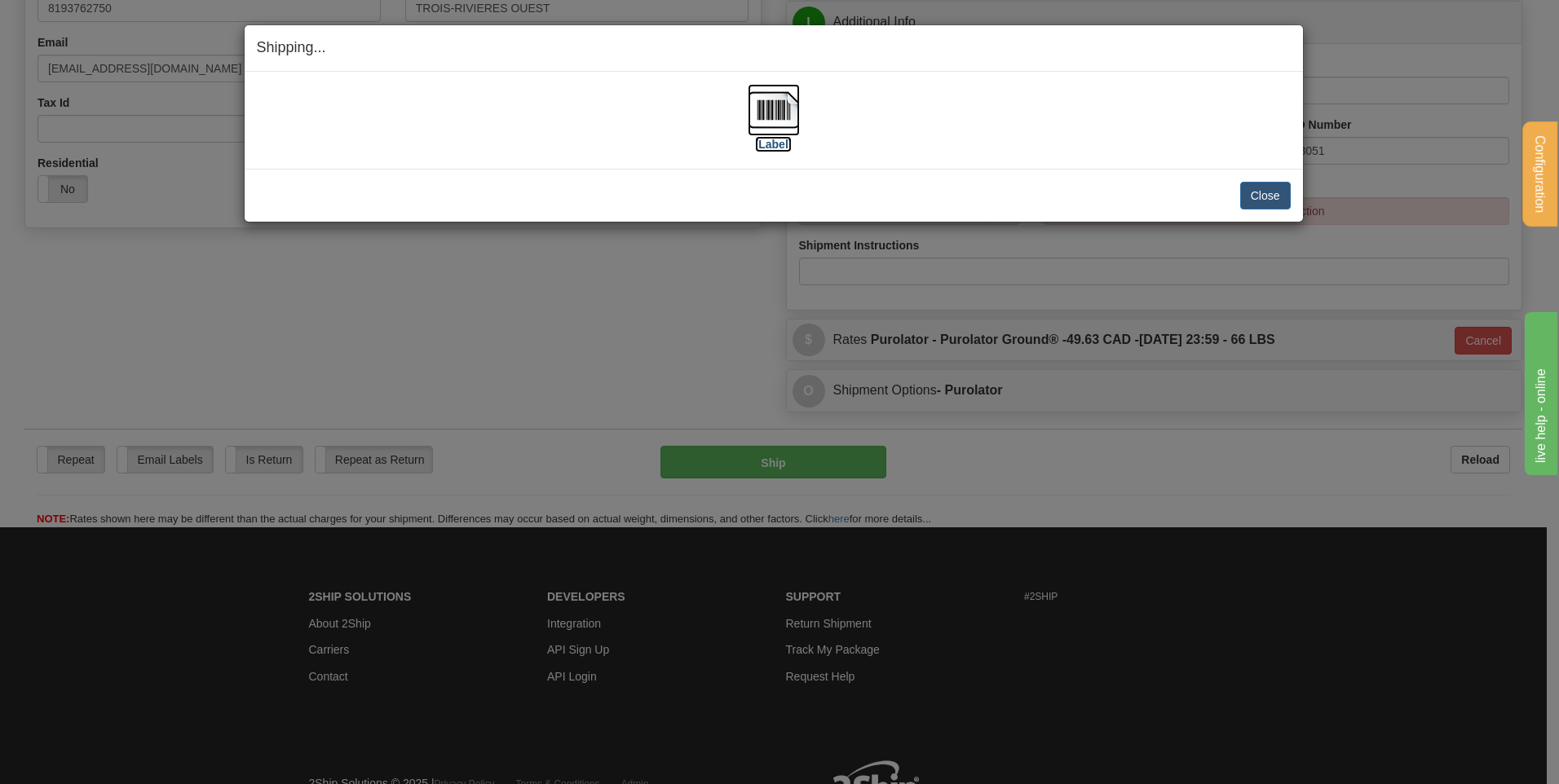
click at [786, 110] on img at bounding box center [774, 110] width 53 height 53
click at [1263, 197] on button "Close" at bounding box center [1265, 195] width 51 height 28
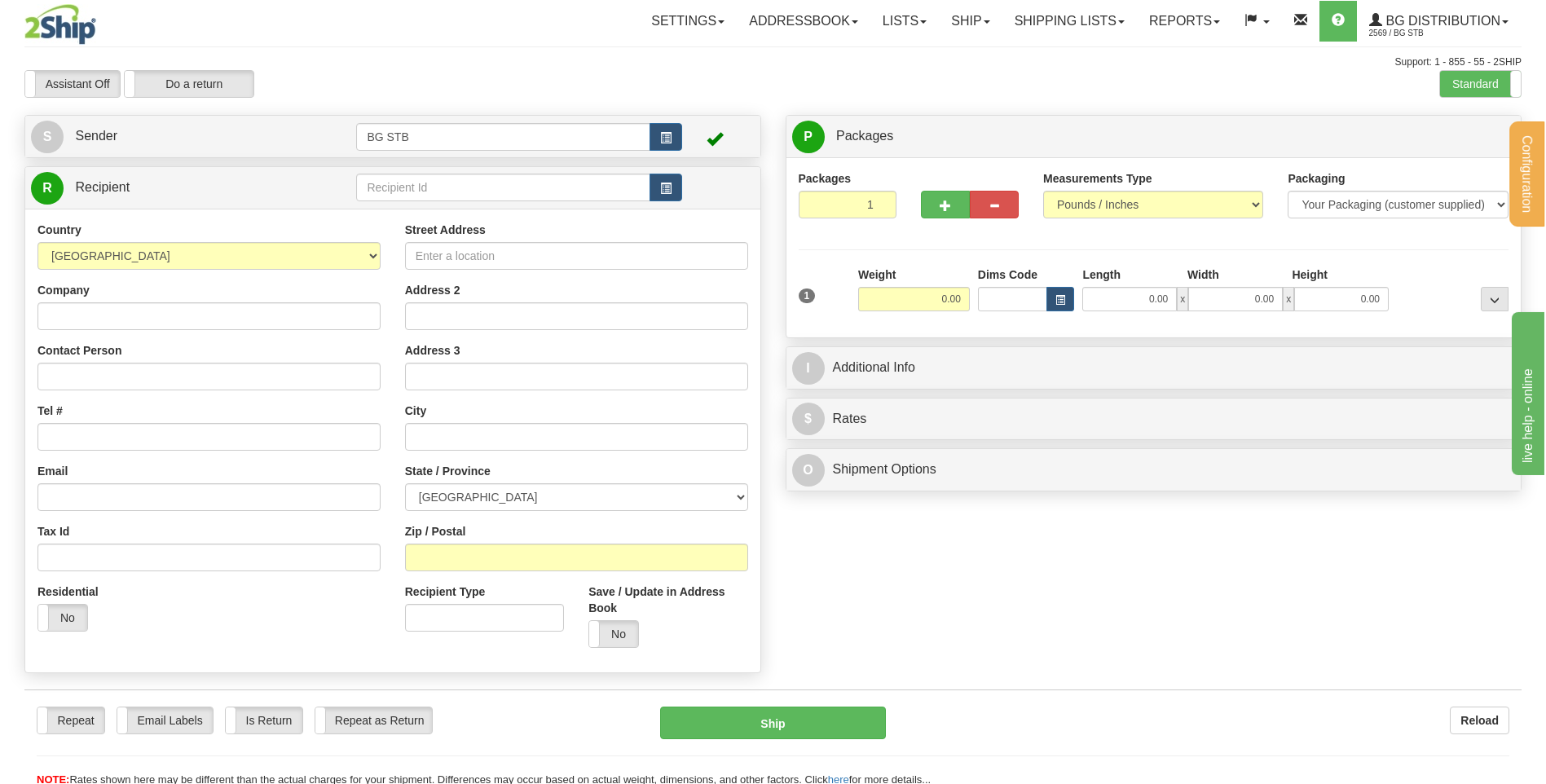
click at [492, 783] on html "Training Course Close Configuration My Configuration Panel Close" at bounding box center [773, 392] width 1546 height 784
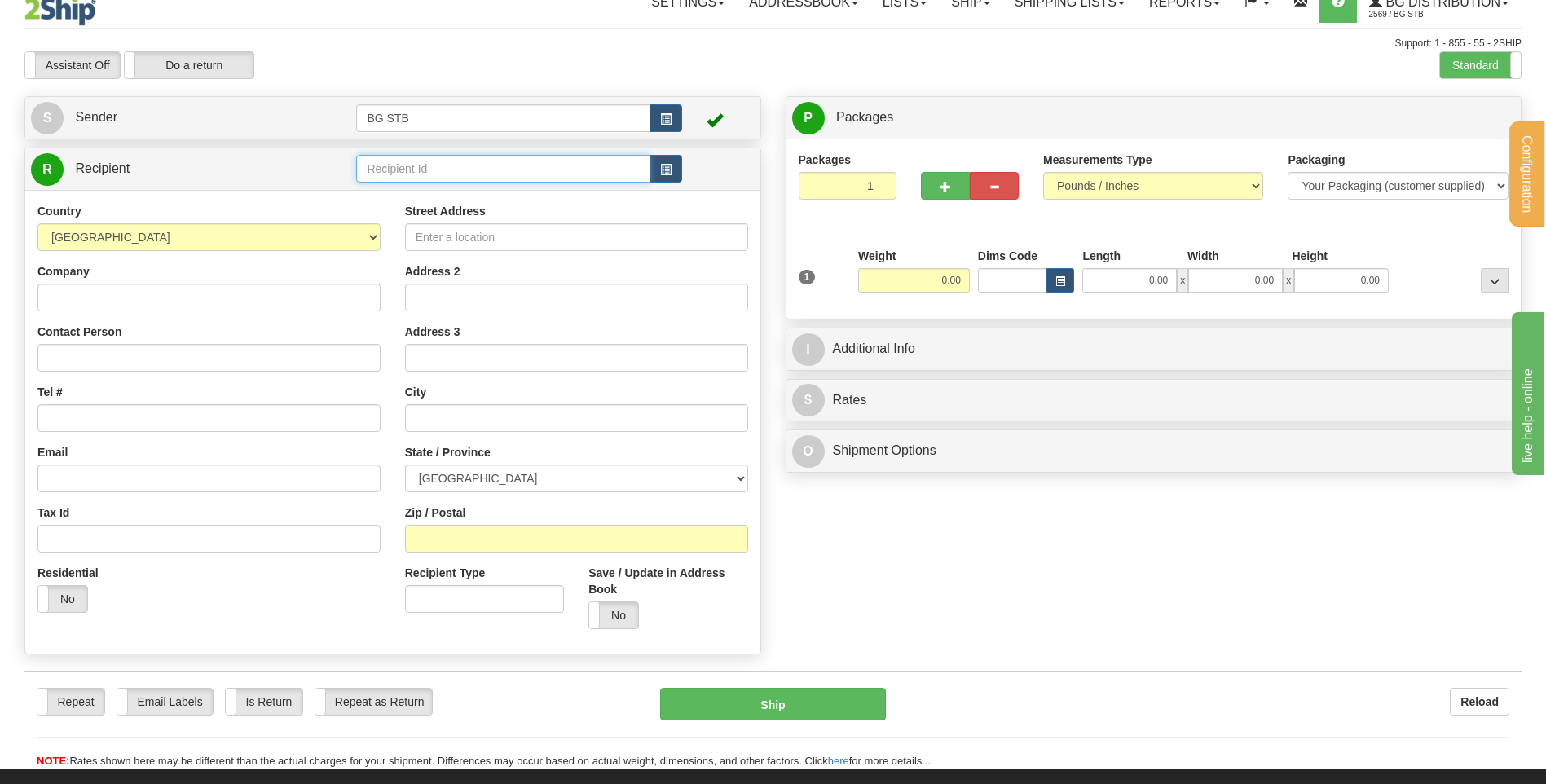
click at [397, 159] on input "text" at bounding box center [503, 168] width 293 height 28
type input "4075"
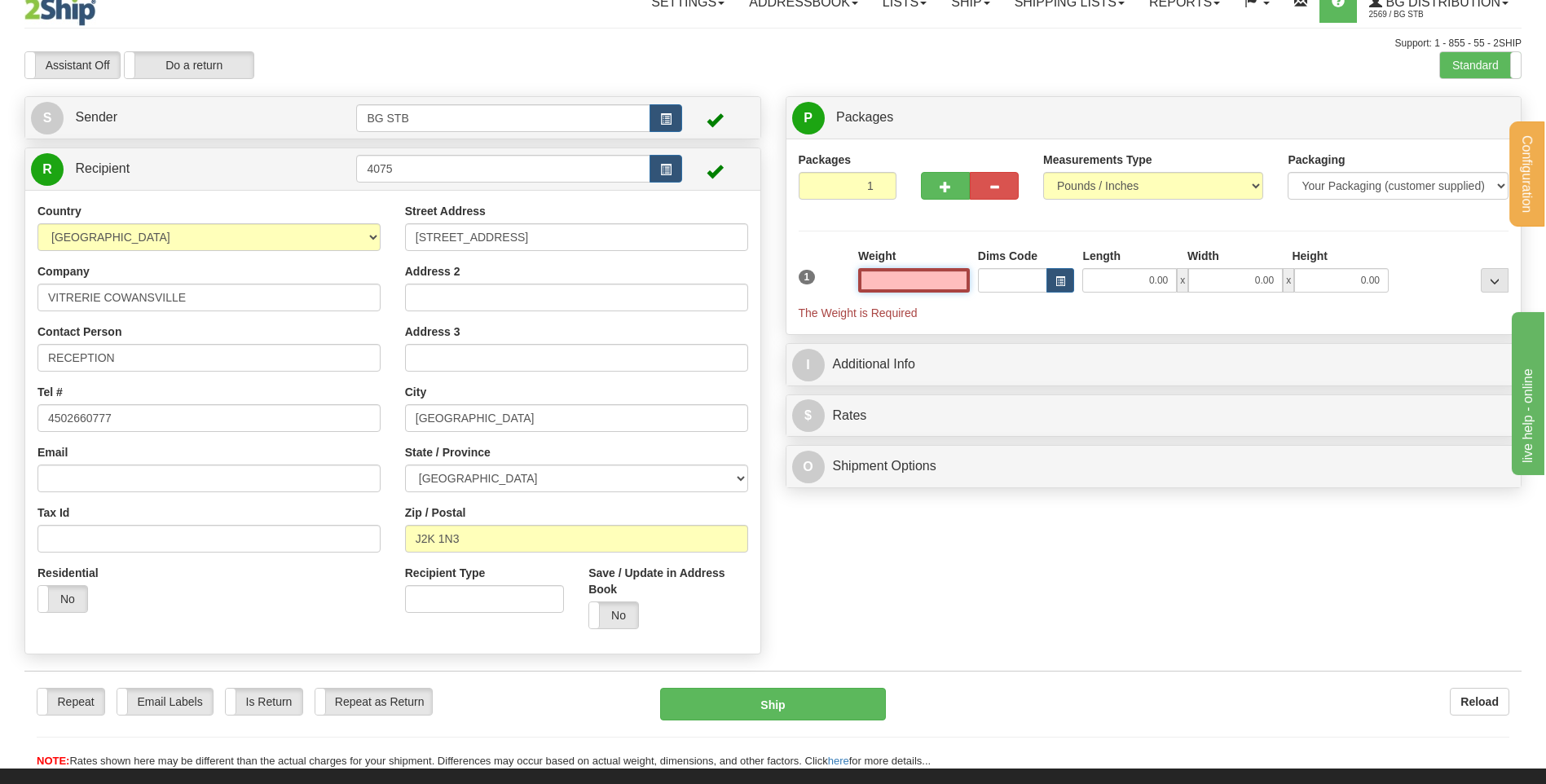
click at [944, 283] on input "text" at bounding box center [913, 280] width 111 height 24
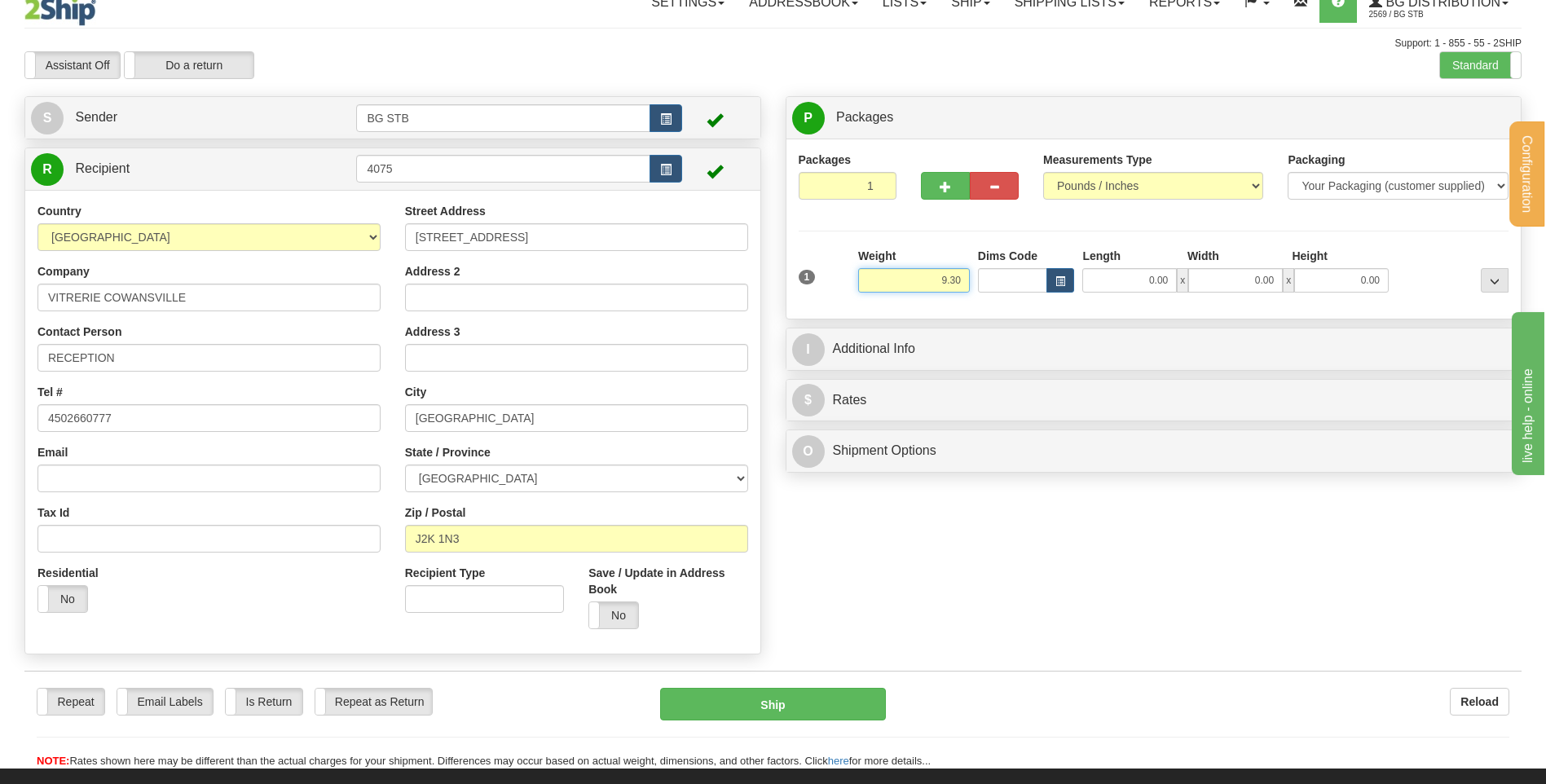
type input "9.30"
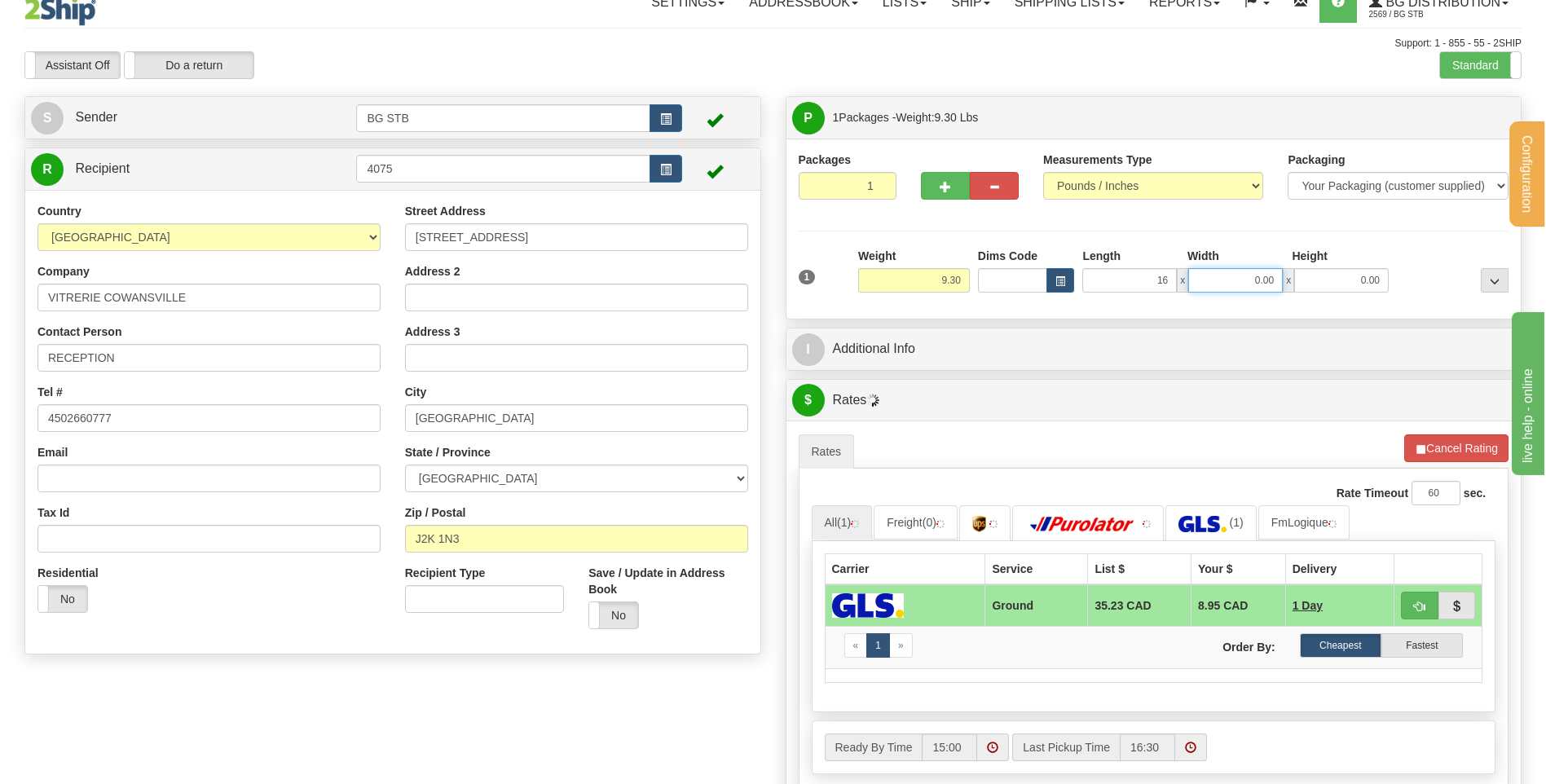
type input "16.00"
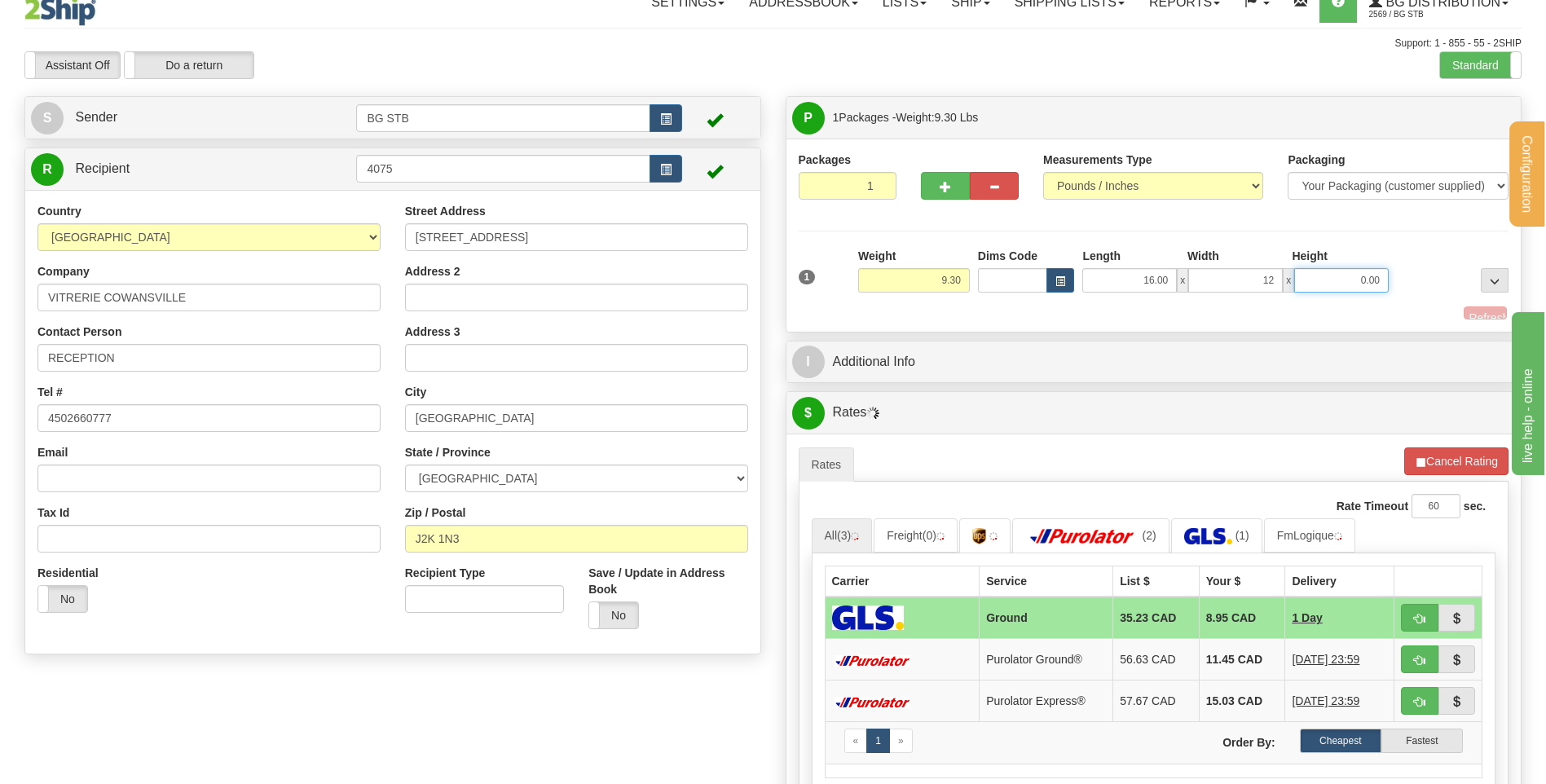
type input "12.00"
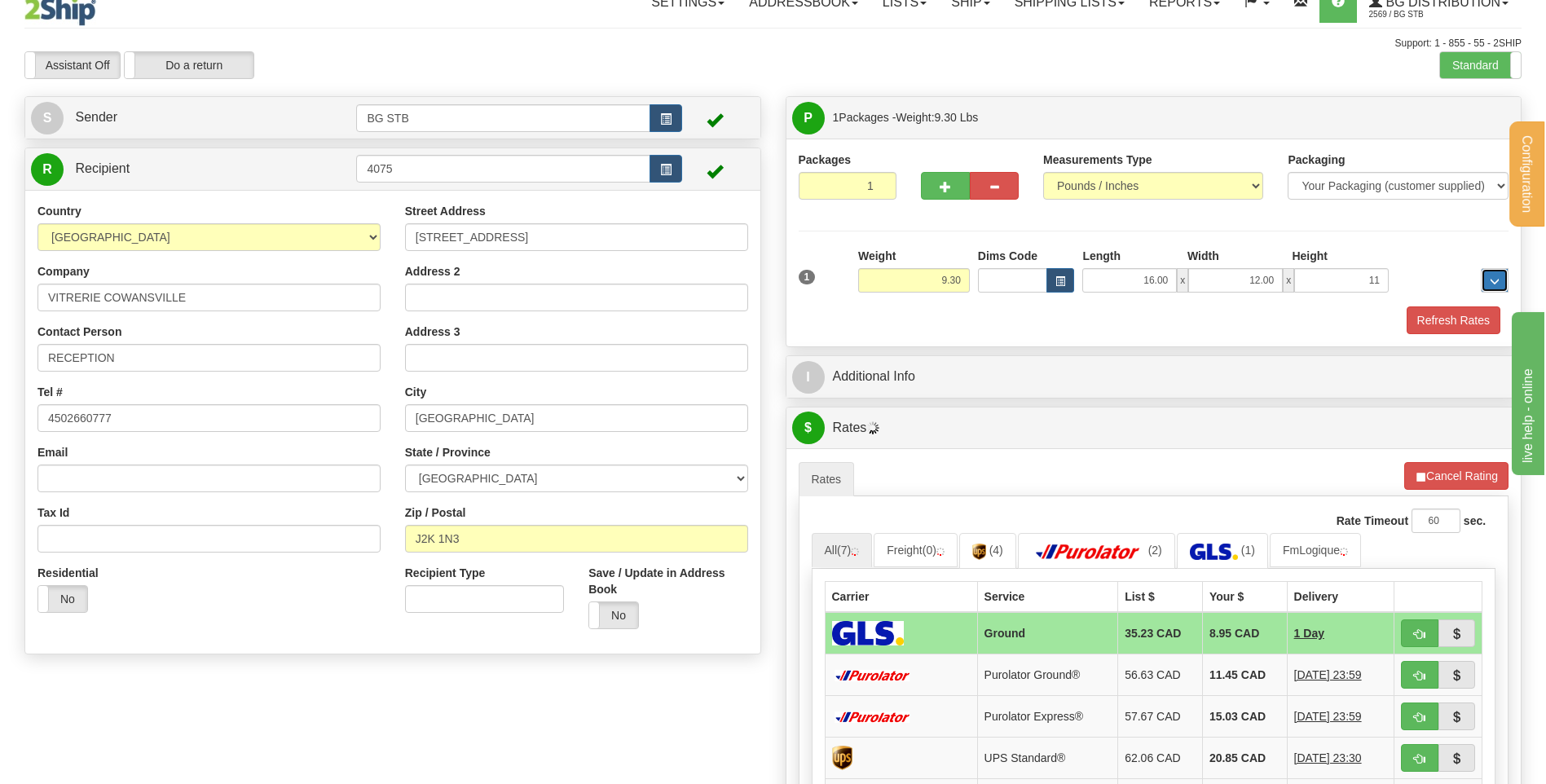
type input "11.00"
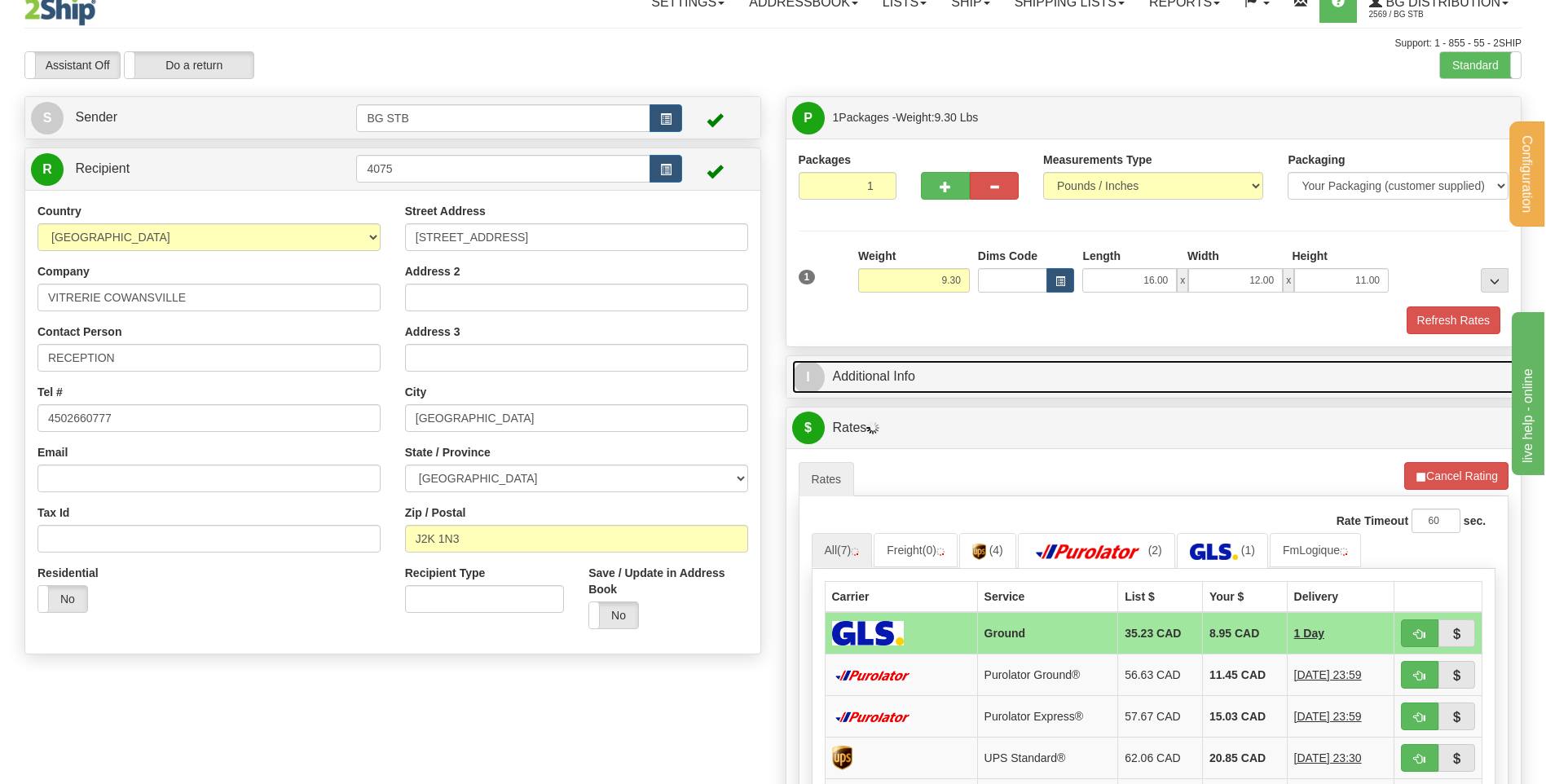
drag, startPoint x: 986, startPoint y: 380, endPoint x: 974, endPoint y: 374, distance: 13.4
click at [984, 380] on link "I Additional Info" at bounding box center [1154, 377] width 724 height 34
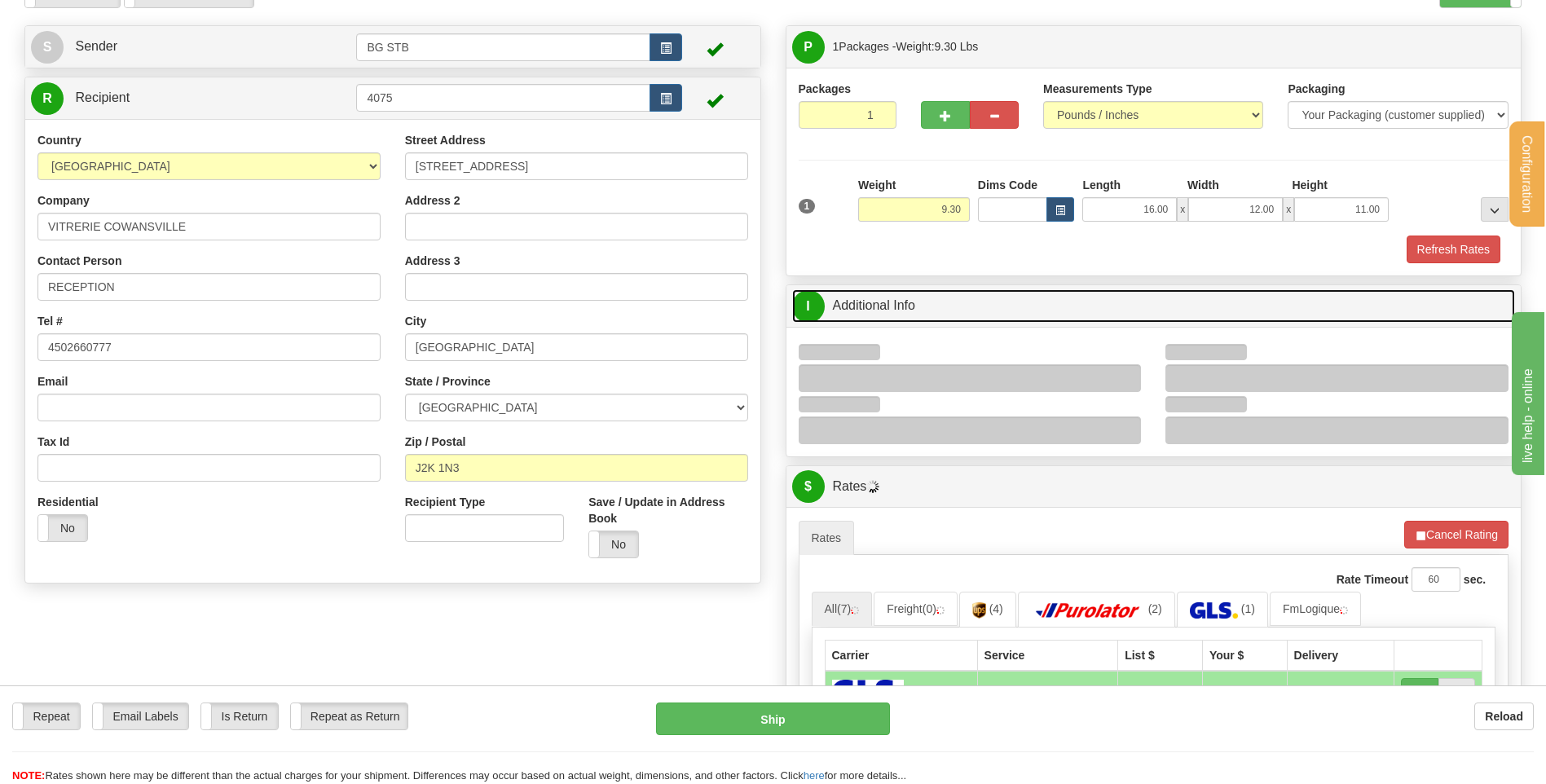
scroll to position [182, 0]
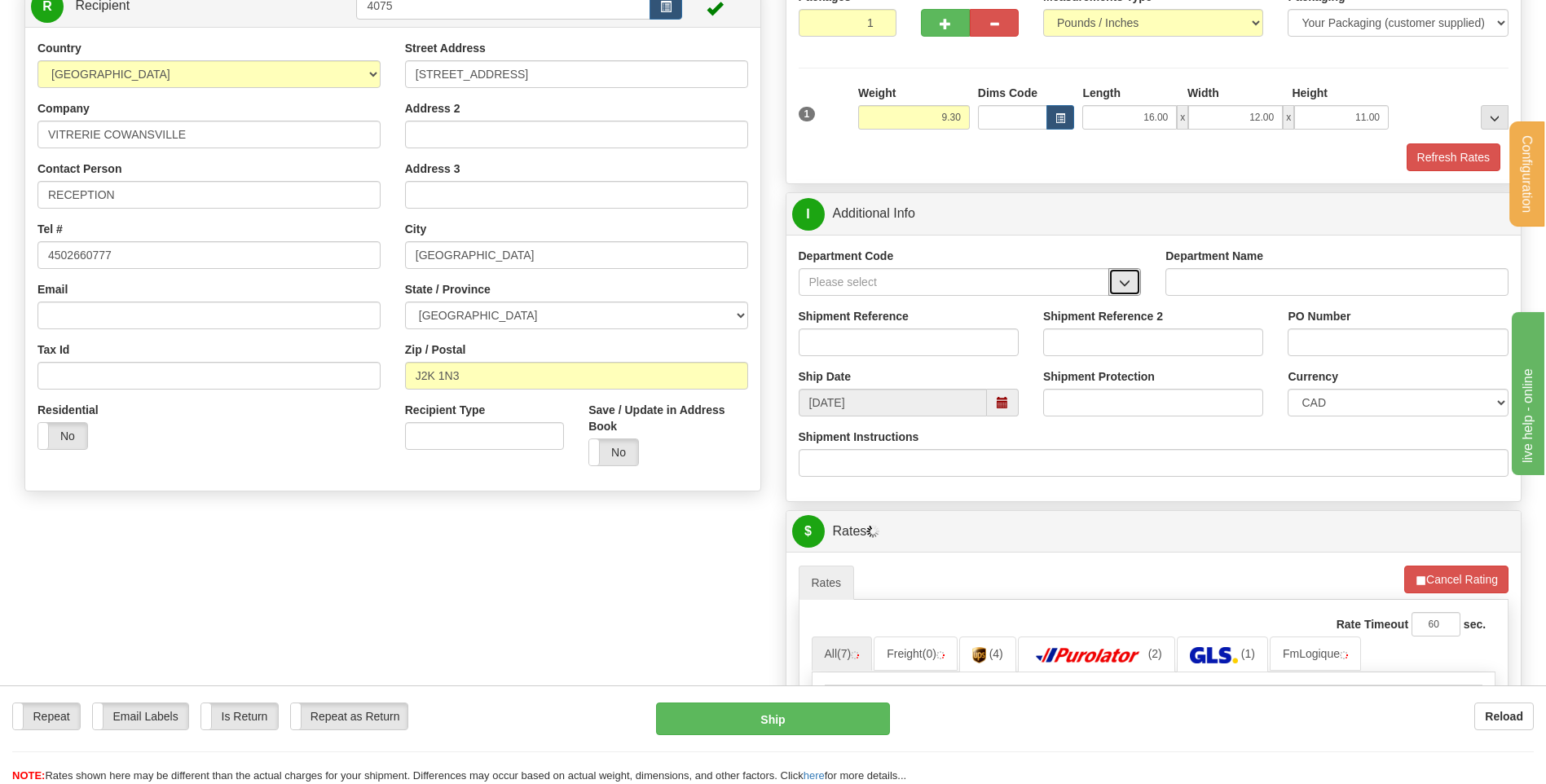
click at [1122, 282] on span "button" at bounding box center [1125, 283] width 12 height 11
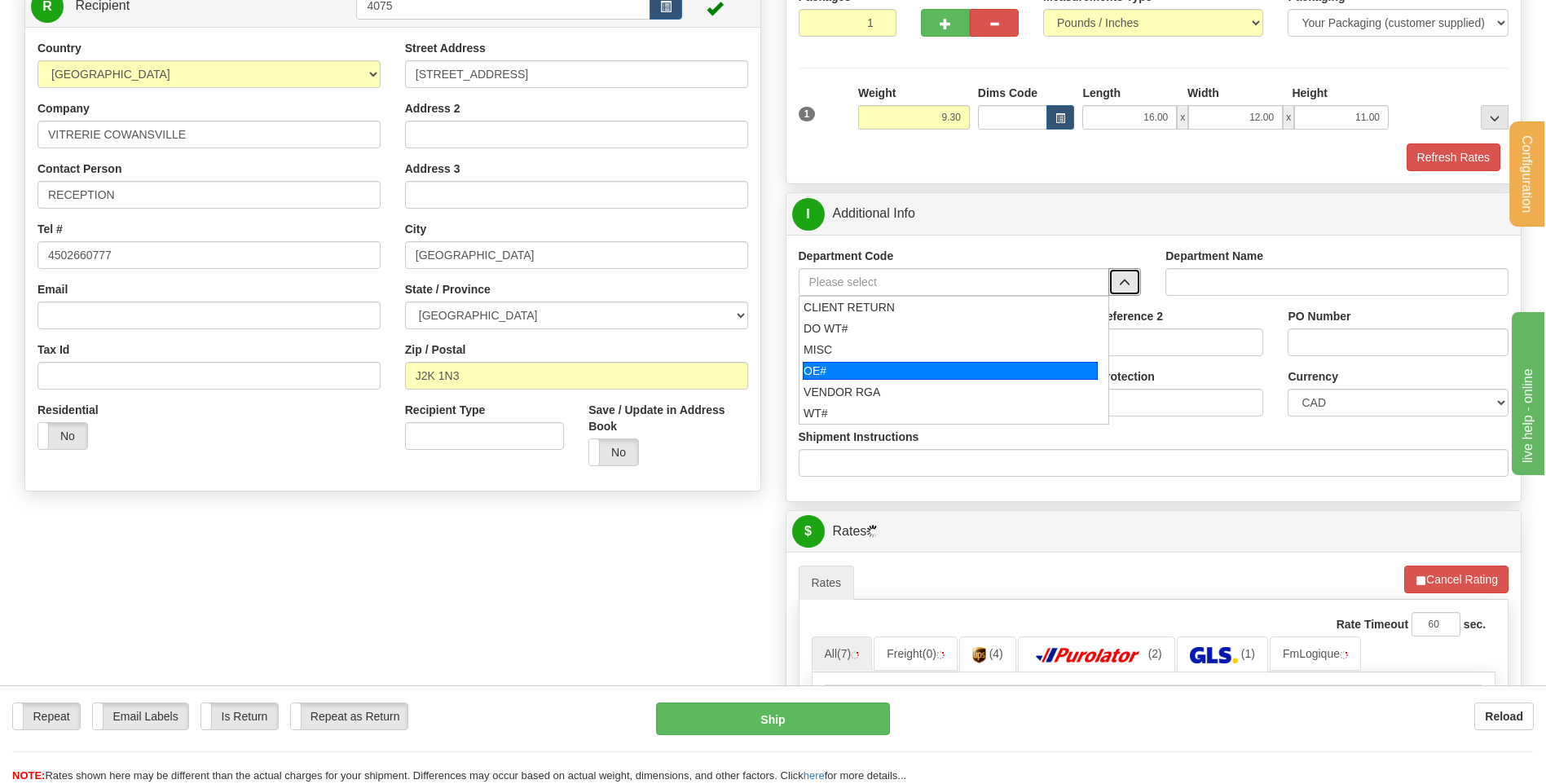
click at [933, 368] on div "OE#" at bounding box center [950, 371] width 295 height 18
type input "OE#"
type input "ORDERS"
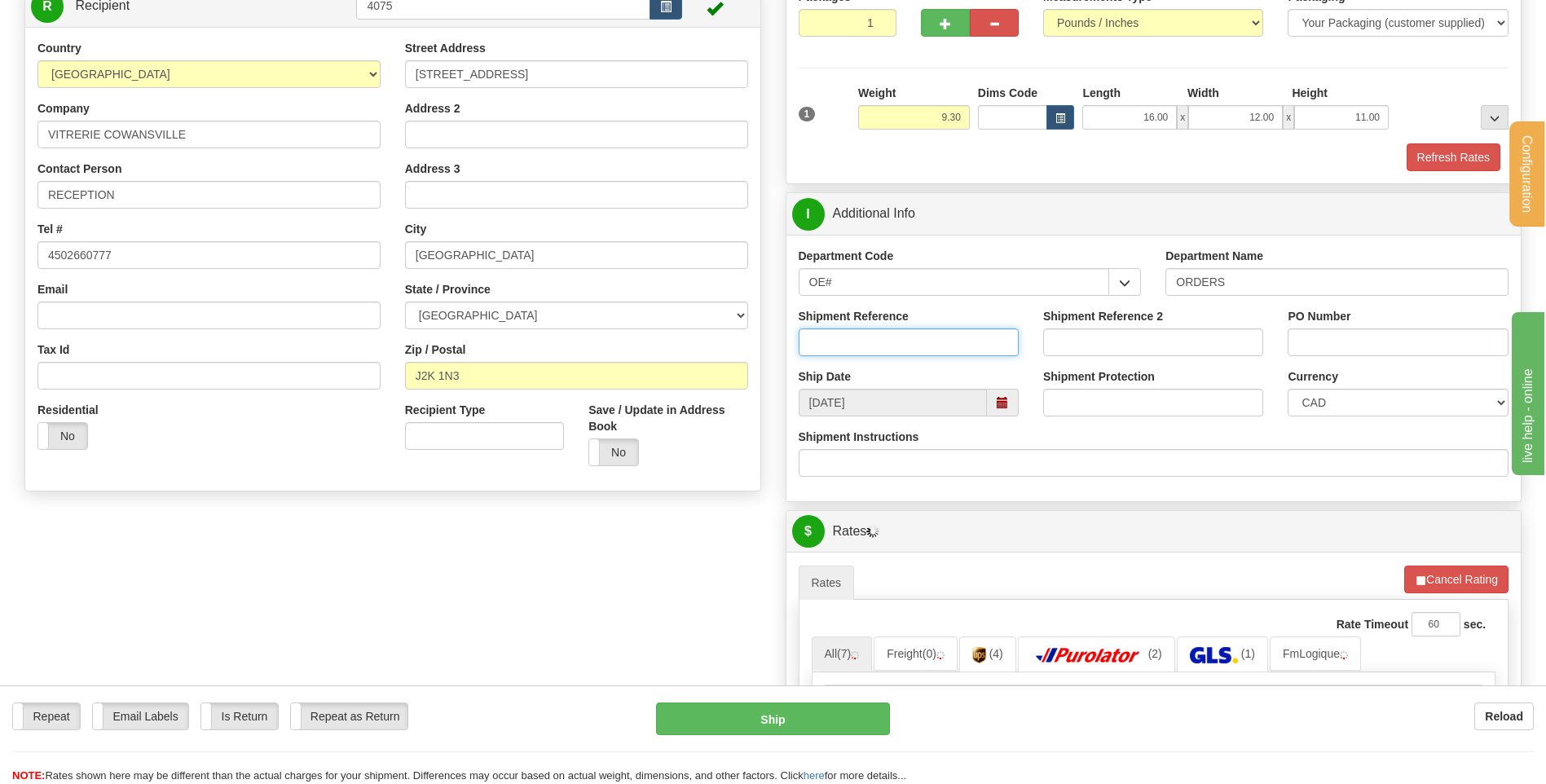
click at [928, 342] on input "Shipment Reference" at bounding box center [908, 342] width 220 height 28
type input "80005603-00"
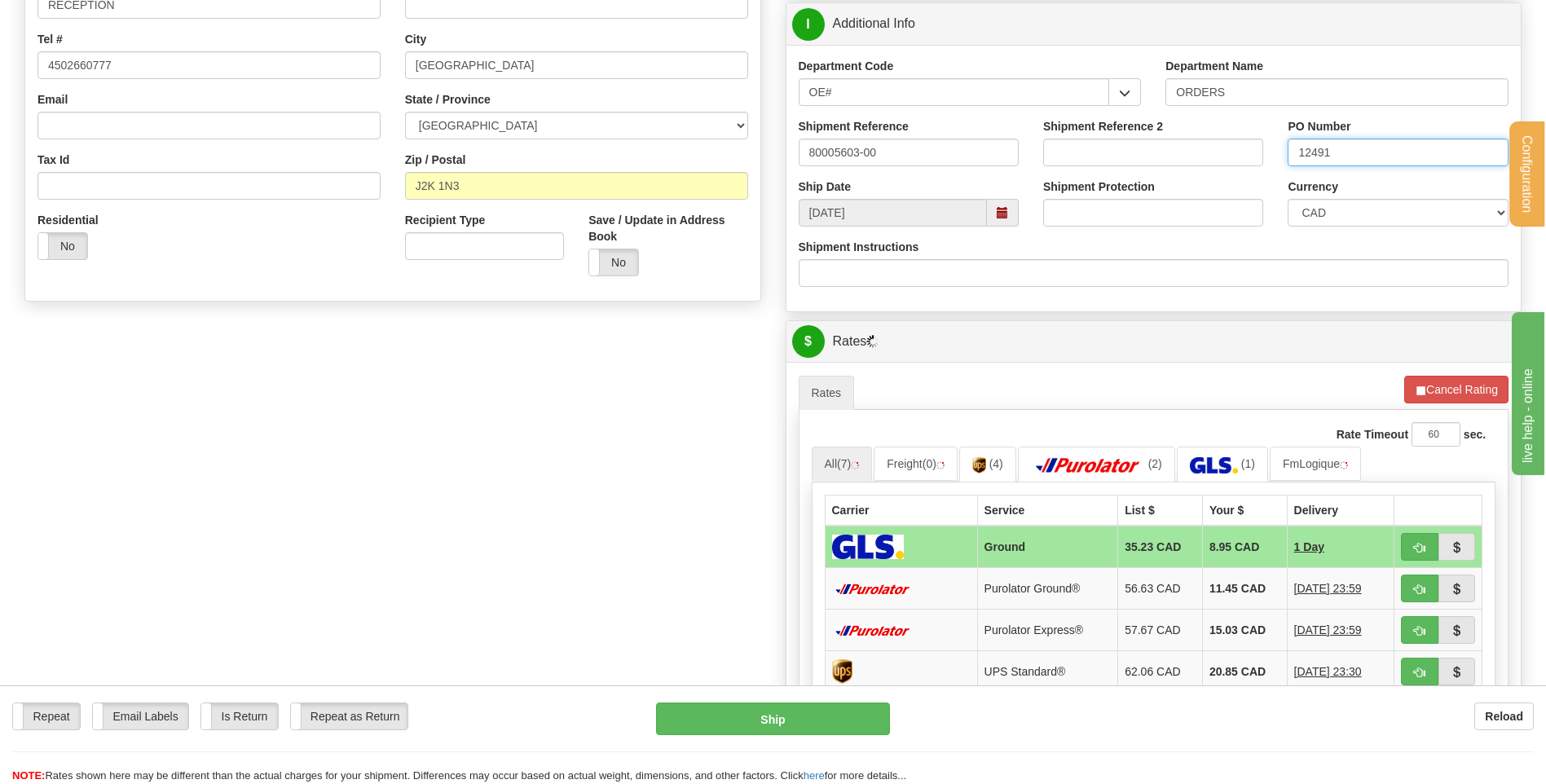
scroll to position [508, 0]
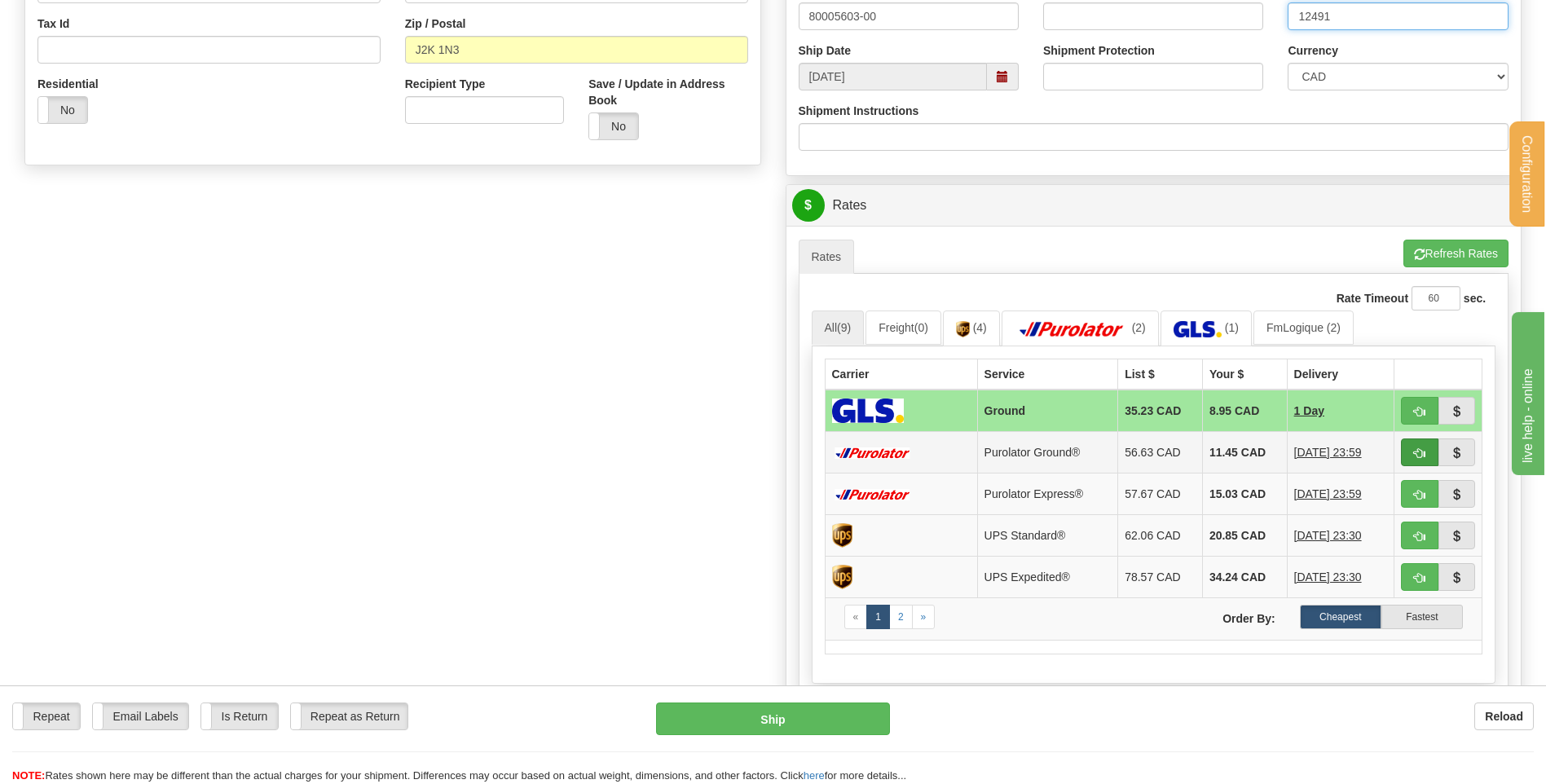
type input "12491"
click at [1430, 454] on button "button" at bounding box center [1419, 452] width 37 height 28
type input "260"
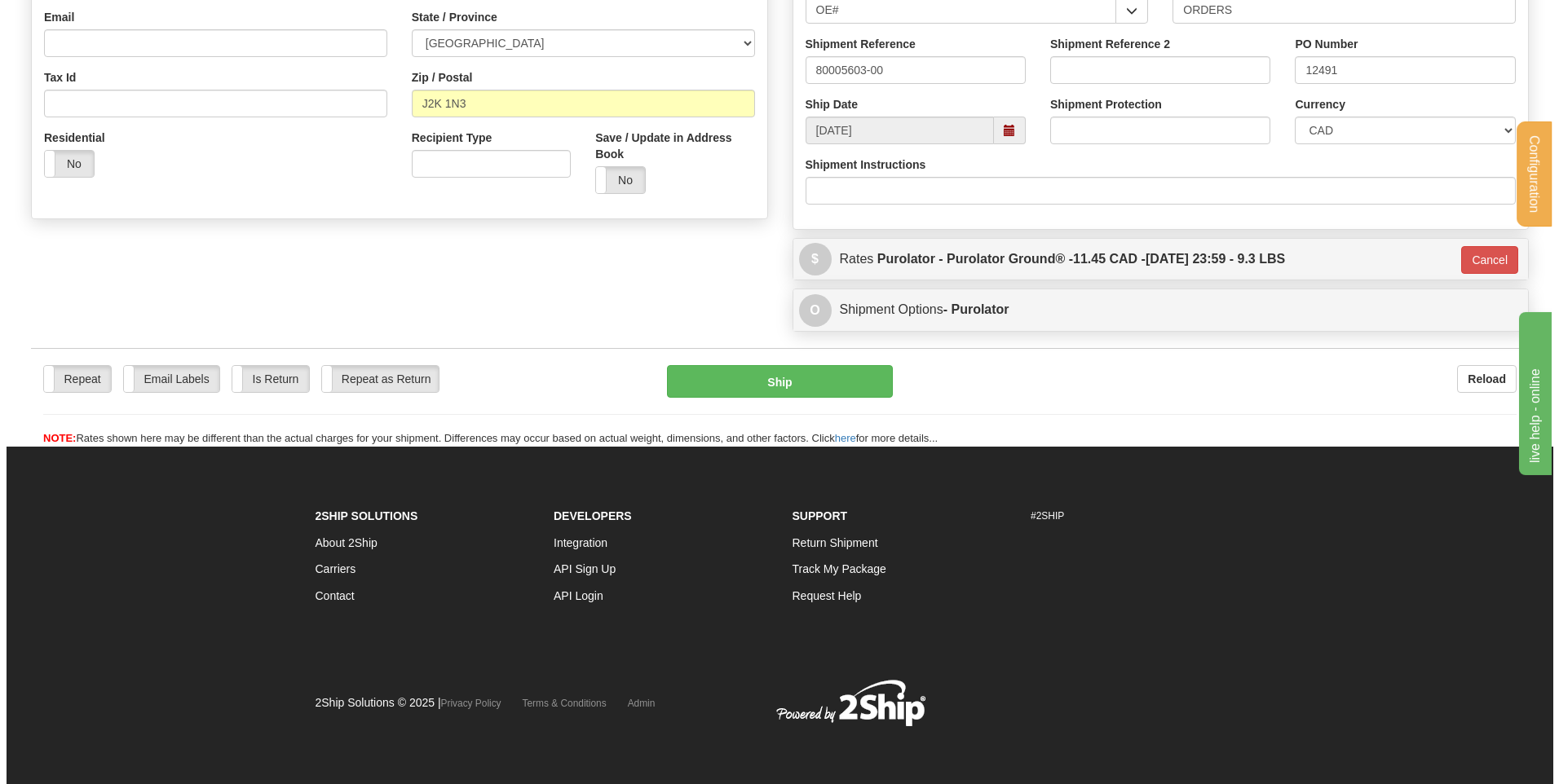
scroll to position [454, 0]
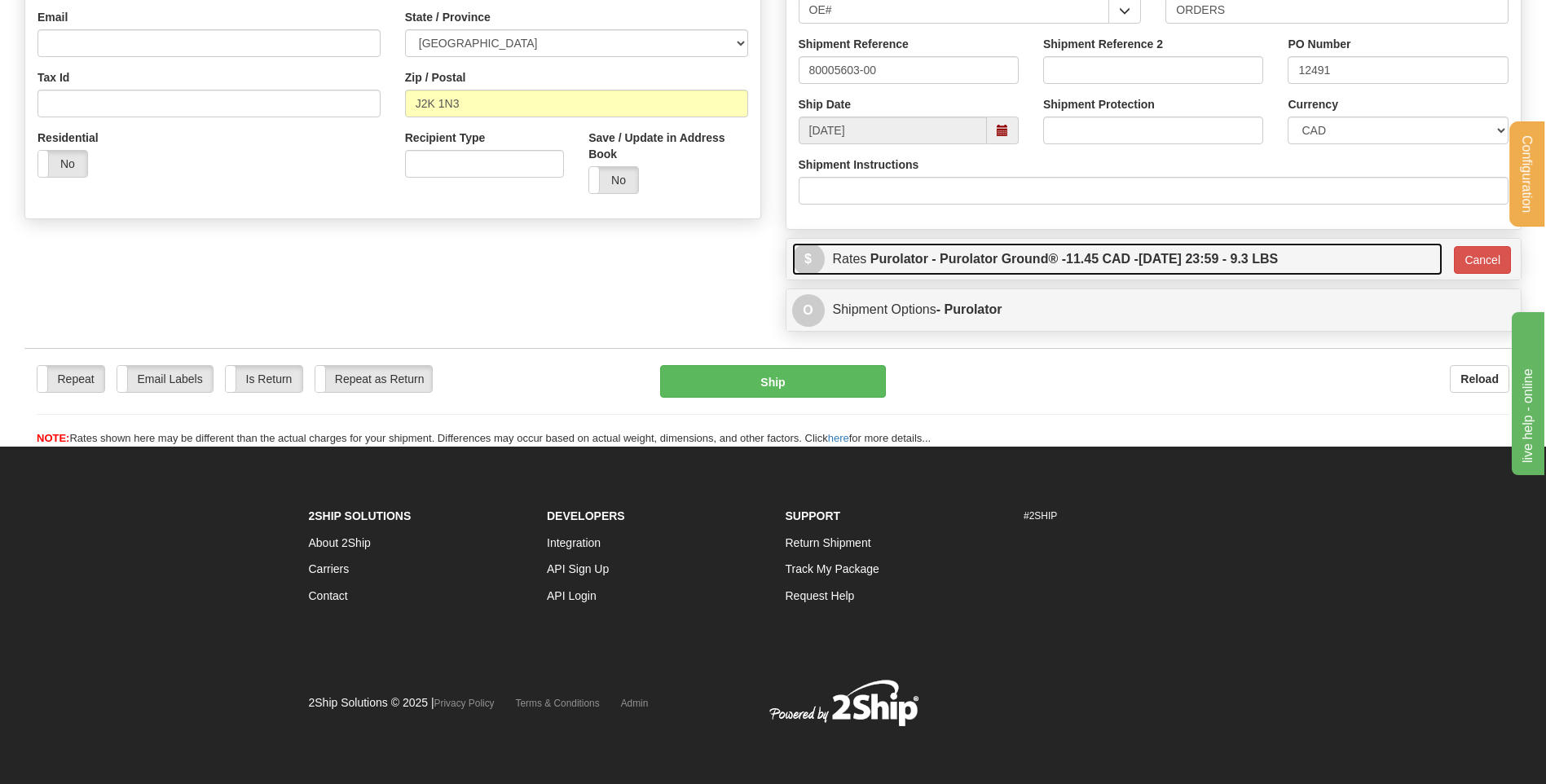
click at [941, 263] on label "Purolator - Purolator Ground® - 11.45 CAD - 09/08/2025 23:59 - 9.3 LBS" at bounding box center [1074, 259] width 407 height 33
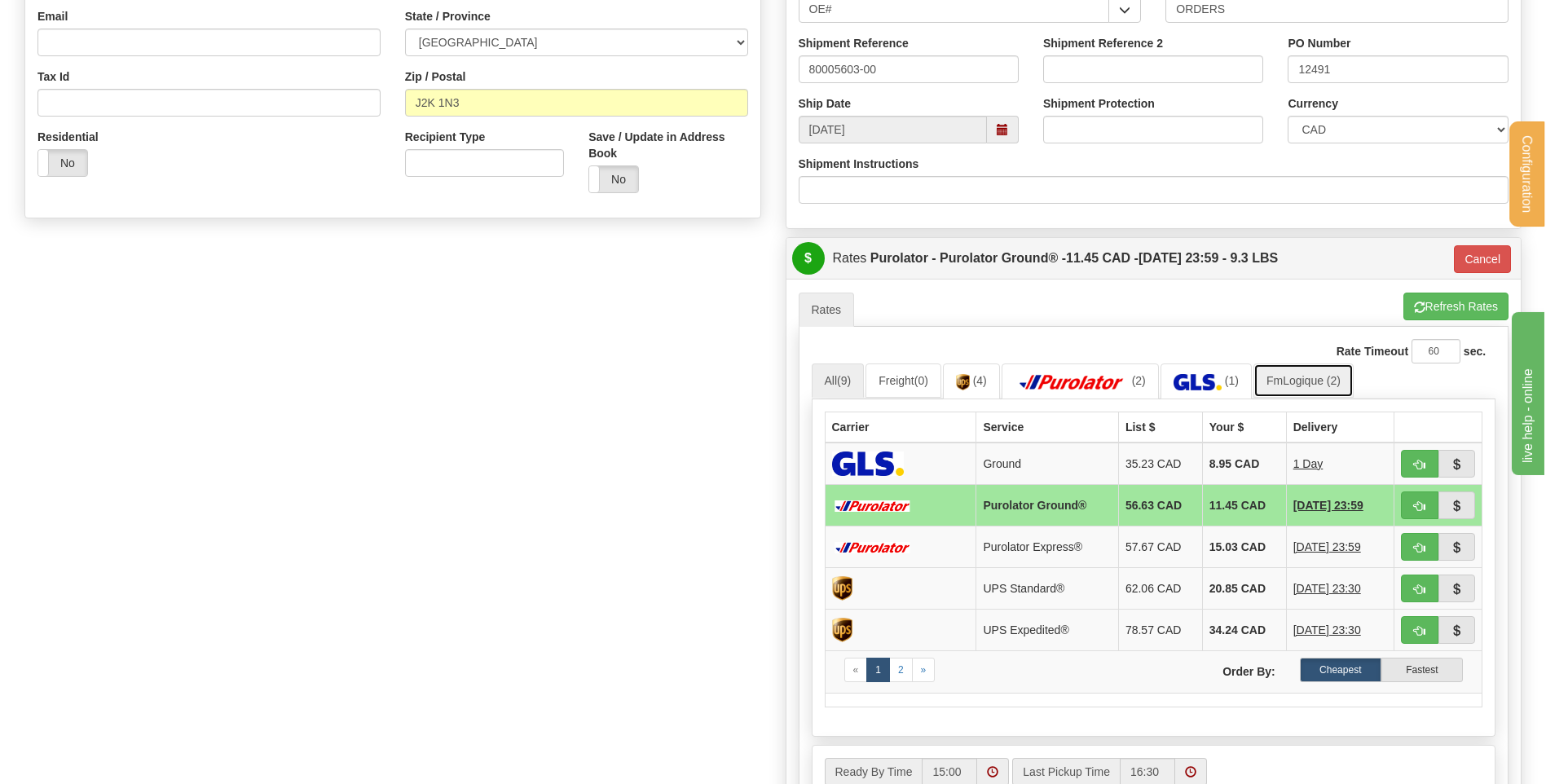
click at [1288, 379] on link "FmLogique (2)" at bounding box center [1304, 380] width 101 height 34
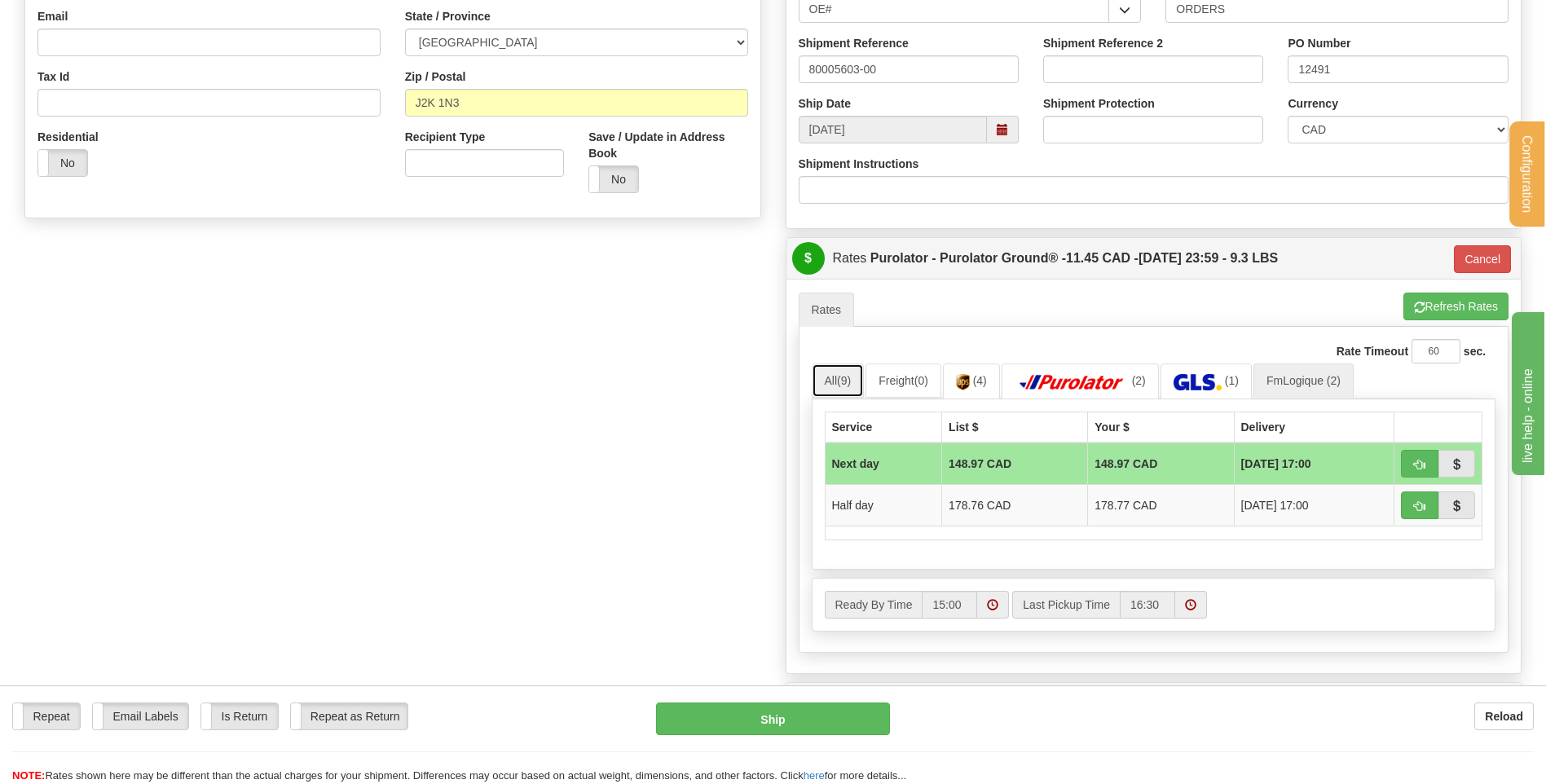
click at [826, 366] on link "All (9)" at bounding box center [838, 380] width 53 height 34
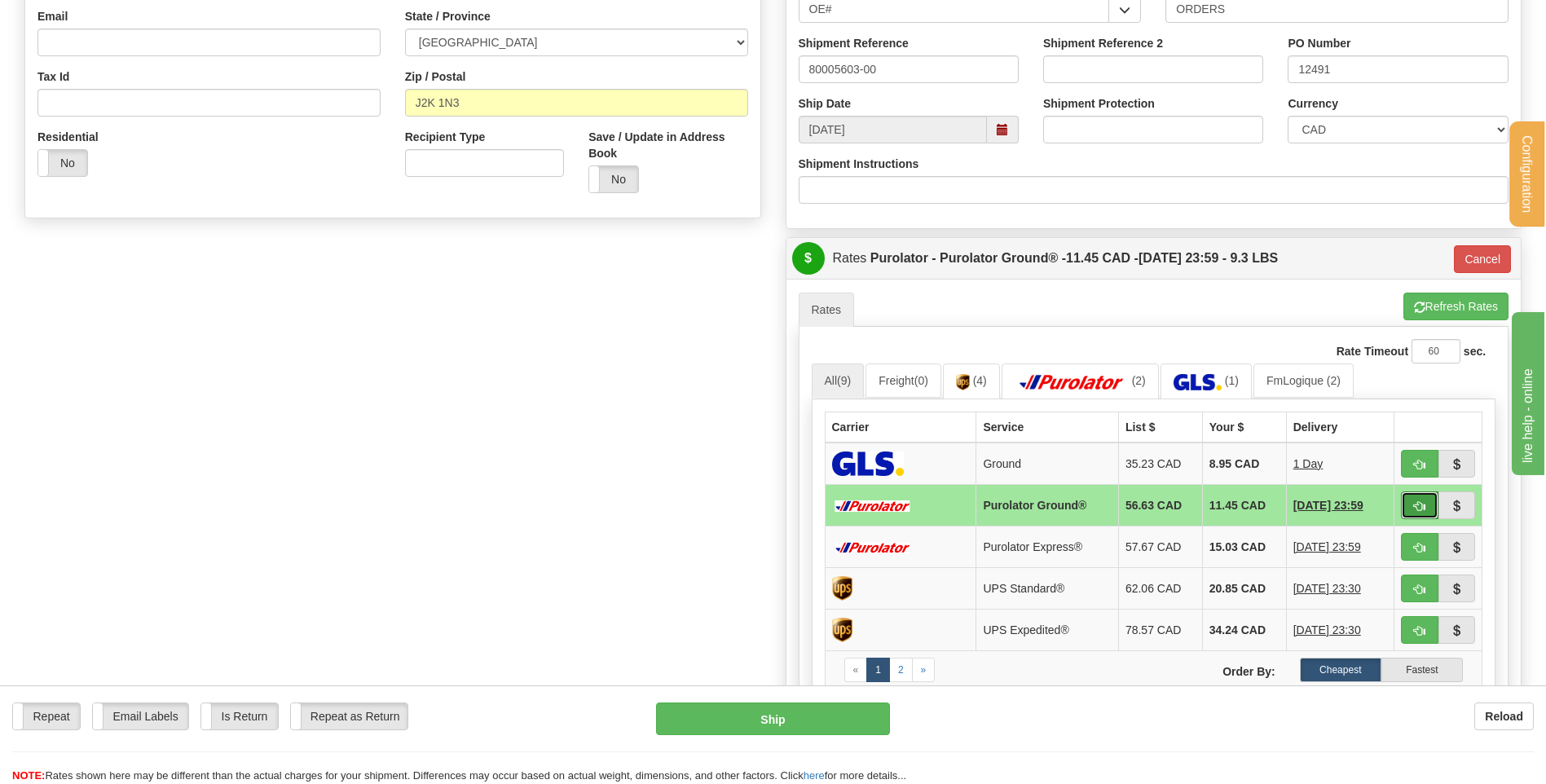
click at [1419, 511] on span "button" at bounding box center [1419, 507] width 12 height 11
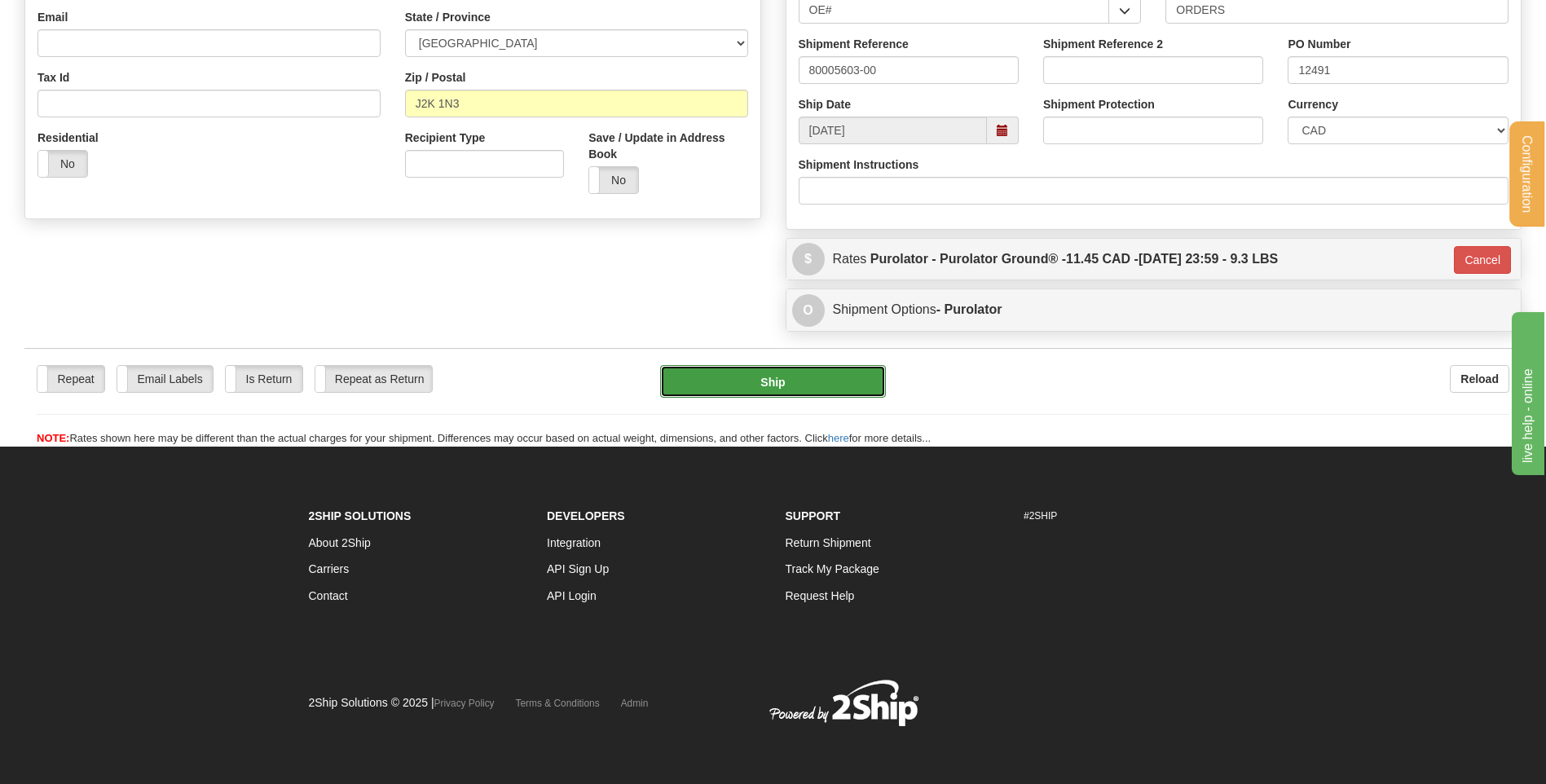
click at [779, 391] on button "Ship" at bounding box center [773, 381] width 225 height 33
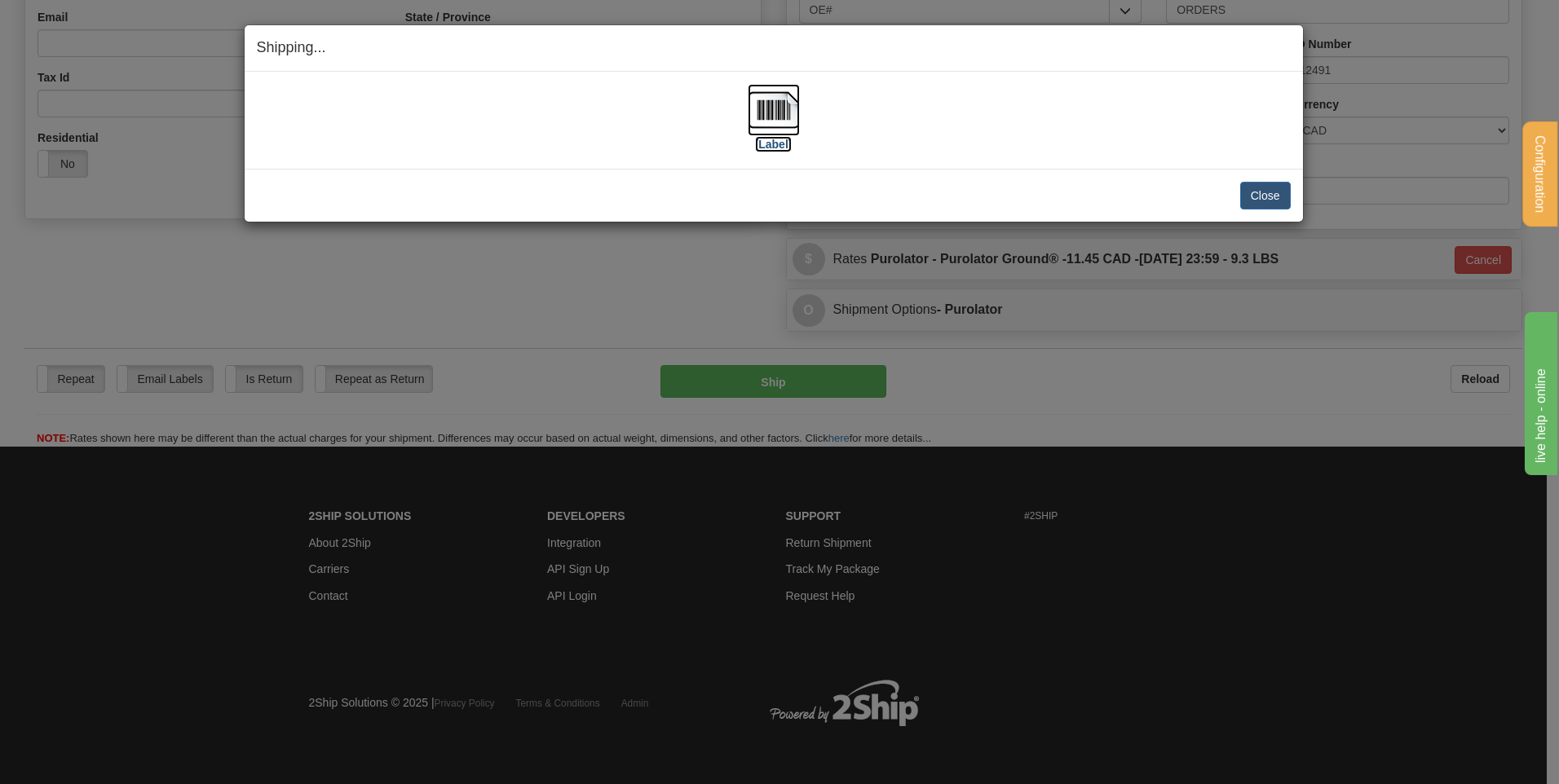
click at [778, 102] on img at bounding box center [774, 110] width 53 height 53
click at [1268, 196] on button "Close" at bounding box center [1265, 195] width 51 height 28
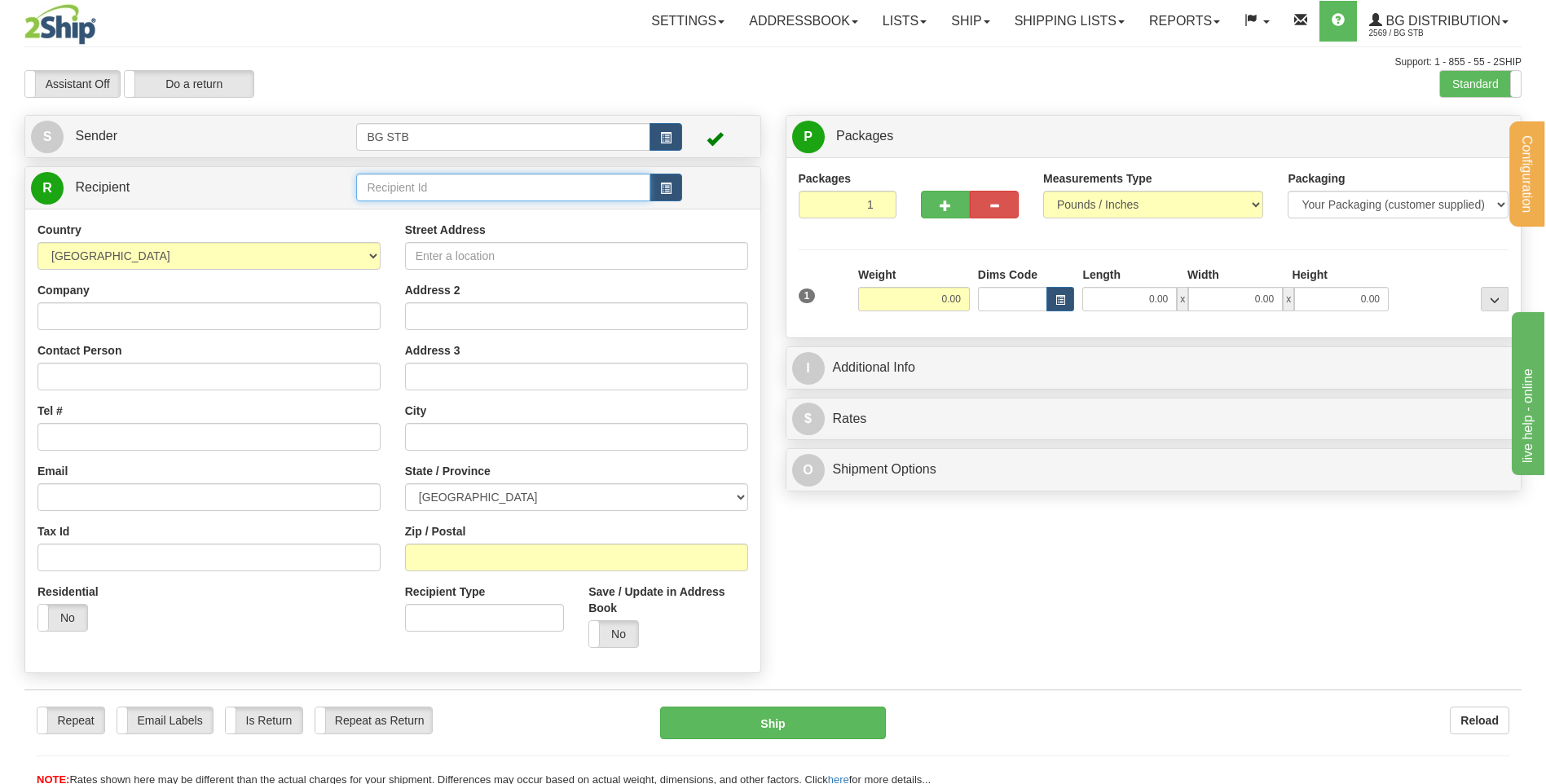
click at [429, 199] on input "text" at bounding box center [503, 187] width 293 height 28
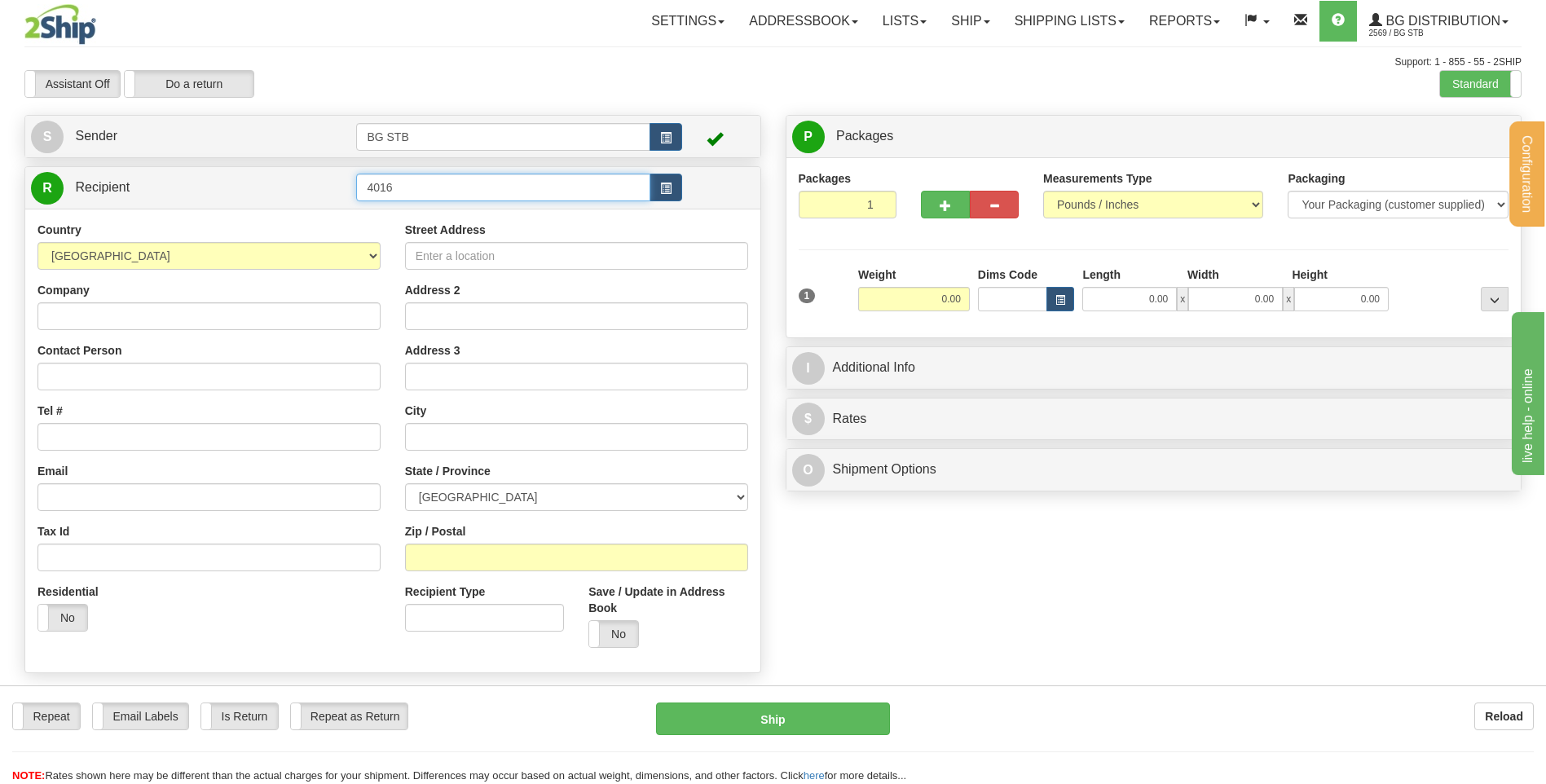
type input "4016"
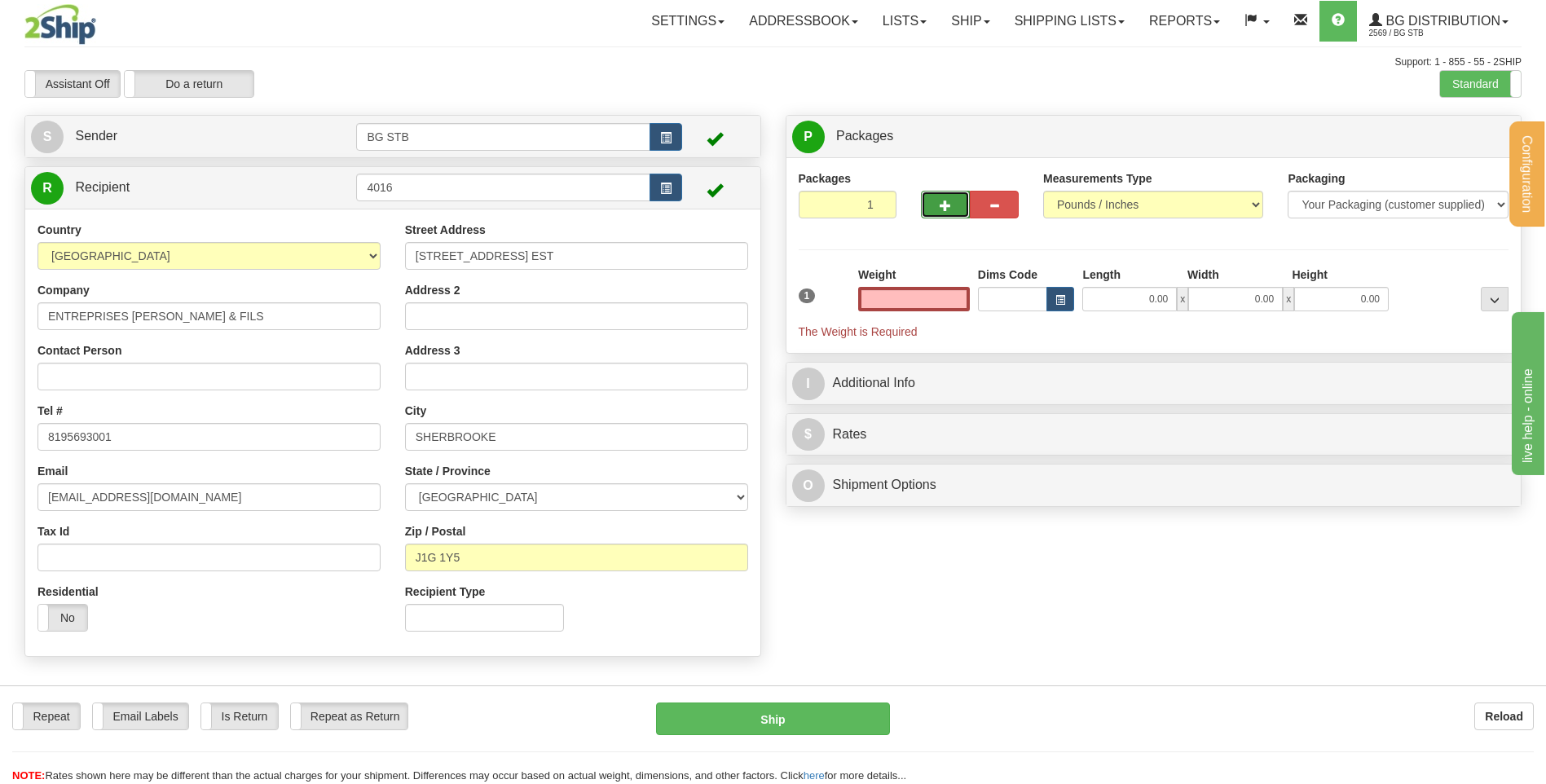
type input "0.00"
click at [949, 206] on span "button" at bounding box center [945, 206] width 12 height 11
type input "2"
click at [1489, 127] on label "Package Level Pack.." at bounding box center [1474, 136] width 82 height 24
radio input "true"
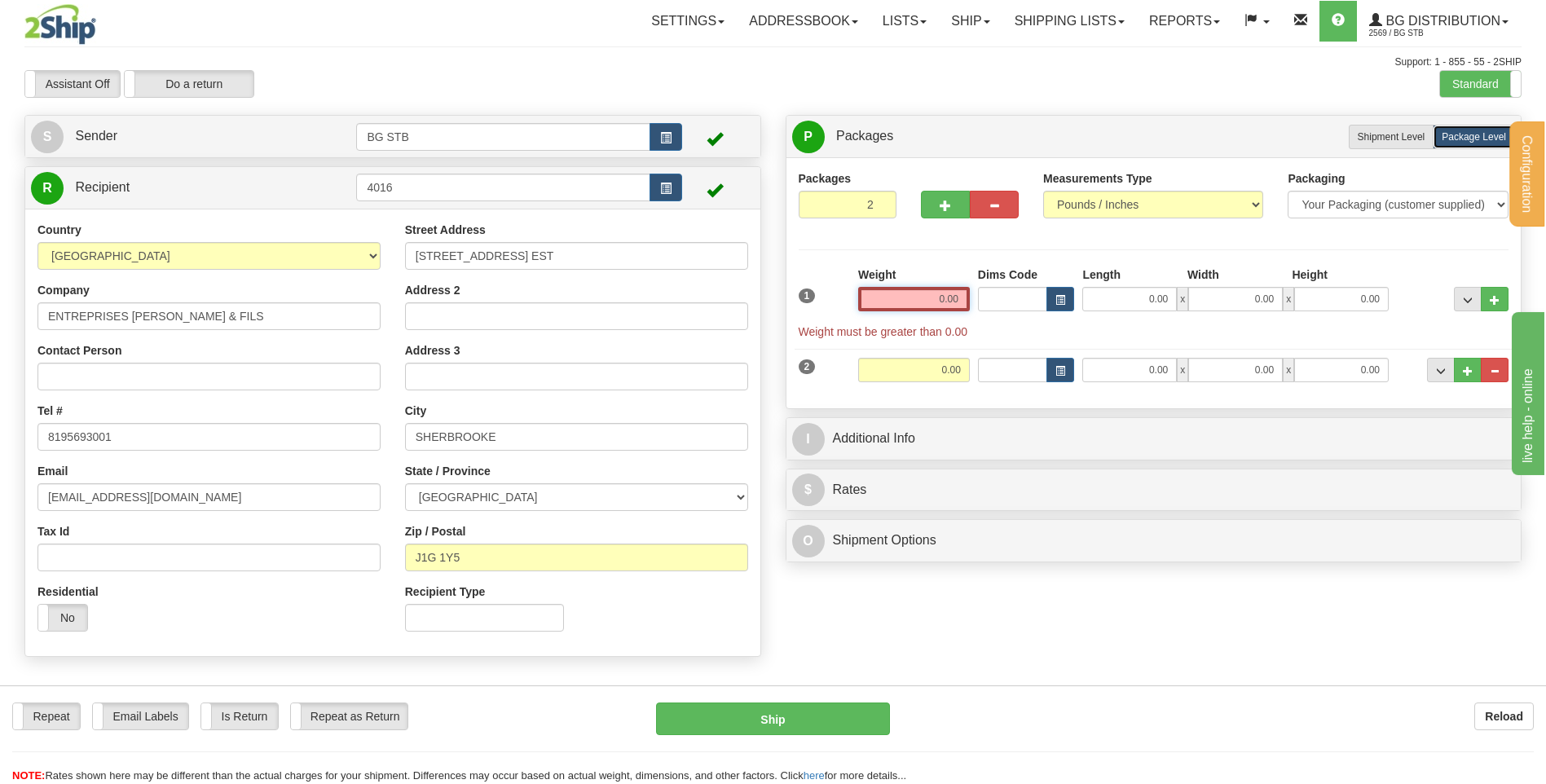
click at [940, 303] on input "0.00" at bounding box center [913, 298] width 111 height 24
type input "0.00"
click at [989, 335] on span "Weight must be greater than 0.00" at bounding box center [1154, 331] width 711 height 16
click at [912, 293] on input "0.00" at bounding box center [913, 298] width 111 height 24
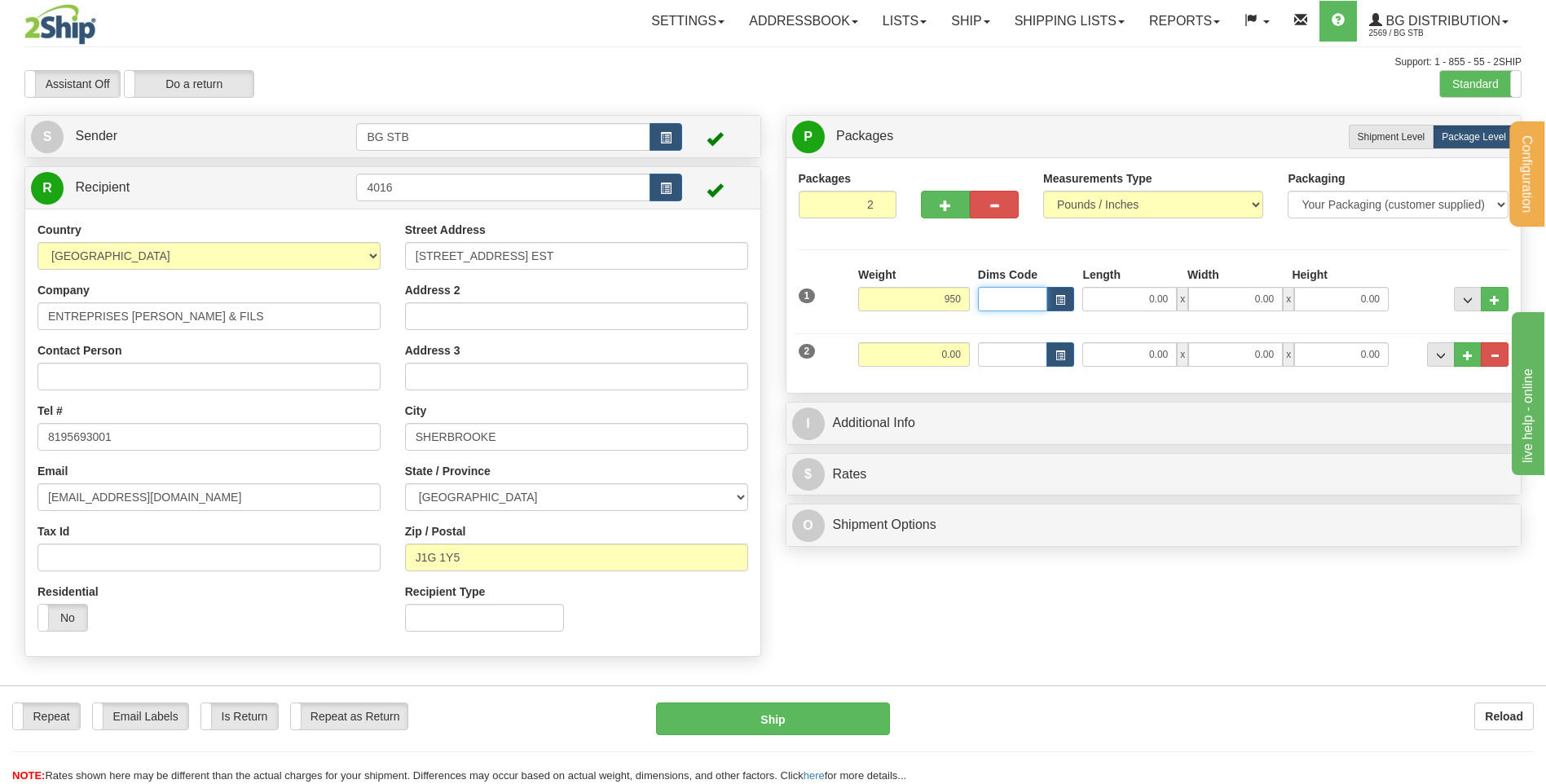
type input "950.00"
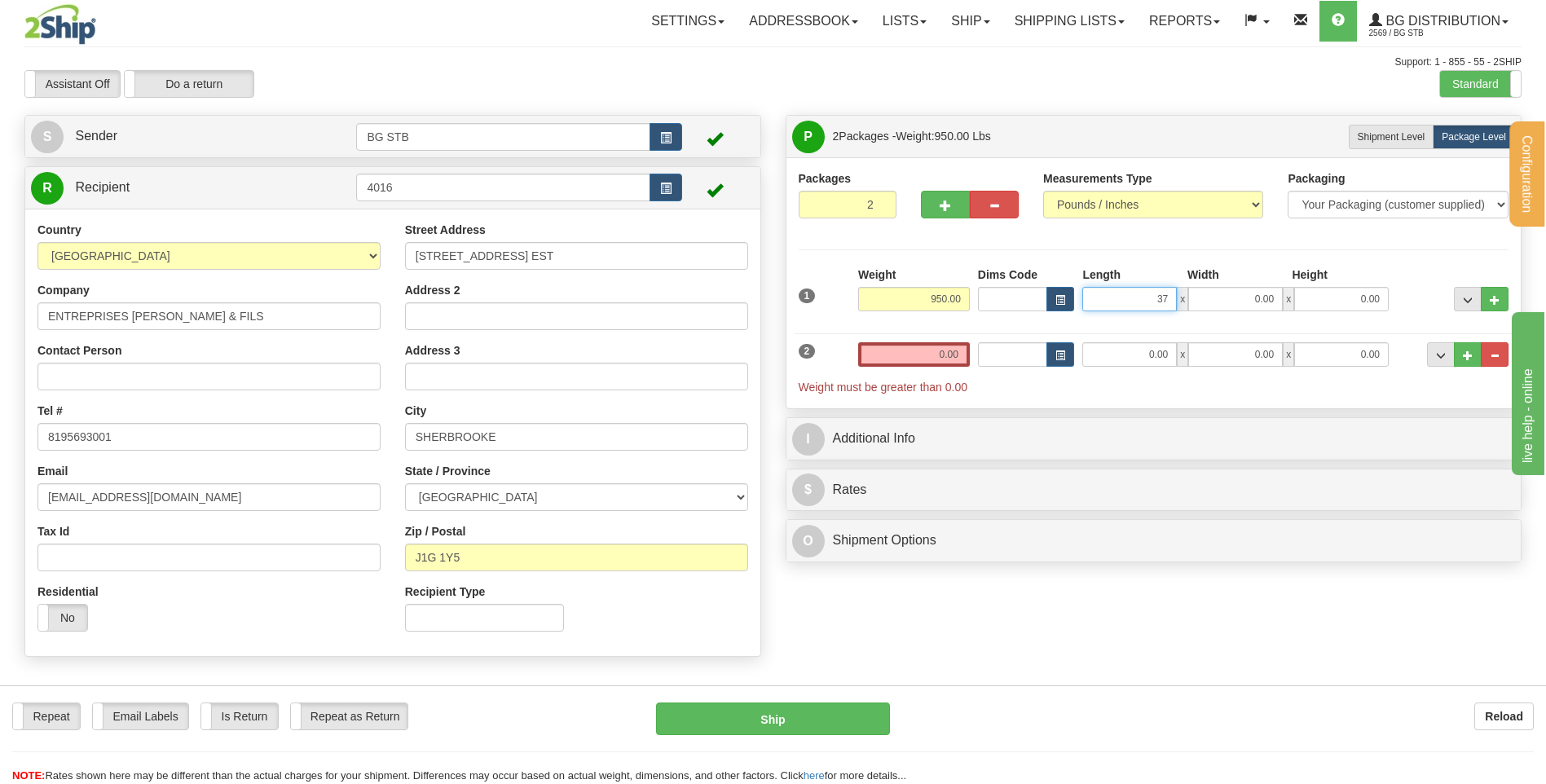
type input "37.00"
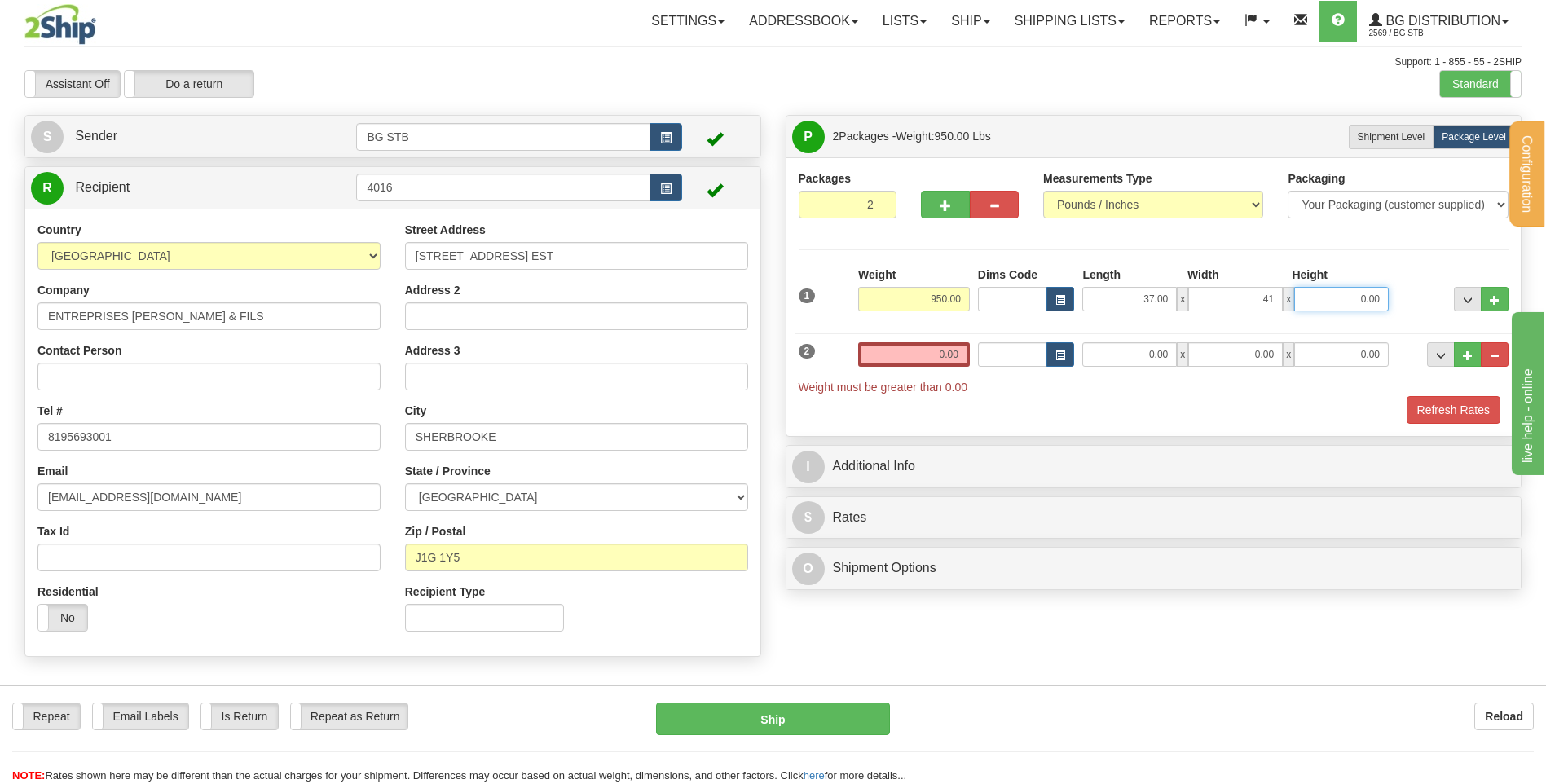
type input "41.00"
type input "42.00"
click at [901, 379] on span "Weight must be greater than 0.00" at bounding box center [1154, 387] width 711 height 16
click at [910, 354] on input "0.00" at bounding box center [913, 354] width 111 height 24
type input "75.00"
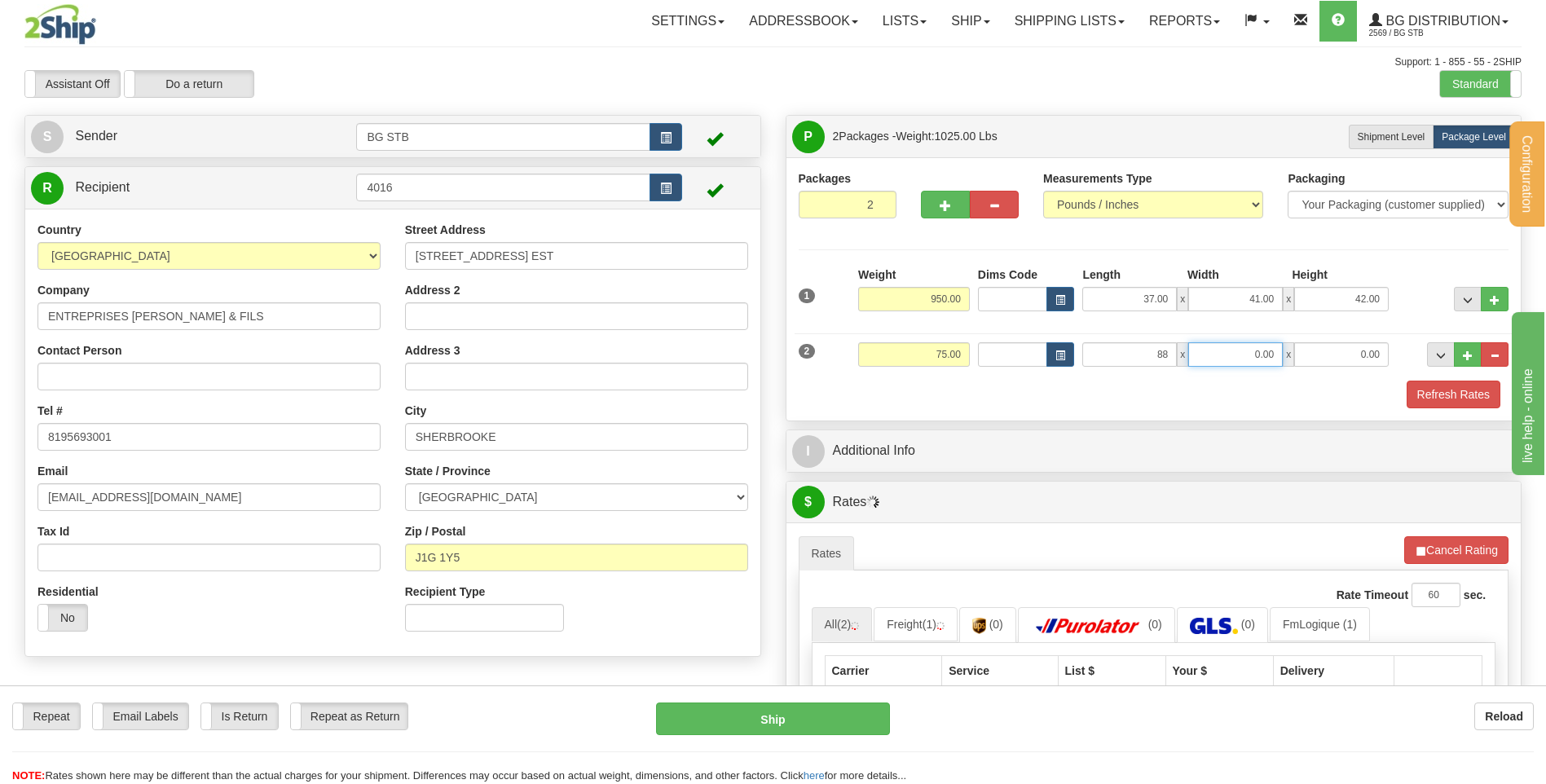
type input "88.00"
type input "8.00"
type input "6.00"
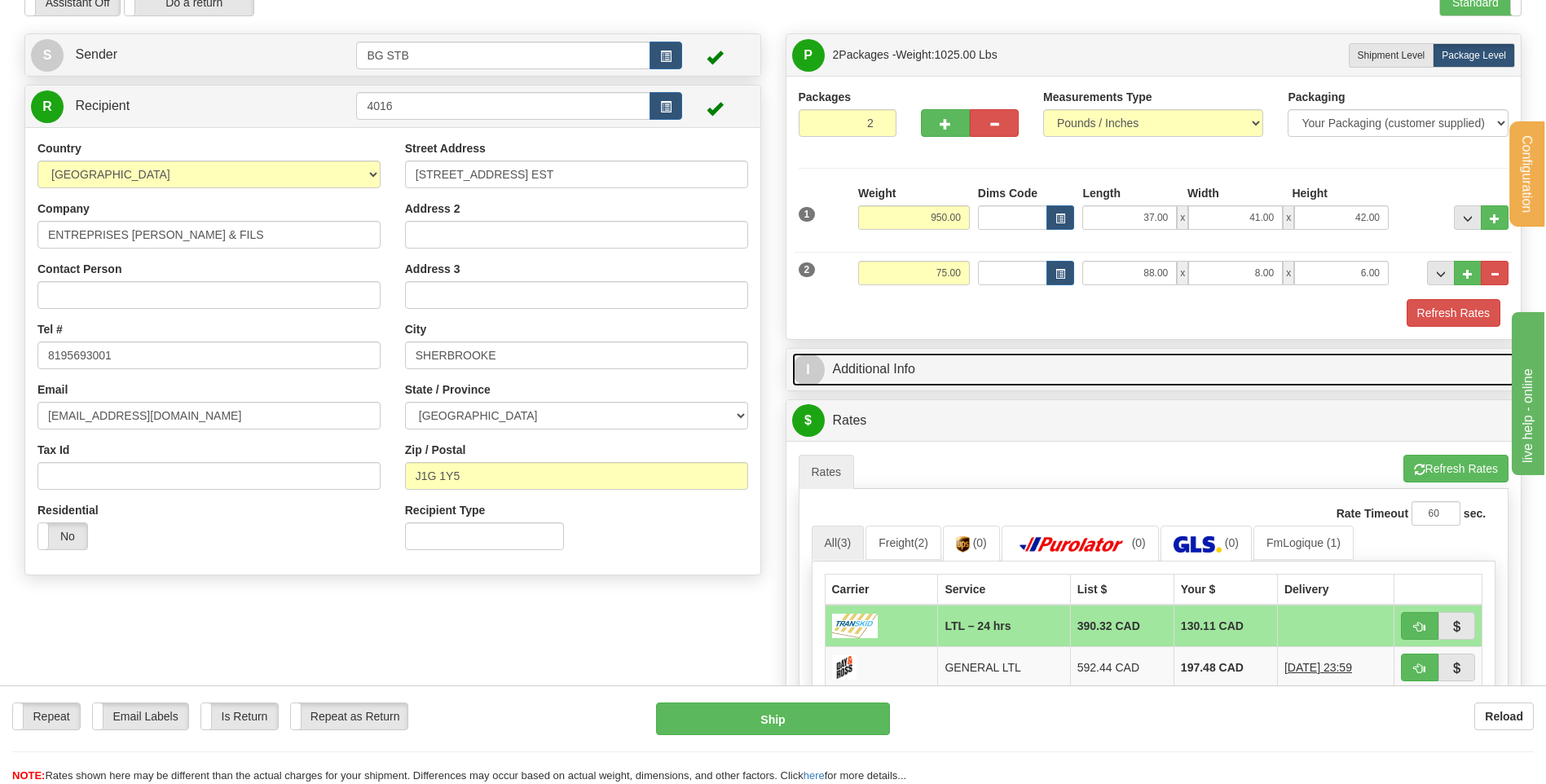
click at [919, 363] on link "I Additional Info" at bounding box center [1154, 370] width 724 height 34
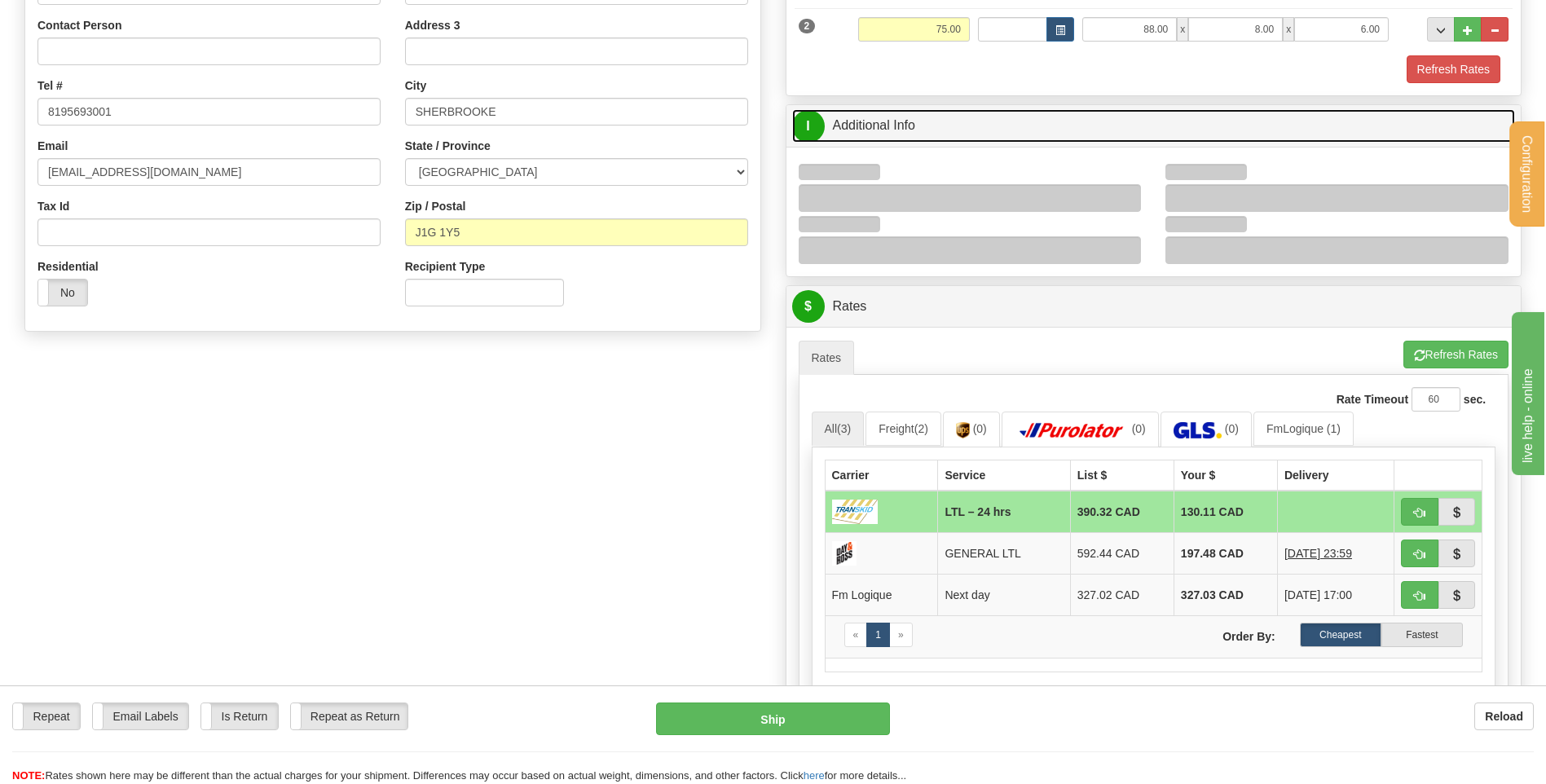
scroll to position [326, 0]
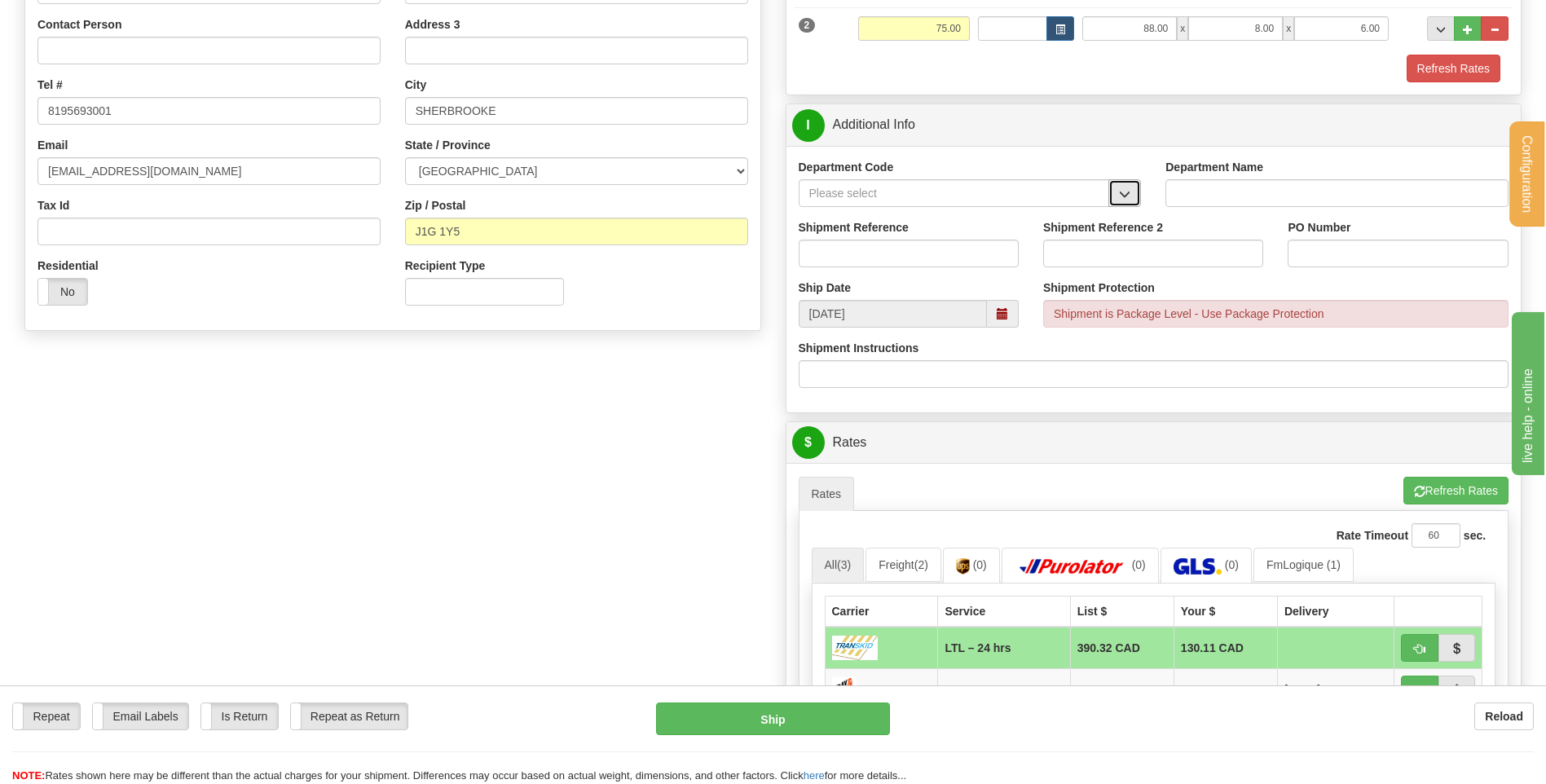
click at [1113, 198] on button "button" at bounding box center [1125, 192] width 33 height 28
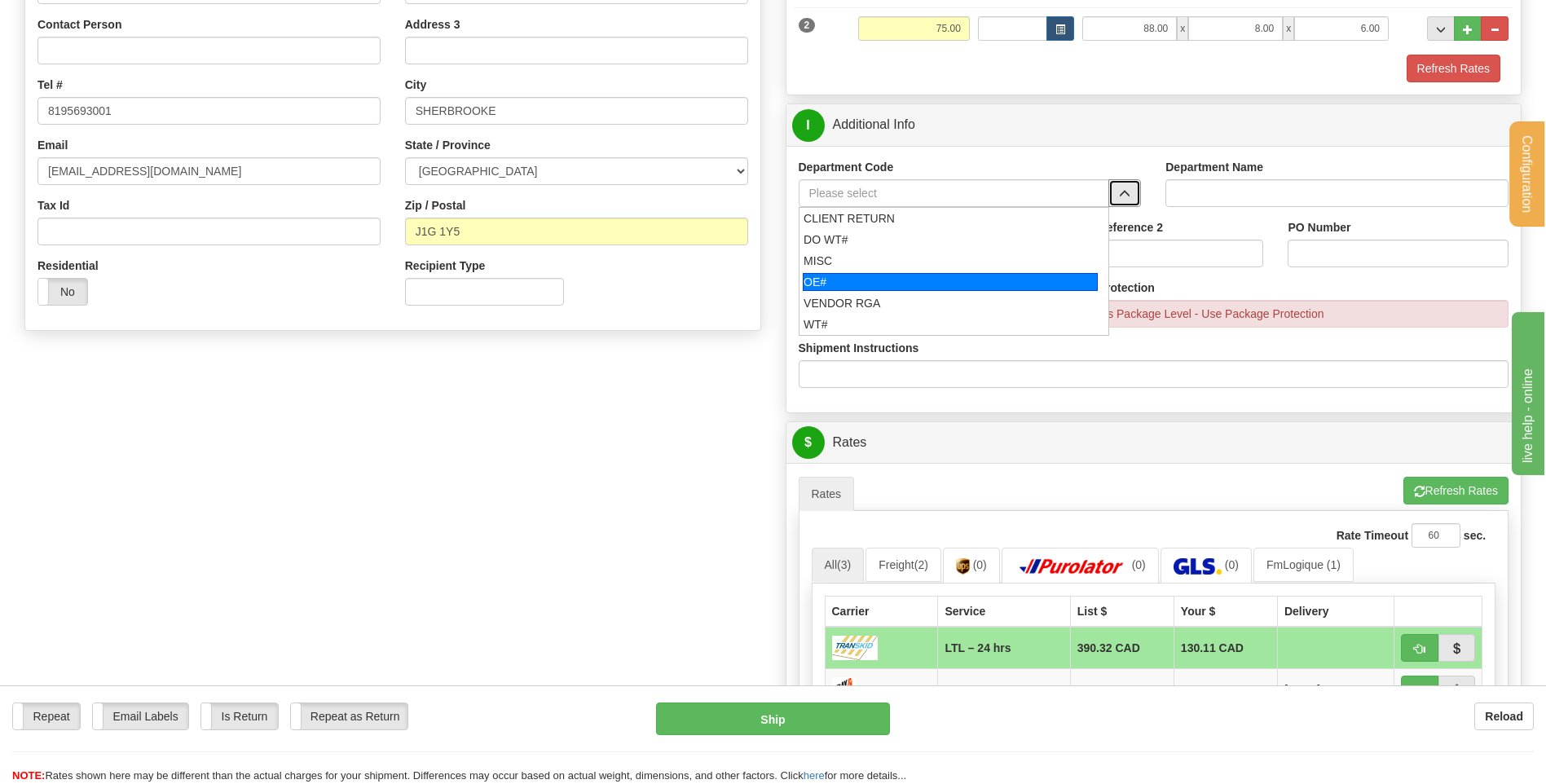
click at [909, 278] on div "OE#" at bounding box center [950, 282] width 295 height 18
type input "OE#"
type input "ORDERS"
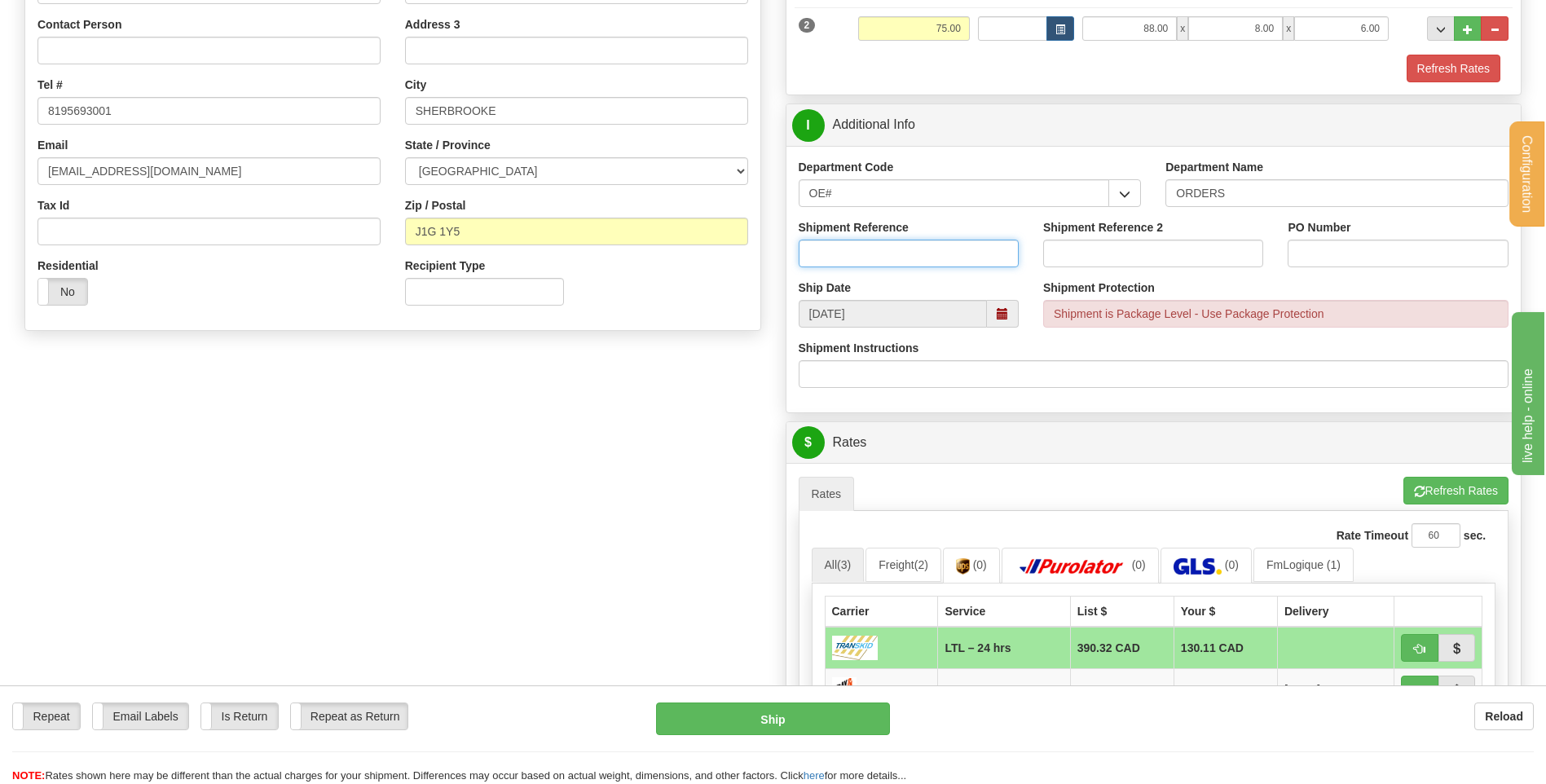
click at [894, 241] on input "Shipment Reference" at bounding box center [908, 253] width 220 height 28
type input "80005598-00 // 80005595-00"
click at [1373, 243] on input "PO Number" at bounding box center [1397, 253] width 220 height 28
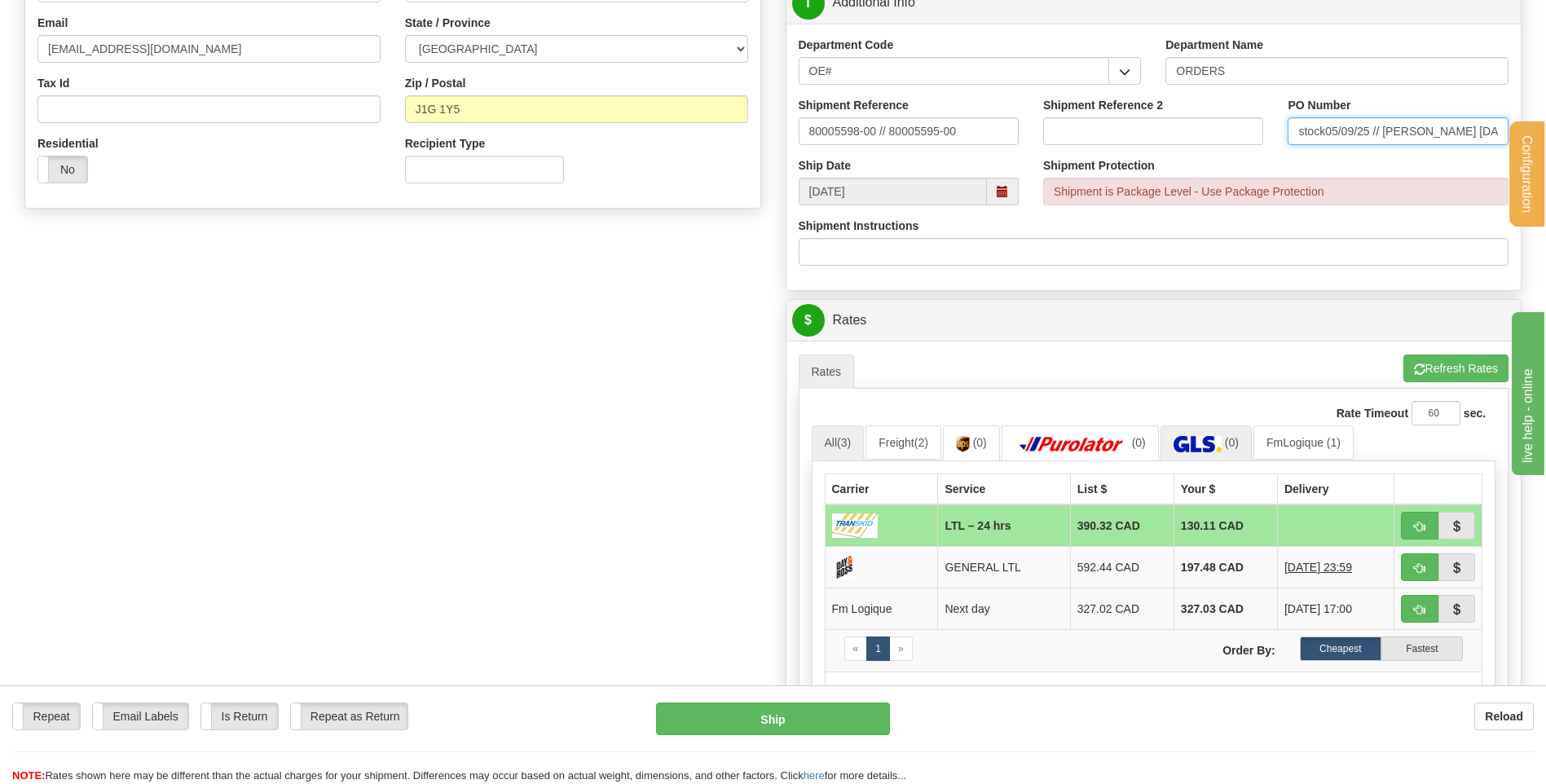
scroll to position [570, 0]
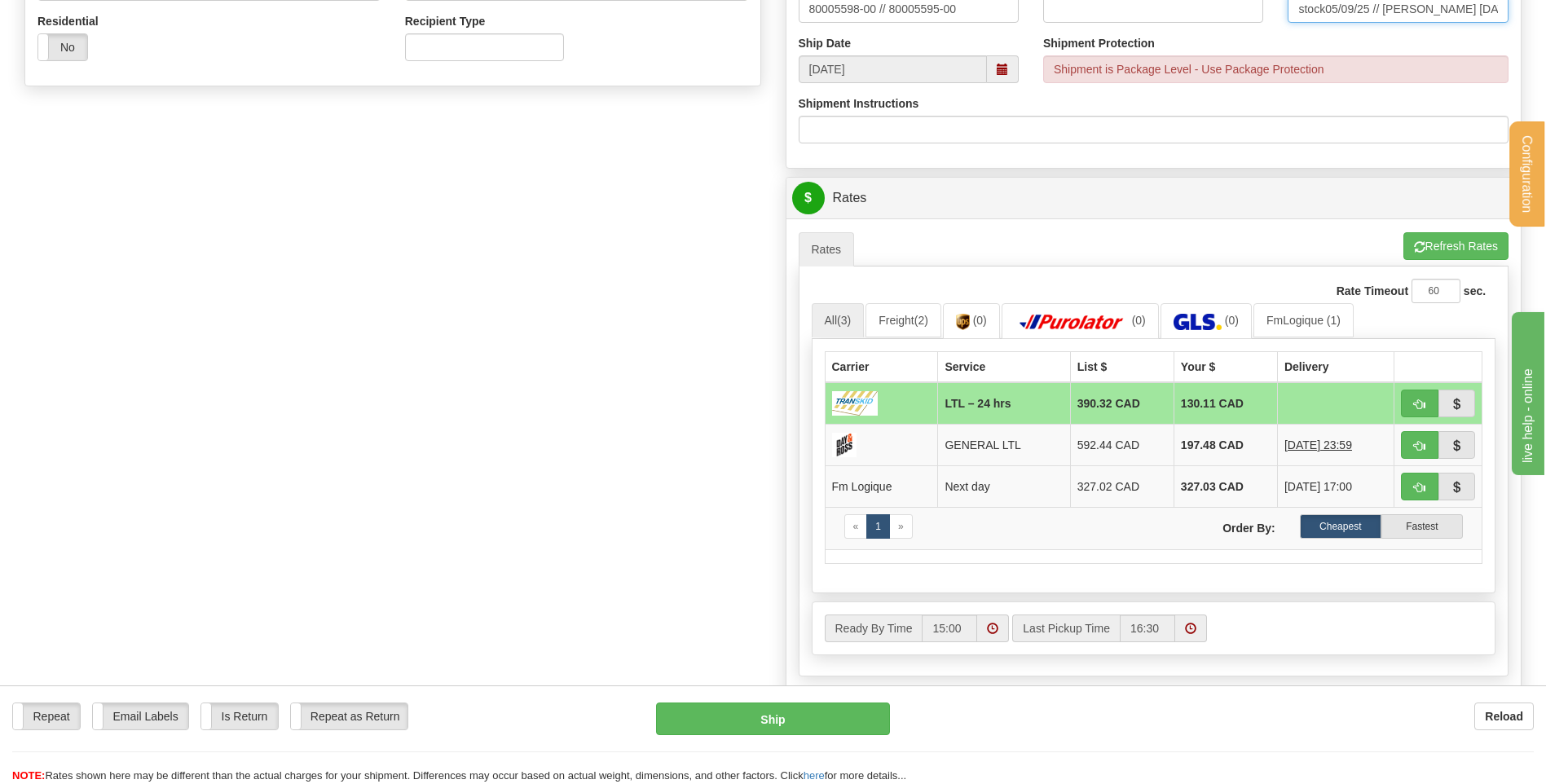
type input "stock05/09/25 // DANIEL 05/09/25"
click at [1425, 399] on span "button" at bounding box center [1419, 404] width 12 height 11
type input "24 hrs"
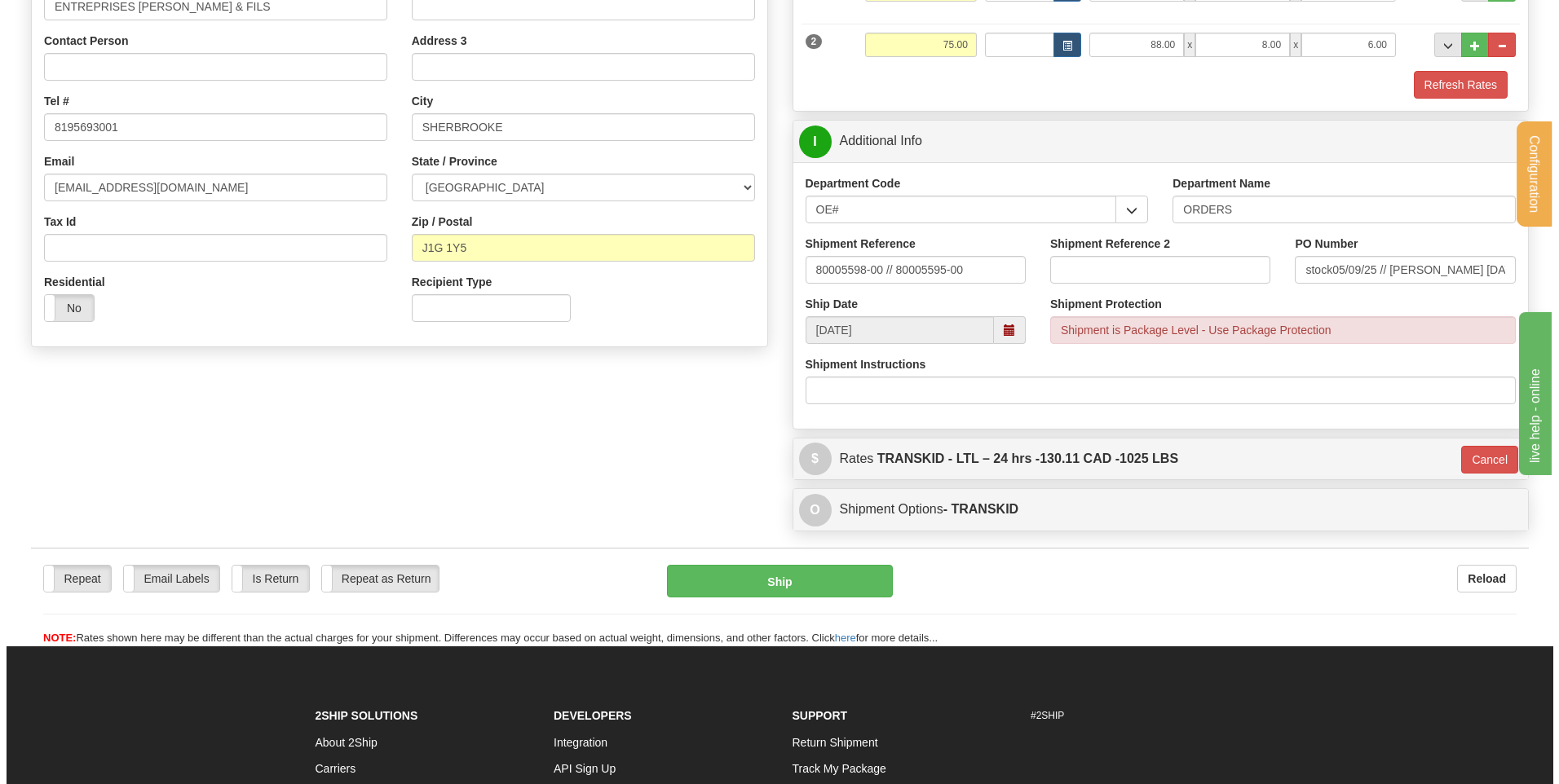
scroll to position [288, 0]
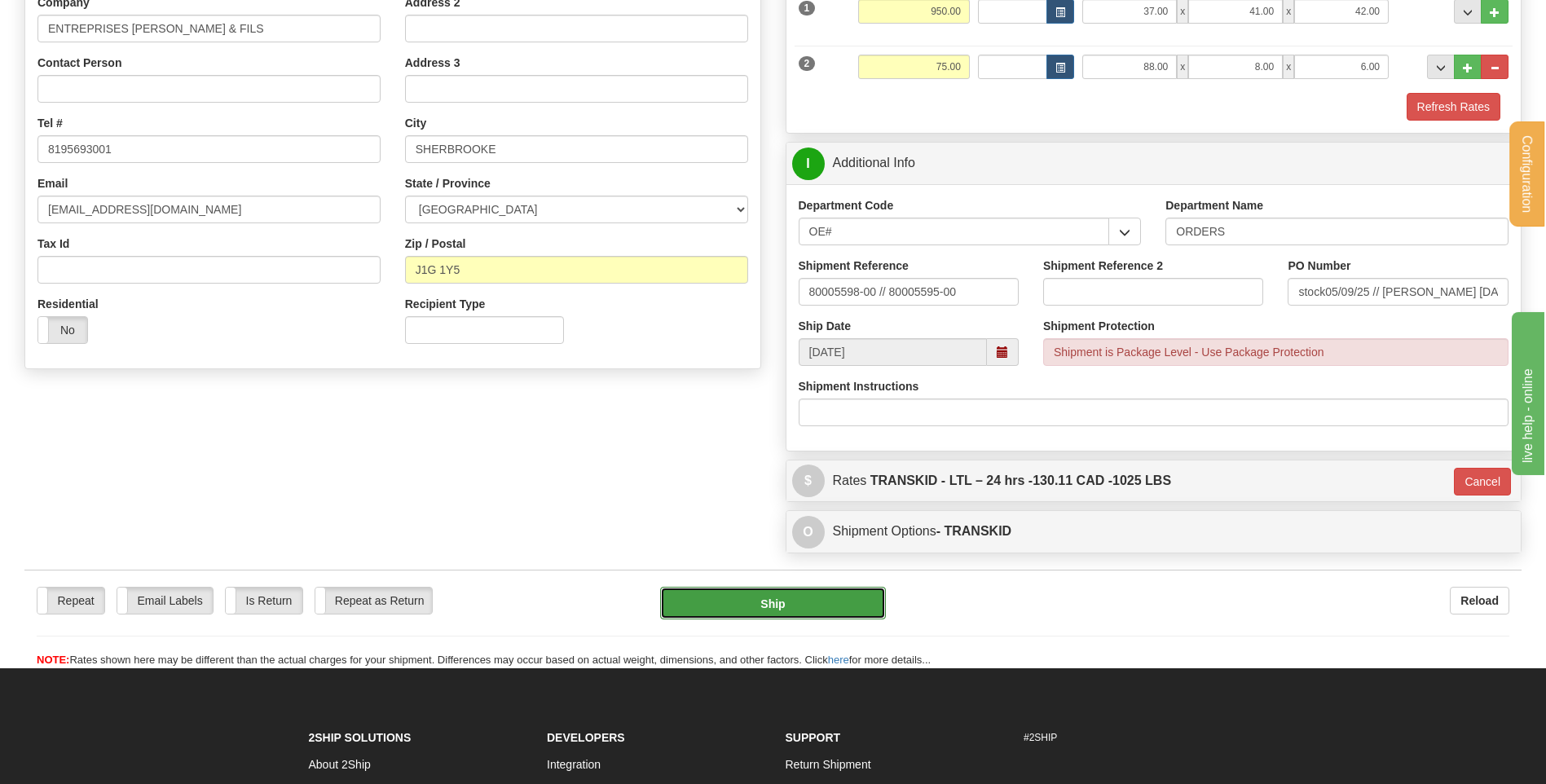
click at [802, 593] on button "Ship" at bounding box center [773, 603] width 225 height 33
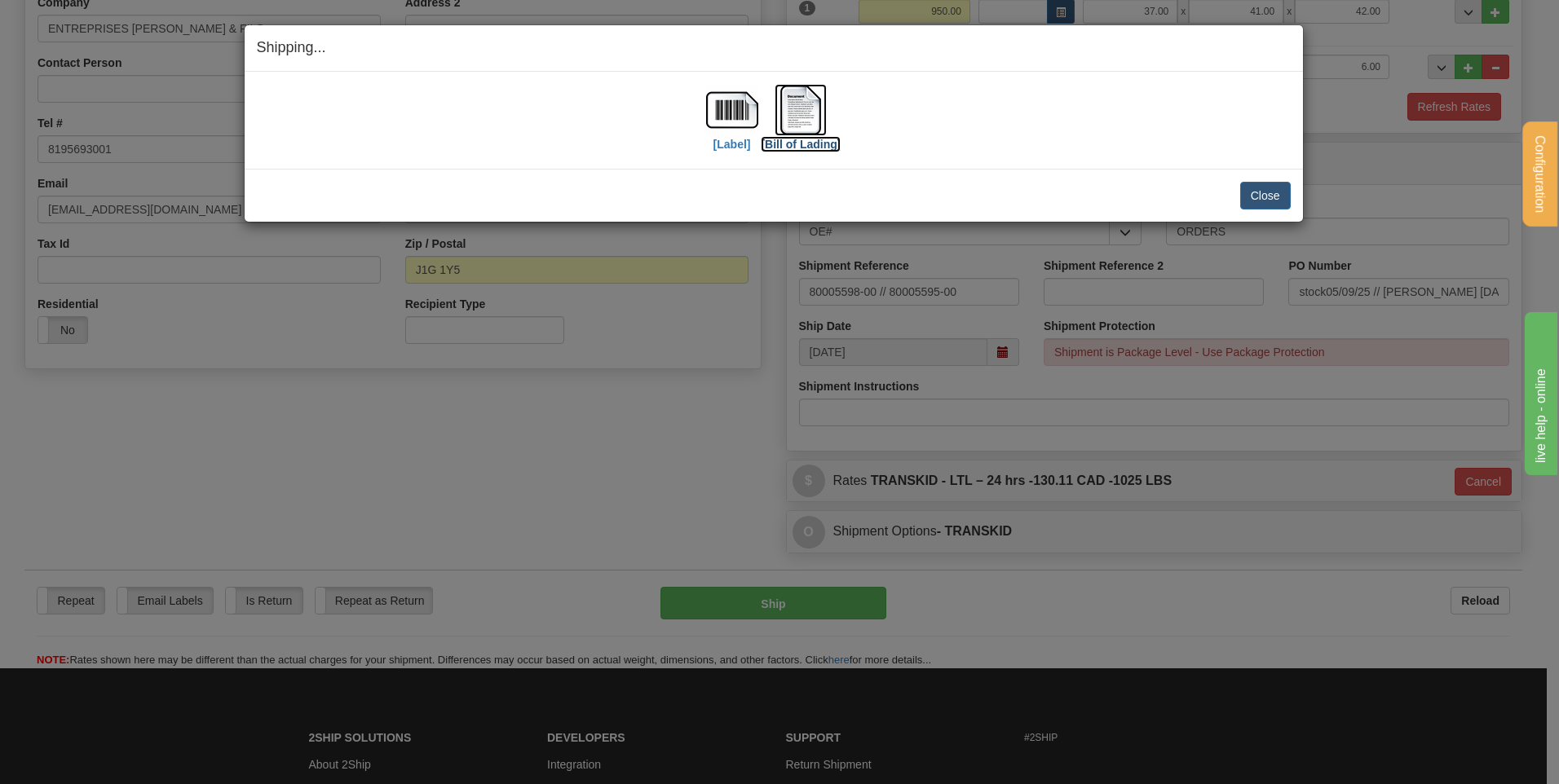
click at [818, 105] on img at bounding box center [800, 110] width 53 height 53
click at [1268, 194] on button "Close" at bounding box center [1265, 195] width 51 height 28
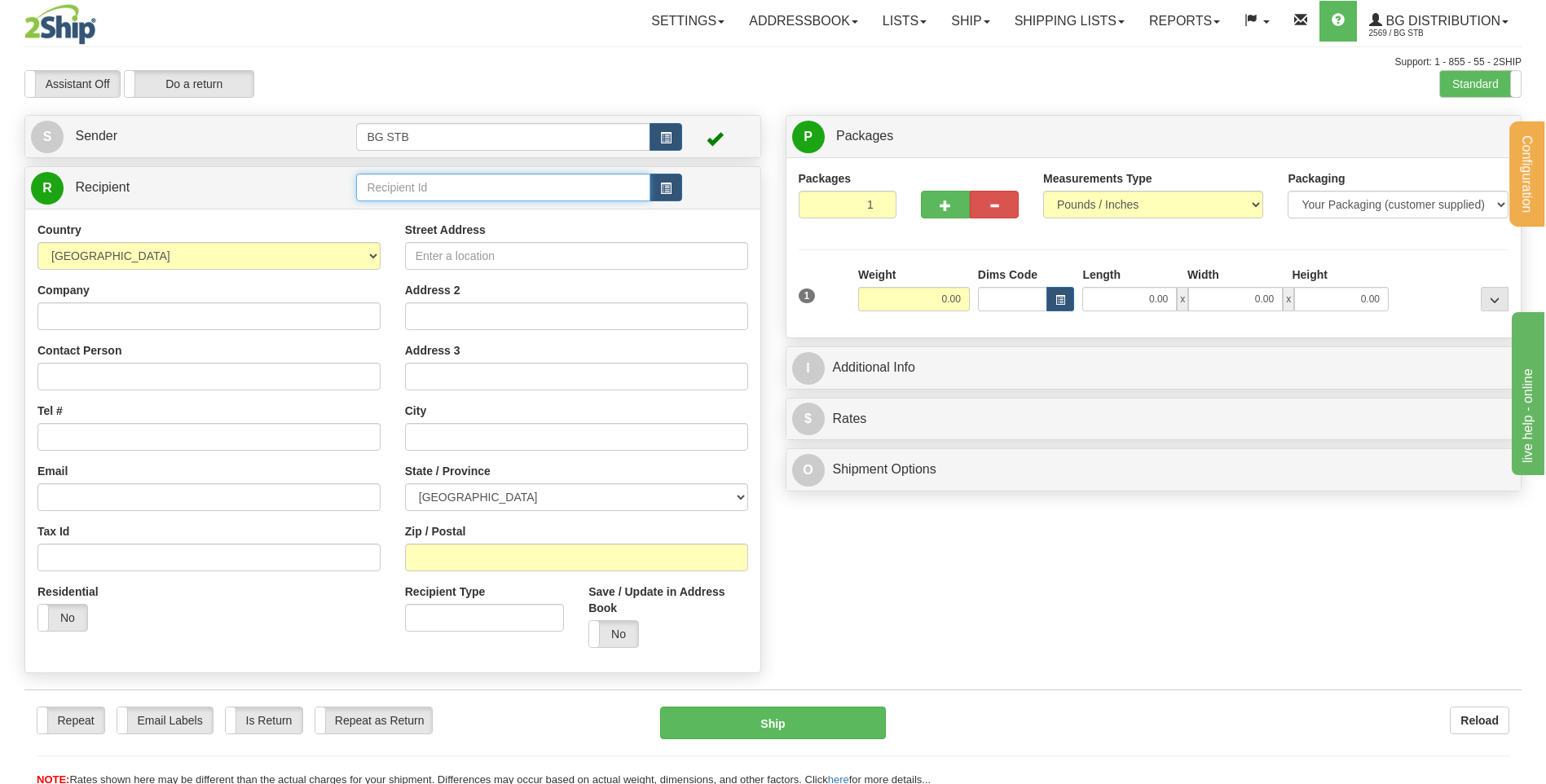
drag, startPoint x: 468, startPoint y: 187, endPoint x: 429, endPoint y: 206, distance: 43.4
click at [464, 191] on input "text" at bounding box center [503, 187] width 293 height 28
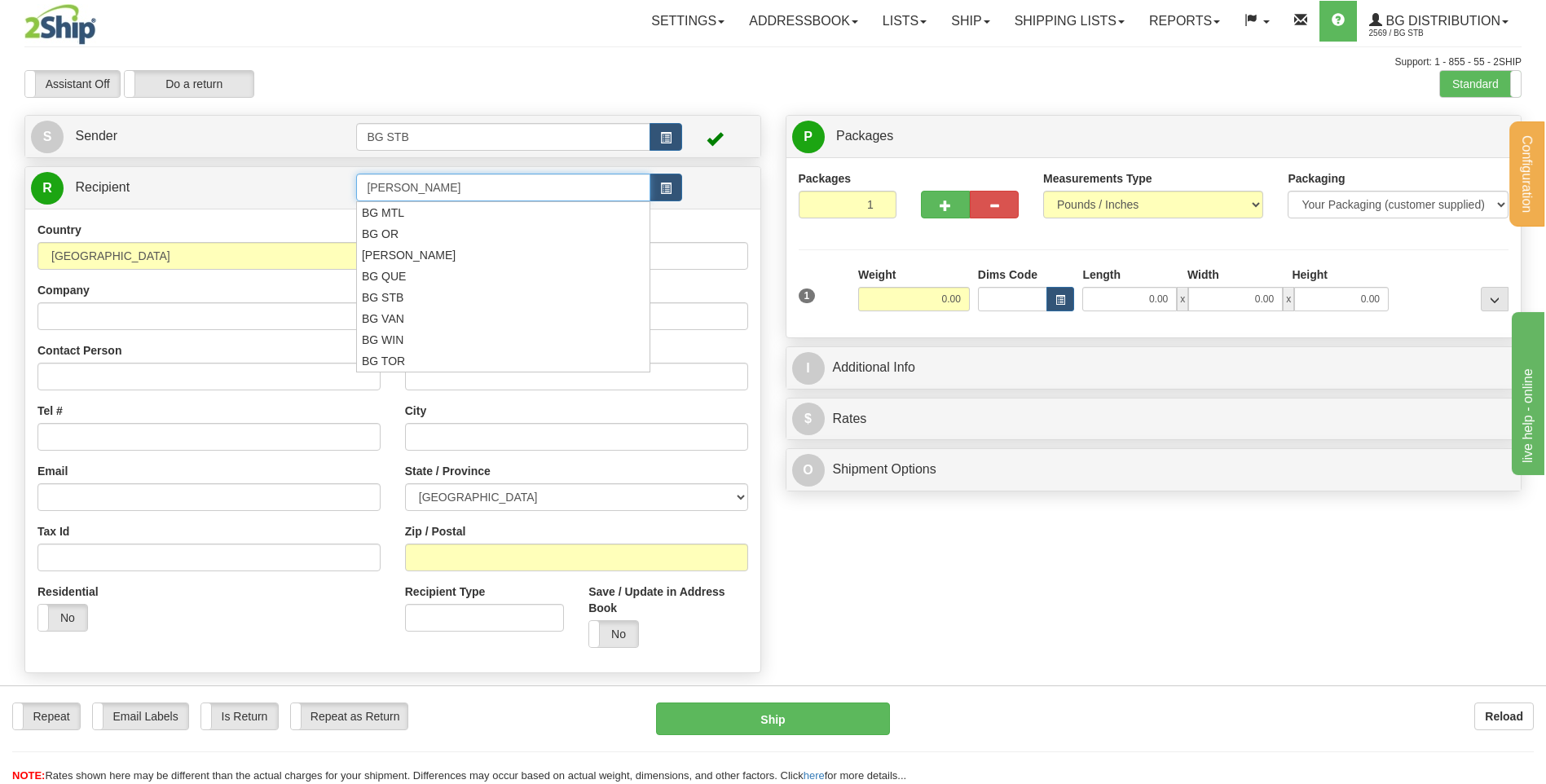
type input "[PERSON_NAME]"
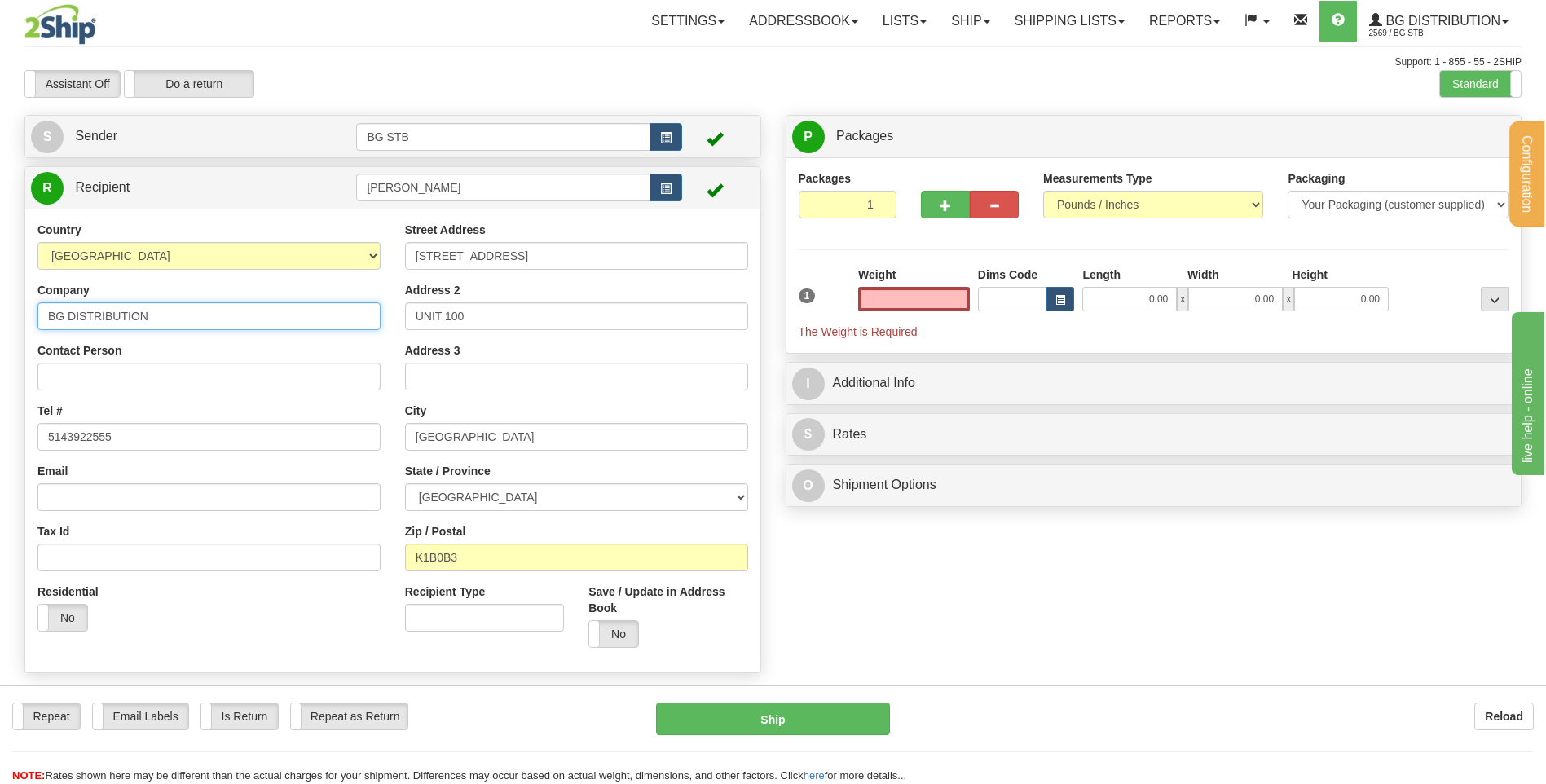
type input "0.00"
click at [286, 304] on input "BG DISTRIBUTION" at bounding box center [209, 315] width 343 height 28
type input "BG DISTRIBUTION [GEOGRAPHIC_DATA]"
click at [957, 307] on input "0.00" at bounding box center [913, 298] width 111 height 24
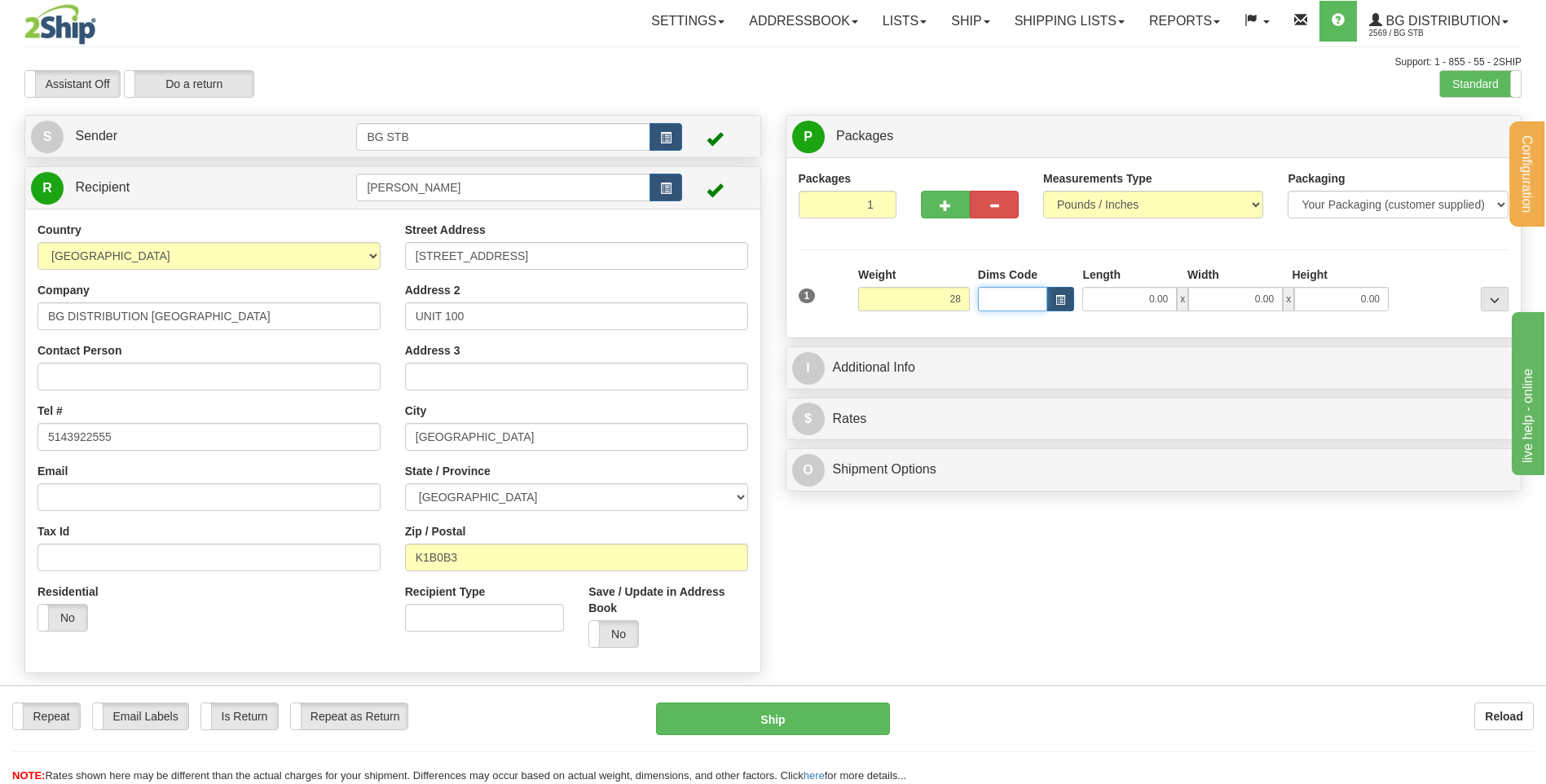
type input "28.00"
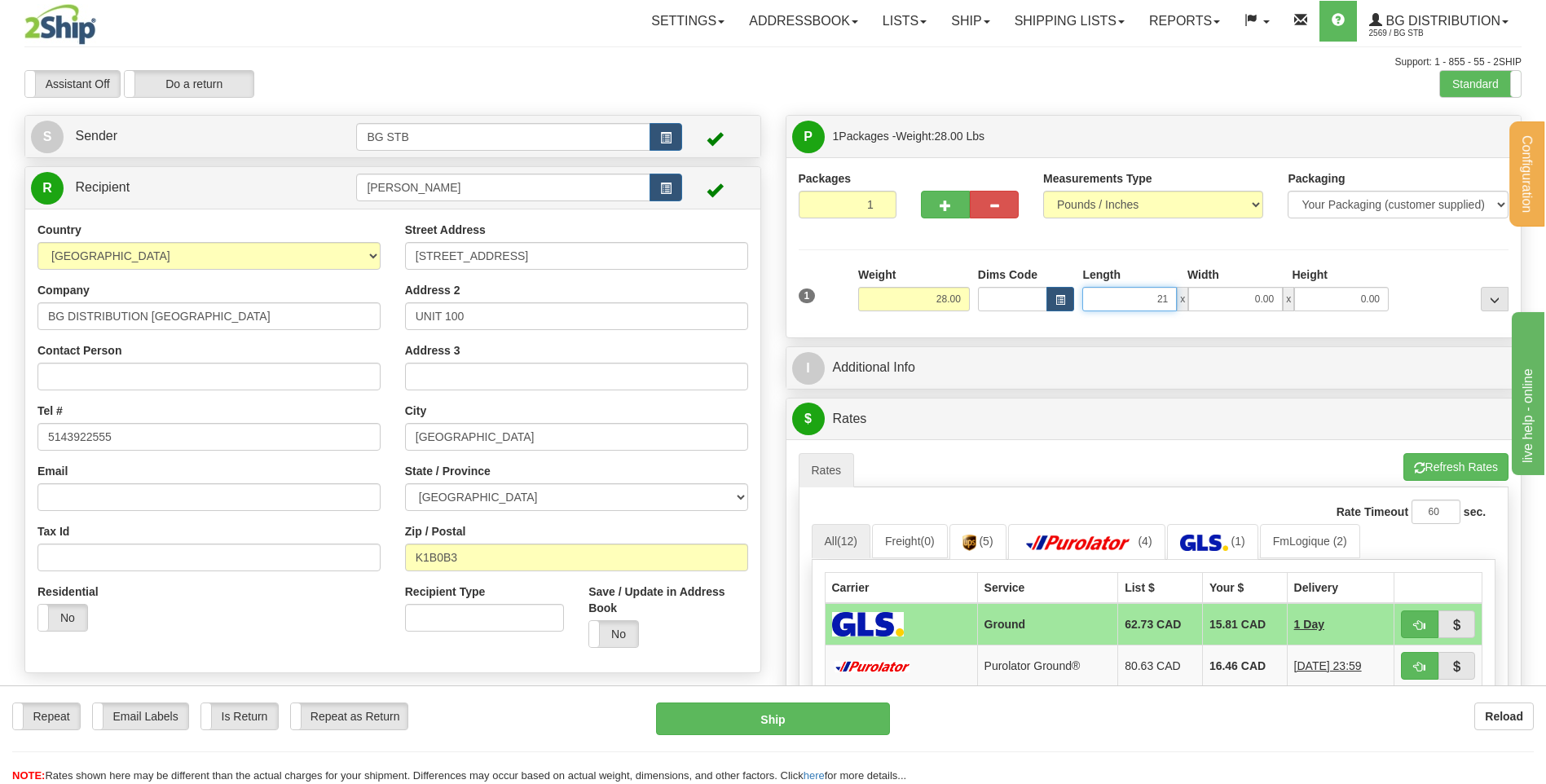
type input "21.00"
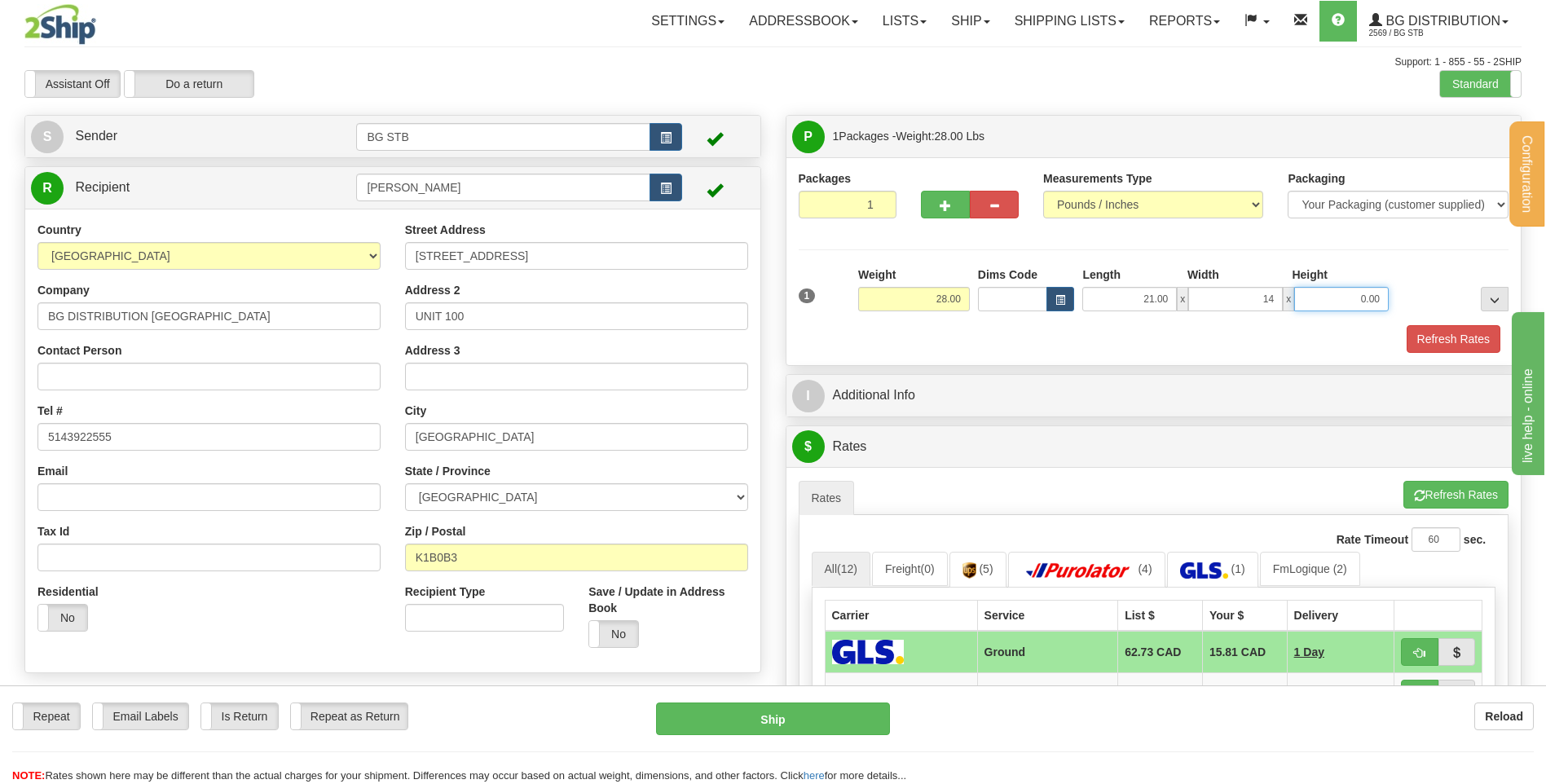
type input "14.00"
type input "7.00"
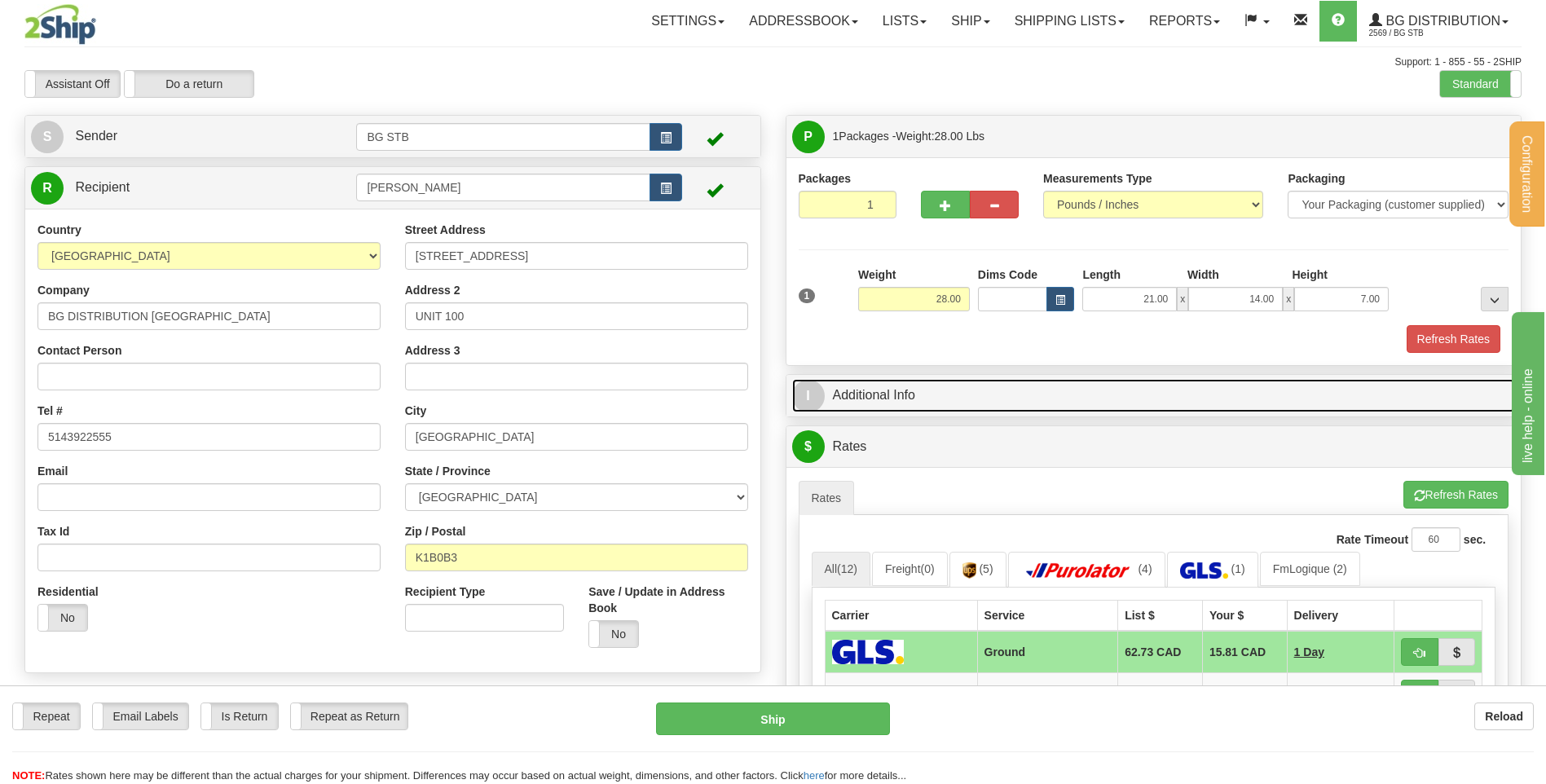
click at [941, 406] on link "I Additional Info" at bounding box center [1154, 396] width 724 height 34
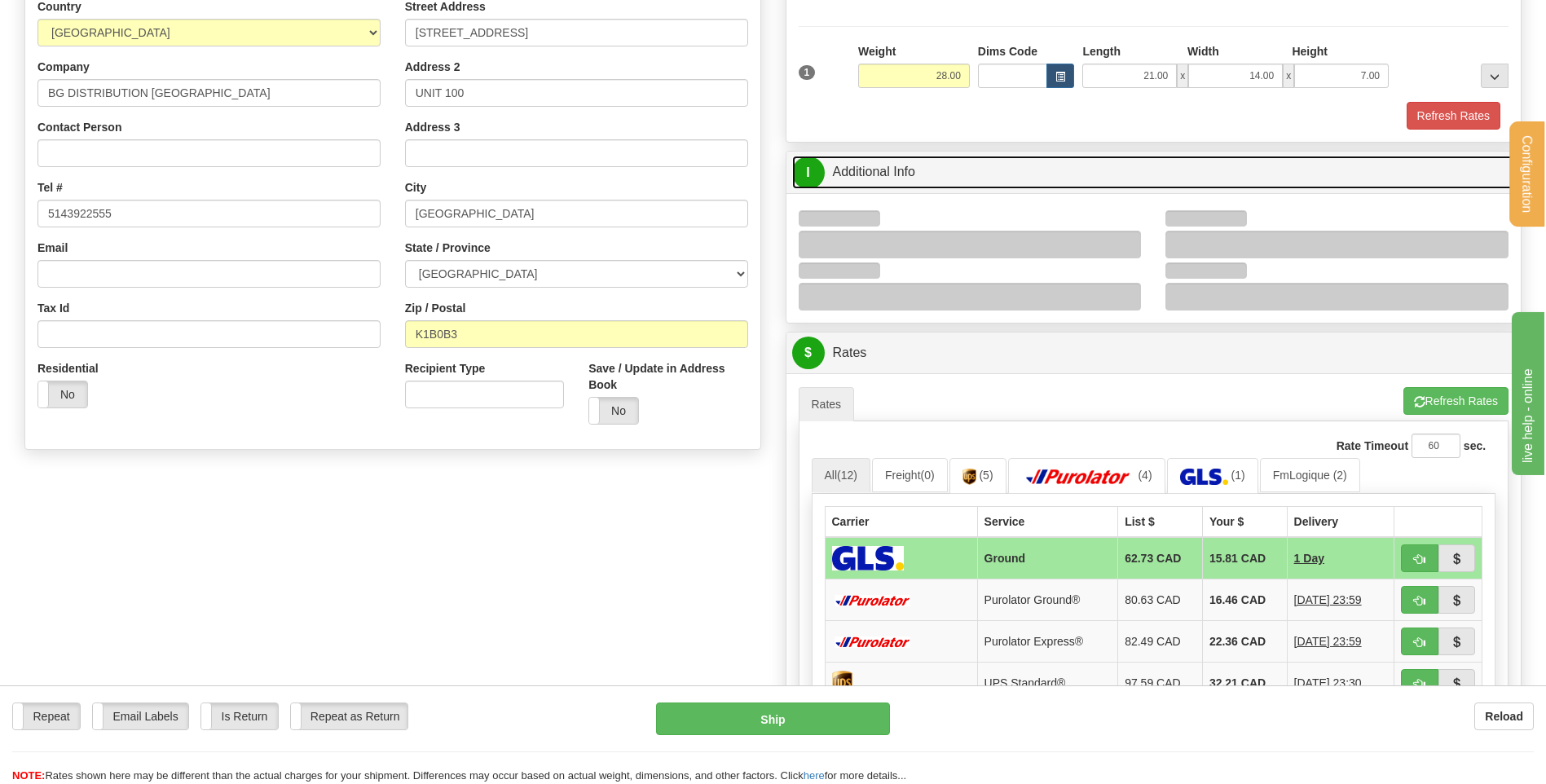
scroll to position [244, 0]
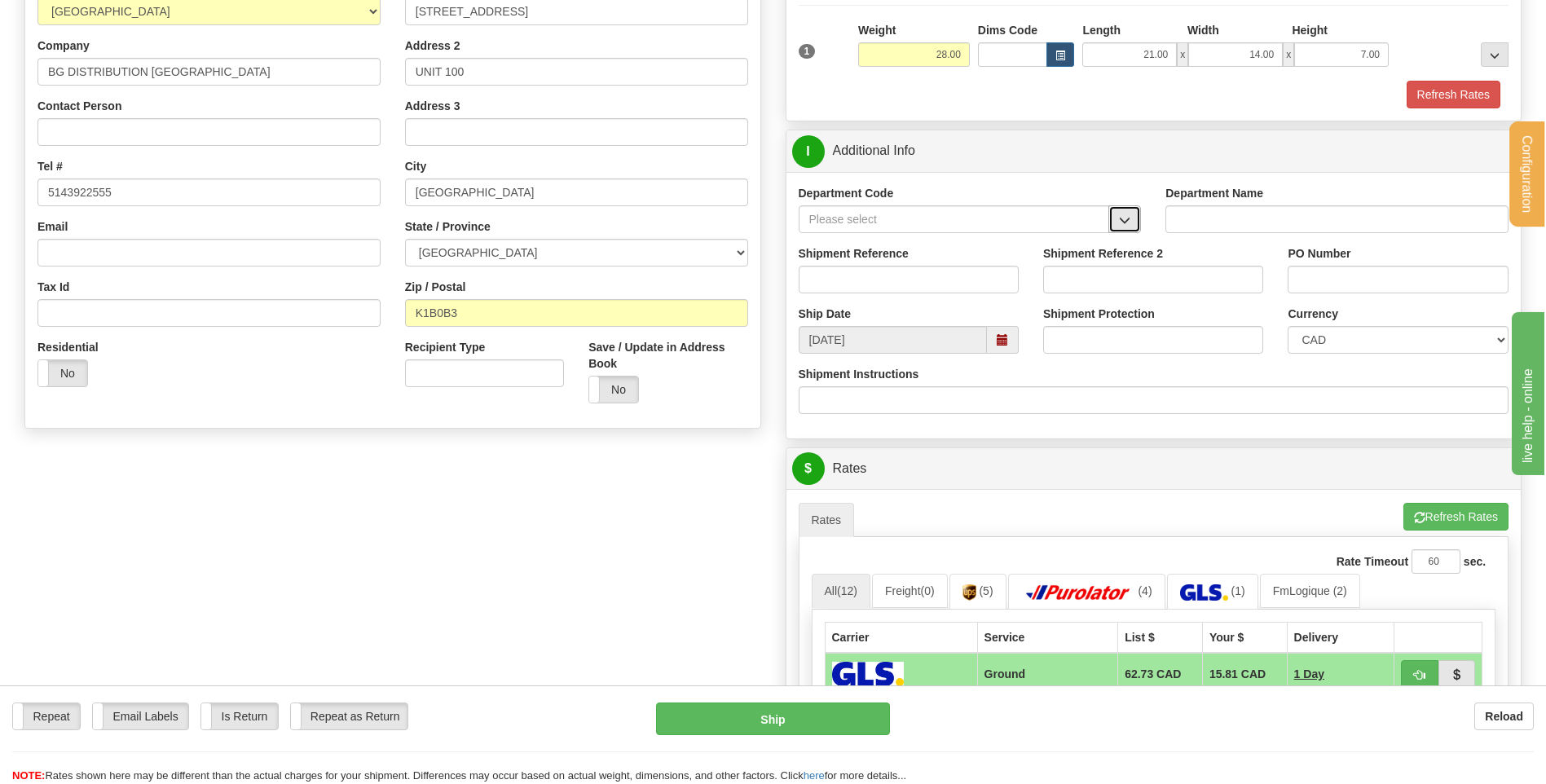
click at [1133, 217] on button "button" at bounding box center [1125, 219] width 33 height 28
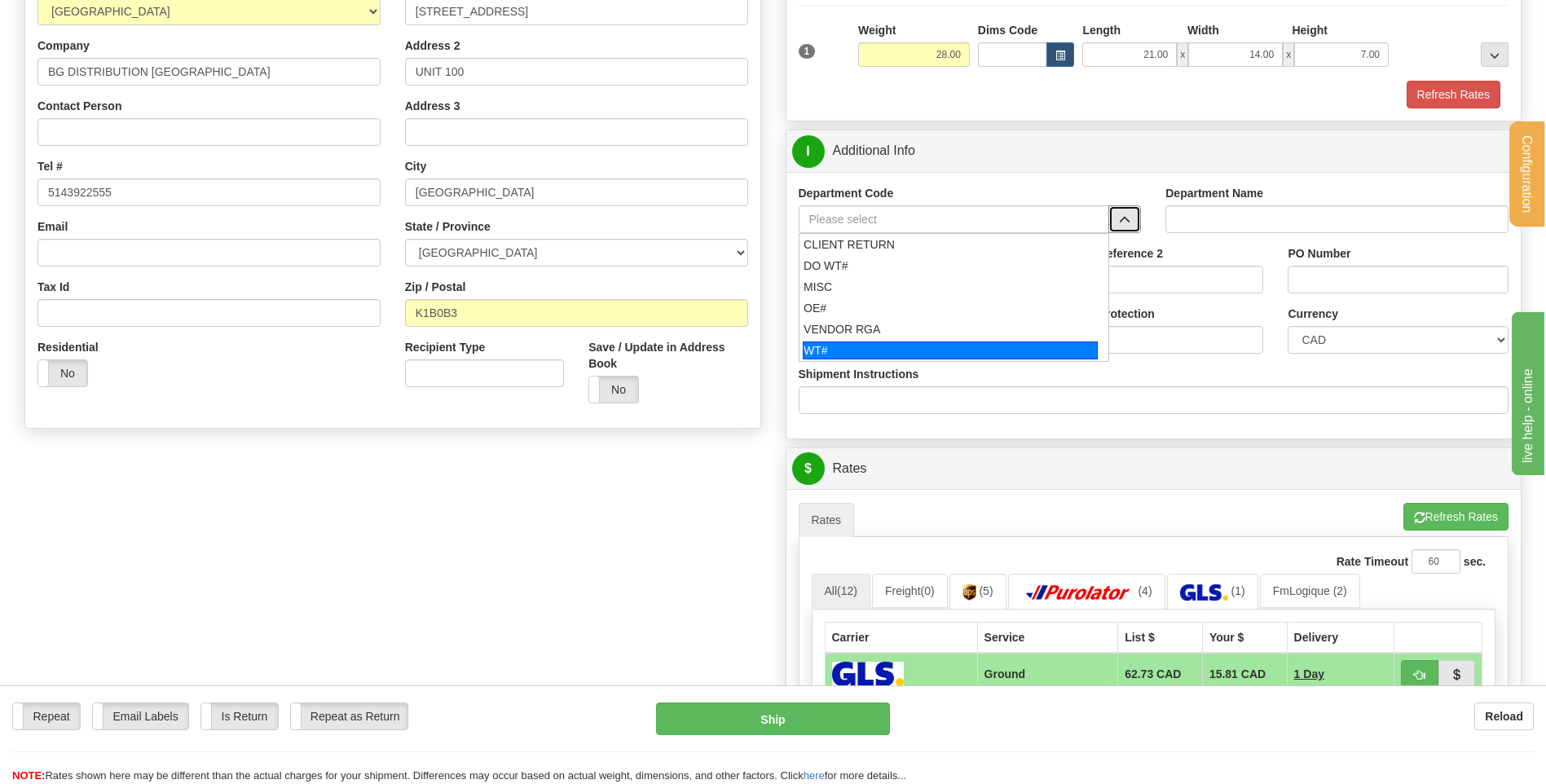
click at [883, 343] on div "WT#" at bounding box center [950, 350] width 295 height 18
type input "WT#"
type input "WAREHOUSE TRANSFERS"
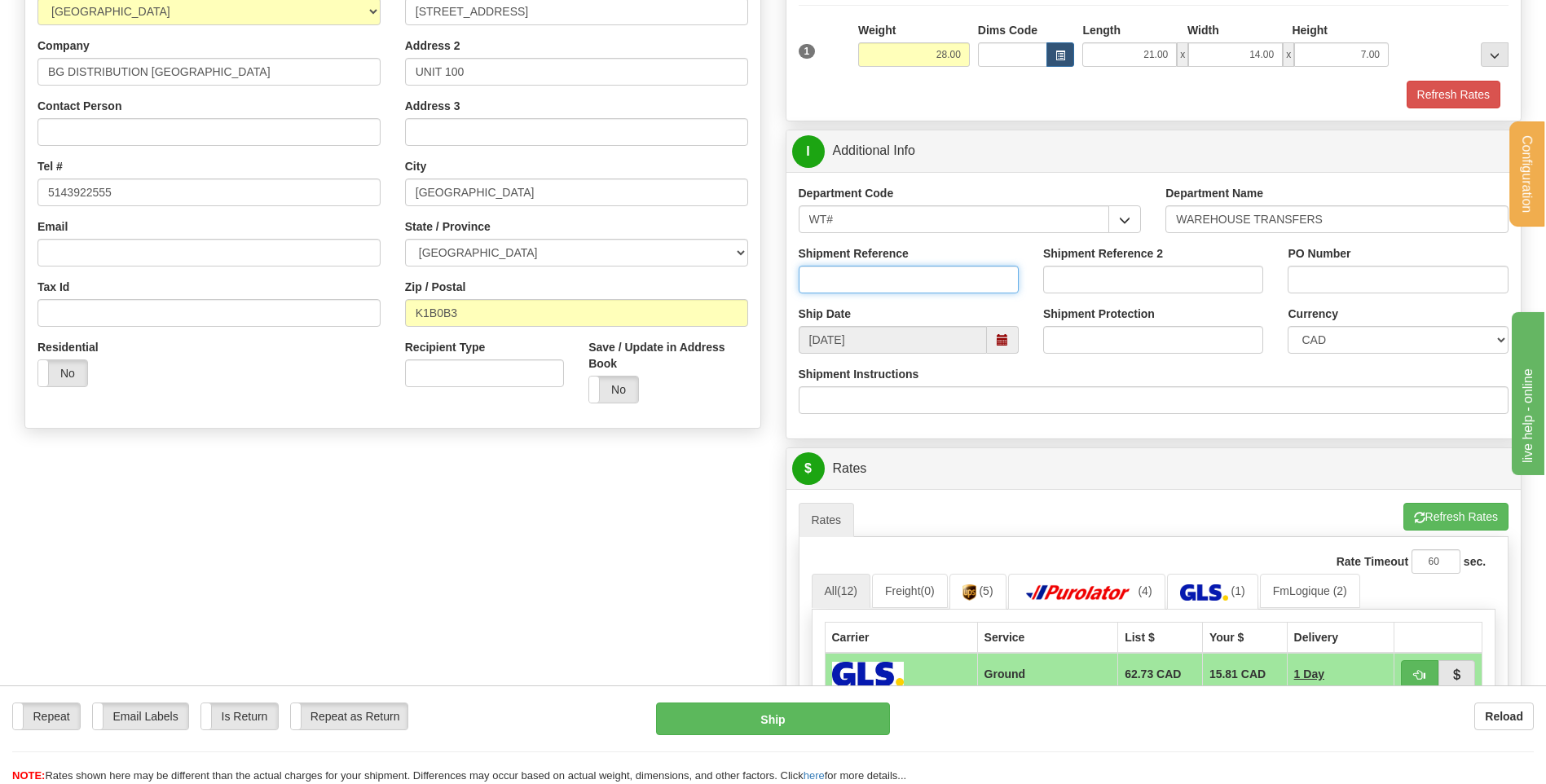
click at [875, 273] on input "Shipment Reference" at bounding box center [908, 279] width 220 height 28
type input "165872-00 @[PERSON_NAME]"
click at [1321, 276] on input "PO Number" at bounding box center [1397, 279] width 220 height 28
type input "t"
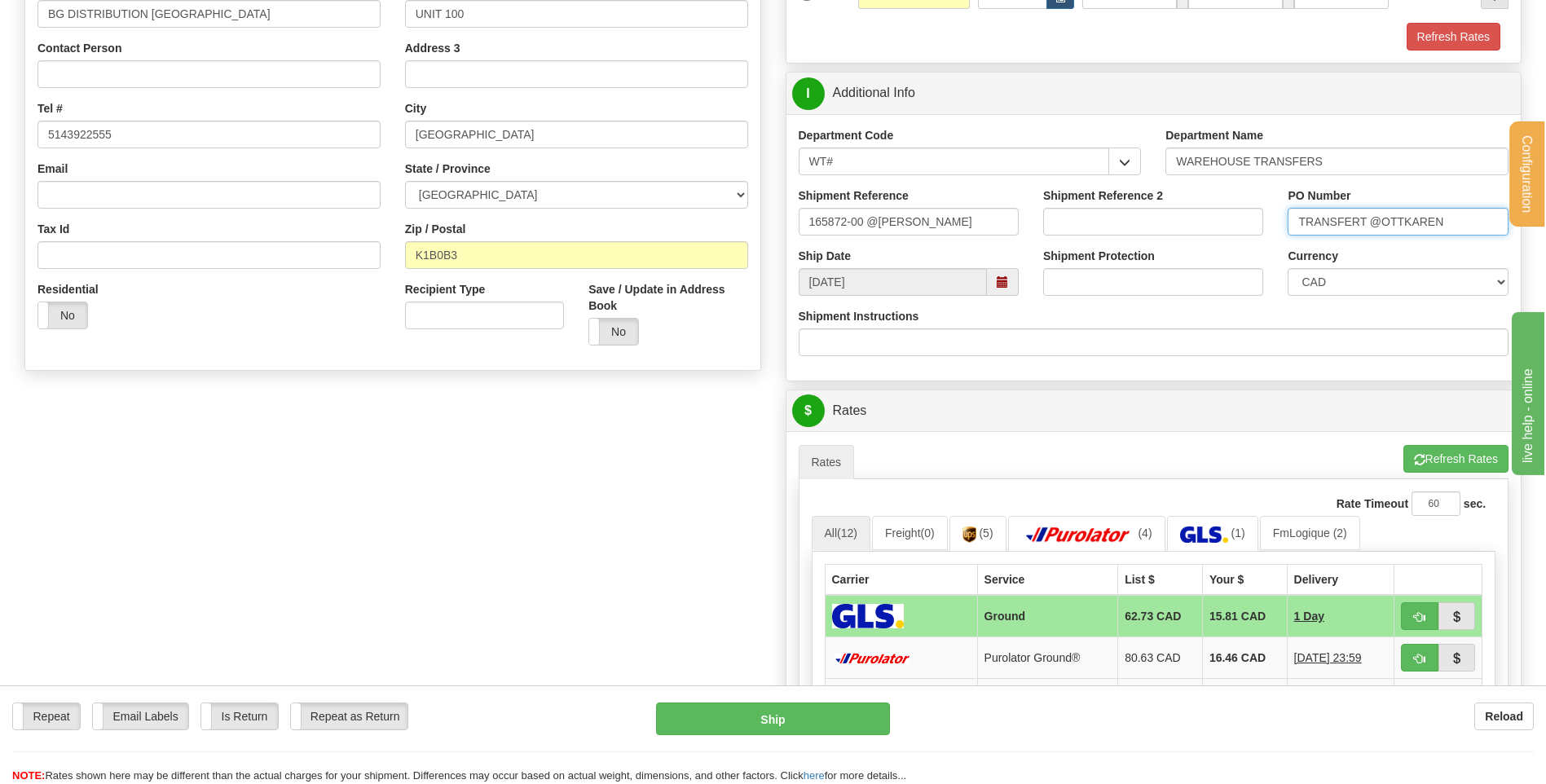
scroll to position [489, 0]
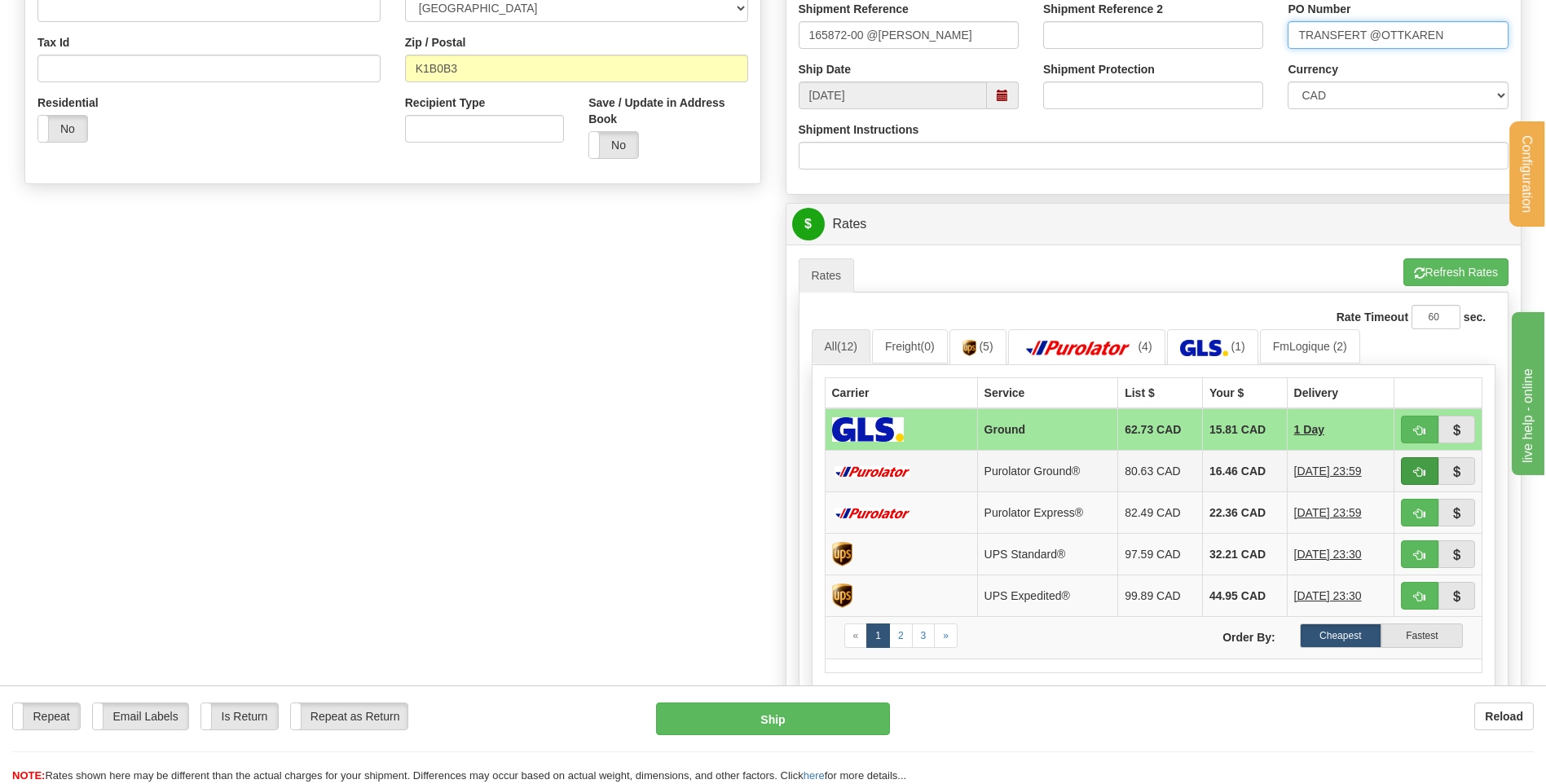
type input "TRANSFERT @OTTKAREN"
click at [1420, 473] on span "button" at bounding box center [1419, 472] width 12 height 11
type input "260"
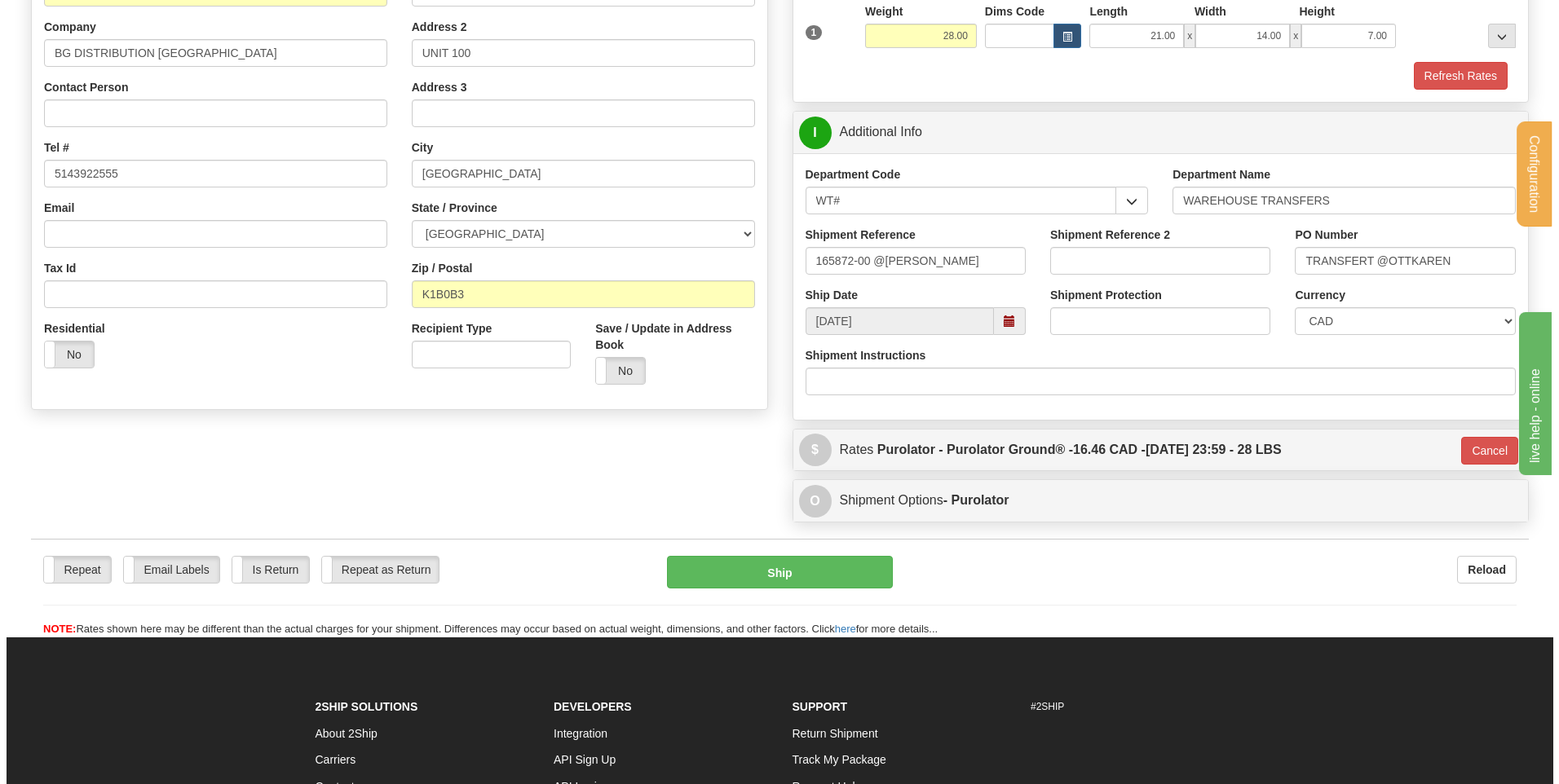
scroll to position [244, 0]
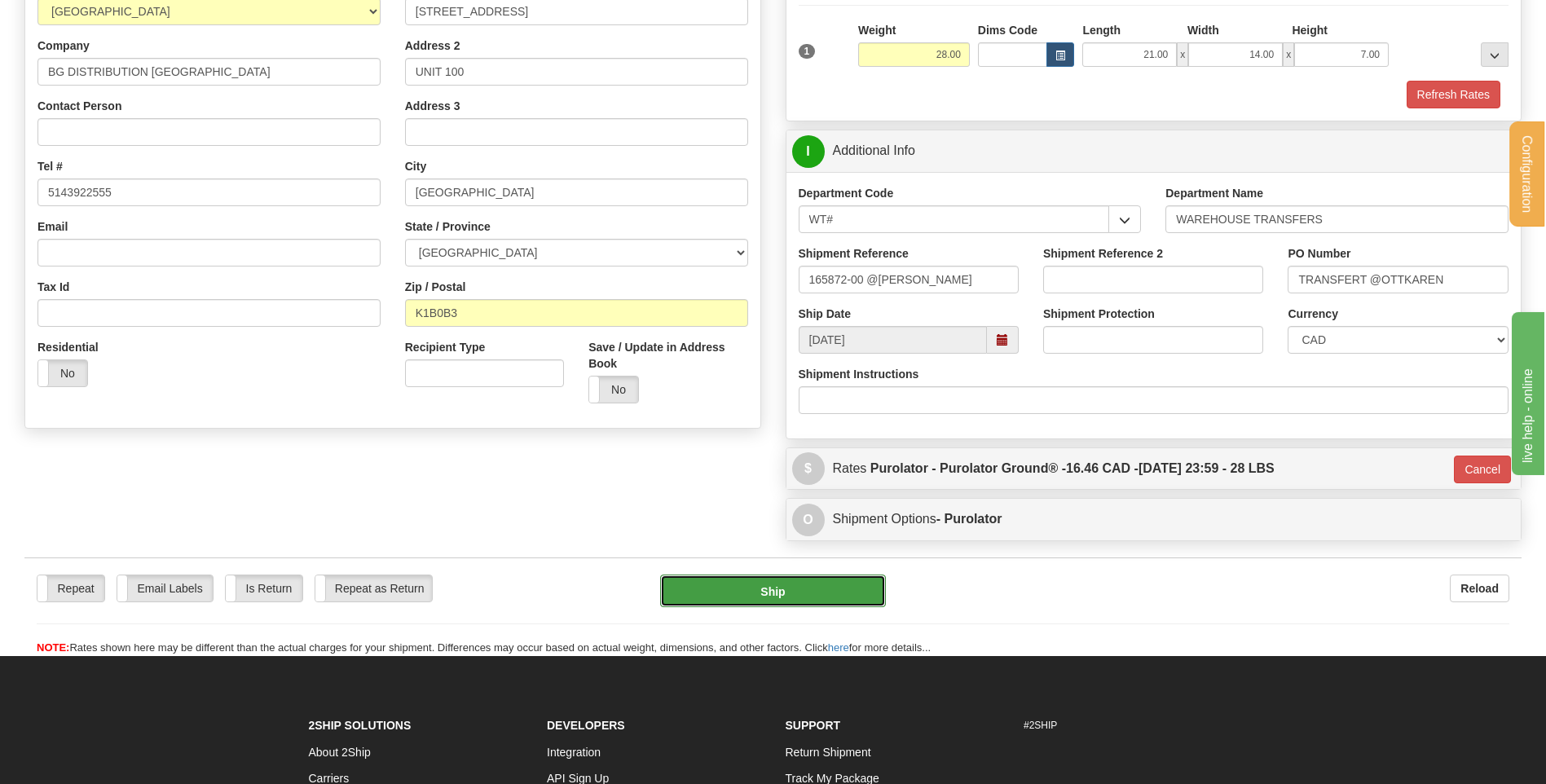
click at [806, 592] on button "Ship" at bounding box center [773, 591] width 225 height 33
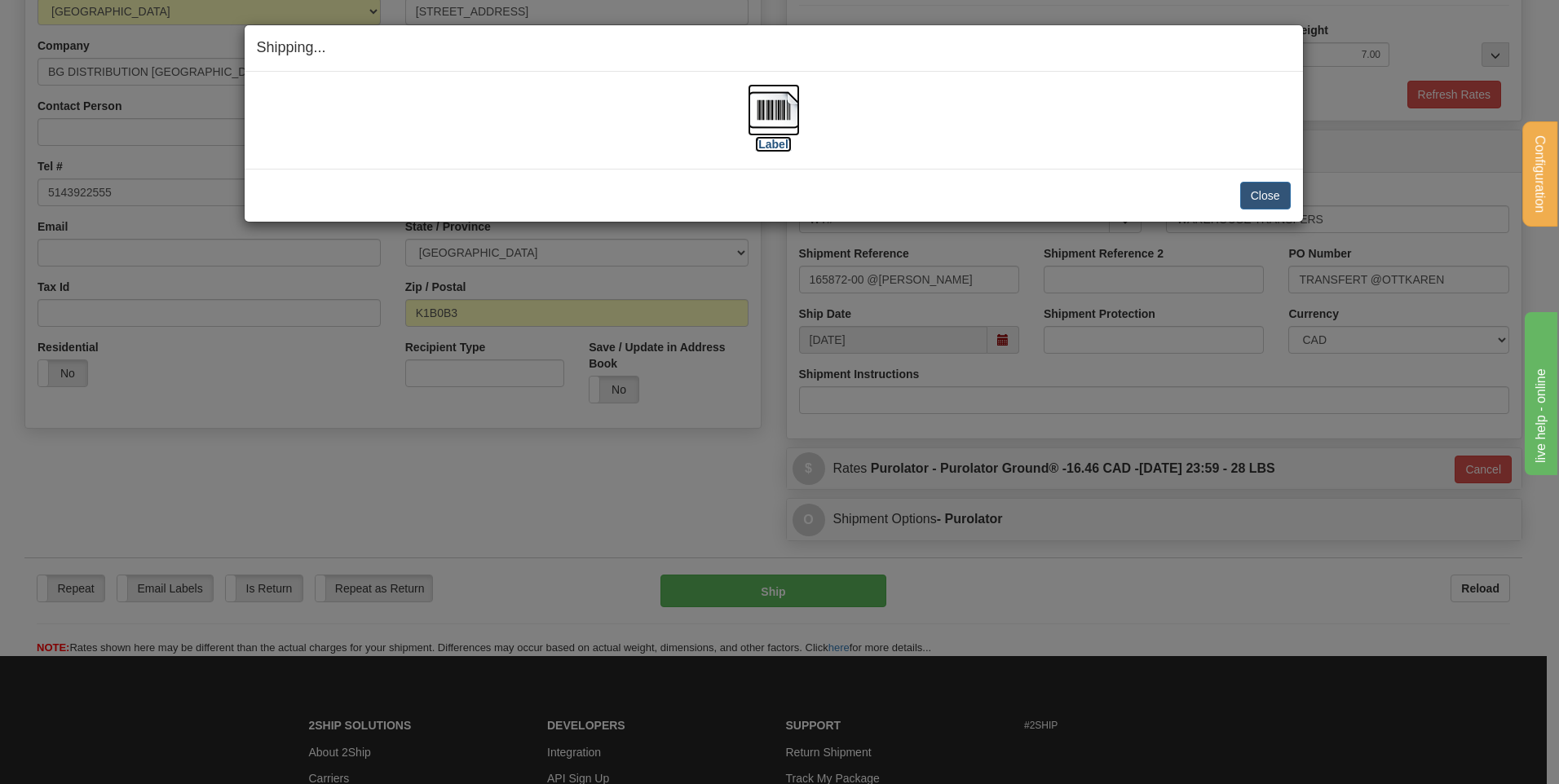
click at [779, 115] on img at bounding box center [774, 110] width 53 height 53
click at [1286, 200] on div "Close [PERSON_NAME] Shipment and Quit Pickup Quit Pickup ONLY" at bounding box center [773, 194] width 1058 height 53
click at [1279, 200] on button "Close" at bounding box center [1265, 195] width 51 height 28
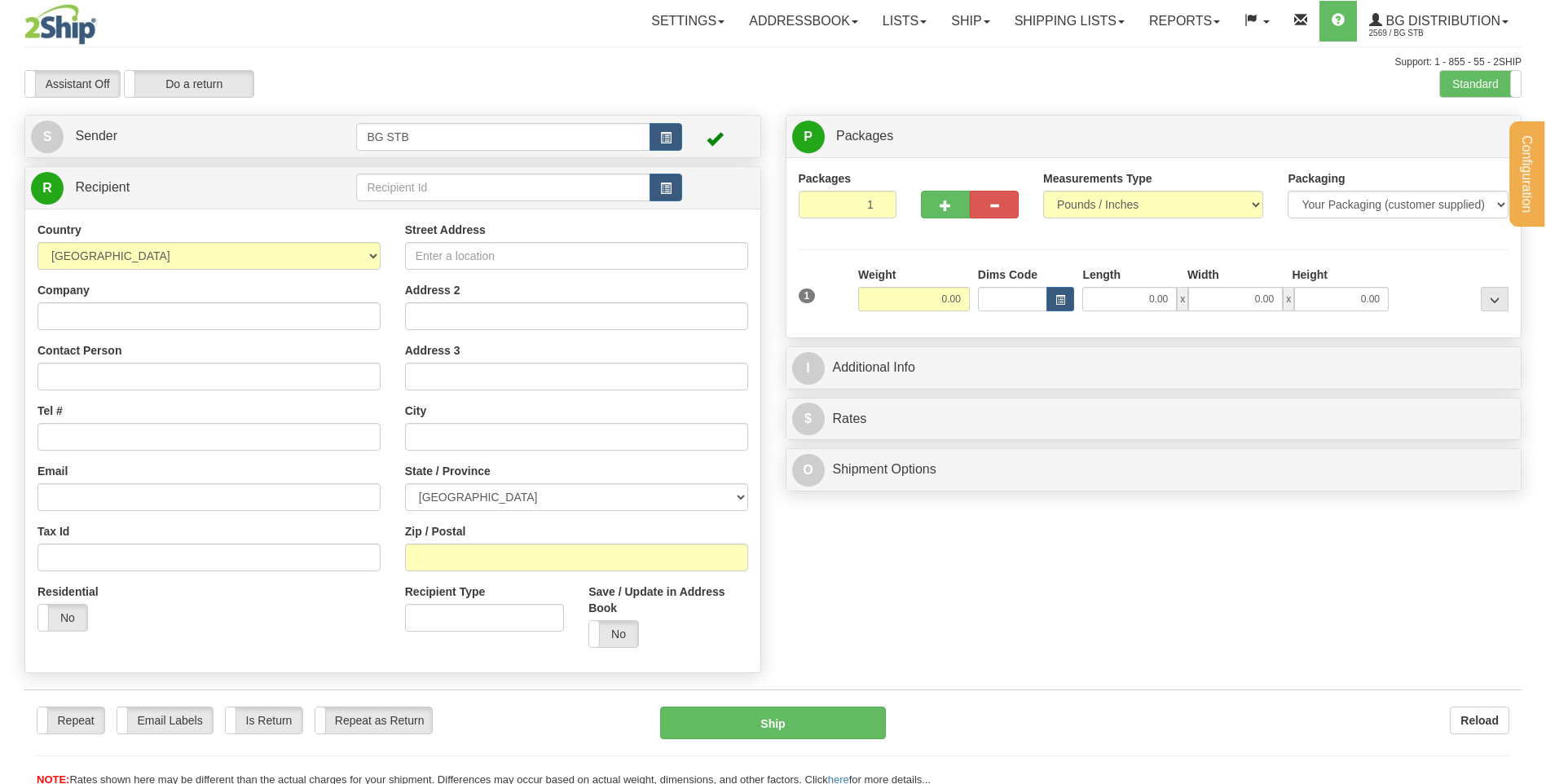
click at [387, 190] on div "Configuration My Configuration Panel Close Configure My Carriers" at bounding box center [773, 394] width 1546 height 788
click at [387, 190] on input "text" at bounding box center [503, 187] width 293 height 28
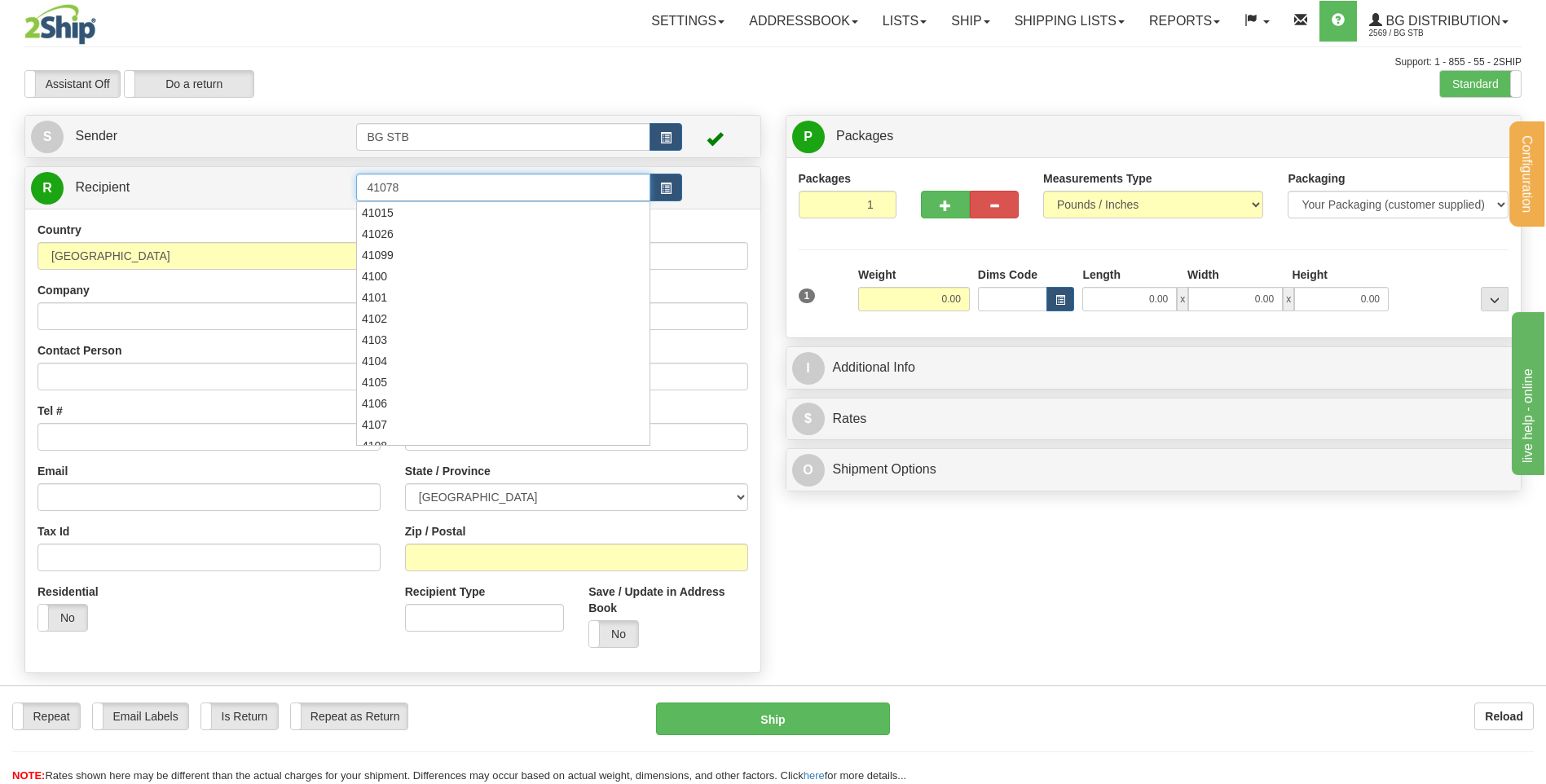
type input "41078"
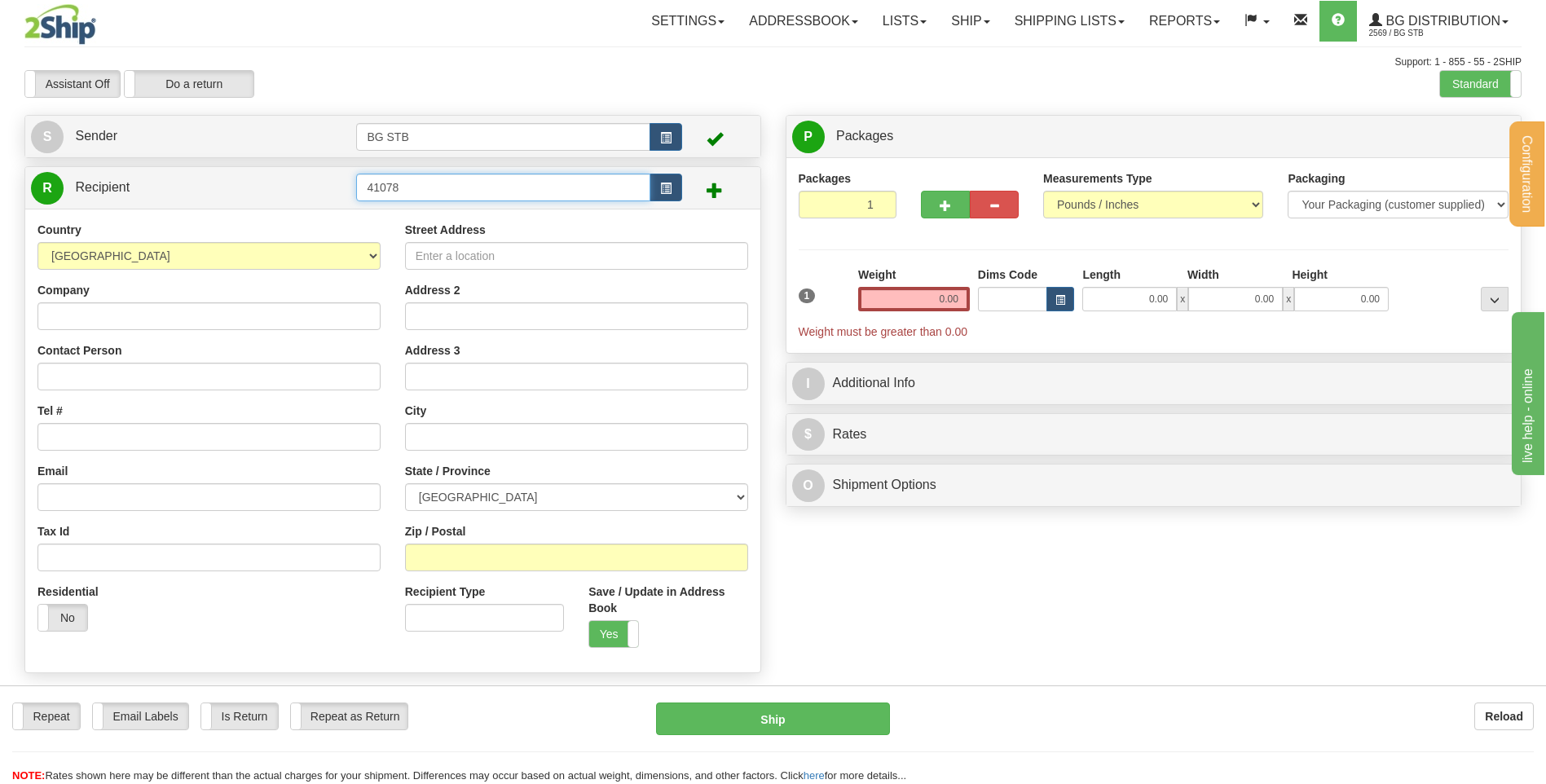
click at [387, 189] on input "41078" at bounding box center [503, 187] width 293 height 28
type input "4178"
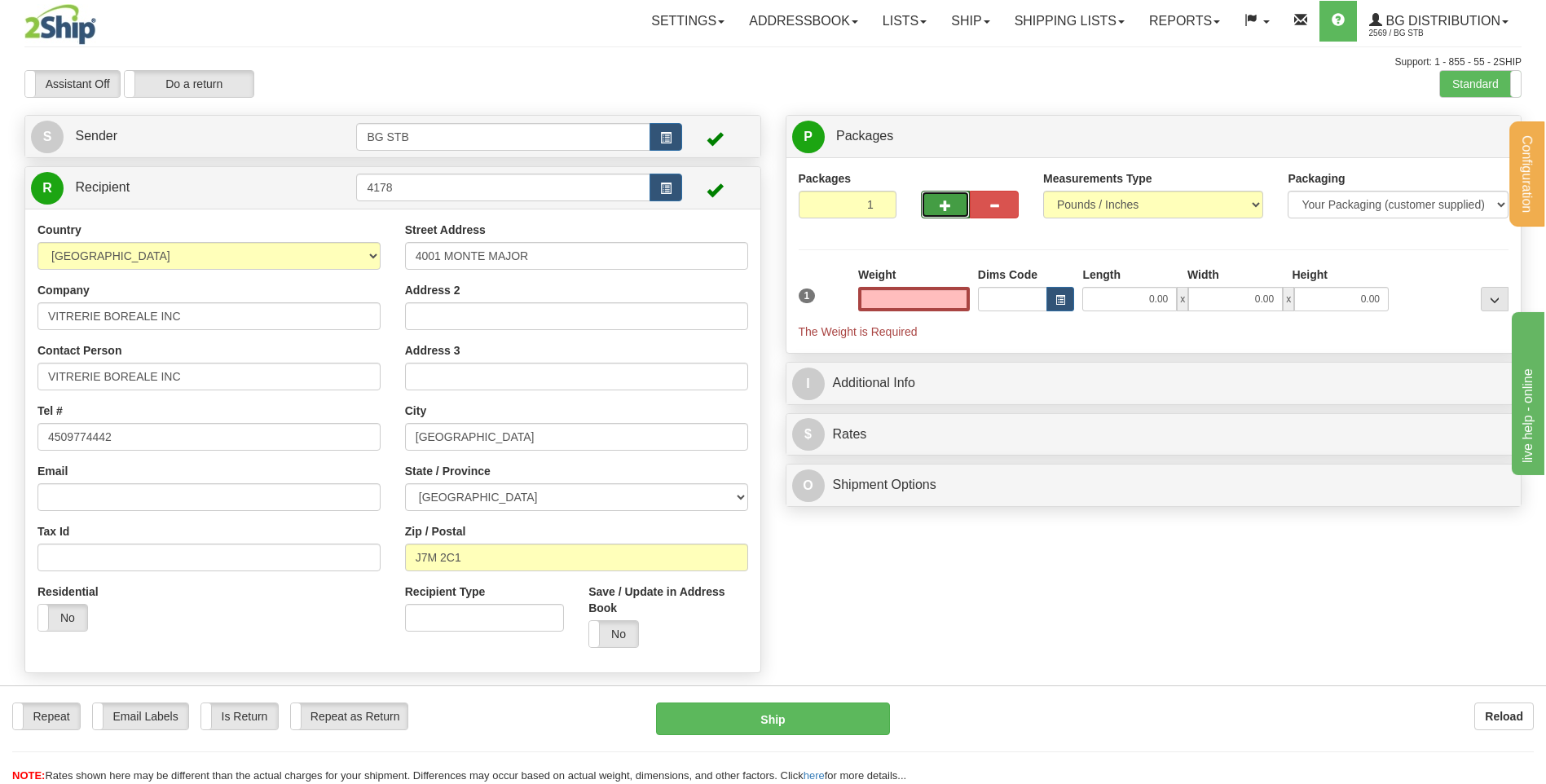
type input "0.00"
click at [941, 214] on button "button" at bounding box center [945, 204] width 49 height 28
click at [941, 208] on span "button" at bounding box center [945, 206] width 12 height 11
click at [938, 209] on button "button" at bounding box center [945, 204] width 49 height 28
type input "4"
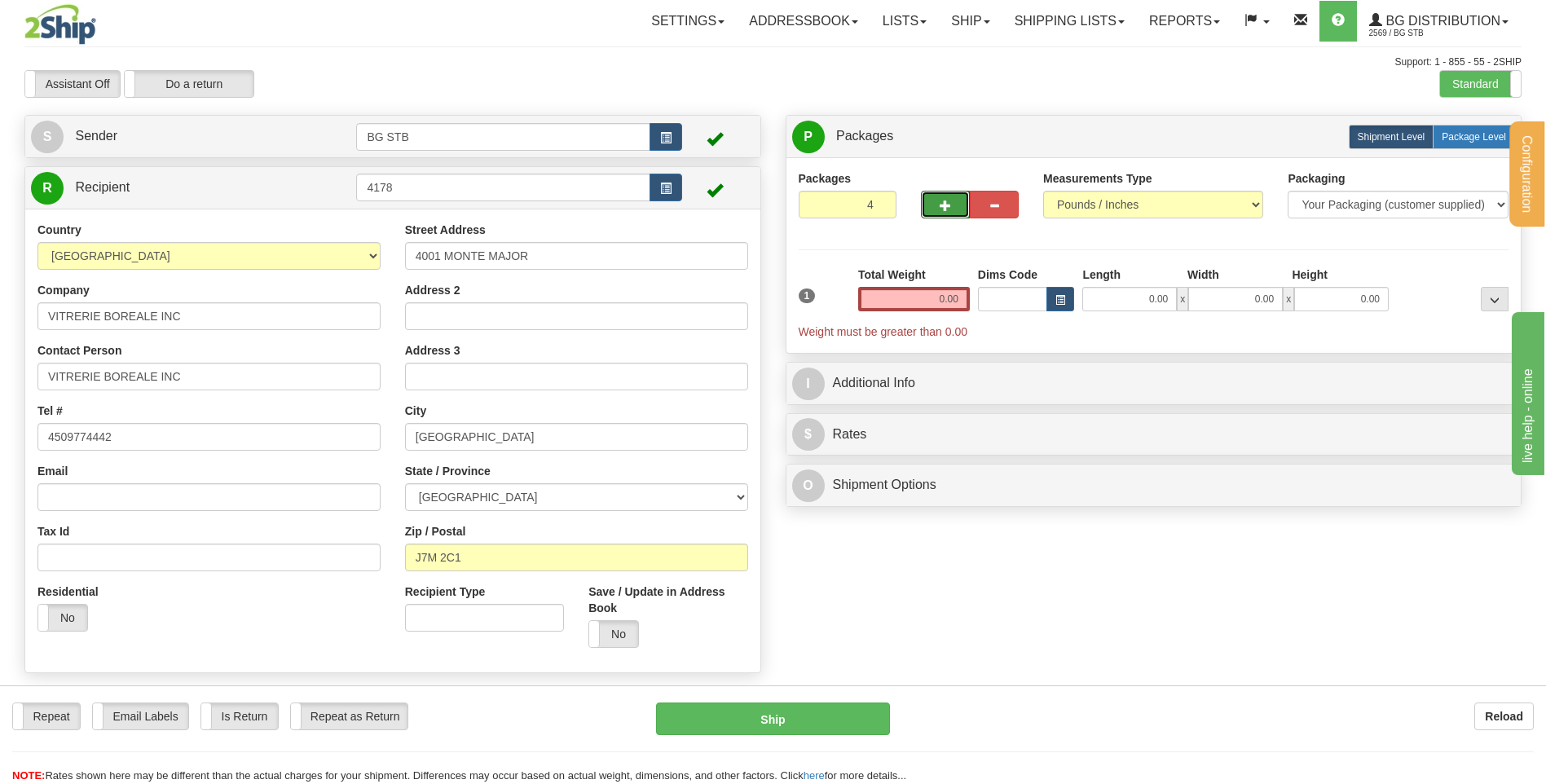
click at [1473, 136] on span "Package Level" at bounding box center [1474, 136] width 64 height 12
radio input "true"
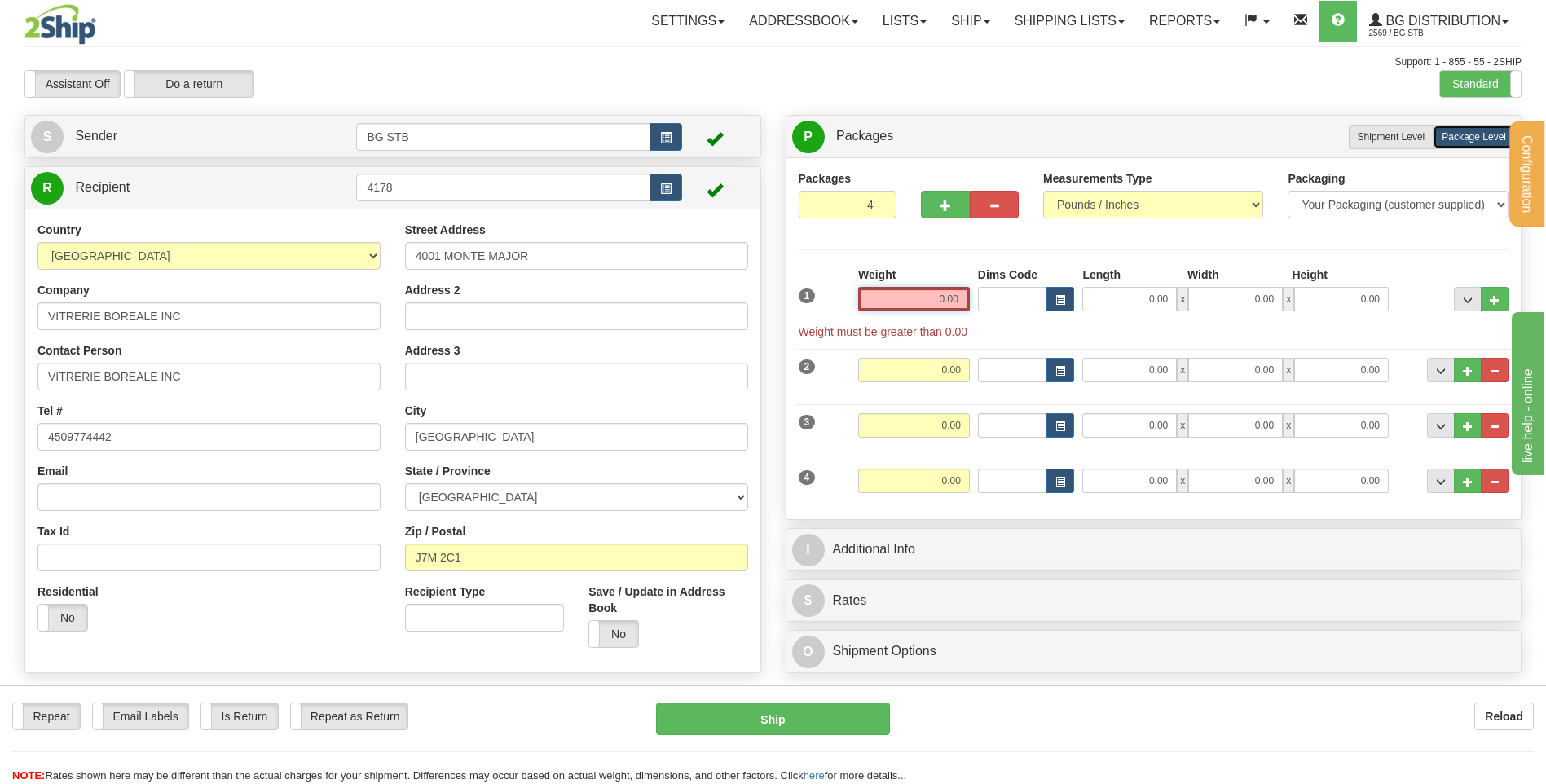
click at [888, 293] on input "0.00" at bounding box center [913, 298] width 111 height 24
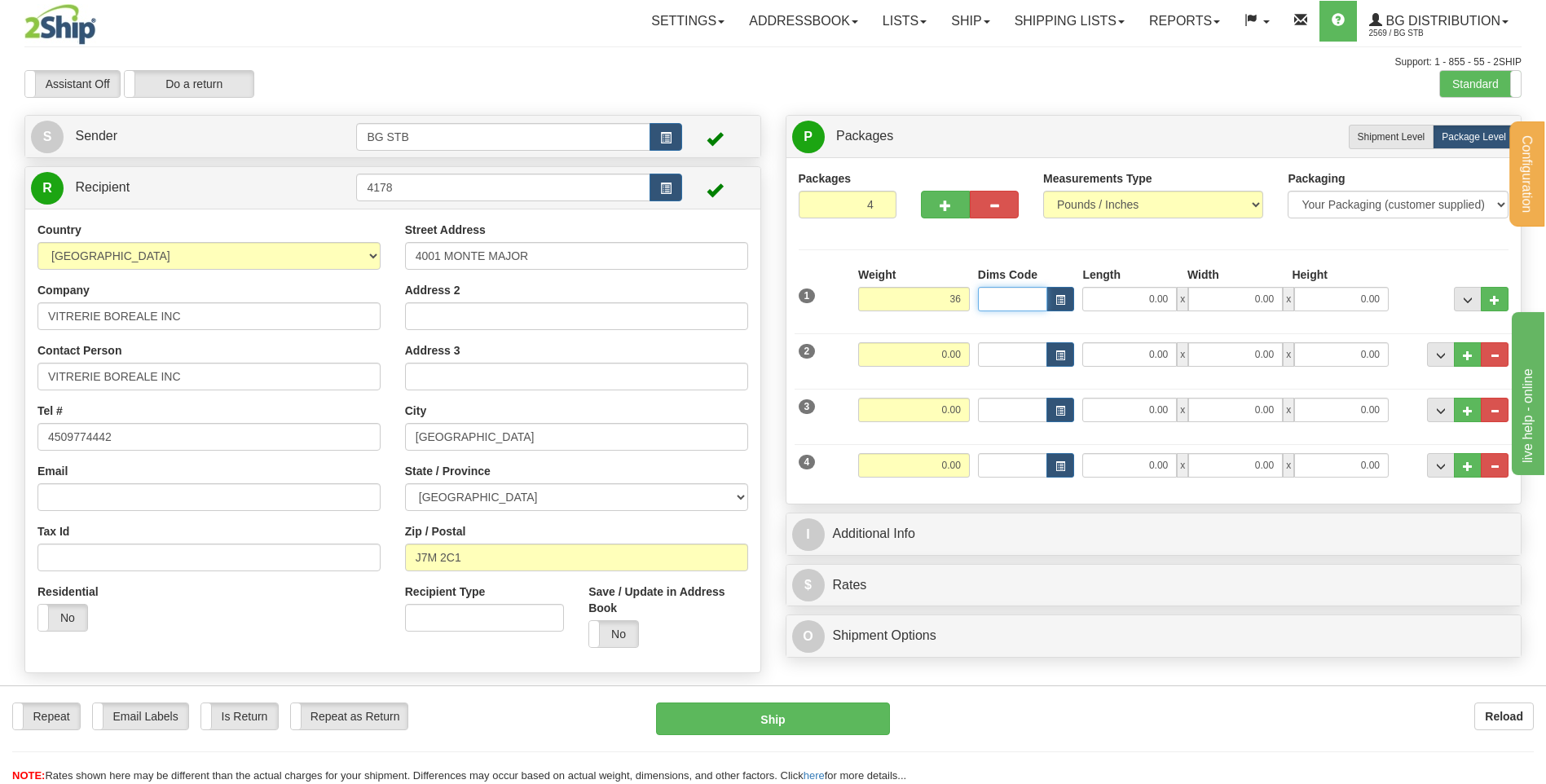
type input "36.00"
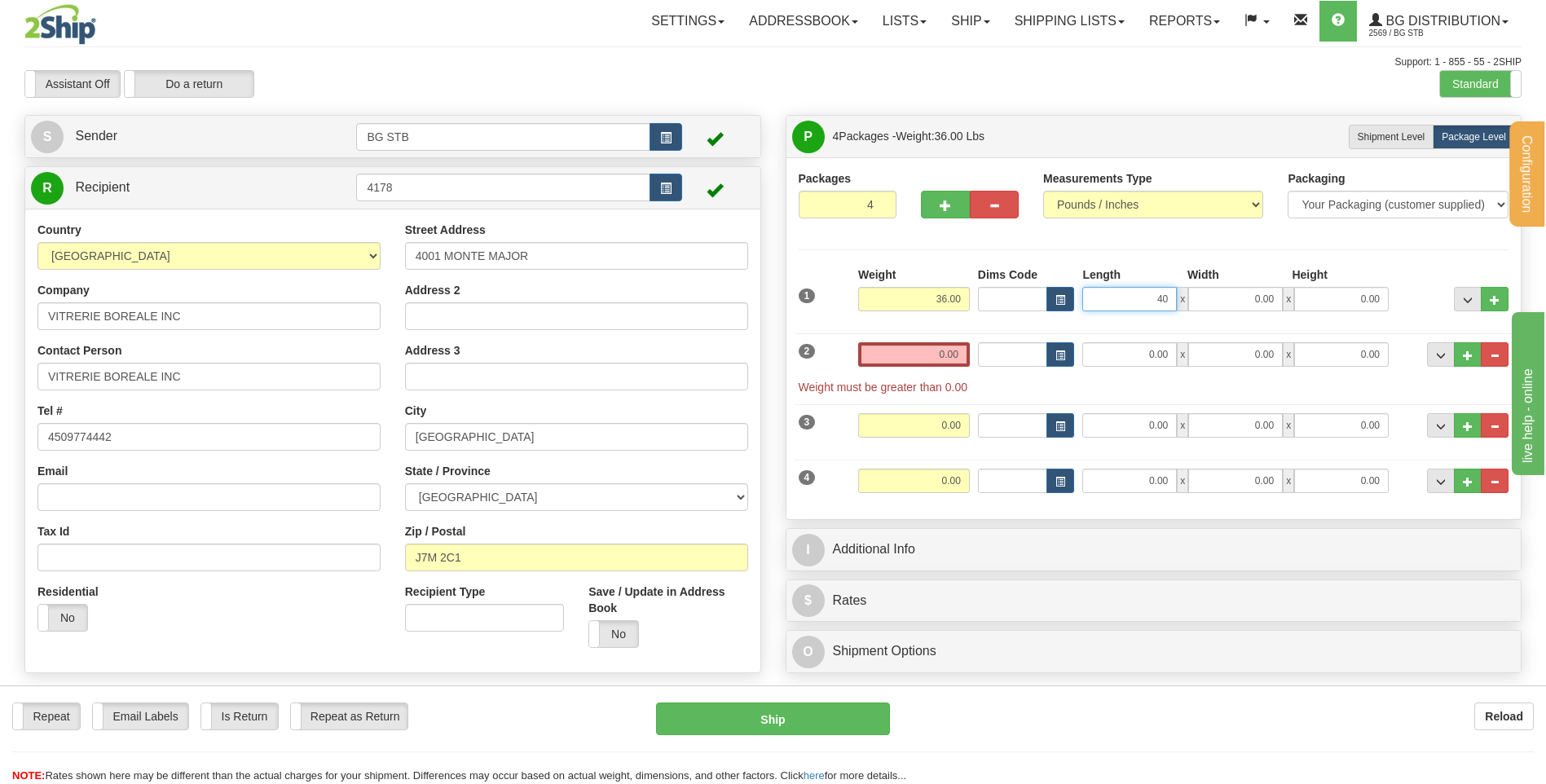
type input "40.00"
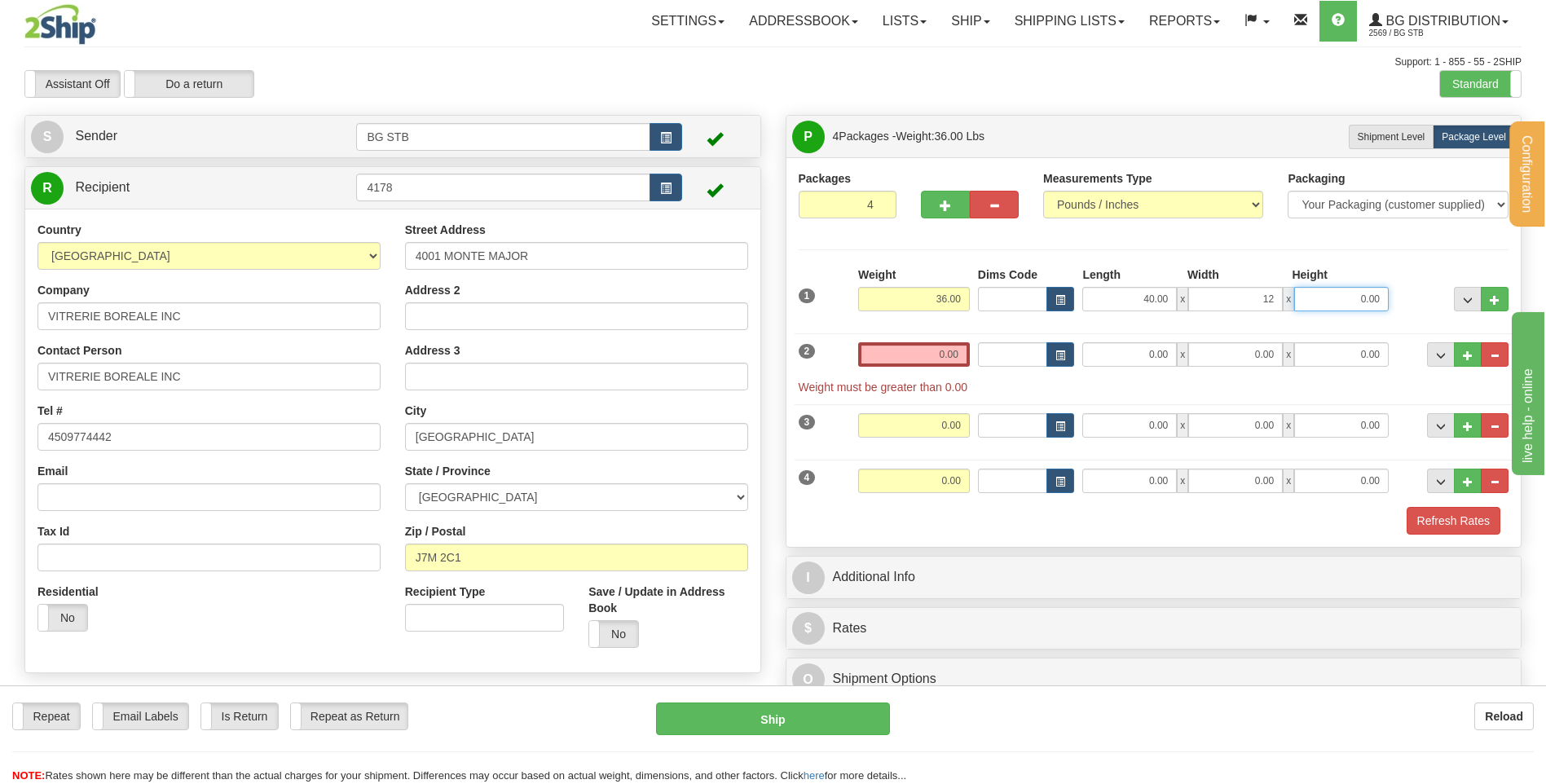
type input "12.00"
drag, startPoint x: 1002, startPoint y: 185, endPoint x: 1003, endPoint y: 195, distance: 10.0
click at [1002, 195] on div at bounding box center [970, 194] width 98 height 48
click at [1003, 195] on button "button" at bounding box center [994, 204] width 49 height 28
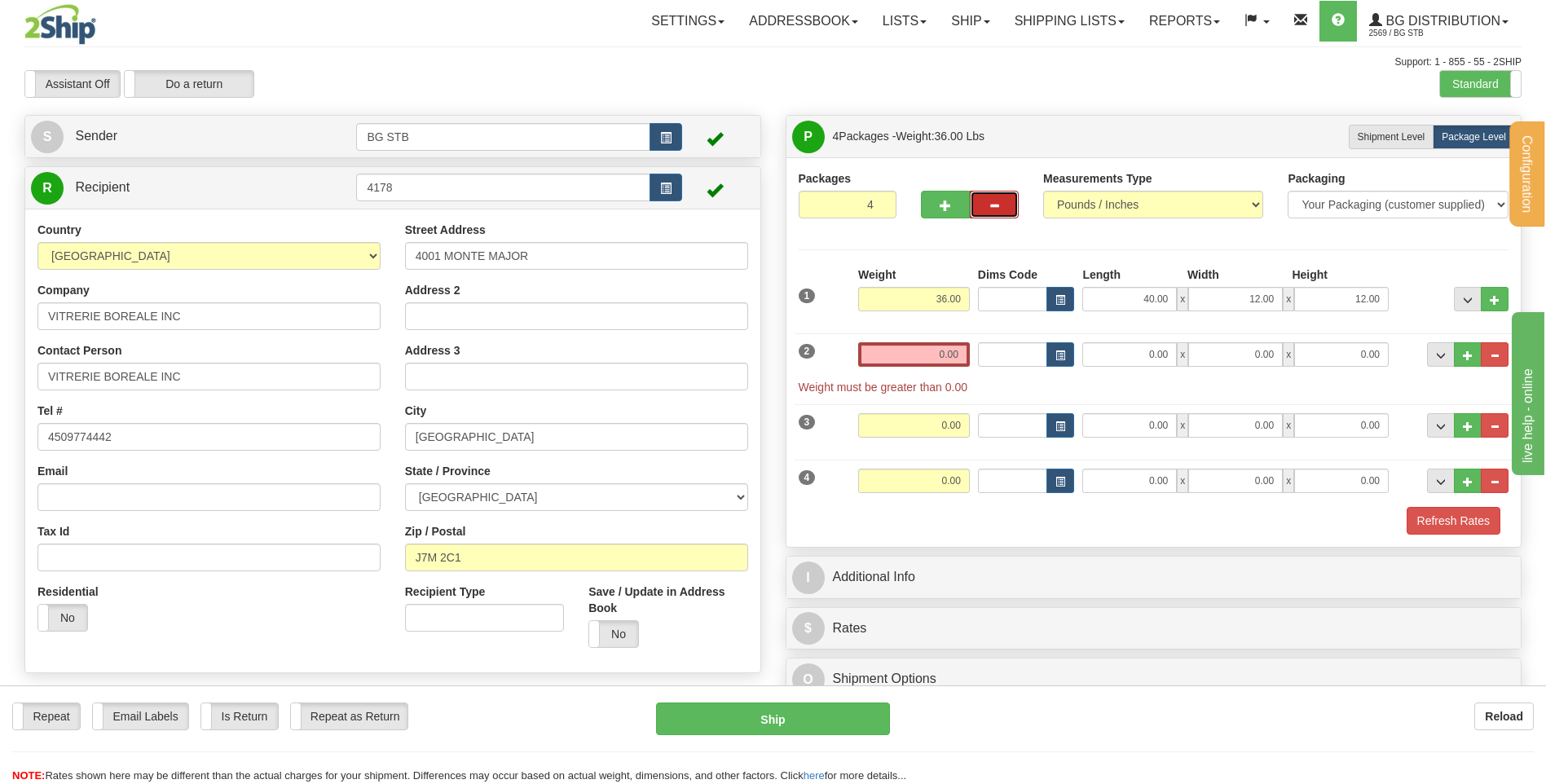
type input "3"
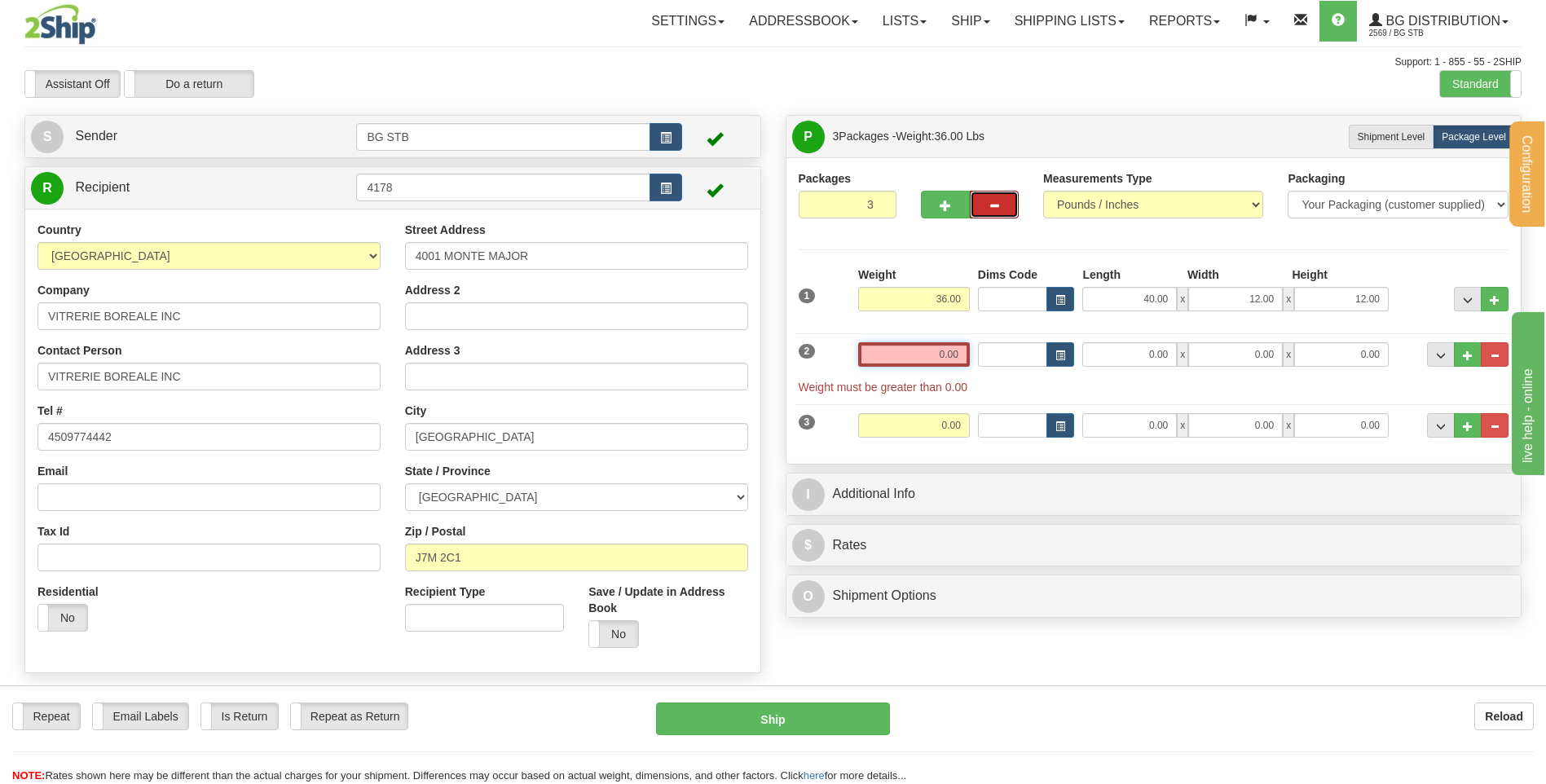
click at [907, 348] on input "0.00" at bounding box center [913, 354] width 111 height 24
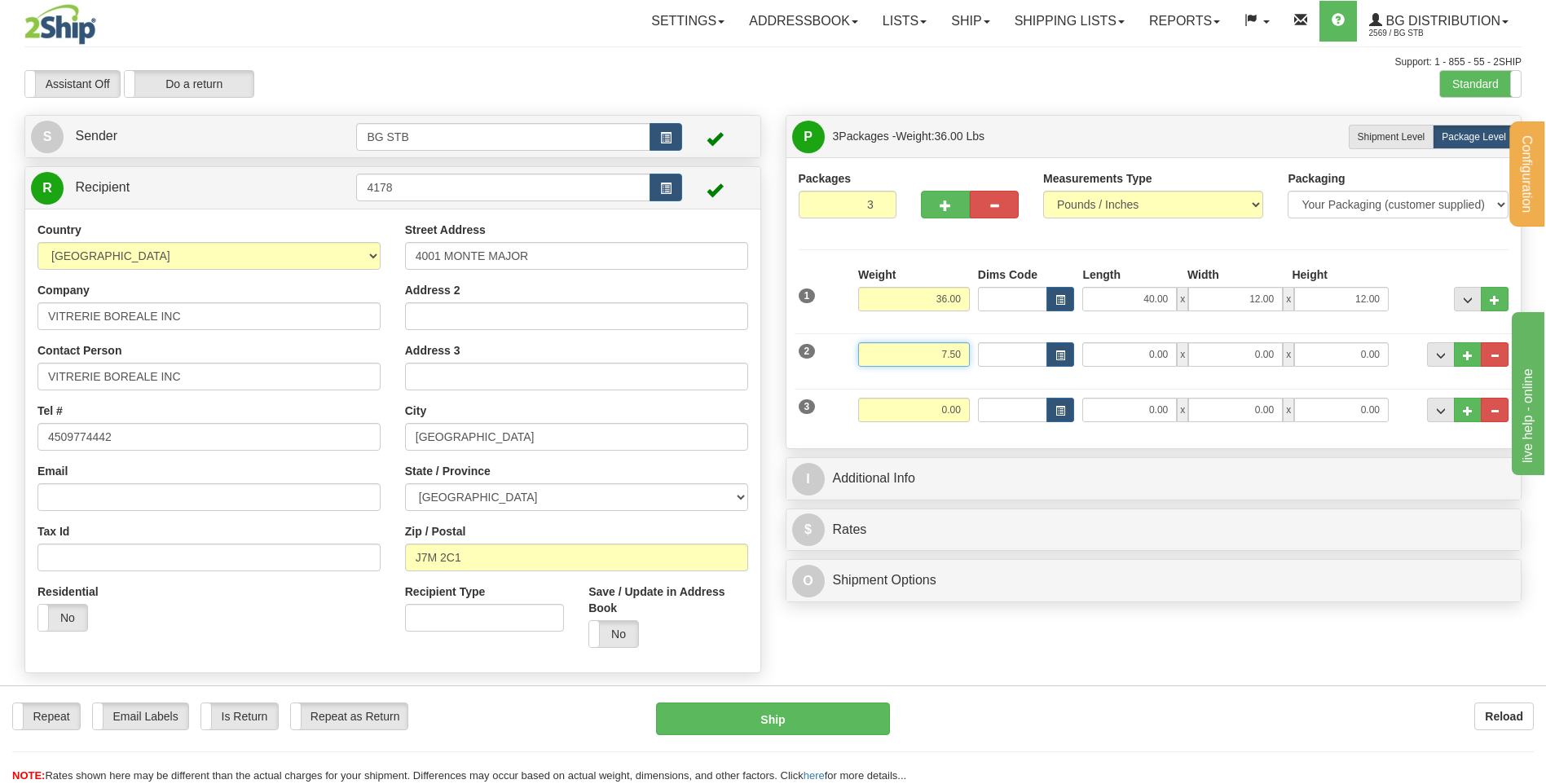
type input "7.50"
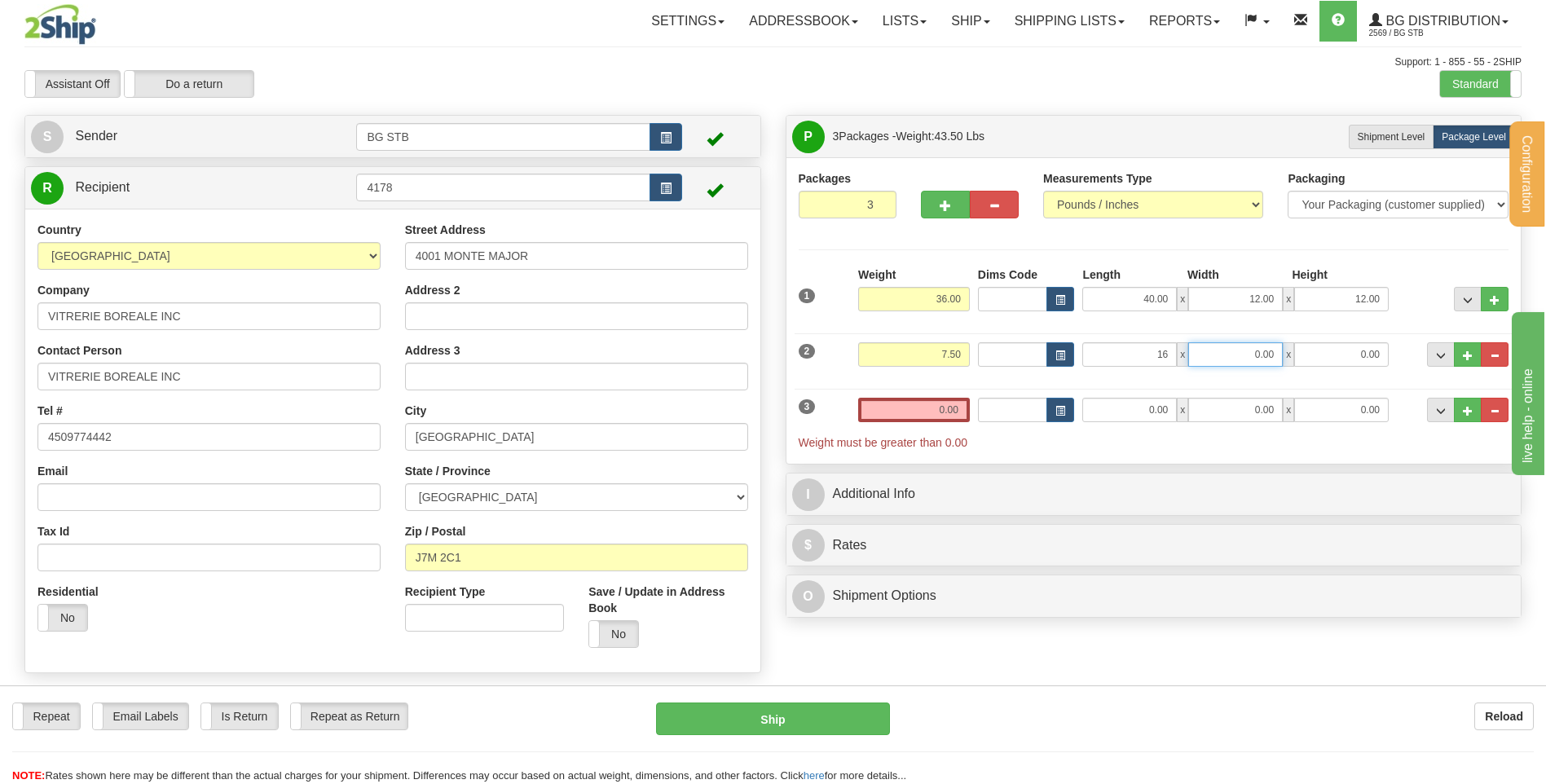
type input "16.00"
type input "12.00"
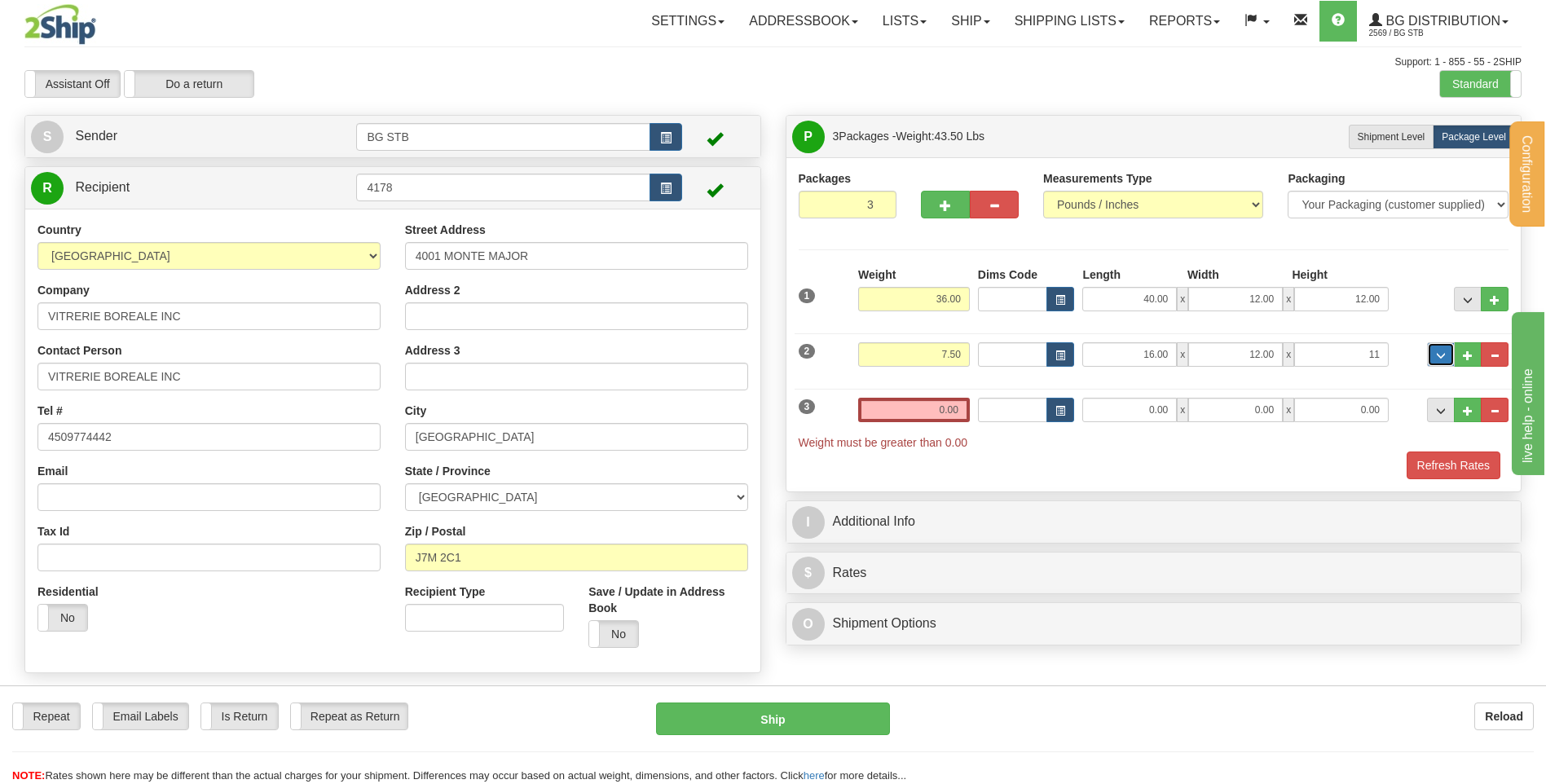
type input "11.00"
click at [1125, 393] on div "3 Weight 0.00 Dims Code Length Width Height" at bounding box center [1154, 415] width 719 height 70
click at [1133, 412] on input "0.00" at bounding box center [1130, 409] width 94 height 24
type input "16.00"
type input "12.00"
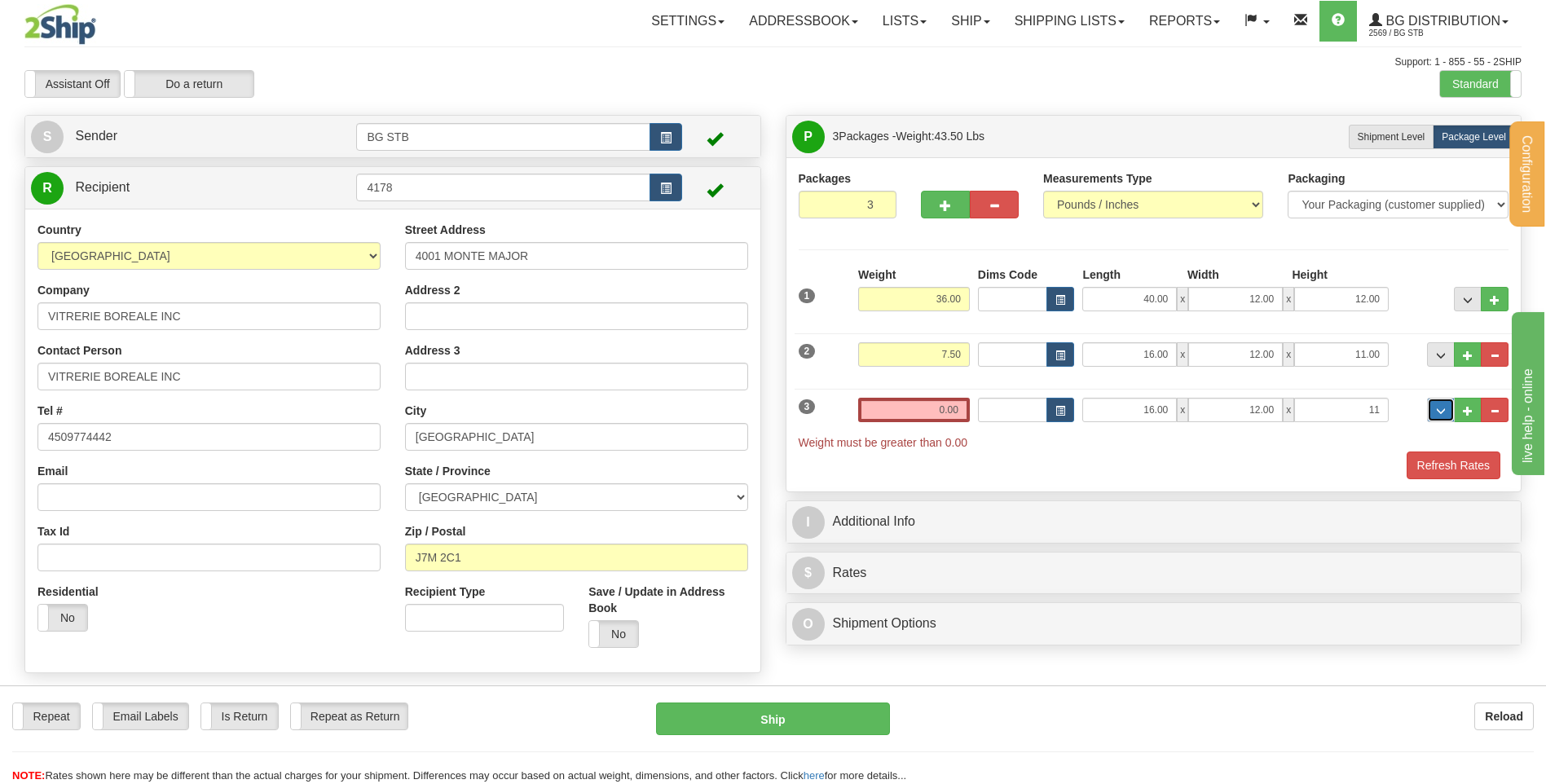
type input "11.00"
click at [911, 404] on input "0.00" at bounding box center [913, 409] width 111 height 24
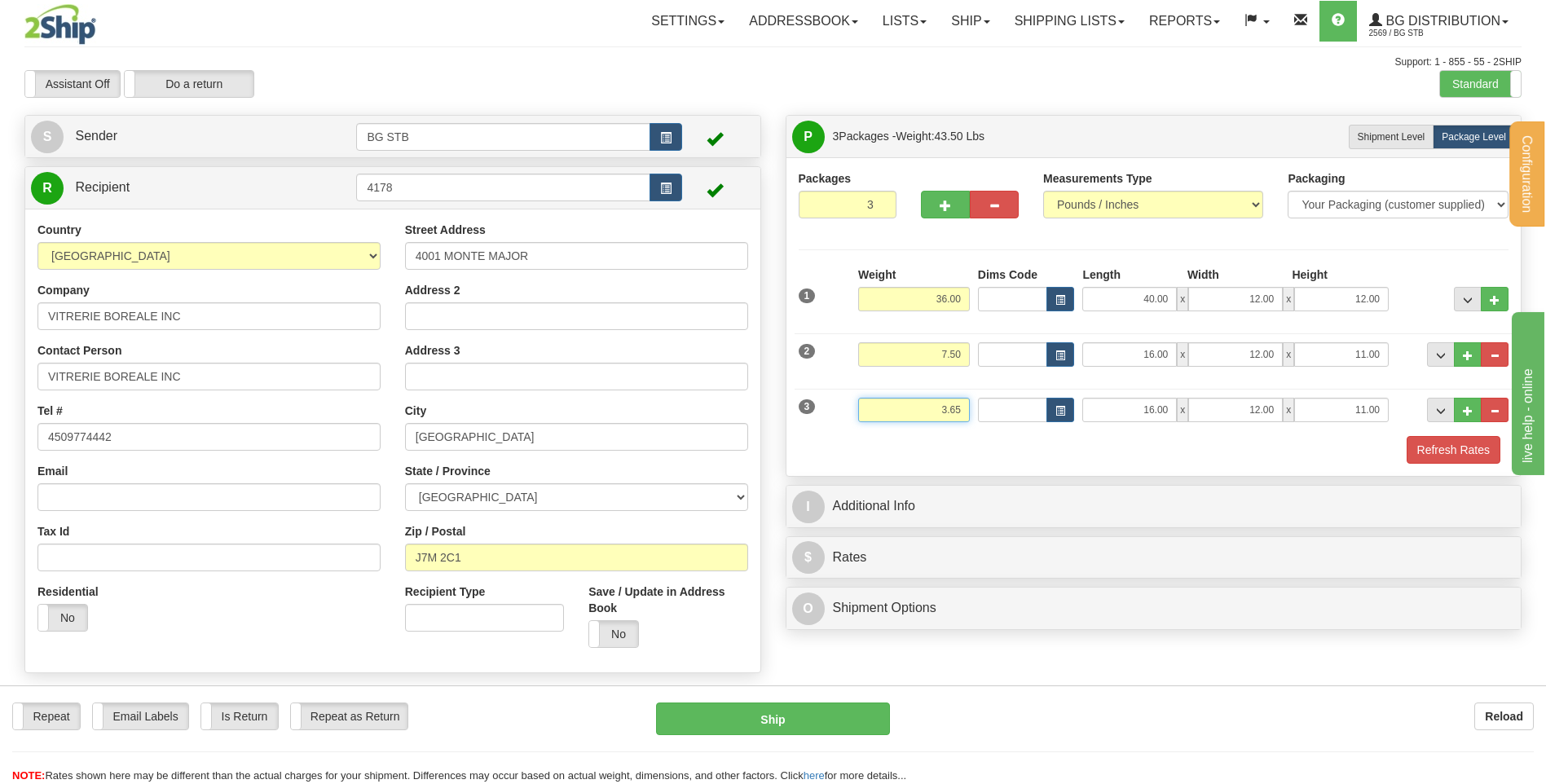
type input "3.65"
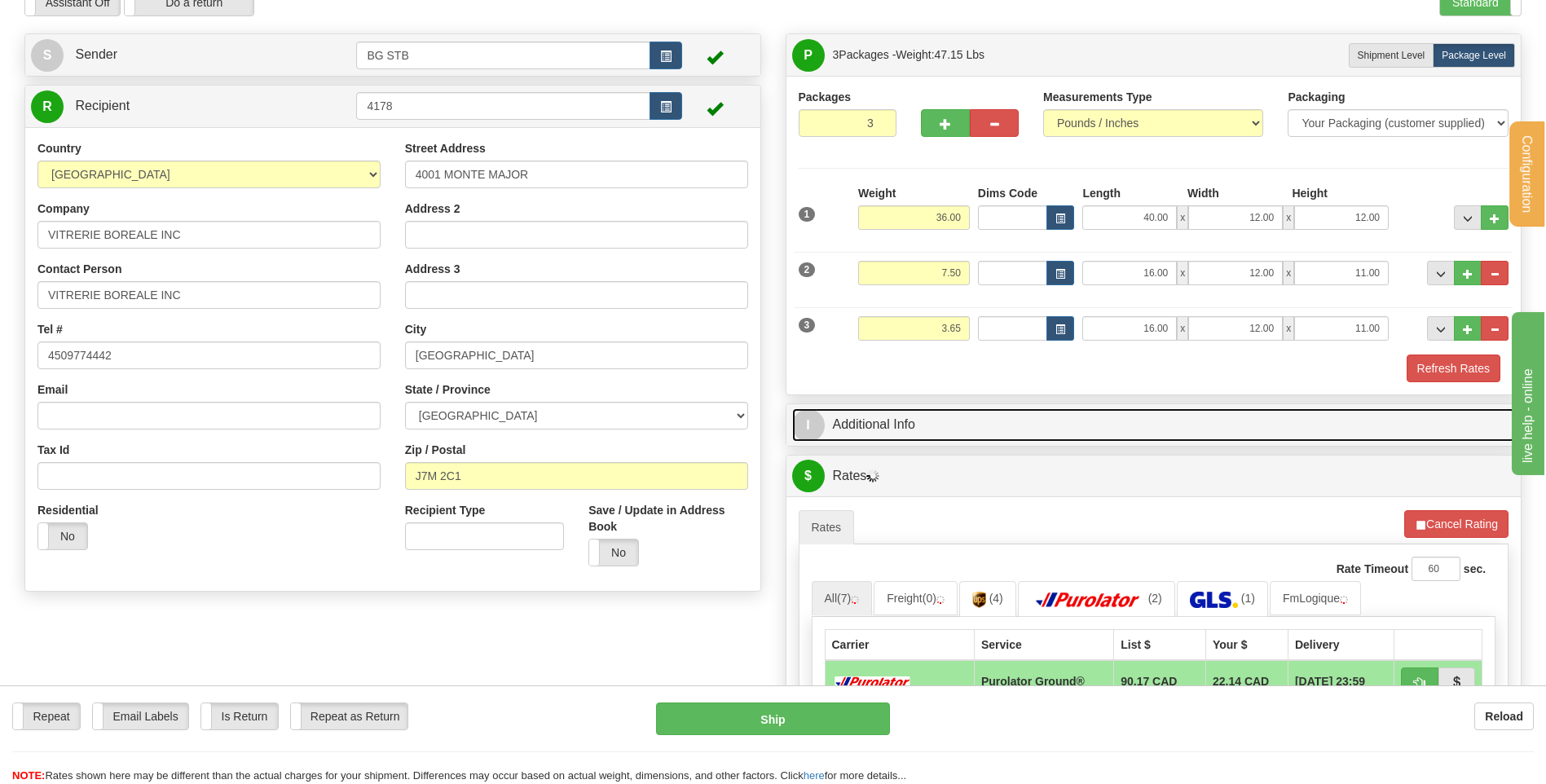
click at [929, 421] on link "I Additional Info" at bounding box center [1154, 425] width 724 height 34
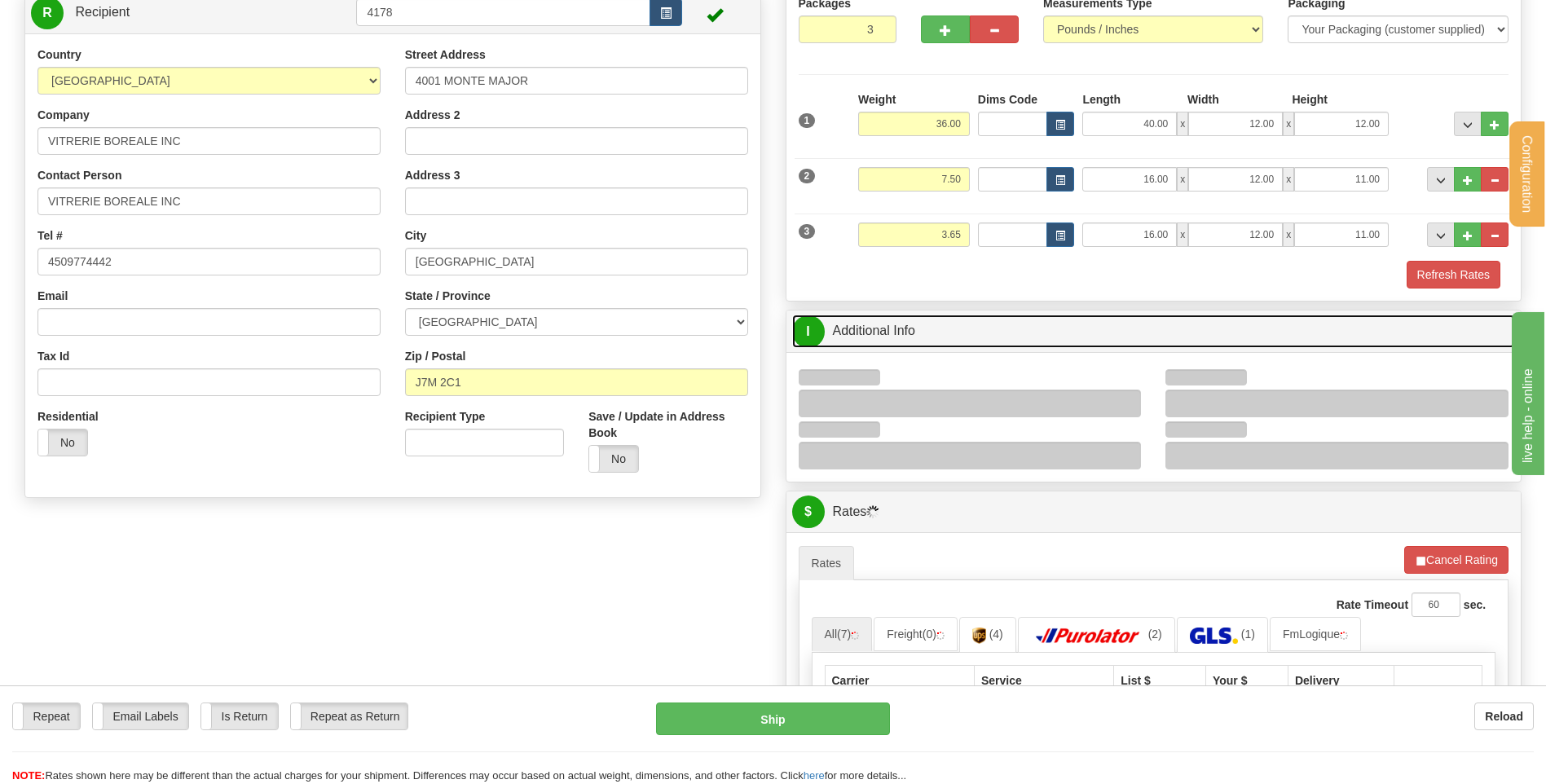
scroll to position [244, 0]
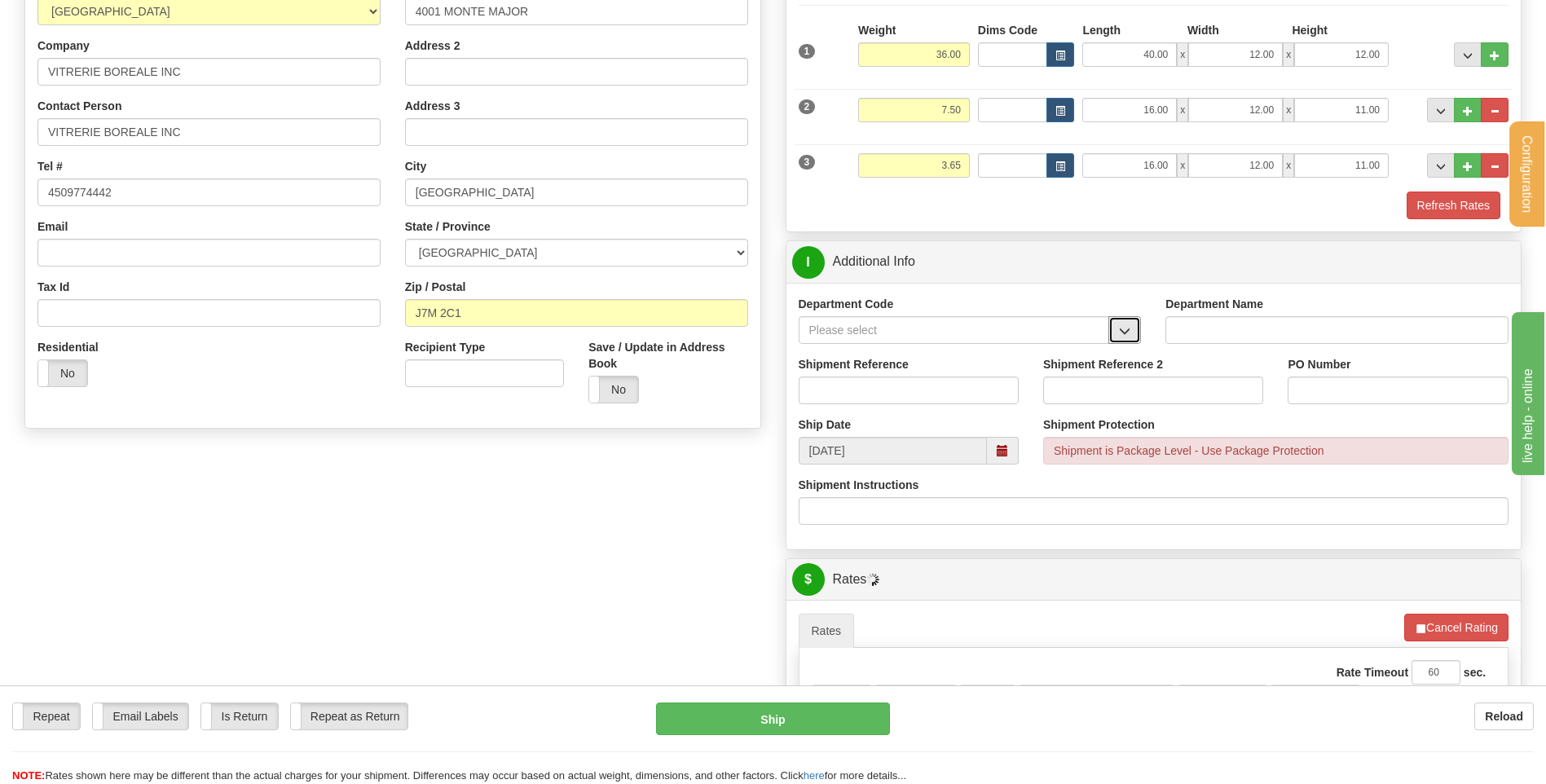
drag, startPoint x: 1105, startPoint y: 315, endPoint x: 1094, endPoint y: 341, distance: 28.2
click at [1122, 330] on span "button" at bounding box center [1125, 331] width 12 height 11
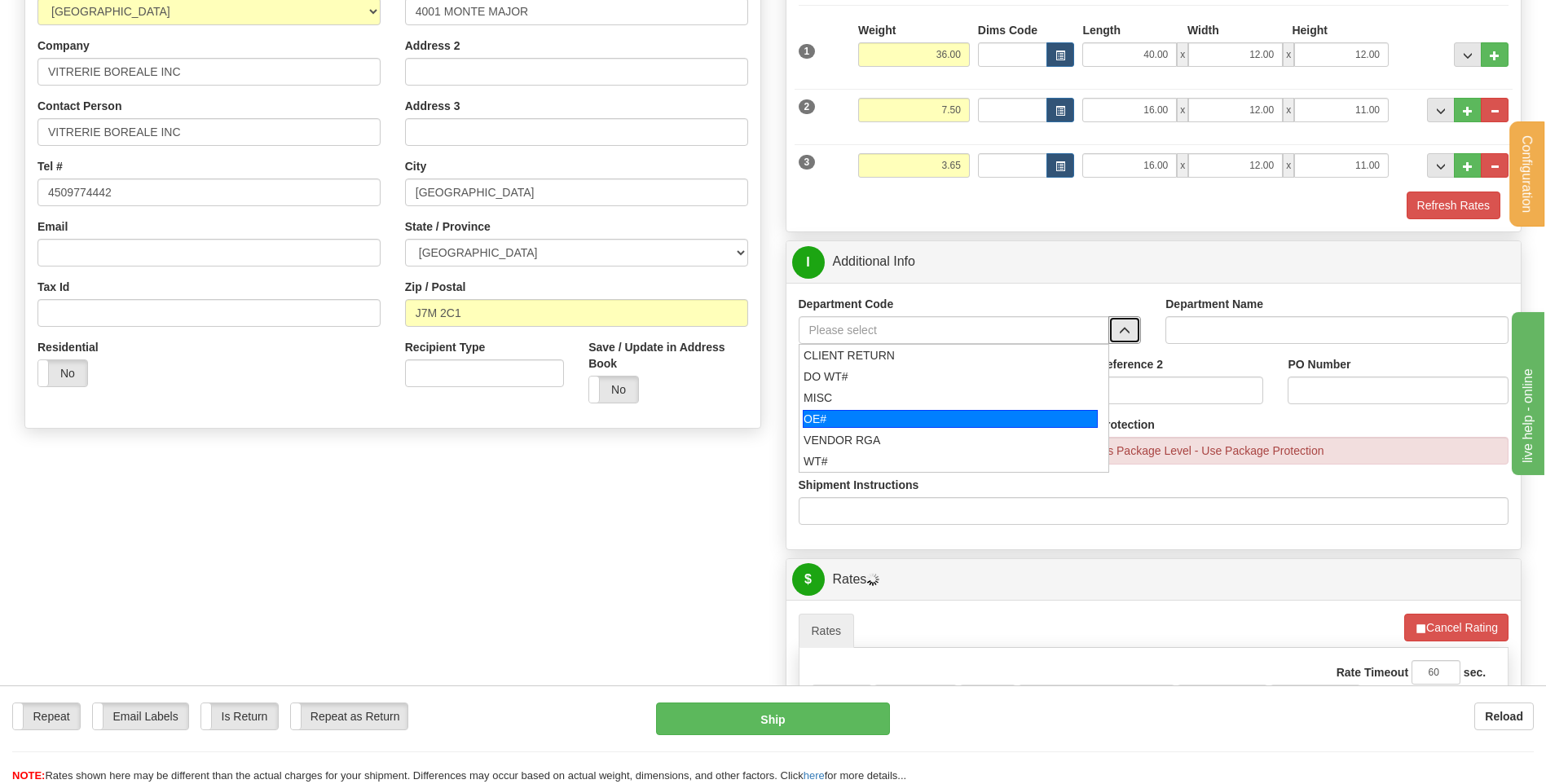
drag, startPoint x: 869, startPoint y: 424, endPoint x: 865, endPoint y: 405, distance: 19.4
click at [868, 424] on div "OE#" at bounding box center [950, 419] width 295 height 18
type input "OE#"
type input "ORDERS"
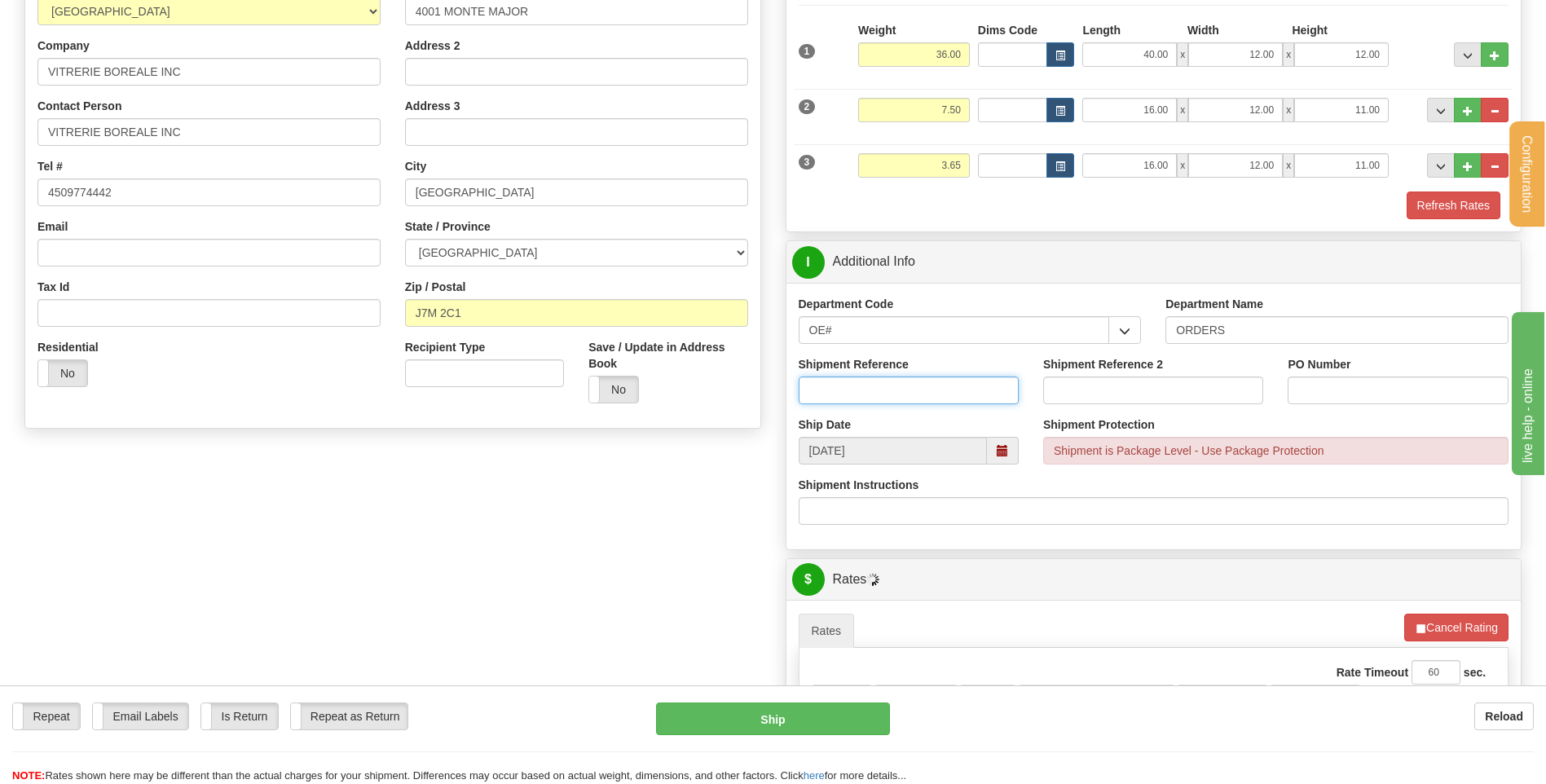
click at [865, 400] on input "Shipment Reference" at bounding box center [908, 390] width 220 height 28
type input "80005280-00"
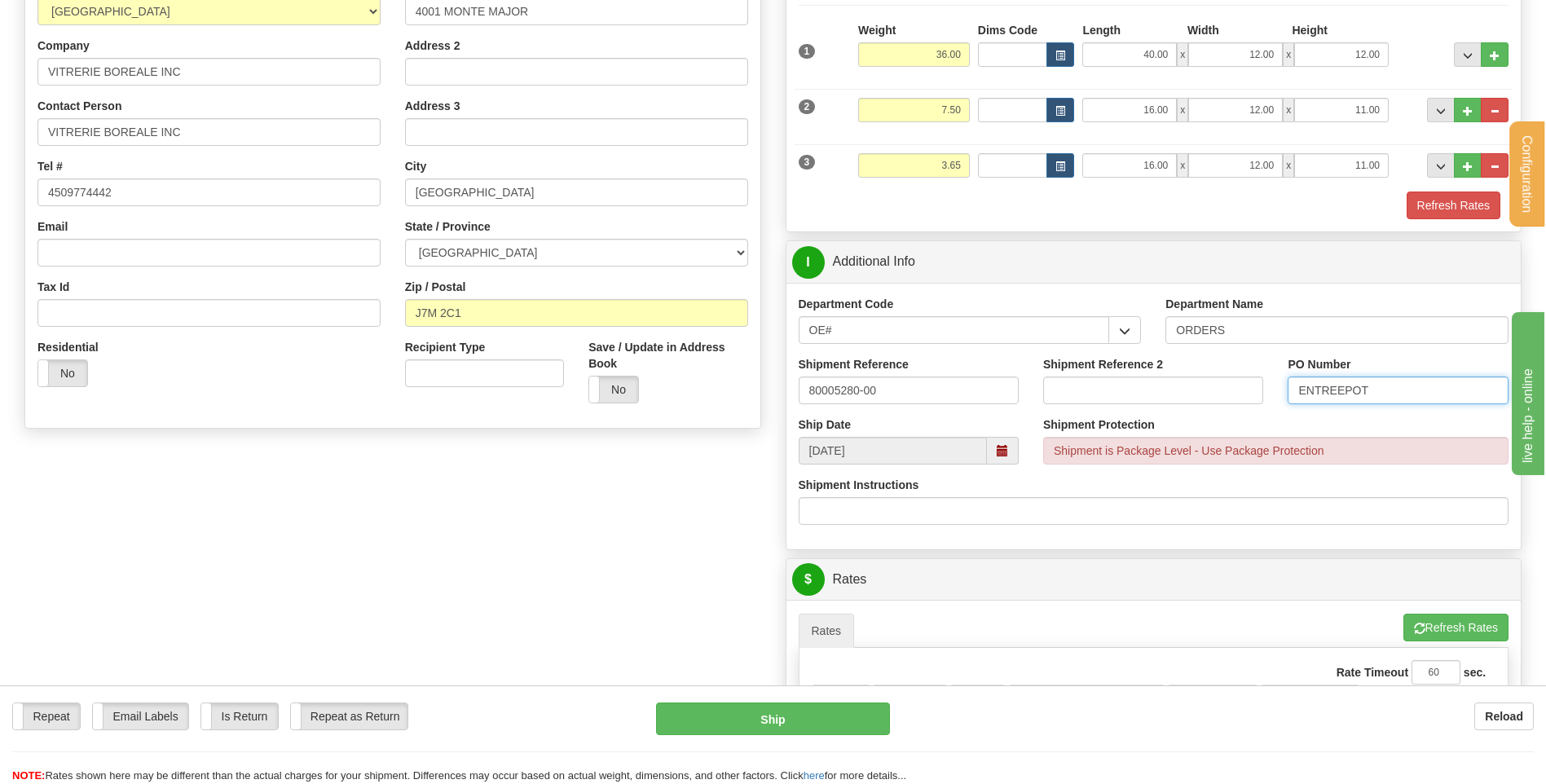
click at [1343, 389] on input "ENTREEPOT" at bounding box center [1397, 390] width 220 height 28
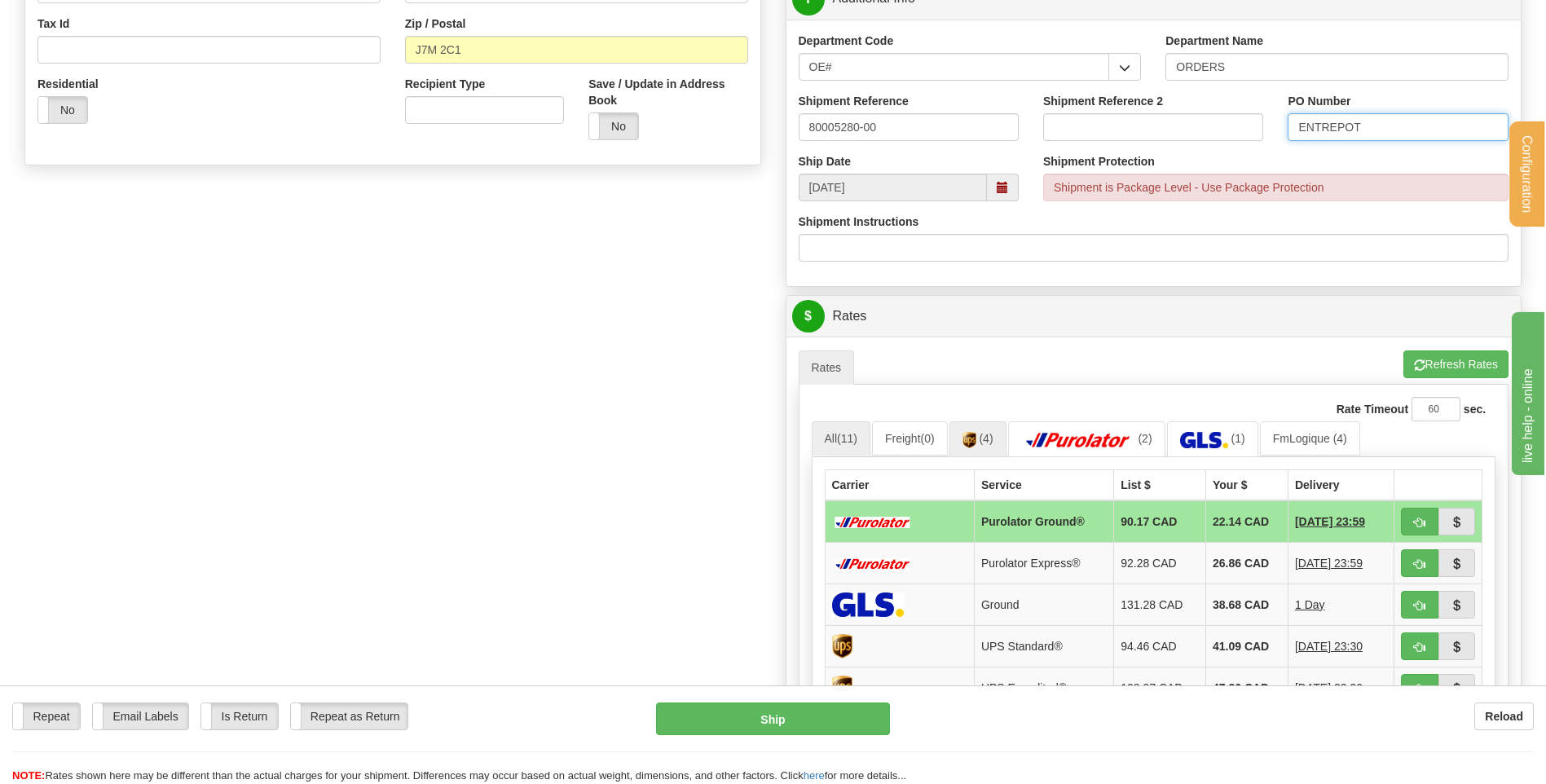
scroll to position [570, 0]
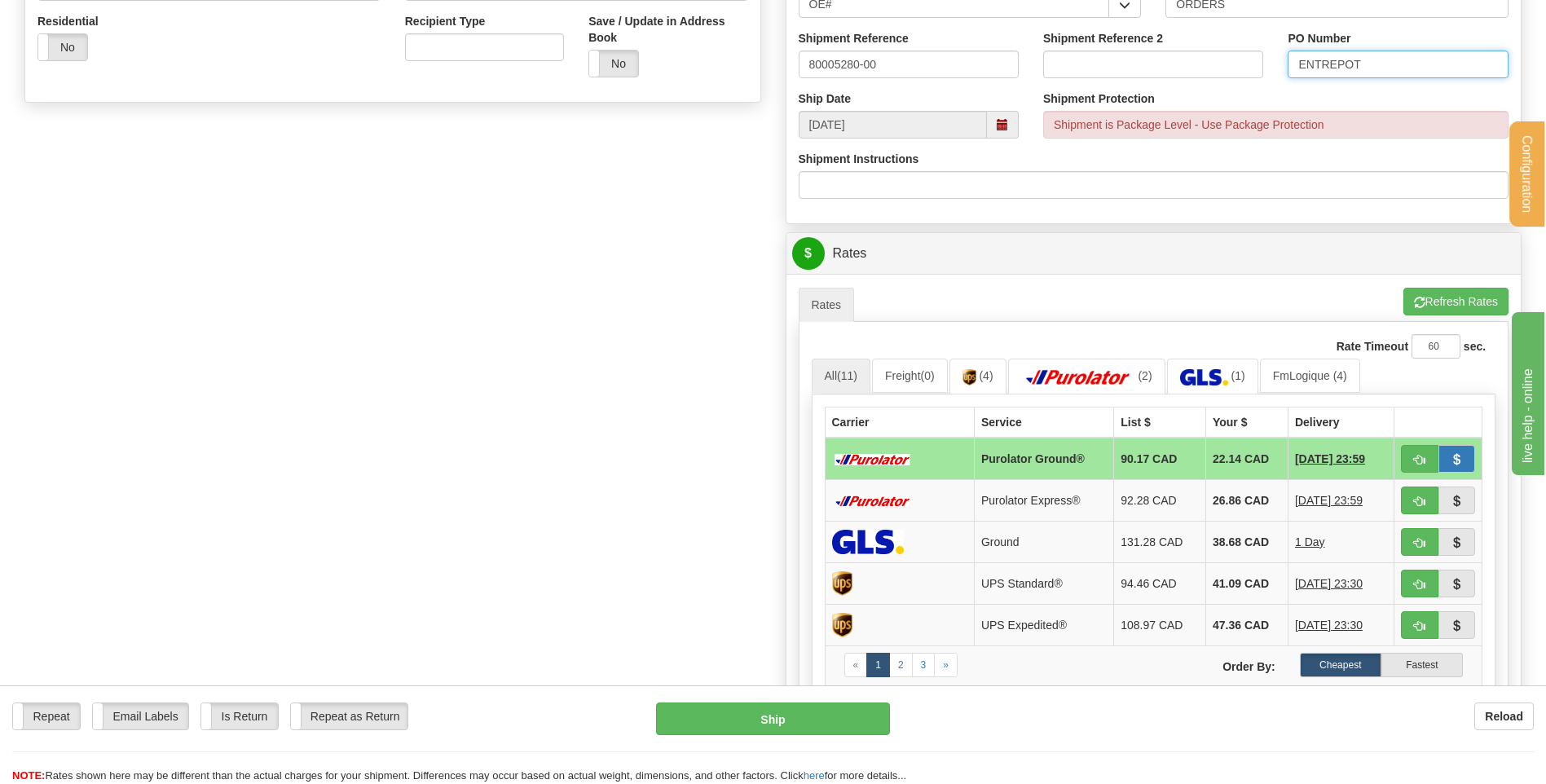
type input "ENTREPOT"
click at [1439, 453] on button "button" at bounding box center [1457, 458] width 37 height 28
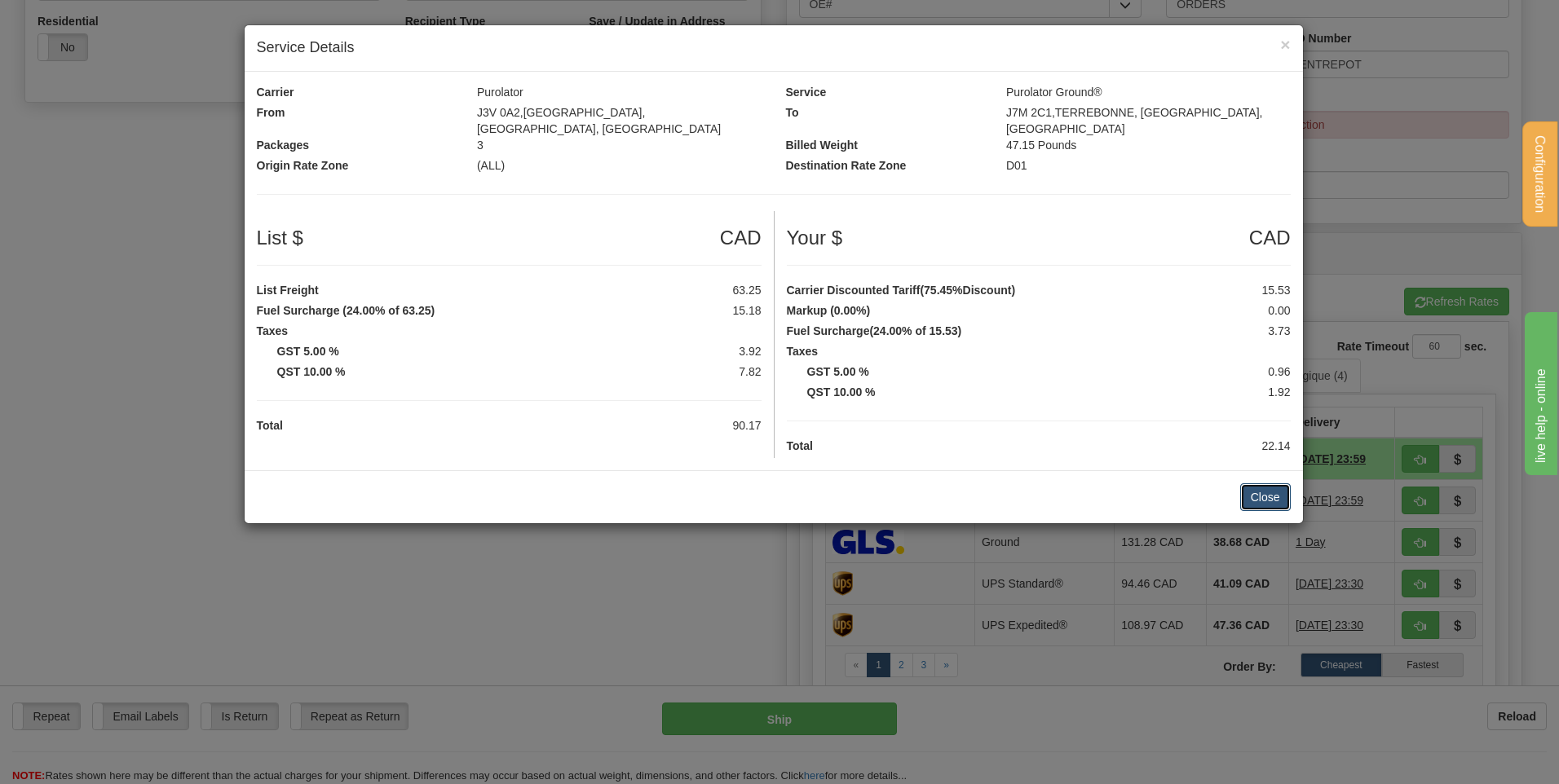
click at [1278, 483] on button "Close" at bounding box center [1265, 496] width 51 height 28
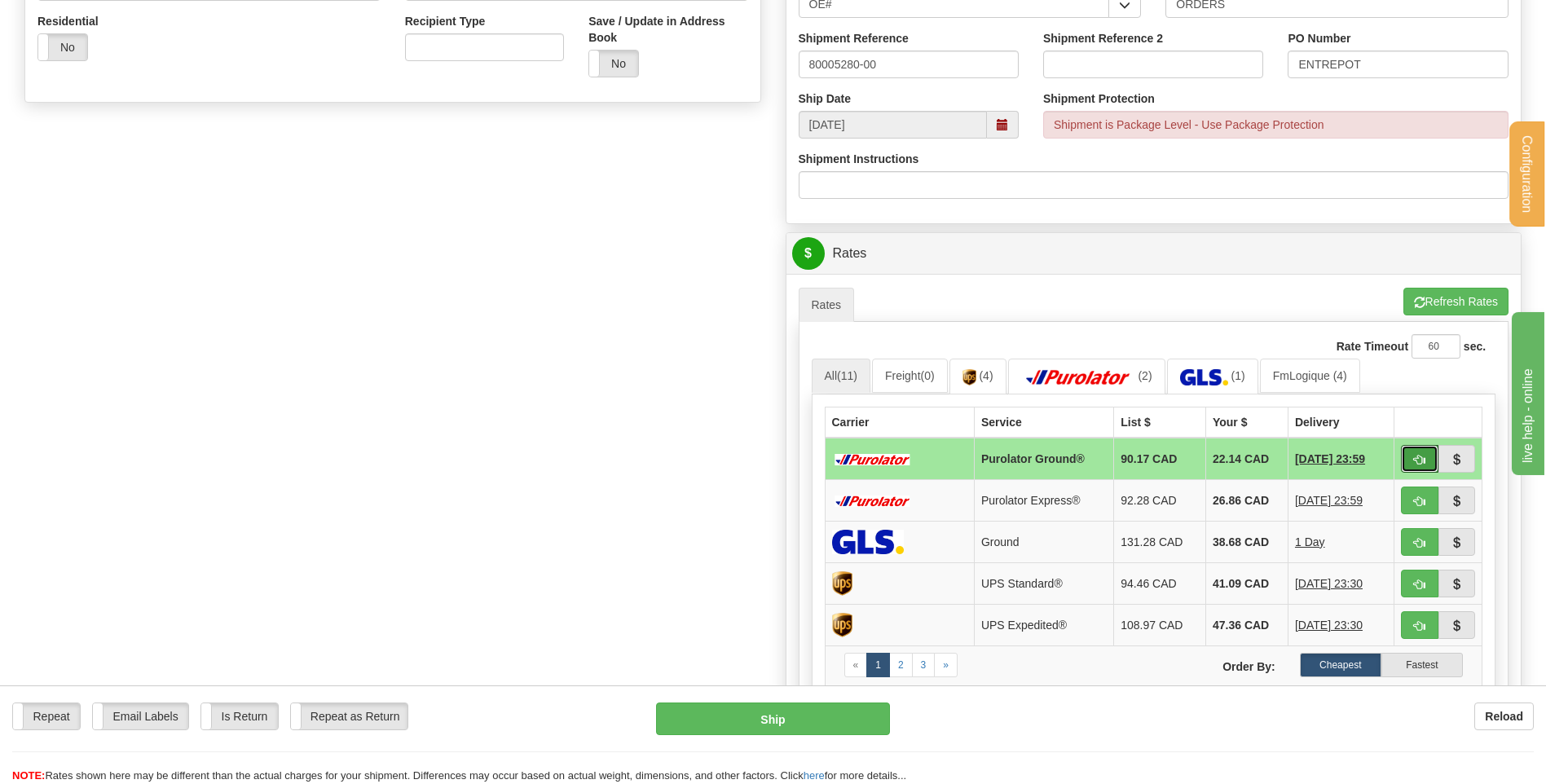
drag, startPoint x: 1408, startPoint y: 453, endPoint x: 1328, endPoint y: 442, distance: 80.8
click at [1409, 453] on button "button" at bounding box center [1419, 458] width 37 height 28
type input "260"
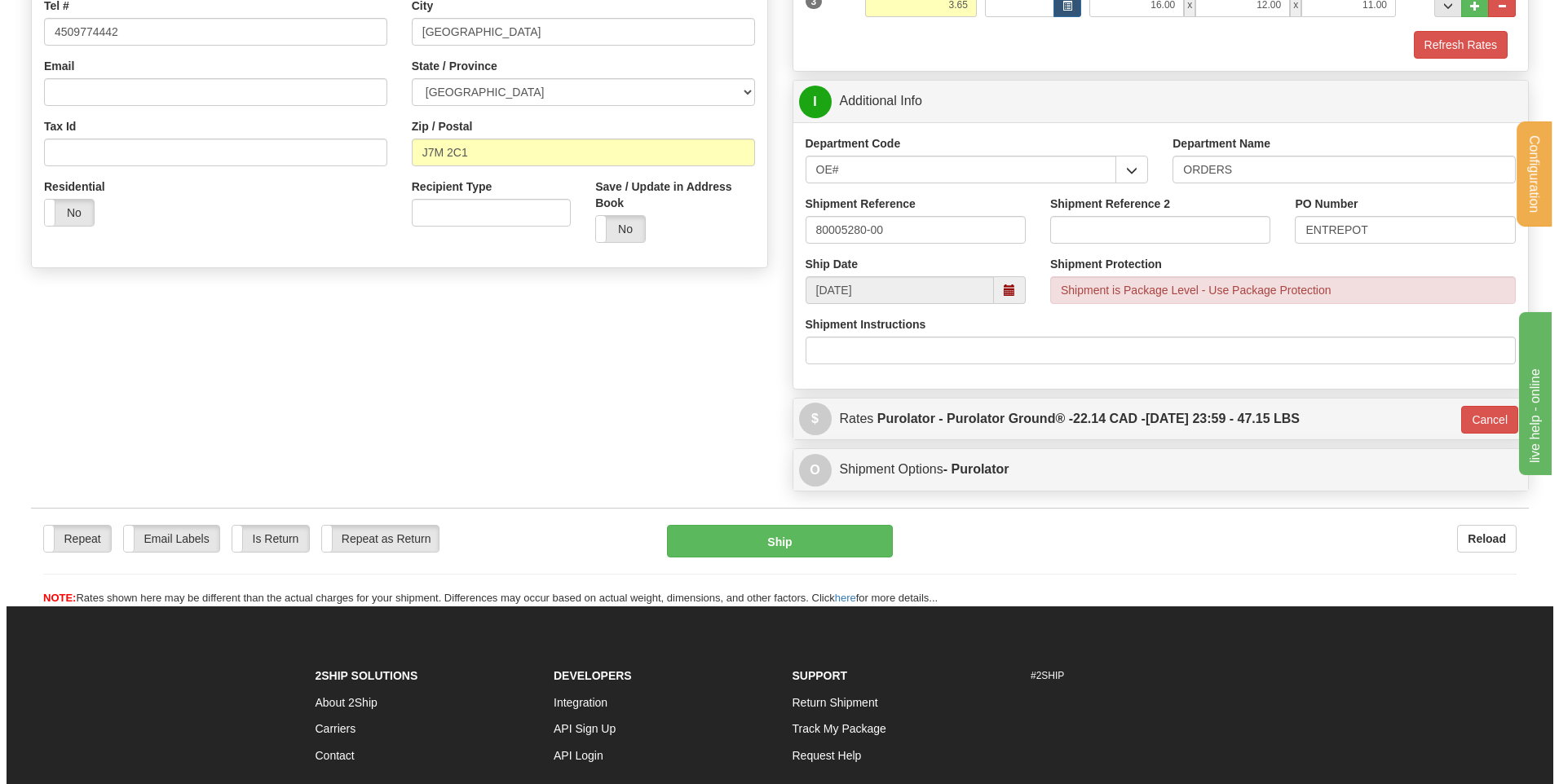
scroll to position [489, 0]
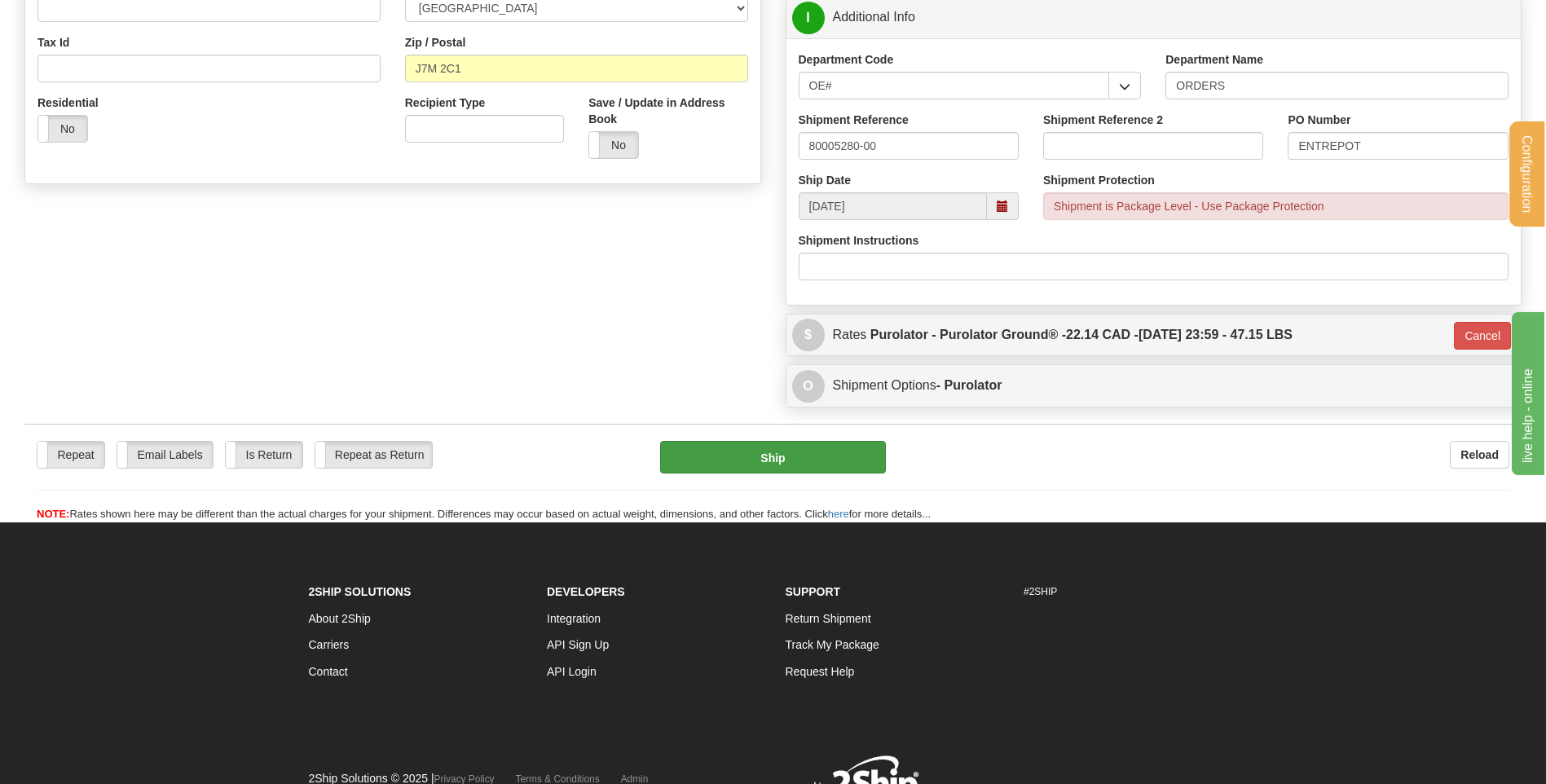
drag, startPoint x: 816, startPoint y: 474, endPoint x: 815, endPoint y: 464, distance: 10.0
click at [816, 473] on div "Repeat Repeat Email Labels Email Labels Edit Is Return Is Return Repeat as Retu…" at bounding box center [773, 481] width 1497 height 81
click at [815, 464] on button "Ship" at bounding box center [773, 457] width 225 height 33
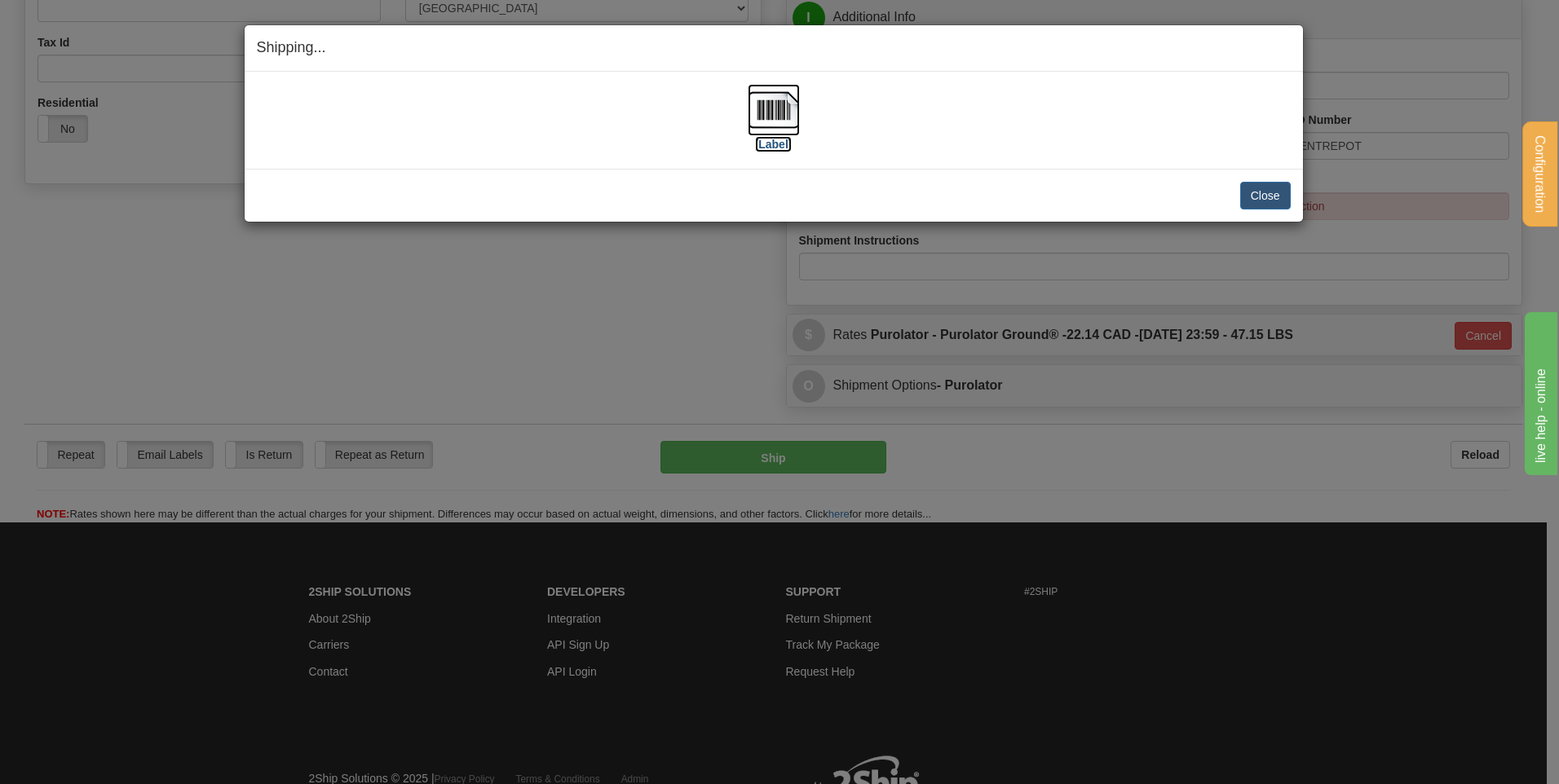
click at [782, 119] on img at bounding box center [774, 110] width 53 height 53
